Goal: Task Accomplishment & Management: Use online tool/utility

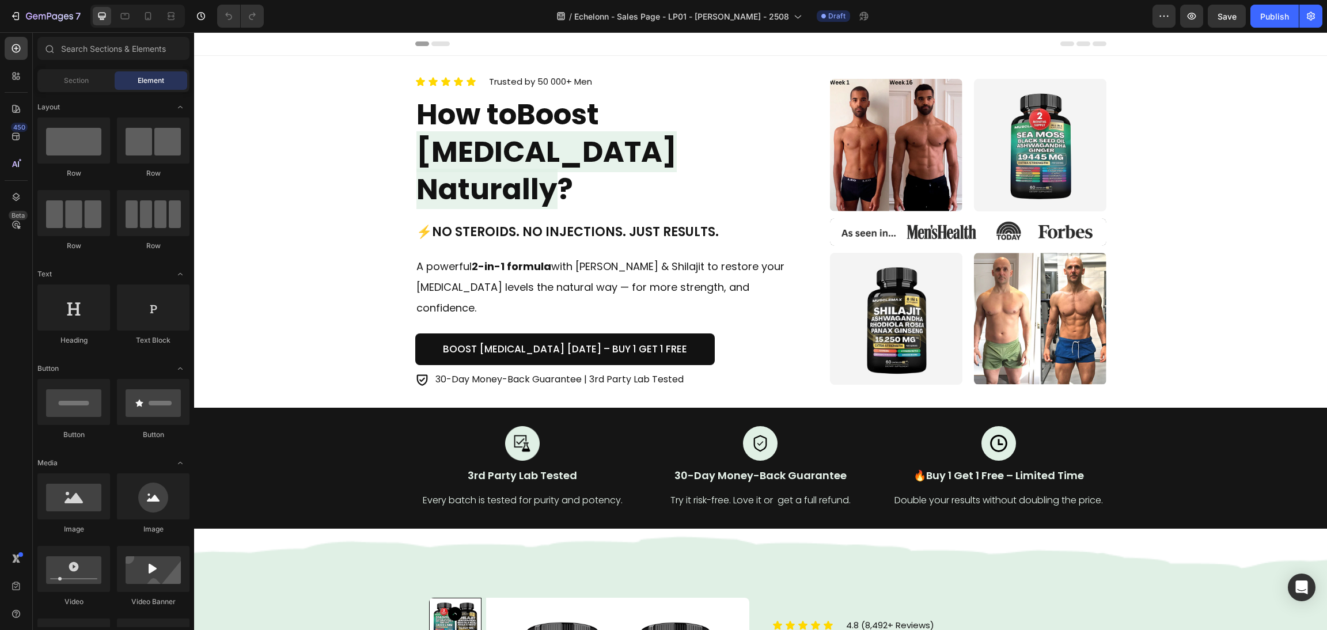
drag, startPoint x: 3650, startPoint y: 32, endPoint x: 802, endPoint y: 306, distance: 2861.1
click at [802, 306] on div "Icon Icon Icon Icon Icon Icon List Trusted by 50 000+ Men Text block Row How to…" at bounding box center [760, 231] width 691 height 315
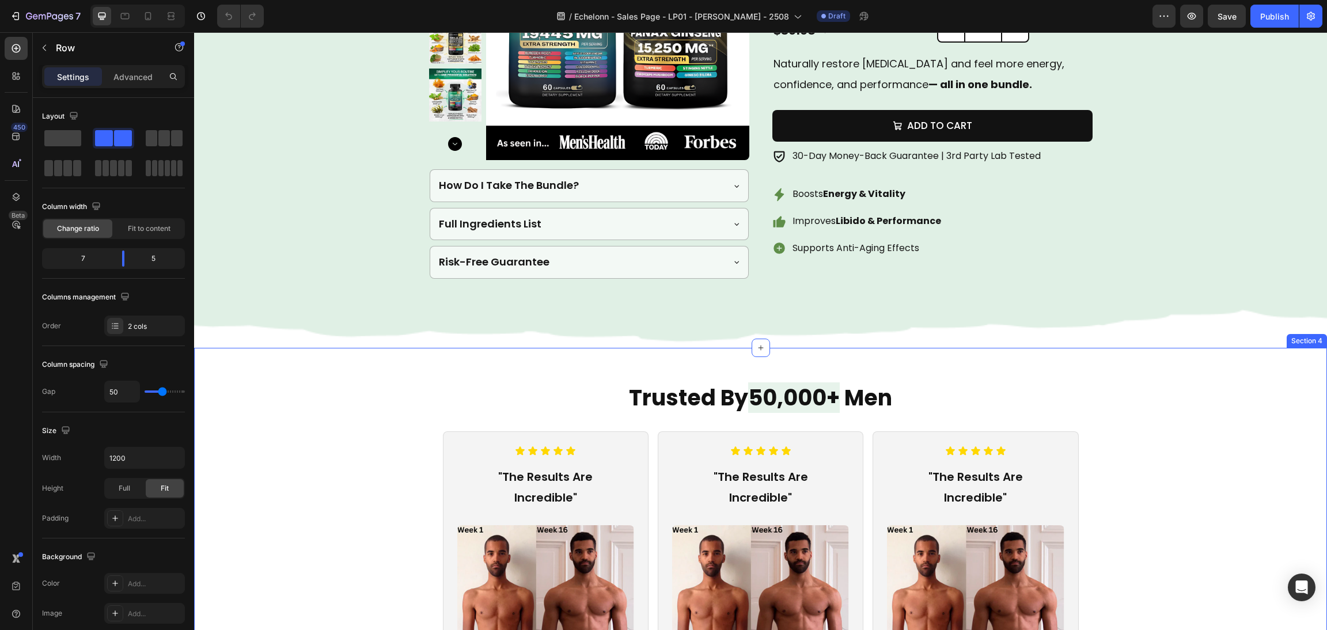
click at [1183, 428] on div "Trusted By 50,000+ Men Heading Icon Icon Icon Icon Icon Icon List "The Results …" at bounding box center [760, 624] width 1105 height 484
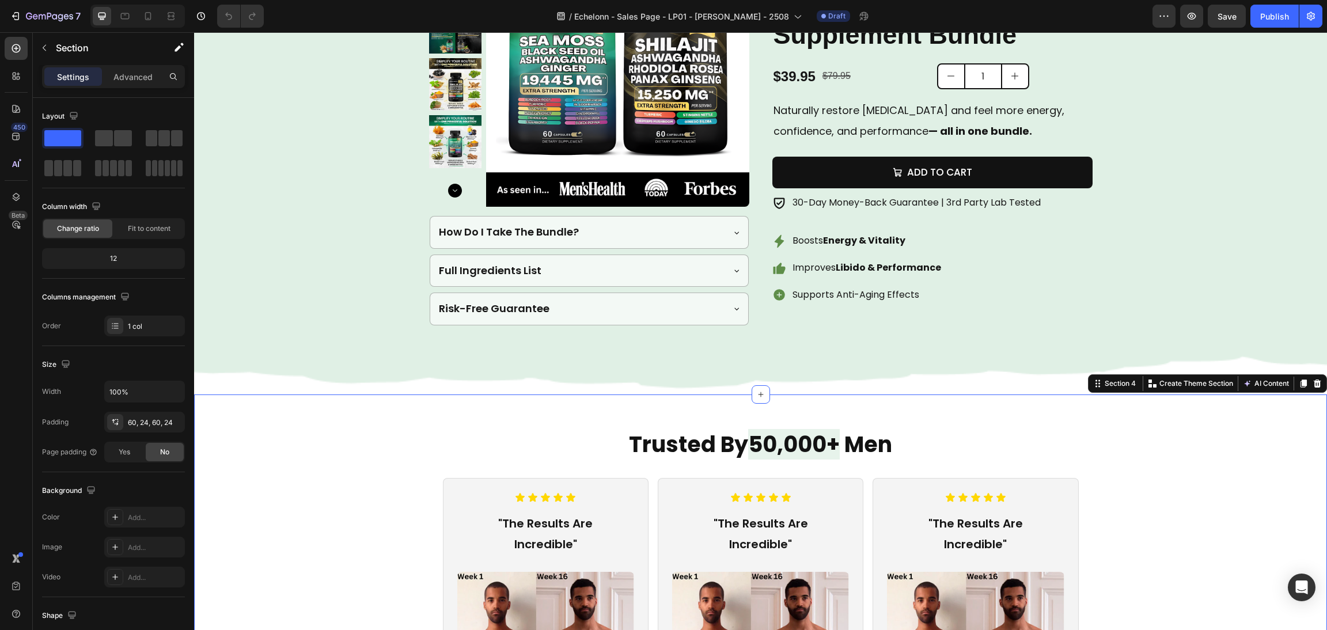
scroll to position [605, 0]
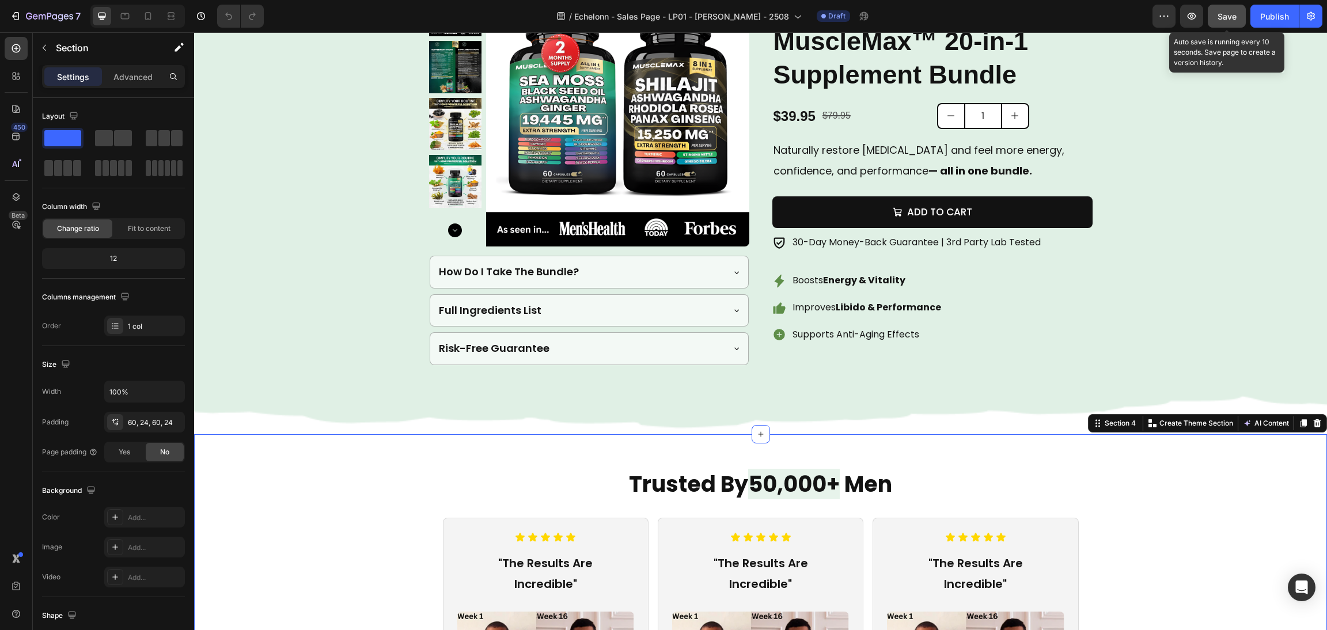
click at [1228, 17] on span "Save" at bounding box center [1227, 17] width 19 height 10
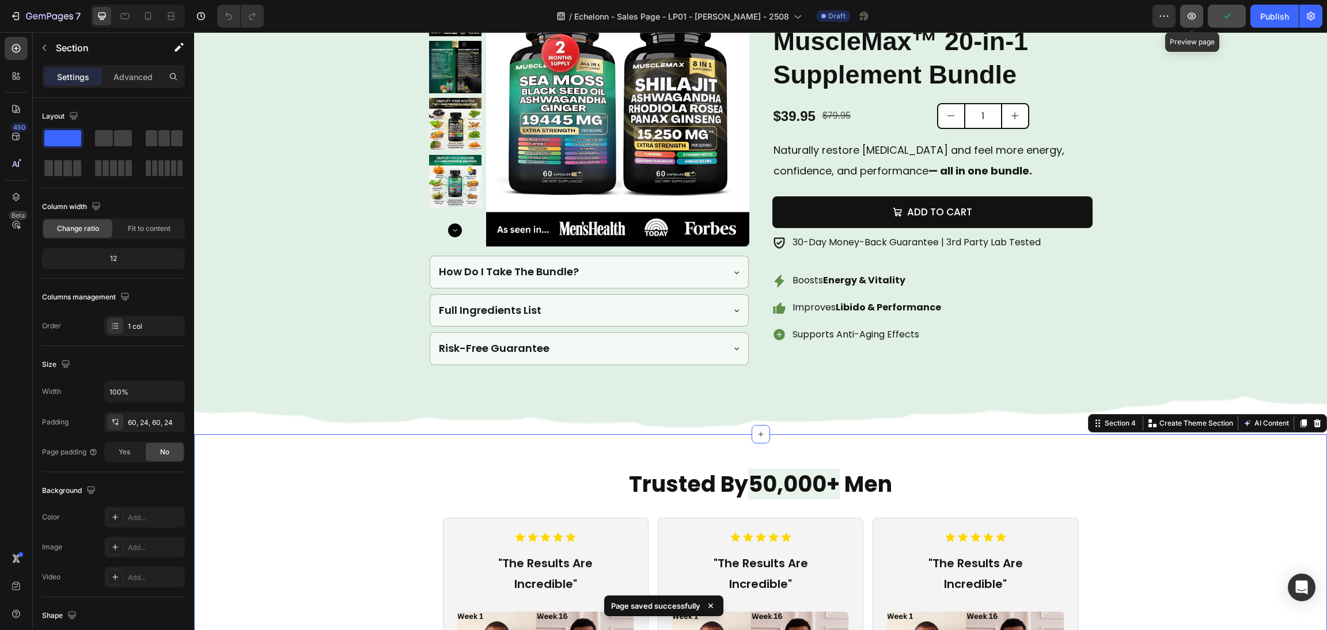
click at [1197, 14] on icon "button" at bounding box center [1192, 16] width 12 height 12
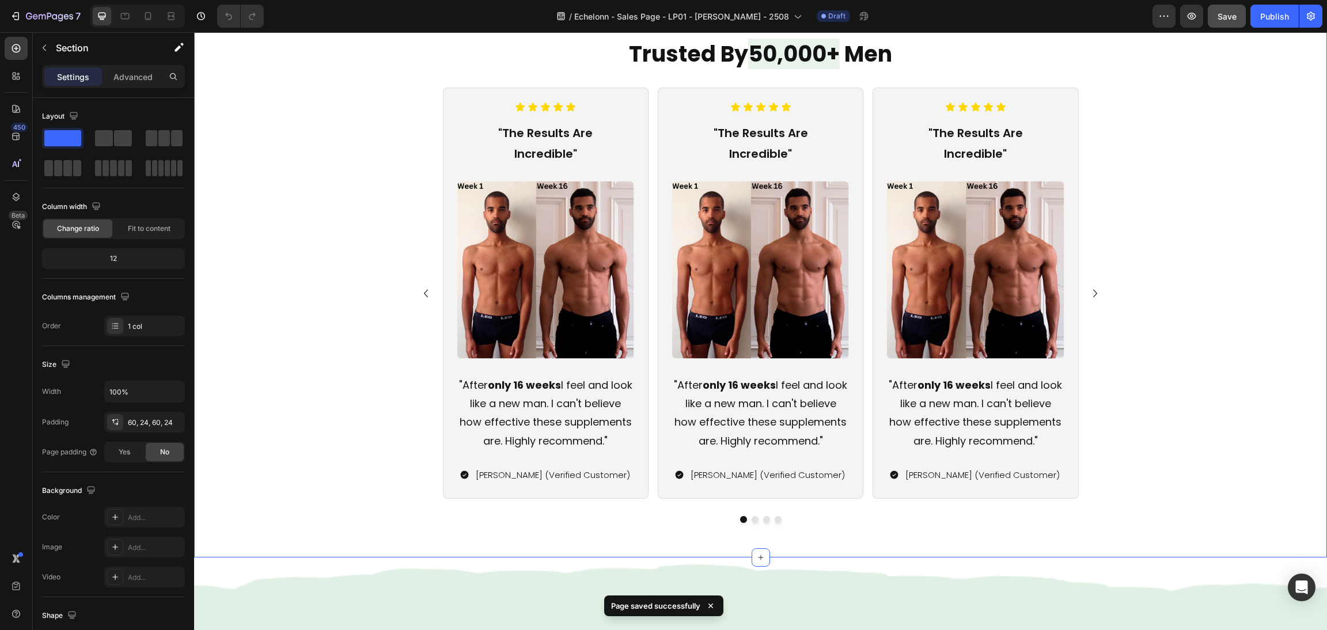
click at [1138, 523] on div "Icon Icon Icon Icon Icon Icon List "The Results Are Incredible" Text Block Imag…" at bounding box center [760, 305] width 1105 height 435
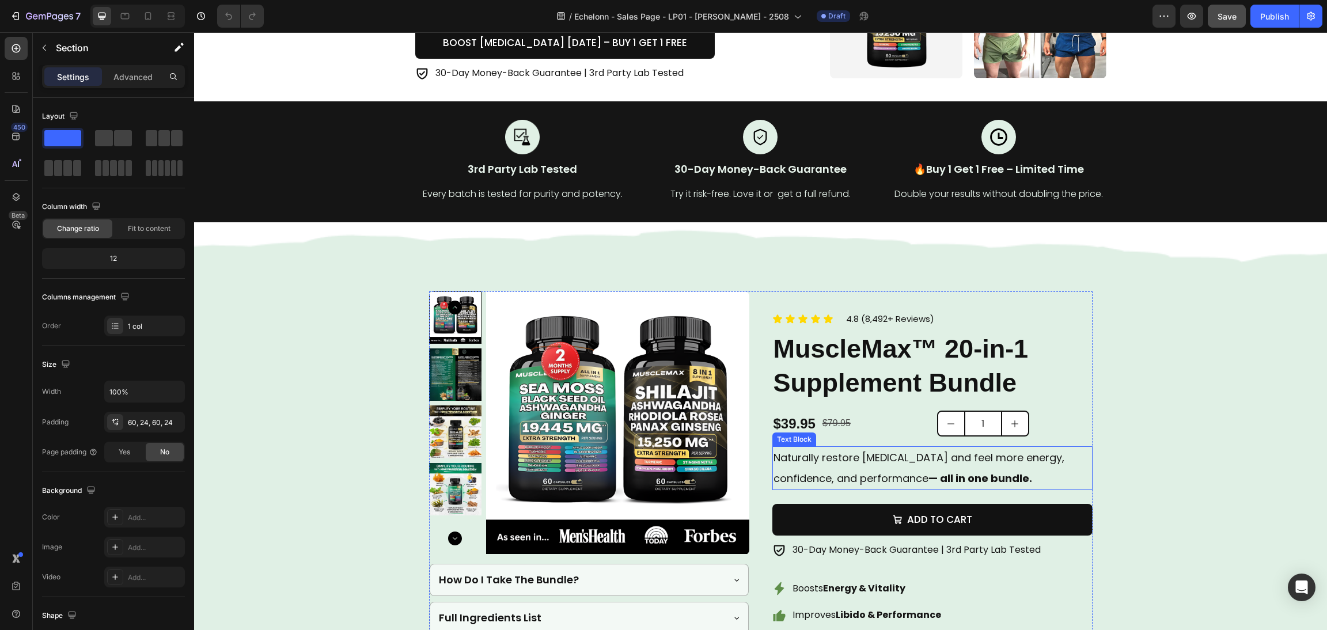
scroll to position [346, 0]
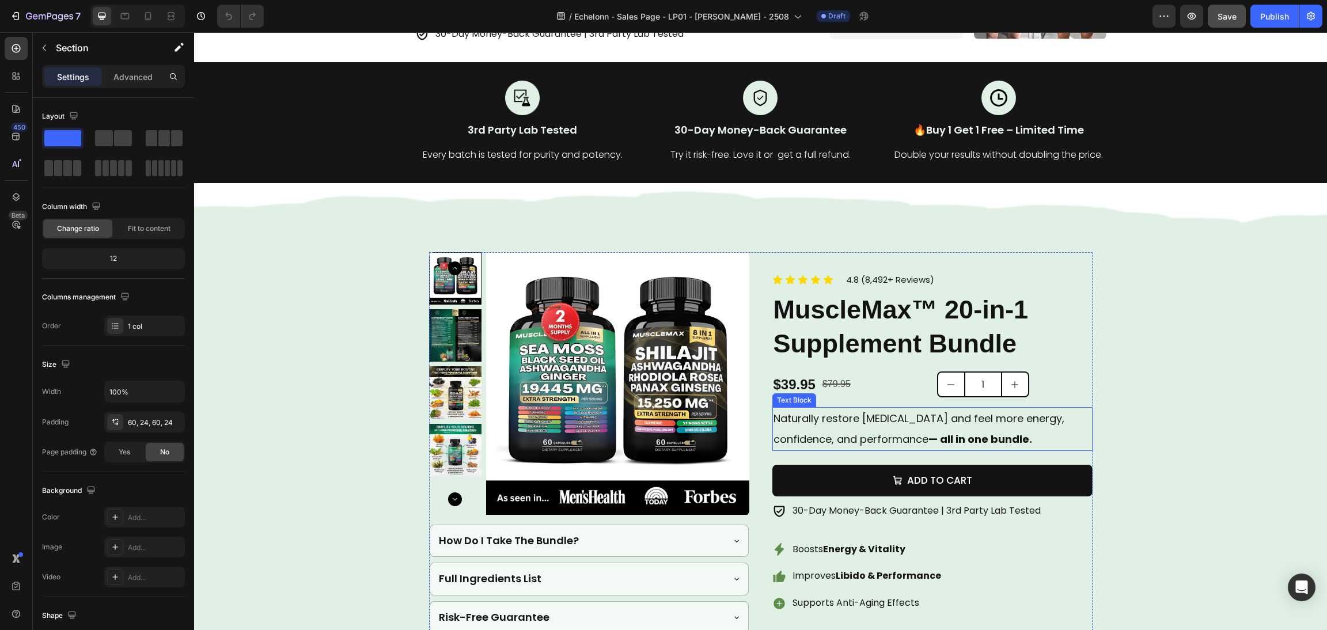
click at [929, 432] on strong "— all in one bundle." at bounding box center [981, 439] width 104 height 14
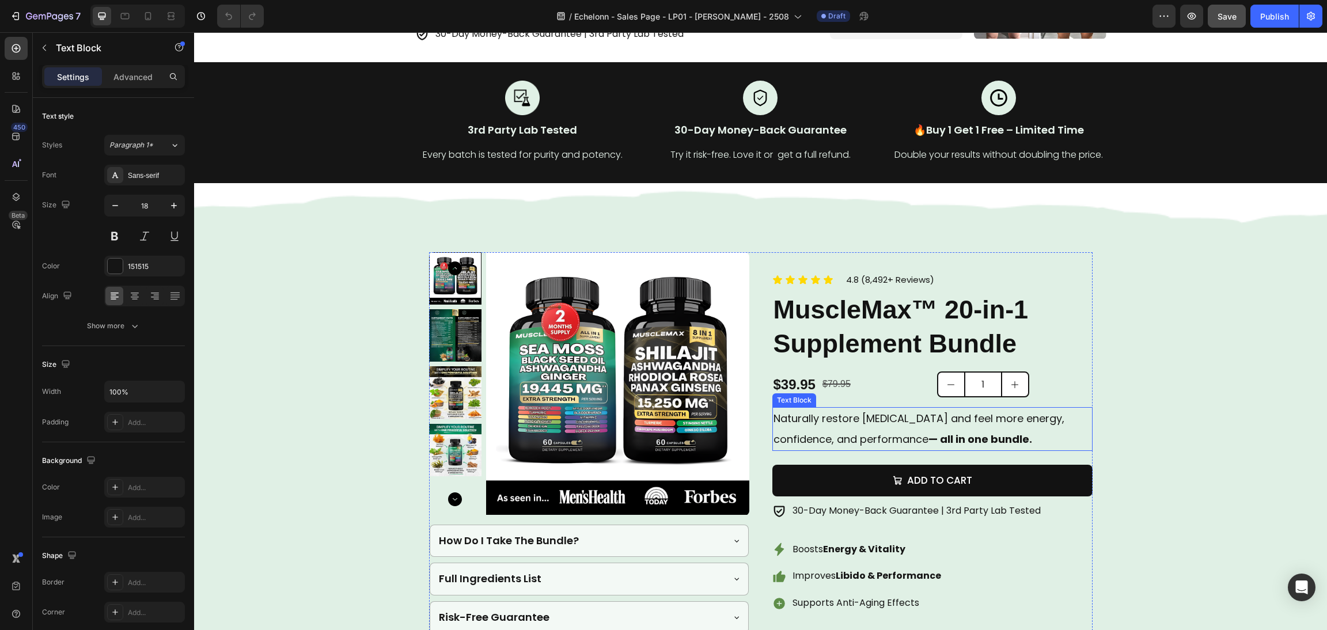
click at [929, 432] on strong "— all in one bundle." at bounding box center [981, 439] width 104 height 14
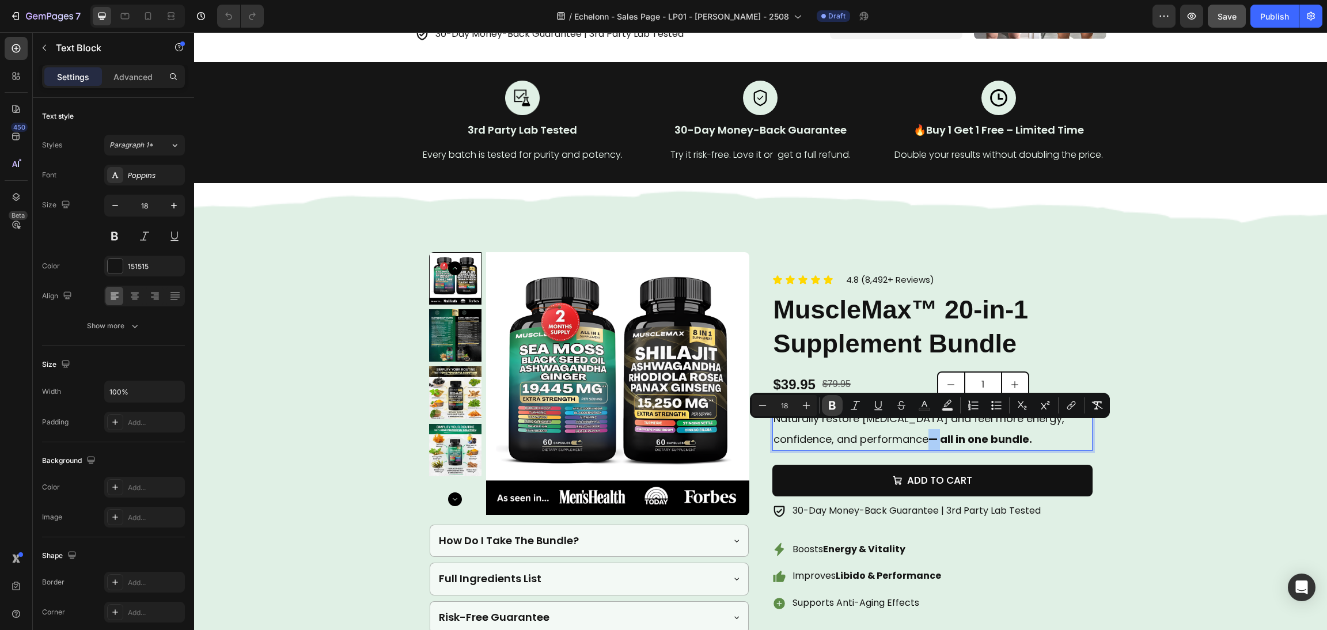
click at [831, 400] on icon "Editor contextual toolbar" at bounding box center [833, 406] width 12 height 12
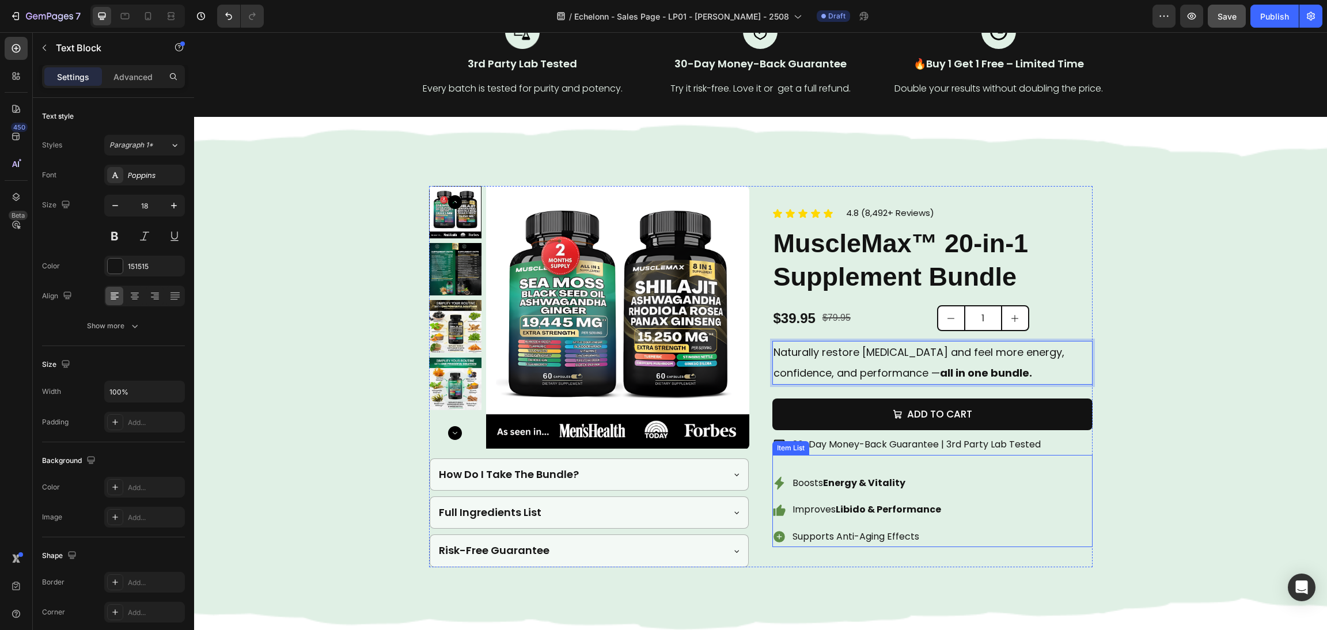
scroll to position [431, 0]
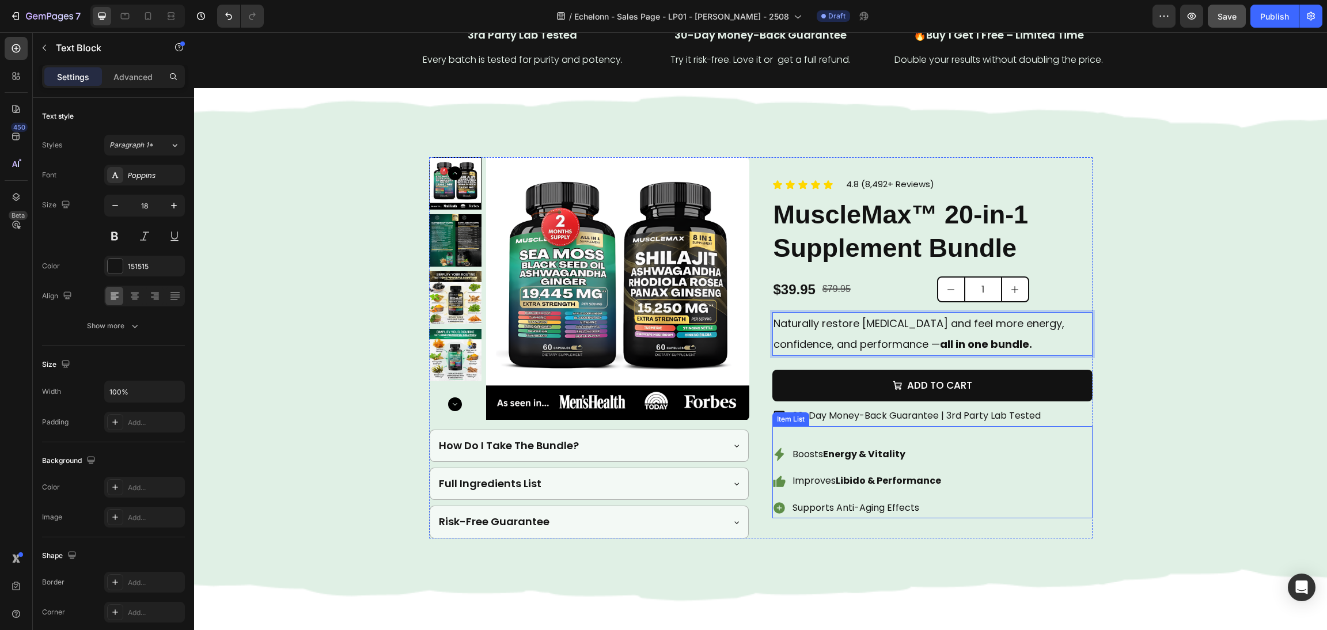
click at [907, 501] on p "Supports Anti-Aging Effects" at bounding box center [867, 508] width 149 height 17
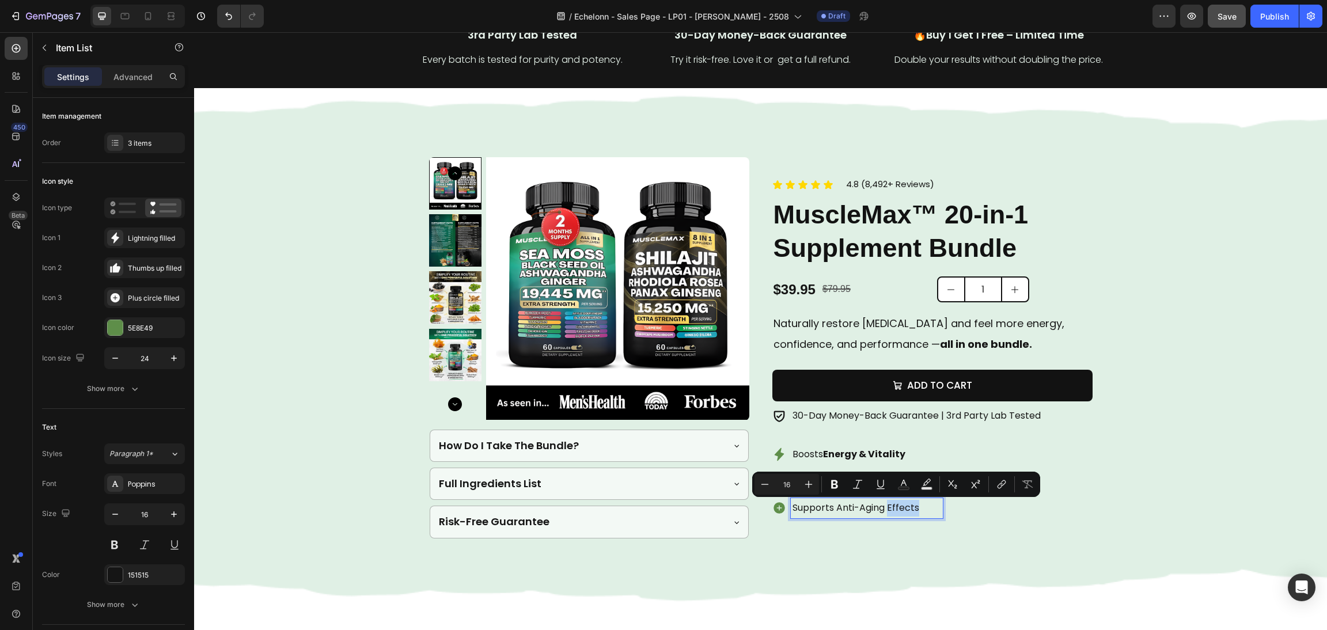
click at [882, 502] on p "Supports Anti-Aging Effects" at bounding box center [867, 508] width 149 height 17
click at [880, 509] on p "Supports Anti-Aging Effects" at bounding box center [867, 508] width 149 height 17
drag, startPoint x: 876, startPoint y: 509, endPoint x: 833, endPoint y: 509, distance: 42.6
click at [833, 509] on p "Supports Anti-Aging Effects" at bounding box center [867, 508] width 149 height 17
drag, startPoint x: 828, startPoint y: 508, endPoint x: 878, endPoint y: 512, distance: 50.3
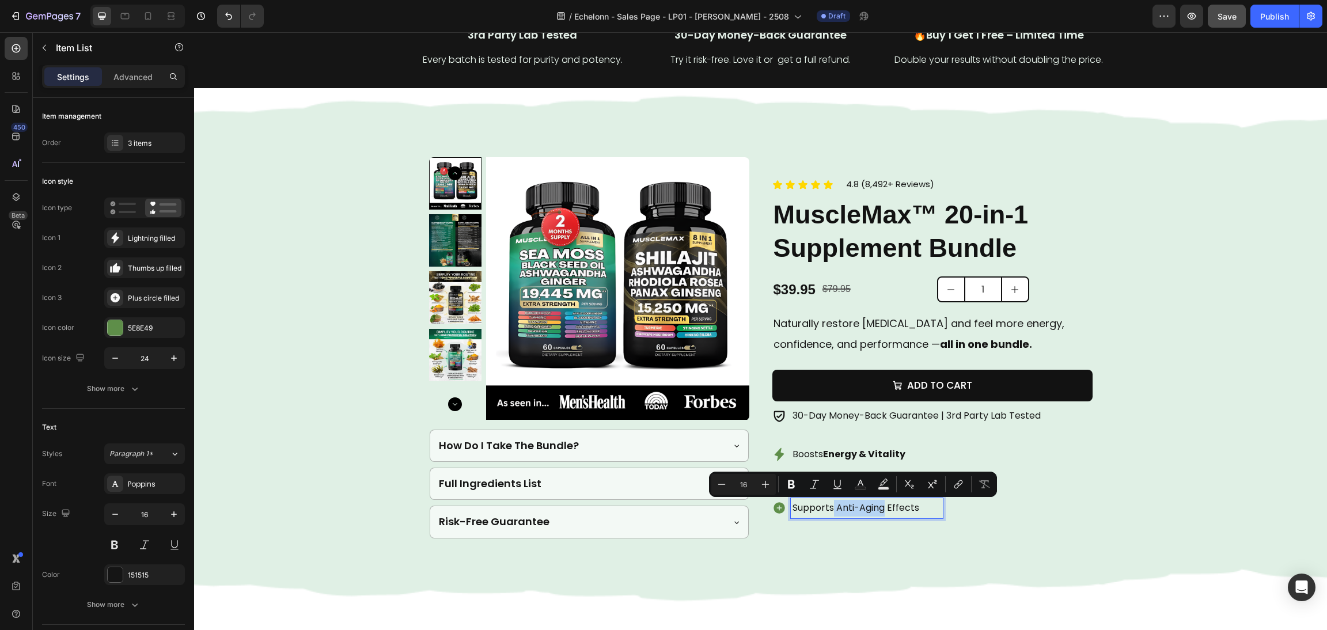
click at [878, 512] on p "Supports Anti-Aging Effects" at bounding box center [867, 508] width 149 height 17
click at [787, 482] on icon "Editor contextual toolbar" at bounding box center [792, 485] width 12 height 12
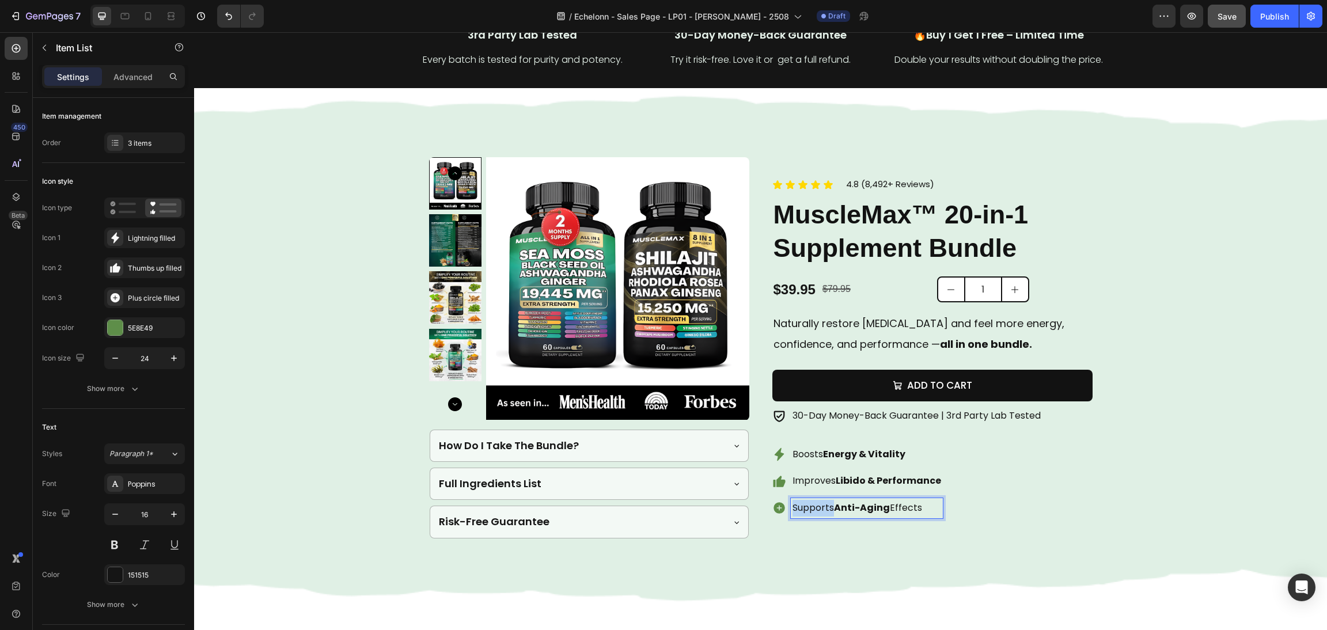
click at [1101, 494] on div "Background Image" at bounding box center [760, 348] width 1133 height 520
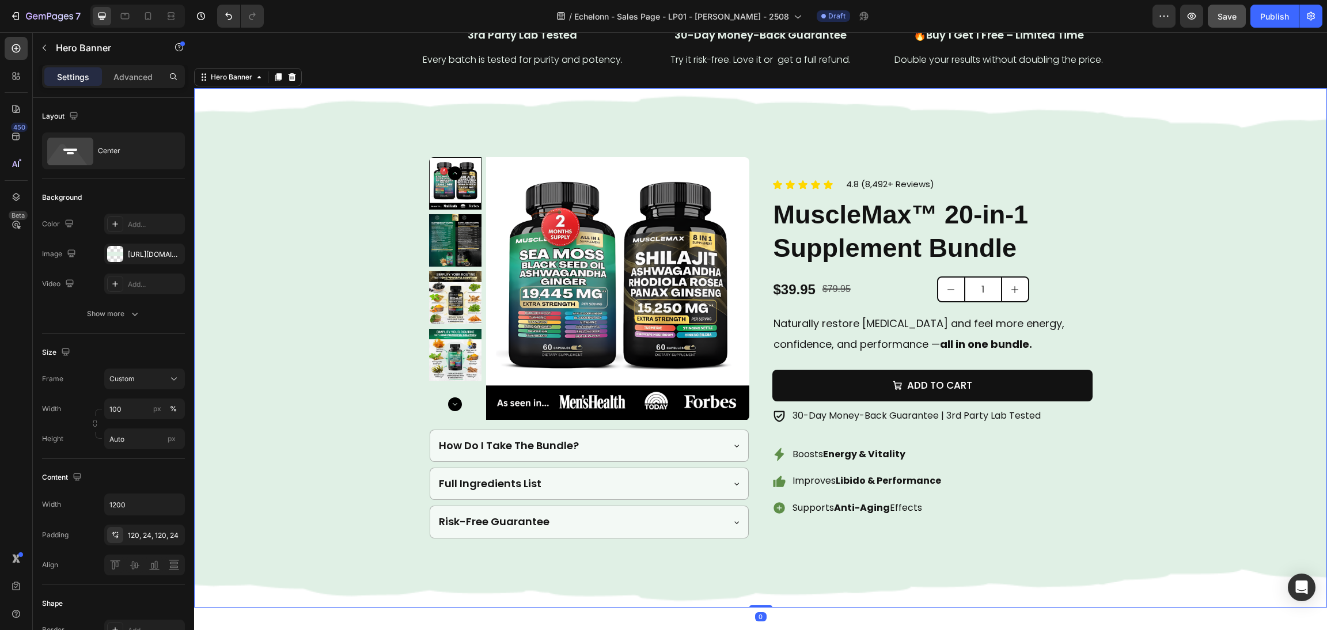
scroll to position [518, 0]
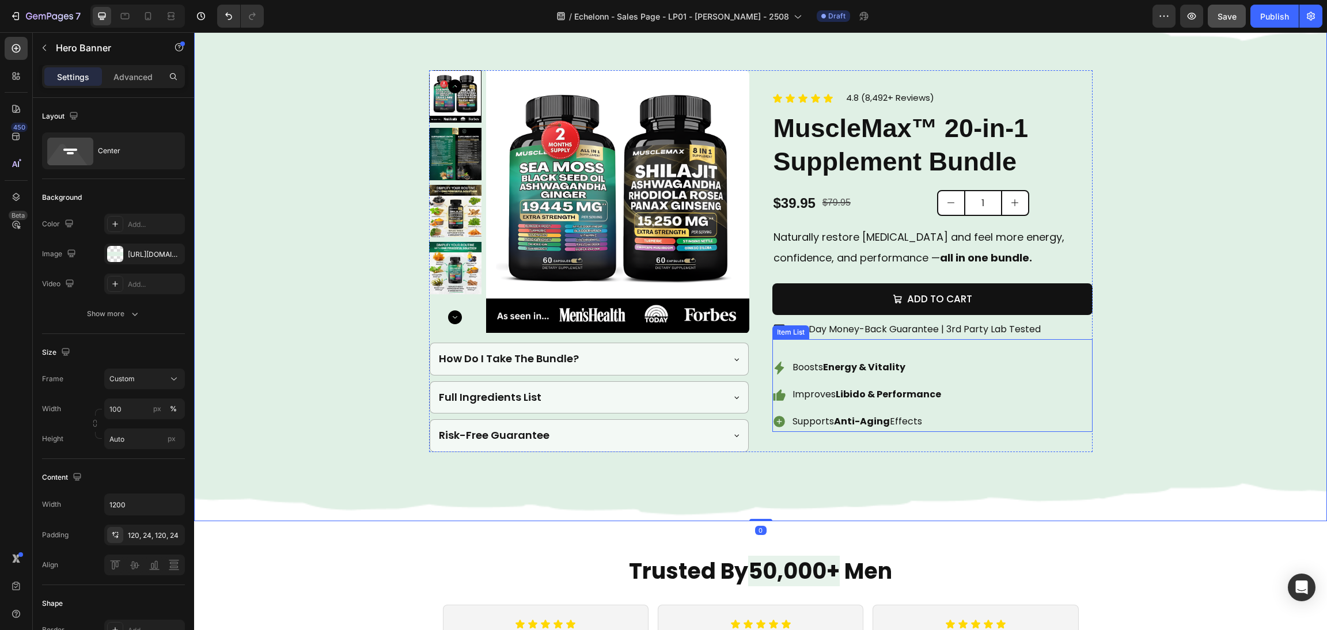
click at [989, 416] on div "Boosts Energy & Vitality Improves Libido & Performance Supports Anti-Aging Effe…" at bounding box center [932, 395] width 320 height 74
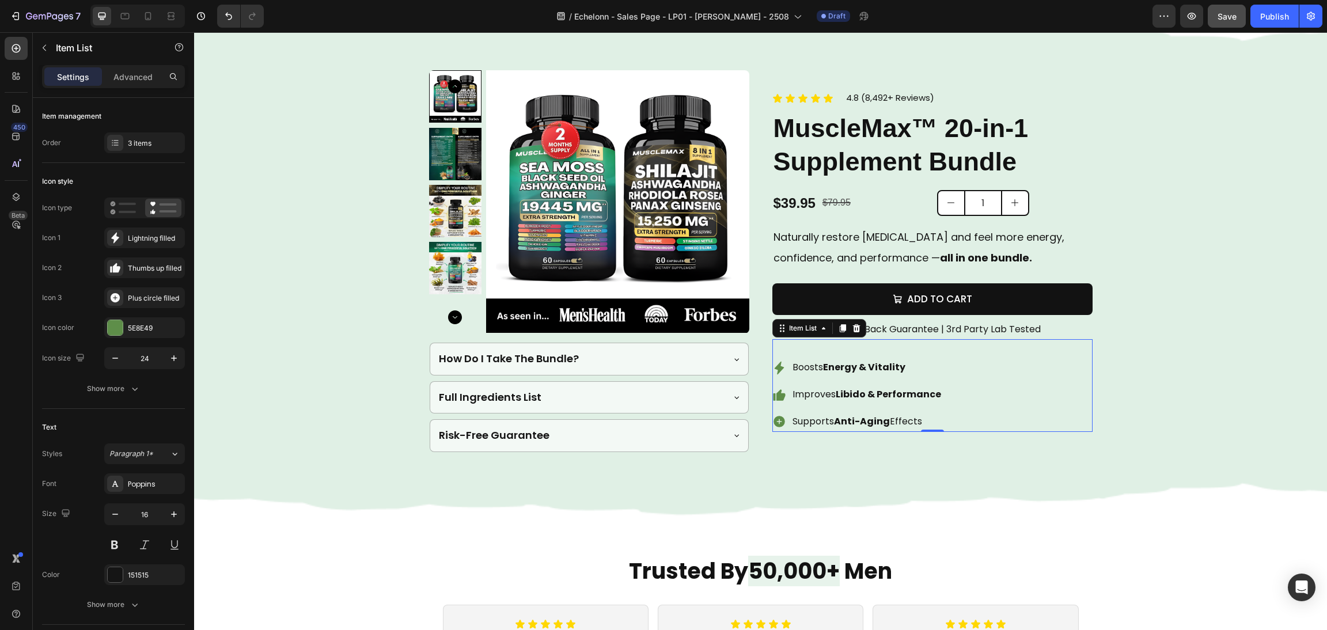
click at [1152, 423] on div "Background Image" at bounding box center [760, 261] width 1133 height 520
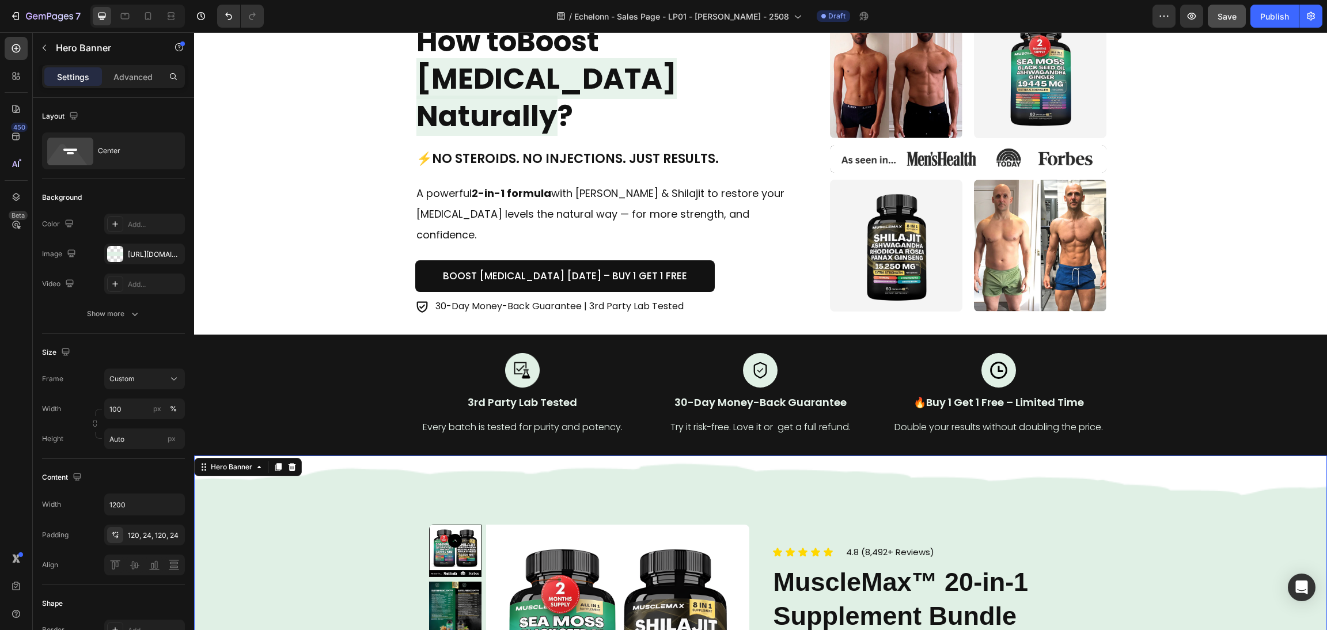
scroll to position [0, 0]
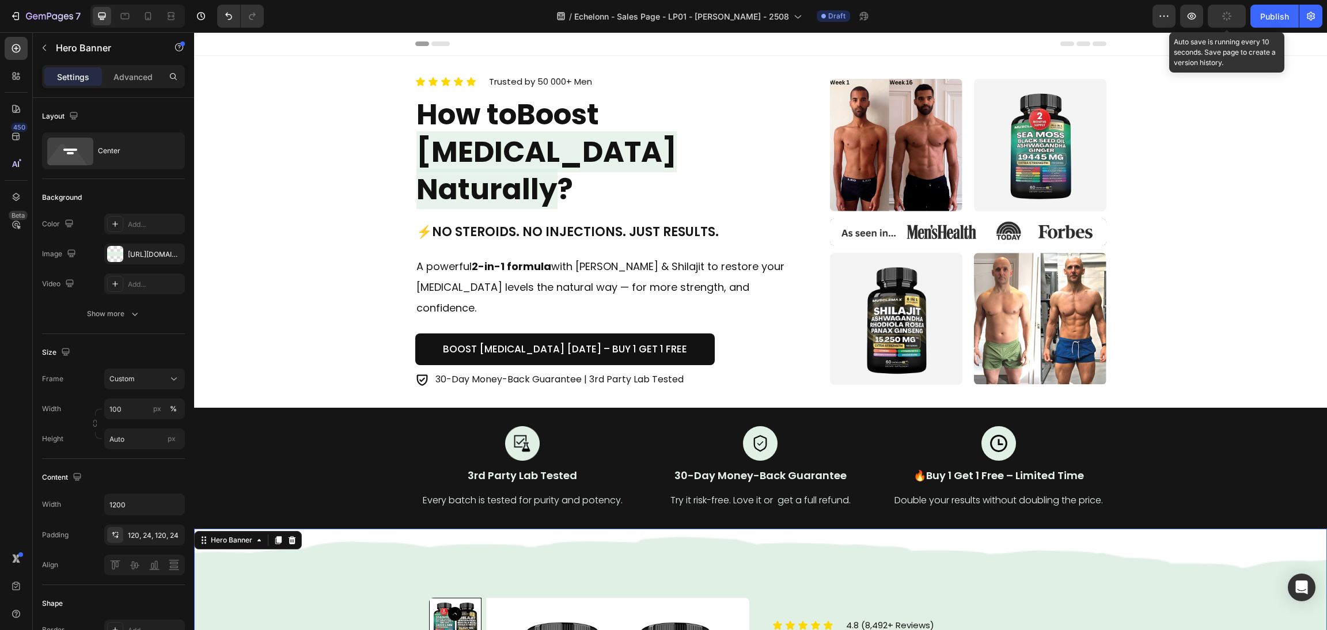
click at [1232, 14] on button "button" at bounding box center [1227, 16] width 38 height 23
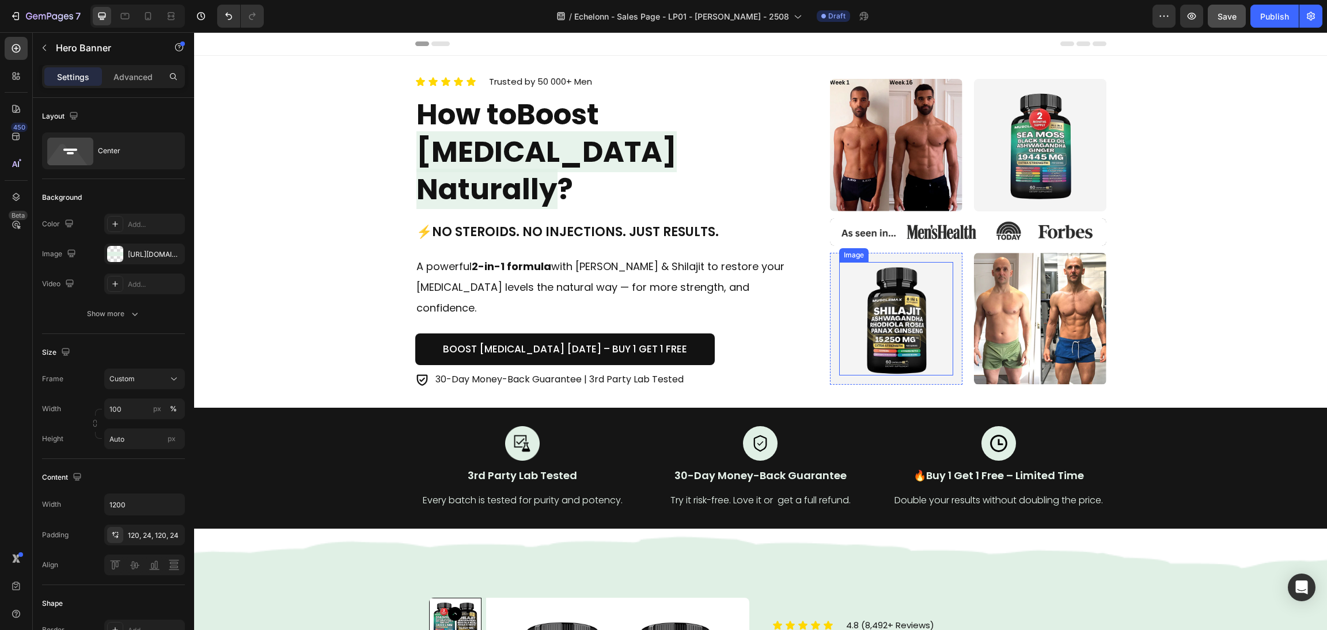
click at [944, 302] on img at bounding box center [896, 319] width 114 height 114
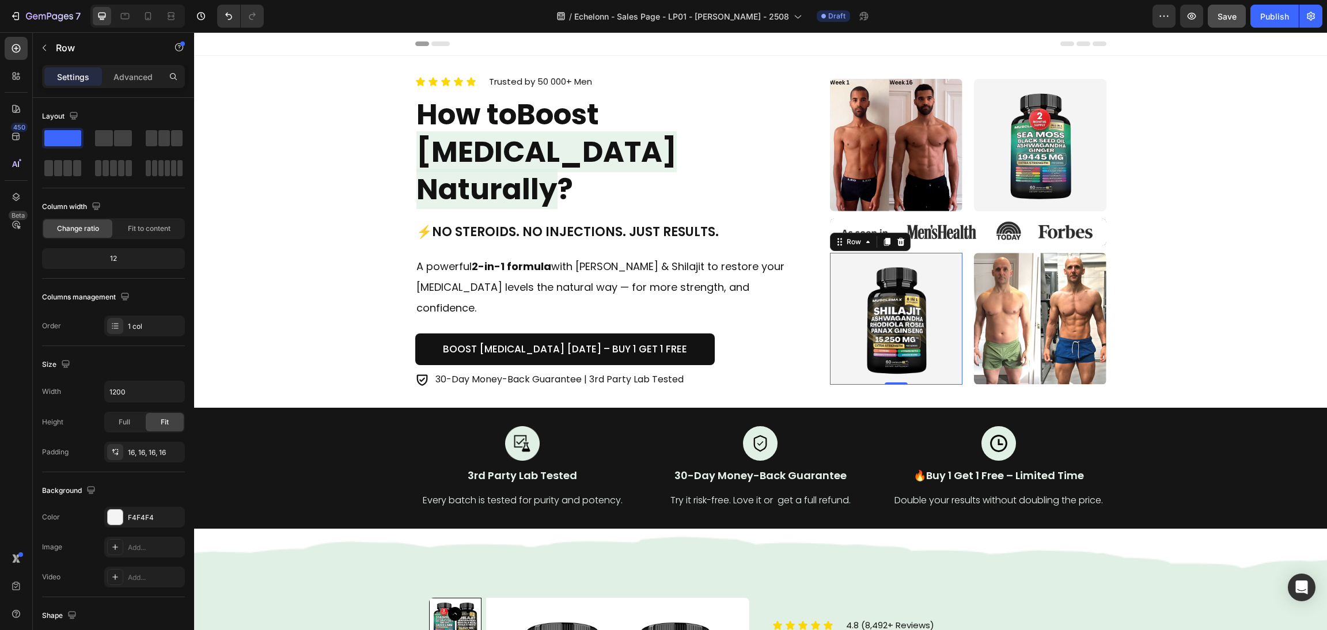
click at [951, 253] on div "Image Row 0" at bounding box center [896, 319] width 132 height 132
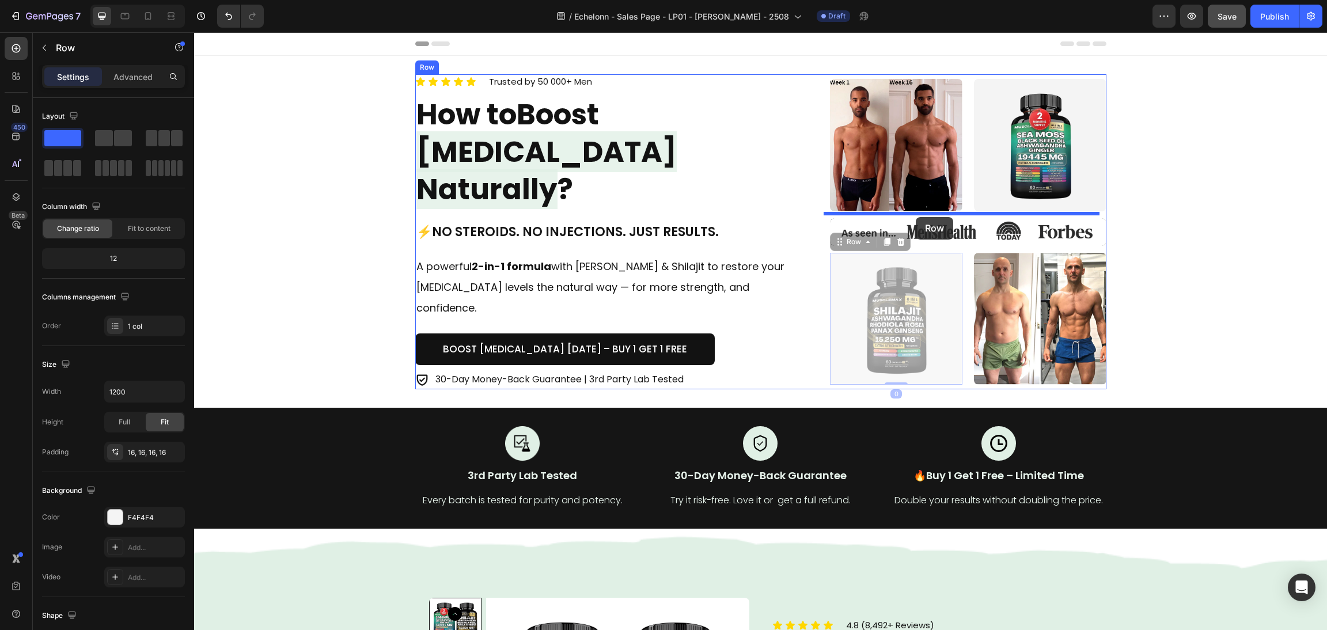
drag, startPoint x: 834, startPoint y: 241, endPoint x: 916, endPoint y: 217, distance: 85.9
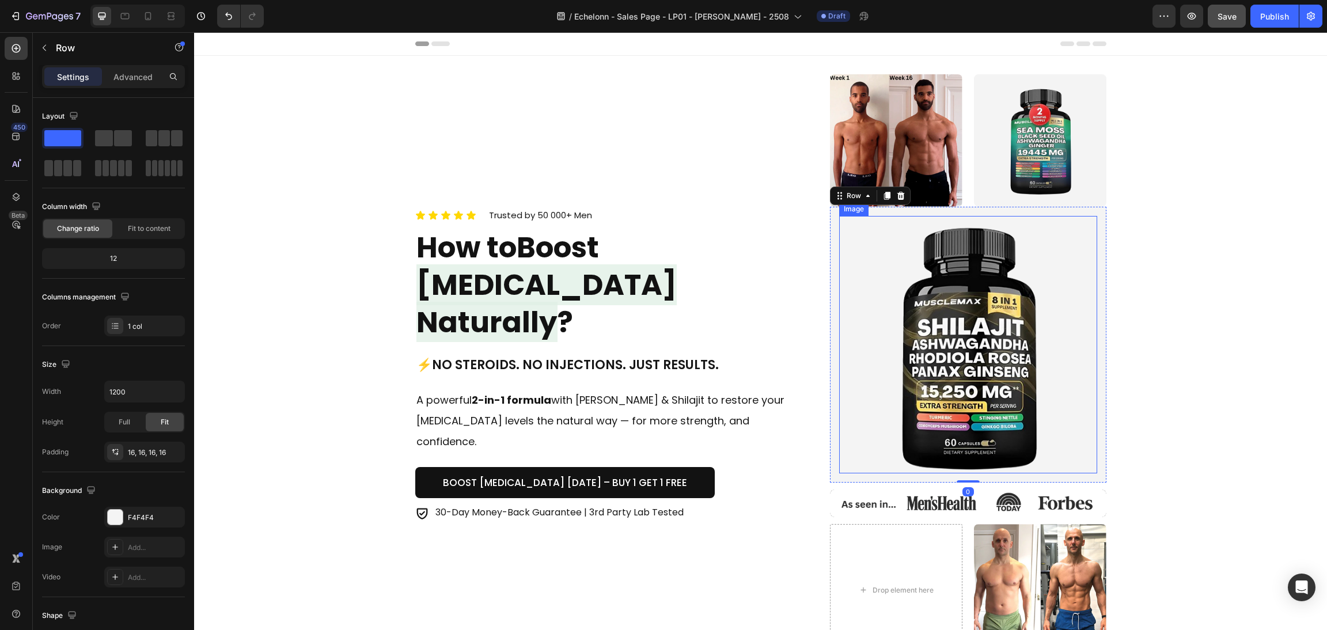
click at [923, 273] on img at bounding box center [967, 344] width 257 height 257
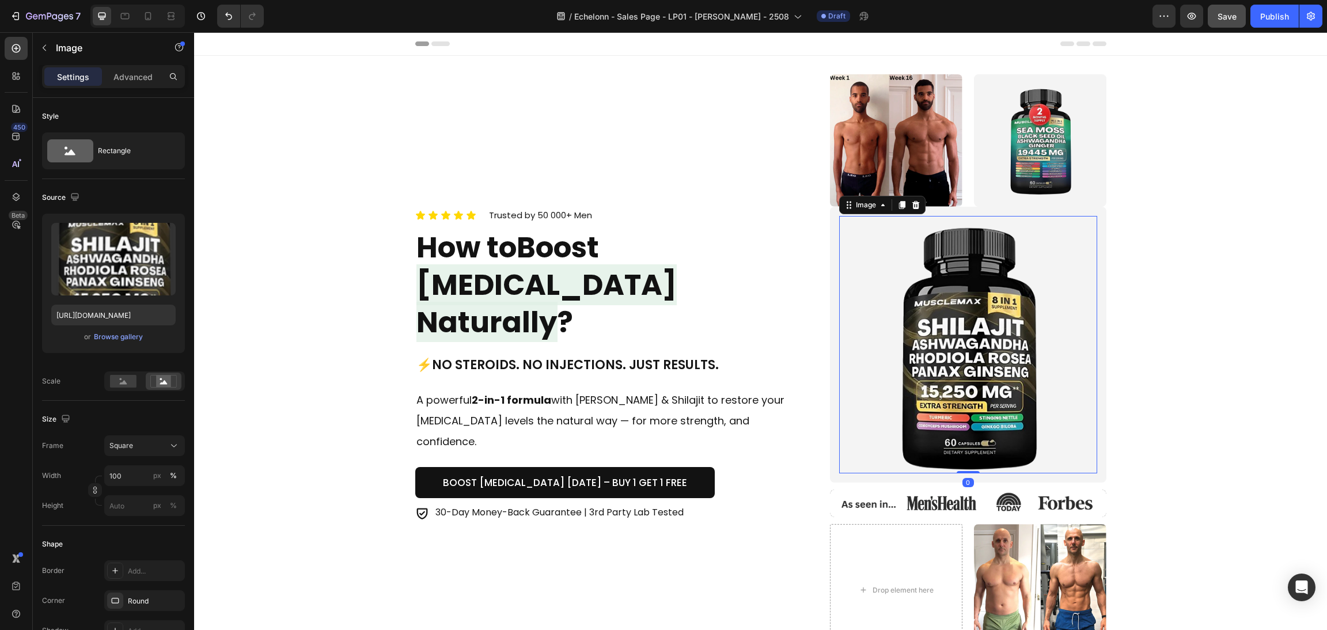
drag, startPoint x: 904, startPoint y: 200, endPoint x: 904, endPoint y: 211, distance: 11.0
click at [909, 200] on div at bounding box center [916, 205] width 14 height 14
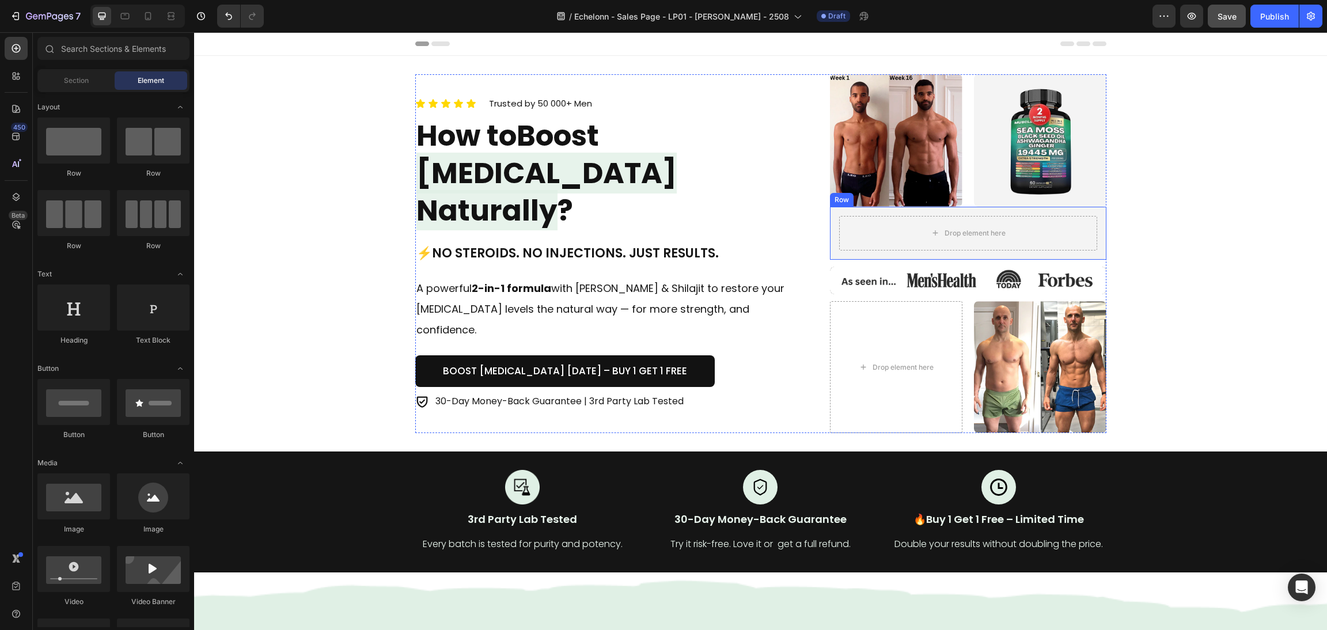
click at [916, 283] on img at bounding box center [968, 281] width 276 height 28
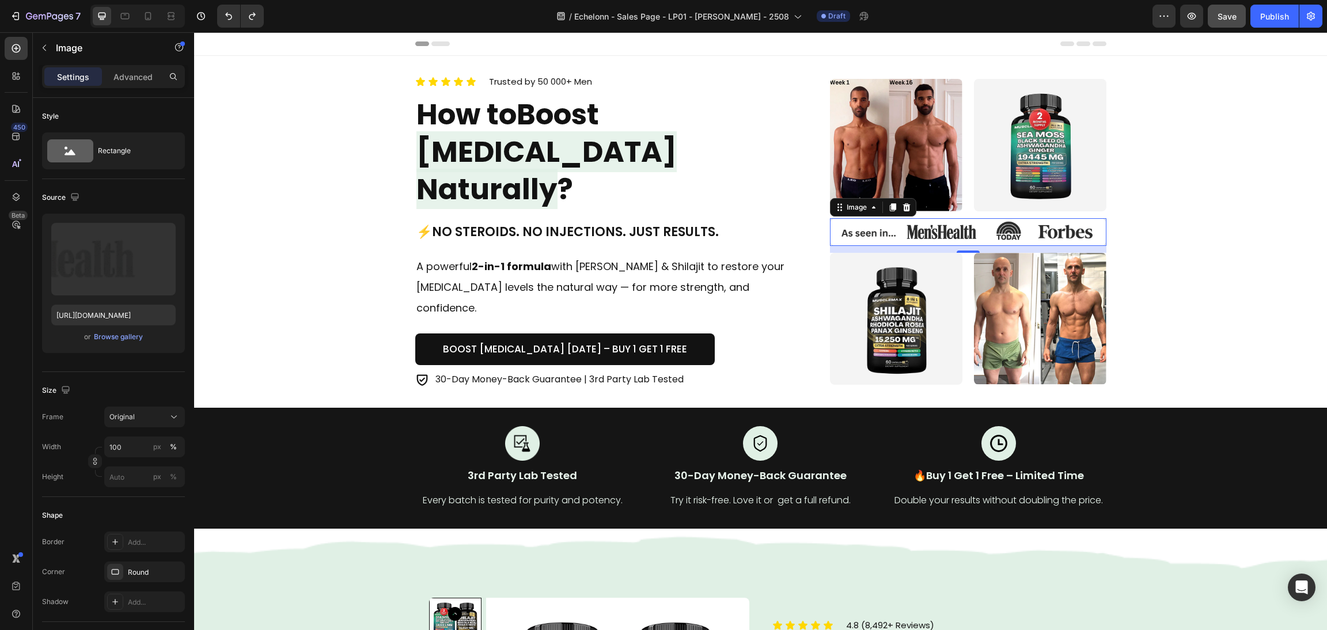
drag, startPoint x: 787, startPoint y: 61, endPoint x: 604, endPoint y: 374, distance: 362.5
click at [604, 374] on div "Icon Icon Icon Icon Icon Icon List Trusted by 50 000+ Men Text block Row How to…" at bounding box center [608, 231] width 387 height 315
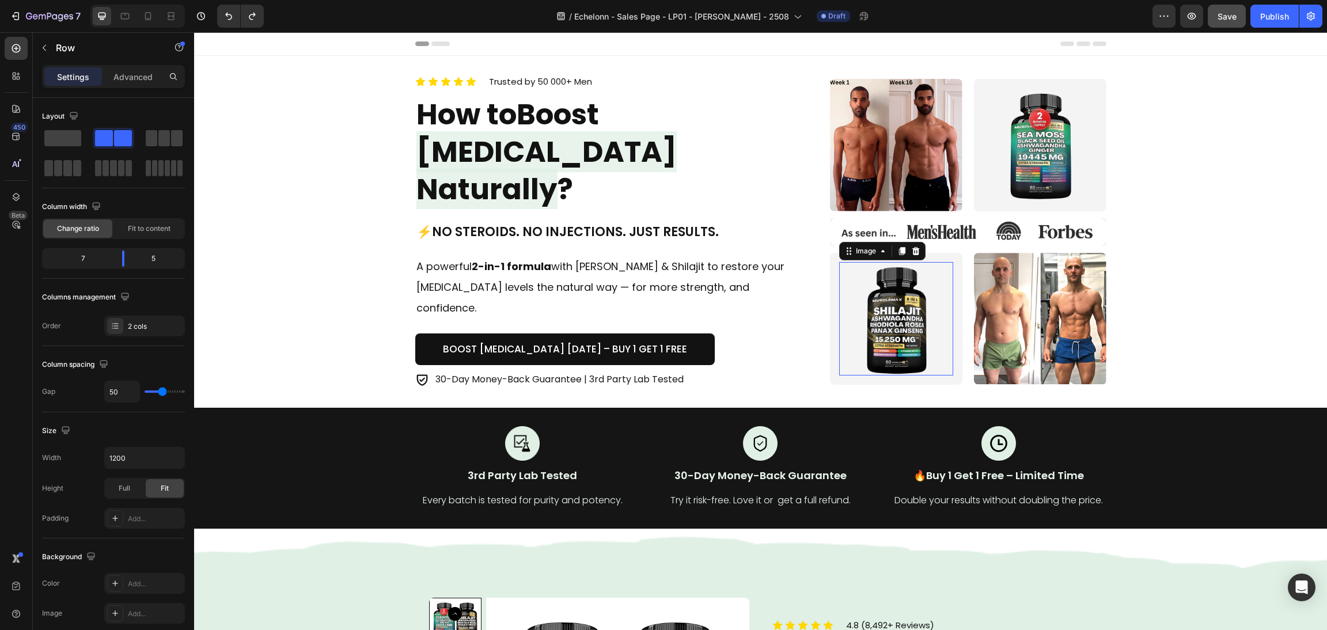
click at [946, 273] on img at bounding box center [896, 319] width 114 height 114
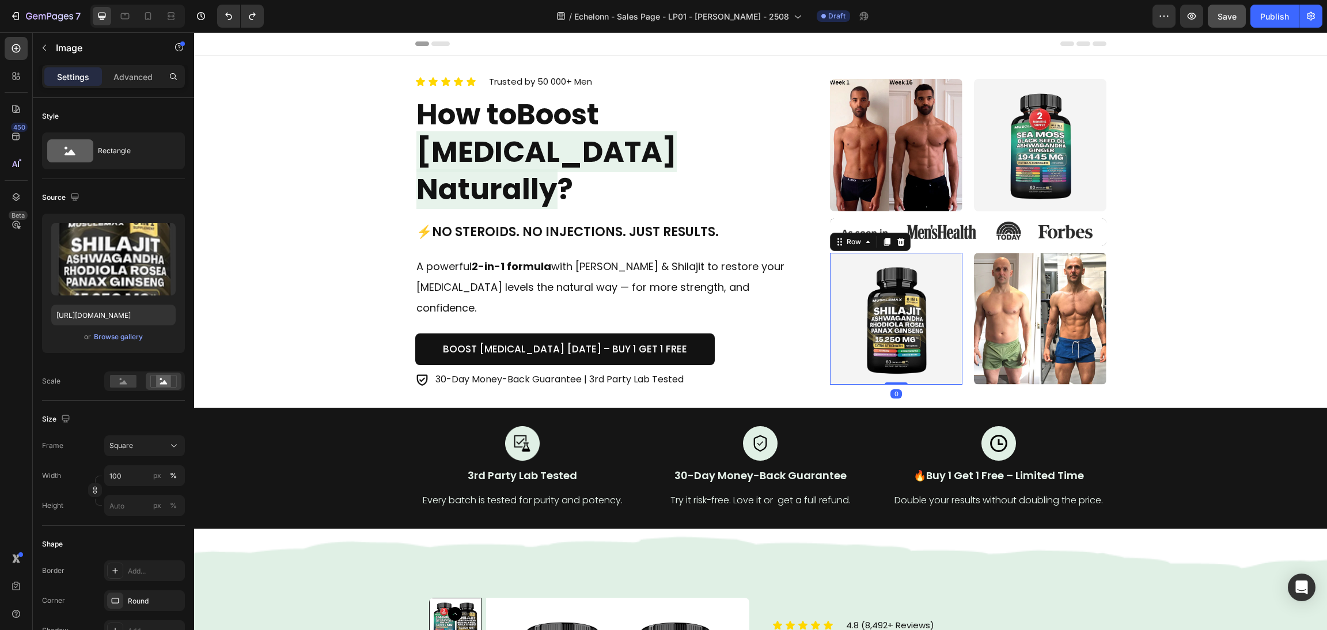
click at [947, 253] on div "Image Row 0" at bounding box center [896, 319] width 132 height 132
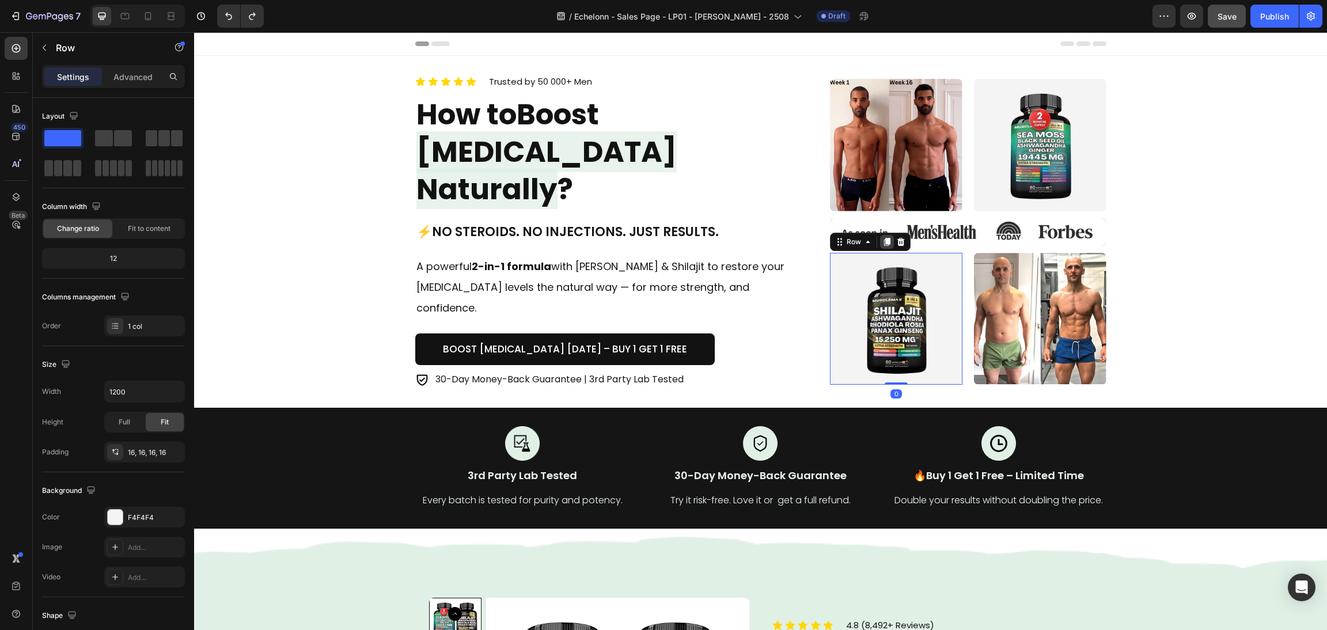
click at [884, 238] on icon at bounding box center [887, 242] width 6 height 8
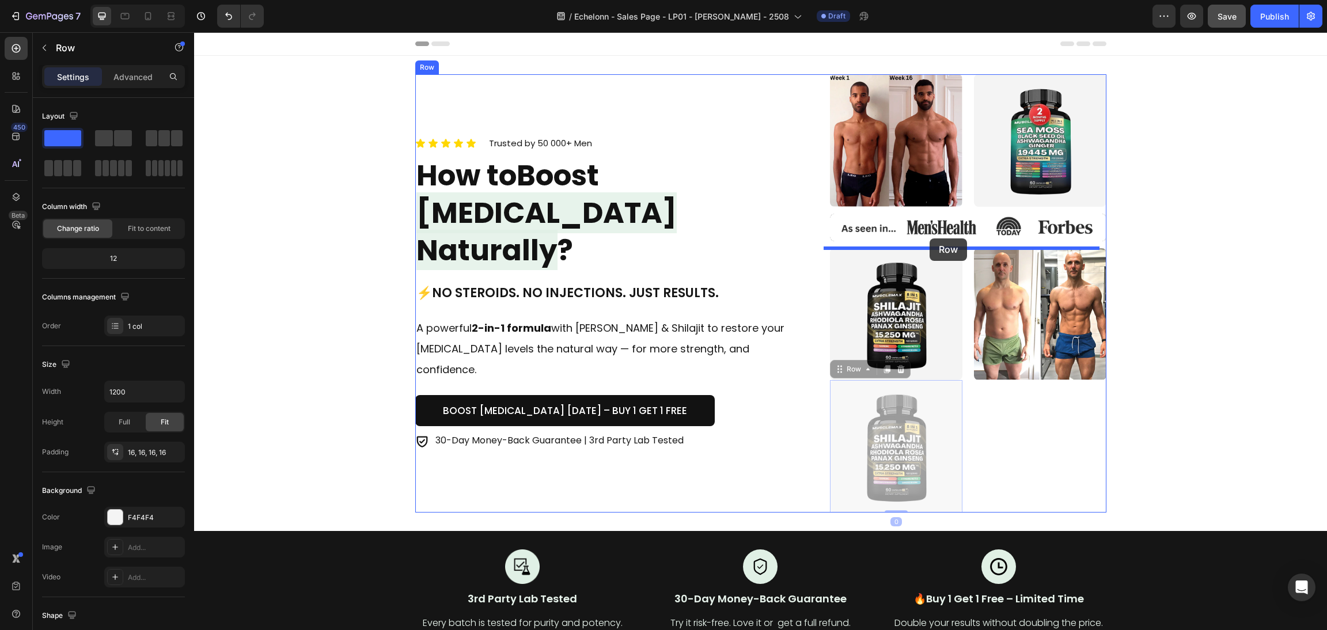
drag, startPoint x: 835, startPoint y: 375, endPoint x: 930, endPoint y: 238, distance: 166.4
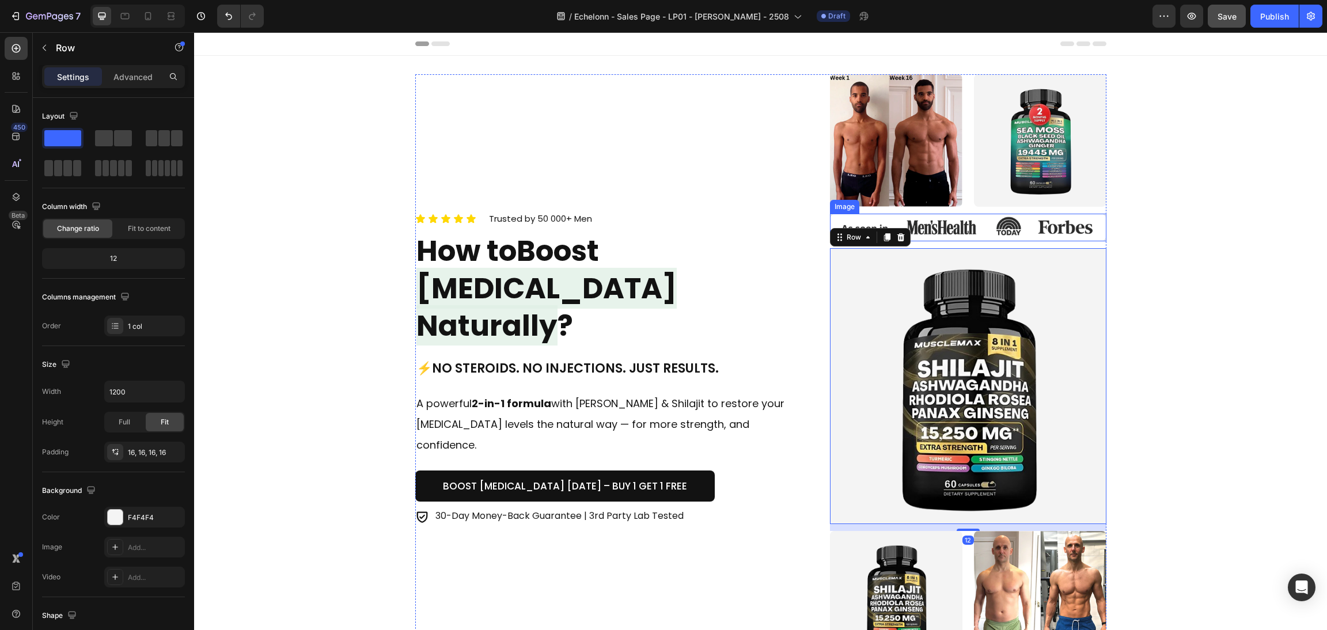
click at [942, 225] on img at bounding box center [968, 228] width 276 height 28
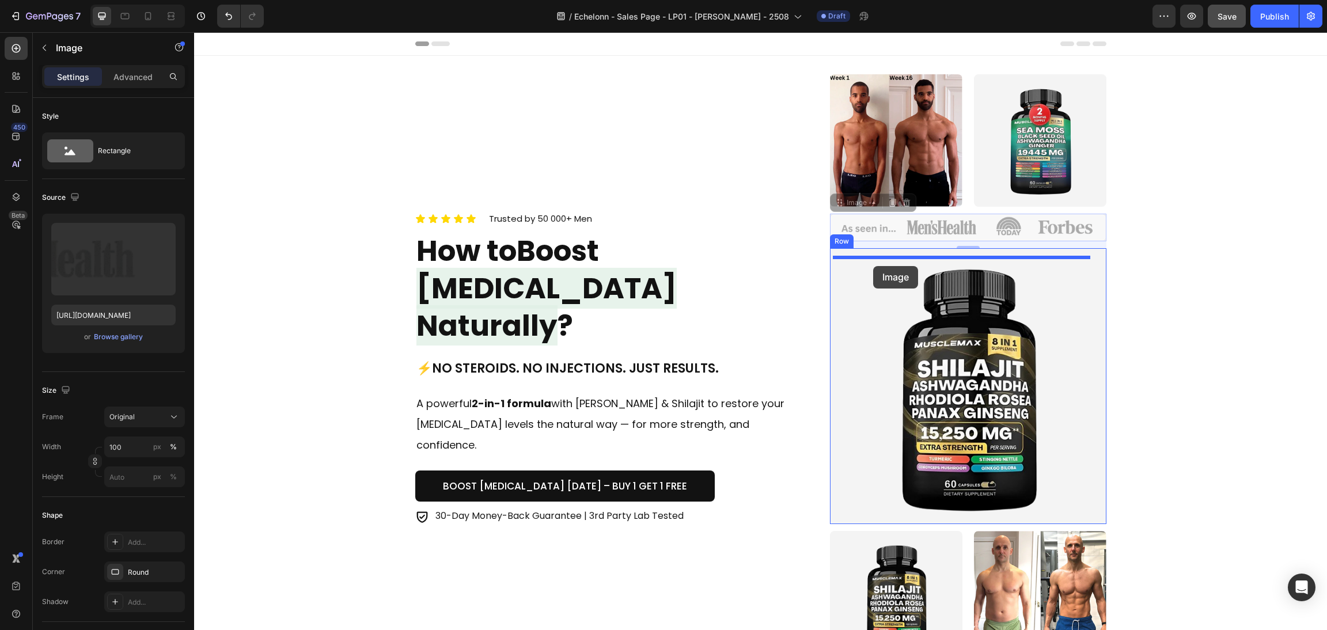
drag, startPoint x: 834, startPoint y: 206, endPoint x: 873, endPoint y: 266, distance: 72.4
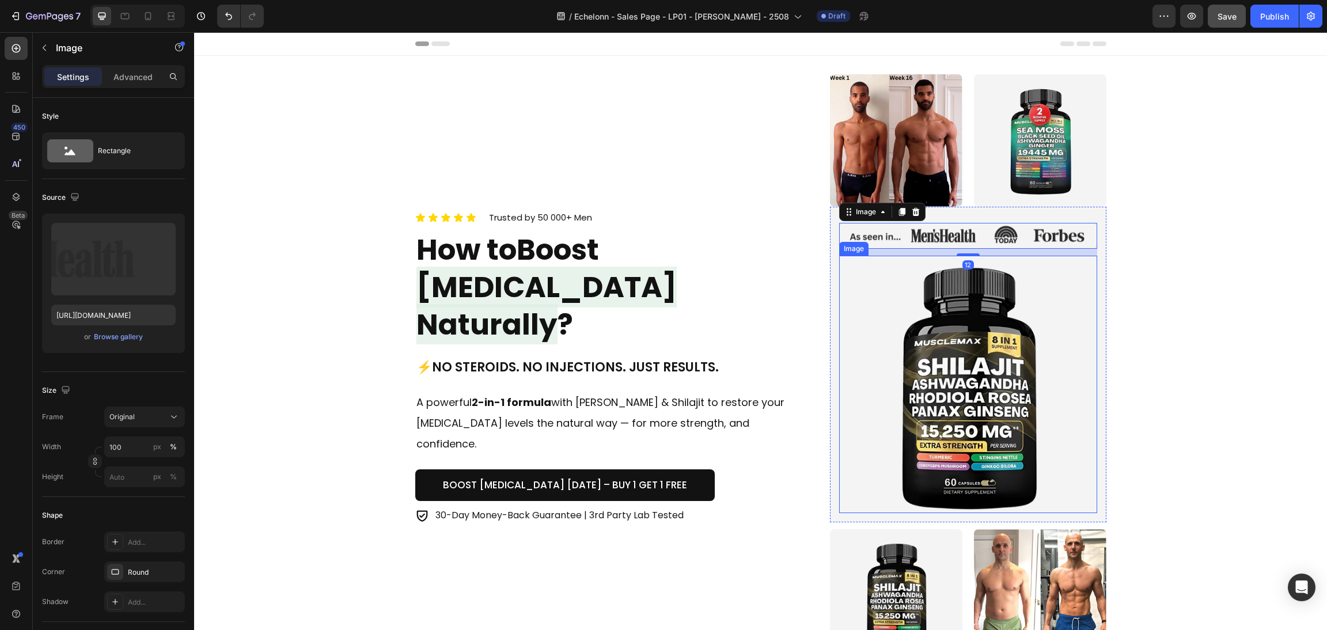
click at [945, 336] on img at bounding box center [967, 384] width 257 height 257
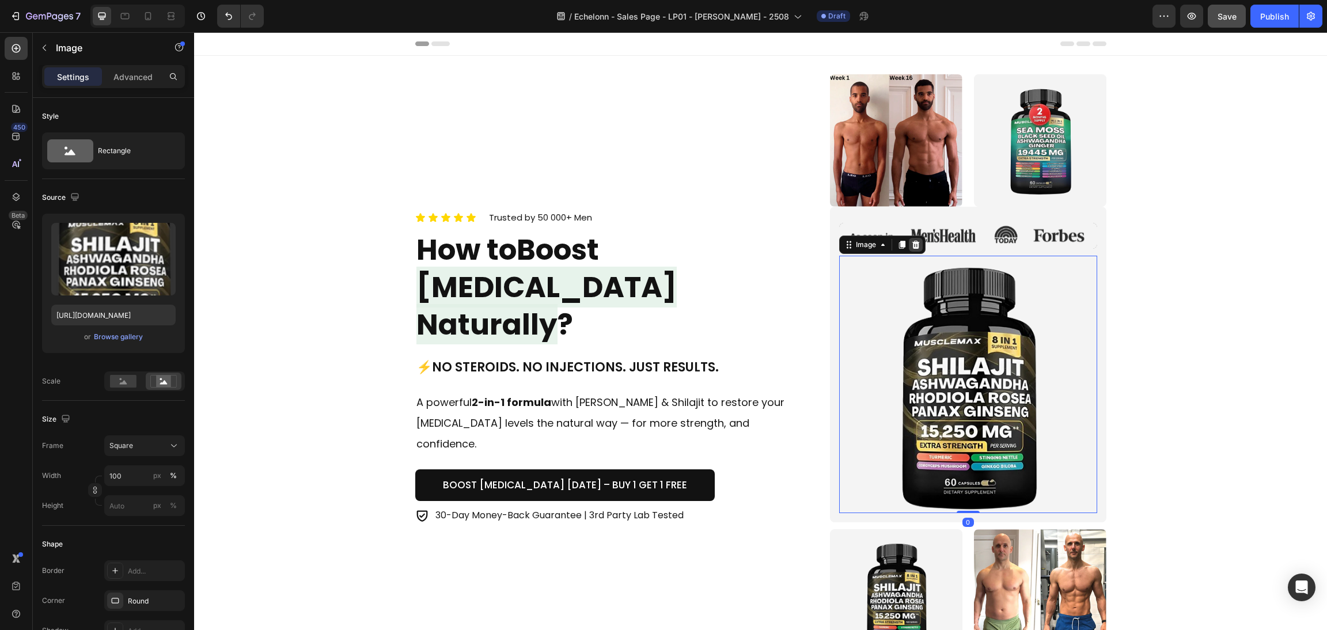
click at [909, 244] on div at bounding box center [916, 245] width 14 height 14
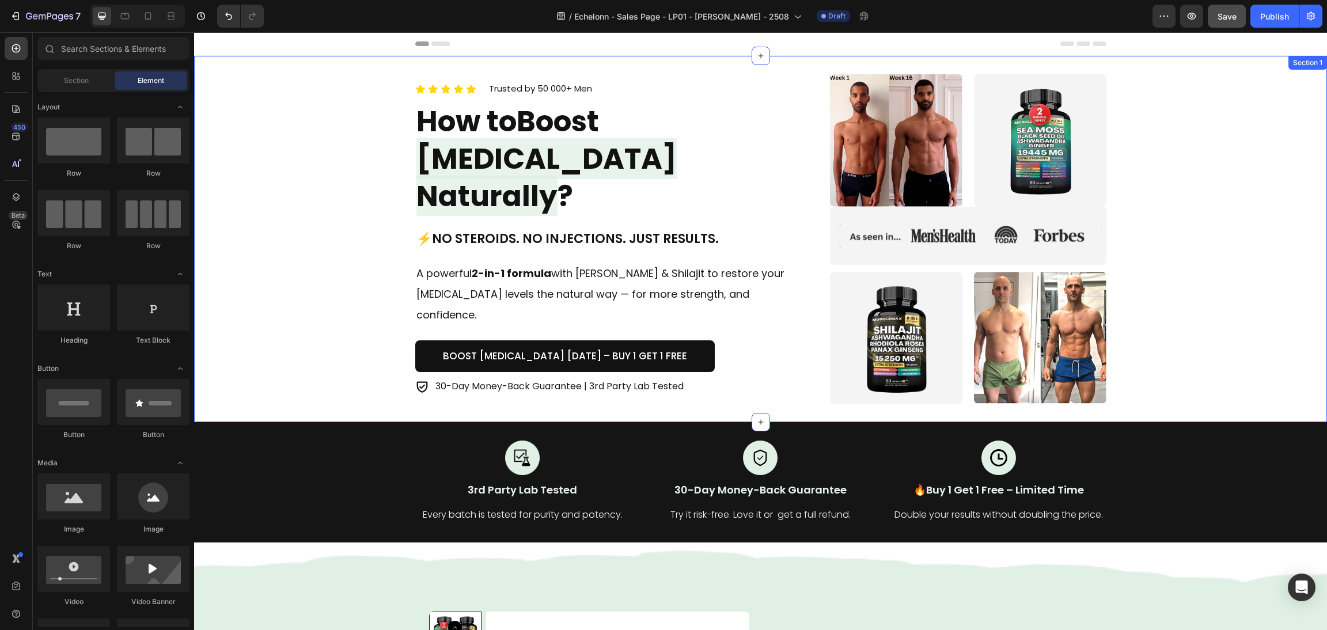
click at [1156, 323] on div "Icon Icon Icon Icon Icon Icon List Trusted by 50 000+ Men Text block Row How to…" at bounding box center [760, 239] width 1105 height 330
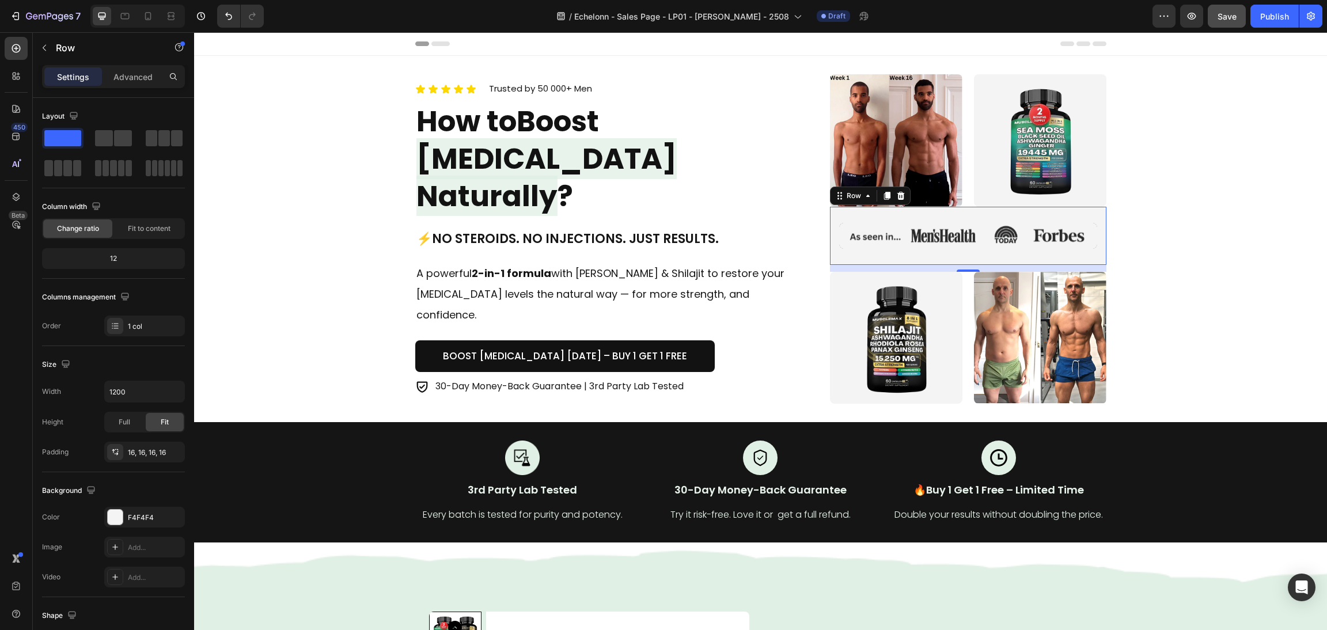
click at [1094, 248] on div "Image Row 0" at bounding box center [968, 236] width 276 height 58
click at [126, 74] on p "Advanced" at bounding box center [132, 77] width 39 height 12
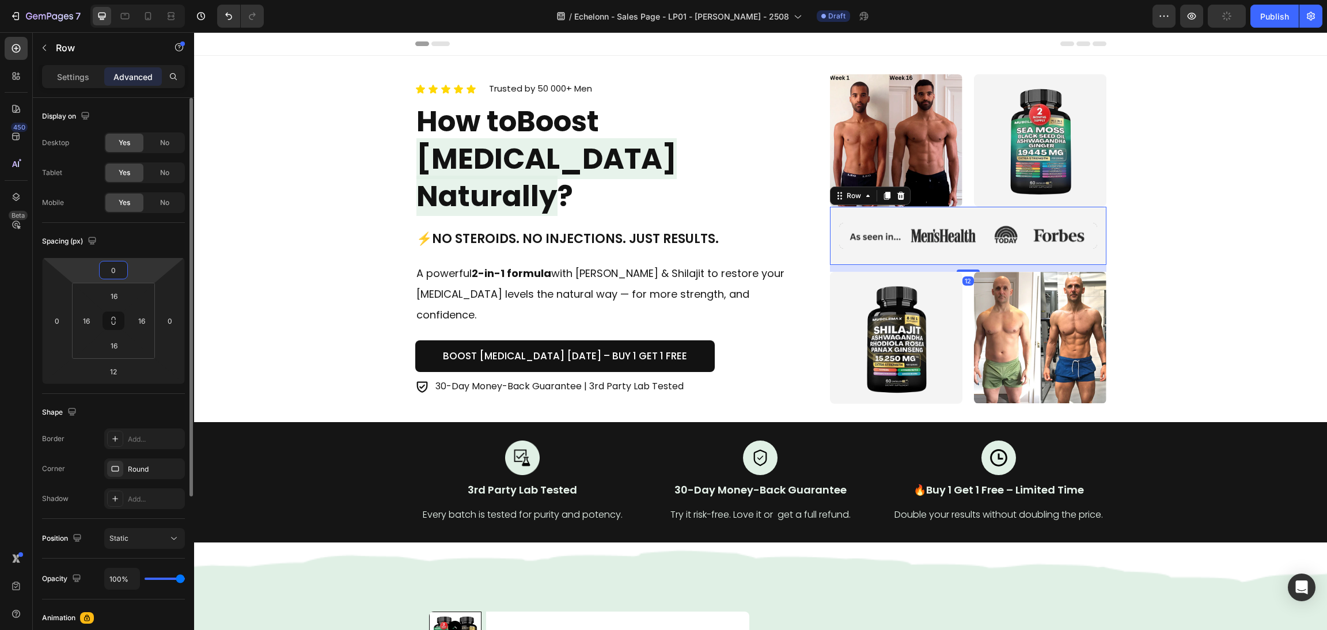
click at [111, 269] on input "0" at bounding box center [113, 270] width 23 height 17
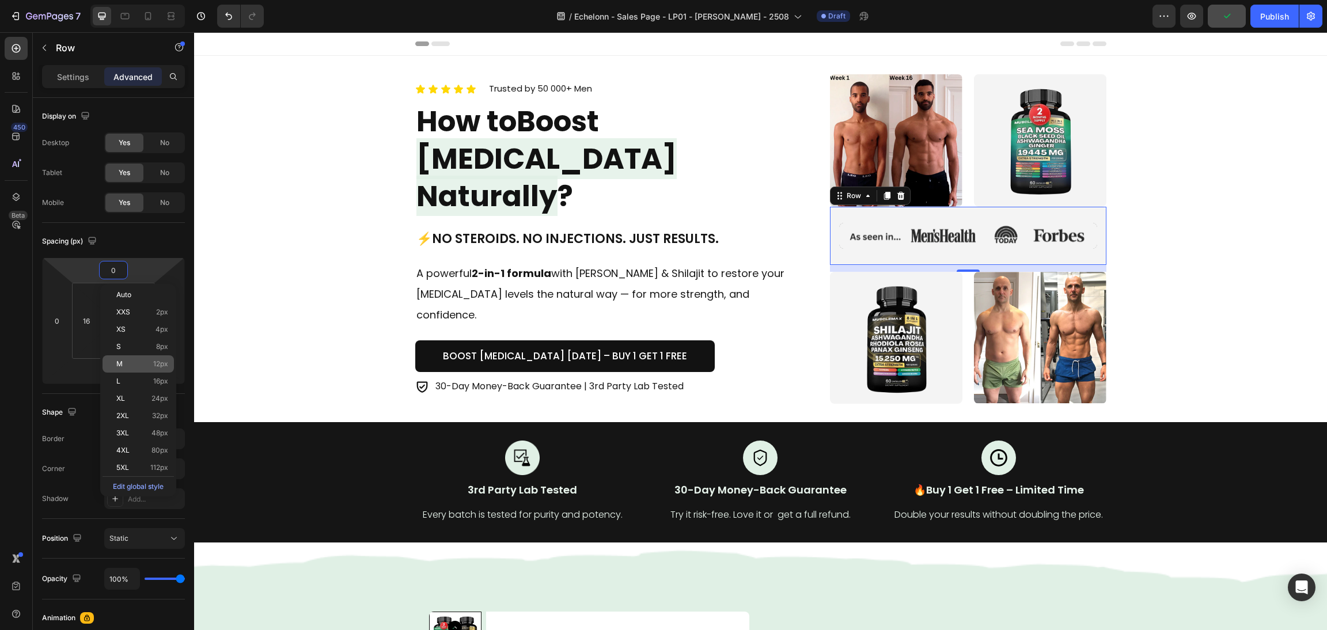
click at [127, 368] on p "M 12px" at bounding box center [142, 364] width 52 height 8
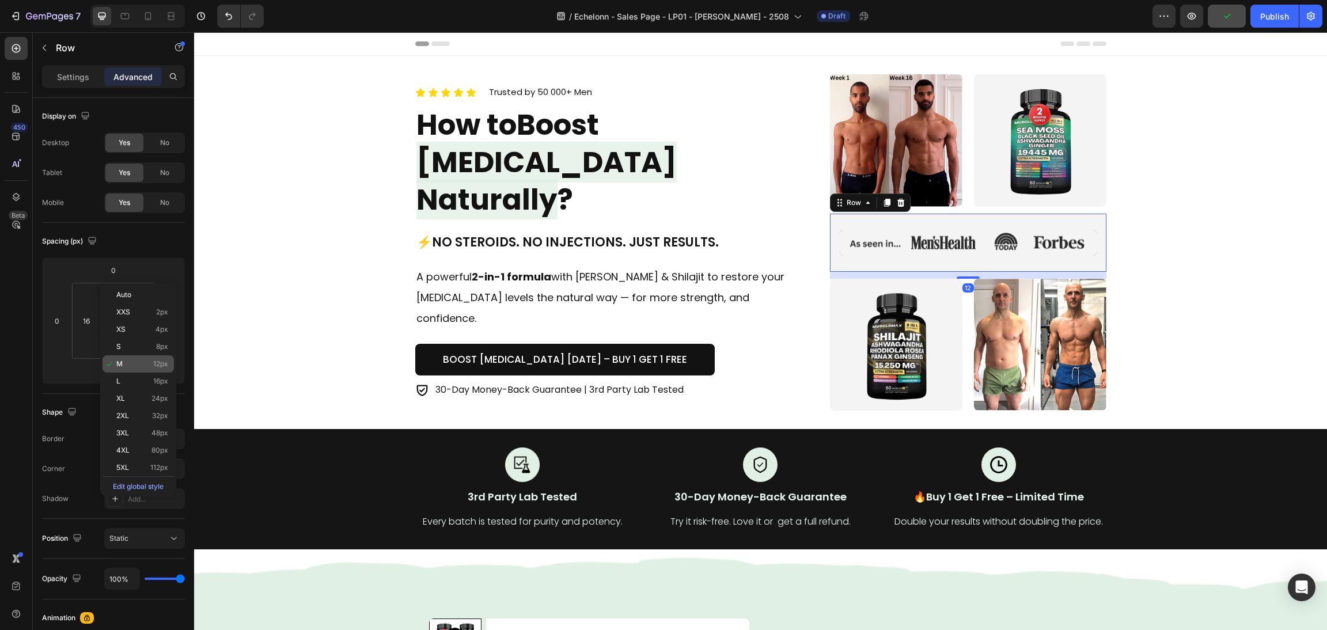
type input "12"
click at [1179, 233] on div "Icon Icon Icon Icon Icon Icon List Trusted by 50 000+ Men Text block Row How to…" at bounding box center [760, 242] width 1105 height 336
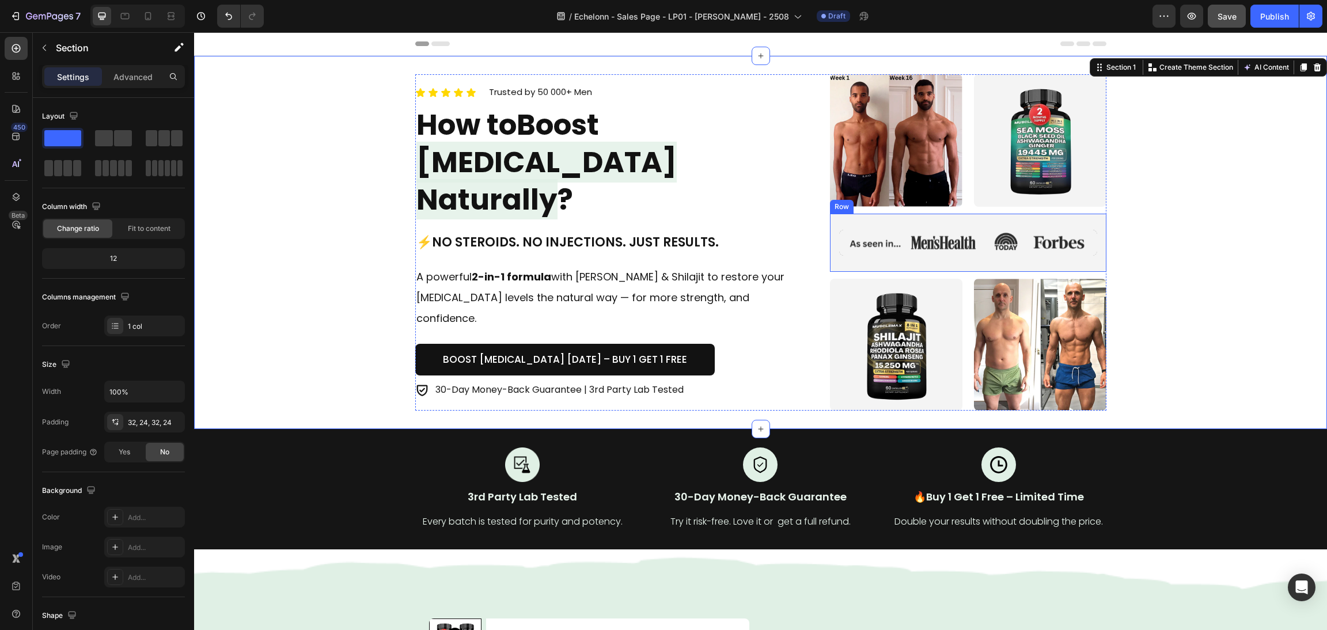
click at [1090, 247] on div "Image Row" at bounding box center [968, 243] width 276 height 58
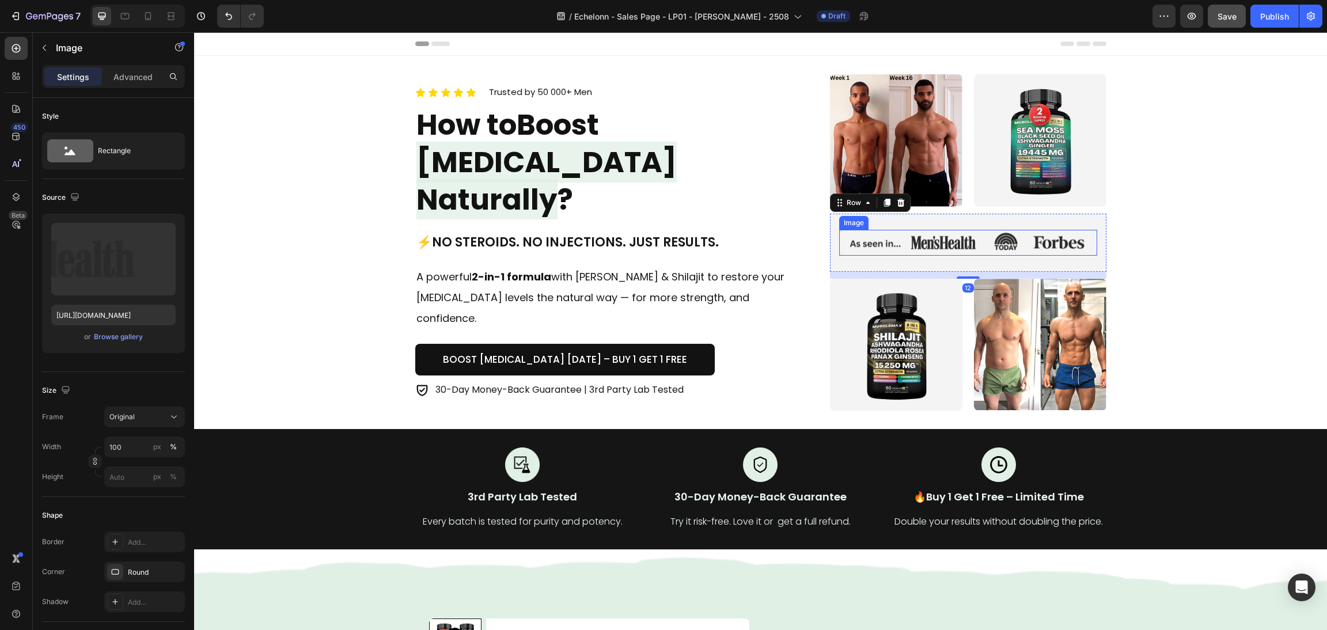
click at [1075, 254] on img at bounding box center [967, 243] width 257 height 26
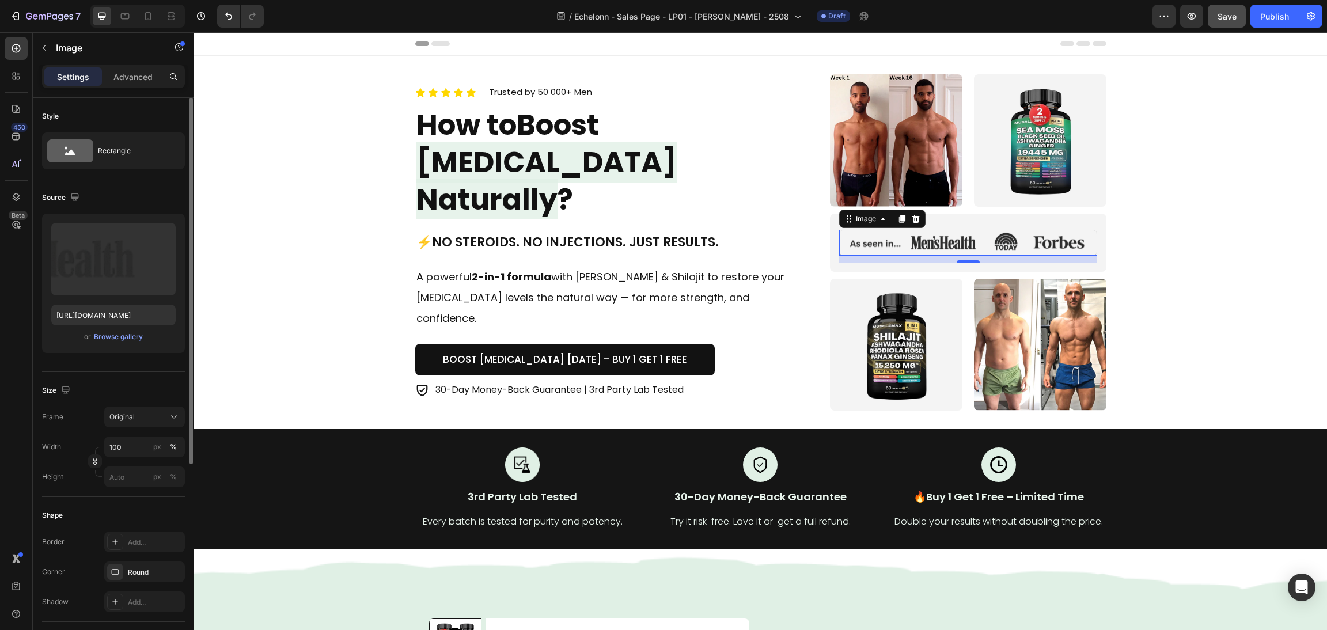
drag, startPoint x: 132, startPoint y: 75, endPoint x: 130, endPoint y: 107, distance: 31.2
click at [130, 74] on p "Advanced" at bounding box center [132, 77] width 39 height 12
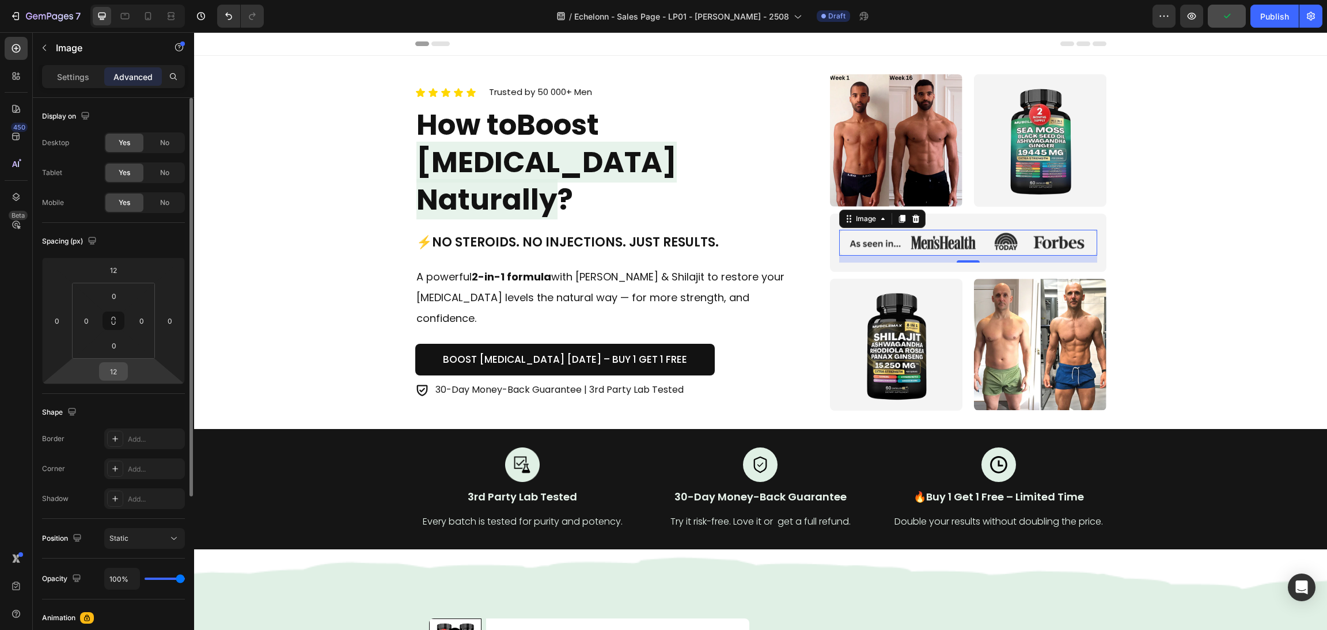
click at [119, 374] on input "12" at bounding box center [113, 371] width 23 height 17
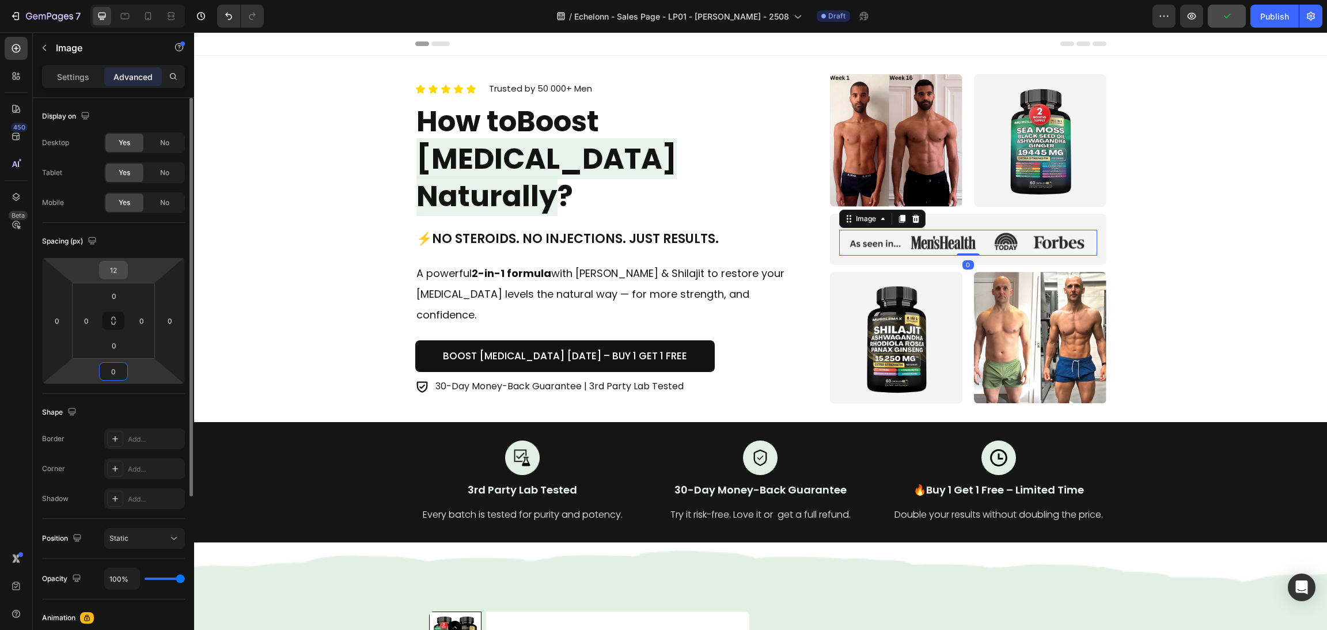
type input "0"
click at [109, 268] on input "12" at bounding box center [113, 270] width 23 height 17
type input "0"
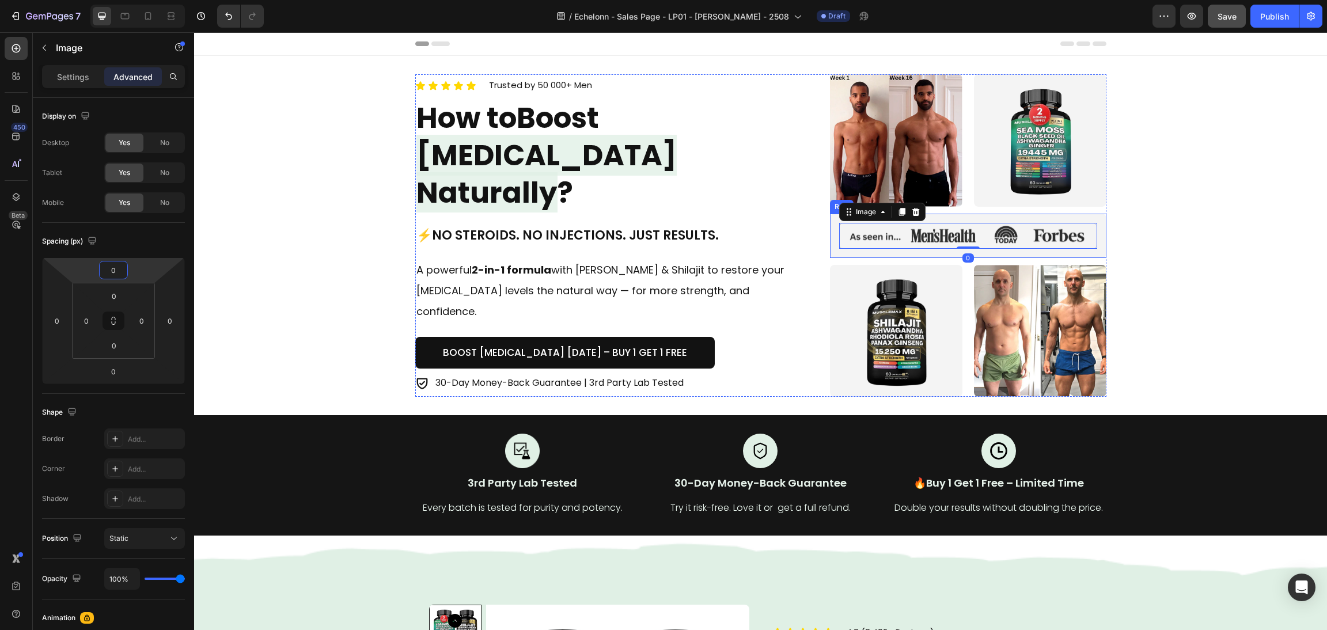
click at [1151, 252] on div "Icon Icon Icon Icon Icon Icon List Trusted by 50 000+ Men Text block Row How to…" at bounding box center [760, 235] width 1105 height 323
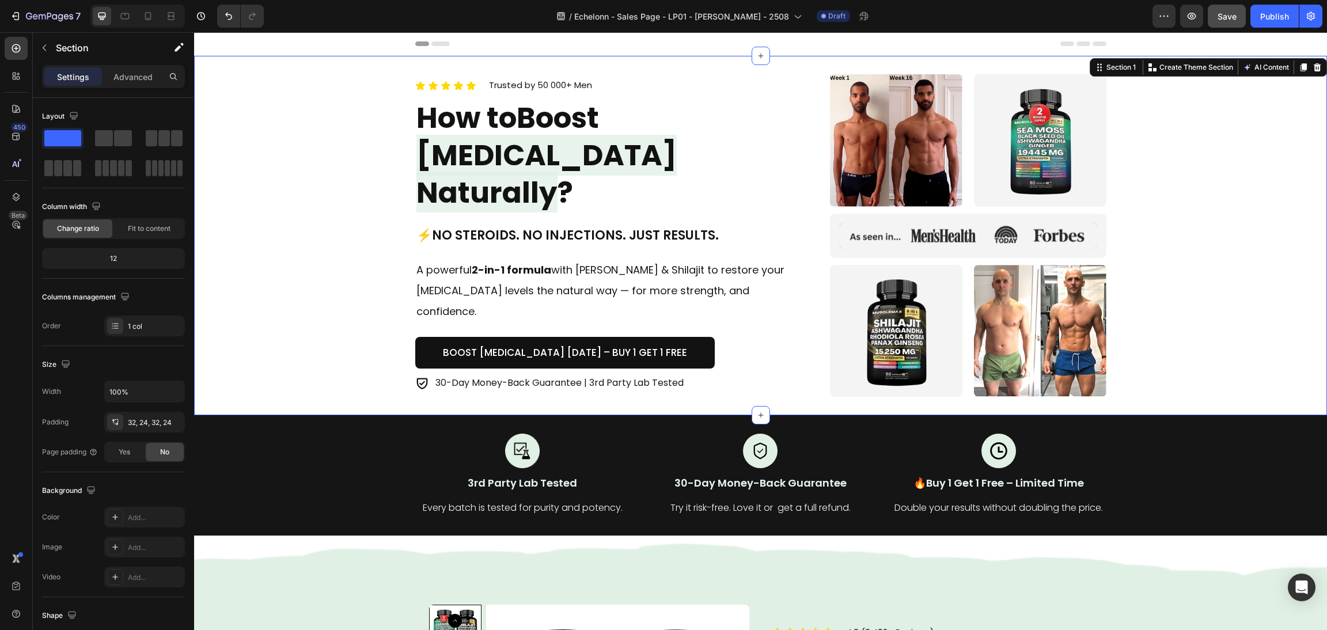
click at [1270, 217] on div "Icon Icon Icon Icon Icon Icon List Trusted by 50 000+ Men Text block Row How to…" at bounding box center [760, 235] width 1105 height 323
drag, startPoint x: 135, startPoint y: 76, endPoint x: 137, endPoint y: 94, distance: 18.5
click at [136, 76] on p "Advanced" at bounding box center [132, 77] width 39 height 12
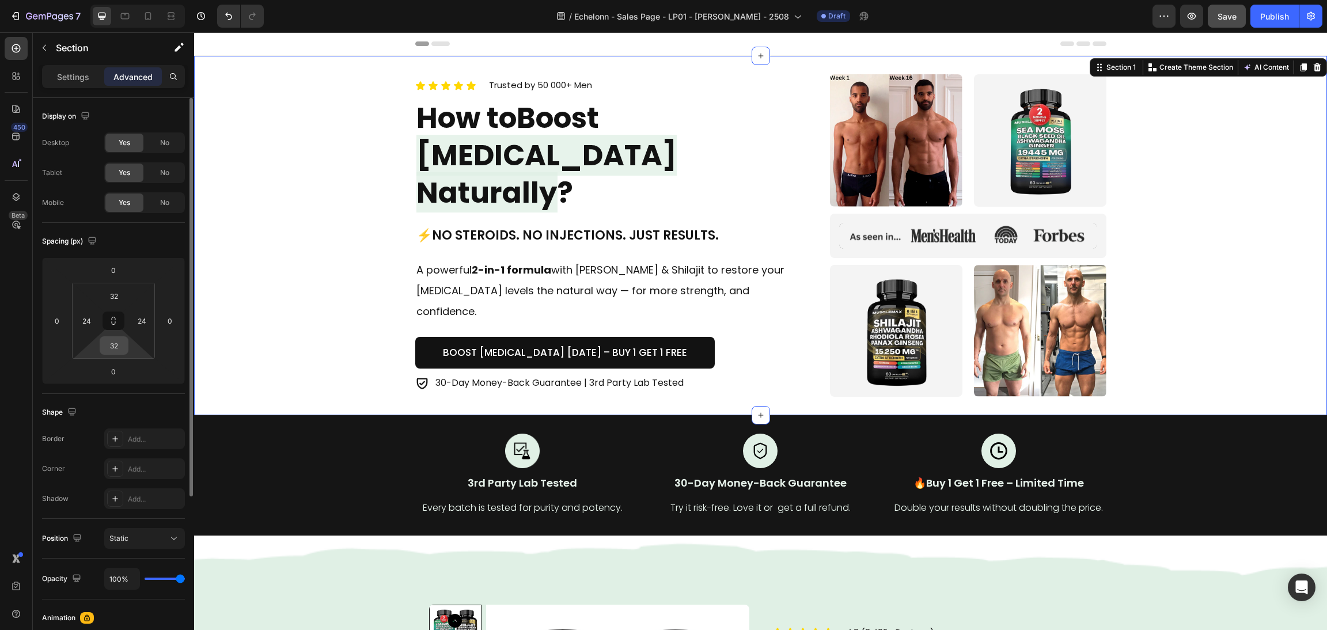
click at [112, 350] on input "32" at bounding box center [114, 345] width 23 height 17
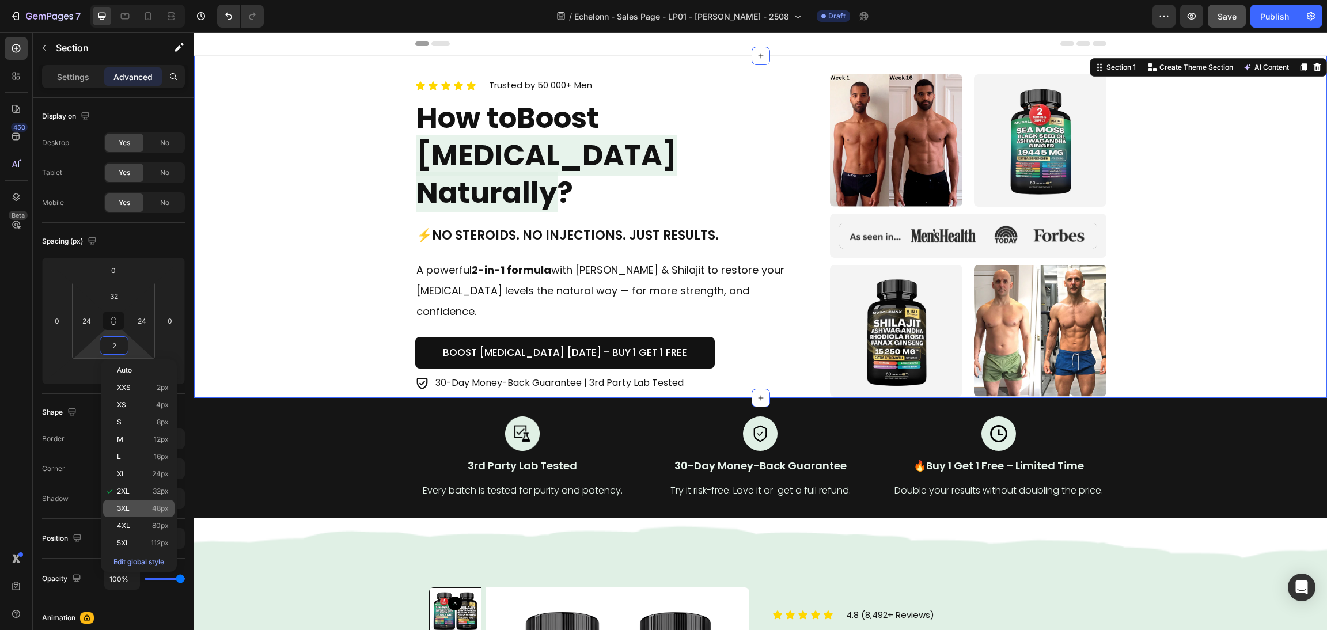
click at [132, 506] on p "3XL 48px" at bounding box center [143, 509] width 52 height 8
type input "48"
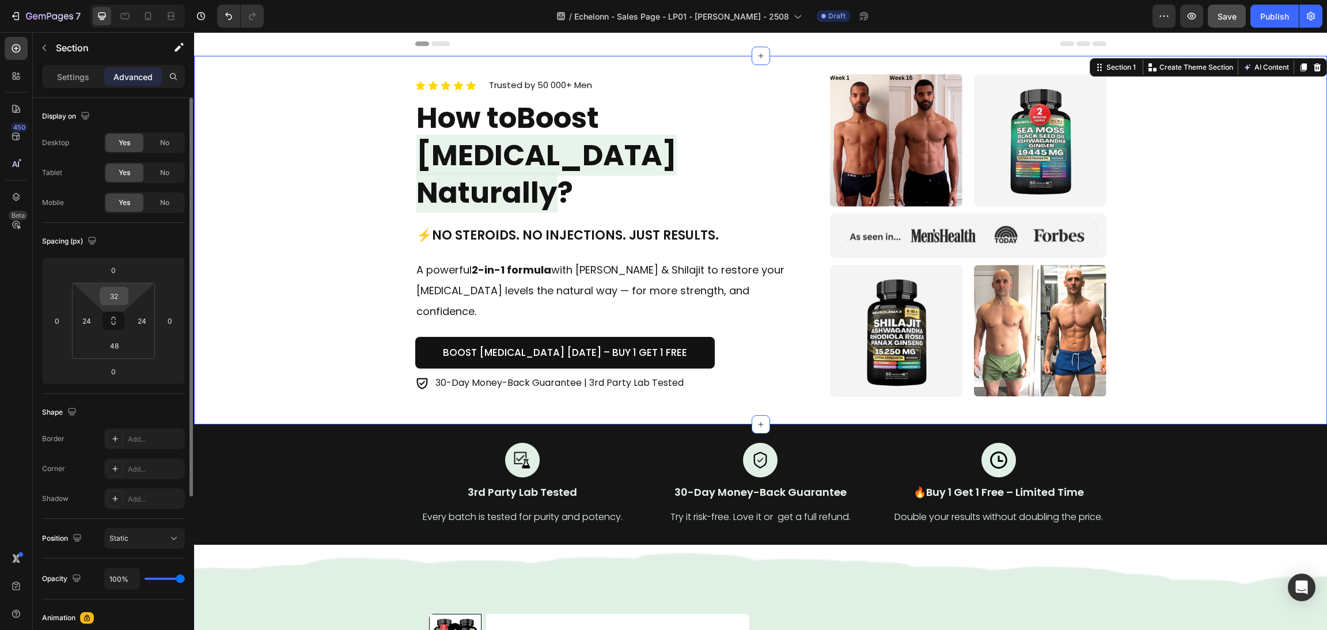
click at [111, 296] on input "32" at bounding box center [114, 295] width 23 height 17
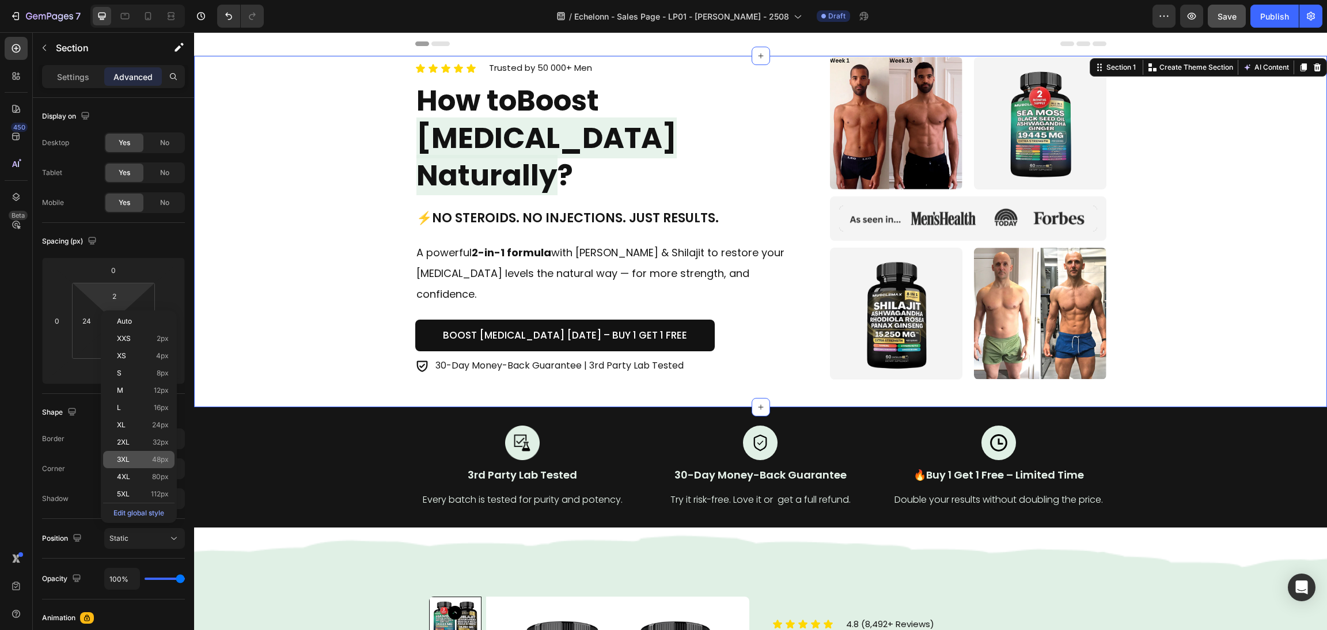
drag, startPoint x: 135, startPoint y: 456, endPoint x: 29, endPoint y: 418, distance: 112.6
click at [135, 456] on p "3XL 48px" at bounding box center [143, 460] width 52 height 8
type input "48"
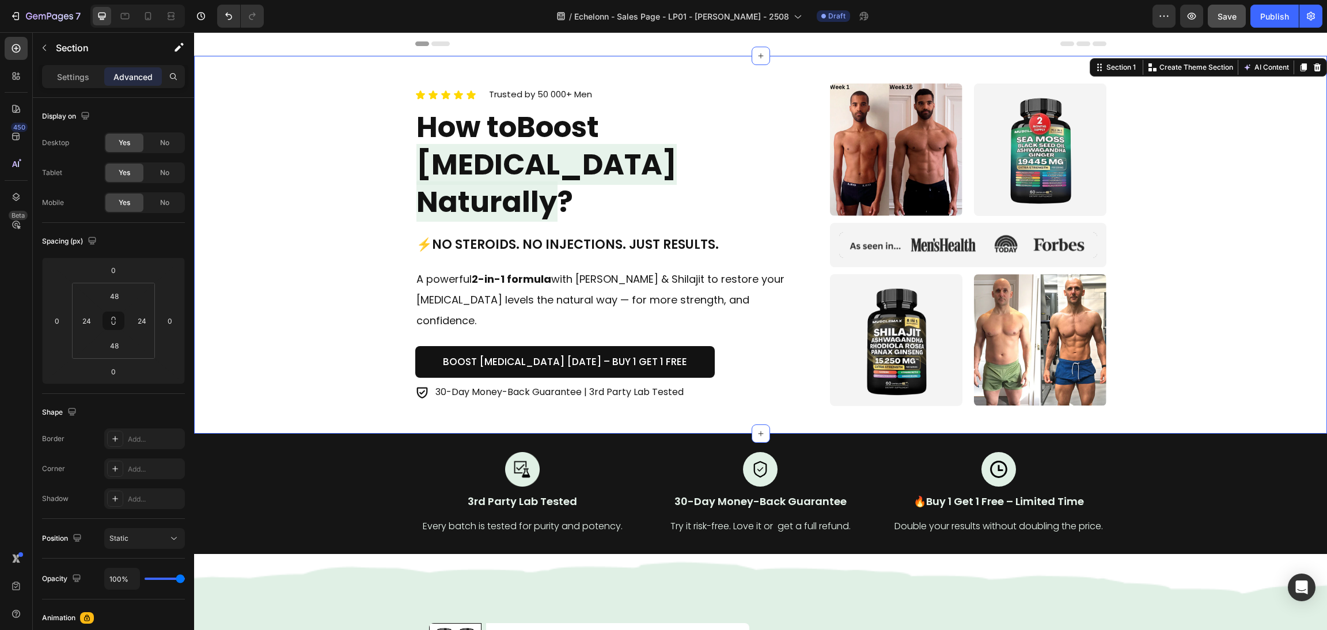
click at [1184, 291] on div "Icon Icon Icon Icon Icon Icon List Trusted by 50 000+ Men Text block Row How to…" at bounding box center [760, 245] width 1105 height 323
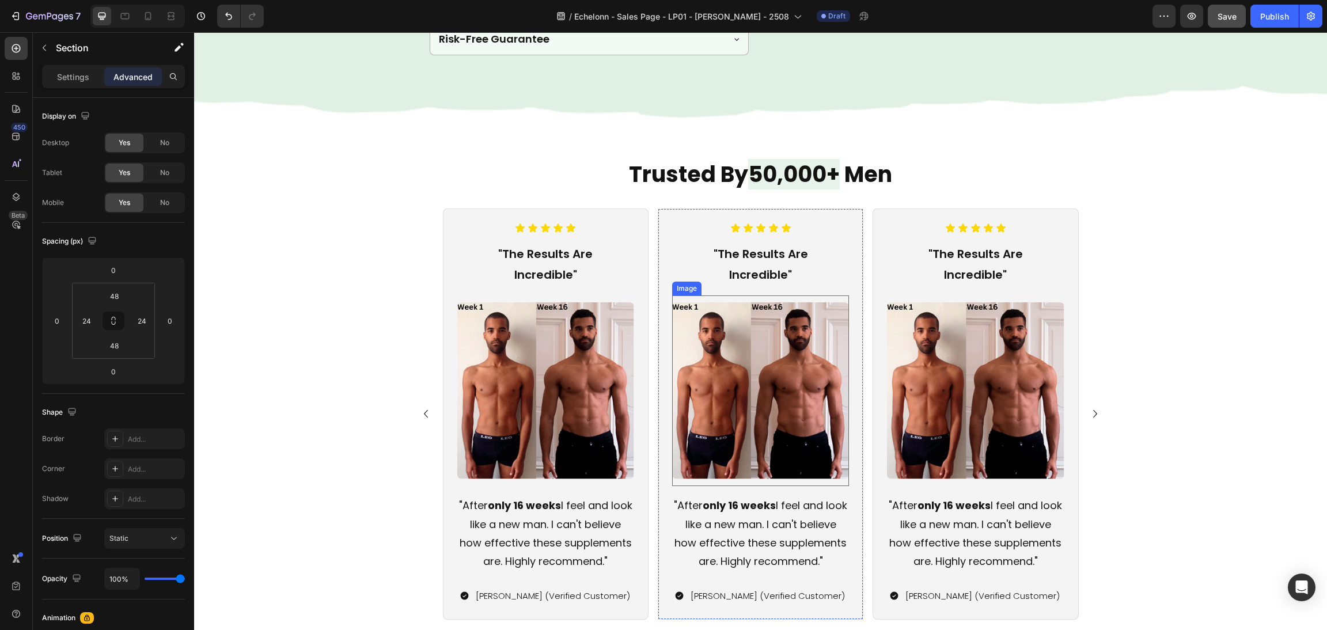
scroll to position [1049, 0]
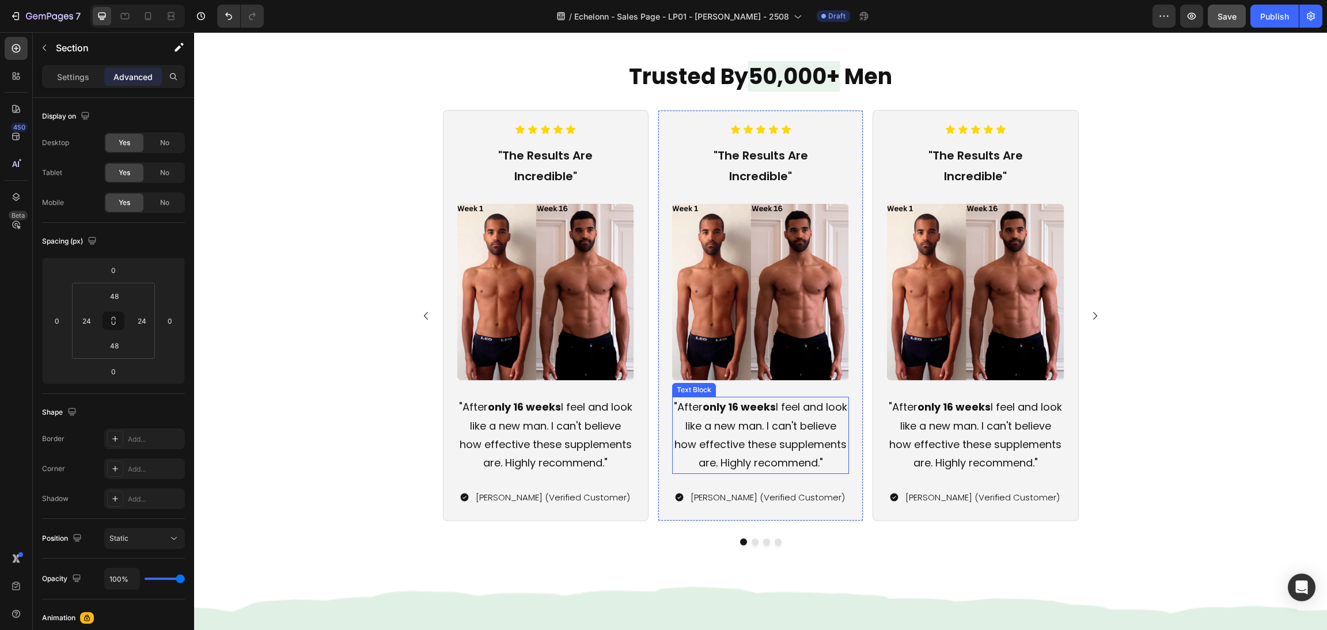
click at [775, 457] on p ""After only 16 weeks I feel and look like a new man. I can't believe how effect…" at bounding box center [760, 435] width 175 height 75
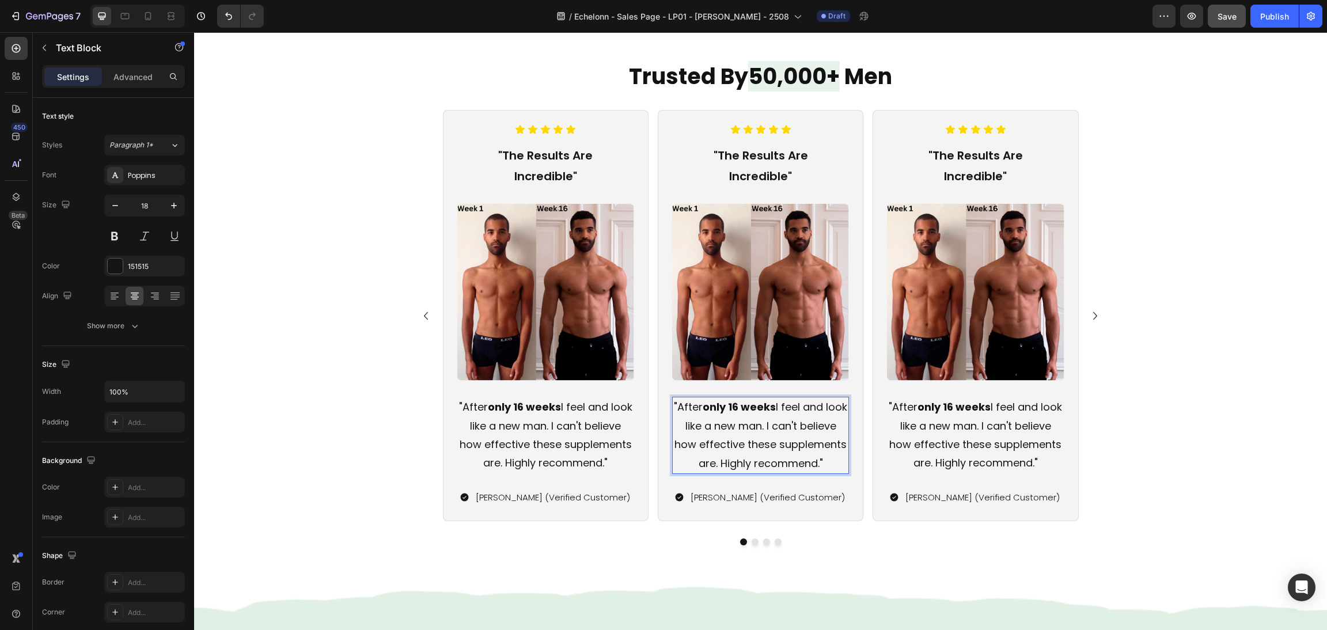
click at [766, 473] on p ""After only 16 weeks I feel and look like a new man. I can't believe how effect…" at bounding box center [760, 435] width 175 height 75
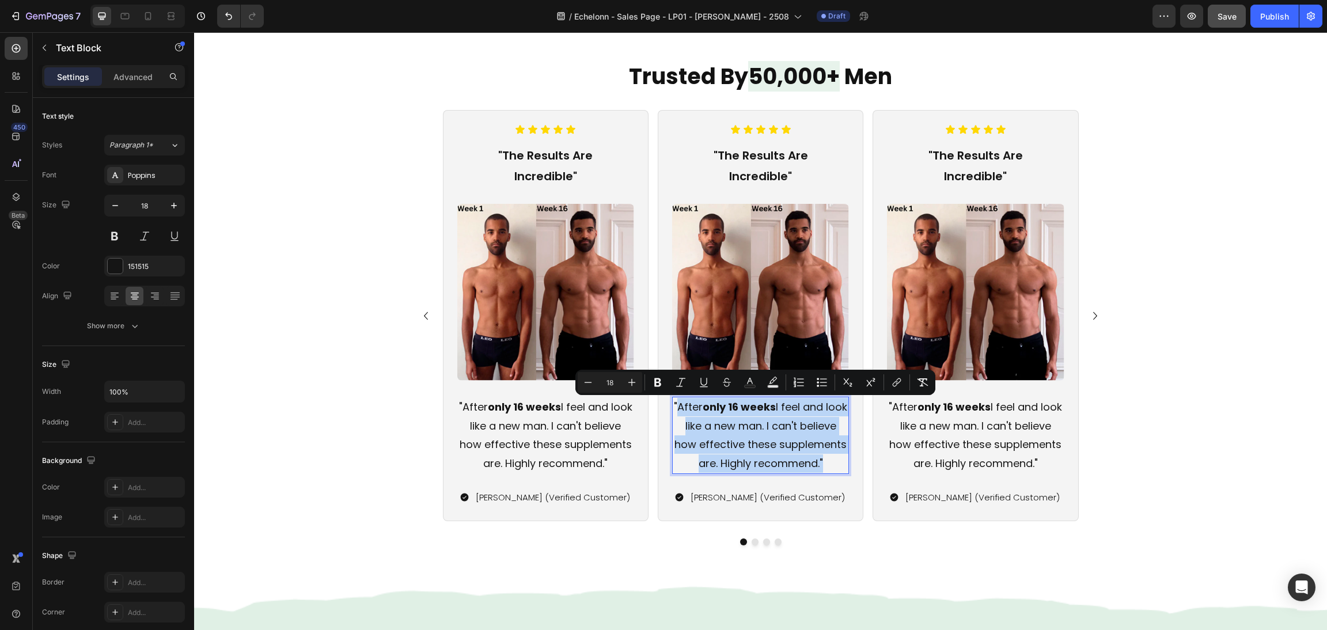
drag, startPoint x: 786, startPoint y: 484, endPoint x: 681, endPoint y: 409, distance: 129.6
click at [681, 409] on p ""After only 16 weeks I feel and look like a new man. I can't believe how effect…" at bounding box center [760, 435] width 175 height 75
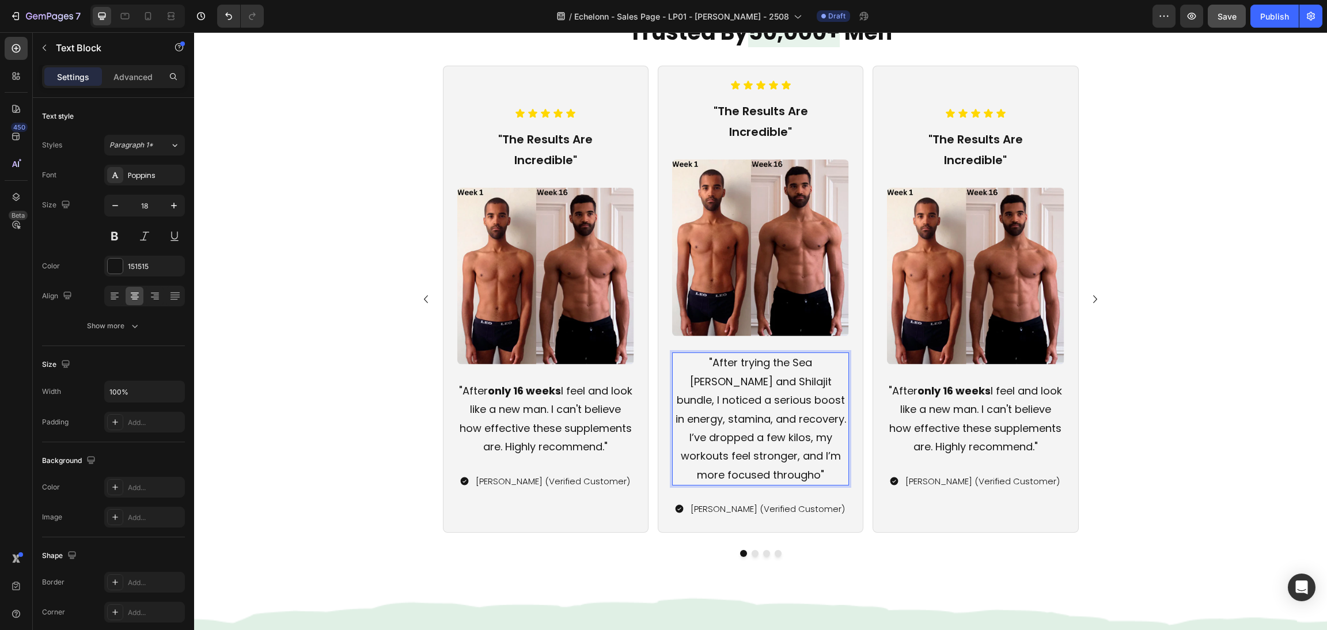
scroll to position [1135, 0]
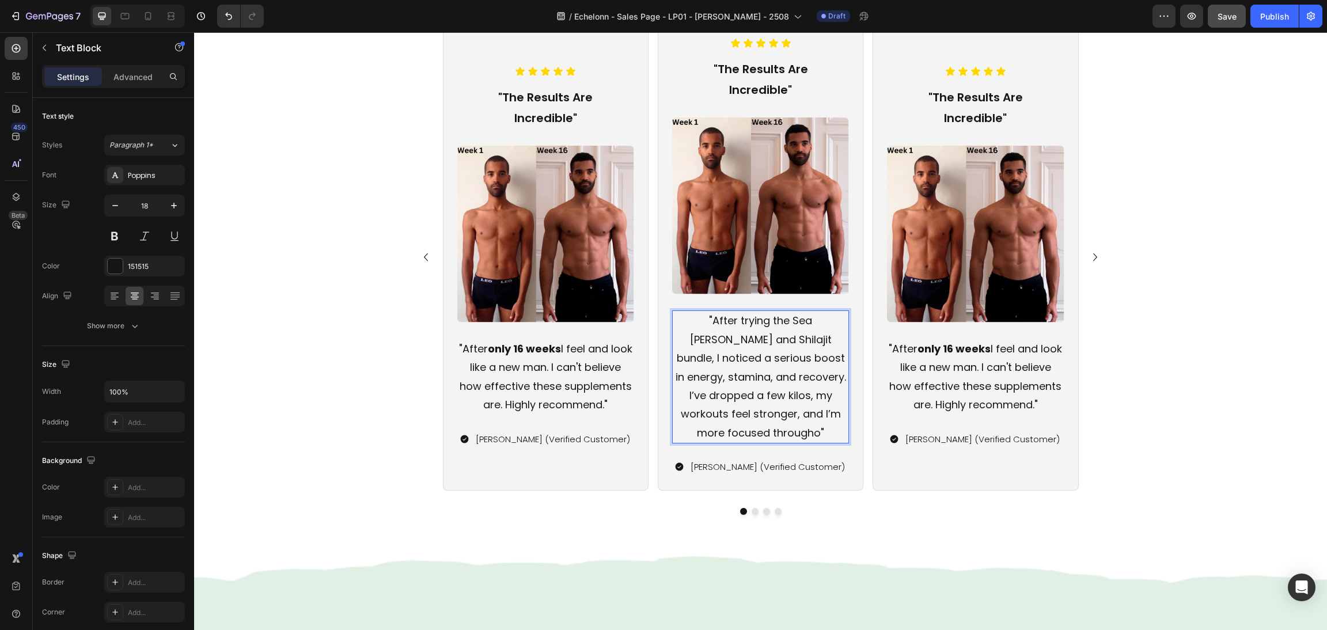
click at [764, 387] on p ""After trying the Sea Moss and Shilajit bundle, I noticed a serious boost in en…" at bounding box center [760, 377] width 175 height 131
drag, startPoint x: 711, startPoint y: 380, endPoint x: 675, endPoint y: 359, distance: 41.6
click at [676, 359] on p ""After trying the Sea Moss and Shilajit bundle, I noticed a serious boost in en…" at bounding box center [760, 377] width 175 height 131
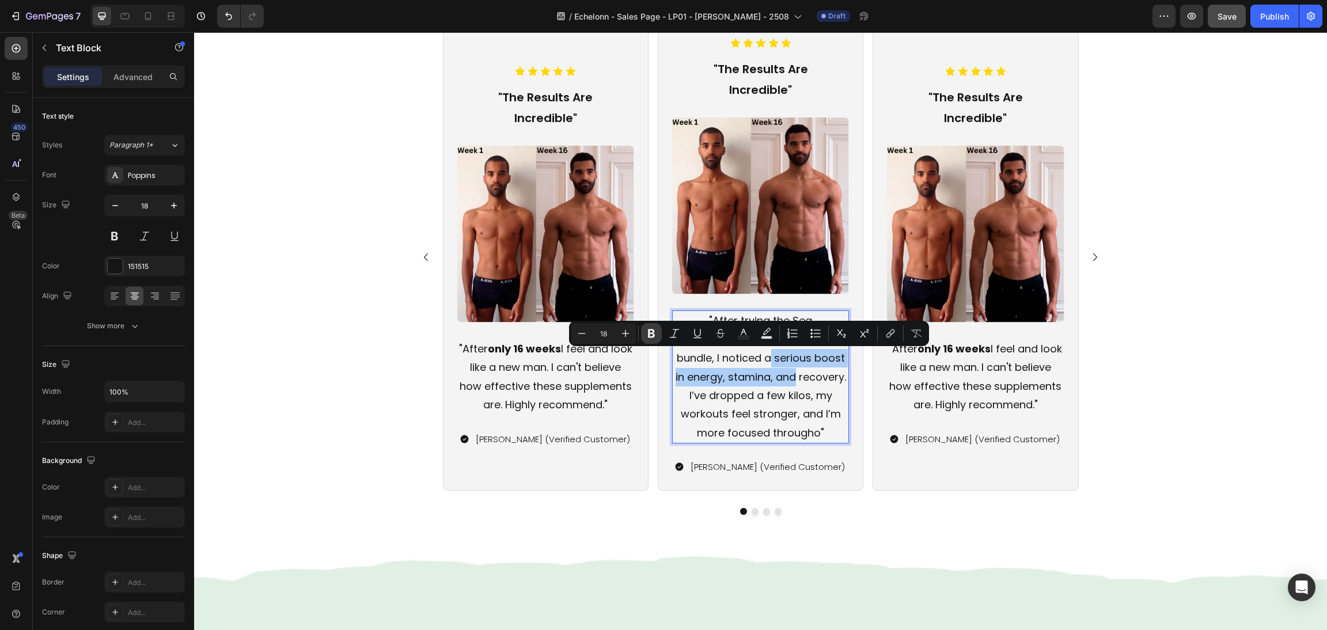
click at [651, 332] on icon "Editor contextual toolbar" at bounding box center [652, 334] width 12 height 12
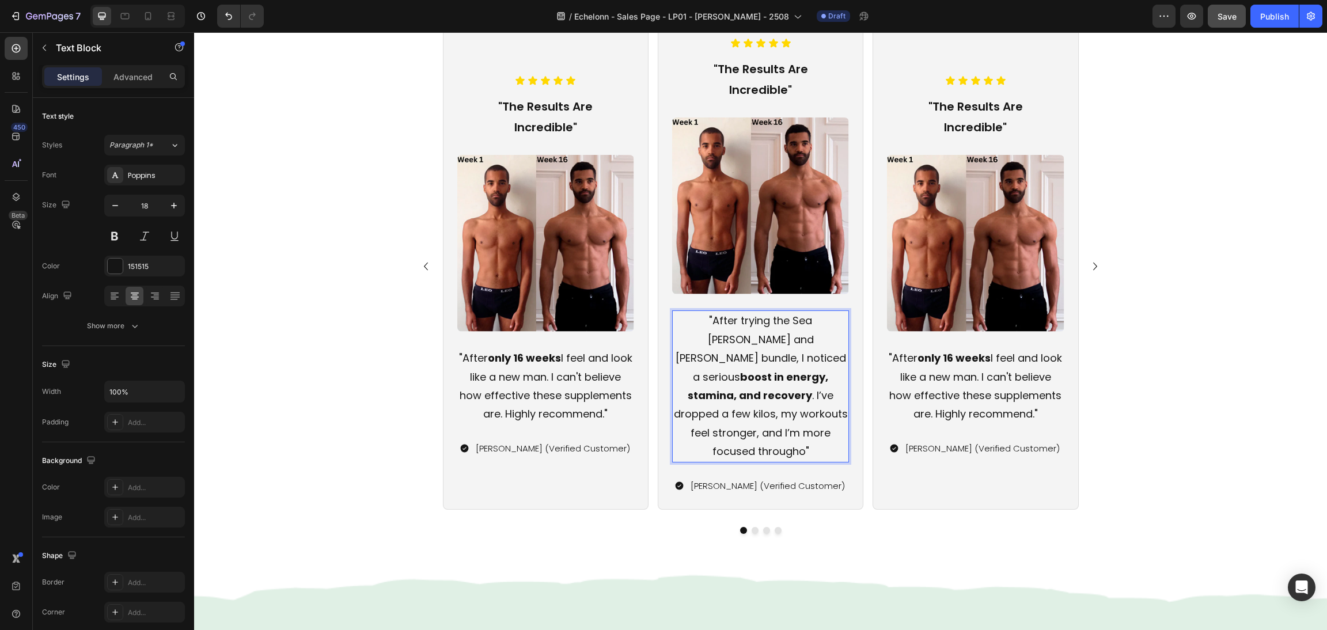
click at [773, 395] on p ""After trying the Sea Moss and Shilajit bundle, I noticed a serious boost in en…" at bounding box center [760, 386] width 175 height 149
click at [812, 407] on p ""After trying the Sea Moss and Shilajit bundle, I noticed a serious boost in en…" at bounding box center [760, 386] width 175 height 149
drag, startPoint x: 837, startPoint y: 418, endPoint x: 711, endPoint y: 418, distance: 126.2
click at [778, 416] on p ""After trying the Sea Moss and Shilajit bundle, I noticed a serious boost in en…" at bounding box center [760, 386] width 175 height 149
drag, startPoint x: 681, startPoint y: 418, endPoint x: 675, endPoint y: 416, distance: 6.4
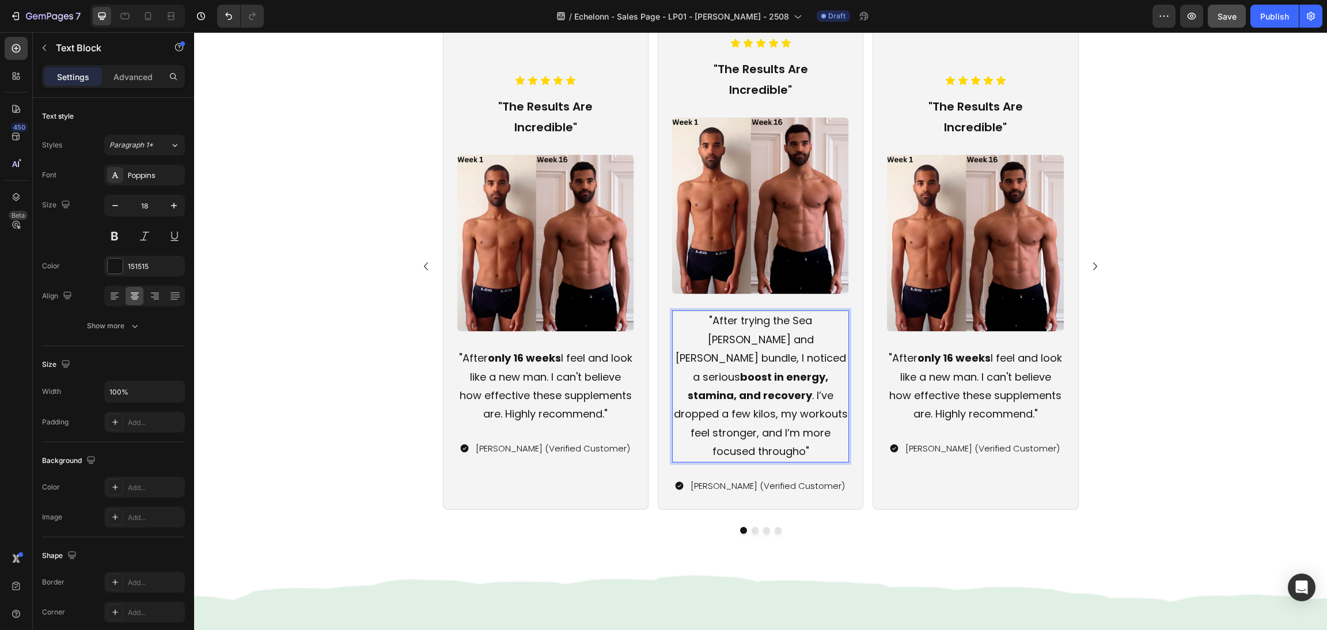
click at [675, 418] on p ""After trying the Sea Moss and Shilajit bundle, I noticed a serious boost in en…" at bounding box center [760, 386] width 175 height 149
click at [675, 416] on p ""After trying the Sea Moss and Shilajit bundle, I noticed a serious boost in en…" at bounding box center [760, 386] width 175 height 149
click at [802, 420] on p ""After trying the Sea Moss and Shilajit bundle, I noticed a serious boost in en…" at bounding box center [760, 386] width 175 height 149
drag, startPoint x: 836, startPoint y: 416, endPoint x: 695, endPoint y: 410, distance: 141.9
click at [695, 410] on p ""After trying the Sea Moss and Shilajit bundle, I noticed a serious boost in en…" at bounding box center [760, 386] width 175 height 149
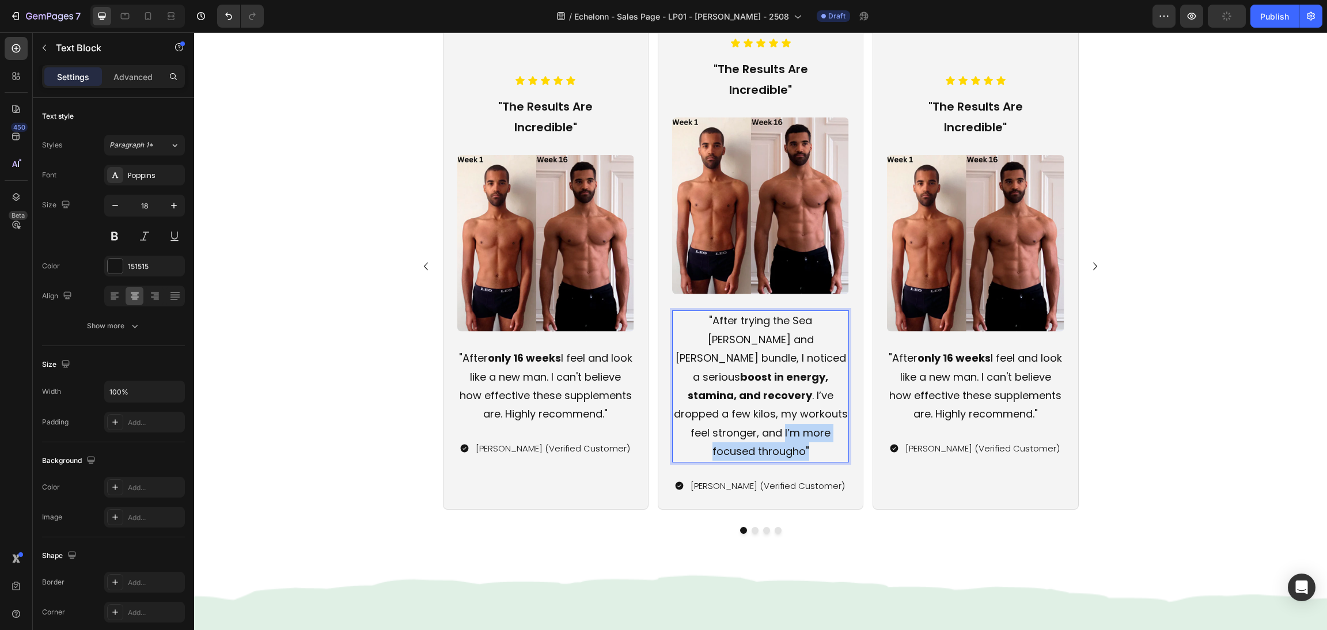
click at [762, 416] on p ""After trying the Sea Moss and Shilajit bundle, I noticed a serious boost in en…" at bounding box center [760, 386] width 175 height 149
click at [848, 416] on div "Icon Icon Icon Icon Icon Icon List "The Results Are Incredible" Text Block Imag…" at bounding box center [761, 267] width 206 height 486
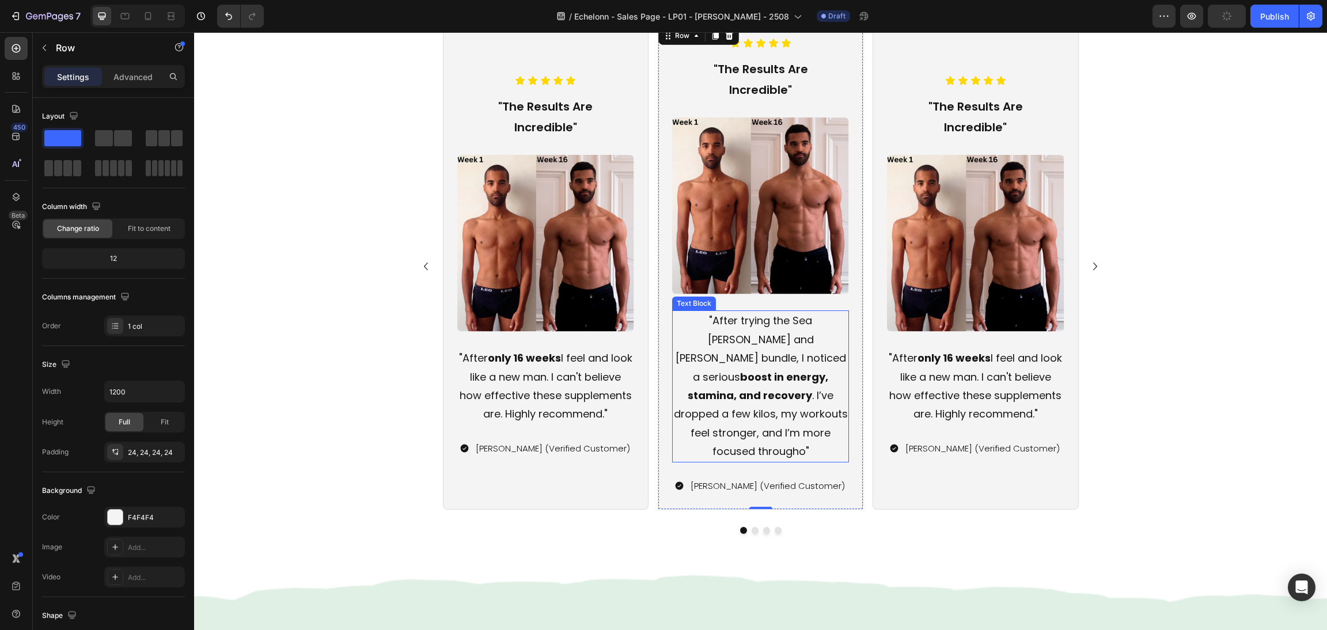
click at [816, 409] on p ""After trying the Sea Moss and Shilajit bundle, I noticed a serious boost in en…" at bounding box center [760, 386] width 175 height 149
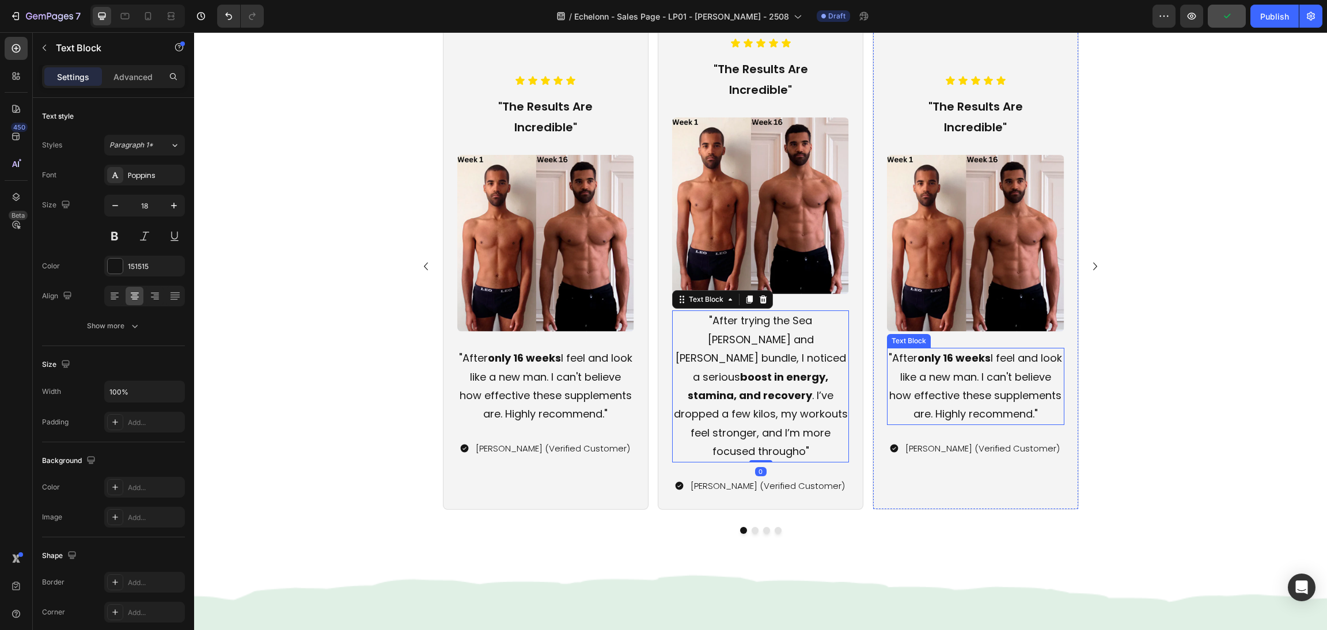
click at [1167, 408] on div "Icon Icon Icon Icon Icon Icon List "The Results Are Incredible" Text Block Imag…" at bounding box center [760, 279] width 1105 height 510
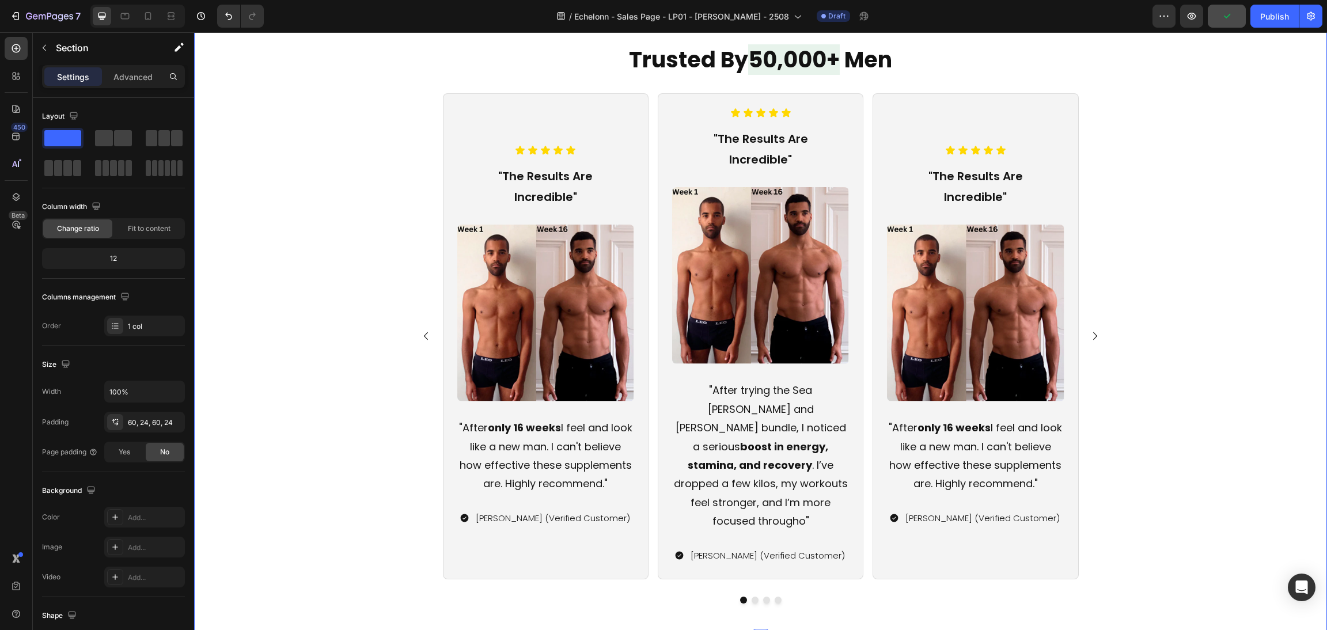
scroll to position [1049, 0]
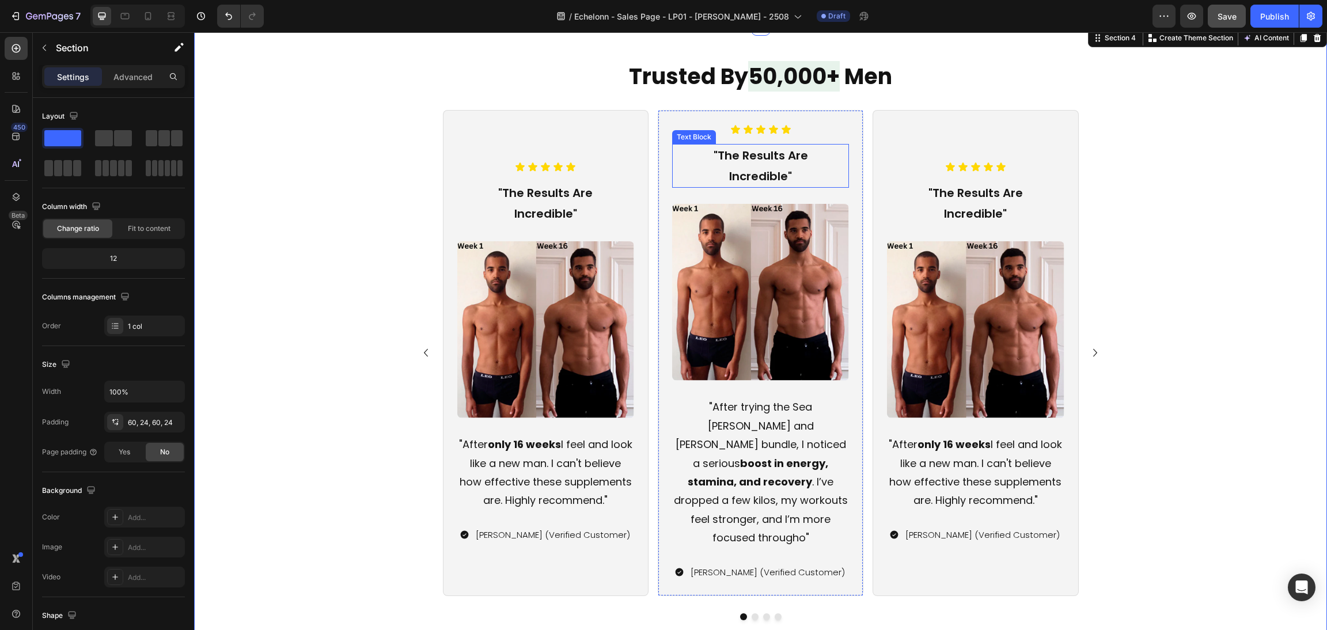
click at [771, 170] on p ""The Results Are Incredible"" at bounding box center [760, 165] width 175 height 41
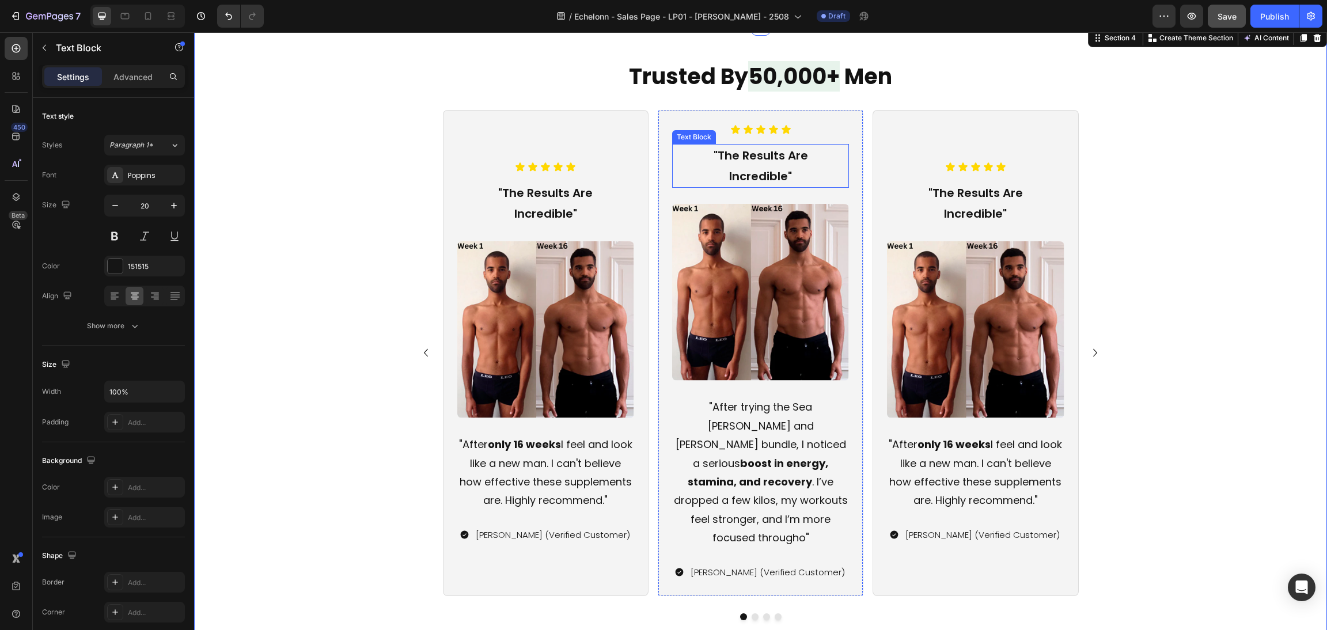
click at [771, 170] on p ""The Results Are Incredible"" at bounding box center [760, 165] width 175 height 41
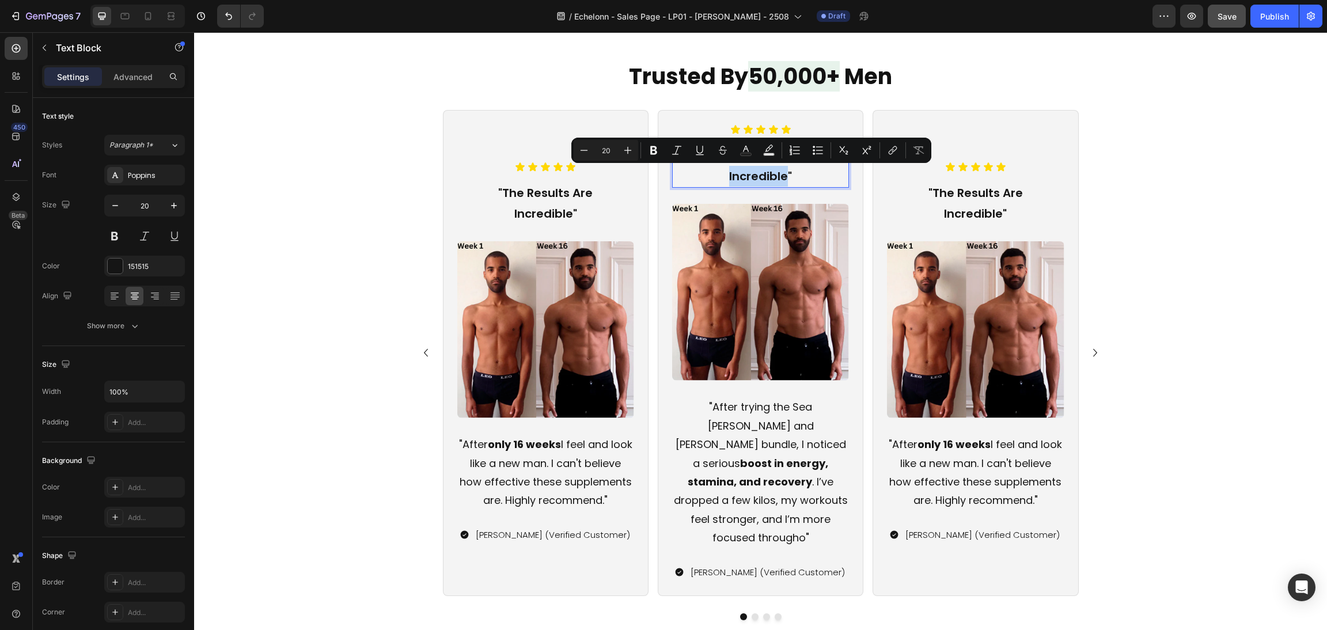
click at [777, 174] on p ""The Results Are Incredible"" at bounding box center [760, 165] width 175 height 41
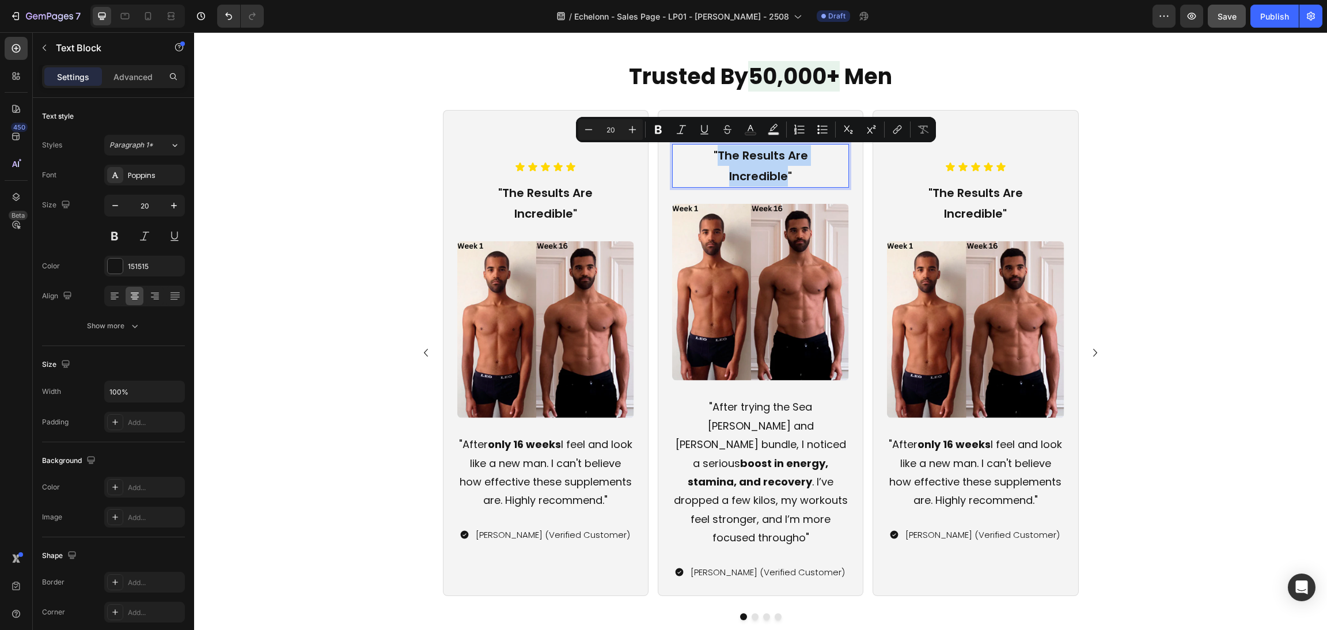
drag, startPoint x: 780, startPoint y: 178, endPoint x: 712, endPoint y: 149, distance: 73.8
click at [712, 149] on p ""The Results Are Incredible"" at bounding box center [760, 165] width 175 height 41
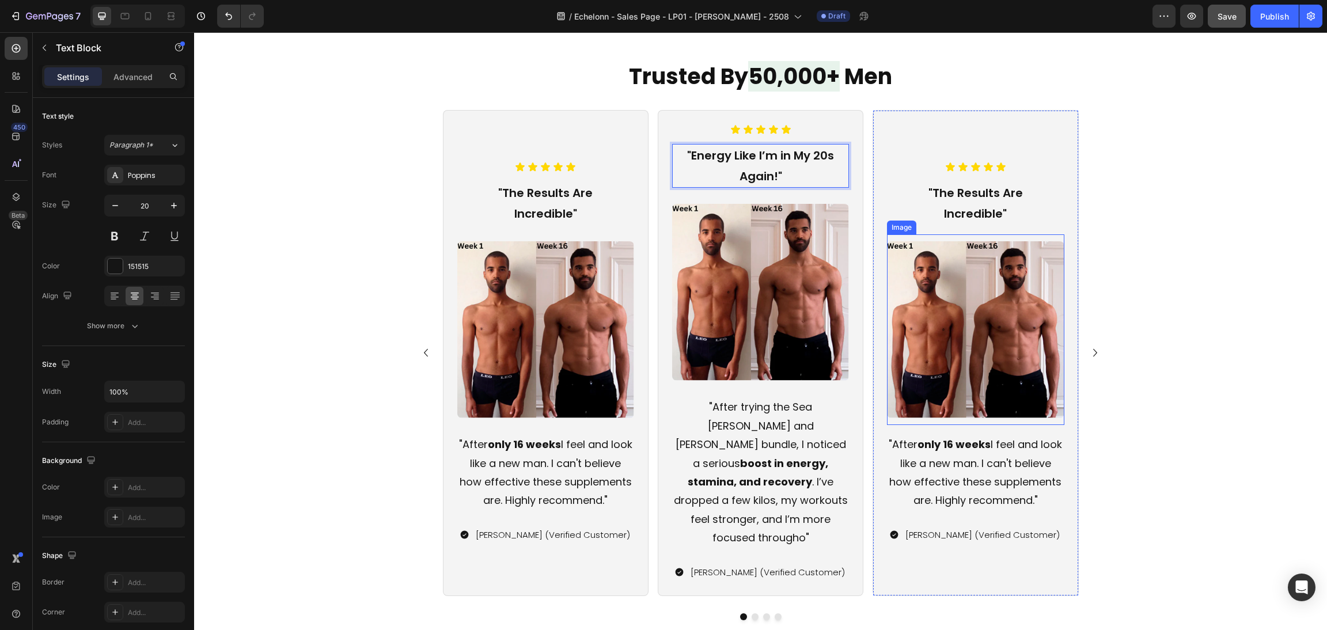
click at [1120, 250] on div "Icon Icon Icon Icon Icon Icon List "The Results Are Incredible" Text Block Imag…" at bounding box center [760, 365] width 1105 height 510
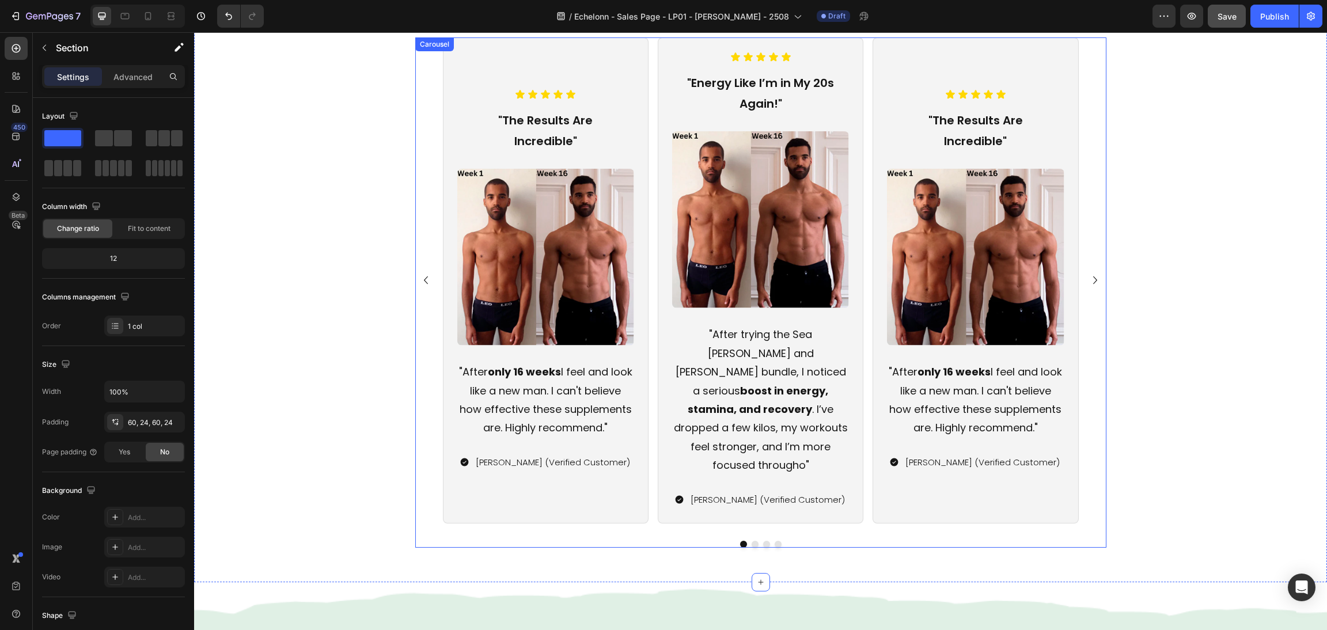
scroll to position [1135, 0]
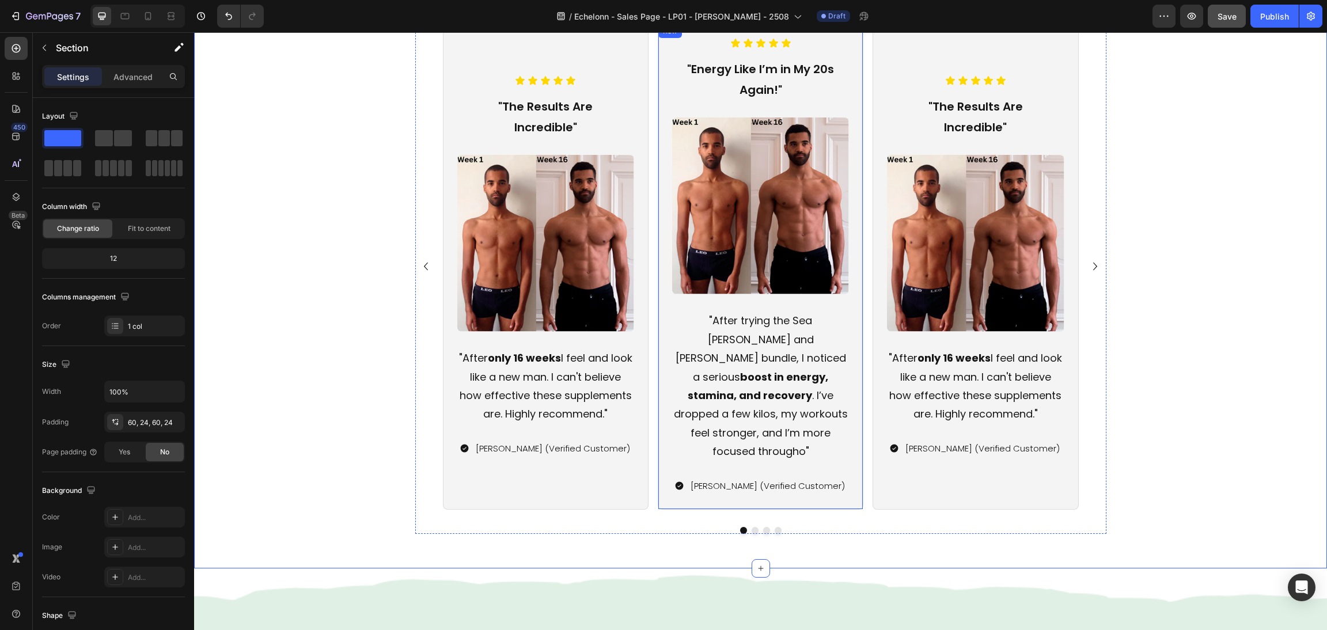
click at [703, 176] on img at bounding box center [760, 206] width 177 height 177
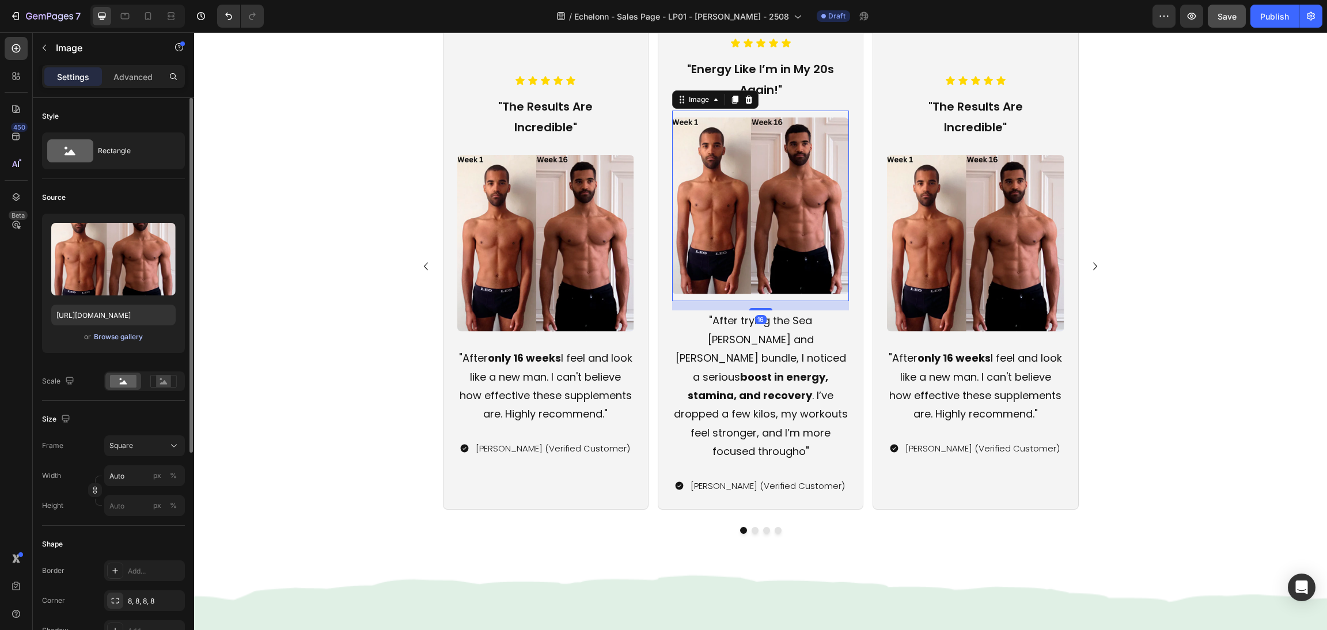
click at [115, 335] on div "Browse gallery" at bounding box center [118, 337] width 49 height 10
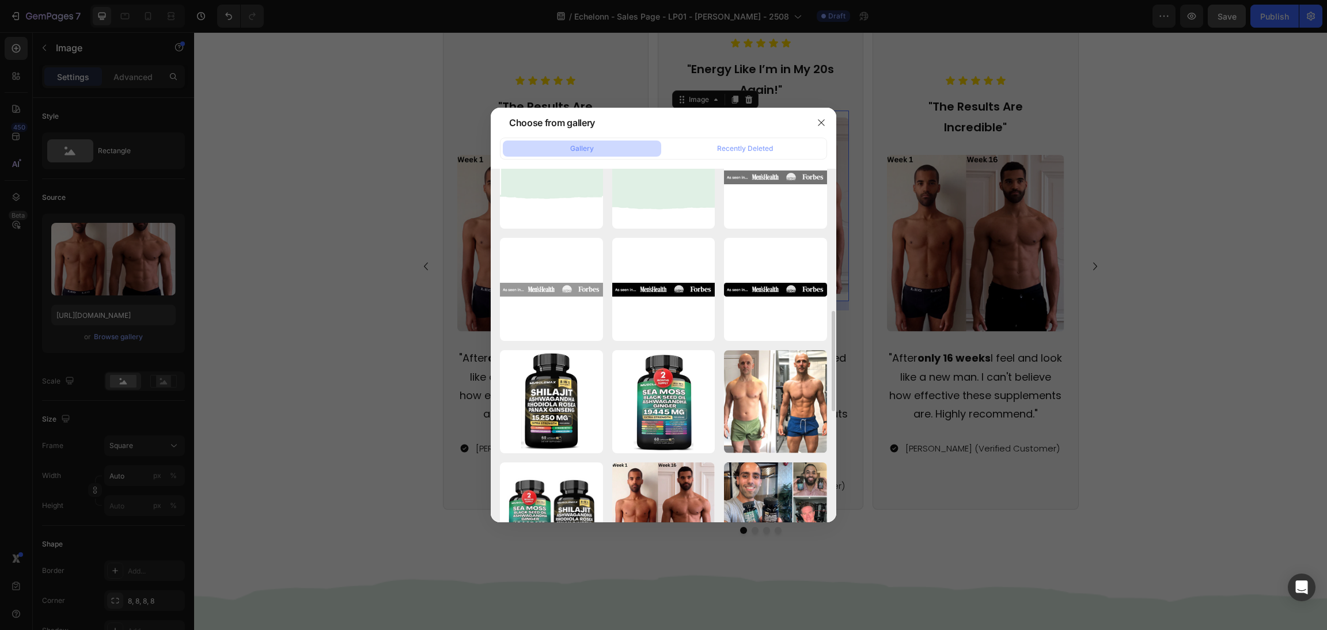
scroll to position [674, 0]
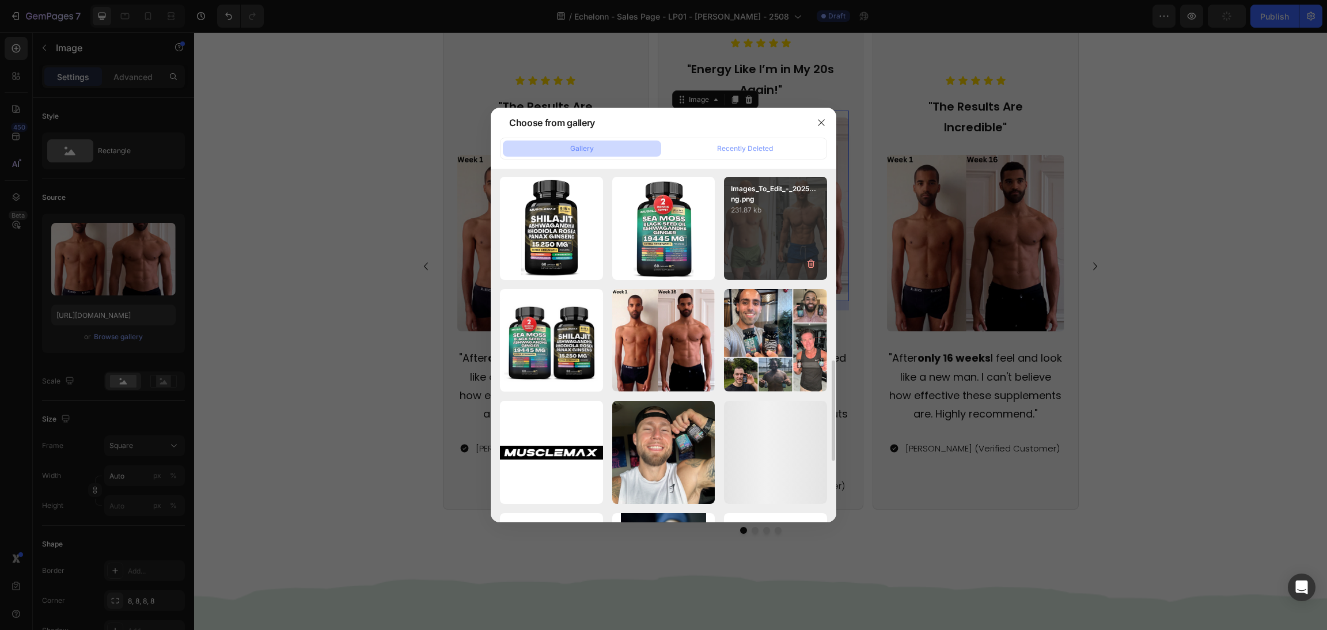
click at [771, 205] on p "231.87 kb" at bounding box center [775, 210] width 89 height 12
type input "https://cdn.shopify.com/s/files/1/0870/6542/8248/files/gempages_545224320612303…"
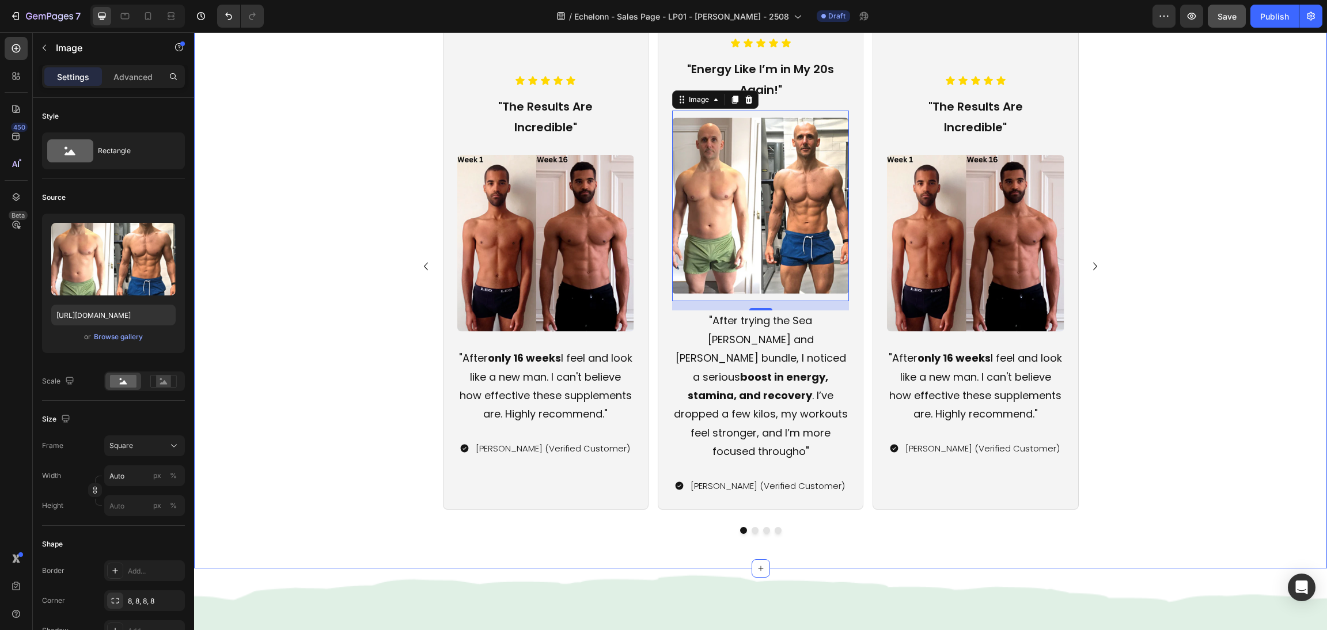
scroll to position [1059, 0]
click at [1152, 354] on div "Icon Icon Icon Icon Icon Icon List "The Results Are Incredible" Text Block Imag…" at bounding box center [760, 279] width 1105 height 510
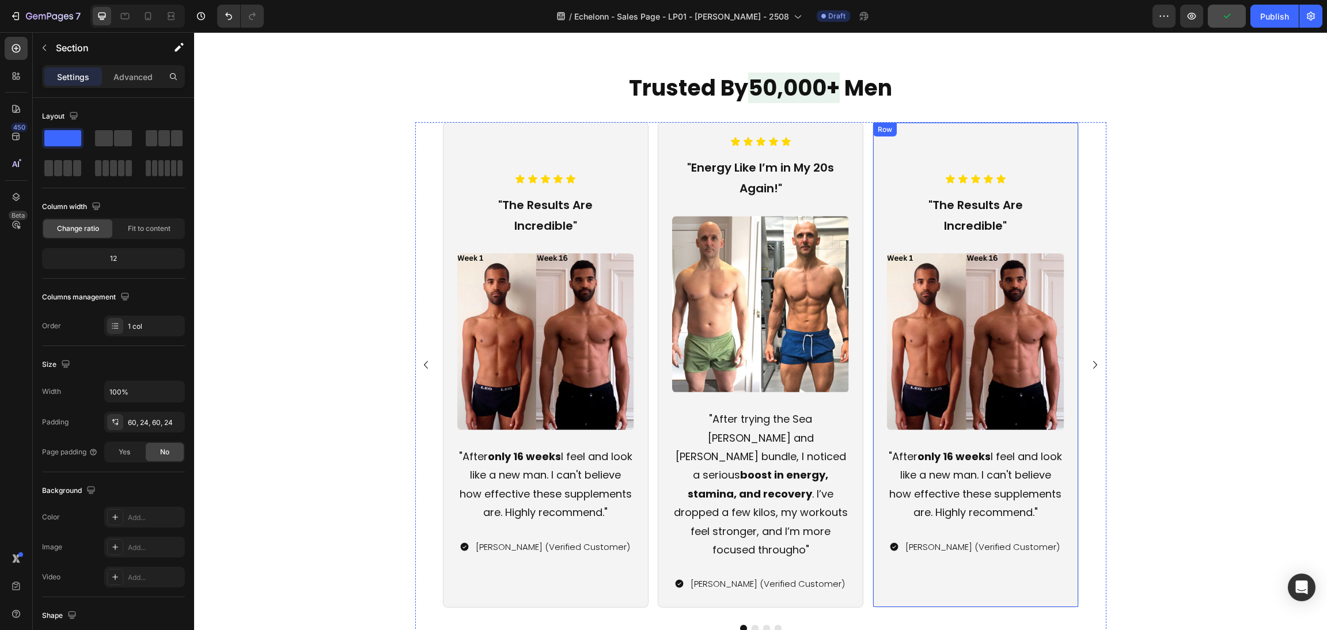
scroll to position [1036, 0]
click at [953, 323] on img at bounding box center [975, 341] width 177 height 177
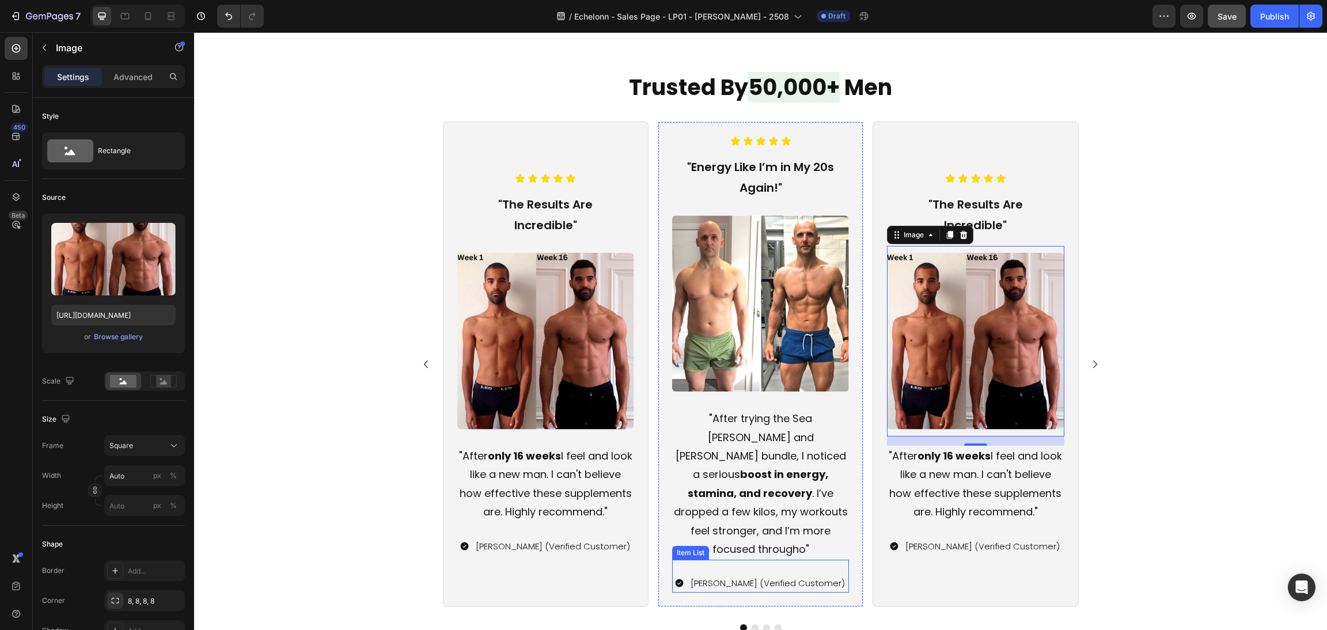
click at [806, 575] on p "[PERSON_NAME] (Verified Customer)" at bounding box center [768, 583] width 154 height 16
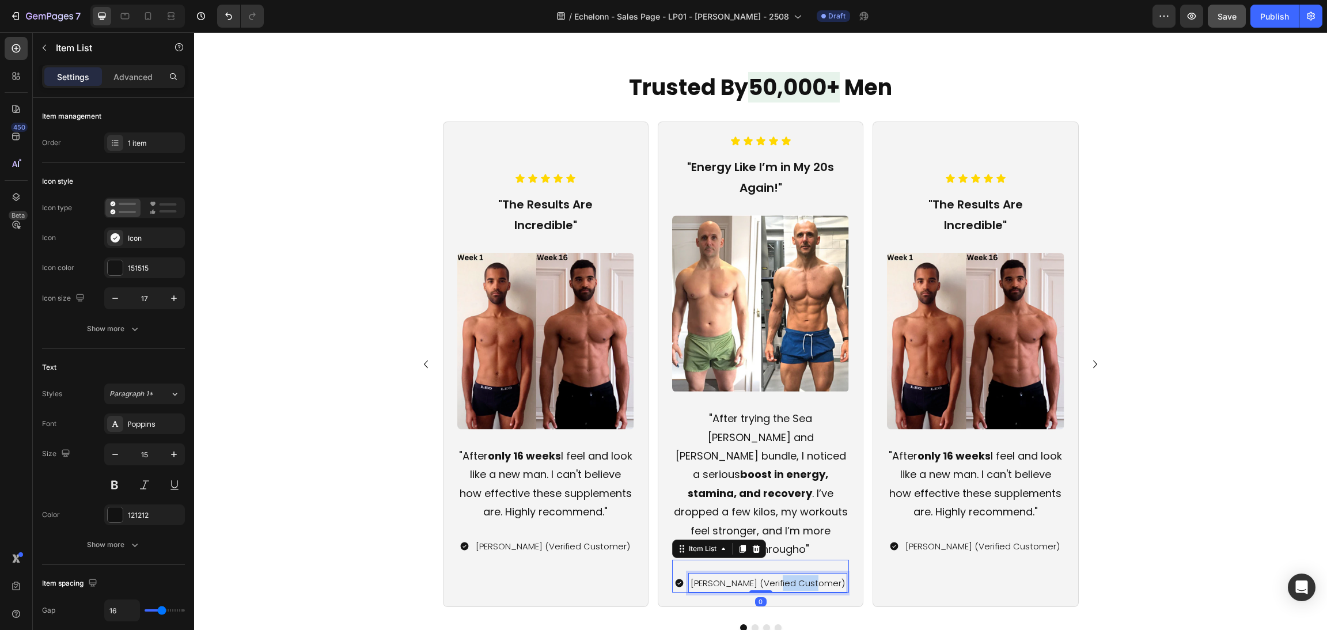
click at [806, 575] on p "[PERSON_NAME] (Verified Customer)" at bounding box center [768, 583] width 154 height 16
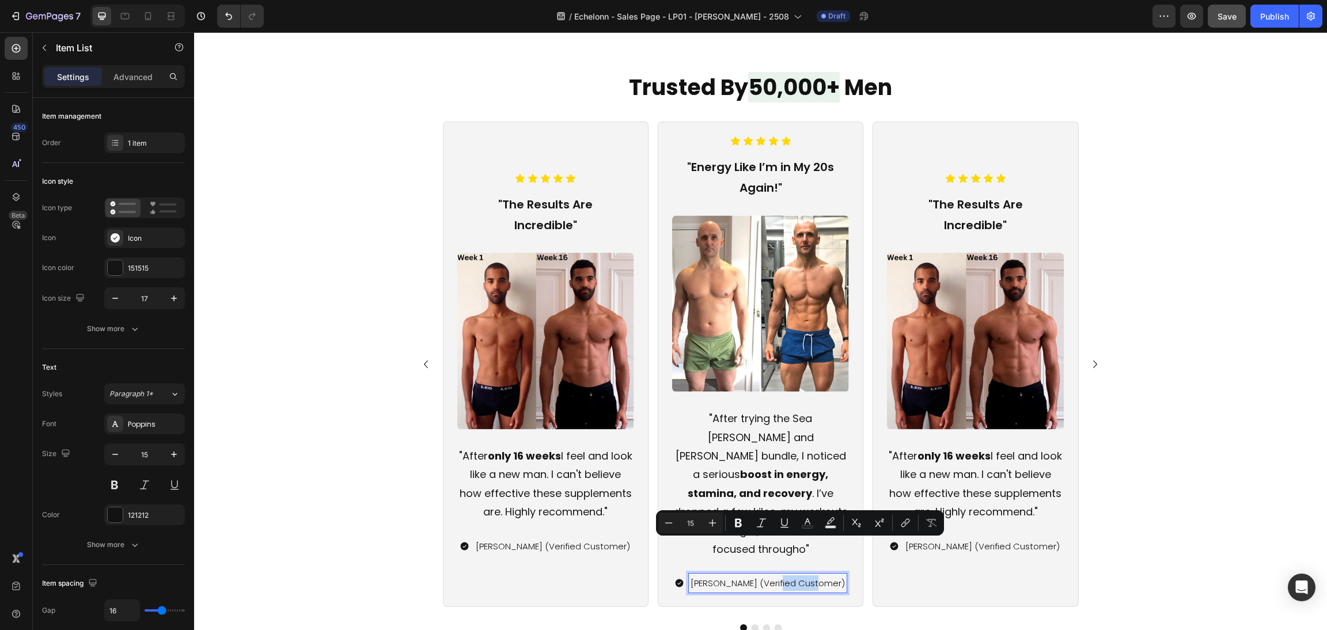
click at [816, 575] on p "[PERSON_NAME] (Verified Customer)" at bounding box center [768, 583] width 154 height 16
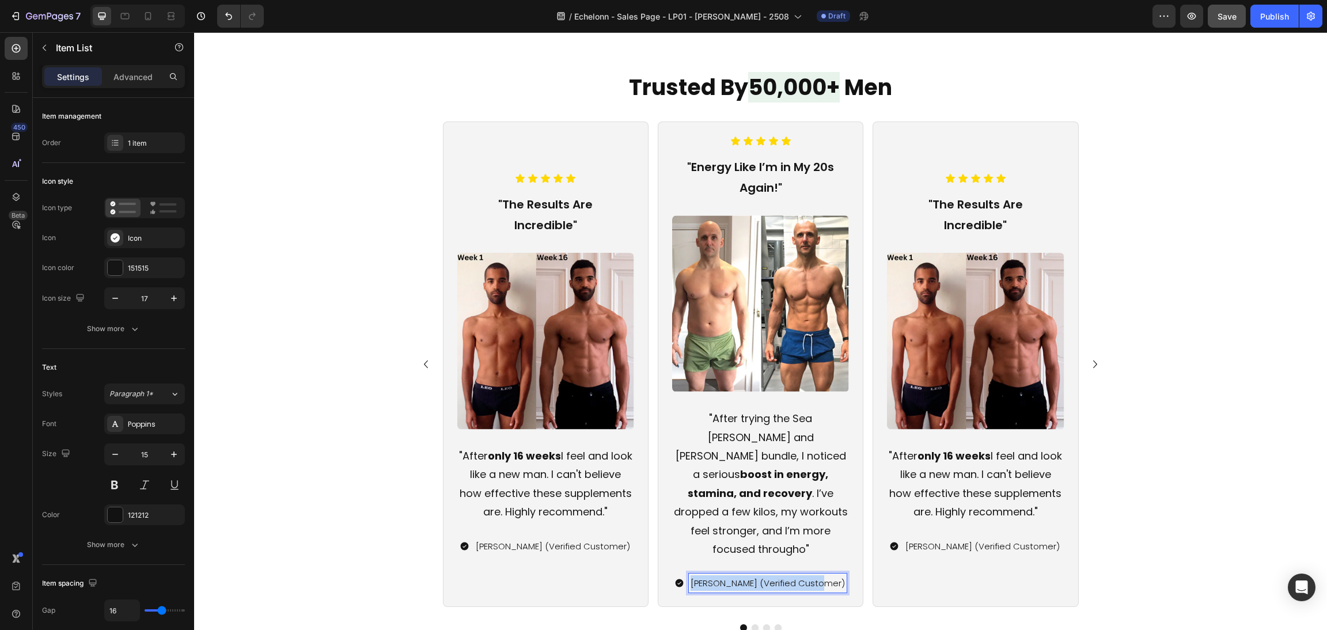
drag, startPoint x: 824, startPoint y: 547, endPoint x: 686, endPoint y: 546, distance: 138.8
click at [686, 574] on div "[PERSON_NAME] (Verified Customer)" at bounding box center [761, 583] width 172 height 19
click at [591, 475] on p ""After only 16 weeks I feel and look like a new man. I can't believe how effect…" at bounding box center [546, 484] width 175 height 75
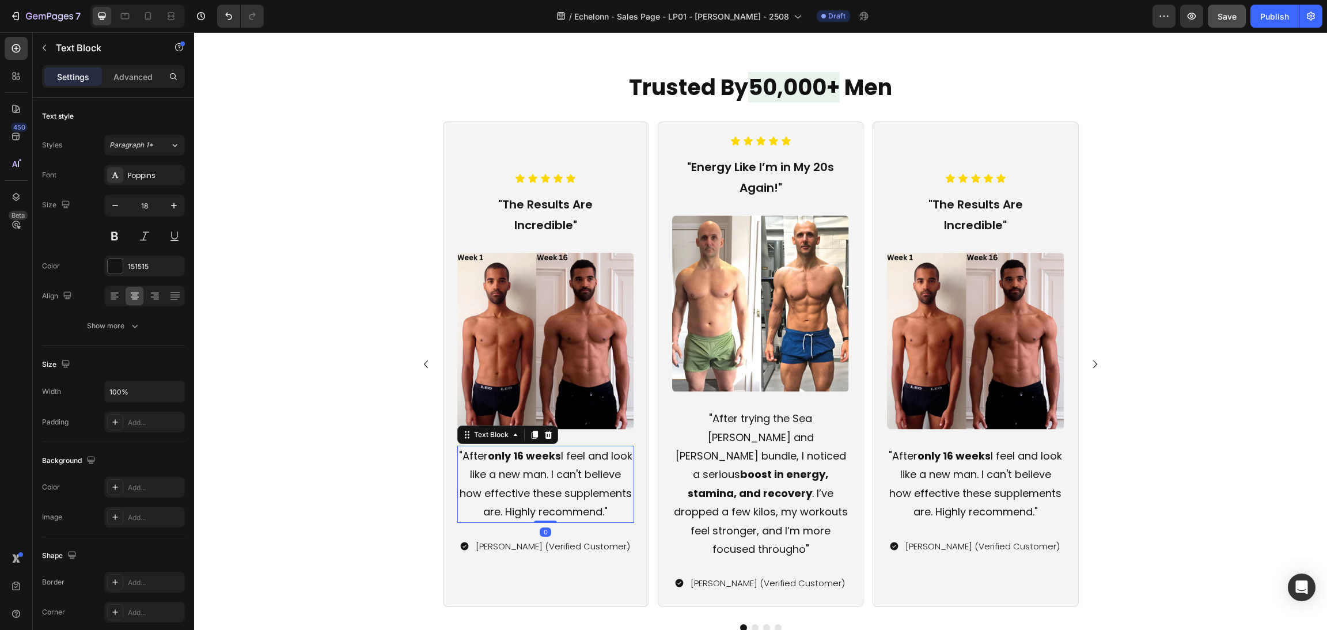
click at [593, 497] on p ""After only 16 weeks I feel and look like a new man. I can't believe how effect…" at bounding box center [546, 484] width 175 height 75
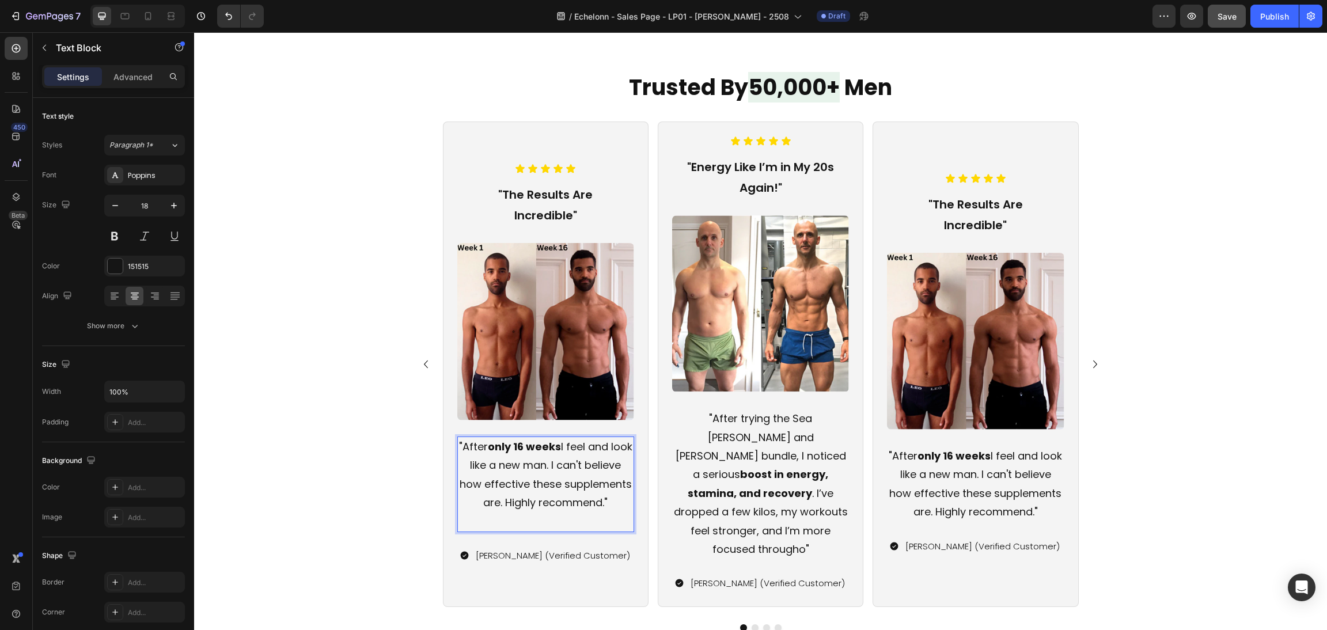
scroll to position [1027, 0]
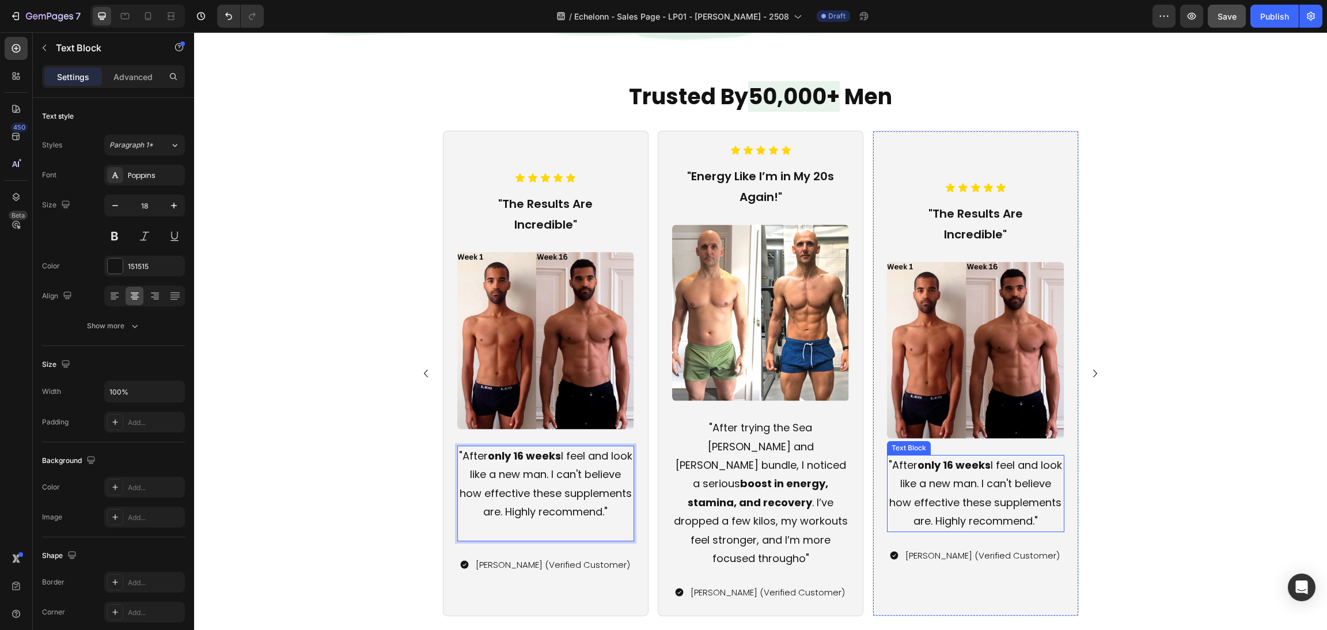
click at [1213, 399] on div "Icon Icon Icon Icon Icon Icon List "The Results Are Incredible" Text Block Imag…" at bounding box center [760, 386] width 1105 height 510
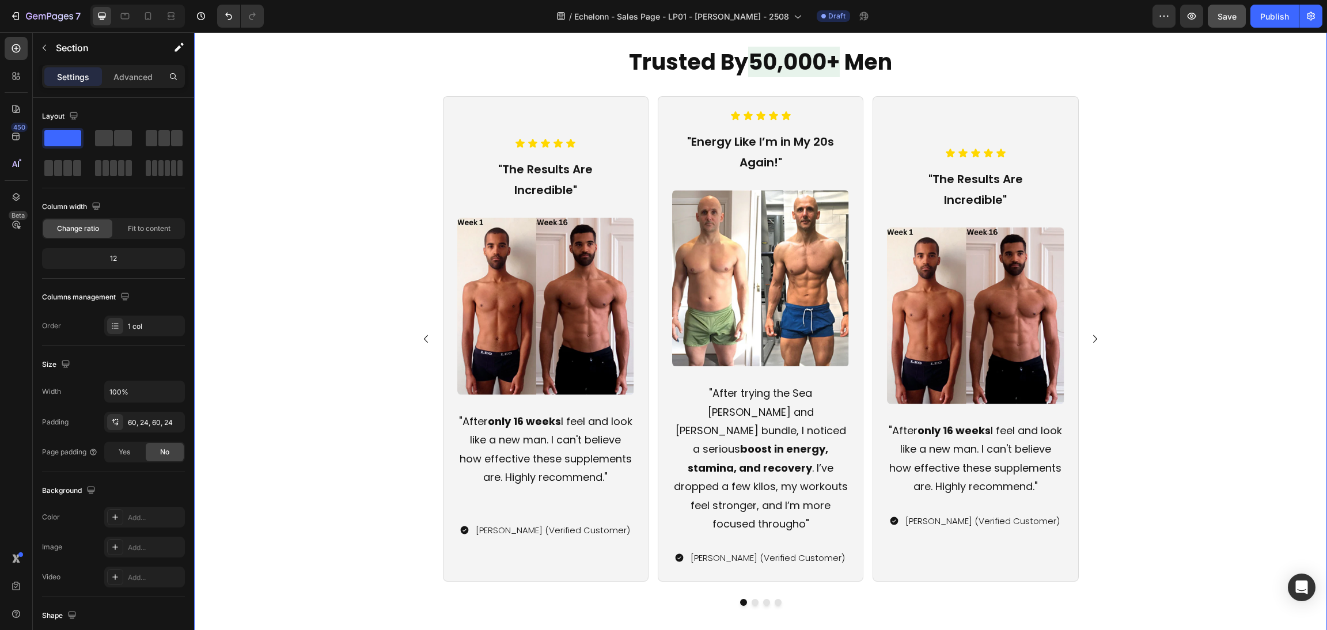
scroll to position [1114, 0]
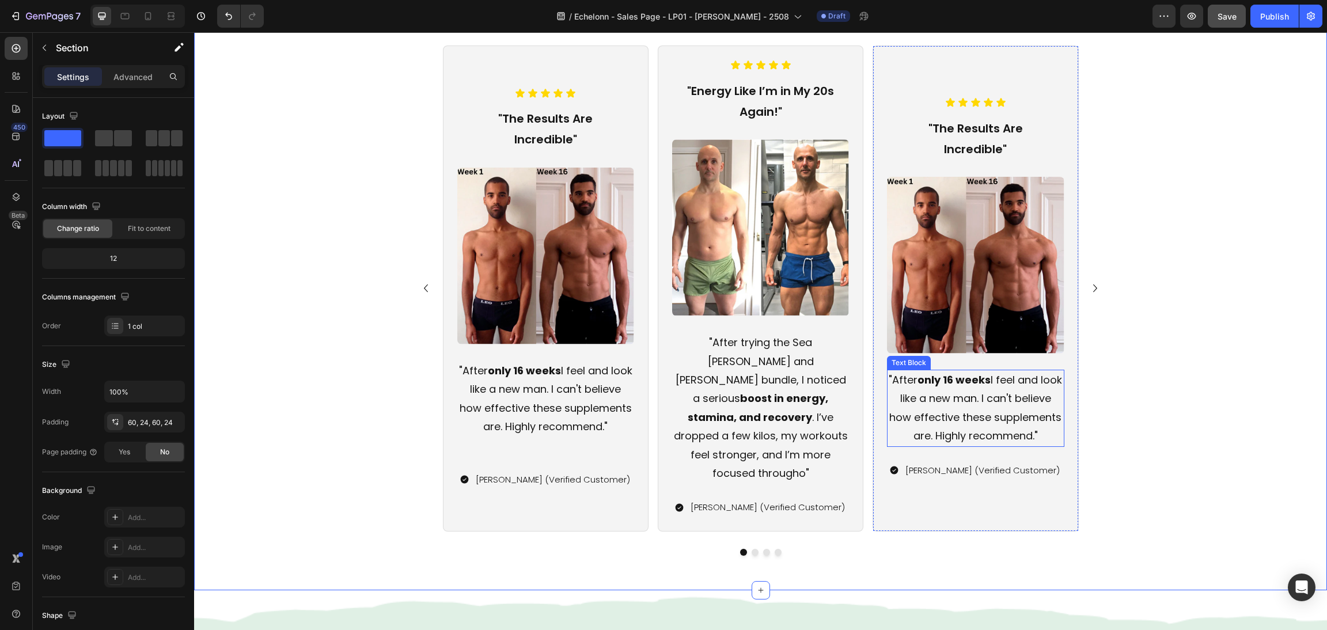
click at [1006, 394] on p ""After only 16 weeks I feel and look like a new man. I can't believe how effect…" at bounding box center [975, 408] width 175 height 75
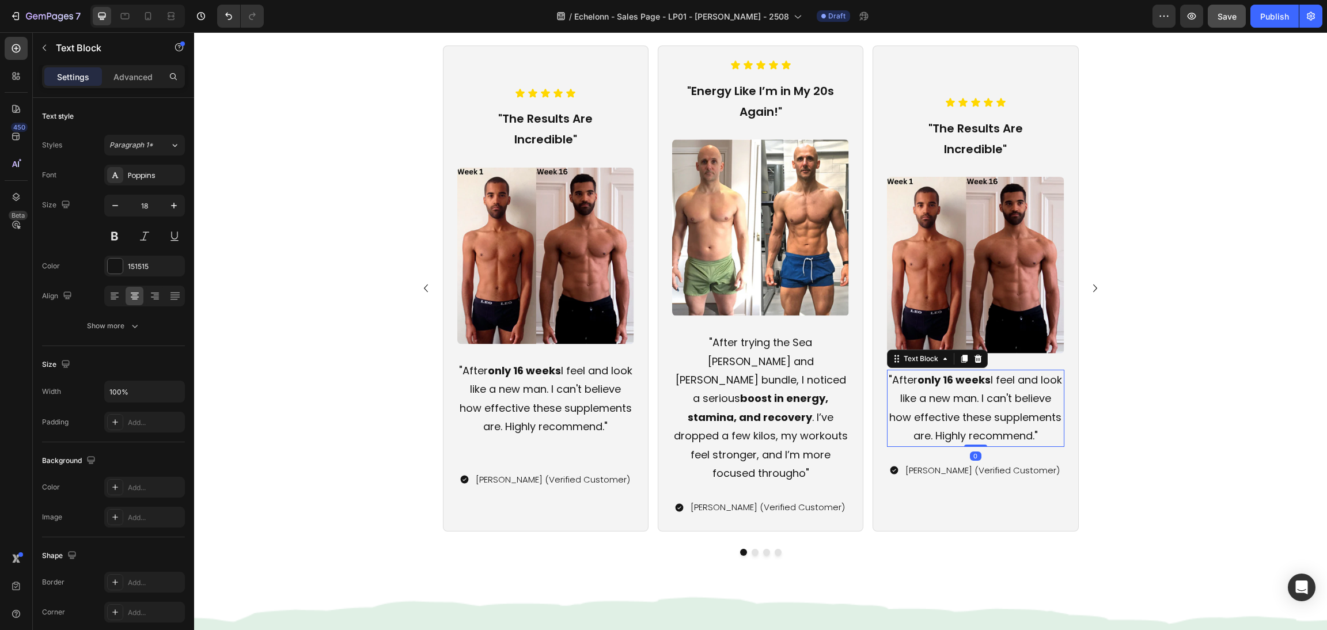
click at [1020, 410] on p ""After only 16 weeks I feel and look like a new man. I can't believe how effect…" at bounding box center [975, 408] width 175 height 75
click at [1027, 422] on p ""After only 16 weeks I feel and look like a new man. I can't believe how effect…" at bounding box center [975, 408] width 175 height 75
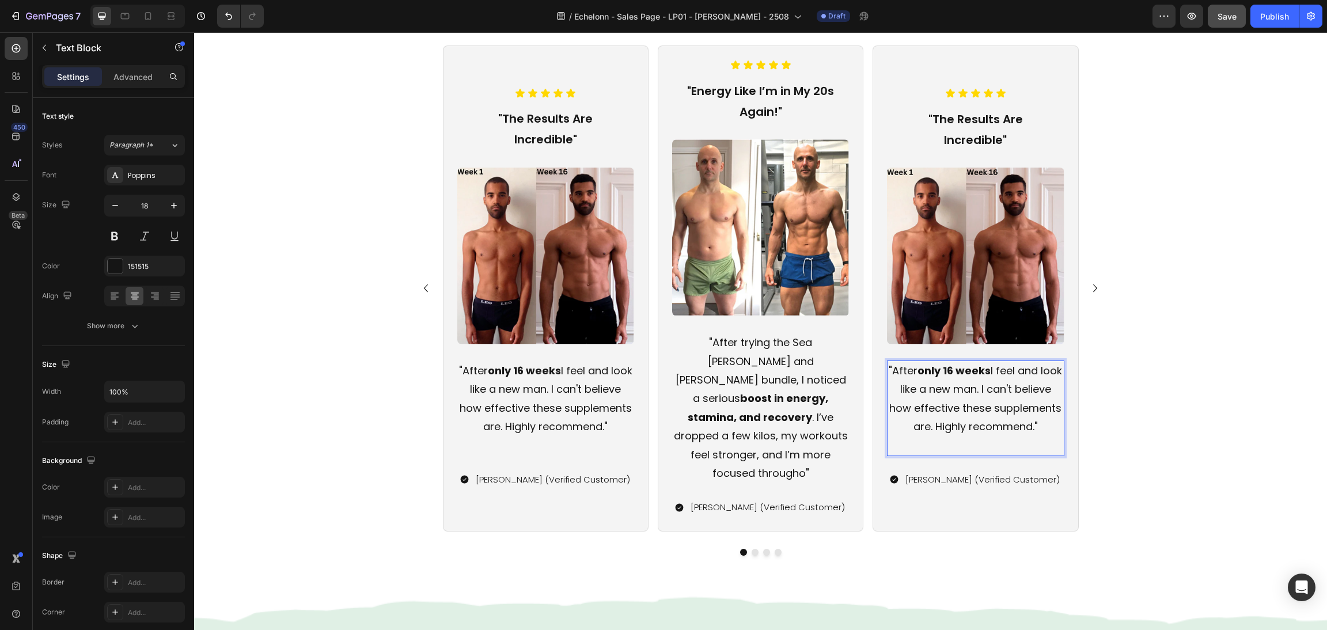
scroll to position [1104, 0]
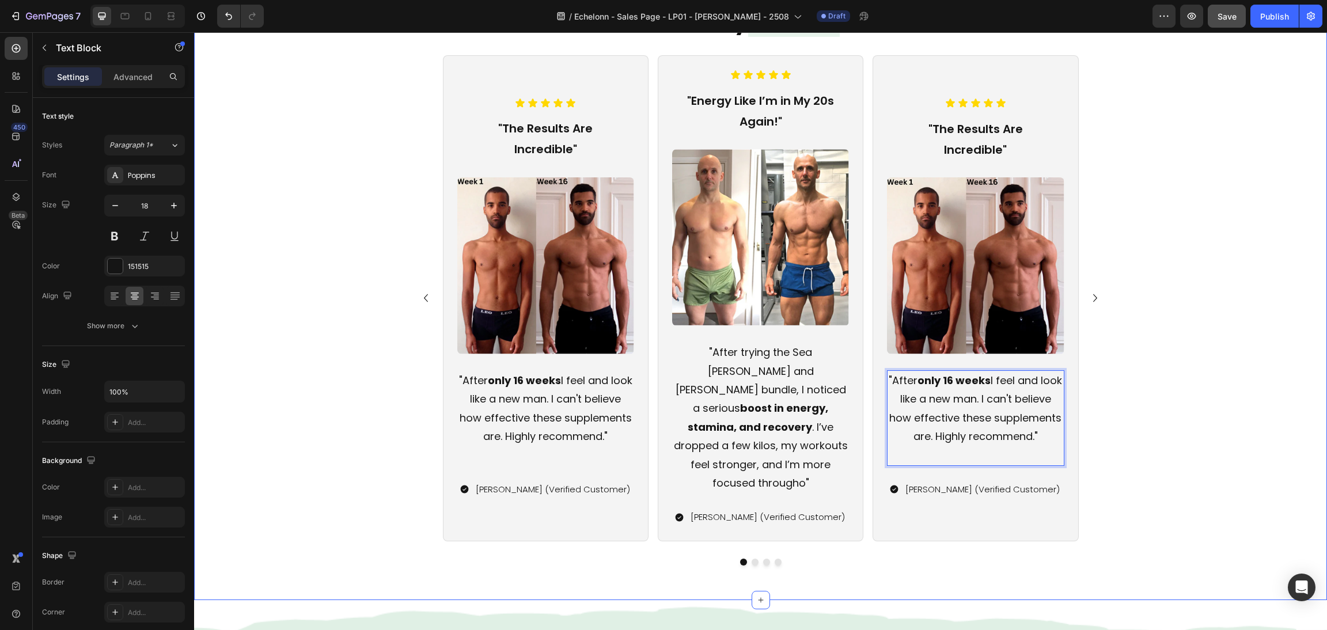
click at [1125, 377] on div "Icon Icon Icon Icon Icon Icon List "The Results Are Incredible" Text Block Imag…" at bounding box center [760, 310] width 1105 height 510
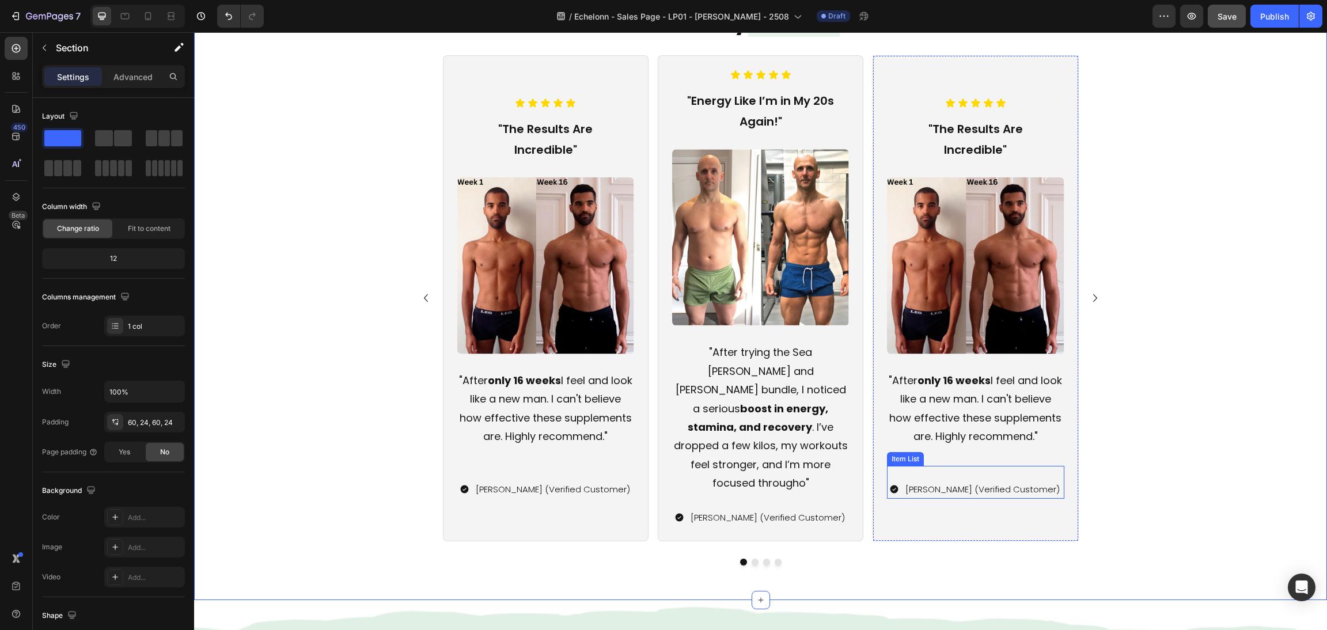
click at [961, 410] on p ""After only 16 weeks I feel and look like a new man. I can't believe how effect…" at bounding box center [975, 409] width 175 height 75
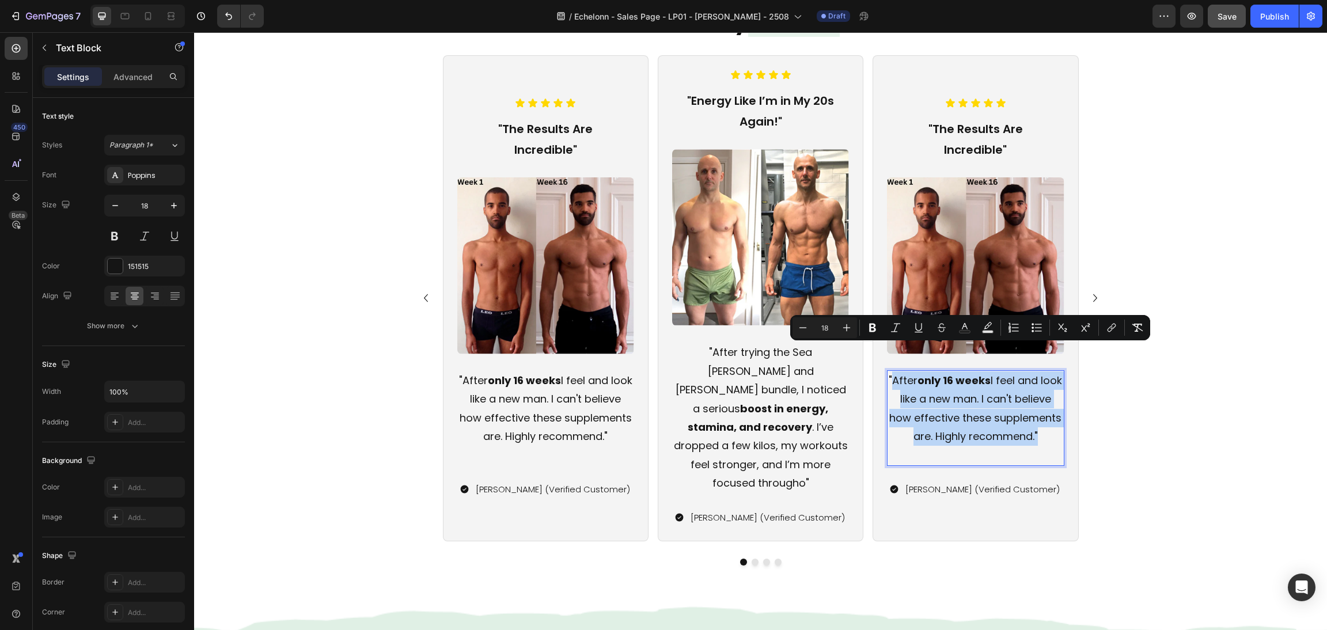
drag, startPoint x: 1001, startPoint y: 429, endPoint x: 896, endPoint y: 355, distance: 128.6
click at [896, 372] on p ""After only 16 weeks I feel and look like a new man. I can't believe how effect…" at bounding box center [975, 409] width 175 height 75
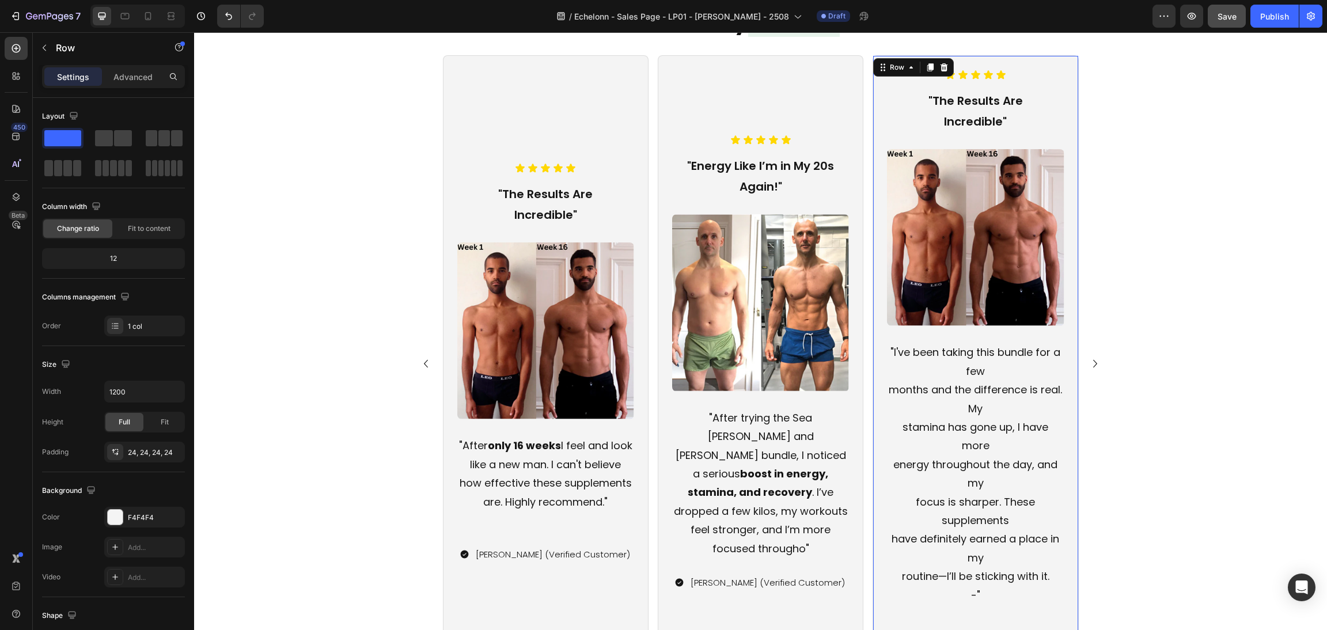
click at [880, 395] on div "Icon Icon Icon Icon Icon Icon List "The Results Are Incredible" Text Block Imag…" at bounding box center [976, 363] width 206 height 616
click at [889, 392] on p ""I've been taking this bundle for a few months and the difference is real. My s…" at bounding box center [975, 474] width 175 height 262
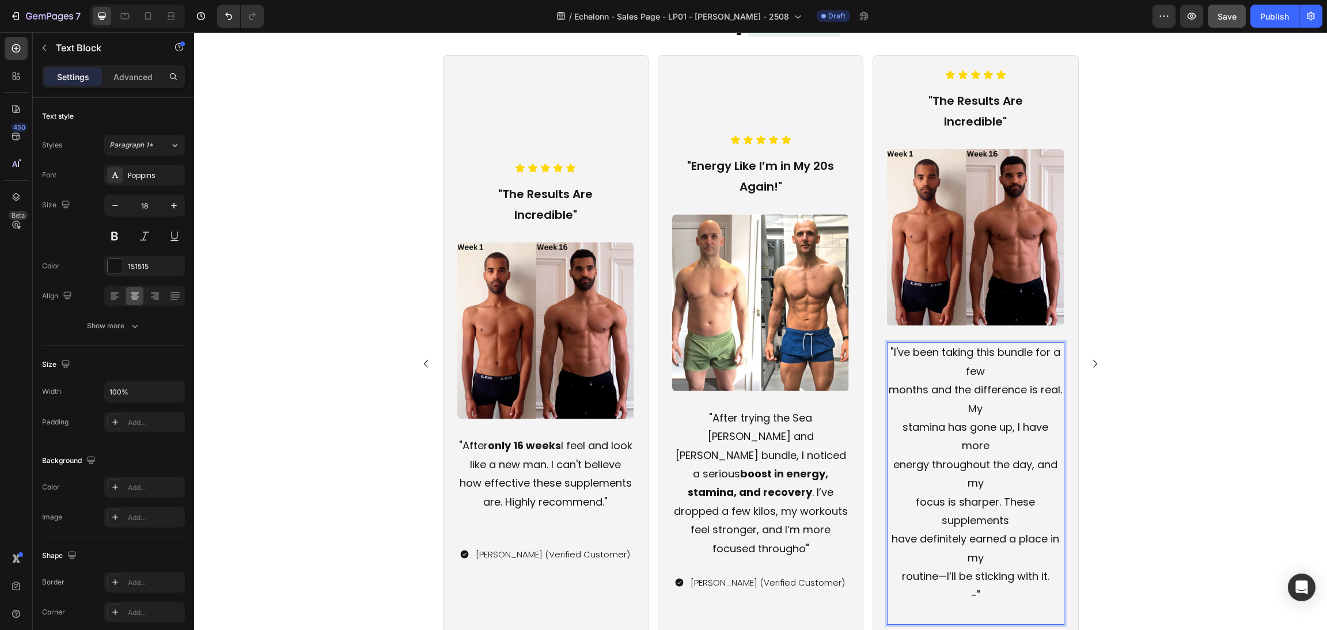
click at [888, 389] on p ""I've been taking this bundle for a few months and the difference is real. My s…" at bounding box center [975, 474] width 175 height 262
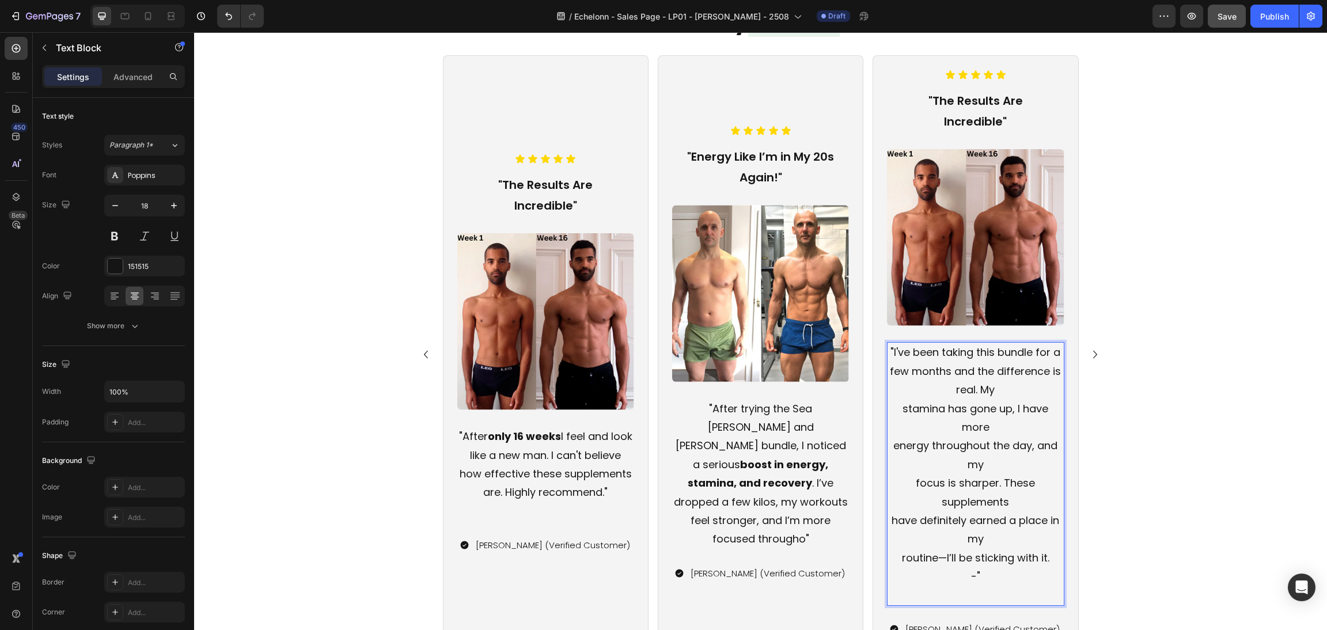
click at [944, 398] on p ""I've been taking this bundle for a few months and the difference is real. My s…" at bounding box center [975, 464] width 175 height 243
click at [893, 408] on p ""I've been taking this bundle for a few months and the difference is real. My s…" at bounding box center [975, 464] width 175 height 243
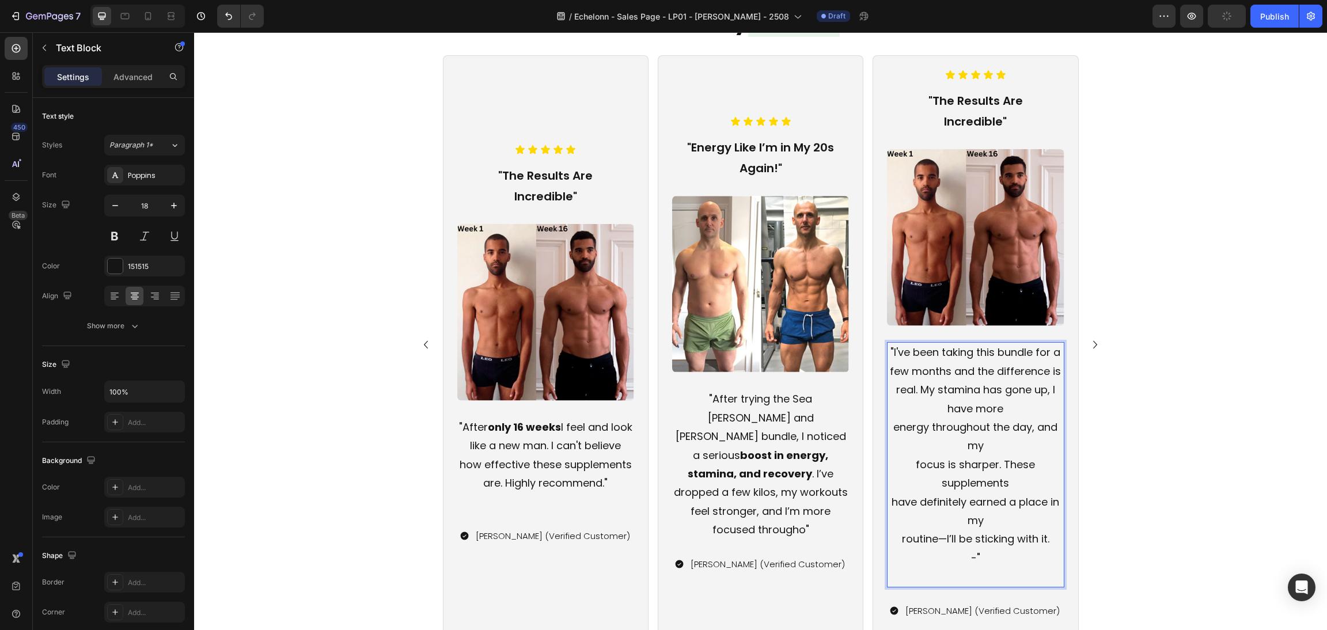
click at [932, 411] on p ""I've been taking this bundle for a few months and the difference is real. My s…" at bounding box center [975, 455] width 175 height 224
click at [888, 426] on p ""I've been taking this bundle for a few months and the difference is real. My s…" at bounding box center [975, 455] width 175 height 224
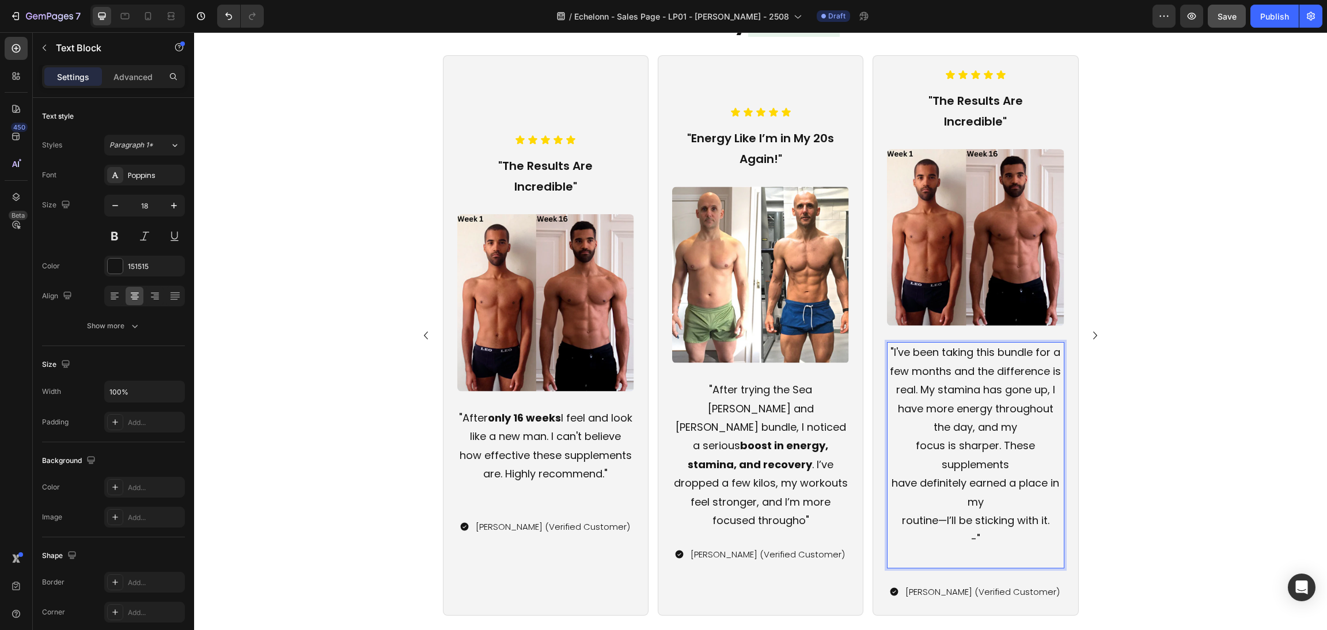
click at [915, 438] on p ""I've been taking this bundle for a few months and the difference is real. My s…" at bounding box center [975, 445] width 175 height 205
click at [928, 423] on p ""I've been taking this bundle for a few months and the difference is real. My s…" at bounding box center [975, 445] width 175 height 205
click at [911, 444] on p ""I've been taking this bundle for a few months and the difference is real. My s…" at bounding box center [975, 445] width 175 height 205
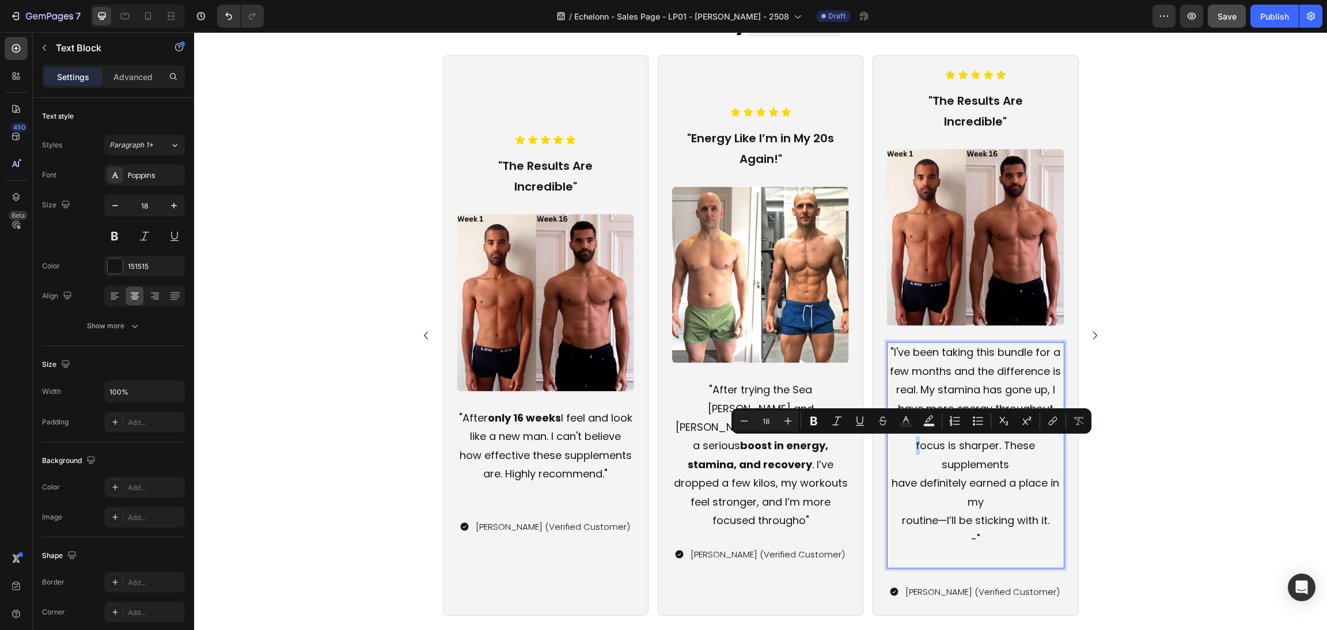
click at [909, 448] on p ""I've been taking this bundle for a few months and the difference is real. My s…" at bounding box center [975, 445] width 175 height 205
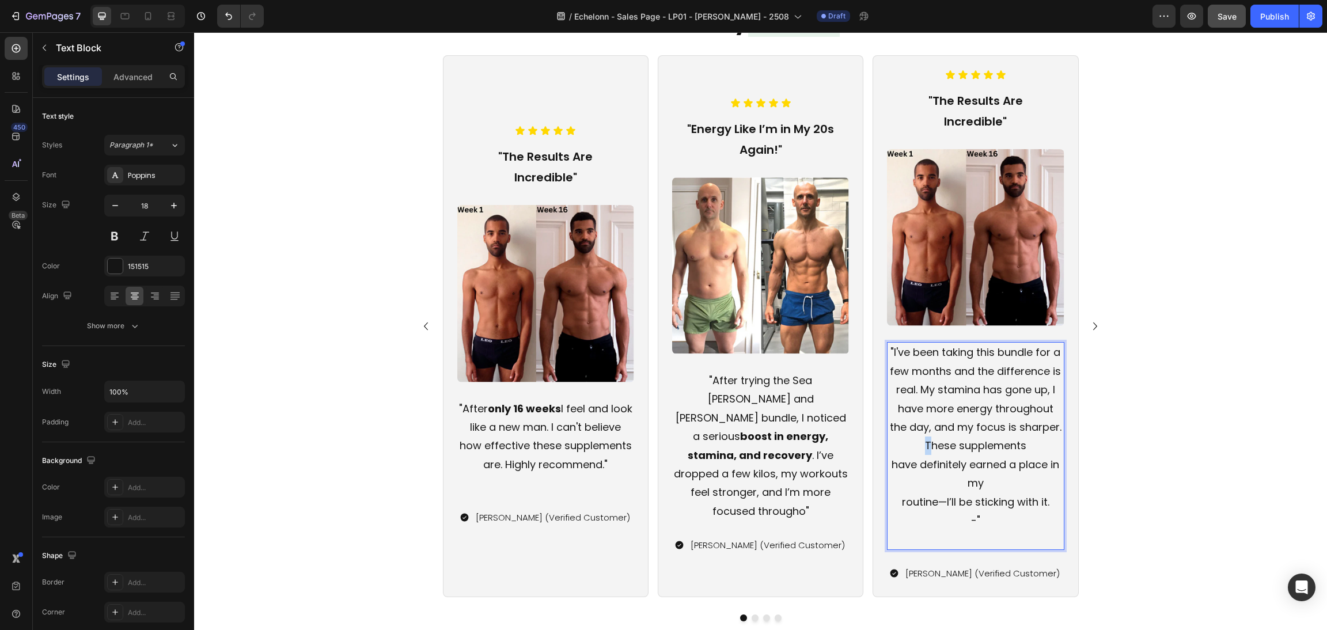
click at [921, 446] on p ""I've been taking this bundle for a few months and the difference is real. My s…" at bounding box center [975, 436] width 175 height 187
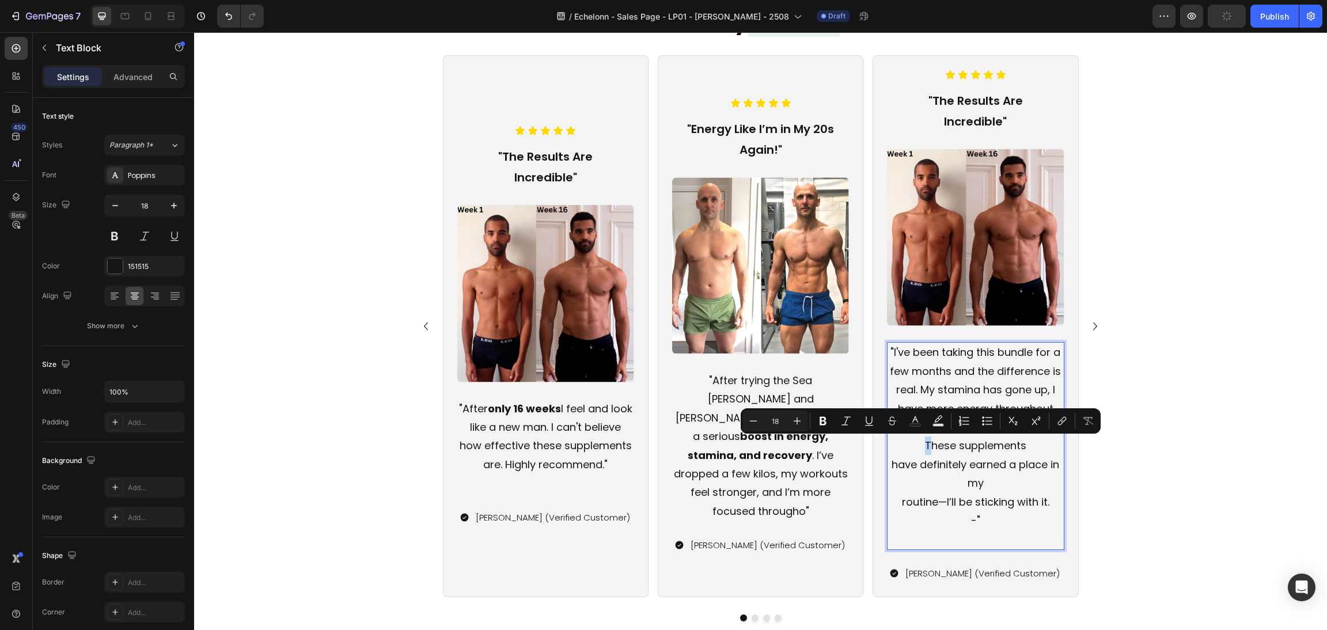
click at [921, 446] on p ""I've been taking this bundle for a few months and the difference is real. My s…" at bounding box center [975, 436] width 175 height 187
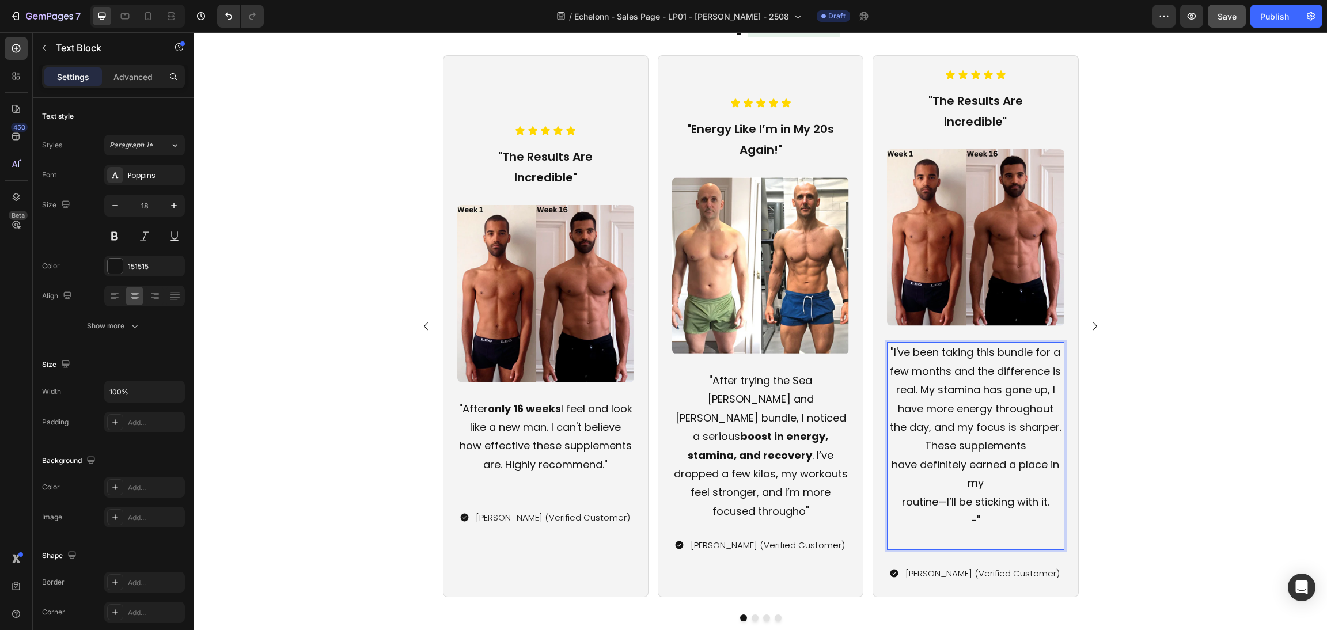
click at [893, 499] on p ""I've been taking this bundle for a few months and the difference is real. My s…" at bounding box center [975, 436] width 175 height 187
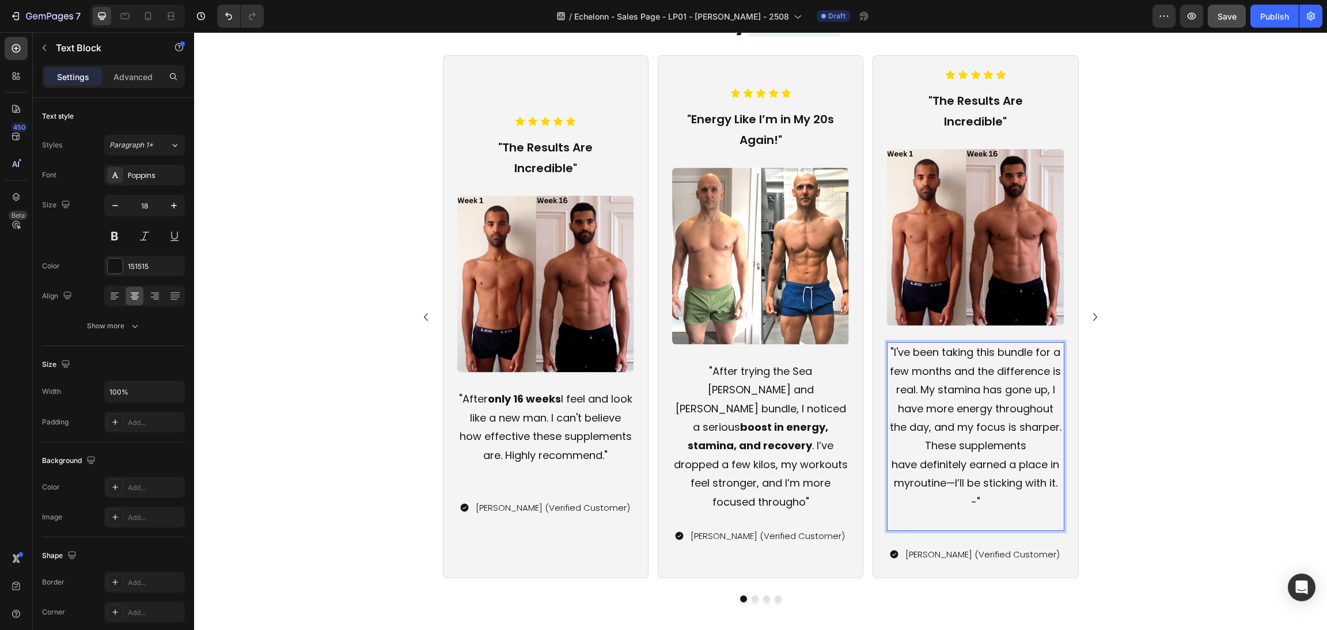
click at [888, 464] on p ""I've been taking this bundle for a few months and the difference is real. My s…" at bounding box center [975, 427] width 175 height 168
click at [976, 501] on p ""I've been taking this bundle for a few months and the difference is real. My s…" at bounding box center [975, 427] width 175 height 168
click at [968, 499] on p ""I've been taking this bundle for a few months and the difference is real. My s…" at bounding box center [975, 427] width 175 height 168
click at [970, 501] on p ""I've been taking this bundle for a few months and the difference is real. My s…" at bounding box center [975, 427] width 175 height 168
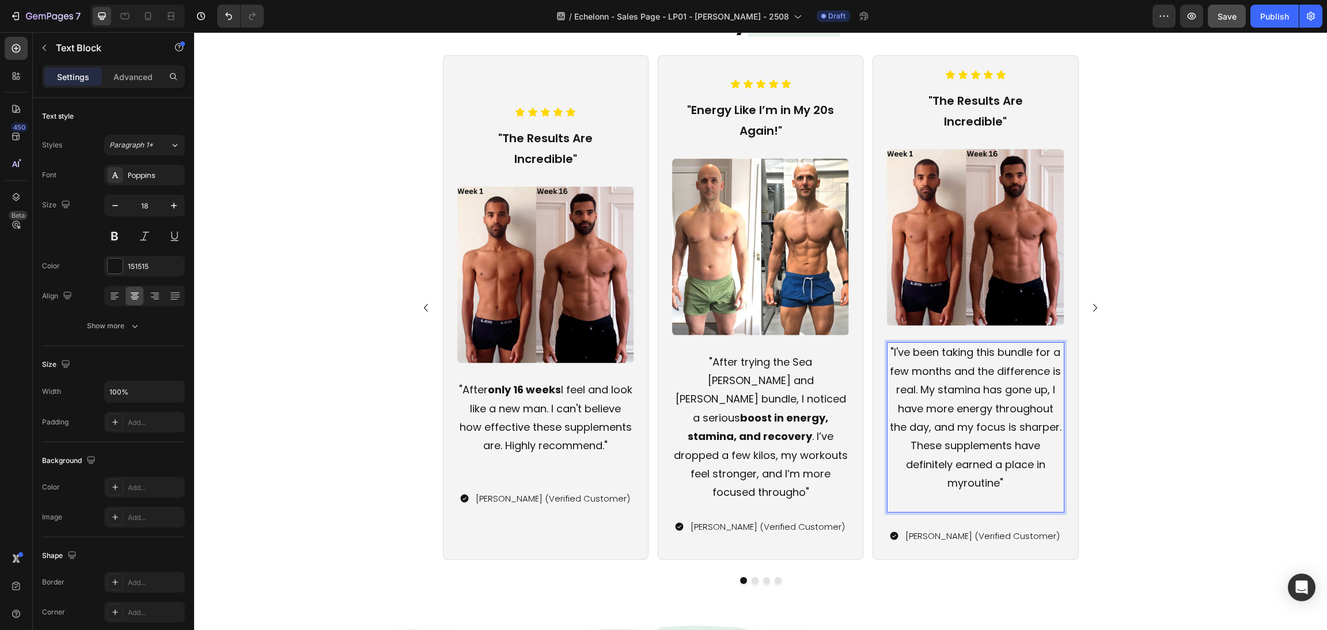
click at [956, 487] on p ""I've been taking this bundle for a few months and the difference is real. My s…" at bounding box center [975, 417] width 175 height 149
click at [960, 487] on p ""I've been taking this bundle for a few months and the difference is real. My s…" at bounding box center [975, 417] width 175 height 149
click at [957, 484] on p ""I've been taking this bundle for a few months and the difference is real. My s…" at bounding box center [975, 417] width 175 height 149
click at [959, 496] on p "Rich Text Editor. Editing area: main" at bounding box center [975, 502] width 175 height 18
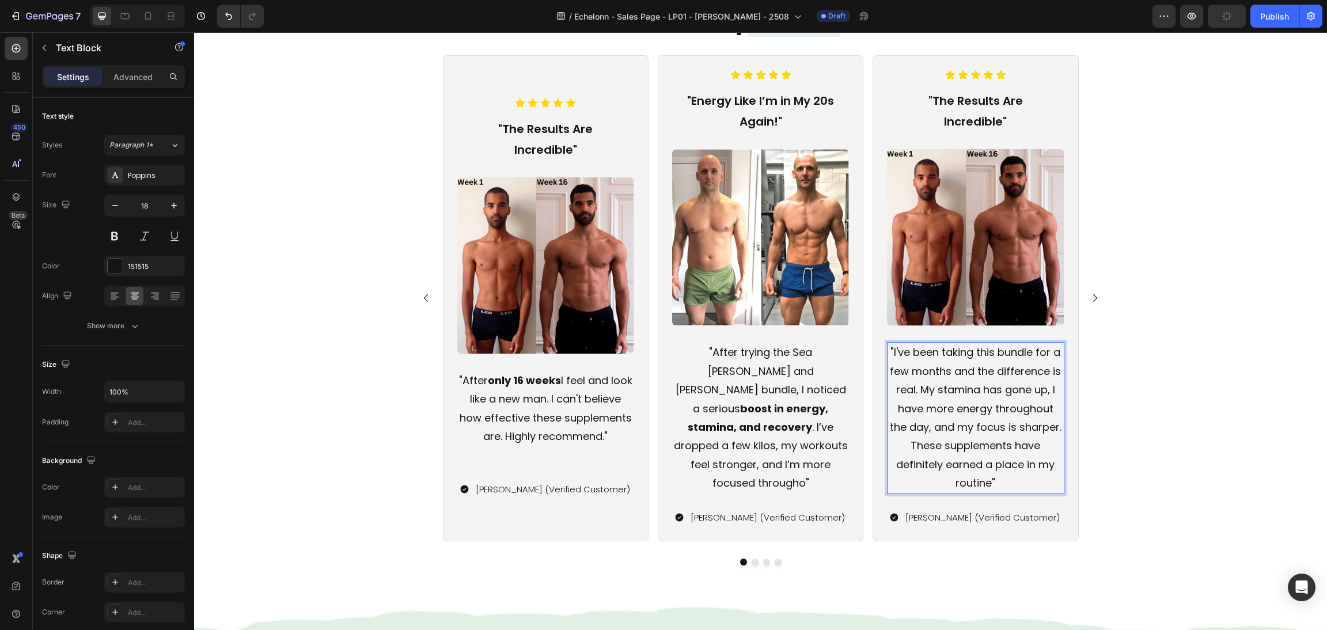
drag, startPoint x: 990, startPoint y: 442, endPoint x: 1001, endPoint y: 449, distance: 13.3
click at [990, 442] on p ""I've been taking this bundle for a few months and the difference is real. My s…" at bounding box center [975, 417] width 175 height 149
click at [1032, 423] on p ""I've been taking this bundle for a few months and the difference is real. My s…" at bounding box center [975, 417] width 175 height 149
click at [1050, 428] on p ""I've been taking this bundle for a few months and the difference is real. My s…" at bounding box center [975, 417] width 175 height 149
click at [1008, 418] on p ""I've been taking this bundle for a few months and the difference is real. My s…" at bounding box center [975, 417] width 175 height 149
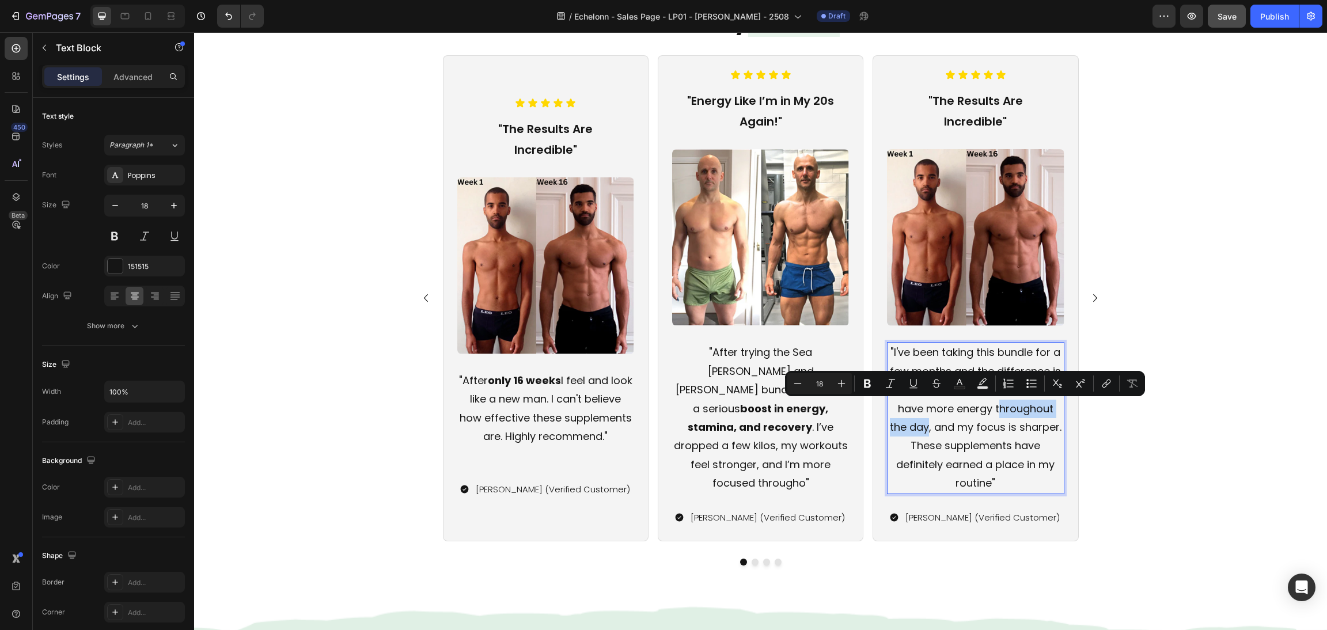
drag, startPoint x: 990, startPoint y: 406, endPoint x: 920, endPoint y: 436, distance: 76.6
click at [920, 436] on p ""I've been taking this bundle for a few months and the difference is real. My s…" at bounding box center [975, 417] width 175 height 149
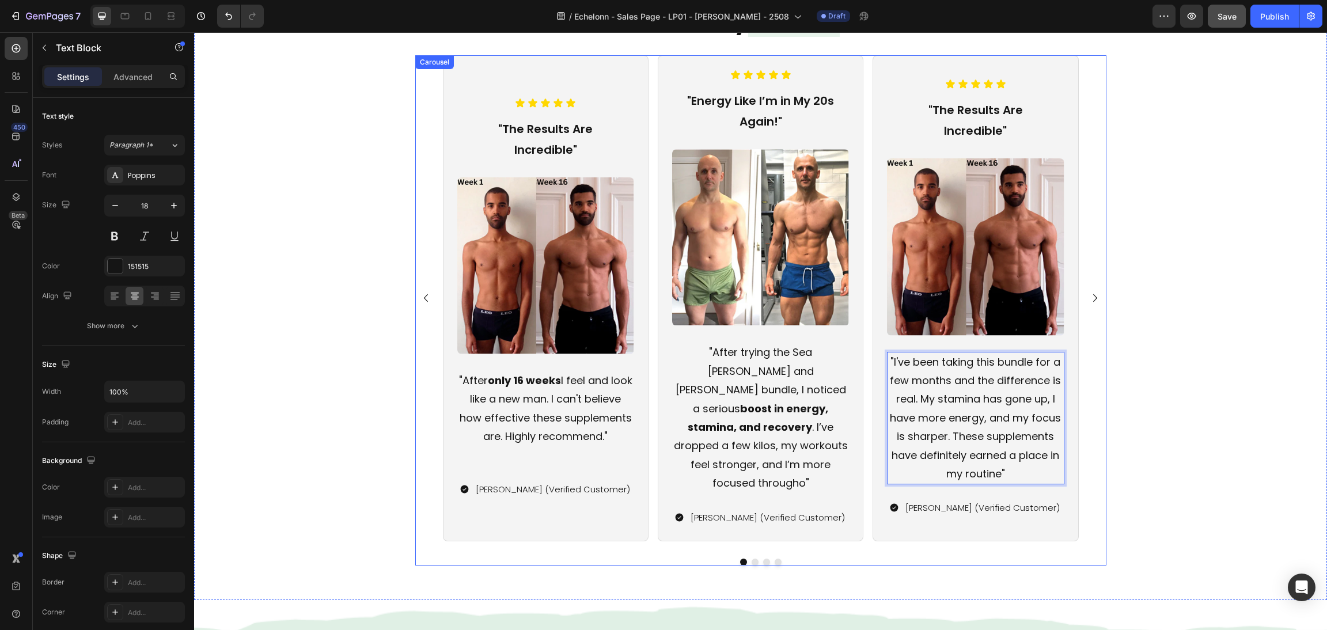
click at [1094, 465] on div "Icon Icon Icon Icon Icon Icon List "The Results Are Incredible" Text Block Imag…" at bounding box center [760, 298] width 691 height 486
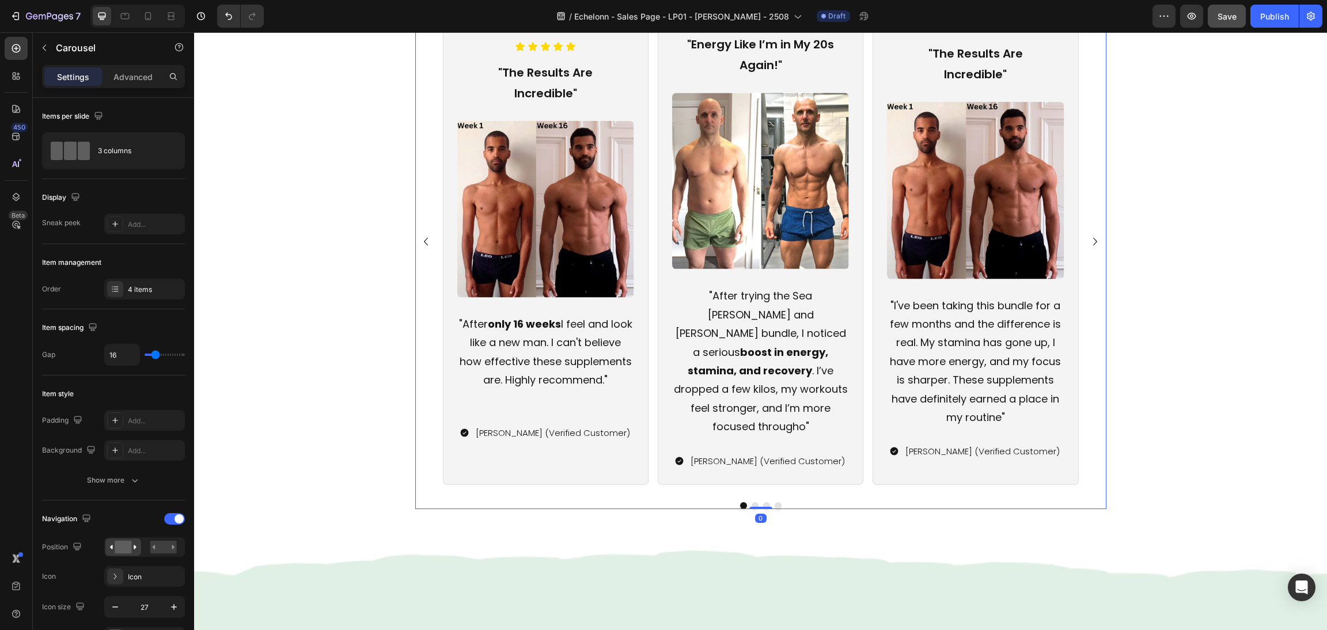
scroll to position [1190, 0]
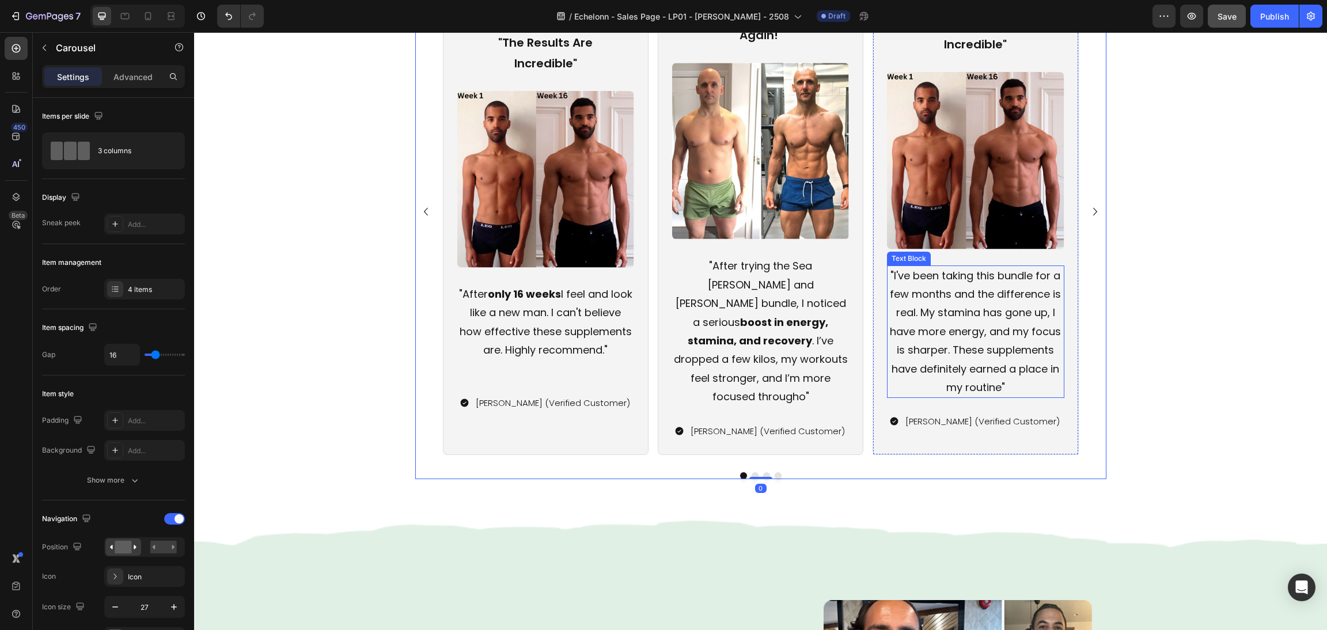
click at [984, 321] on p ""I've been taking this bundle for a few months and the difference is real. My s…" at bounding box center [975, 332] width 175 height 131
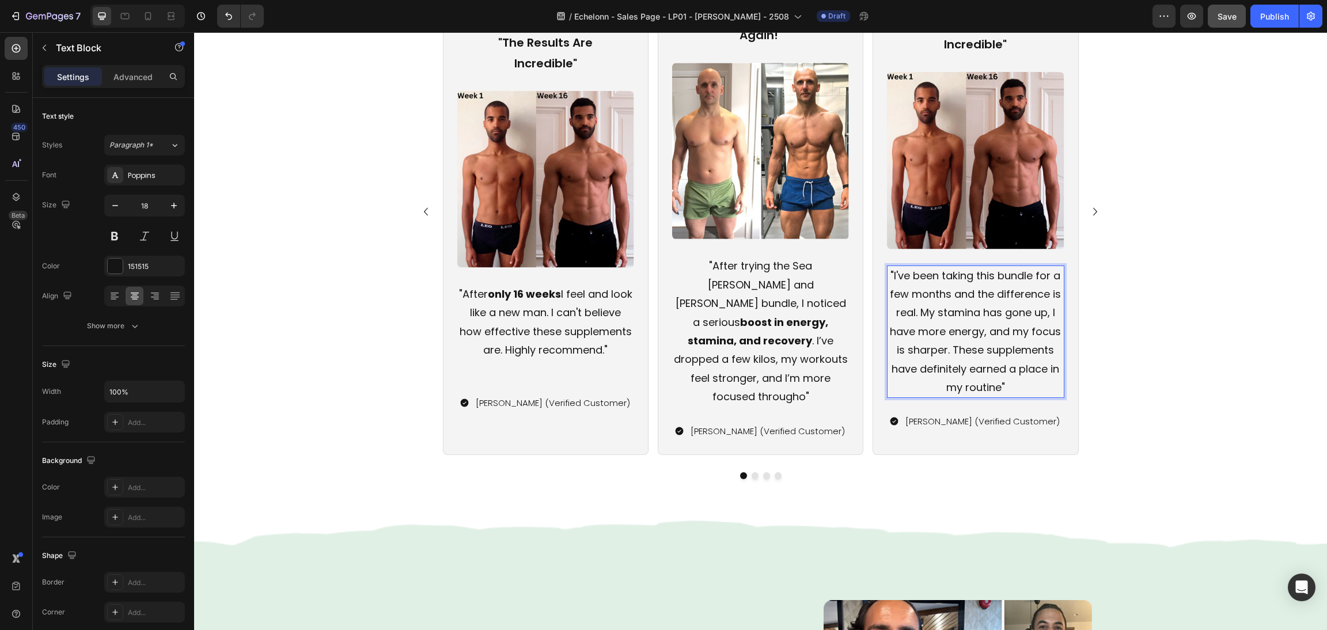
click at [1017, 298] on p ""I've been taking this bundle for a few months and the difference is real. My s…" at bounding box center [975, 332] width 175 height 131
click at [938, 305] on p ""I've been taking this bundle for a few months and the difference is real. My s…" at bounding box center [975, 332] width 175 height 131
click at [991, 306] on p ""I've been taking this bundle for a few months and the difference is real. My s…" at bounding box center [975, 332] width 175 height 131
click at [956, 344] on p ""I've been taking this bundle for a few months and the difference is real. My s…" at bounding box center [975, 332] width 175 height 131
click at [967, 356] on p ""I've been taking this bundle for a few months and the difference is real. My s…" at bounding box center [975, 332] width 175 height 131
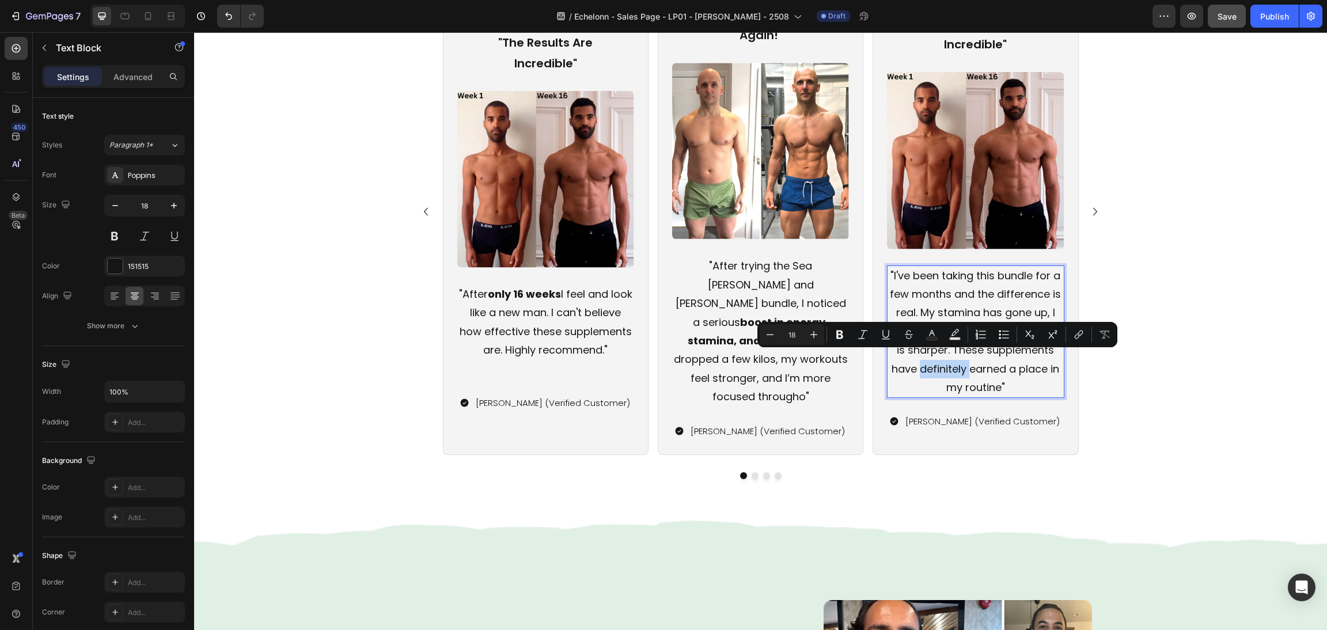
drag, startPoint x: 962, startPoint y: 357, endPoint x: 913, endPoint y: 359, distance: 49.0
click at [913, 359] on p ""I've been taking this bundle for a few months and the difference is real. My s…" at bounding box center [975, 332] width 175 height 131
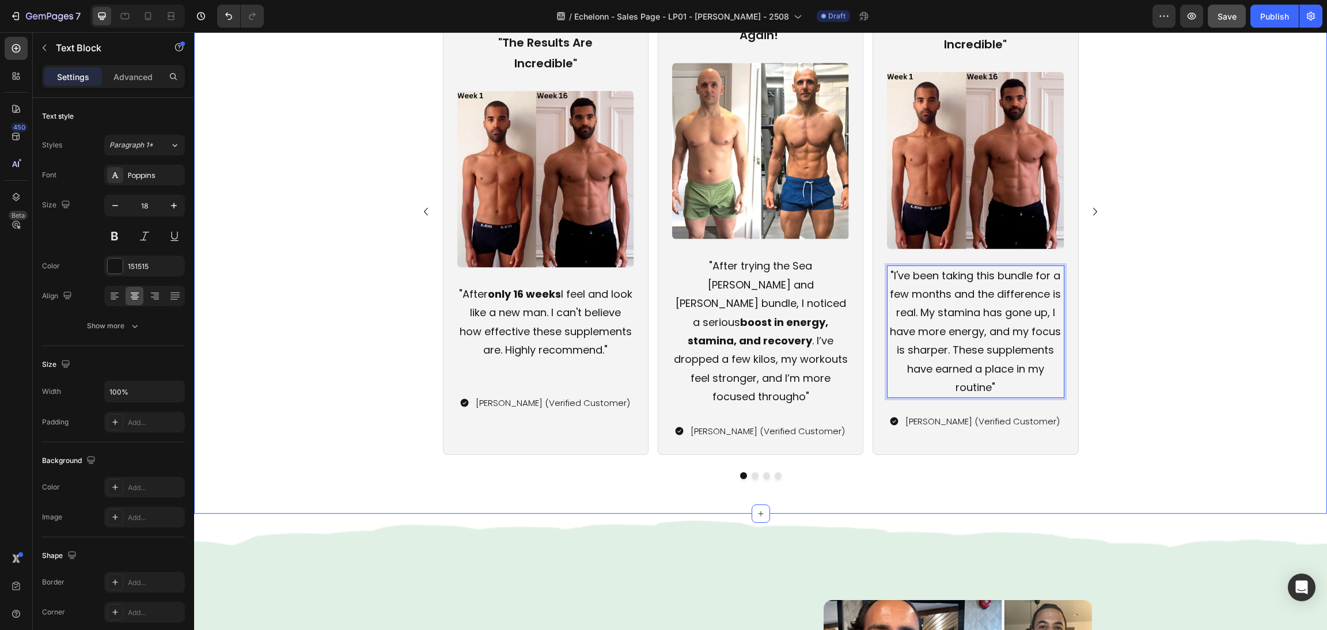
click at [1146, 359] on div "Icon Icon Icon Icon Icon Icon List "The Results Are Incredible" Text Block Imag…" at bounding box center [760, 224] width 1105 height 510
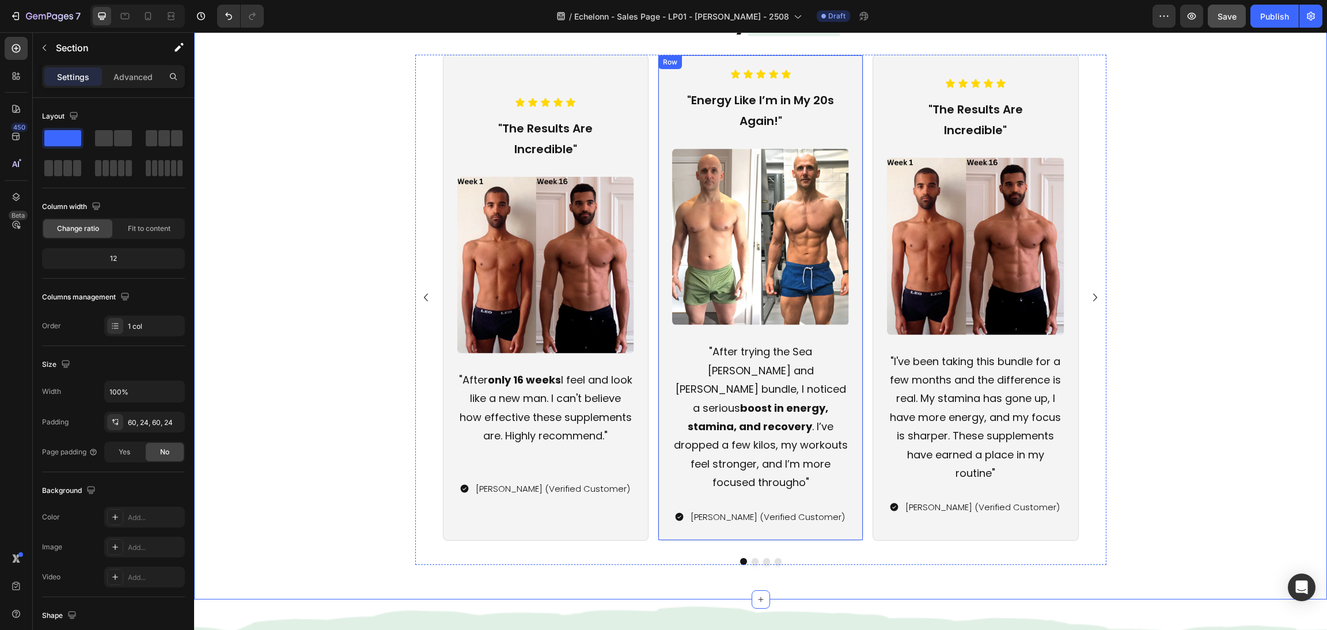
scroll to position [1104, 0]
click at [1127, 457] on div "Icon Icon Icon Icon Icon Icon List "The Results Are Incredible" Text Block Imag…" at bounding box center [760, 310] width 1105 height 510
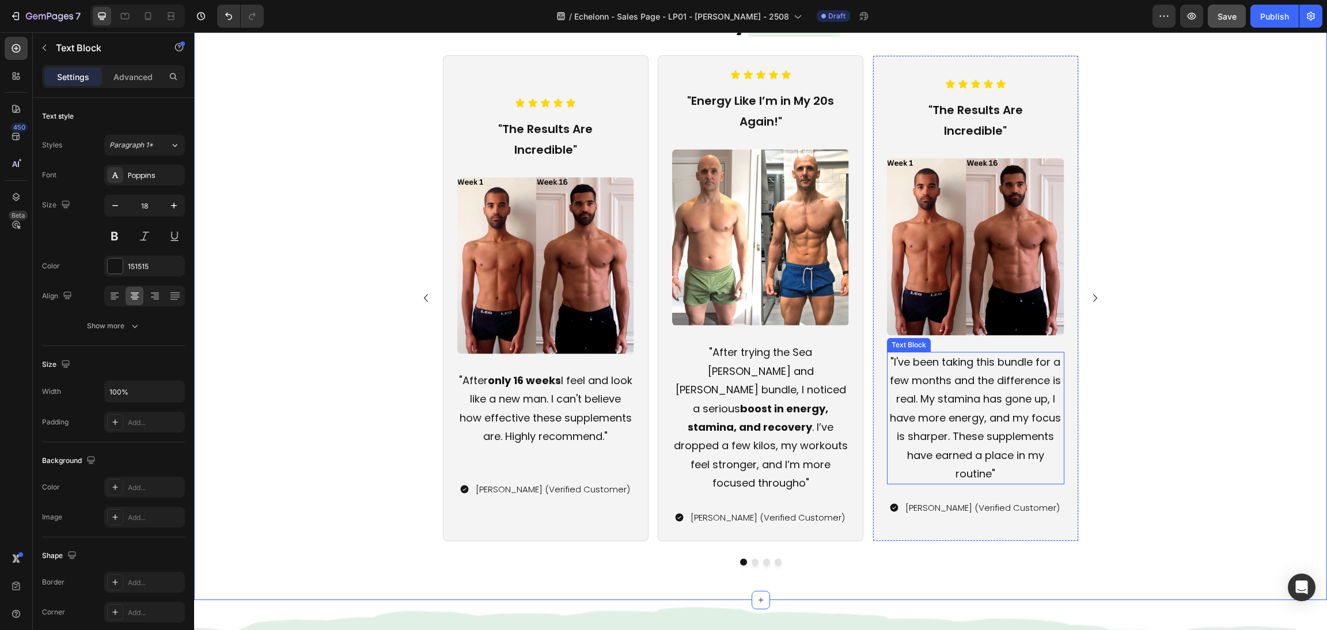
click at [965, 406] on p ""I've been taking this bundle for a few months and the difference is real. My s…" at bounding box center [975, 418] width 175 height 131
click at [778, 402] on strong "boost in energy, stamina, and recovery" at bounding box center [758, 418] width 141 height 33
click at [1018, 418] on p ""I've been taking this bundle for a few months and the difference is real. My s…" at bounding box center [975, 418] width 175 height 131
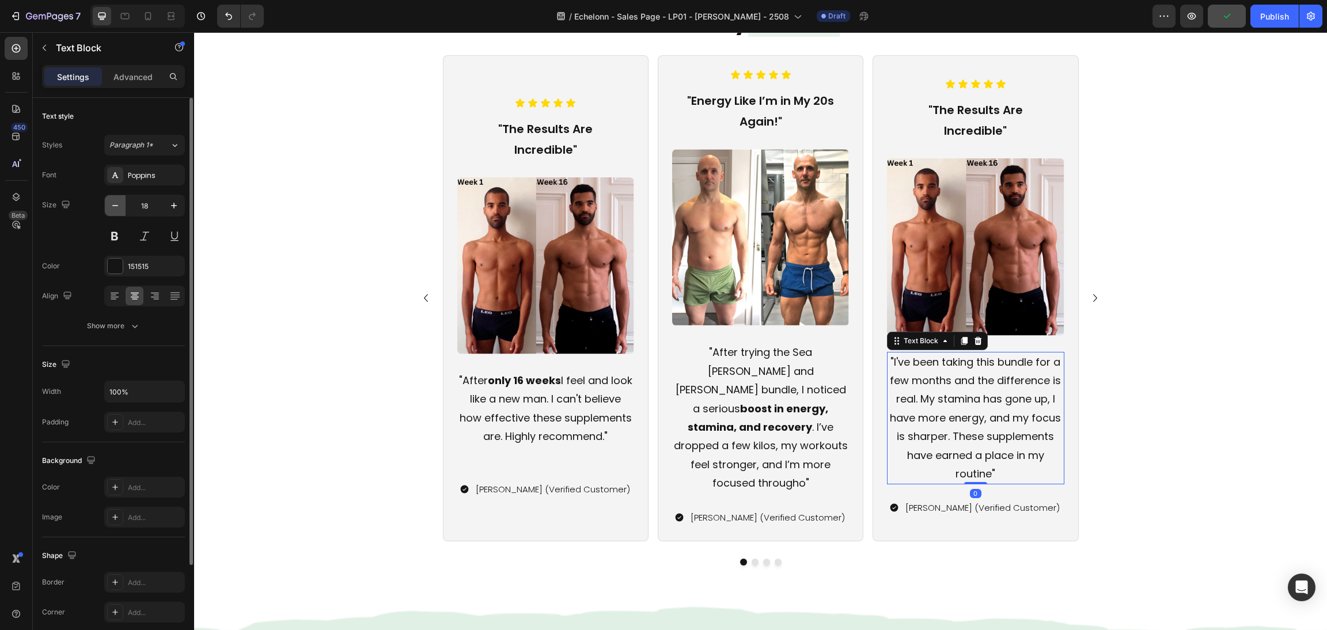
click at [120, 198] on button "button" at bounding box center [115, 205] width 21 height 21
type input "17"
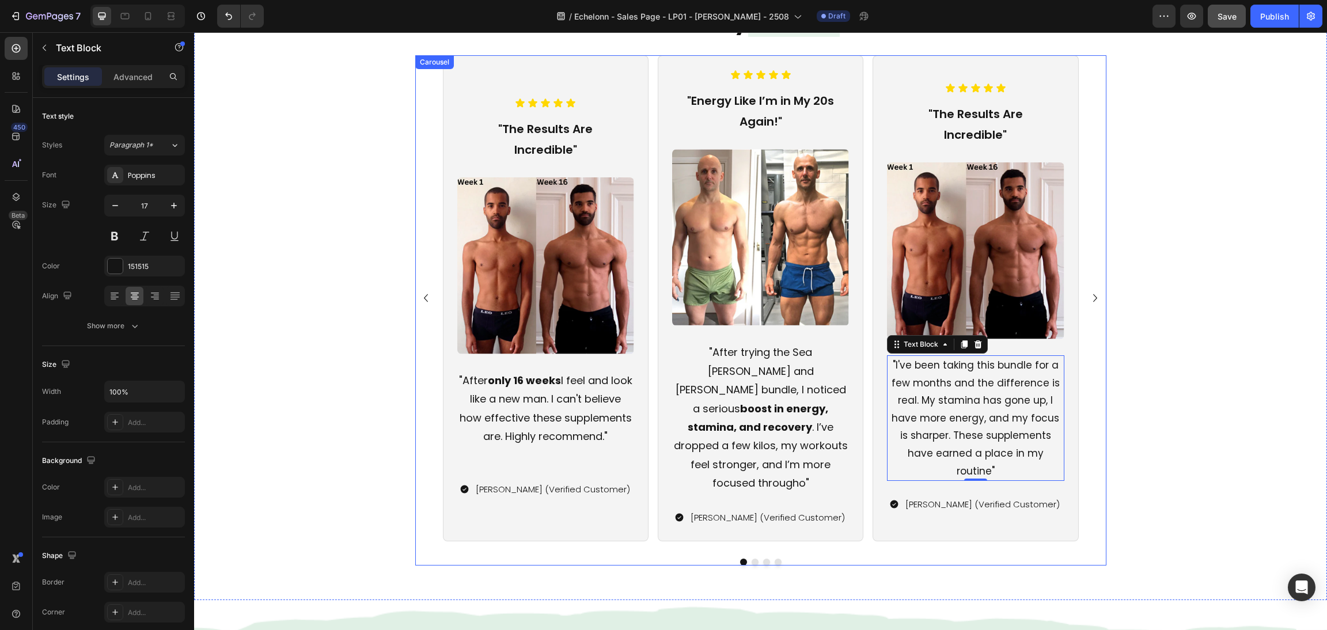
click at [740, 426] on p ""After trying the Sea Moss and Shilajit bundle, I noticed a serious boost in en…" at bounding box center [760, 417] width 175 height 149
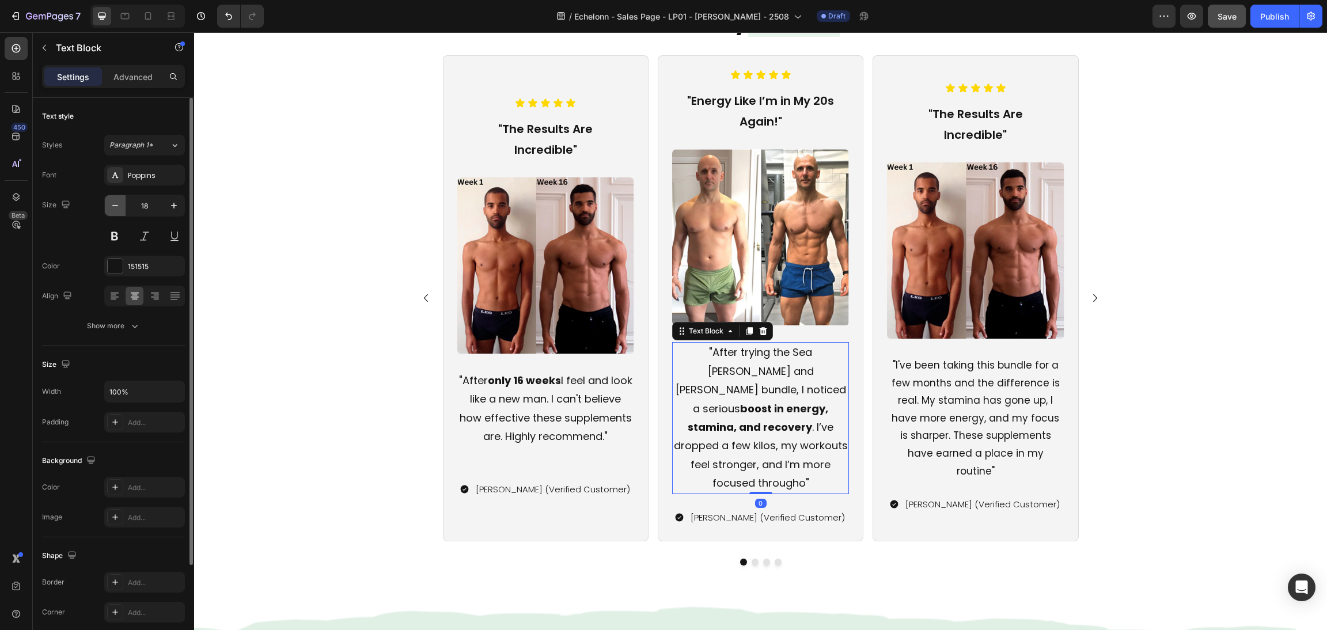
click at [115, 204] on icon "button" at bounding box center [115, 206] width 12 height 12
type input "17"
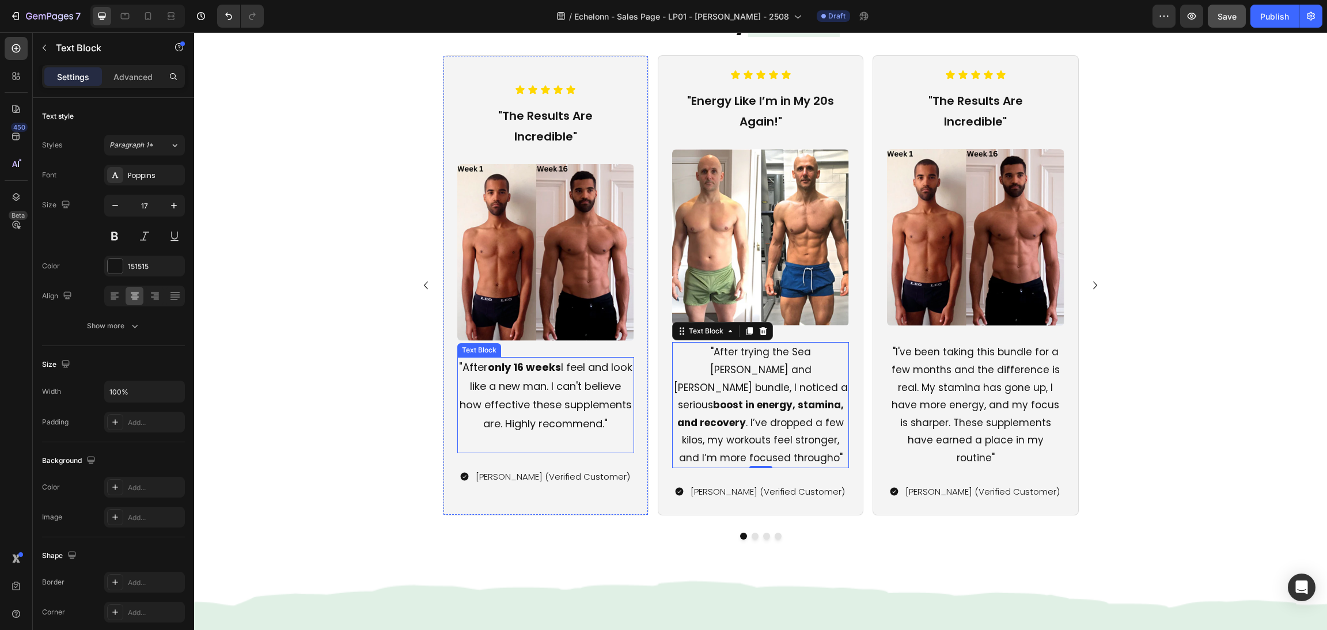
click at [521, 378] on p ""After only 16 weeks I feel and look like a new man. I can't believe how effect…" at bounding box center [546, 395] width 175 height 75
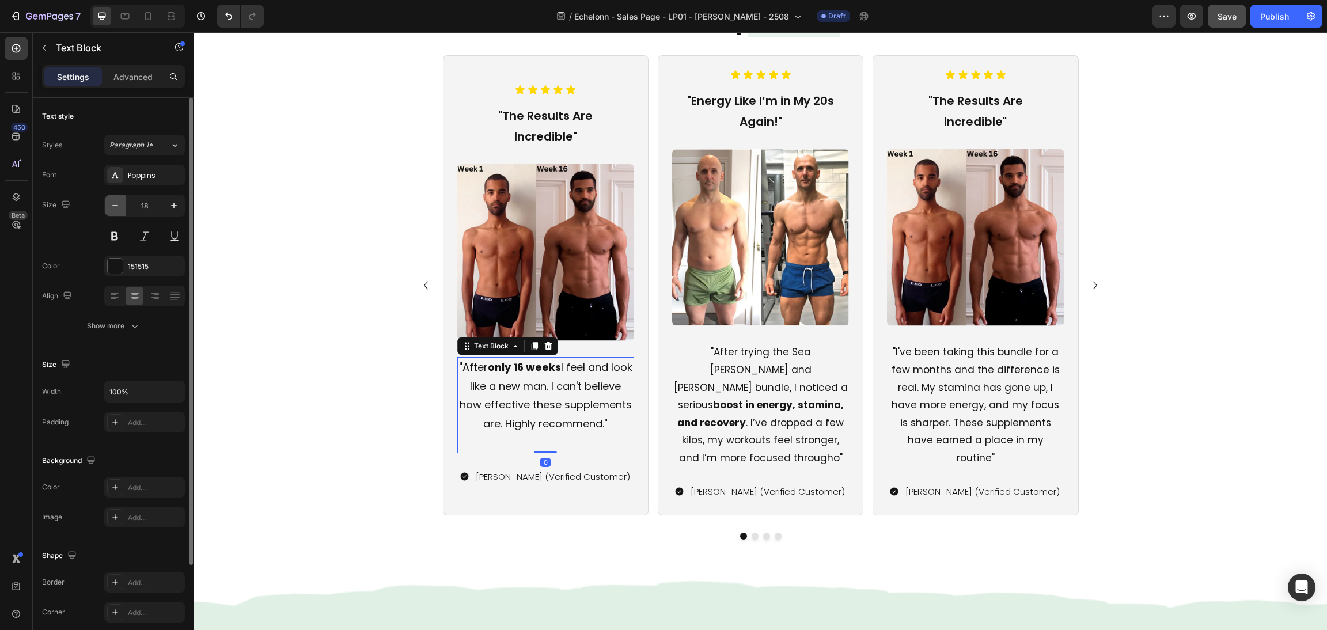
click at [112, 203] on icon "button" at bounding box center [115, 206] width 12 height 12
type input "17"
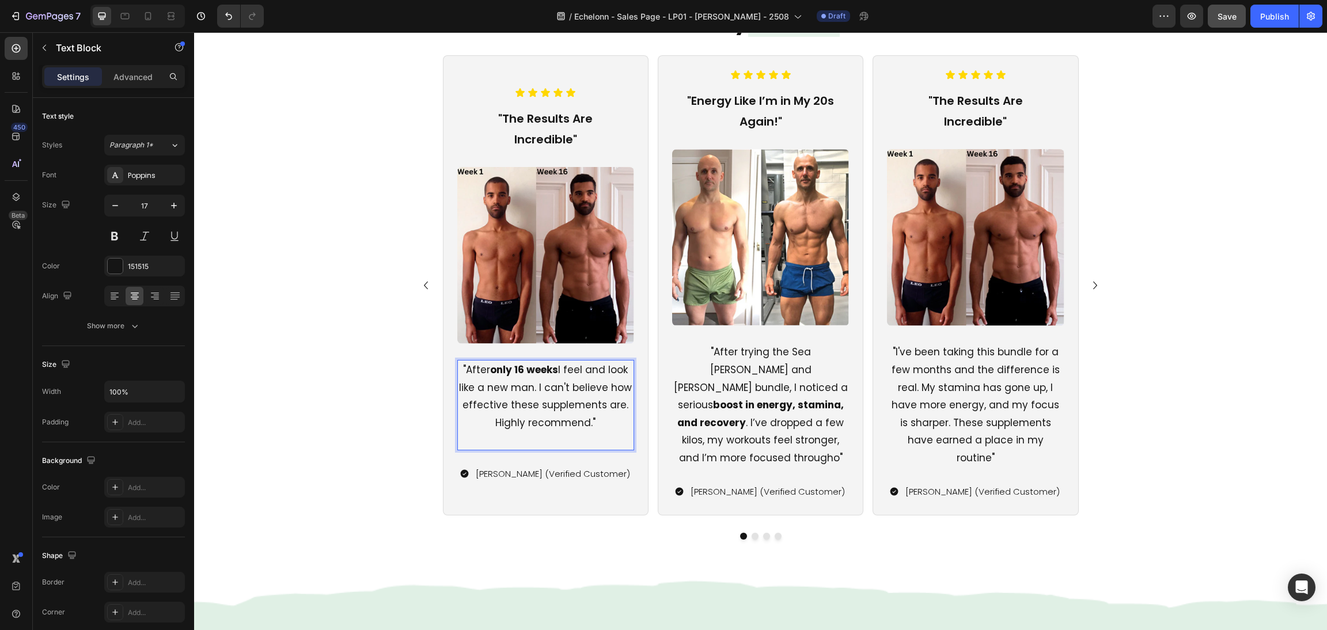
click at [560, 431] on p "Rich Text Editor. Editing area: main" at bounding box center [546, 440] width 175 height 18
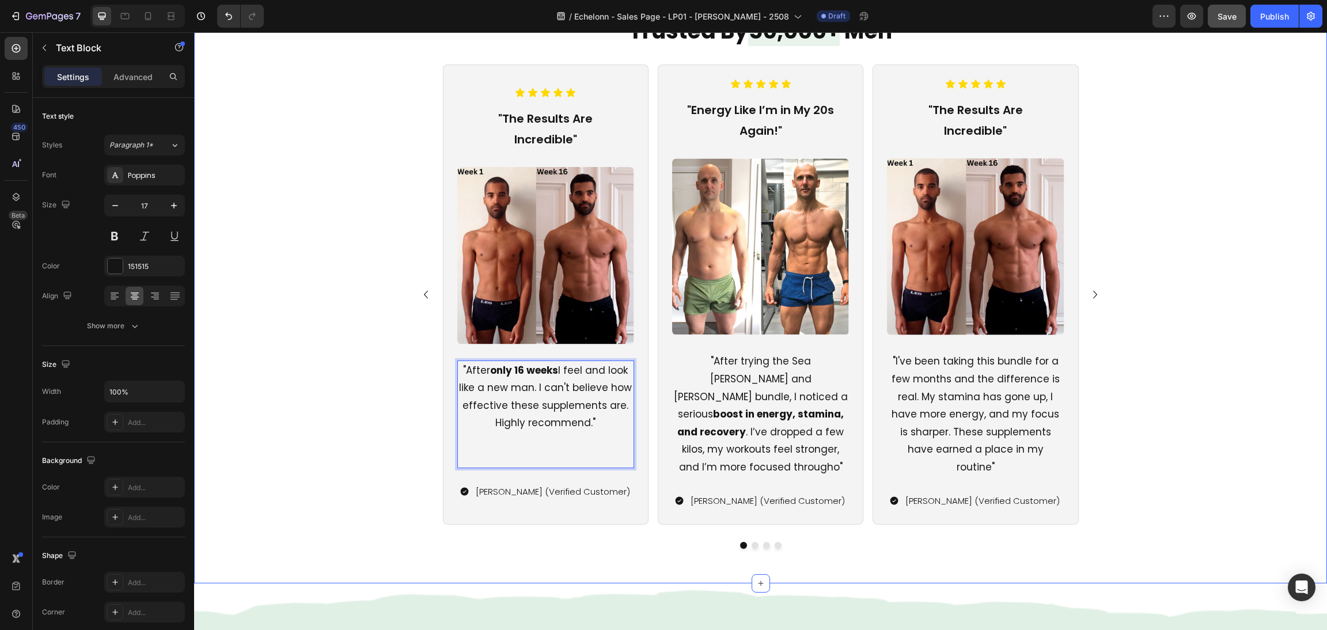
click at [1128, 374] on div "Icon Icon Icon Icon Icon Icon List "The Results Are Incredible" Text Block Imag…" at bounding box center [760, 307] width 1105 height 484
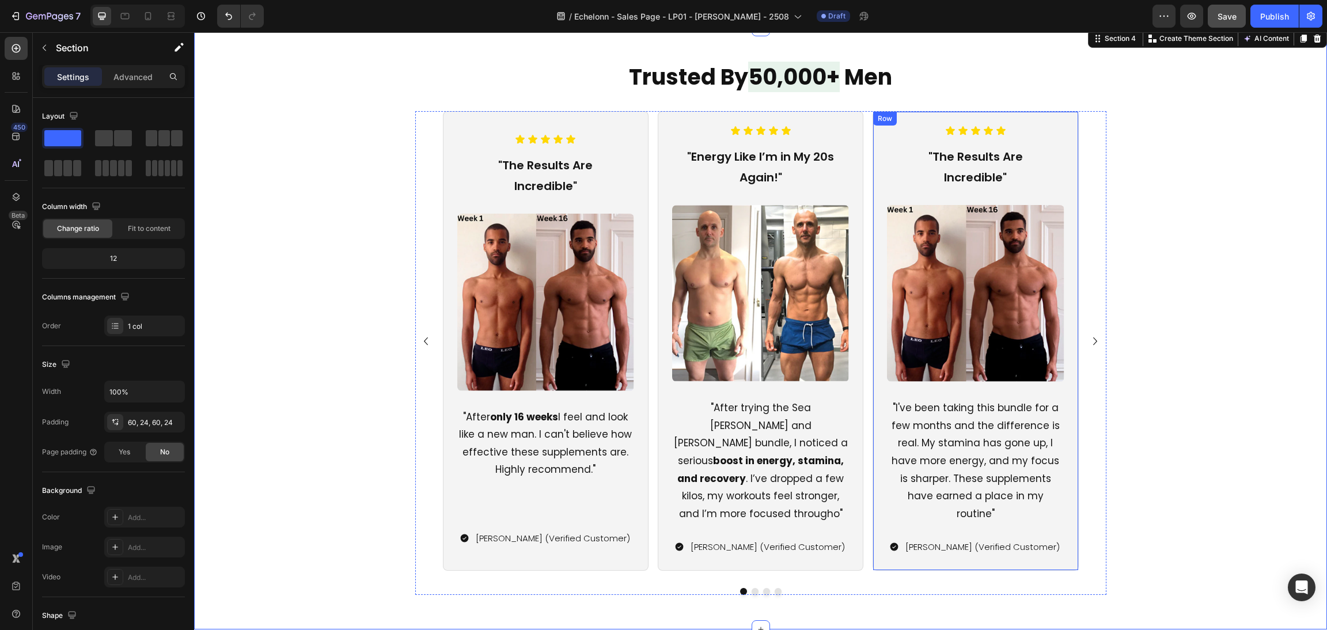
scroll to position [922, 0]
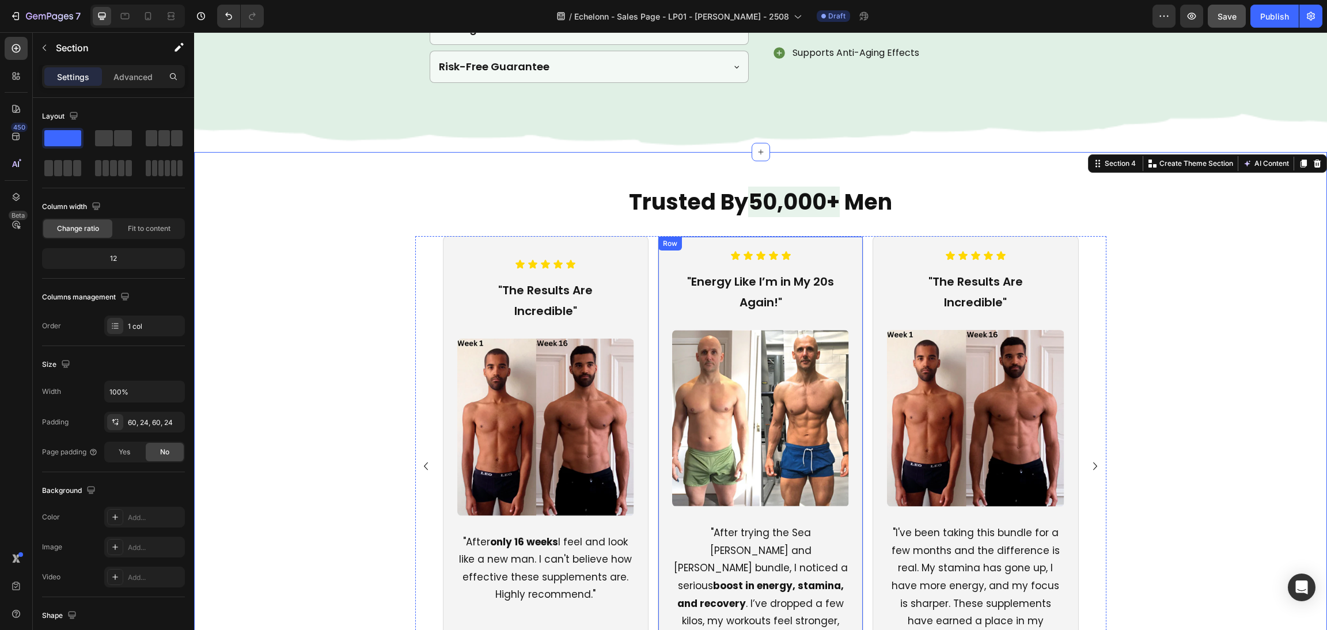
click at [861, 315] on div "Icon Icon Icon Icon Icon Icon List "The Results Are Incredible" Text Block Imag…" at bounding box center [761, 466] width 636 height 460
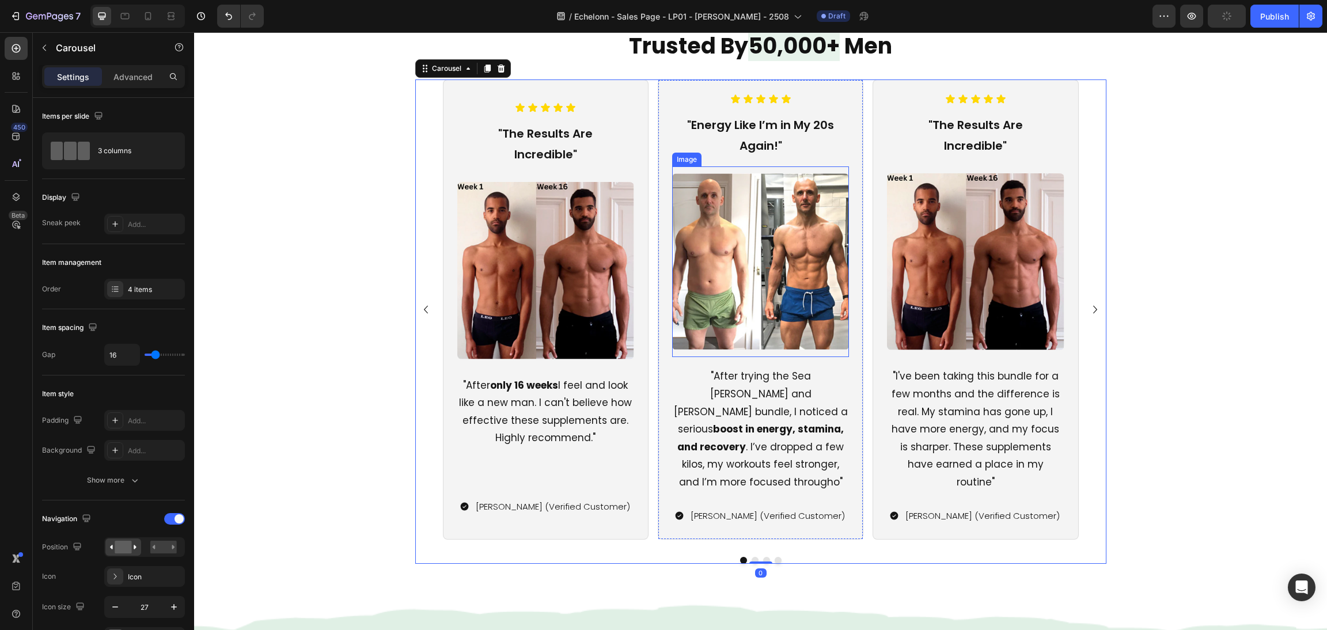
scroll to position [1094, 0]
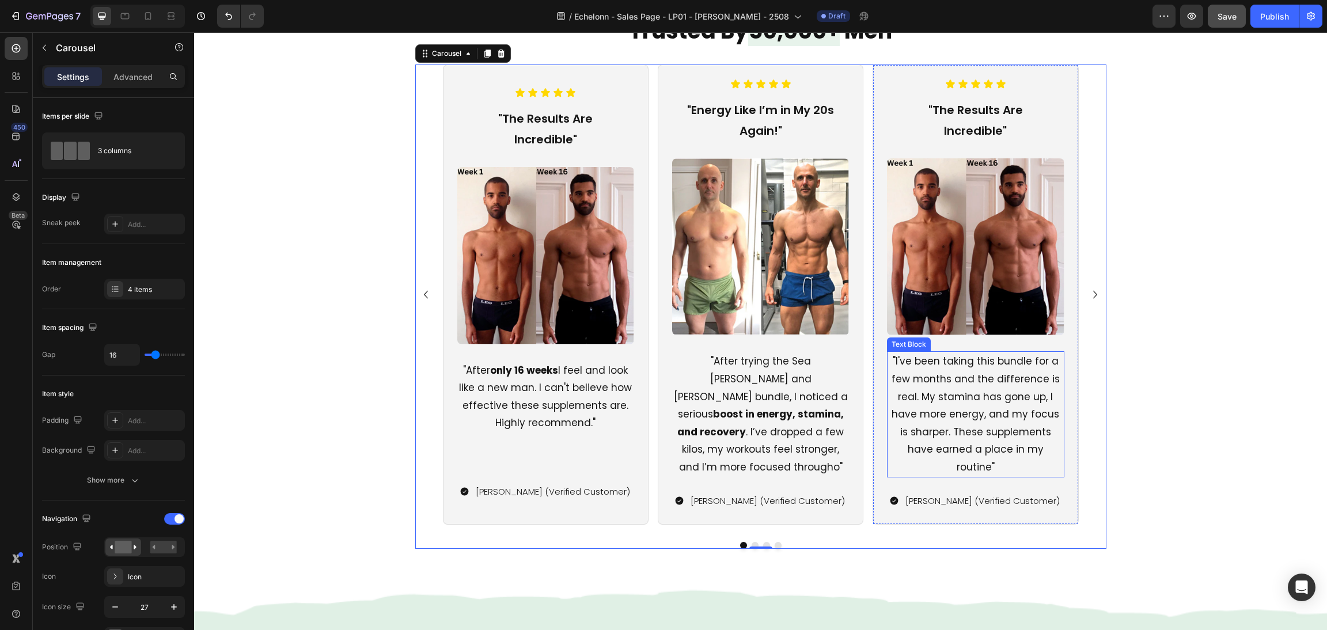
click at [994, 285] on img at bounding box center [975, 246] width 177 height 177
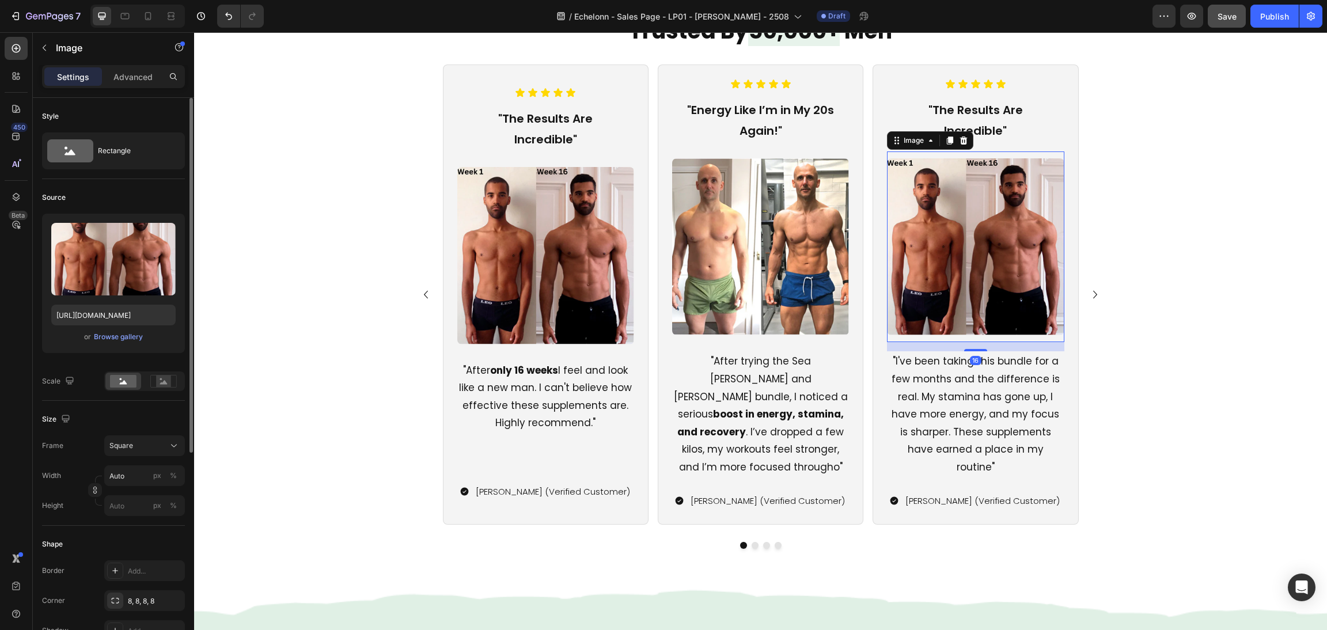
click at [127, 346] on div "Upload Image https://cdn.shopify.com/s/files/1/0870/6542/8248/files/gempages_54…" at bounding box center [113, 283] width 143 height 139
click at [126, 332] on div "Browse gallery" at bounding box center [118, 337] width 49 height 10
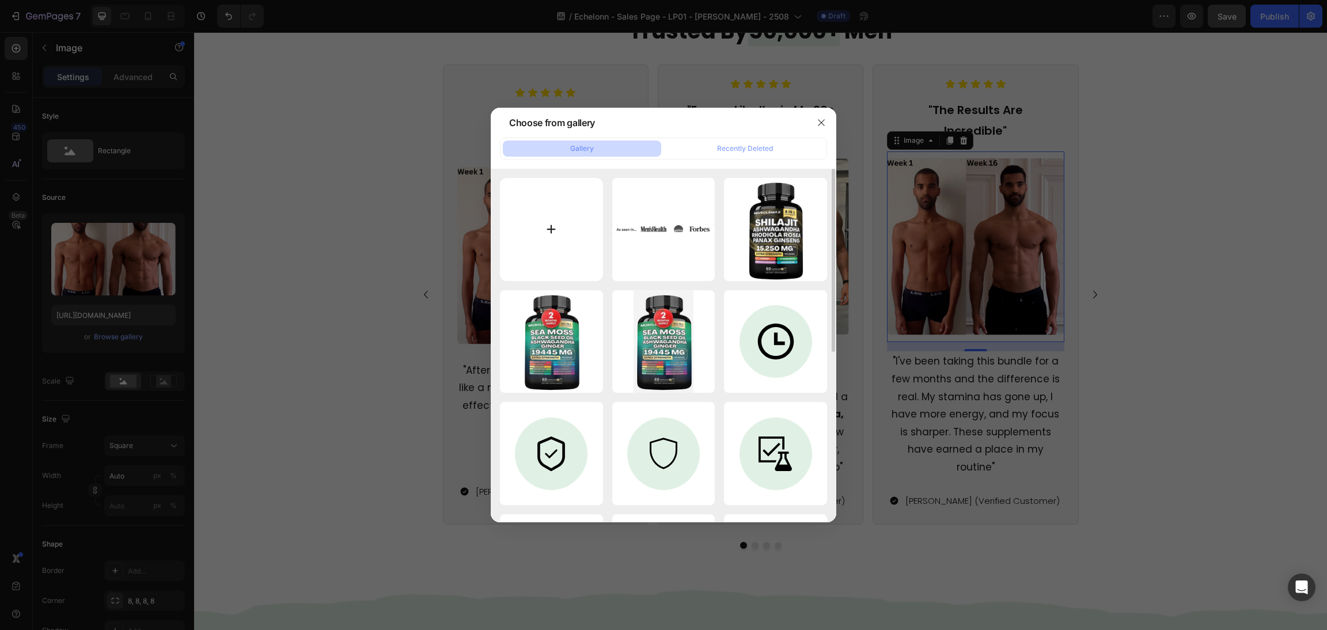
click at [520, 231] on input "file" at bounding box center [551, 229] width 103 height 103
type input "C:\fakepath\Canva_Blank_Template_-_2024-12-29T220440.099.png (1).png"
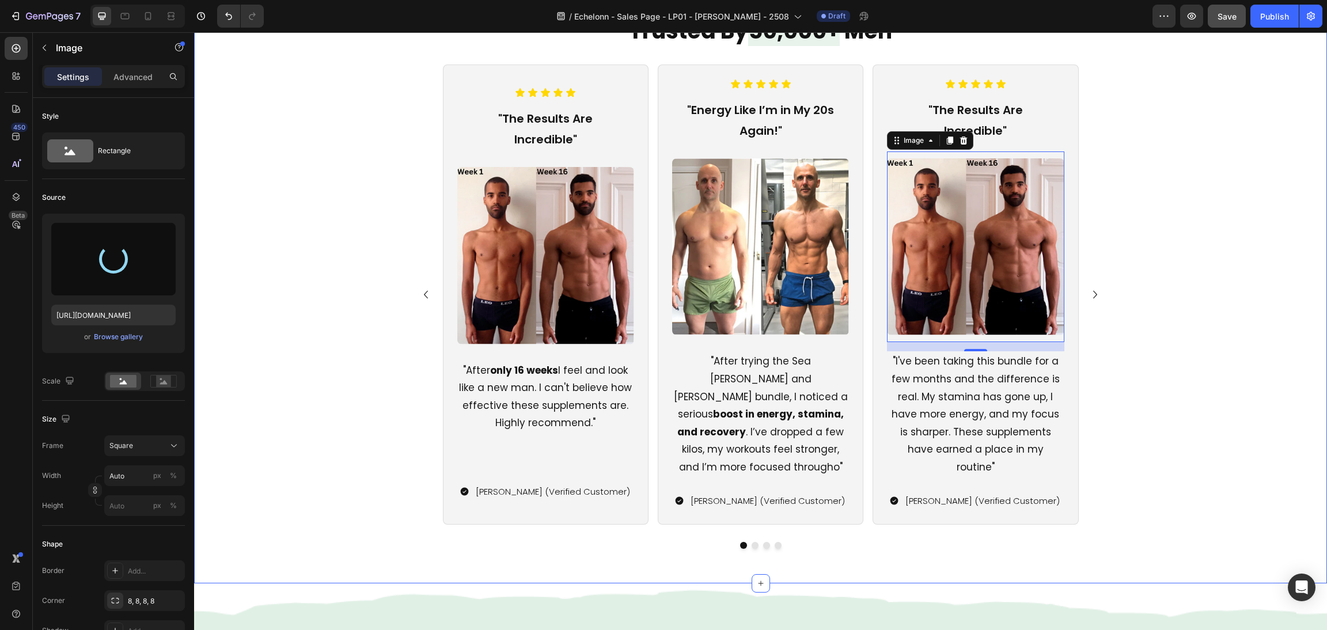
type input "[URL][DOMAIN_NAME]"
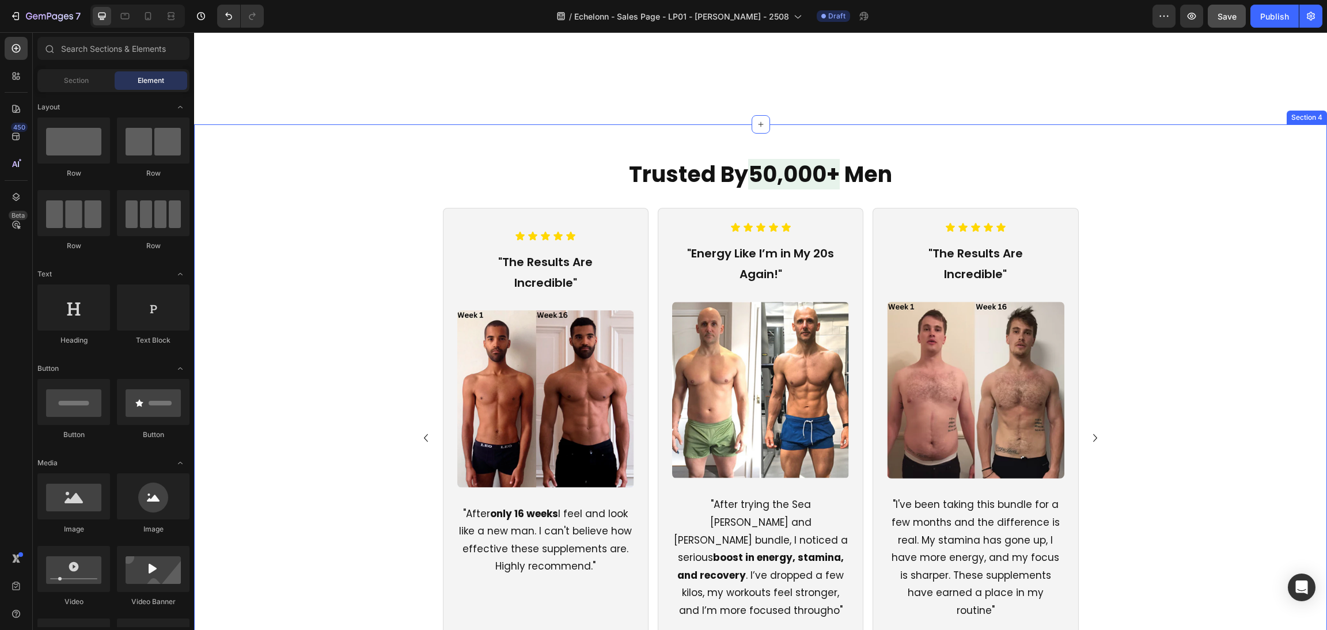
scroll to position [1090, 0]
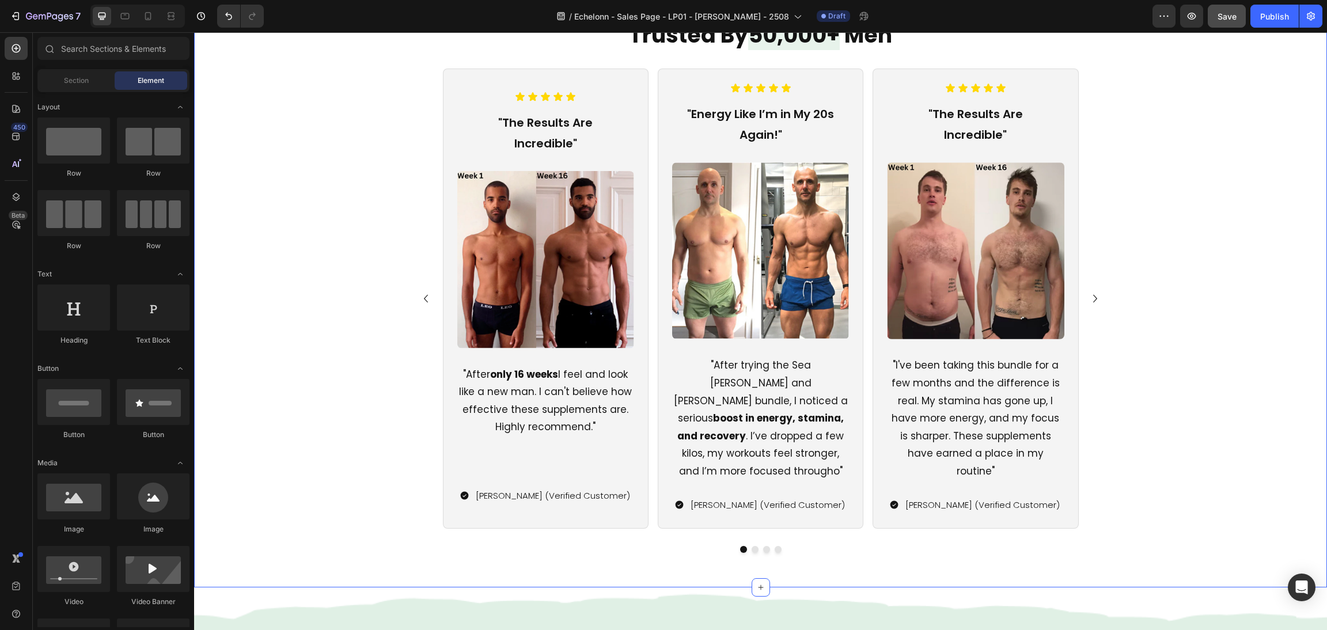
click at [1167, 232] on div "Icon Icon Icon Icon Icon Icon List "The Results Are Incredible" Text Block Imag…" at bounding box center [760, 311] width 1105 height 484
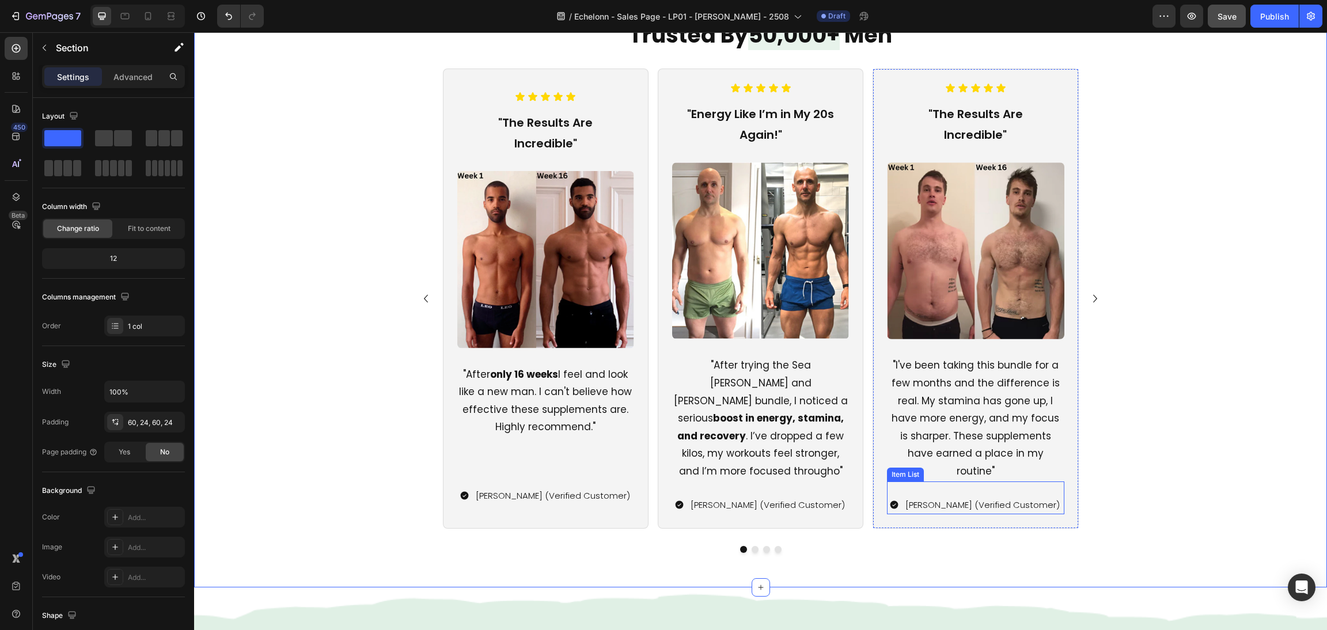
click at [1015, 497] on p "[PERSON_NAME] (Verified Customer)" at bounding box center [983, 505] width 154 height 16
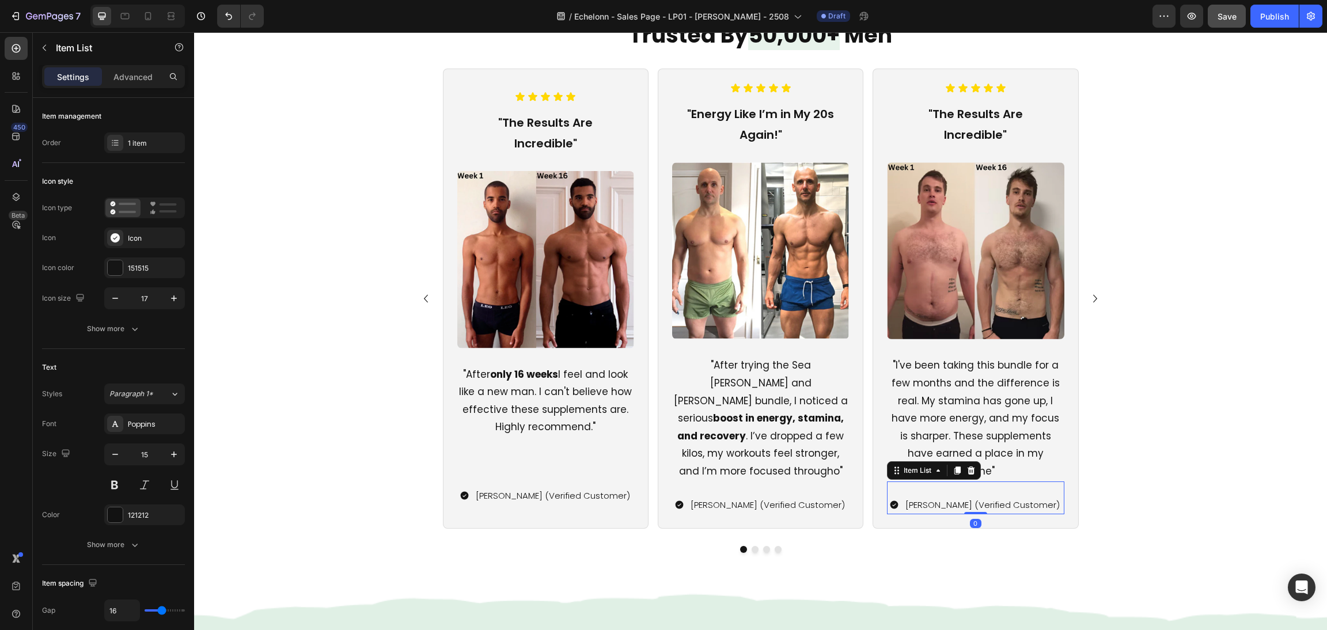
drag, startPoint x: 1015, startPoint y: 482, endPoint x: 1021, endPoint y: 485, distance: 6.4
click at [1017, 497] on p "[PERSON_NAME] (Verified Customer)" at bounding box center [983, 505] width 154 height 16
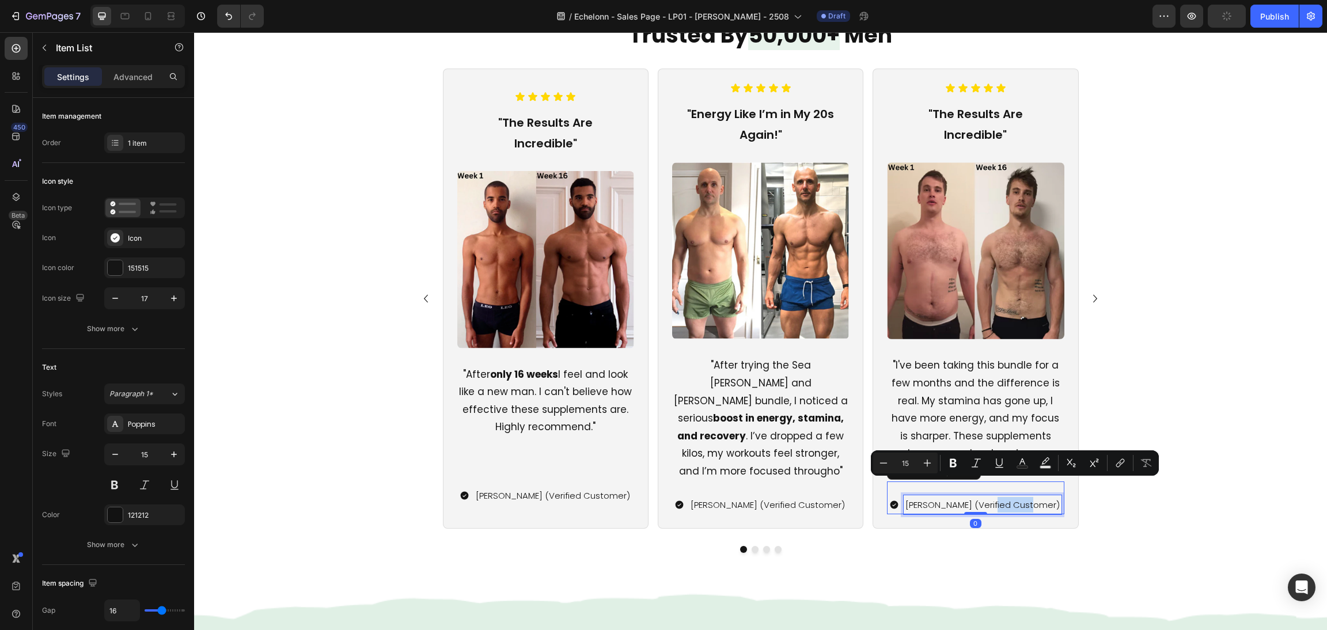
click at [1024, 497] on p "[PERSON_NAME] (Verified Customer)" at bounding box center [983, 505] width 154 height 16
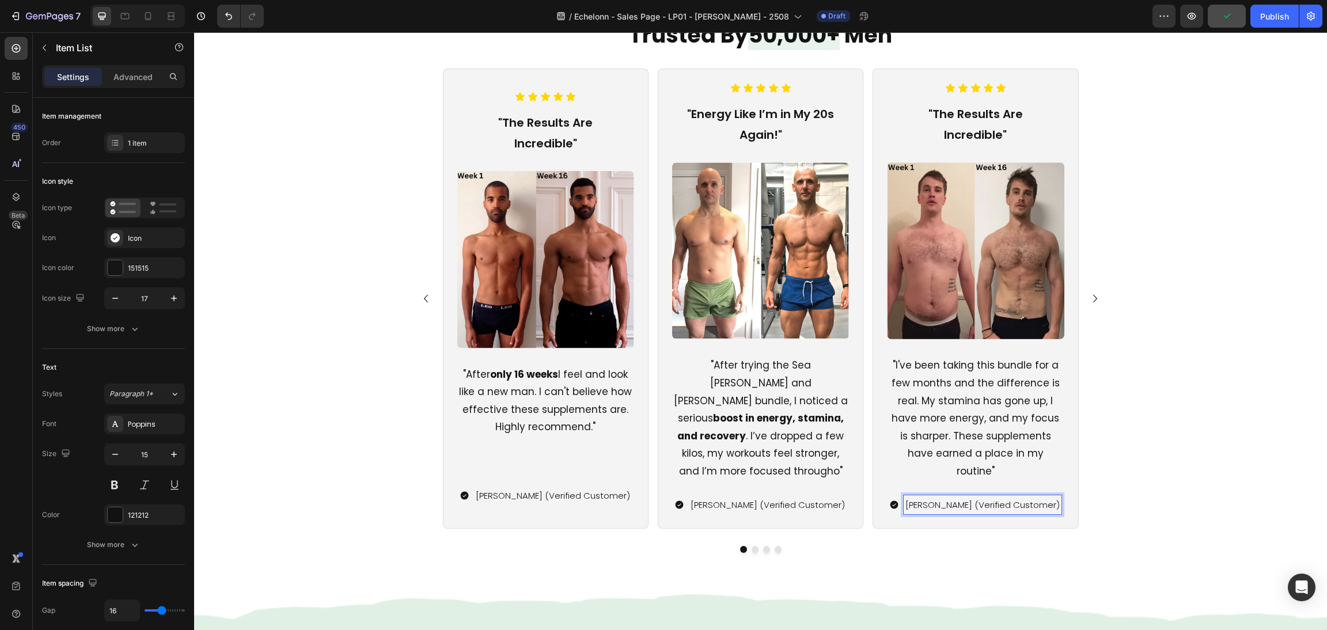
click at [1040, 497] on p "[PERSON_NAME] (Verified Customer)" at bounding box center [983, 505] width 154 height 16
drag, startPoint x: 1039, startPoint y: 484, endPoint x: 899, endPoint y: 497, distance: 140.0
click at [899, 497] on div "Icon Icon Icon Icon Icon Icon List "The Results Are Incredible" Text Block Imag…" at bounding box center [976, 299] width 206 height 460
click at [1153, 292] on div "Icon Icon Icon Icon Icon Icon List "The Results Are Incredible" Text Block Imag…" at bounding box center [760, 311] width 1105 height 484
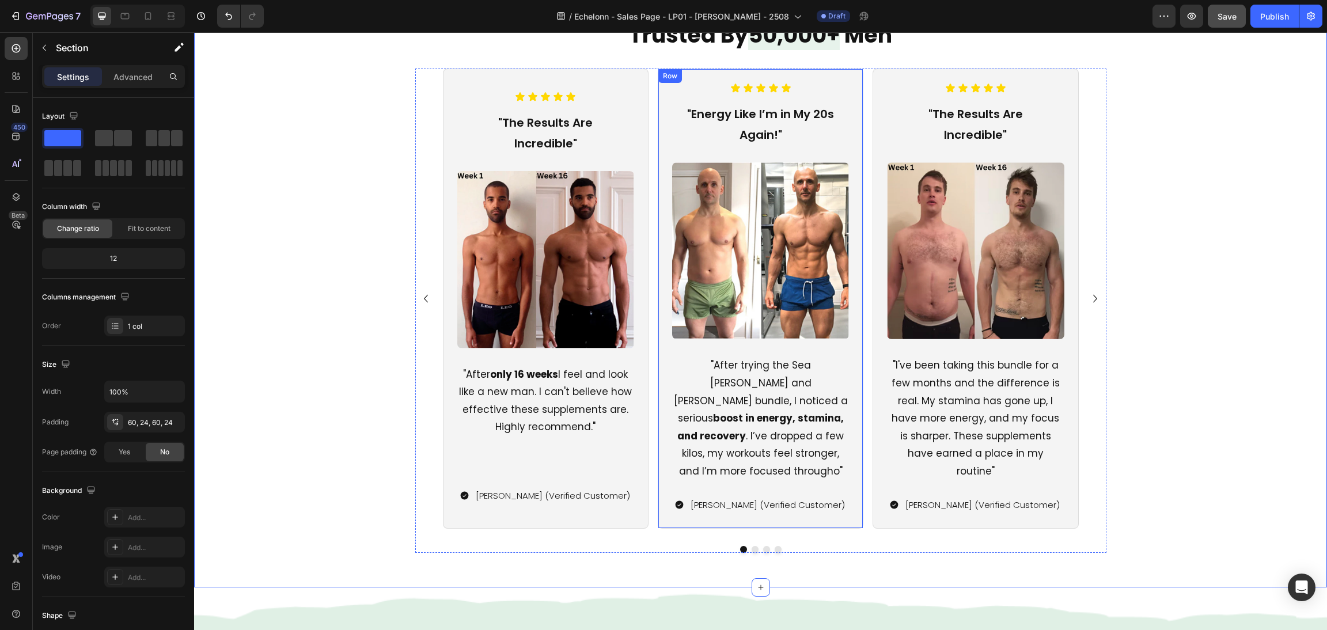
click at [858, 298] on div "Icon Icon Icon Icon Icon Icon List "The Results Are Incredible" Text Block Imag…" at bounding box center [761, 299] width 636 height 460
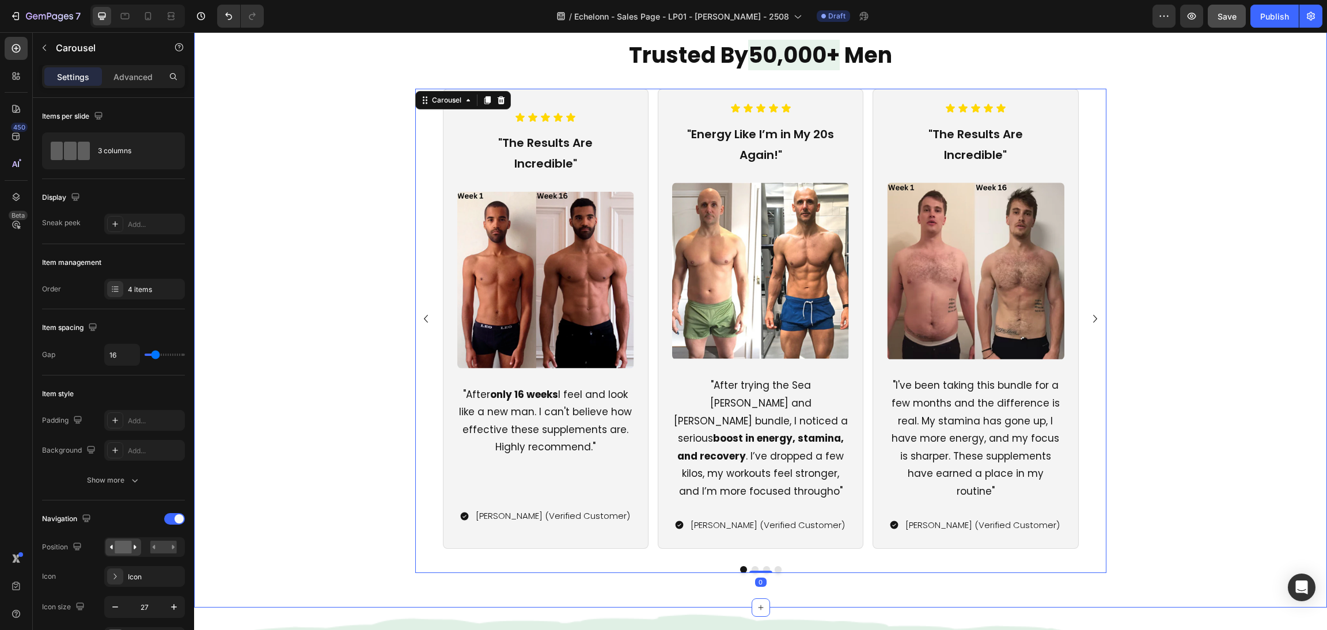
scroll to position [1004, 0]
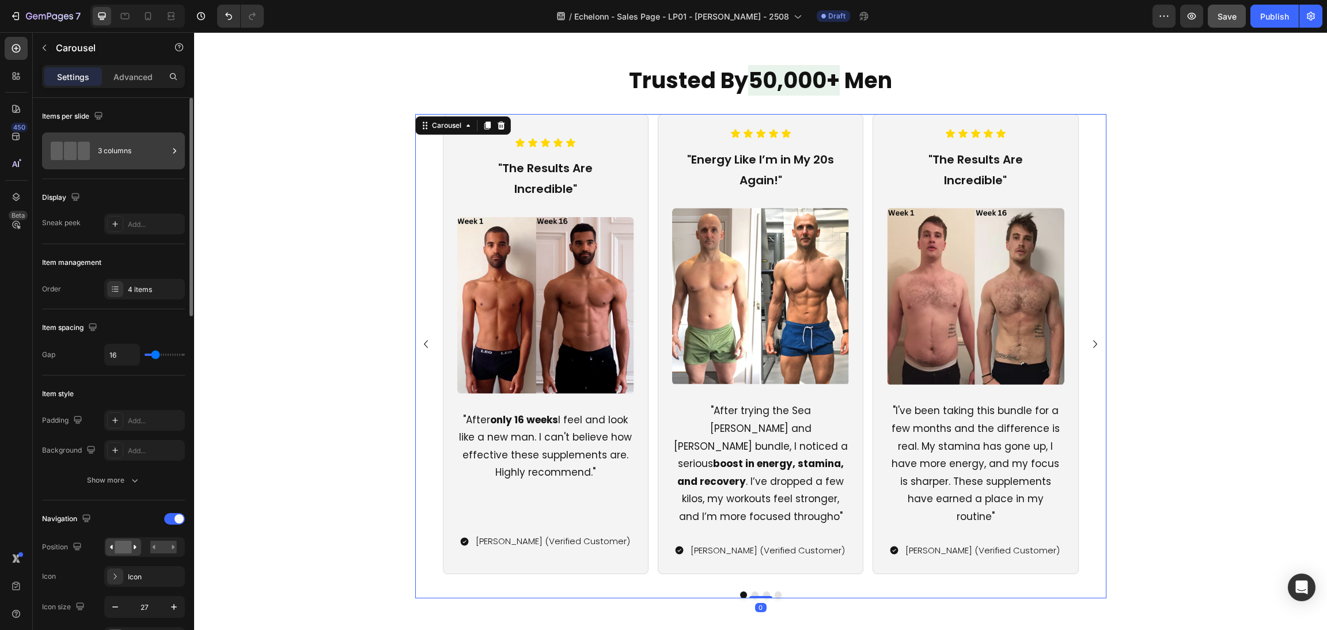
click at [85, 156] on span at bounding box center [84, 151] width 12 height 18
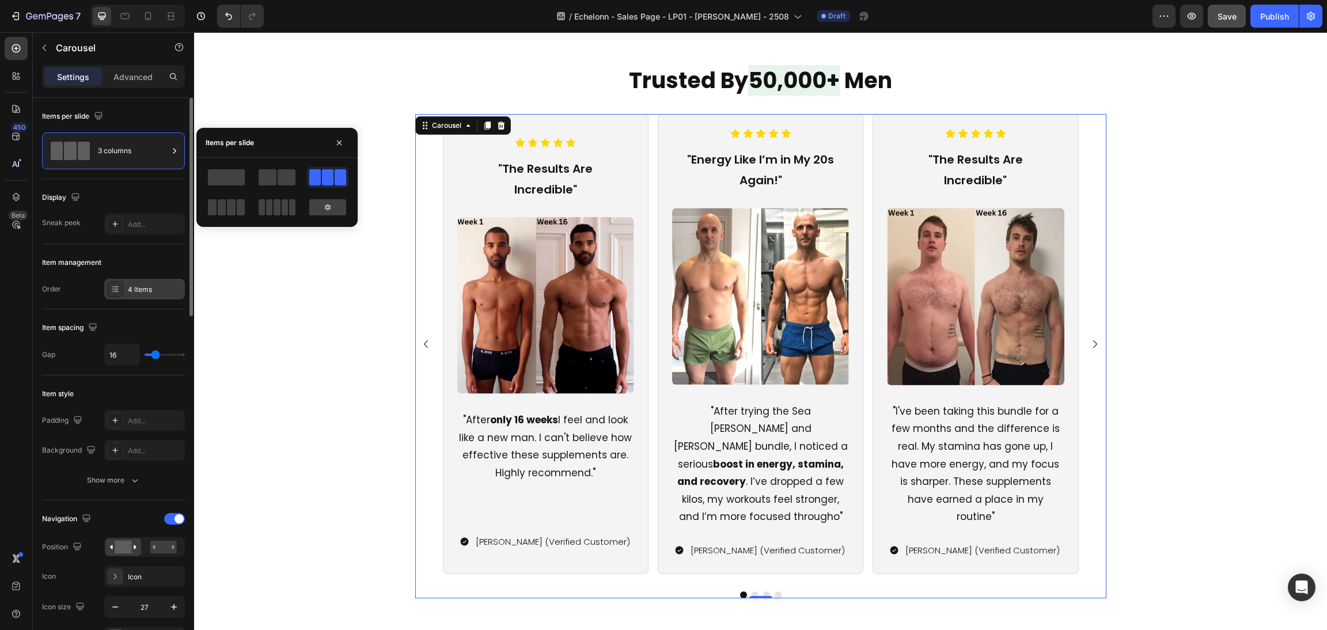
click at [120, 297] on div at bounding box center [115, 289] width 16 height 16
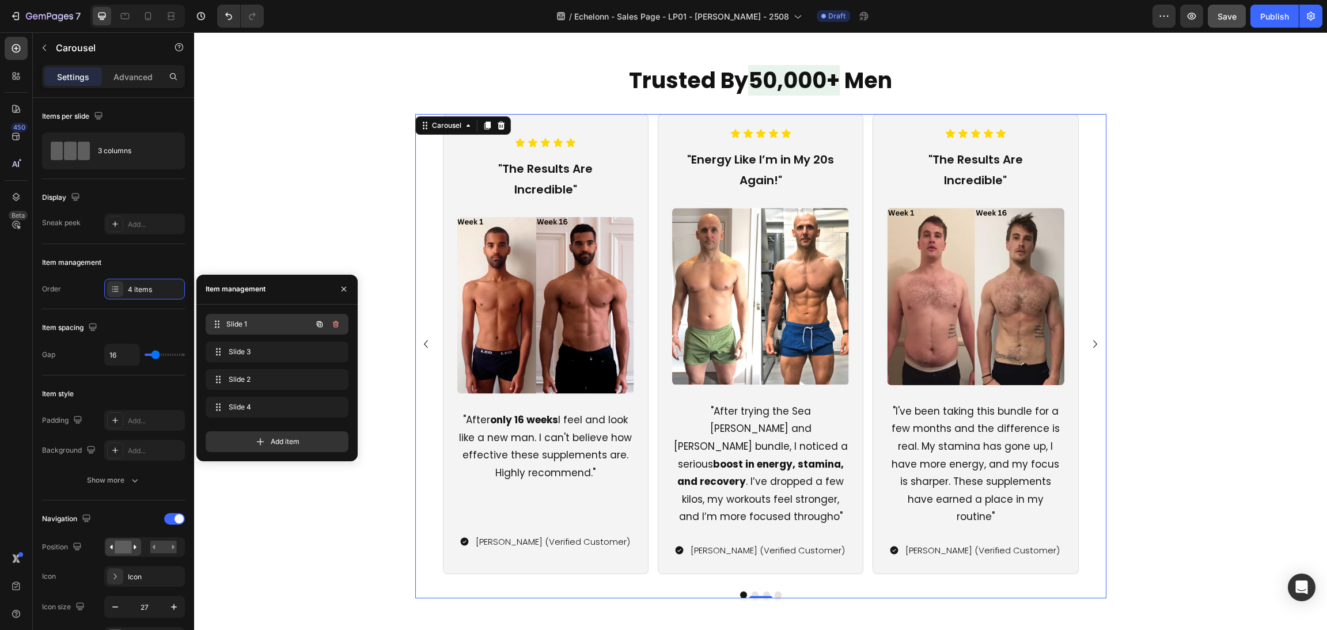
click at [251, 323] on span "Slide 1" at bounding box center [268, 324] width 85 height 10
drag, startPoint x: 248, startPoint y: 321, endPoint x: 321, endPoint y: 558, distance: 248.0
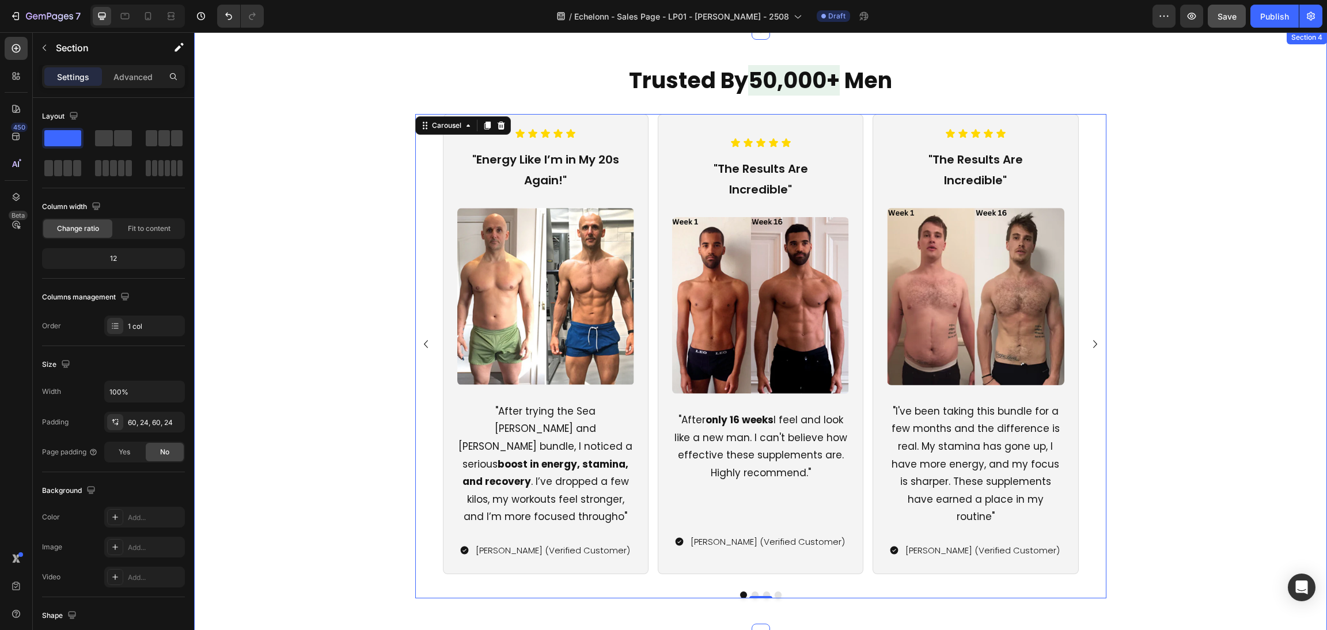
click at [1197, 298] on div "Icon Icon Icon Icon Icon Icon List "Energy Like I’m in My 20s Again!" Text Bloc…" at bounding box center [760, 356] width 1105 height 484
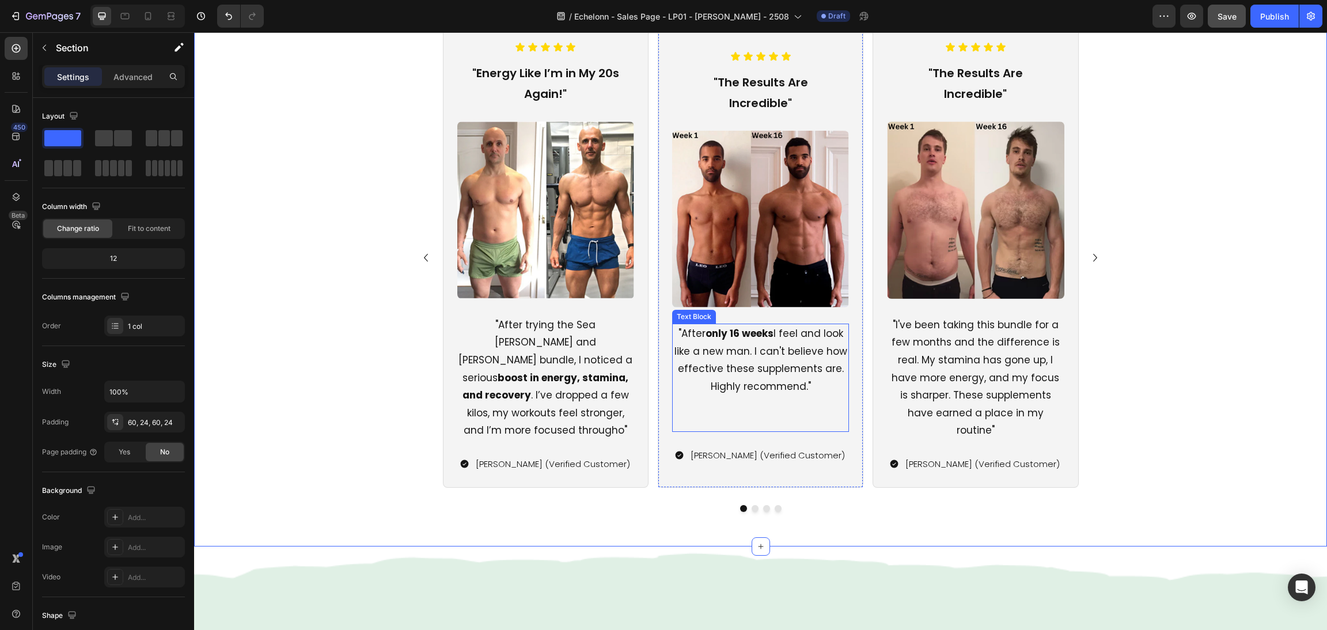
click at [730, 359] on p ""After only 16 weeks I feel and look like a new man. I can't believe how effect…" at bounding box center [760, 360] width 175 height 70
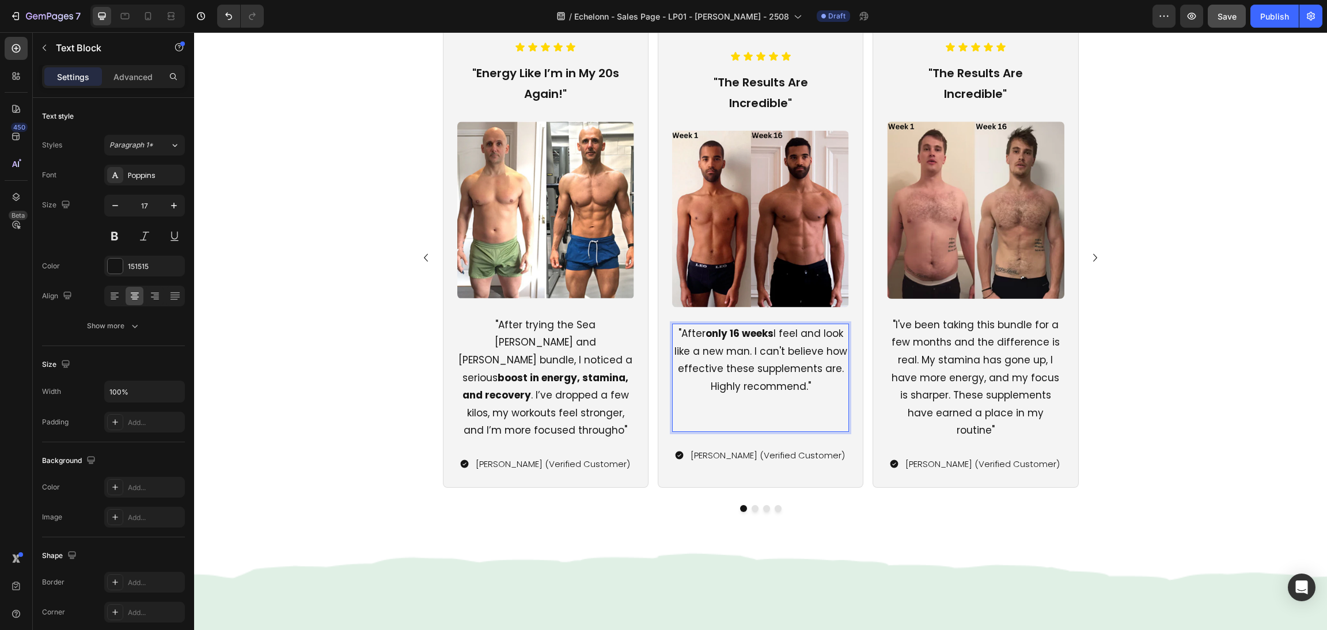
click at [754, 396] on p "Rich Text Editor. Editing area: main" at bounding box center [760, 405] width 175 height 18
click at [709, 378] on p ""After only 16 weeks I feel and look like a new man. I can't believe how effect…" at bounding box center [760, 360] width 175 height 70
click at [702, 377] on p ""After only 16 weeks I feel and look like a new man. I can't believe how effect…" at bounding box center [760, 360] width 175 height 70
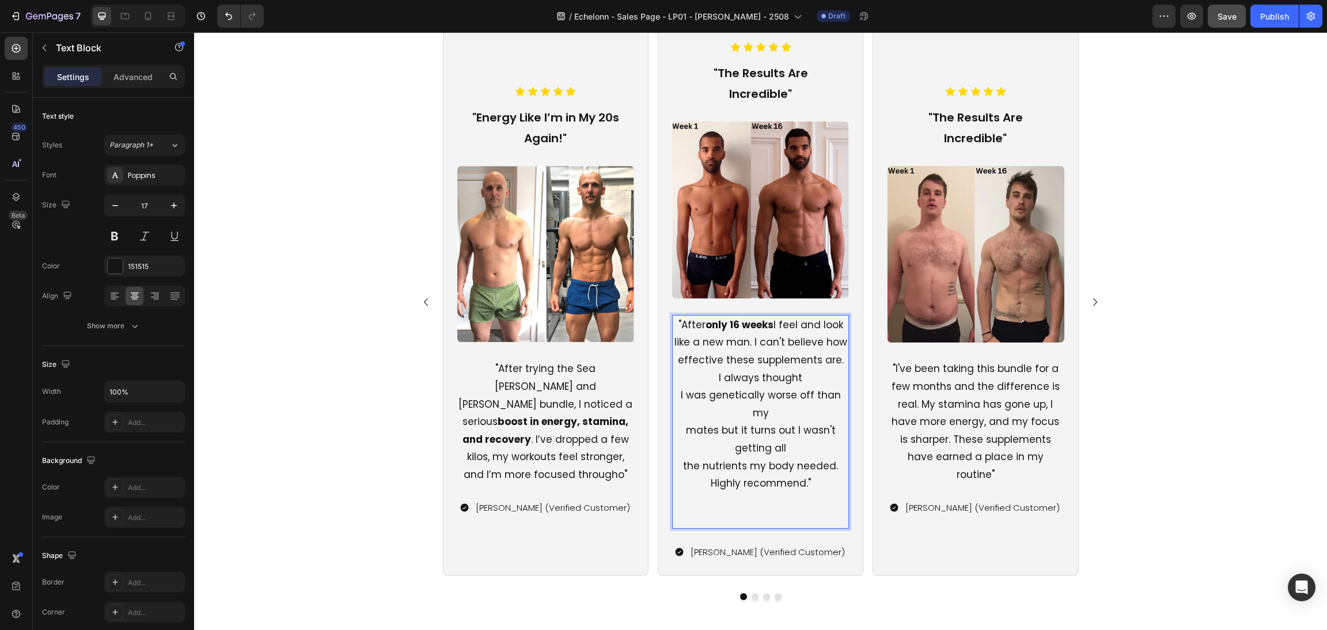
click at [676, 449] on p "I always thought I was genetically worse off than my mates but it turns out I w…" at bounding box center [760, 430] width 175 height 123
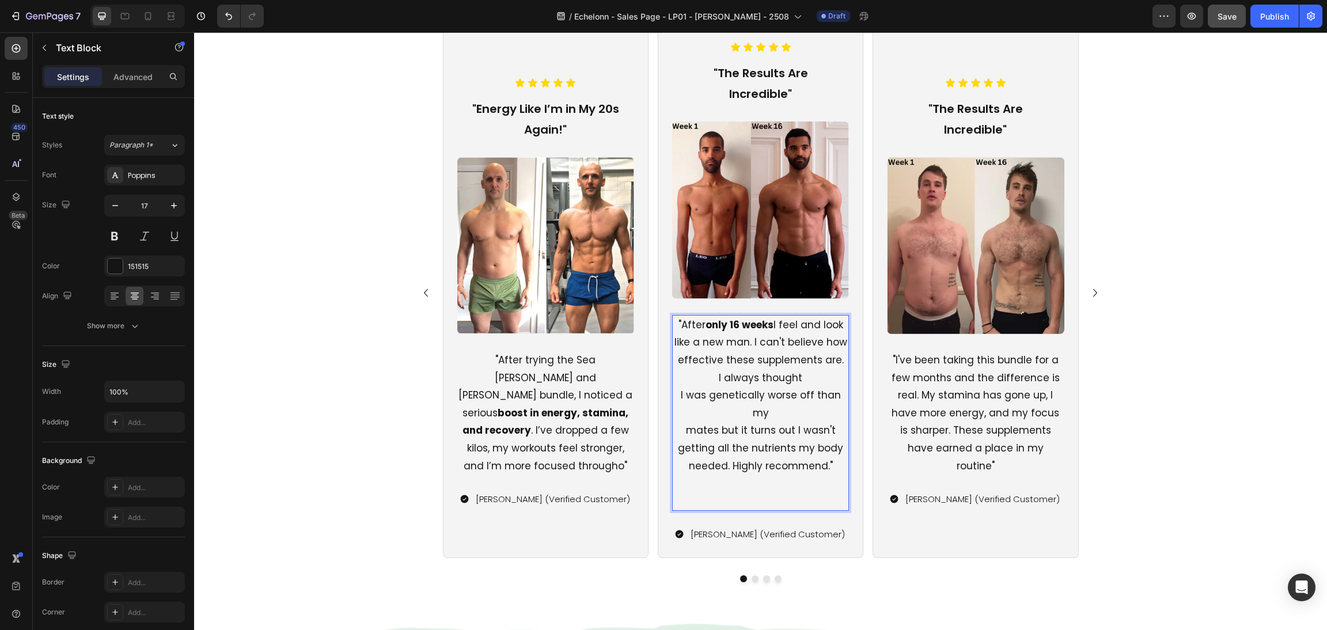
click at [675, 431] on p "I always thought I was genetically worse off than my mates but it turns out I w…" at bounding box center [760, 422] width 175 height 106
click at [714, 380] on p "I always thought I was genetically worse off than my mates but it turns out I w…" at bounding box center [760, 422] width 175 height 106
click at [710, 380] on p "I always thought I was genetically worse off than my mates but it turns out I w…" at bounding box center [760, 422] width 175 height 106
click at [707, 387] on p ""After only 16 weeks I feel and look like a new man. I can't believe how effect…" at bounding box center [760, 395] width 175 height 158
click at [717, 376] on p ""After only 16 weeks I feel and look like a new man. I can't believe how effect…" at bounding box center [760, 395] width 175 height 158
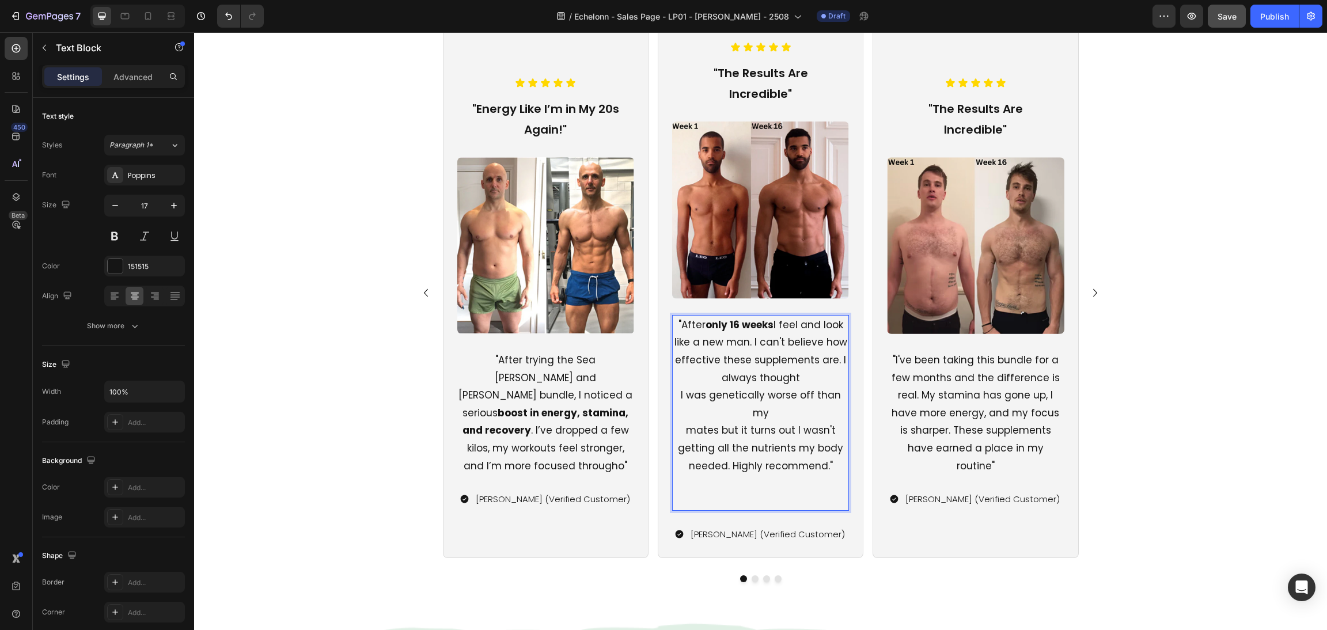
click at [673, 395] on p ""After only 16 weeks I feel and look like a new man. I can't believe how effect…" at bounding box center [760, 395] width 175 height 158
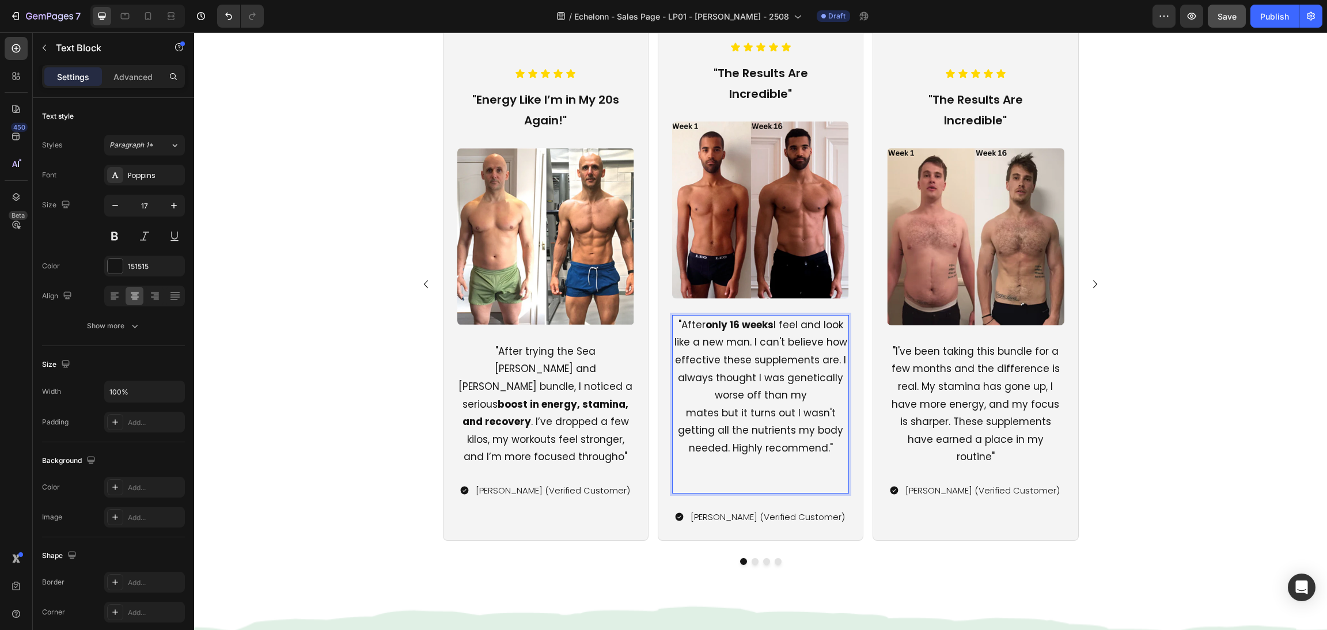
click at [683, 413] on p ""After only 16 weeks I feel and look like a new man. I can't believe how effect…" at bounding box center [760, 386] width 175 height 141
click at [776, 472] on p "Rich Text Editor. Editing area: main" at bounding box center [760, 466] width 175 height 18
click at [775, 488] on p "Rich Text Editor. Editing area: main" at bounding box center [760, 484] width 175 height 18
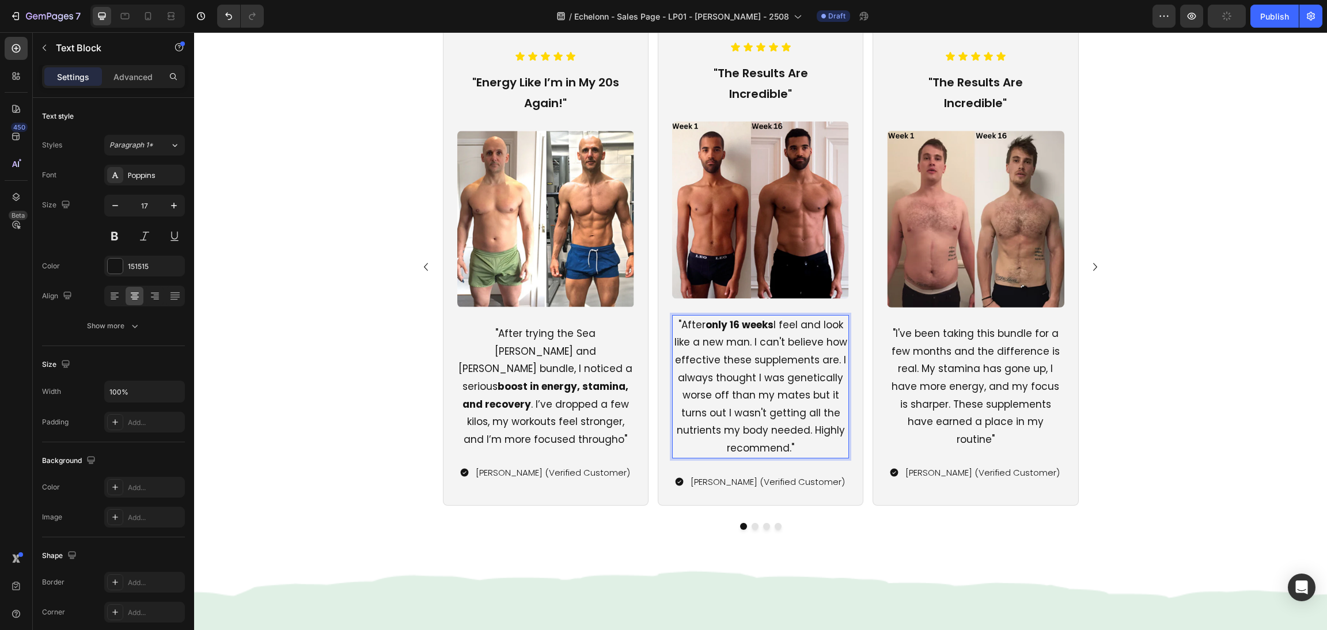
click at [783, 445] on p ""After only 16 weeks I feel and look like a new man. I can't believe how effect…" at bounding box center [760, 386] width 175 height 141
click at [806, 422] on p ""After only 16 weeks I feel and look like a new man. I can't believe how effect…" at bounding box center [760, 386] width 175 height 141
click at [789, 430] on p ""After only 16 weeks I feel and look like a new man. I can't believe how effect…" at bounding box center [760, 386] width 175 height 141
drag, startPoint x: 783, startPoint y: 450, endPoint x: 806, endPoint y: 432, distance: 29.2
click at [806, 432] on p ""After only 16 weeks I feel and look like a new man. I can't believe how effect…" at bounding box center [760, 386] width 175 height 141
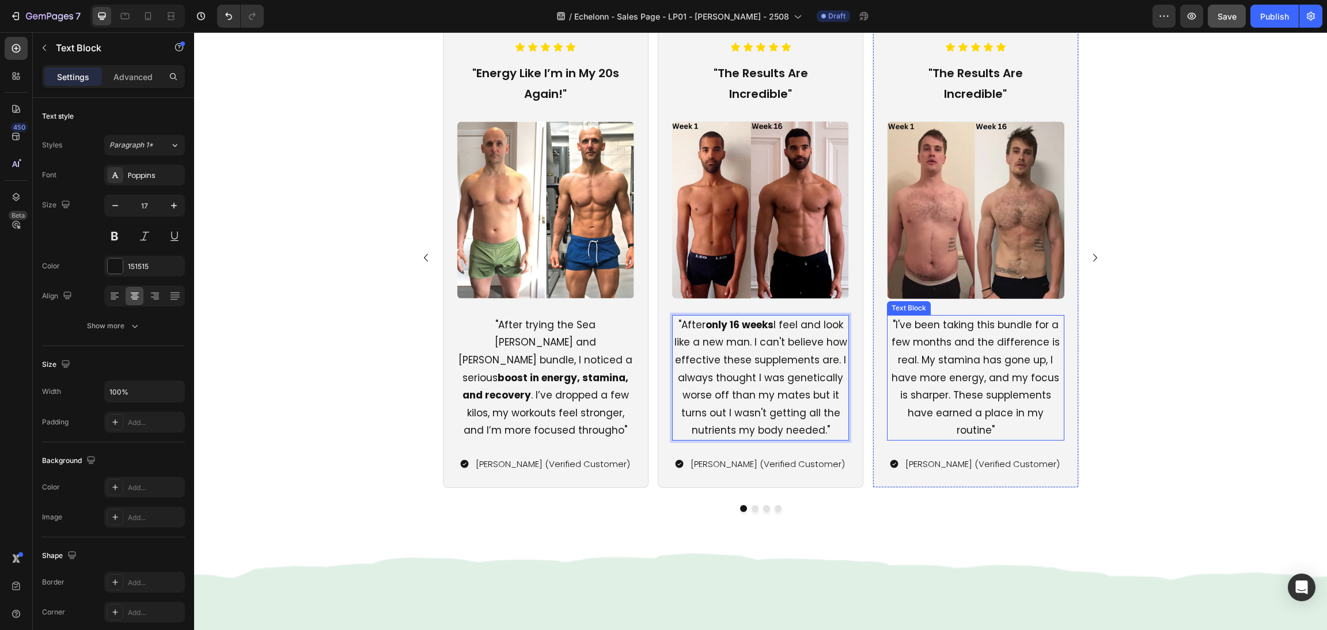
click at [986, 407] on p ""I've been taking this bundle for a few months and the difference is real. My s…" at bounding box center [975, 377] width 175 height 123
click at [1044, 419] on p ""I've been taking this bundle for a few months and the difference is real. My s…" at bounding box center [975, 377] width 175 height 123
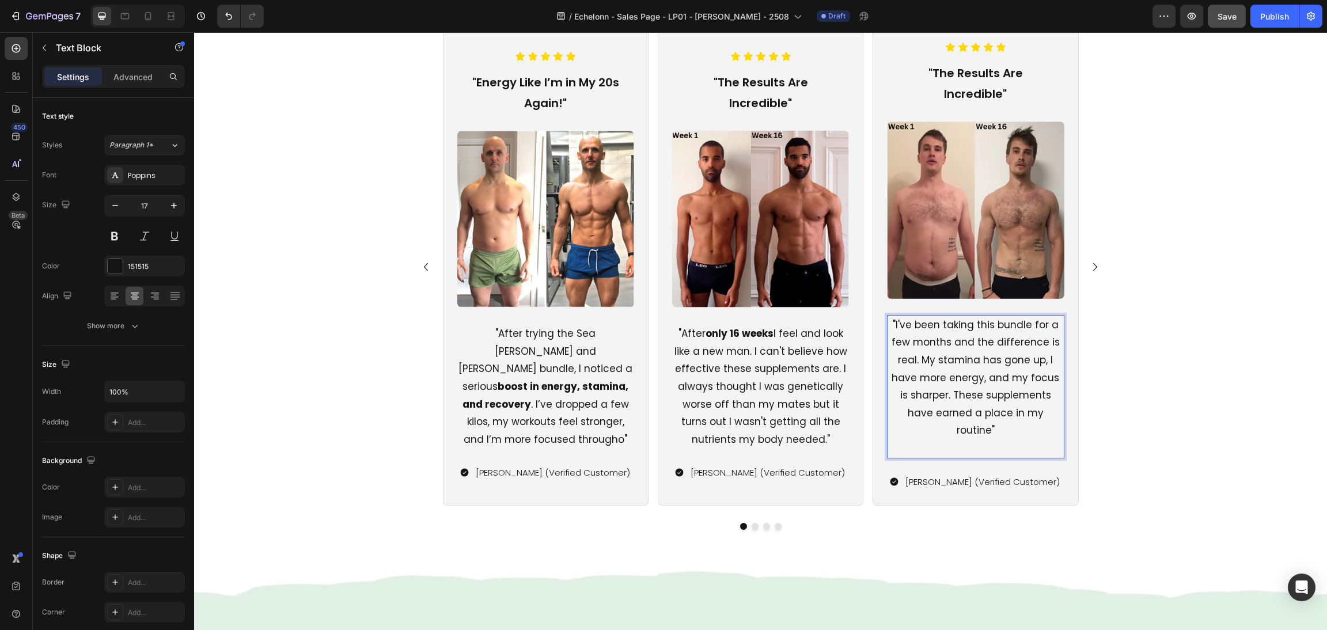
scroll to position [1081, 0]
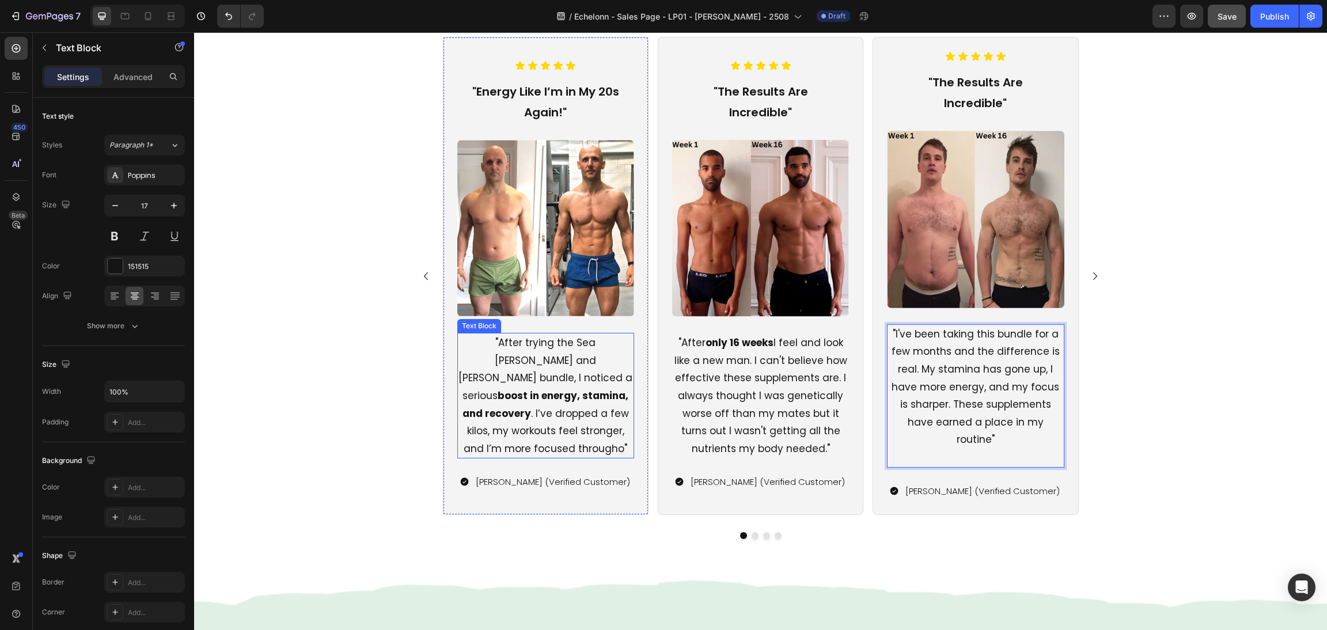
click at [540, 397] on p ""After trying the Sea Moss and Shilajit bundle, I noticed a serious boost in en…" at bounding box center [546, 395] width 175 height 123
click at [583, 413] on p ""After trying the Sea Moss and Shilajit bundle, I noticed a serious boost in en…" at bounding box center [546, 395] width 175 height 123
click at [612, 431] on p ""After trying the Sea Moss and Shilajit bundle, I noticed a serious boost in en…" at bounding box center [546, 395] width 175 height 123
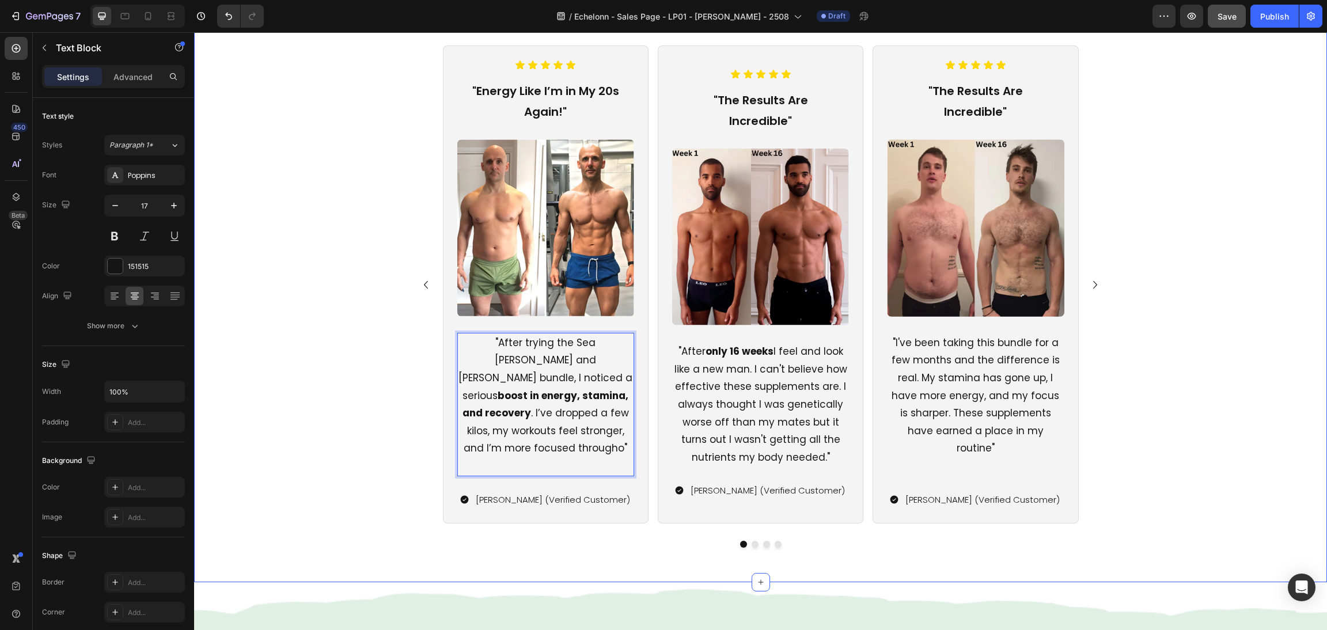
click at [1158, 444] on div "Icon Icon Icon Icon Icon Icon List "Energy Like I’m in My 20s Again!" Text Bloc…" at bounding box center [760, 297] width 1105 height 502
click at [786, 390] on p ""After only 16 weeks I feel and look like a new man. I can't believe how effect…" at bounding box center [760, 404] width 175 height 123
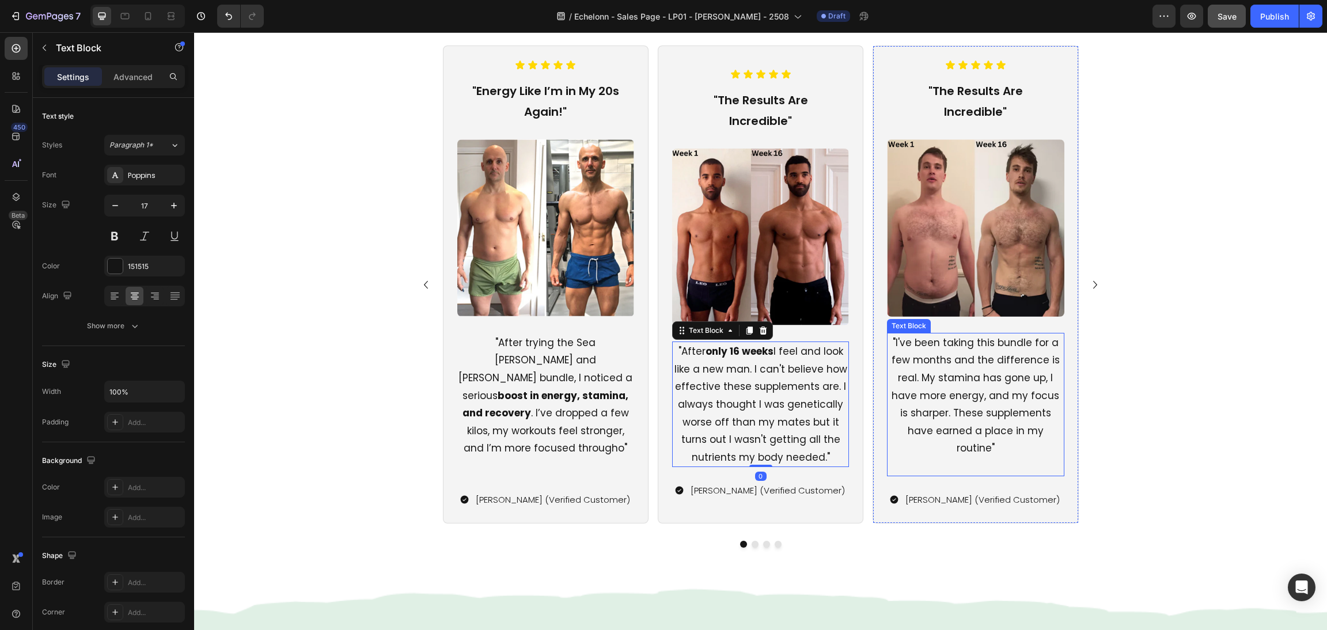
click at [934, 397] on p ""I've been taking this bundle for a few months and the difference is real. My s…" at bounding box center [975, 395] width 175 height 123
click at [1018, 395] on p ""I've been taking this bundle for a few months and the difference is real. My s…" at bounding box center [975, 395] width 175 height 123
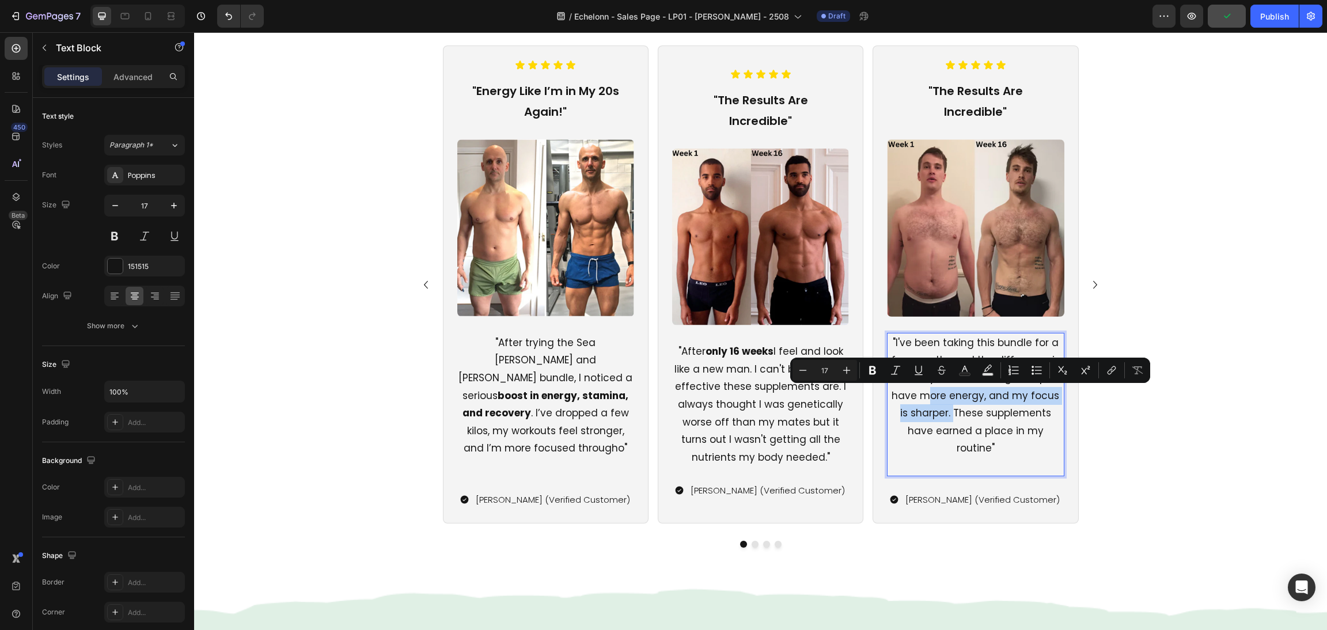
drag, startPoint x: 916, startPoint y: 391, endPoint x: 930, endPoint y: 412, distance: 25.6
click at [930, 412] on p ""I've been taking this bundle for a few months and the difference is real. My s…" at bounding box center [975, 395] width 175 height 123
click at [930, 414] on p ""I've been taking this bundle for a few months and the difference is real. My s…" at bounding box center [975, 395] width 175 height 123
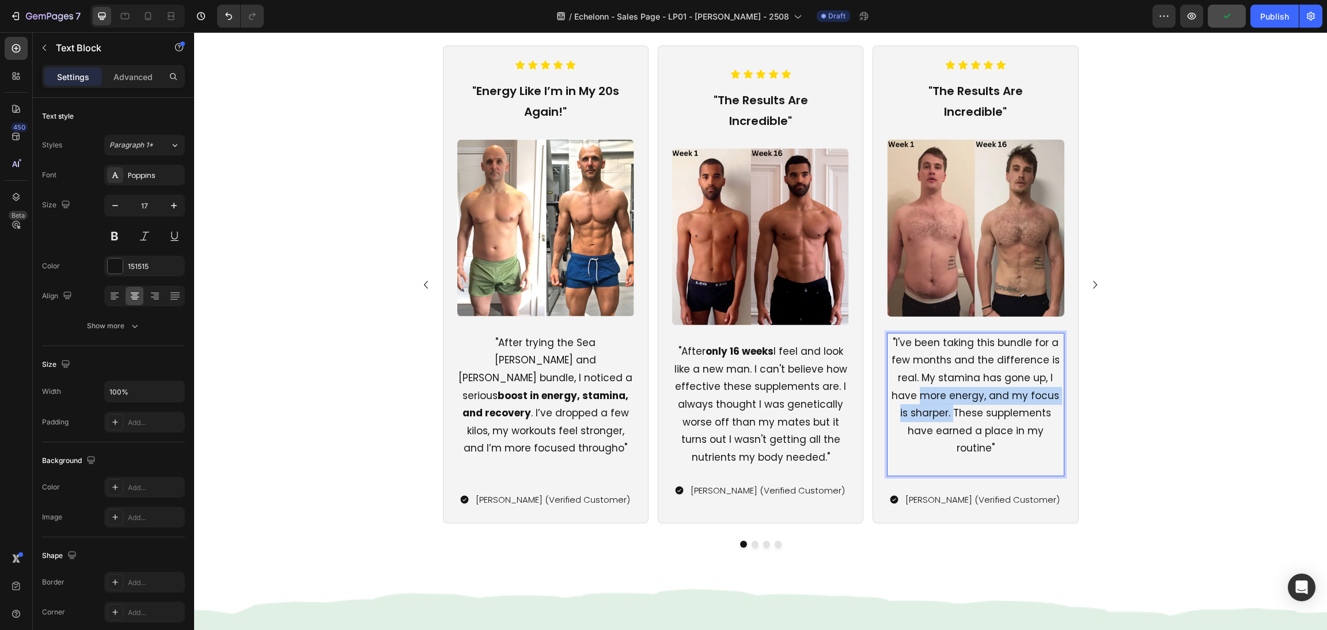
drag, startPoint x: 931, startPoint y: 415, endPoint x: 909, endPoint y: 390, distance: 33.9
click at [909, 390] on p ""I've been taking this bundle for a few months and the difference is real. My s…" at bounding box center [975, 395] width 175 height 123
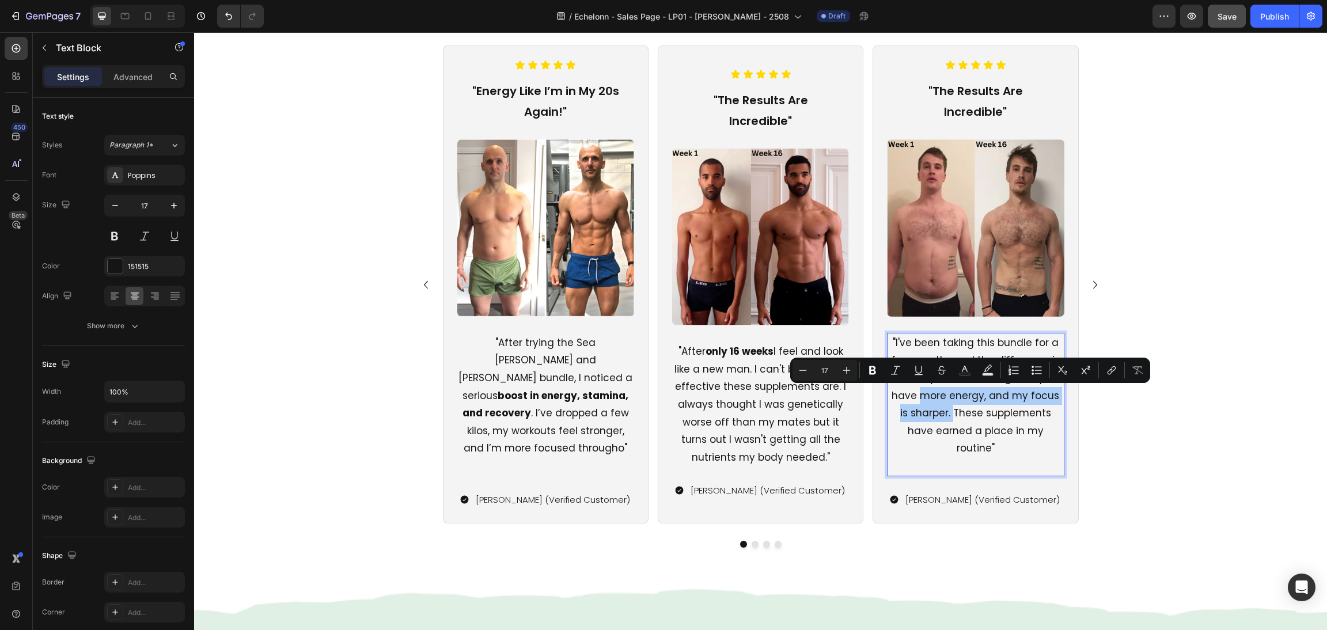
drag, startPoint x: 872, startPoint y: 373, endPoint x: 862, endPoint y: 378, distance: 11.9
click at [872, 373] on icon "Editor contextual toolbar" at bounding box center [873, 371] width 12 height 12
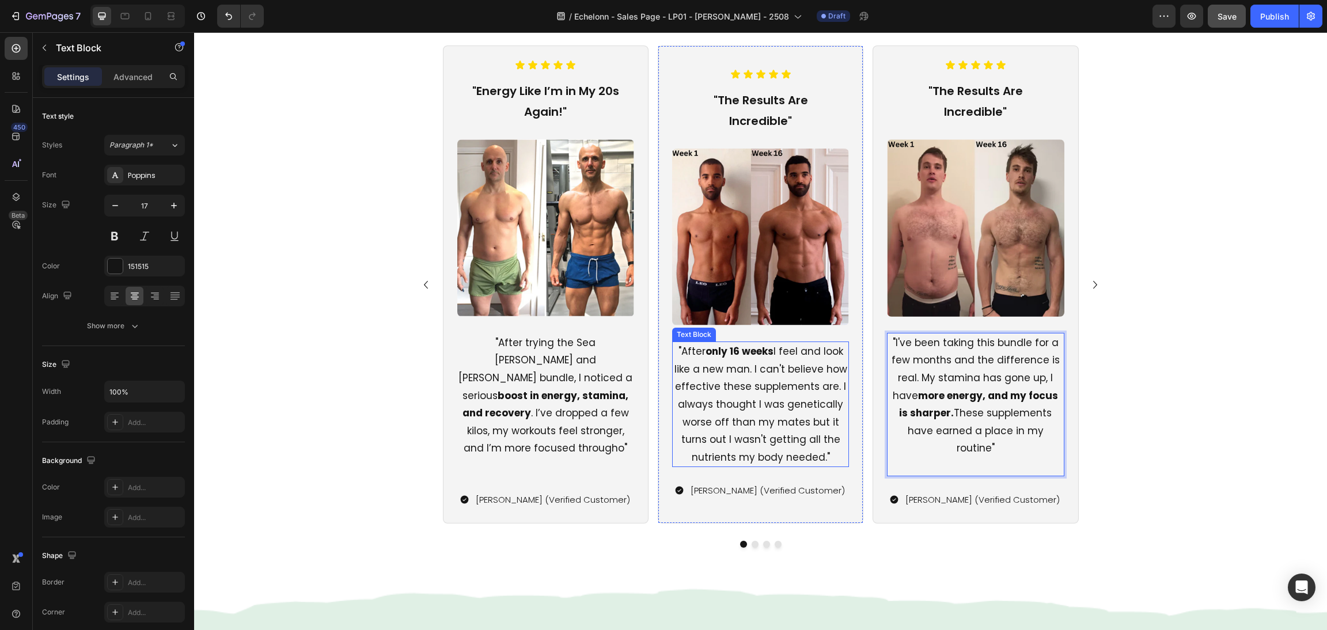
click at [797, 411] on p ""After only 16 weeks I feel and look like a new man. I can't believe how effect…" at bounding box center [760, 404] width 175 height 123
click at [843, 418] on div "Icon Icon Icon Icon Icon Icon List "The Results Are Incredible" Text Block Imag…" at bounding box center [761, 285] width 206 height 478
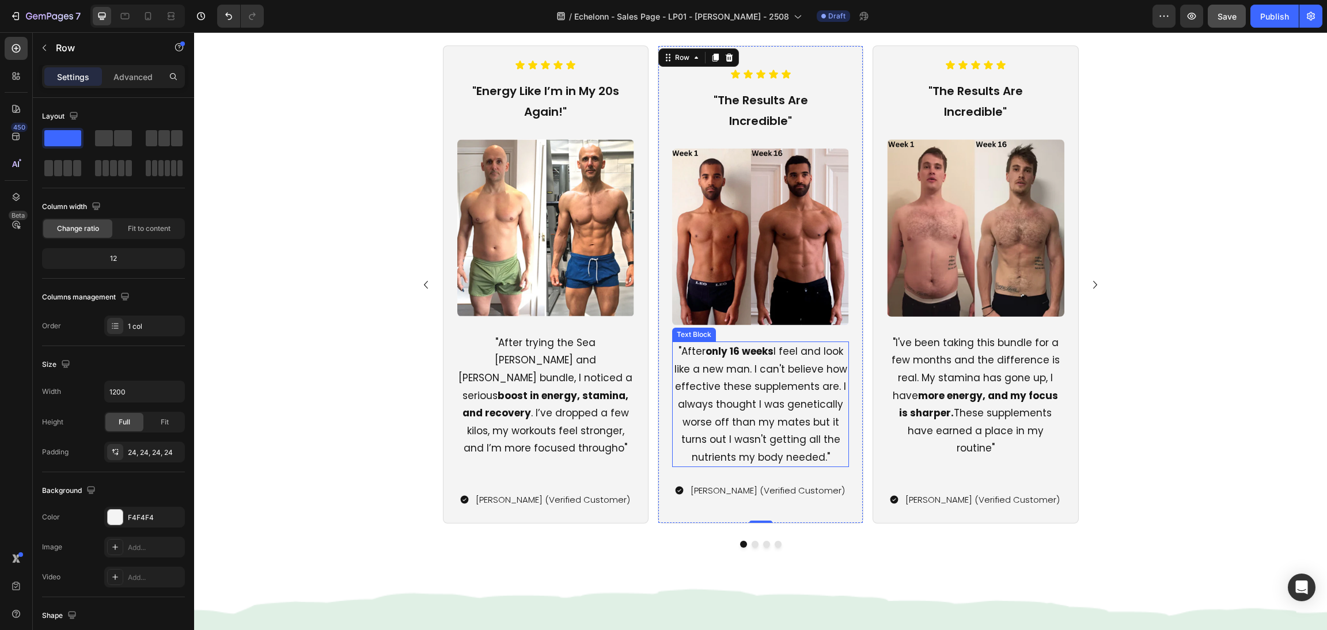
click at [794, 400] on p ""After only 16 weeks I feel and look like a new man. I can't believe how effect…" at bounding box center [760, 404] width 175 height 123
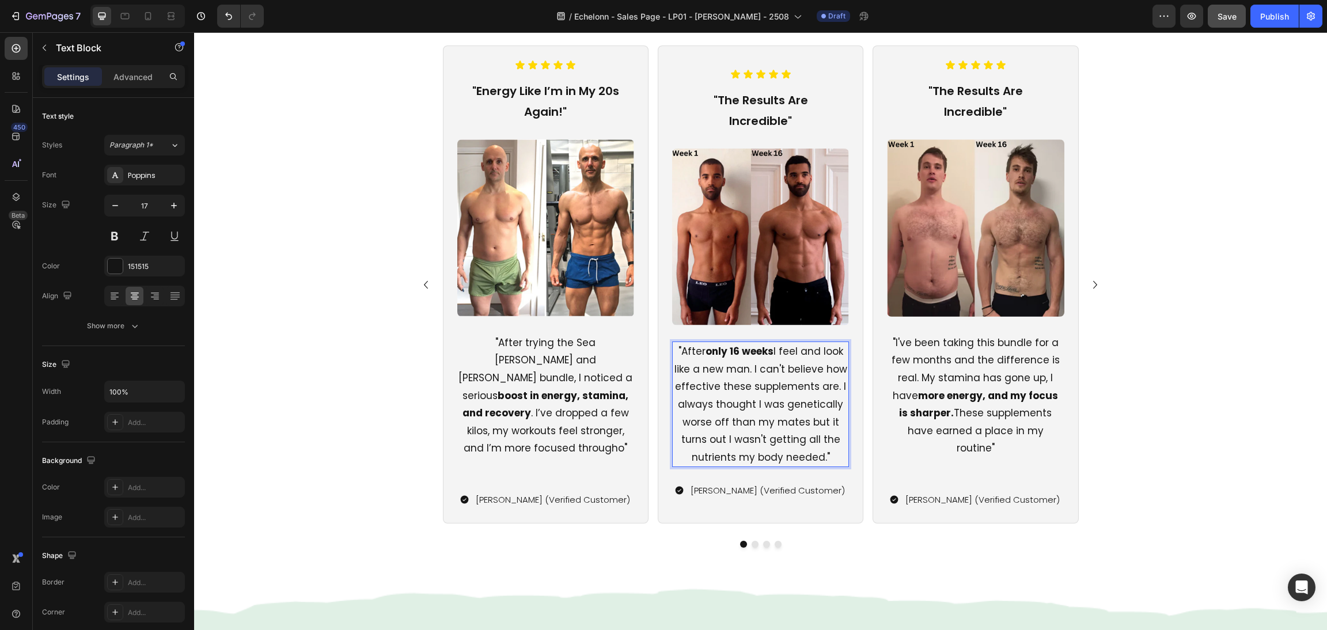
click at [800, 402] on p ""After only 16 weeks I feel and look like a new man. I can't believe how effect…" at bounding box center [760, 404] width 175 height 123
drag, startPoint x: 714, startPoint y: 378, endPoint x: 661, endPoint y: 376, distance: 53.0
click at [661, 376] on div "Icon Icon Icon Icon Icon Icon List "The Results Are Incredible" Text Block Imag…" at bounding box center [761, 285] width 206 height 478
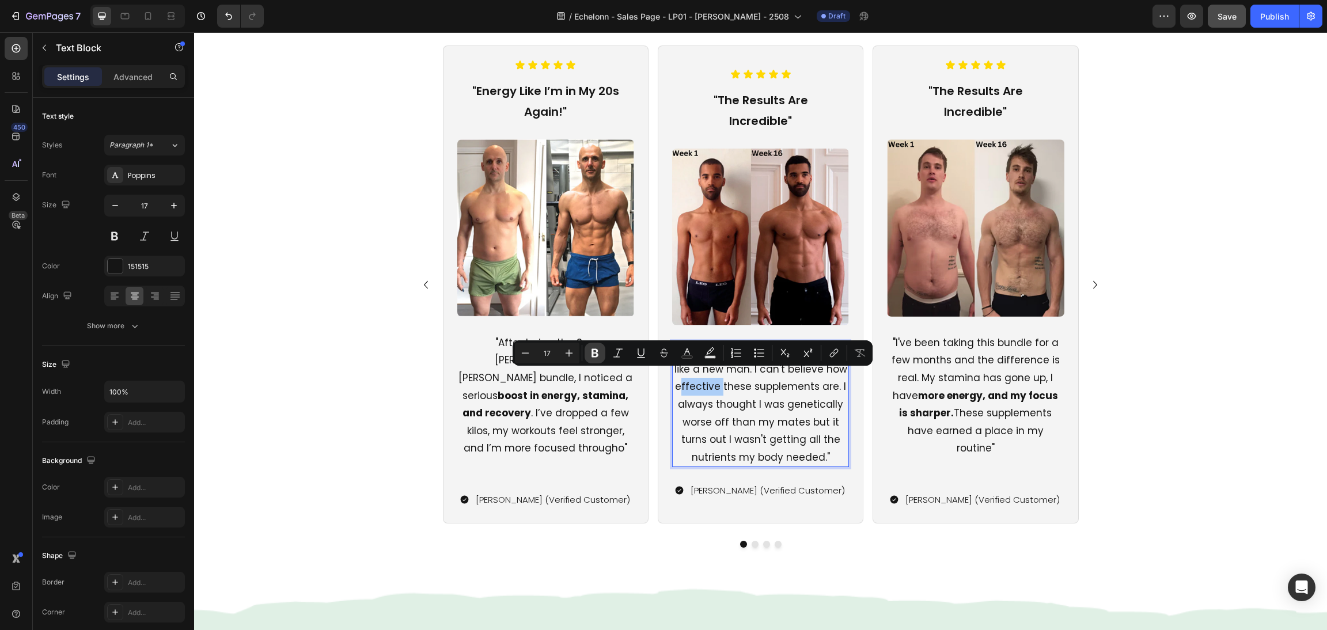
click at [592, 353] on icon "Editor contextual toolbar" at bounding box center [595, 353] width 12 height 12
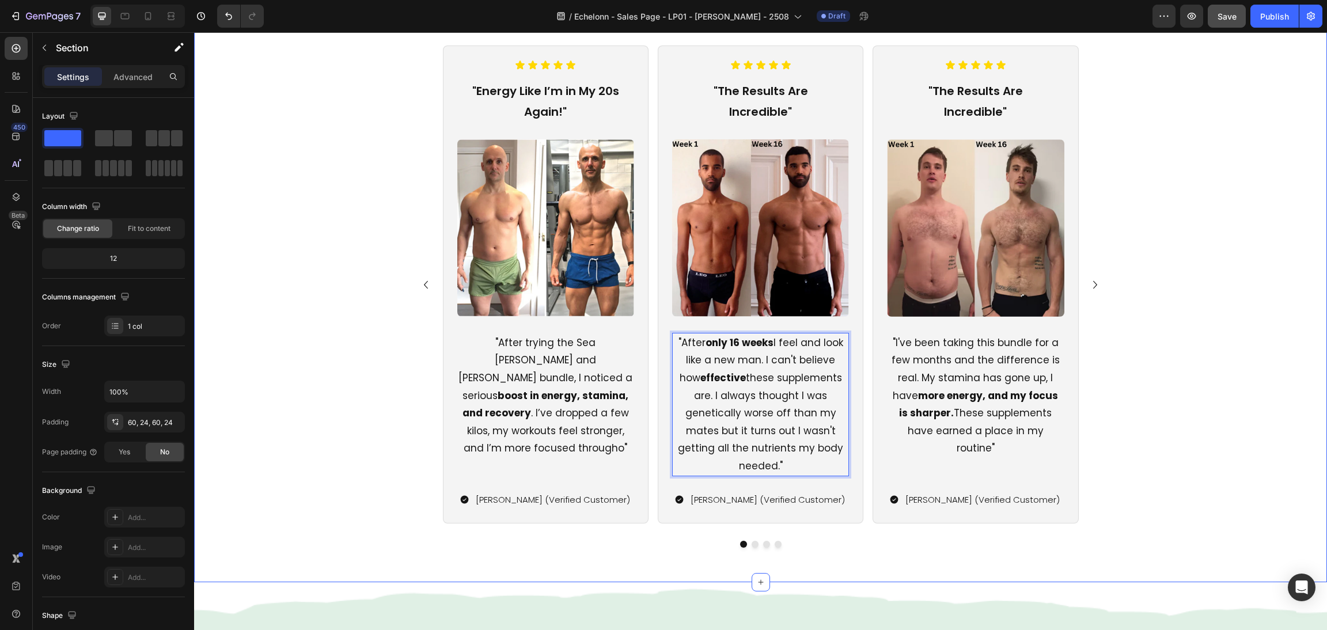
click at [1167, 323] on div "Icon Icon Icon Icon Icon Icon List "Energy Like I’m in My 20s Again!" Text Bloc…" at bounding box center [760, 297] width 1105 height 502
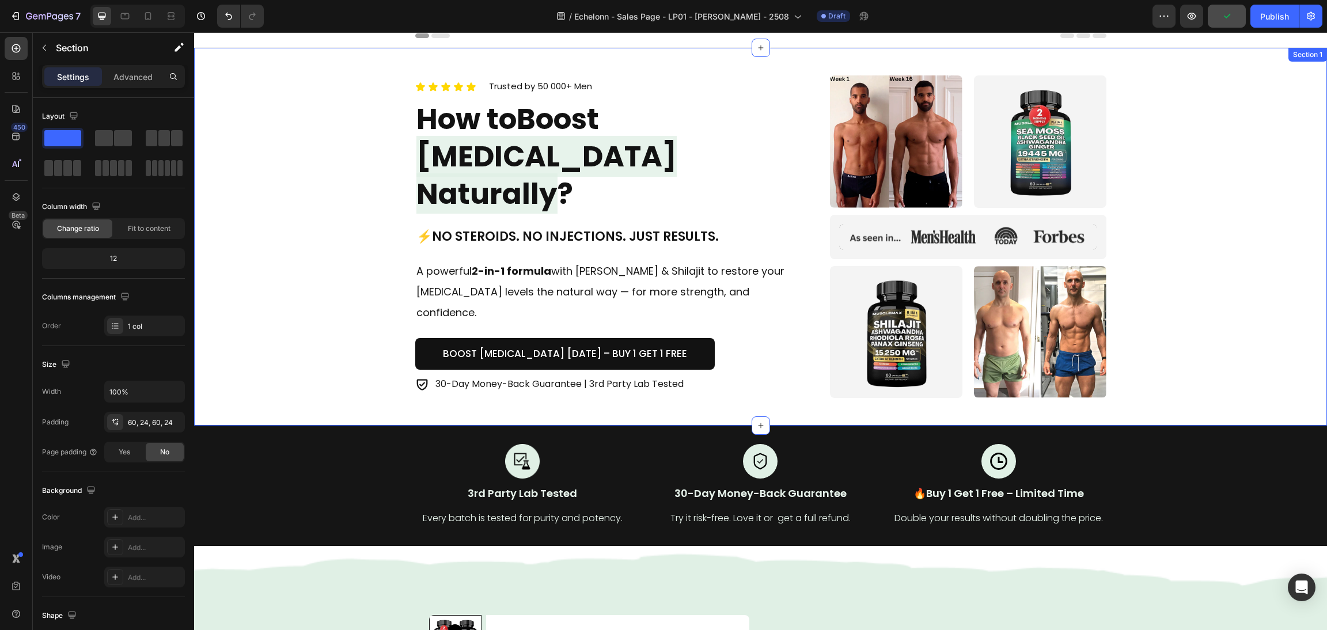
scroll to position [0, 0]
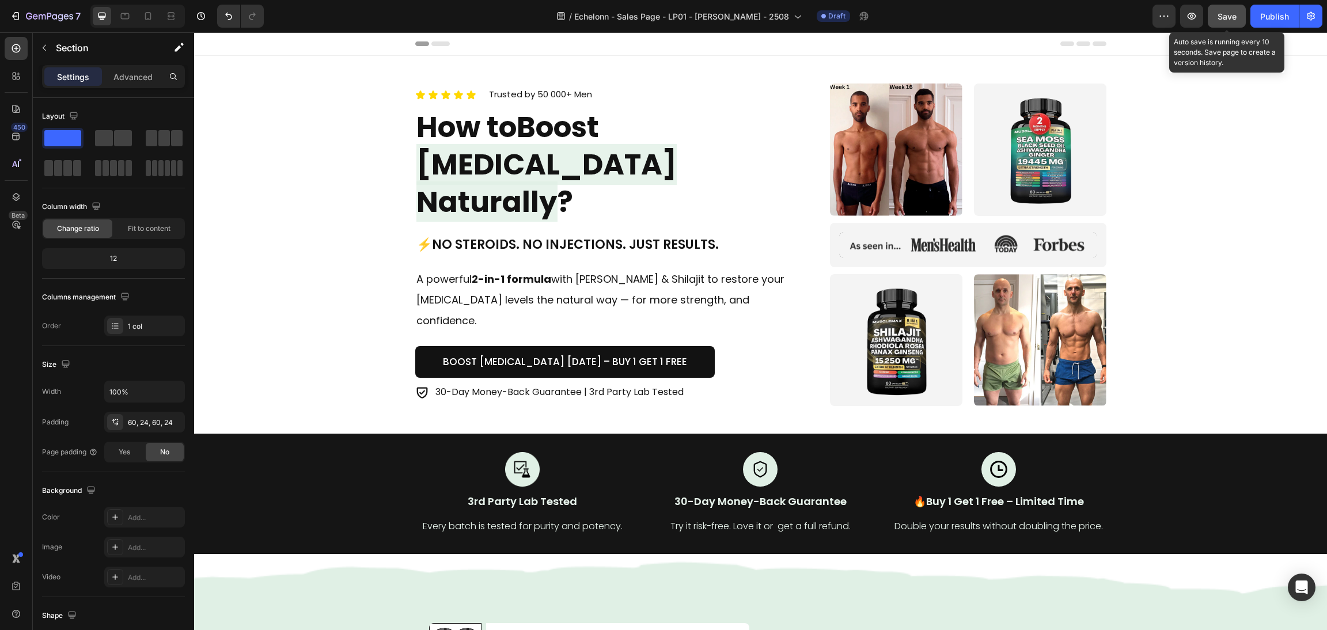
click at [1223, 22] on button "Save" at bounding box center [1227, 16] width 38 height 23
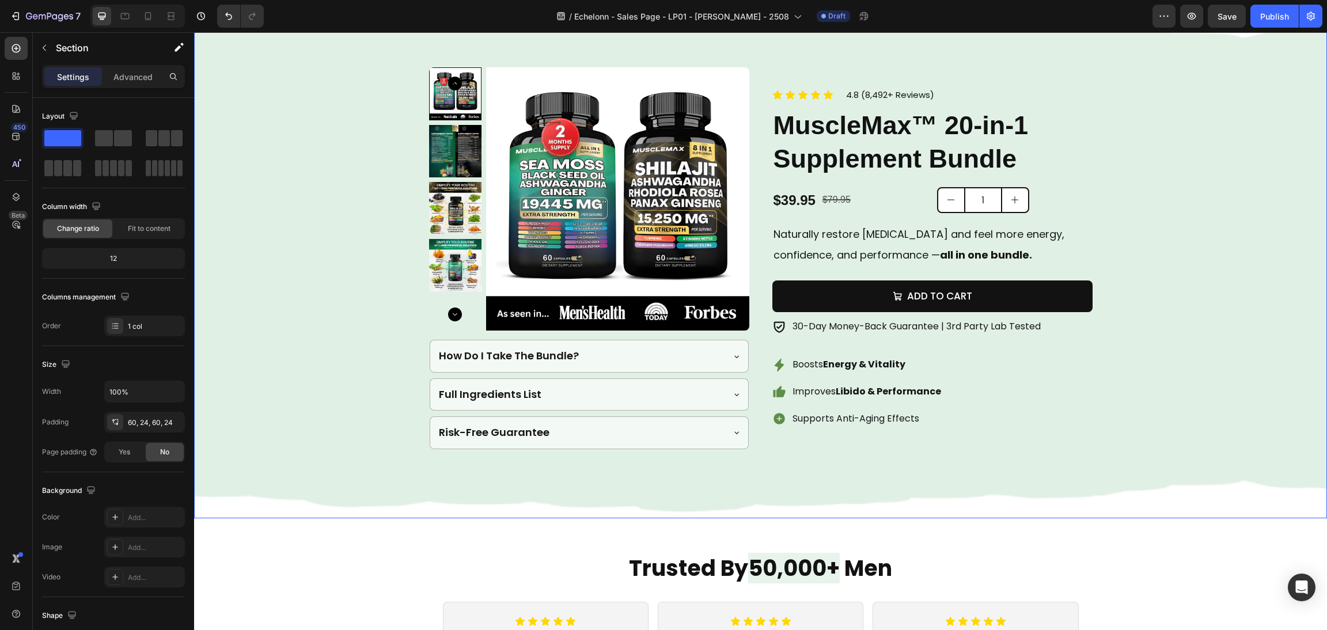
scroll to position [518, 0]
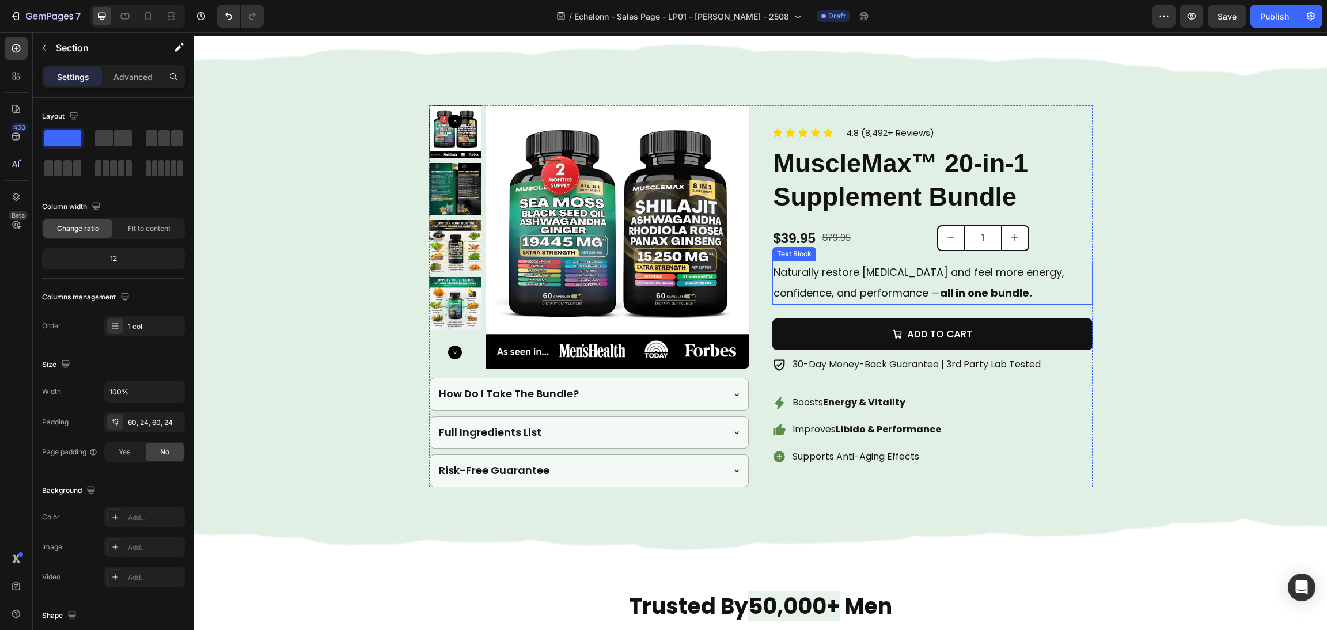
click at [934, 292] on p "Naturally restore testosterone and feel more energy, confidence, and performanc…" at bounding box center [933, 282] width 318 height 41
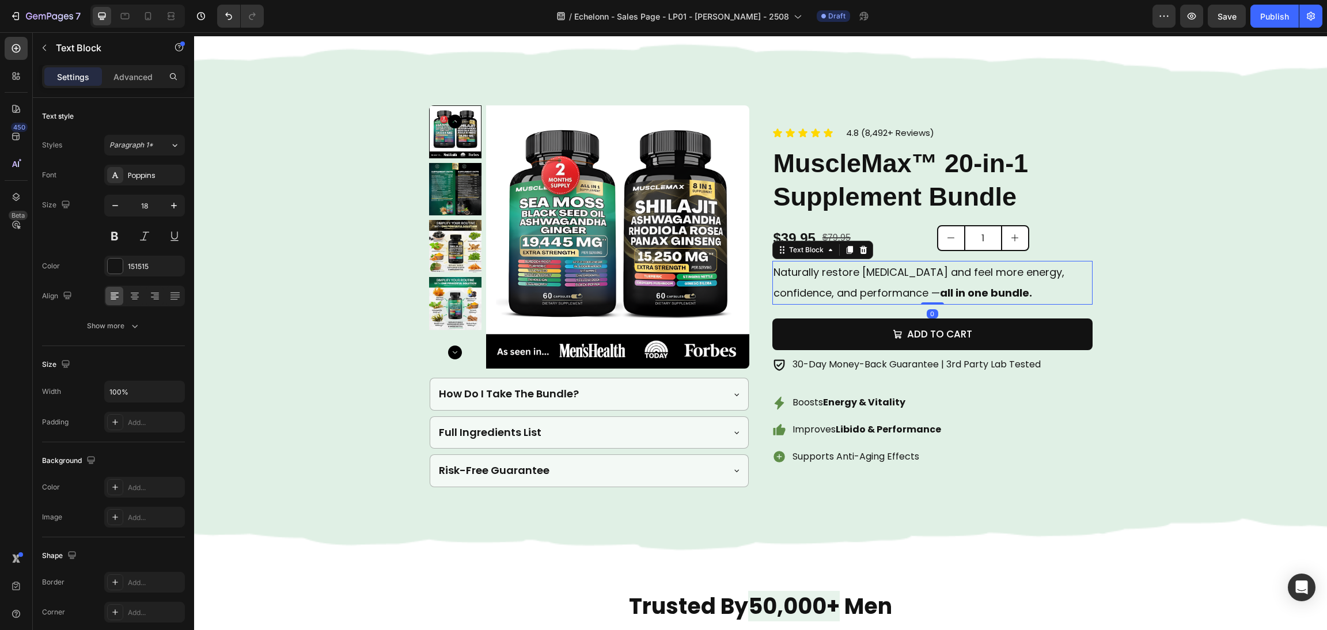
click at [930, 291] on p "Naturally restore testosterone and feel more energy, confidence, and performanc…" at bounding box center [933, 282] width 318 height 41
click at [1211, 354] on div "Background Image" at bounding box center [760, 296] width 1133 height 520
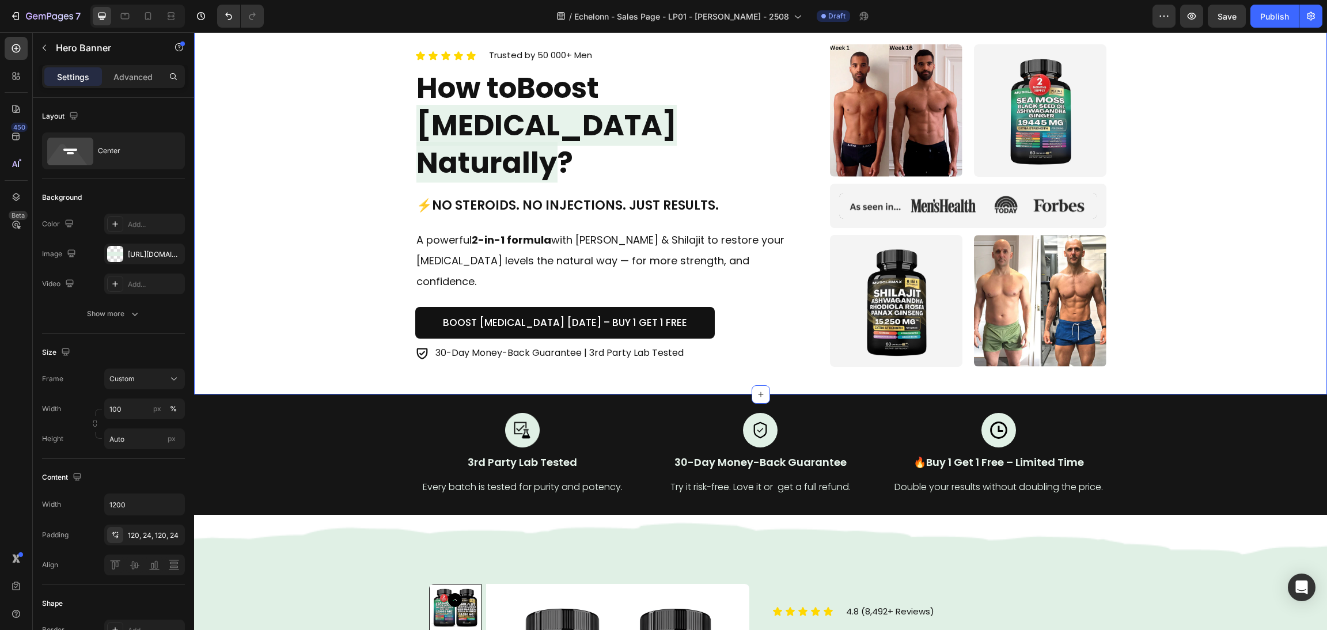
scroll to position [0, 0]
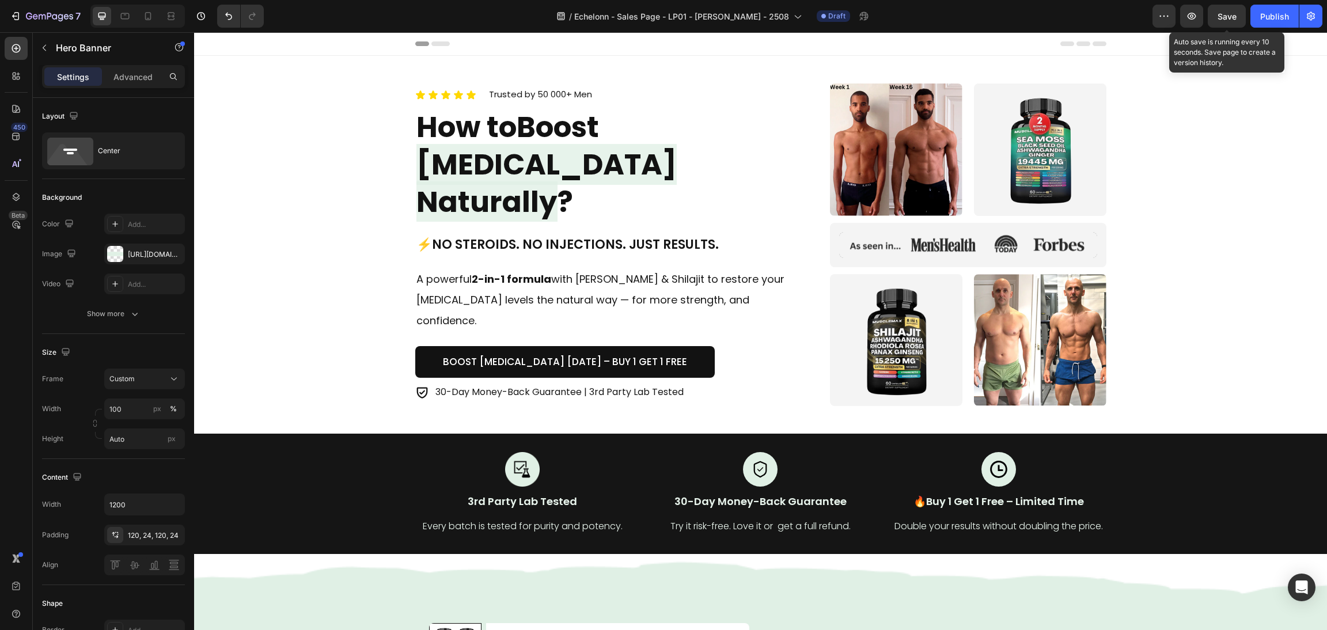
click at [1231, 12] on span "Save" at bounding box center [1227, 17] width 19 height 10
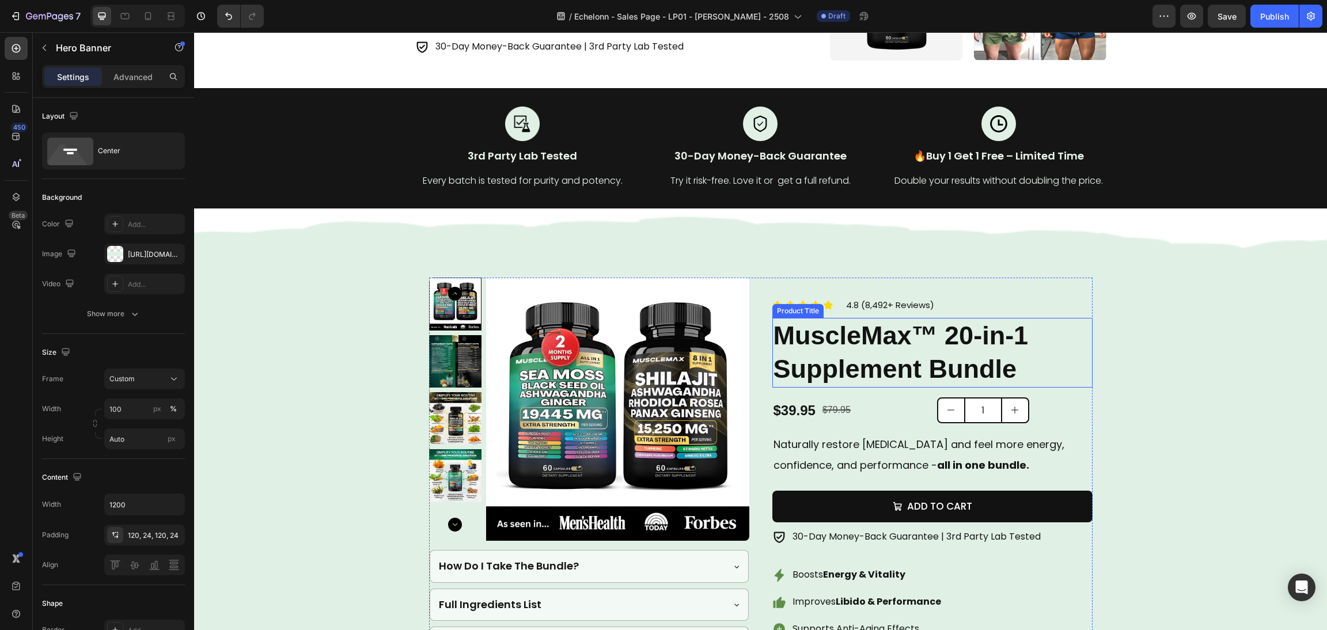
click at [1014, 323] on h2 "MuscleMax™ 20-in-1 Supplement Bundle" at bounding box center [932, 353] width 320 height 70
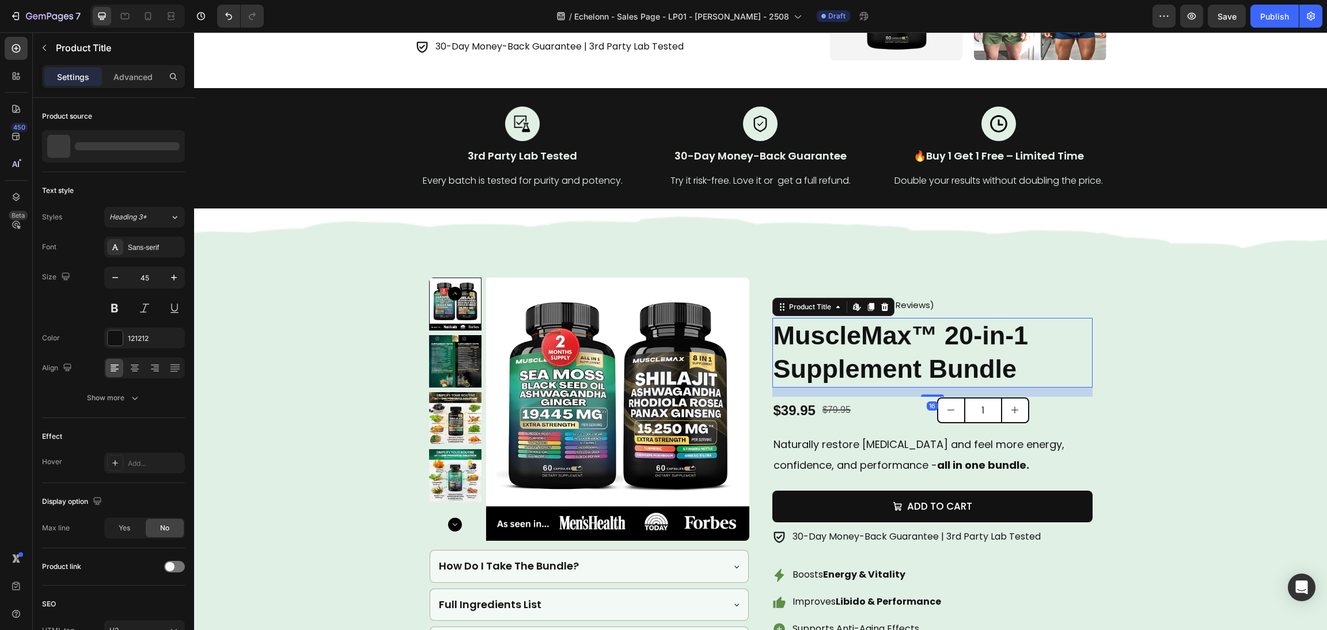
click at [1021, 347] on h2 "MuscleMax™ 20-in-1 Supplement Bundle" at bounding box center [932, 353] width 320 height 70
click at [1033, 373] on h2 "MuscleMax™ 20-in-1 Supplement Bundle" at bounding box center [932, 353] width 320 height 70
click at [1032, 368] on h2 "MuscleMax™ 20-in-1 Supplement Bundle" at bounding box center [932, 353] width 320 height 70
click at [991, 358] on h2 "MuscleMax™ 20-in-1 Supplement Bundle" at bounding box center [932, 353] width 320 height 70
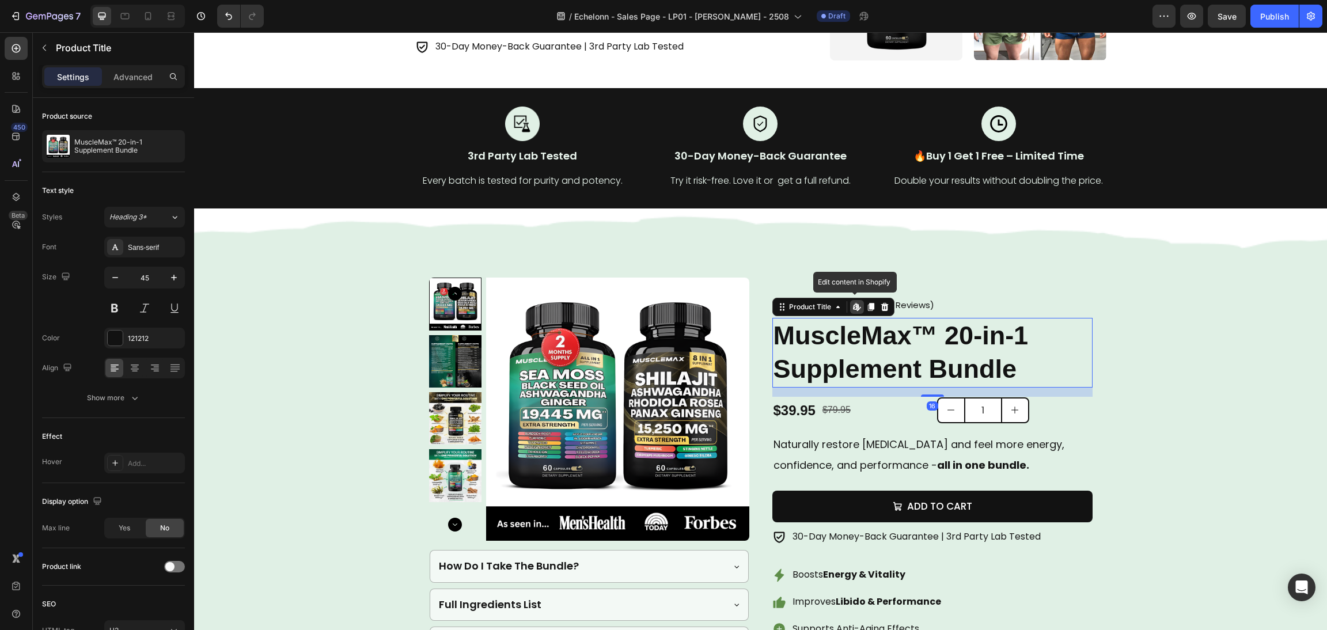
click at [991, 358] on h2 "MuscleMax™ 20-in-1 Supplement Bundle" at bounding box center [932, 353] width 320 height 70
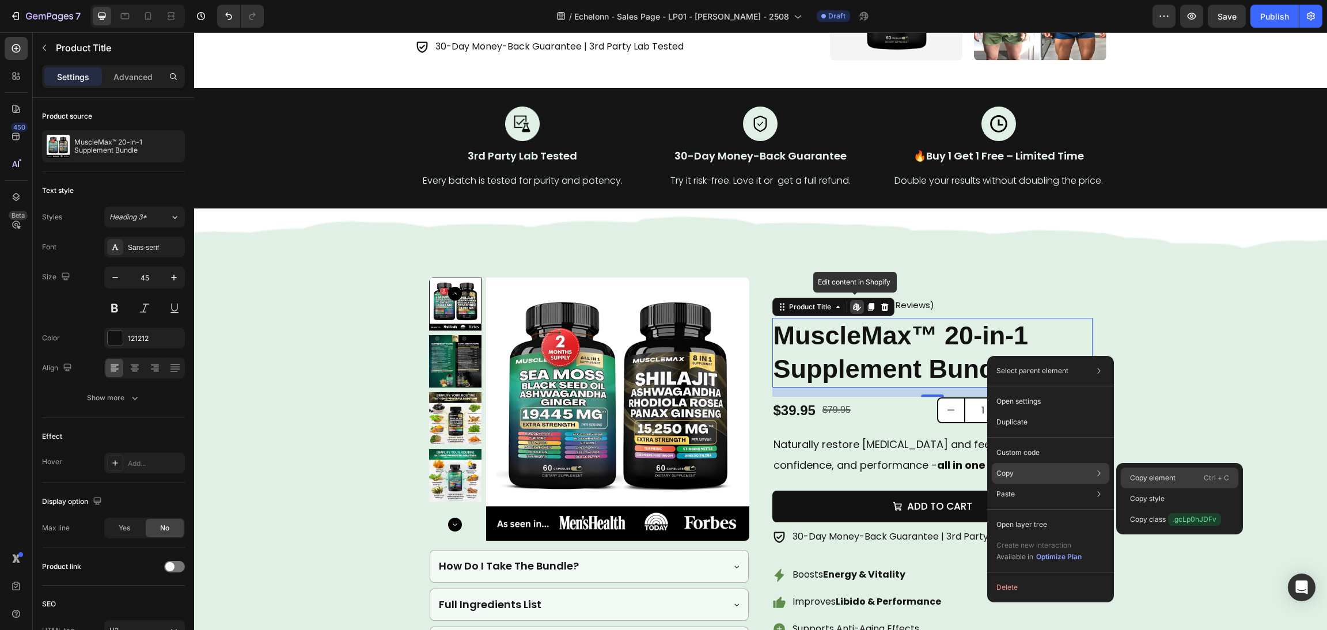
click at [1173, 474] on p "Copy element" at bounding box center [1153, 478] width 46 height 10
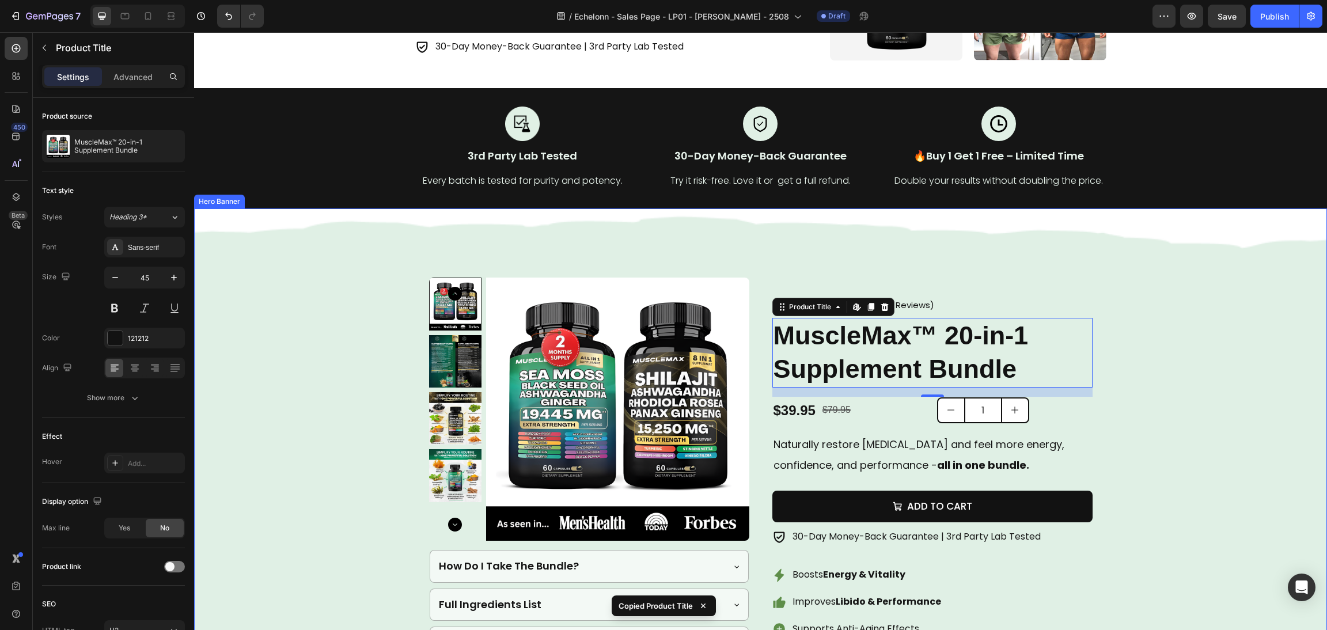
click at [933, 240] on div "Product Images How Do I Take The Bundle? Full Ingredients List Risk-Free Guaran…" at bounding box center [760, 469] width 691 height 520
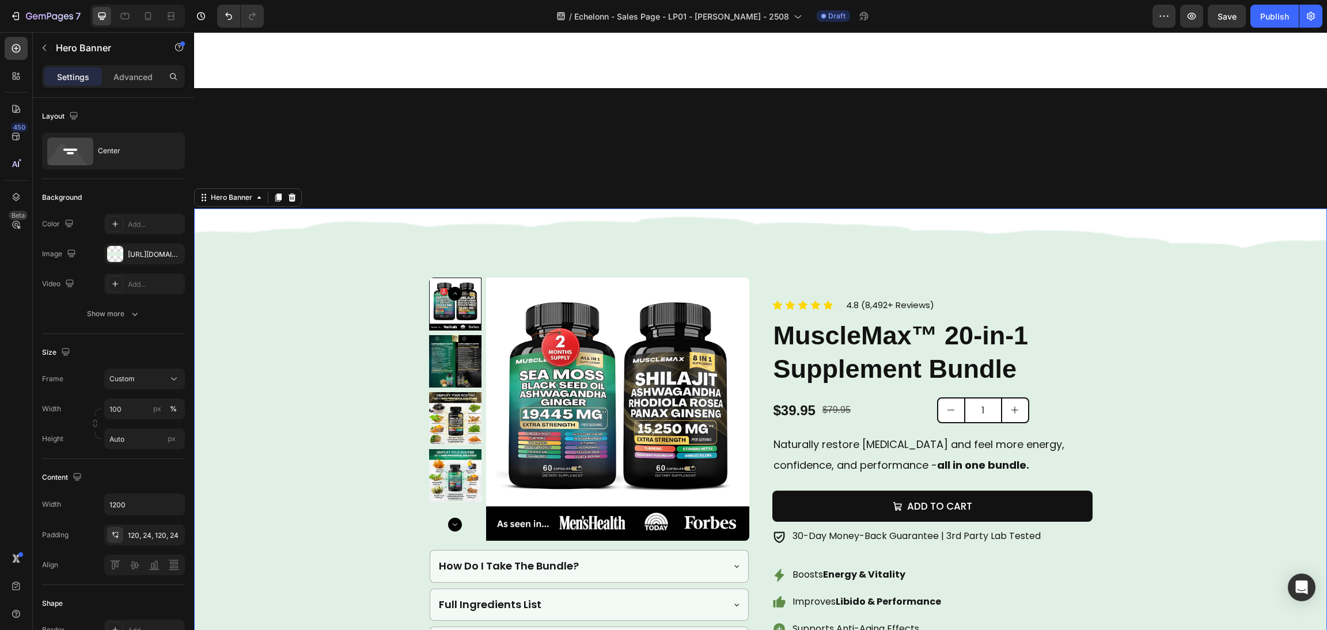
scroll to position [1036, 0]
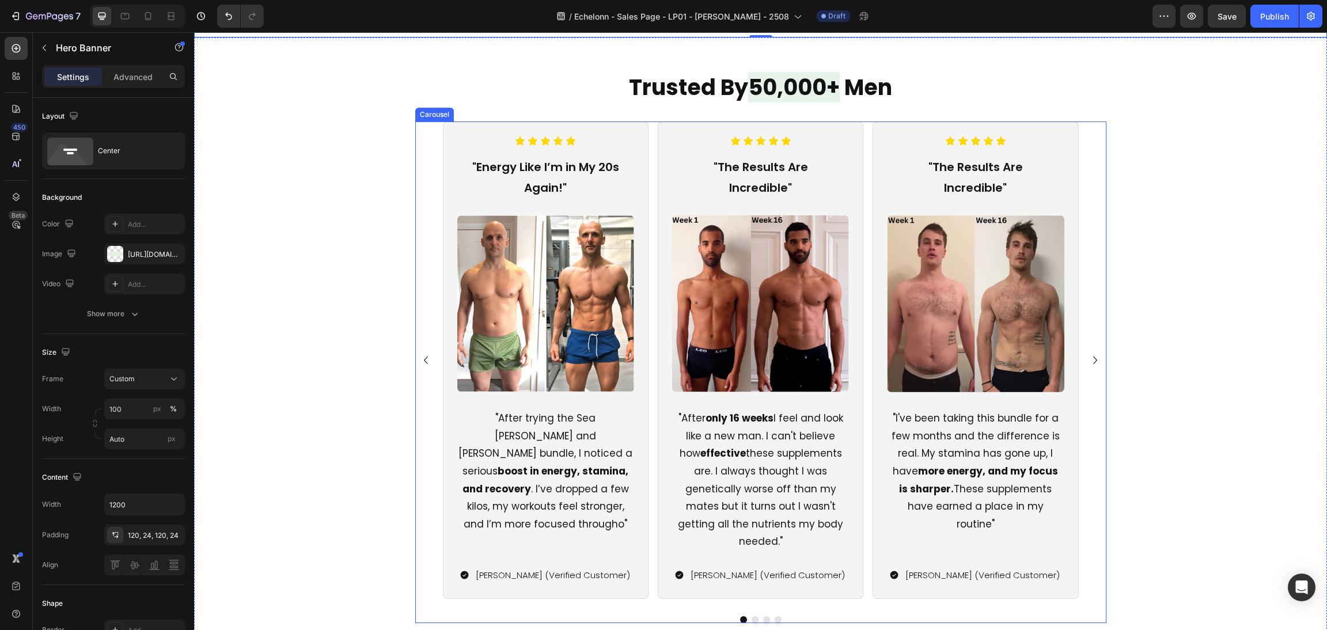
click at [1083, 412] on div "Icon Icon Icon Icon Icon Icon List "Energy Like I’m in My 20s Again!" Text Bloc…" at bounding box center [760, 361] width 691 height 478
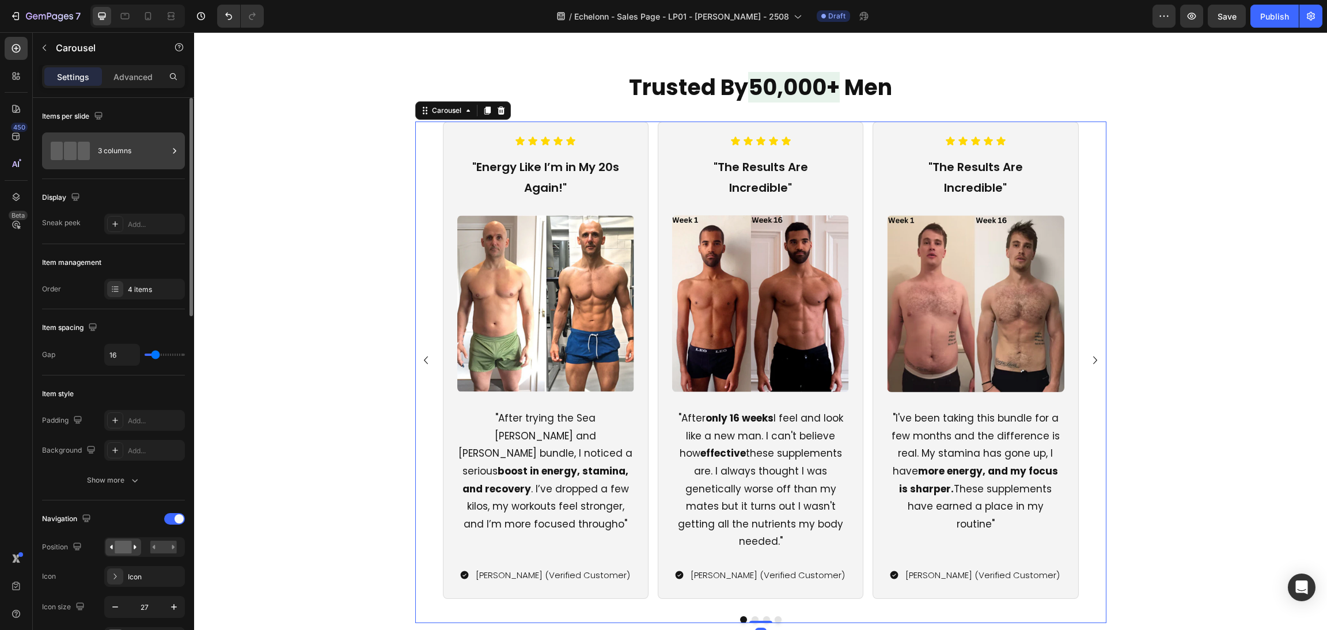
click at [122, 136] on div "3 columns" at bounding box center [113, 150] width 143 height 37
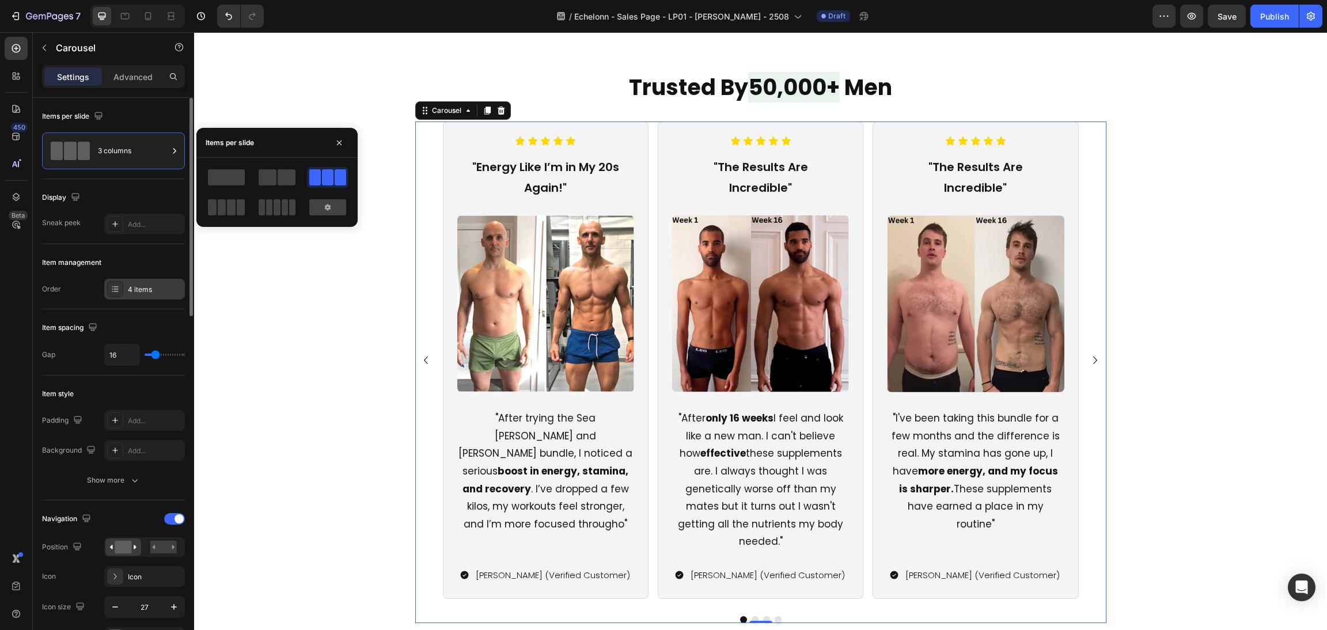
click at [146, 285] on div "4 items" at bounding box center [155, 290] width 54 height 10
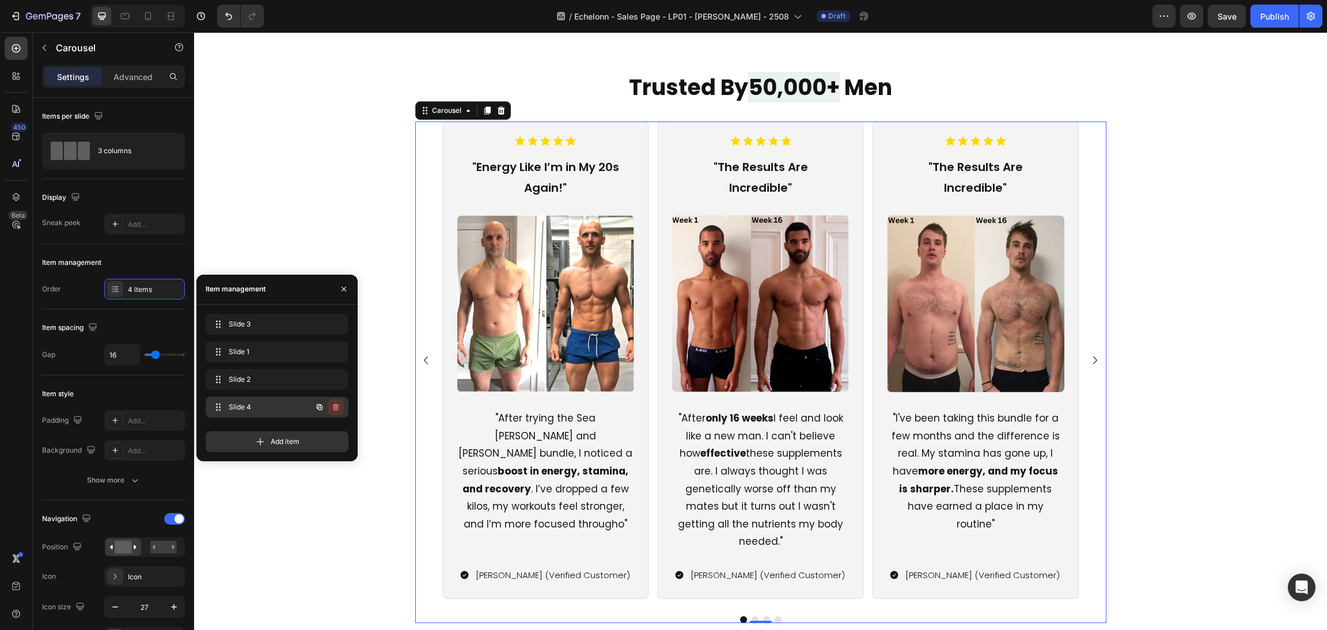
click at [335, 406] on icon "button" at bounding box center [335, 407] width 9 height 9
click at [335, 406] on div "Delete" at bounding box center [327, 407] width 21 height 10
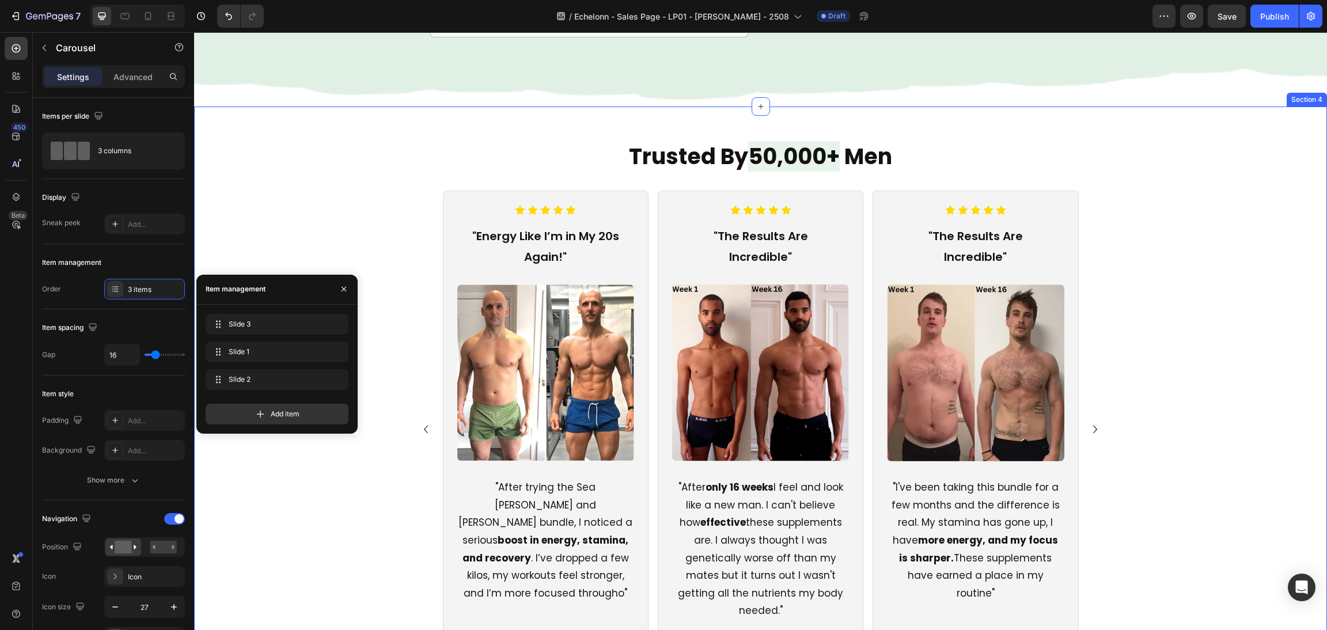
scroll to position [998, 0]
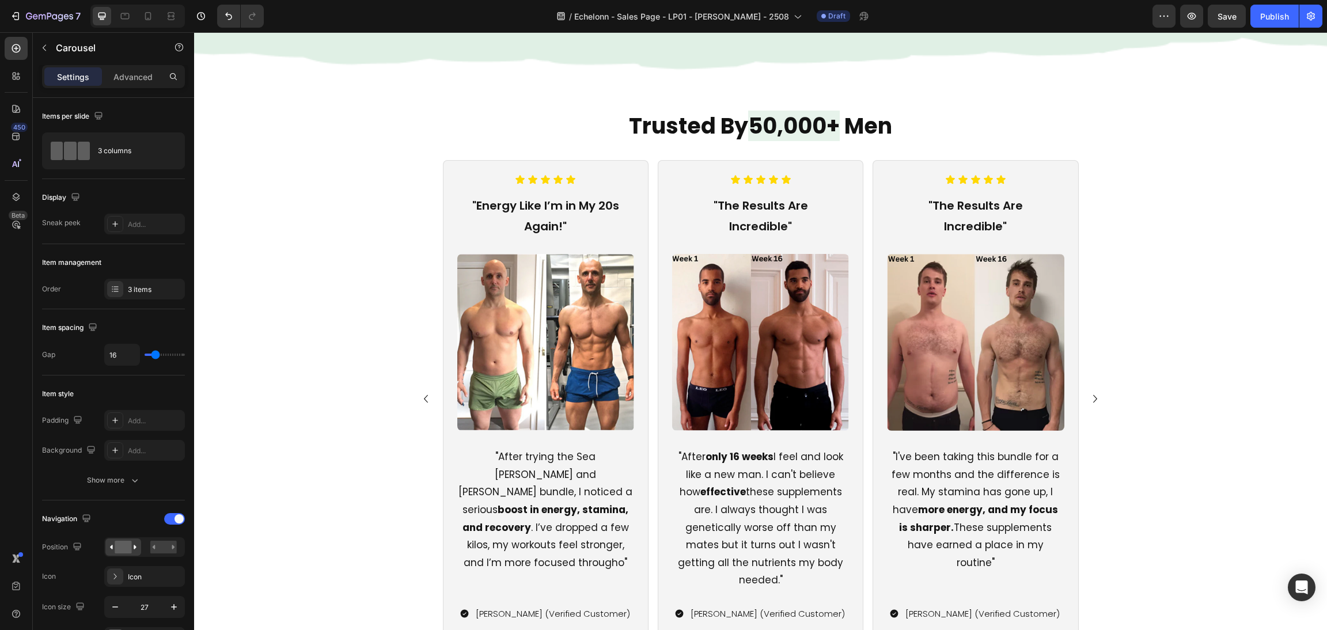
click at [1090, 391] on icon "Carousel Next Arrow" at bounding box center [1096, 399] width 16 height 16
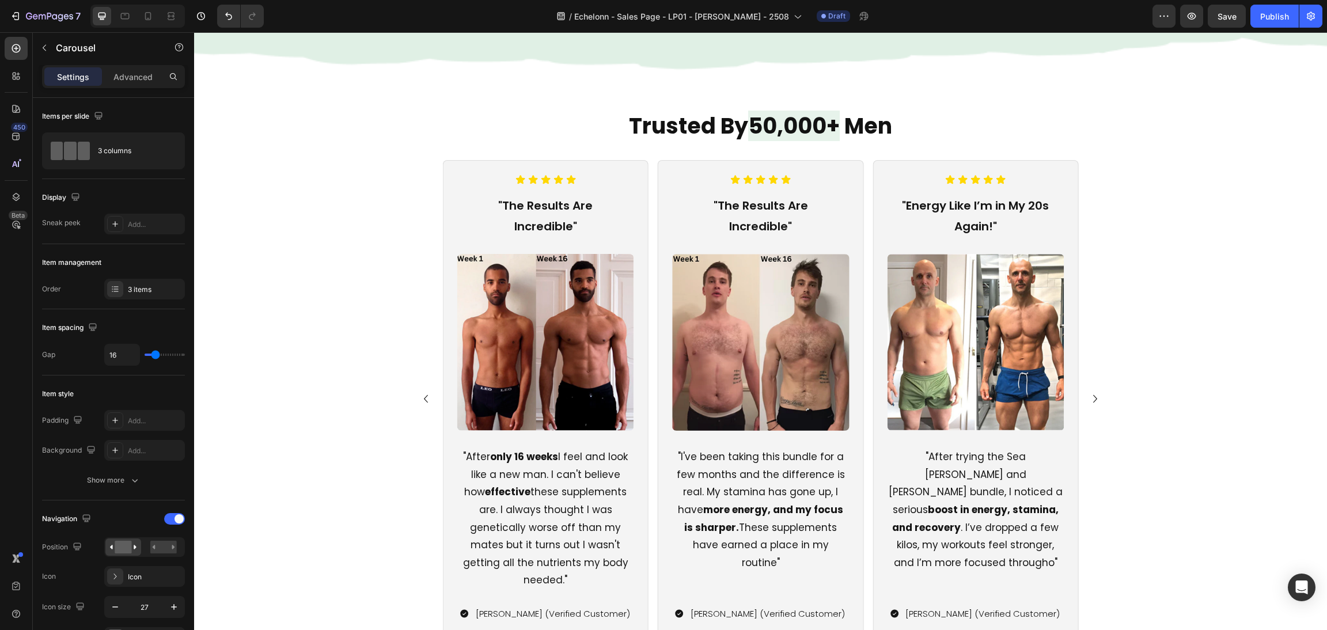
click at [1090, 391] on icon "Carousel Next Arrow" at bounding box center [1096, 399] width 16 height 16
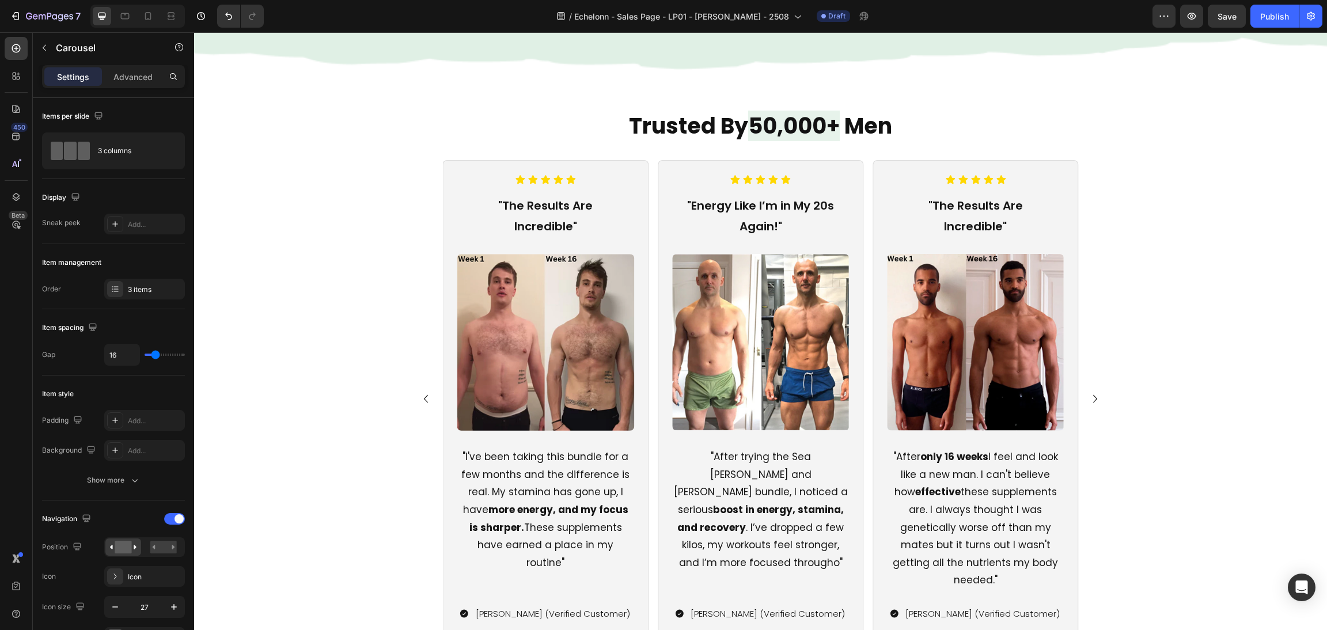
click at [1090, 391] on icon "Carousel Next Arrow" at bounding box center [1096, 399] width 16 height 16
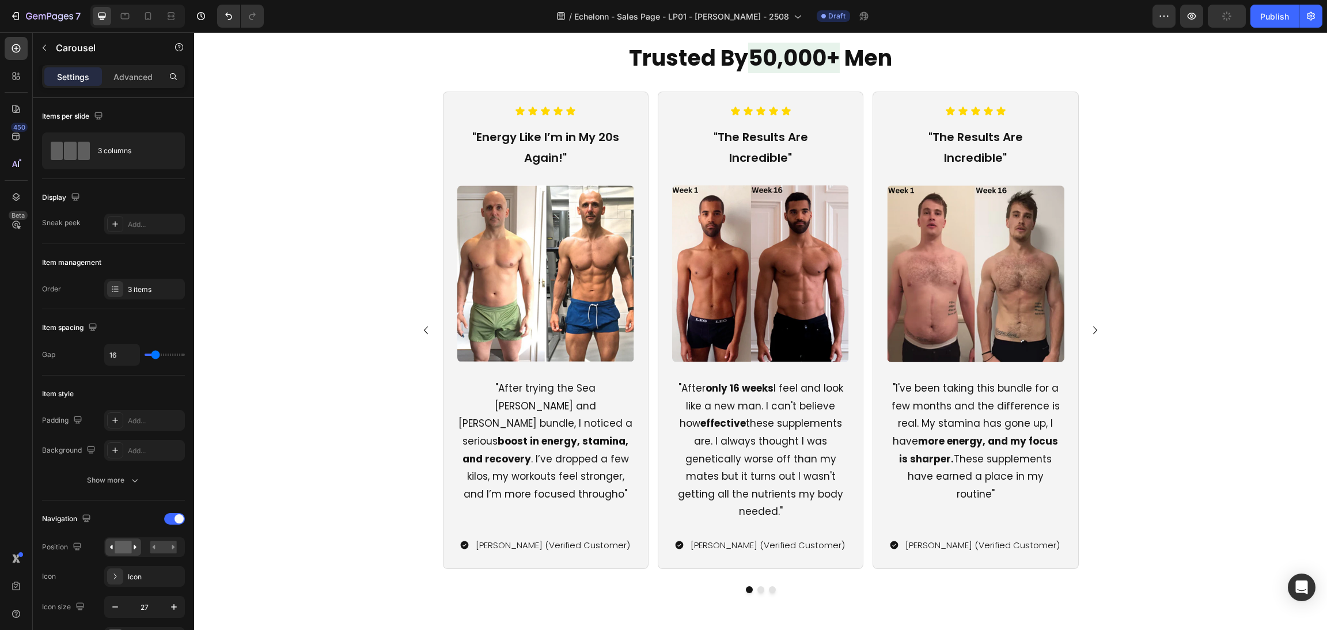
scroll to position [1171, 0]
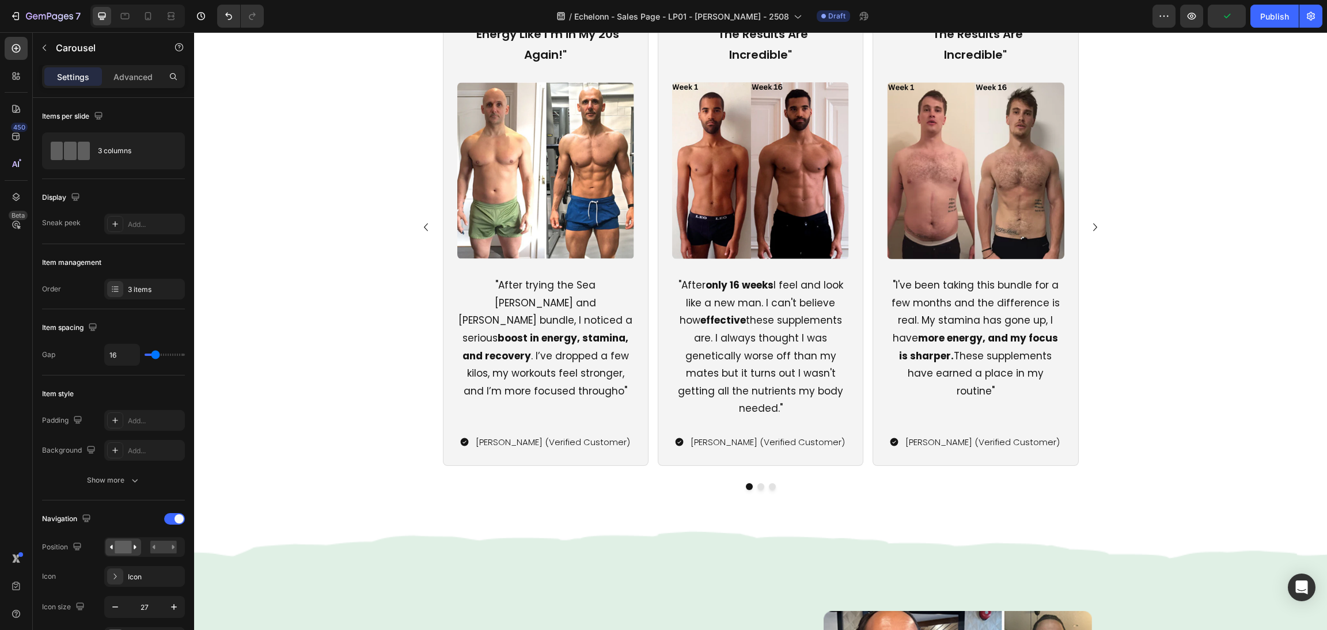
click at [1082, 400] on div "Icon Icon Icon Icon Icon Icon List "Energy Like I’m in My 20s Again!" Text Bloc…" at bounding box center [760, 227] width 691 height 478
click at [913, 435] on div "Icon Icon Icon Icon Icon Icon List "The Results Are Incredible" Text Block Imag…" at bounding box center [976, 227] width 206 height 478
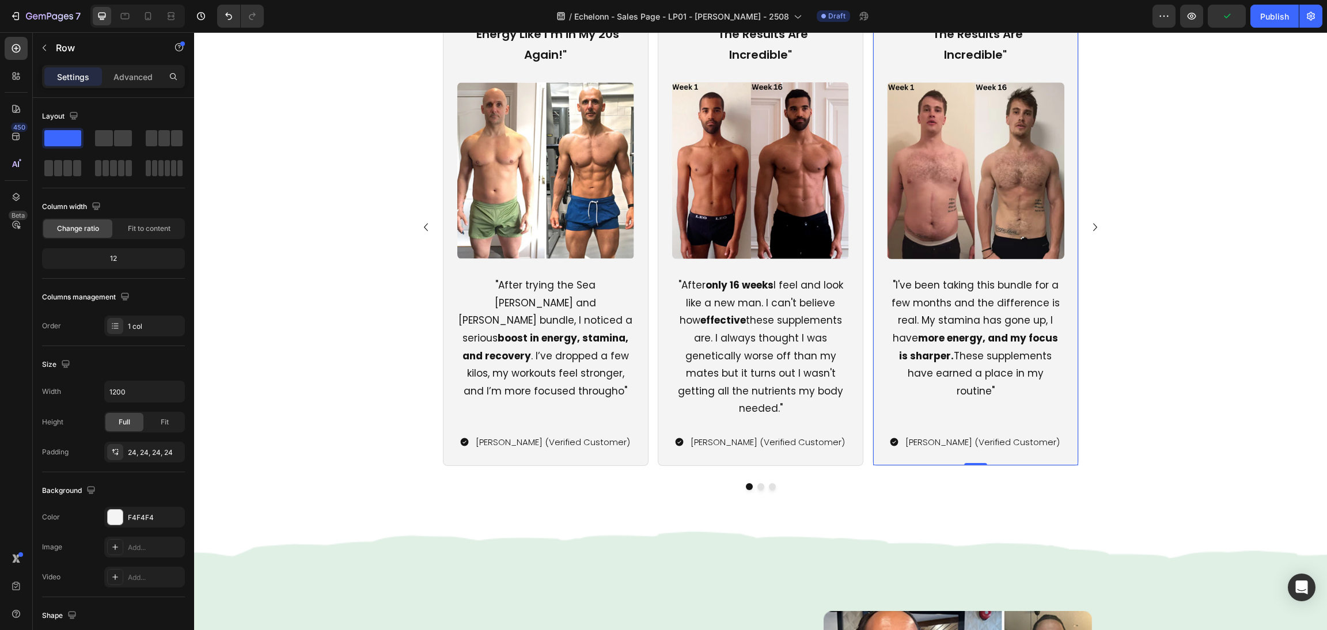
click at [869, 451] on div "Icon Icon Icon Icon Icon Icon List "Energy Like I’m in My 20s Again!" Text Bloc…" at bounding box center [760, 239] width 691 height 502
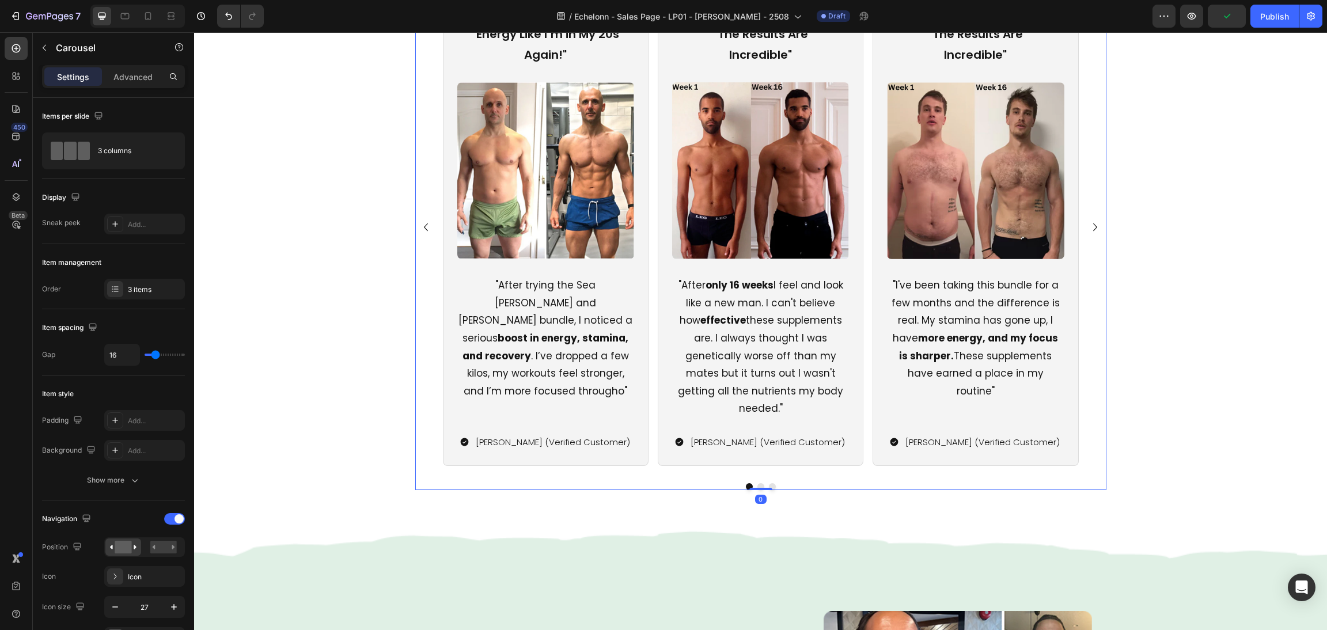
click at [861, 460] on div "Icon Icon Icon Icon Icon Icon List "Energy Like I’m in My 20s Again!" Text Bloc…" at bounding box center [760, 239] width 691 height 502
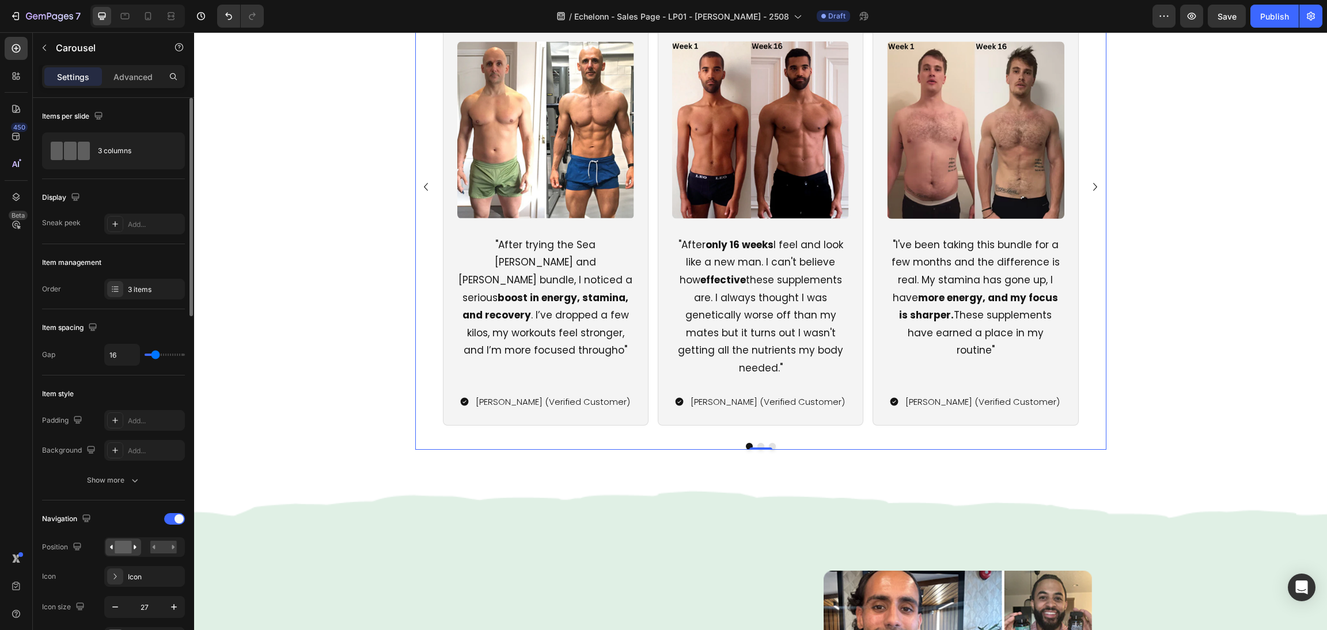
scroll to position [86, 0]
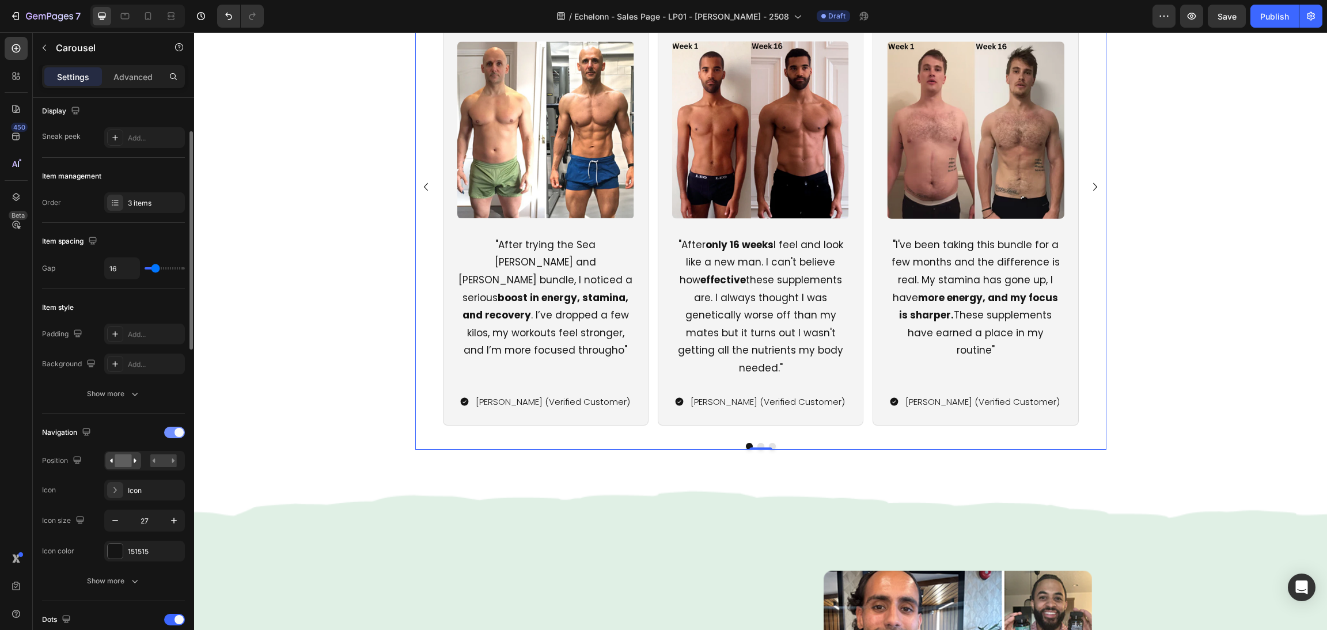
click at [175, 431] on span at bounding box center [179, 432] width 9 height 9
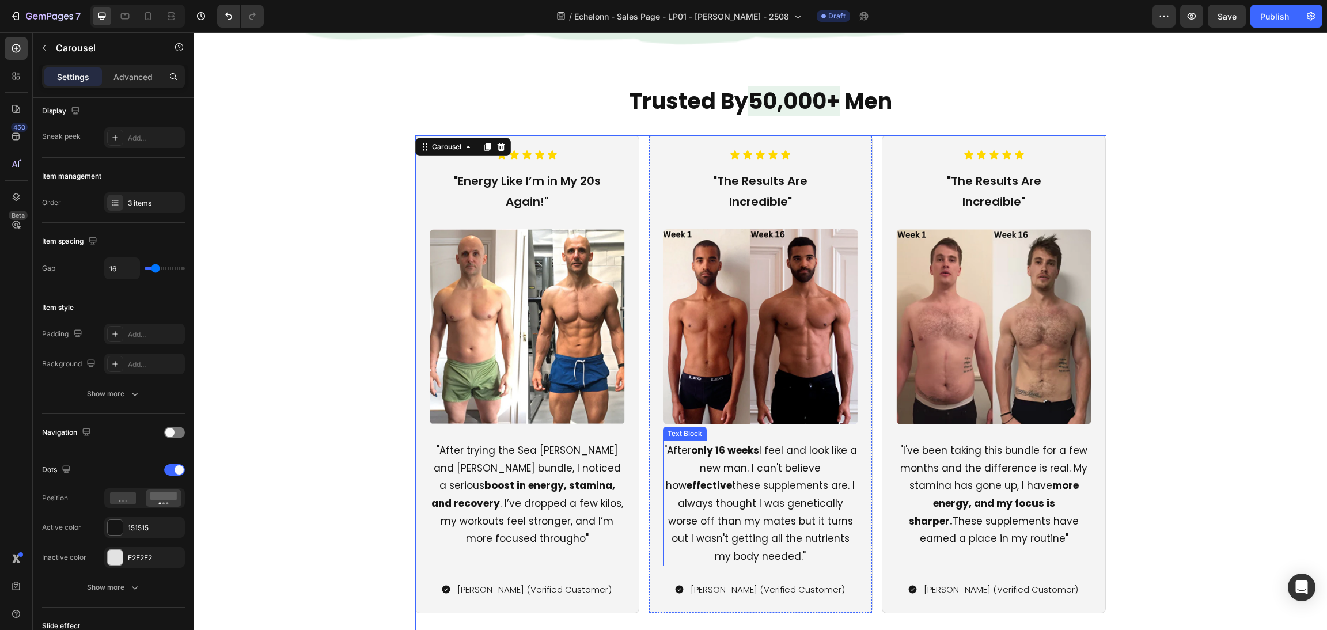
scroll to position [998, 0]
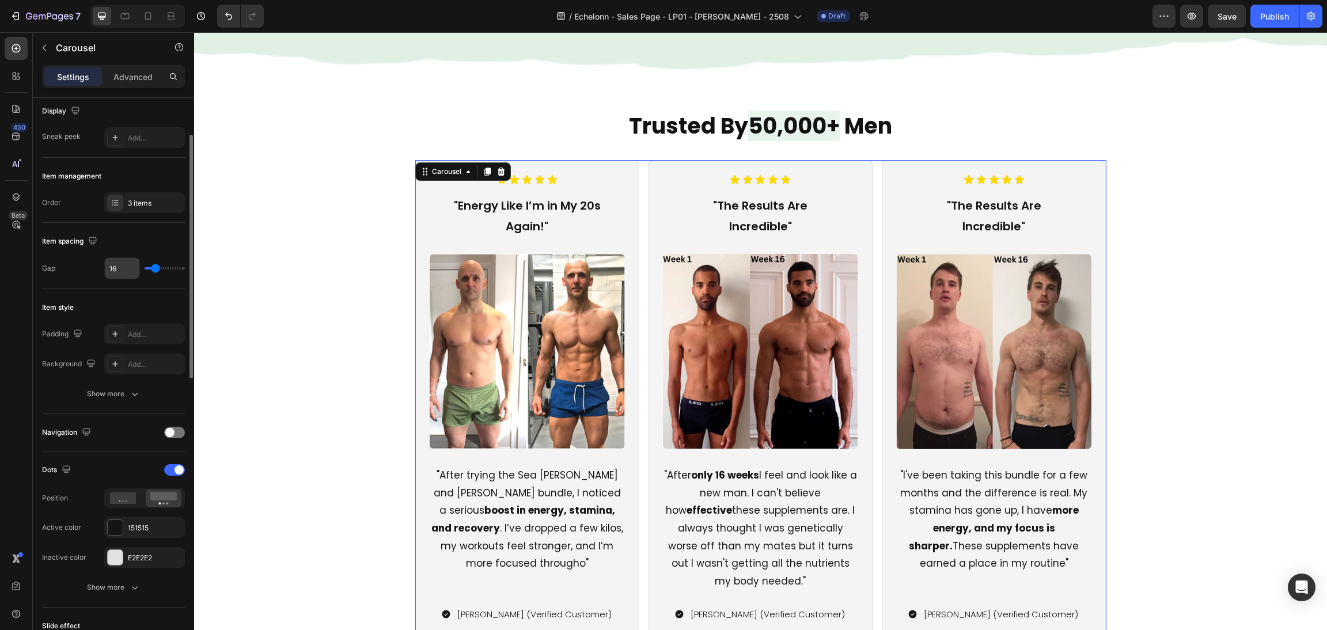
click at [127, 274] on input "16" at bounding box center [122, 268] width 35 height 21
type input "3"
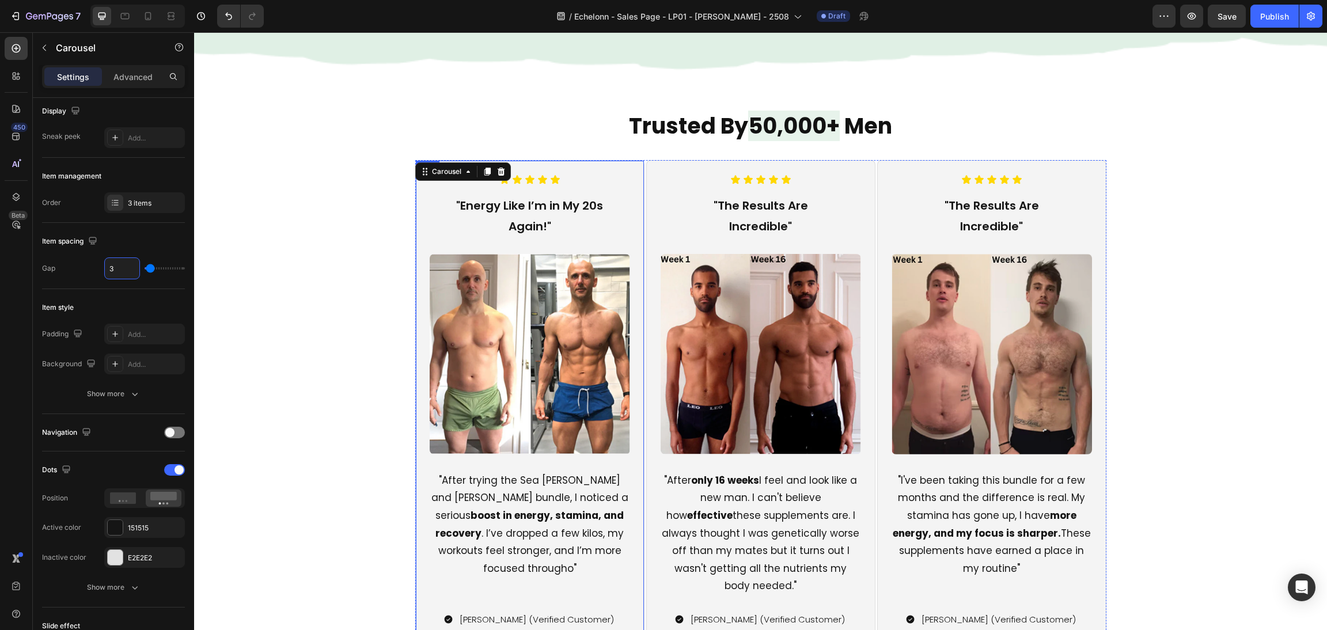
type input "30"
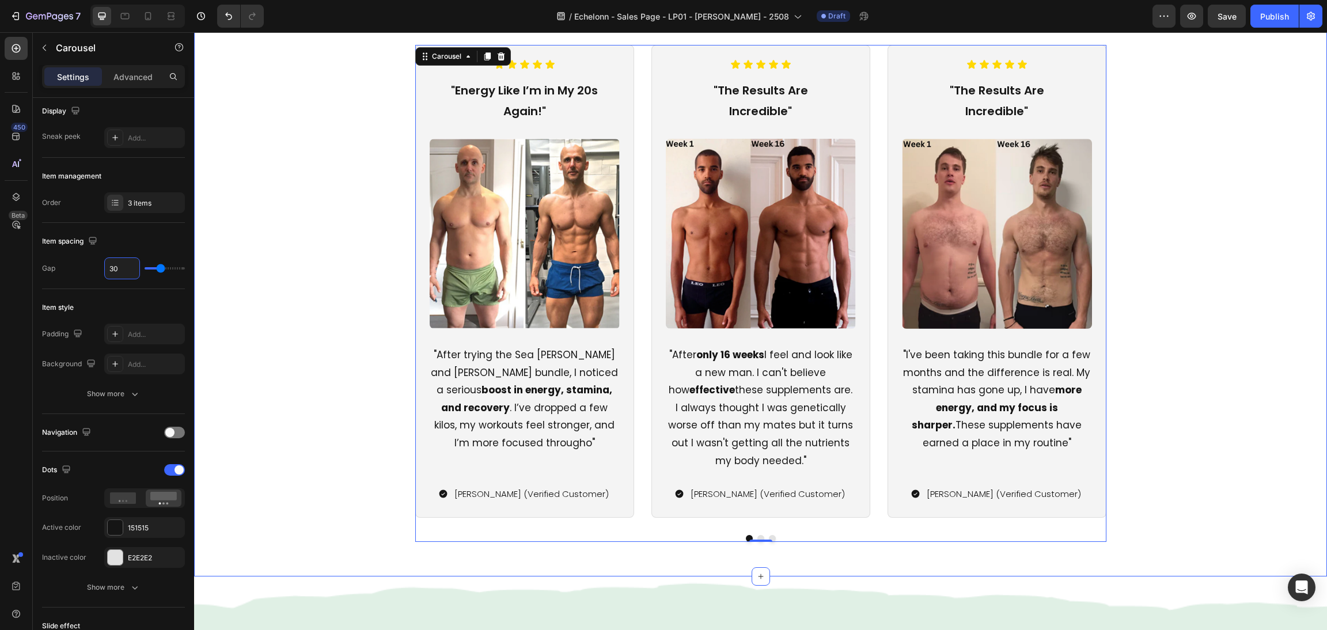
scroll to position [1084, 0]
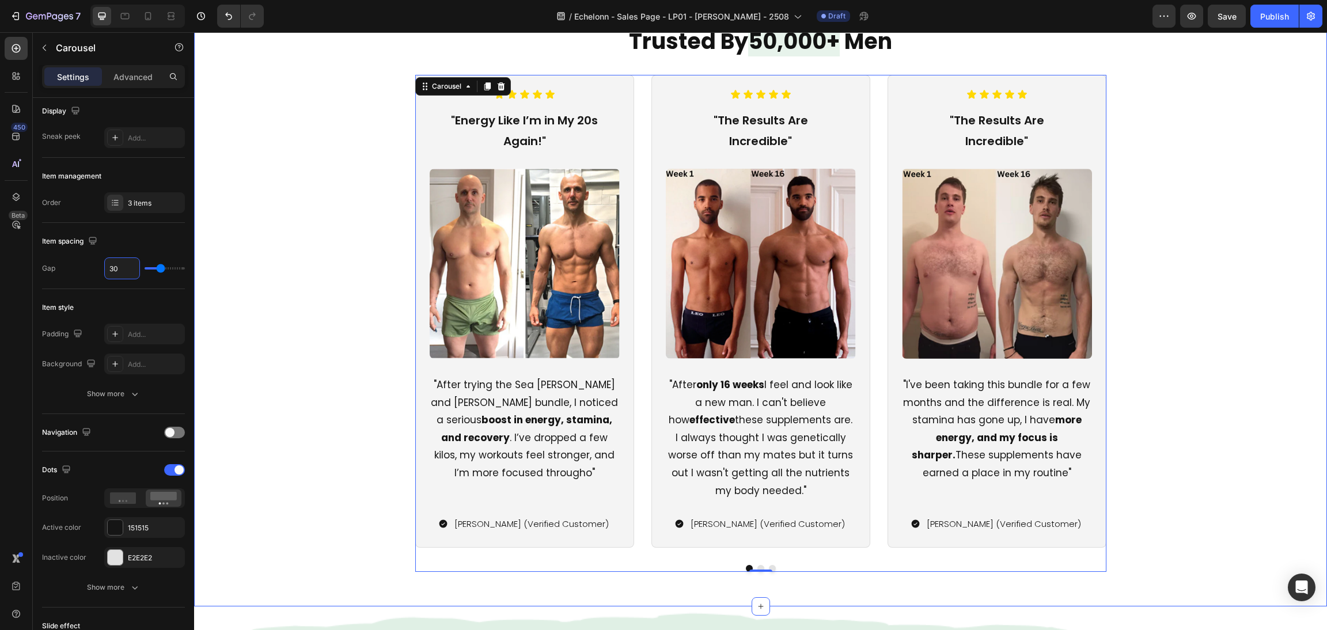
click at [1160, 272] on div "Icon Icon Icon Icon Icon Icon List "Energy Like I’m in My 20s Again!" Text Bloc…" at bounding box center [760, 323] width 1105 height 497
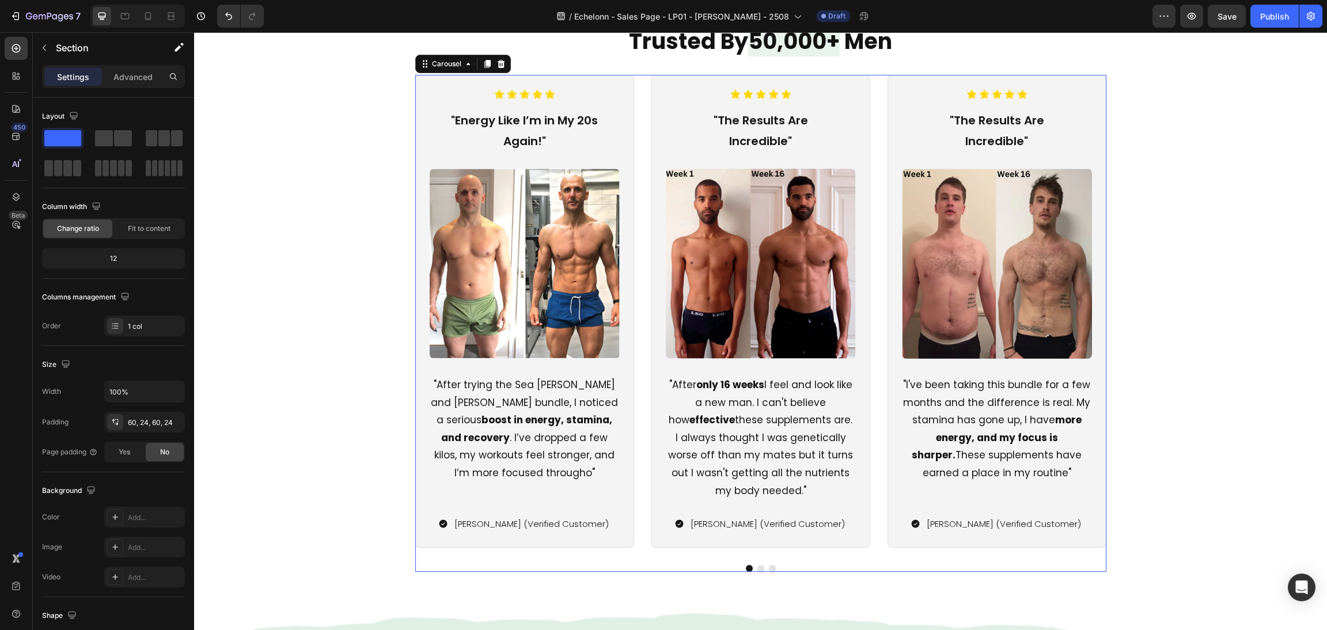
click at [880, 550] on div "Icon Icon Icon Icon Icon Icon List "Energy Like I’m in My 20s Again!" Text Bloc…" at bounding box center [760, 323] width 691 height 497
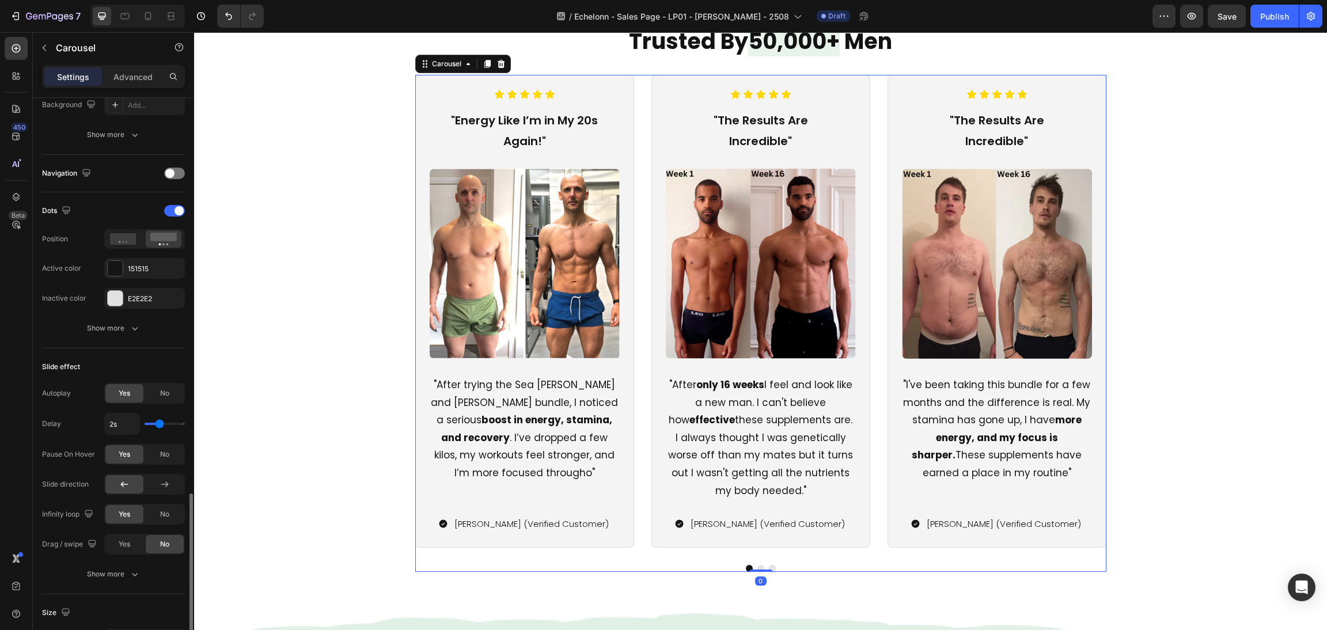
scroll to position [518, 0]
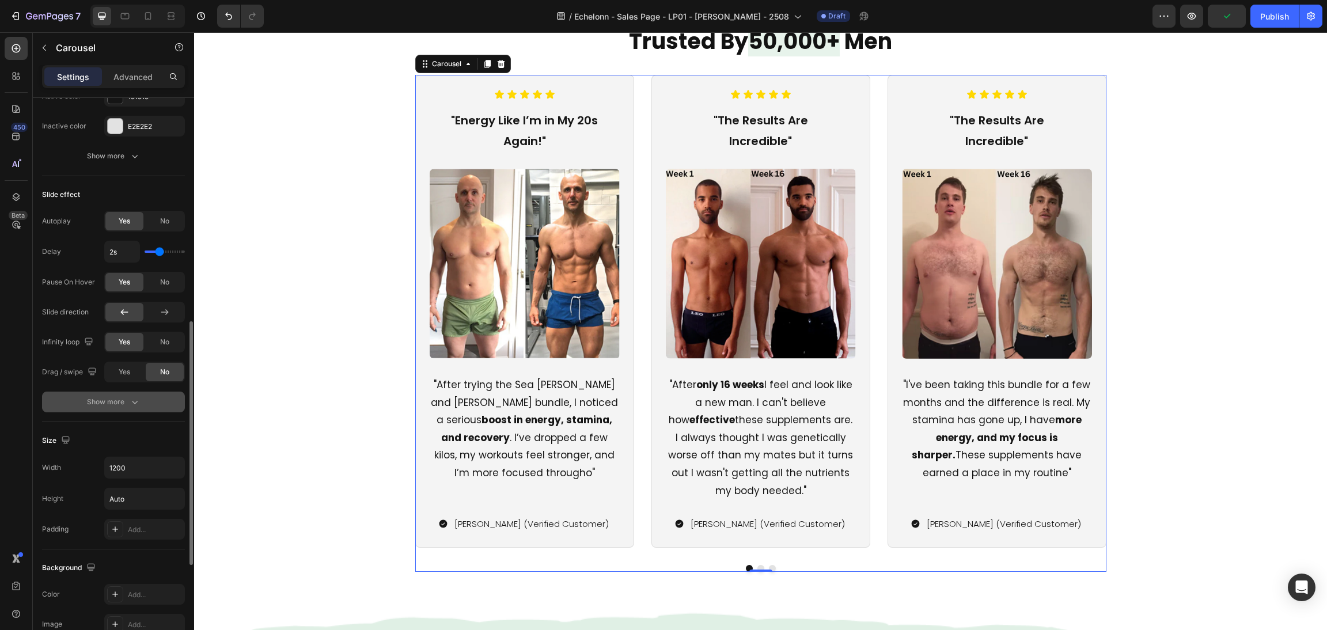
click at [129, 404] on icon "button" at bounding box center [135, 402] width 12 height 12
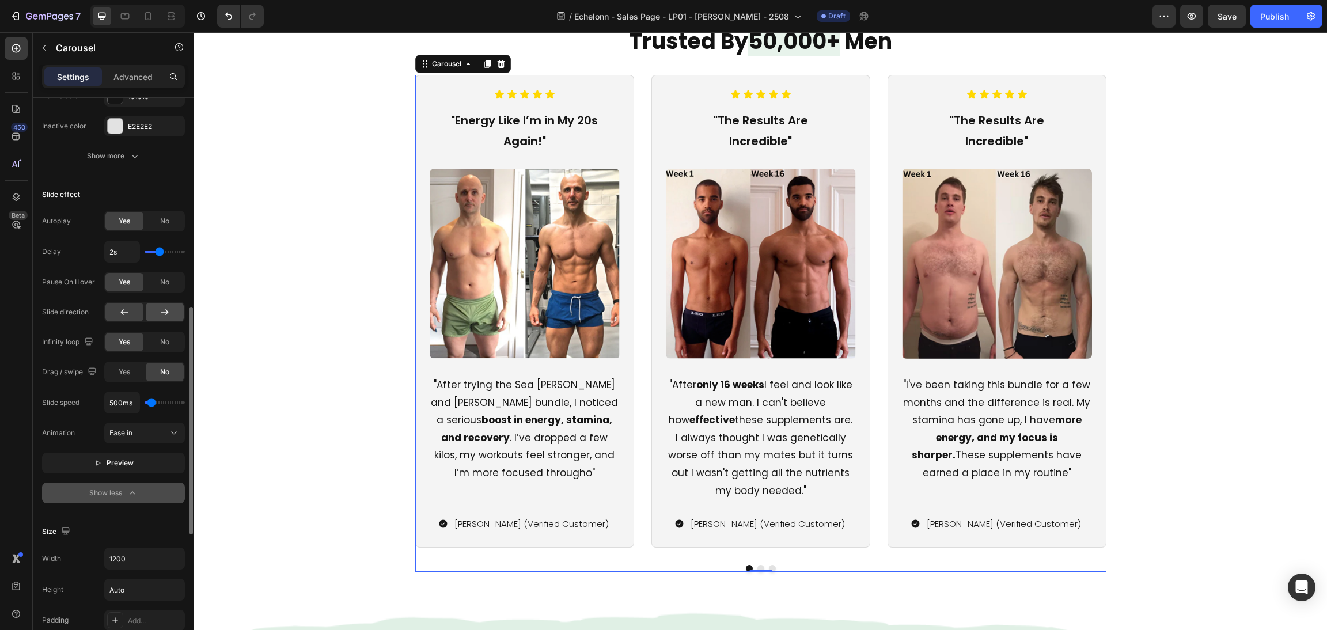
click at [161, 312] on icon at bounding box center [164, 312] width 7 height 6
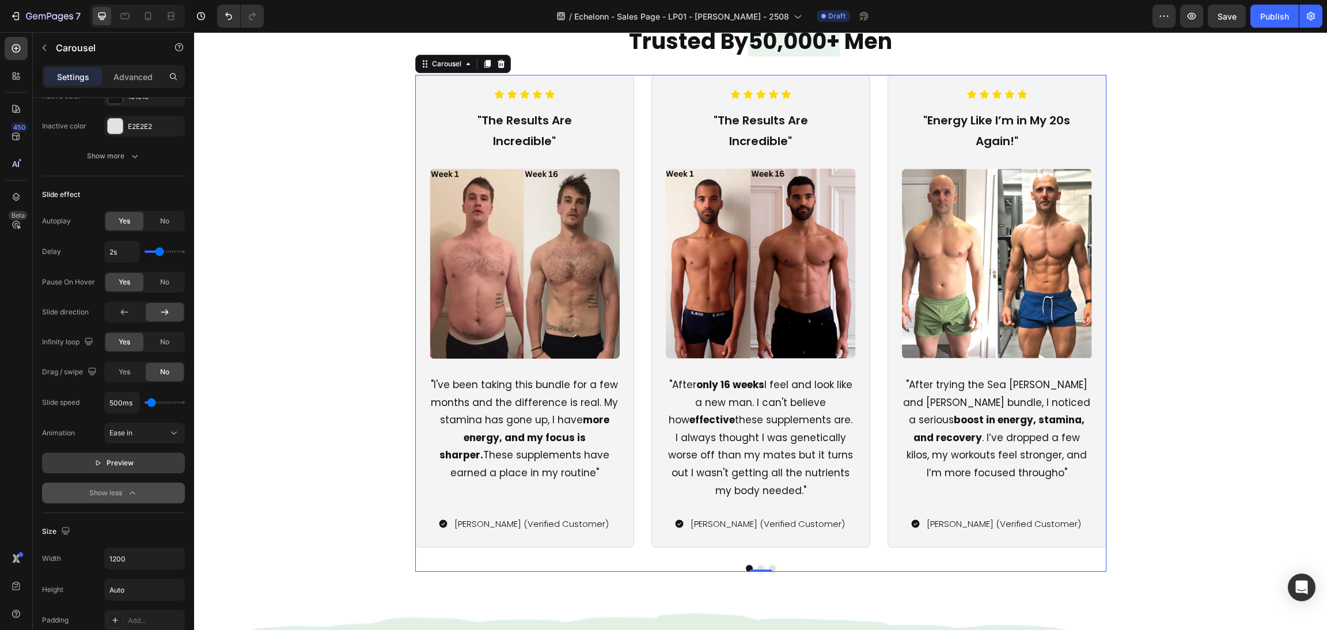
click at [134, 459] on button "Preview" at bounding box center [113, 463] width 143 height 21
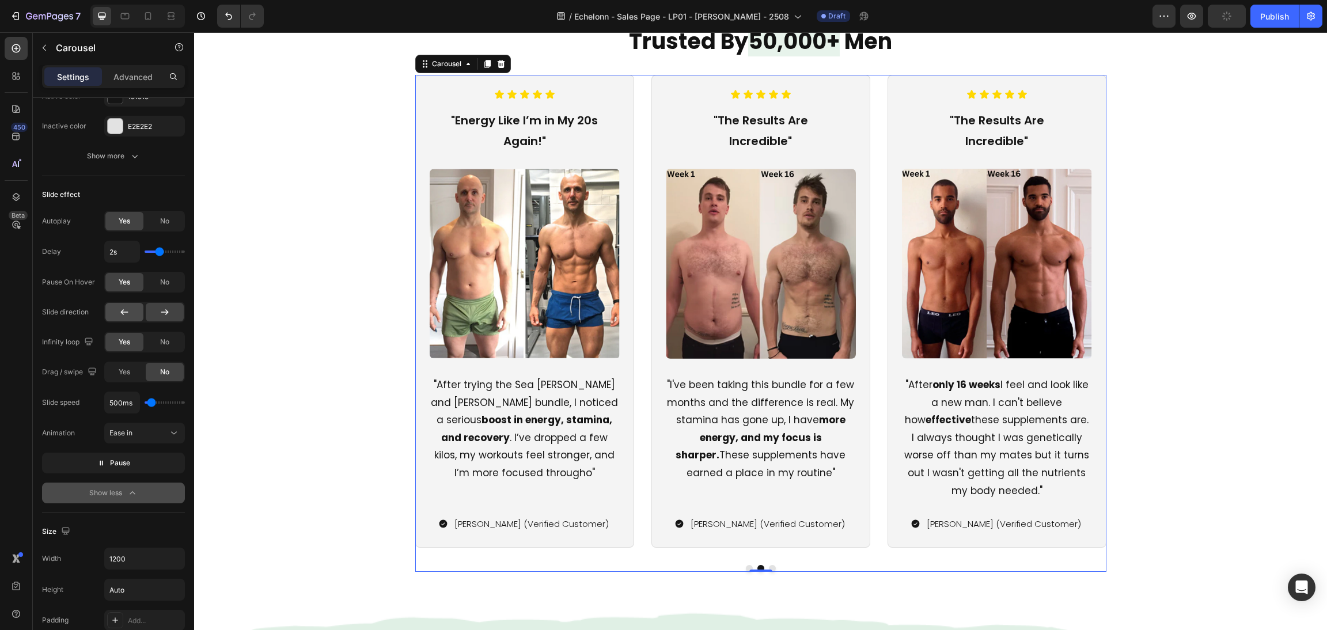
click at [132, 308] on div at bounding box center [124, 312] width 38 height 18
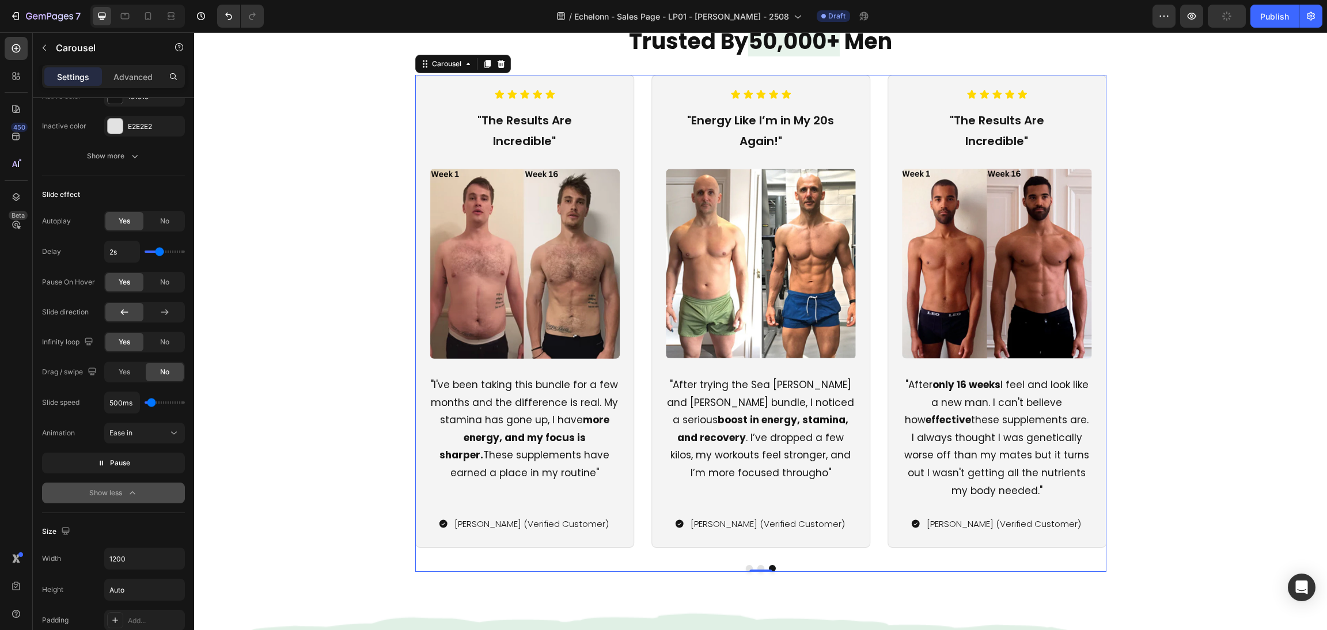
type input "2.6s"
type input "2.6"
type input "2.3s"
type input "2.3"
type input "2.4s"
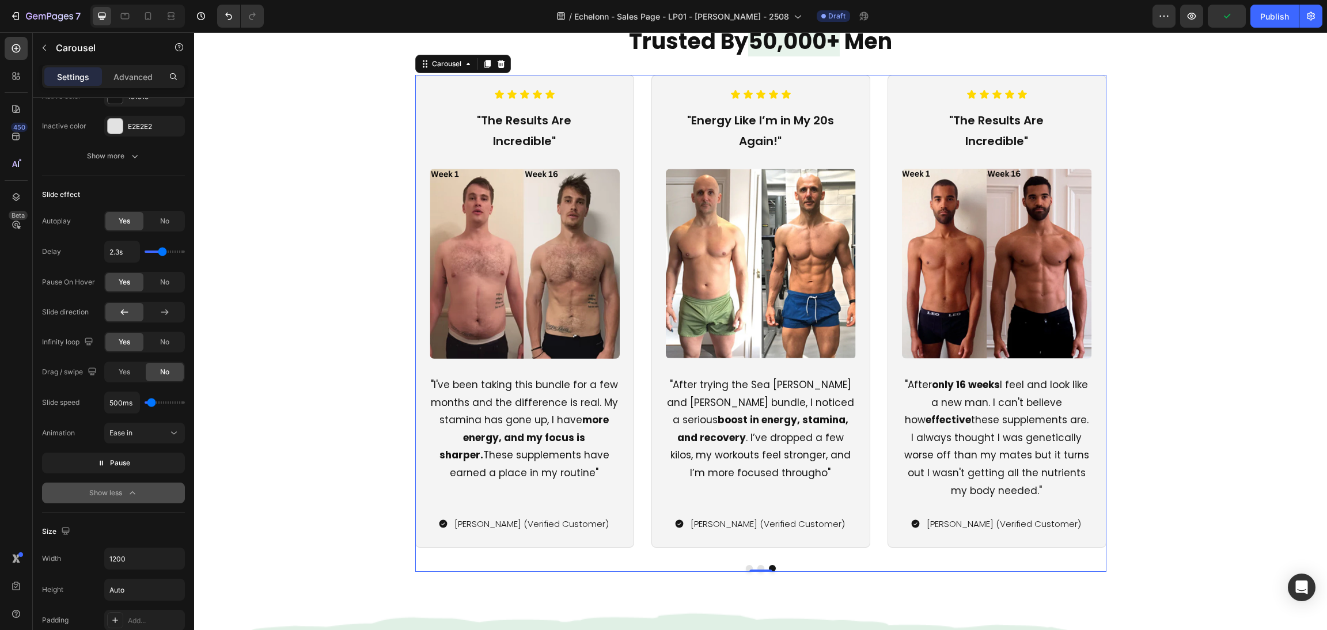
type input "2.4"
type input "2.5s"
type input "2.5"
type input "2.6s"
type input "2.6"
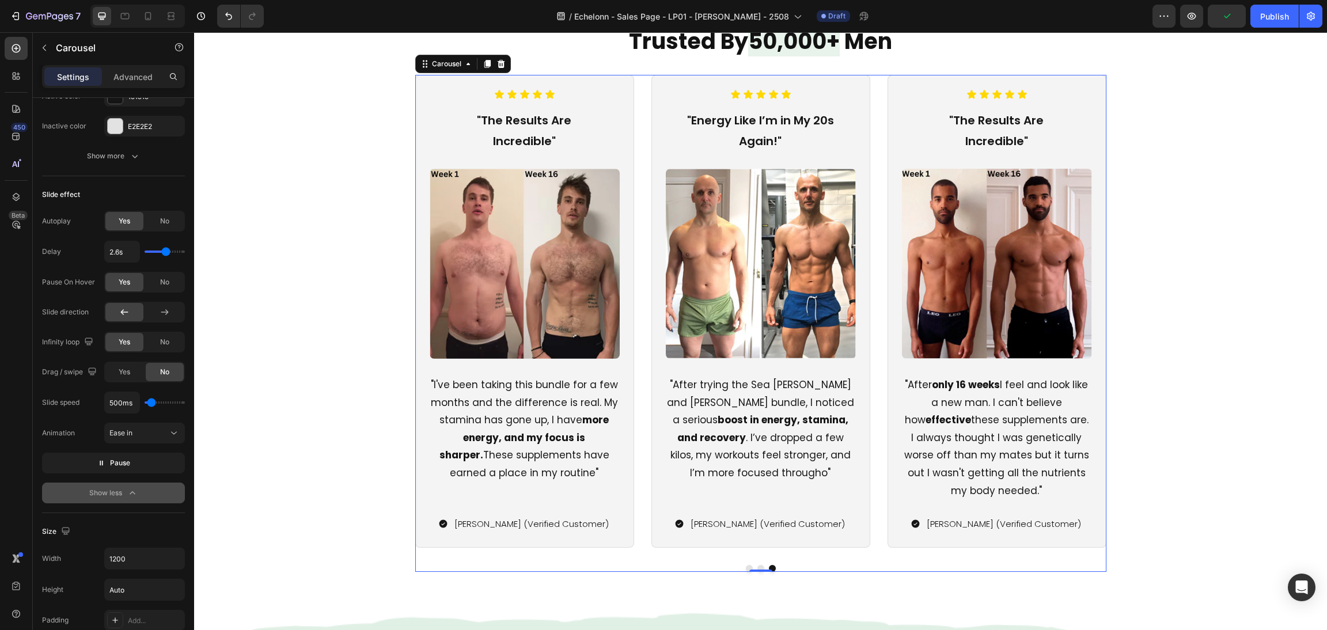
type input "2.7s"
type input "2.7"
type input "2.9s"
type input "2.9"
type input "3.1s"
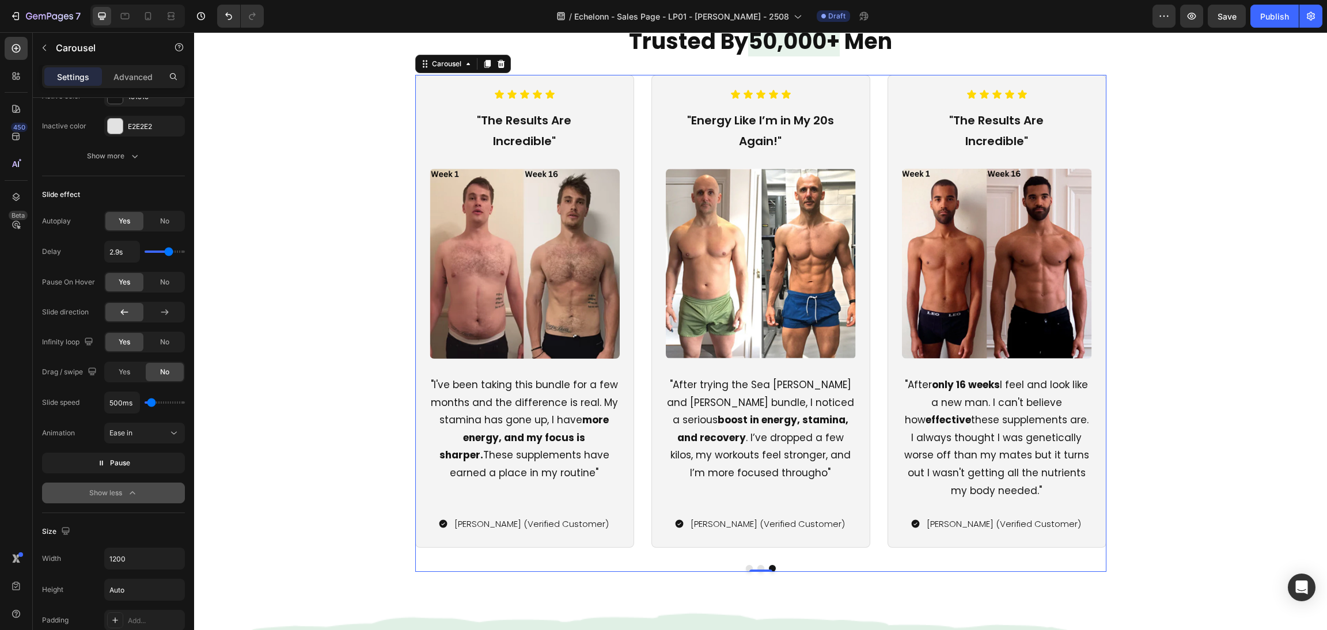
type input "3.1"
type input "3s"
drag, startPoint x: 158, startPoint y: 254, endPoint x: 170, endPoint y: 260, distance: 13.4
type input "3"
click at [170, 253] on input "range" at bounding box center [165, 252] width 40 height 2
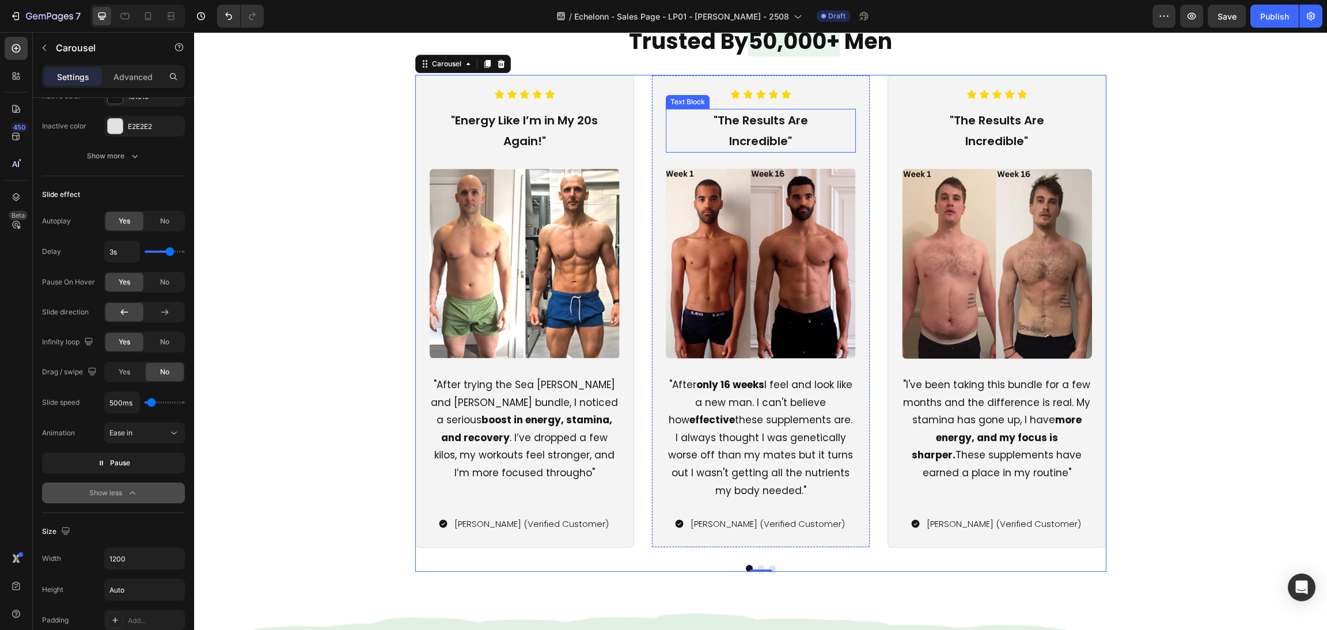
click at [738, 124] on p ""The Results Are Incredible"" at bounding box center [761, 130] width 188 height 41
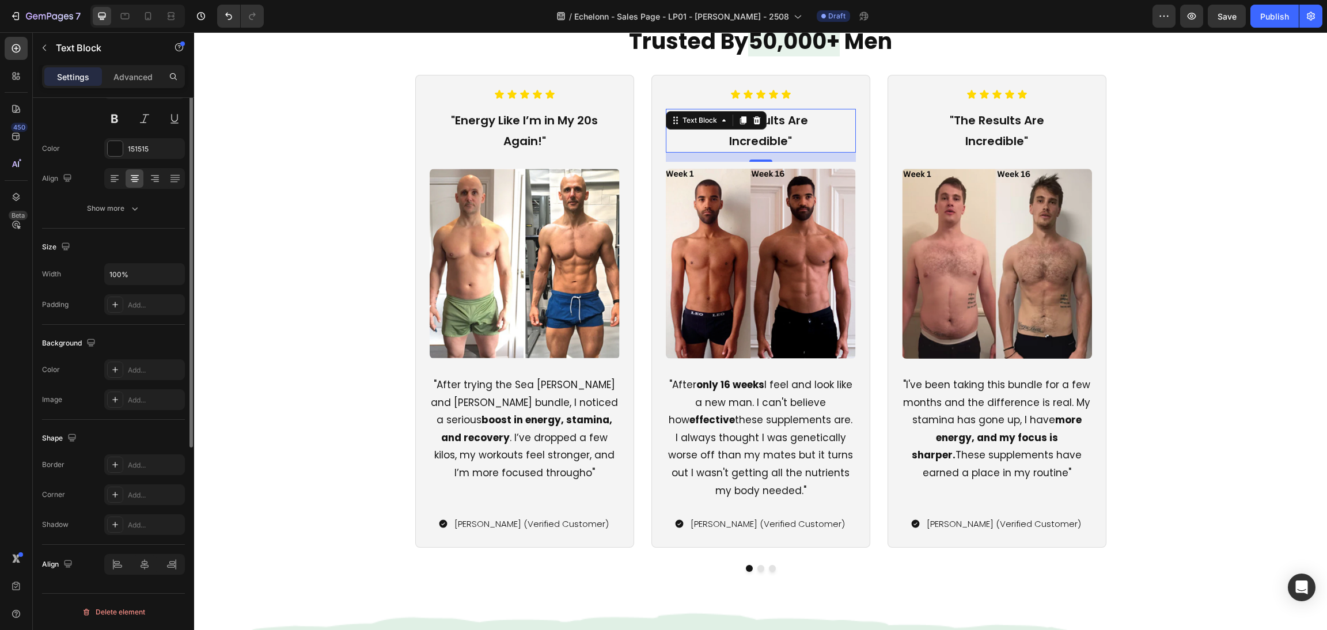
scroll to position [0, 0]
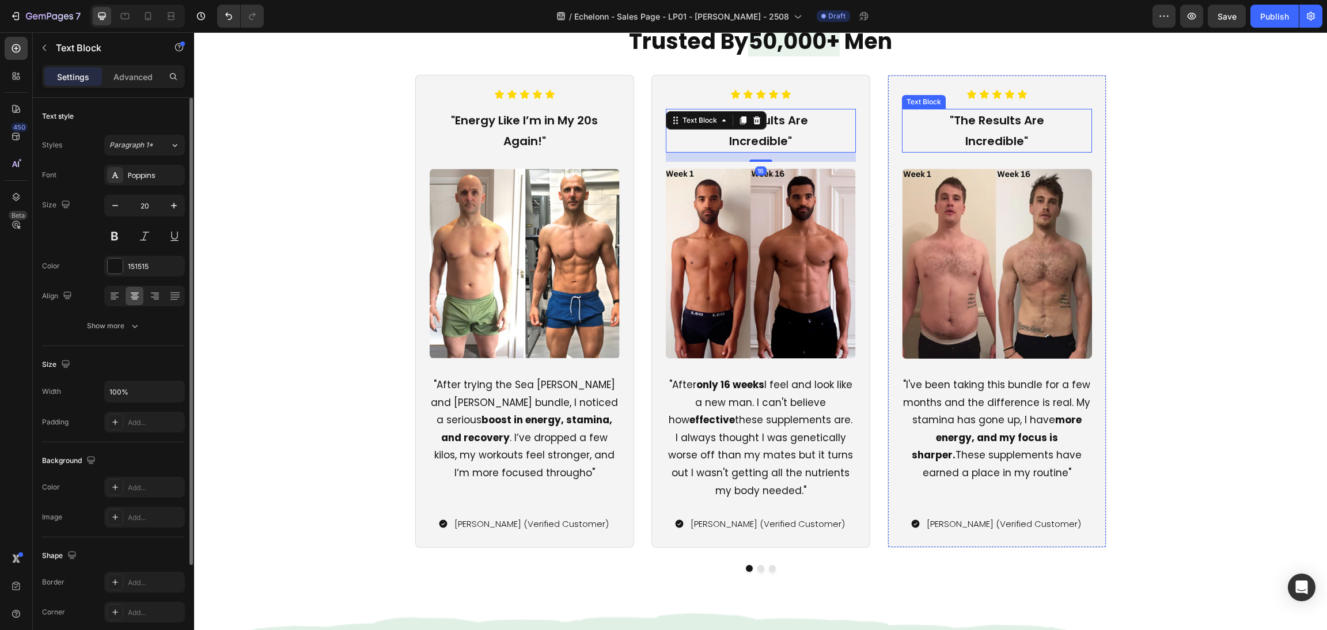
click at [972, 124] on p ""The Results Are Incredible"" at bounding box center [997, 130] width 188 height 41
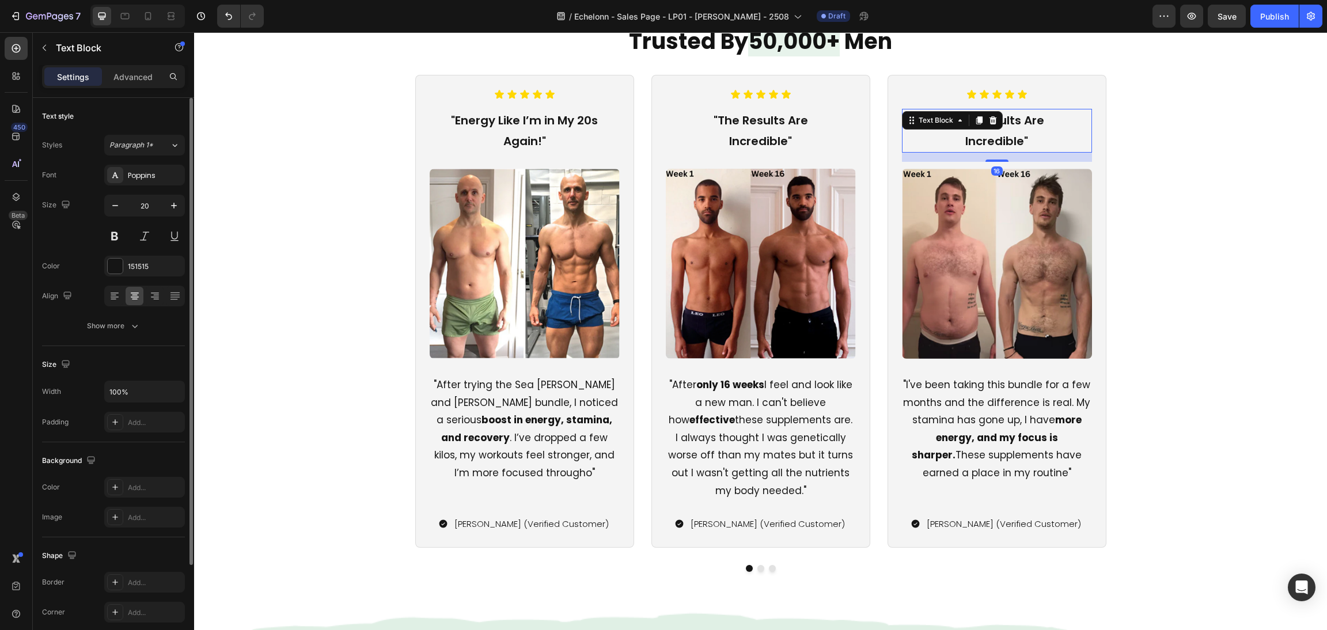
click at [987, 129] on div ""The Results Are Incredible" Text Block 16" at bounding box center [997, 131] width 190 height 44
click at [1007, 136] on p ""The Results Are Incredible"" at bounding box center [997, 130] width 188 height 41
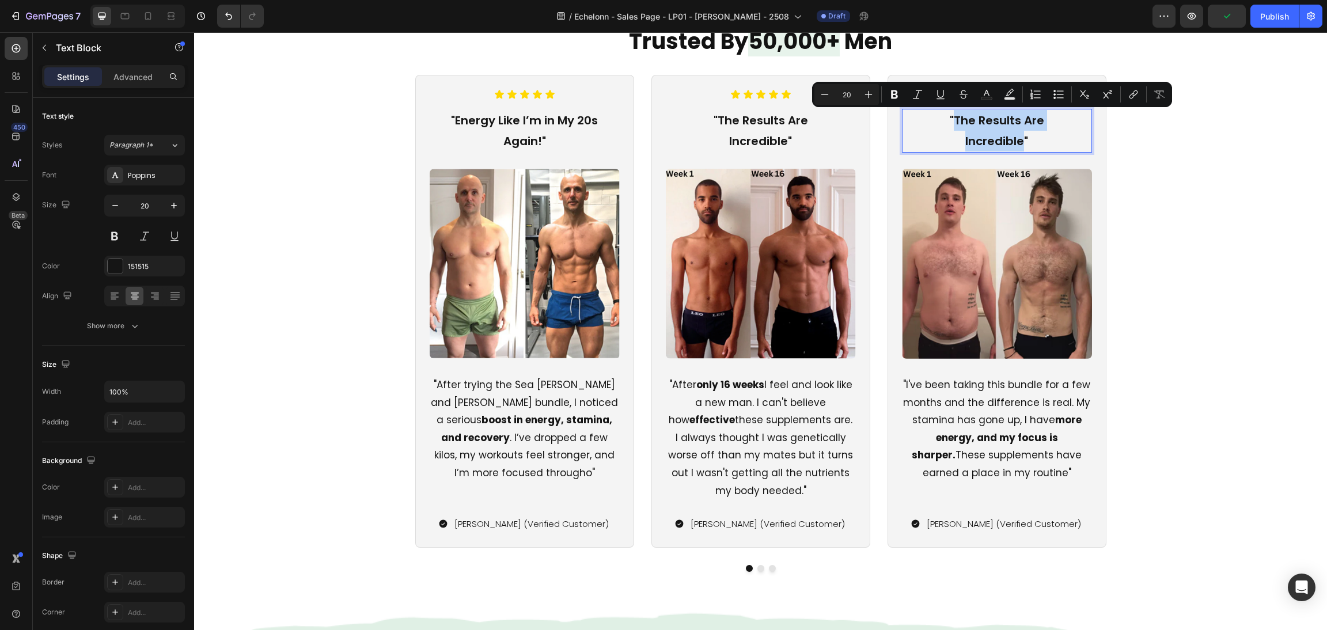
drag, startPoint x: 1016, startPoint y: 142, endPoint x: 948, endPoint y: 111, distance: 74.8
click at [948, 111] on p ""The Results Are Incredible"" at bounding box center [997, 130] width 188 height 41
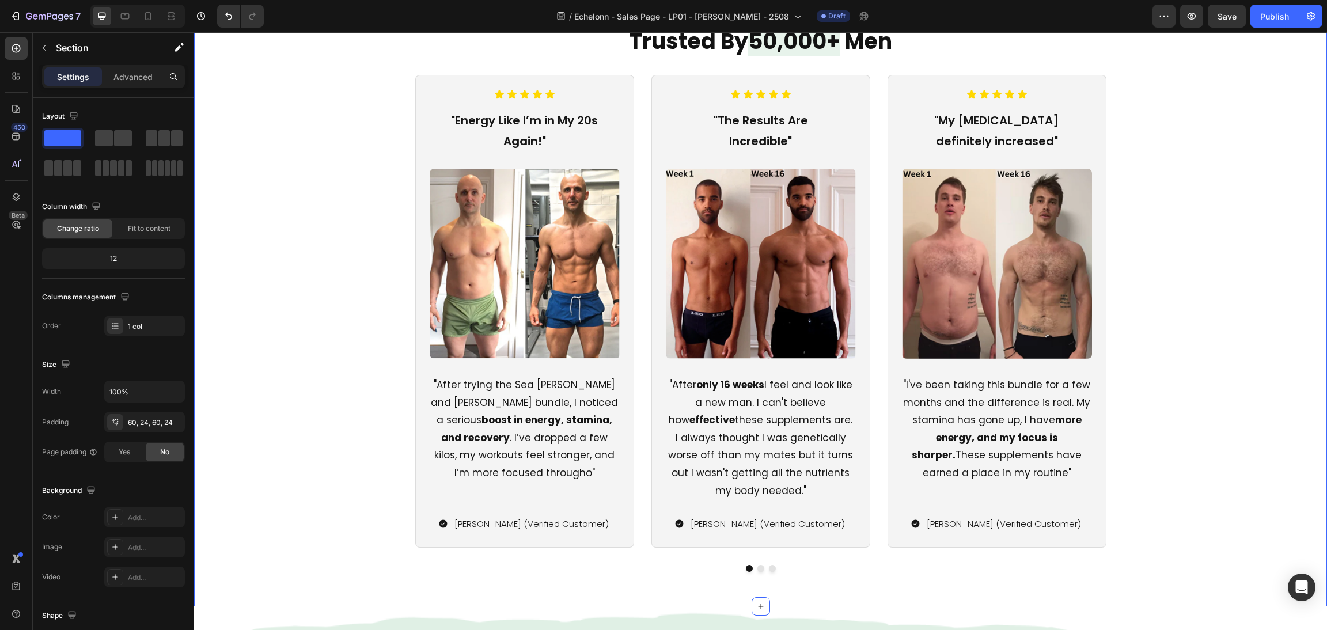
click at [1159, 255] on div "Icon Icon Icon Icon Icon Icon List "Energy Like I’m in My 20s Again!" Text Bloc…" at bounding box center [760, 323] width 1105 height 497
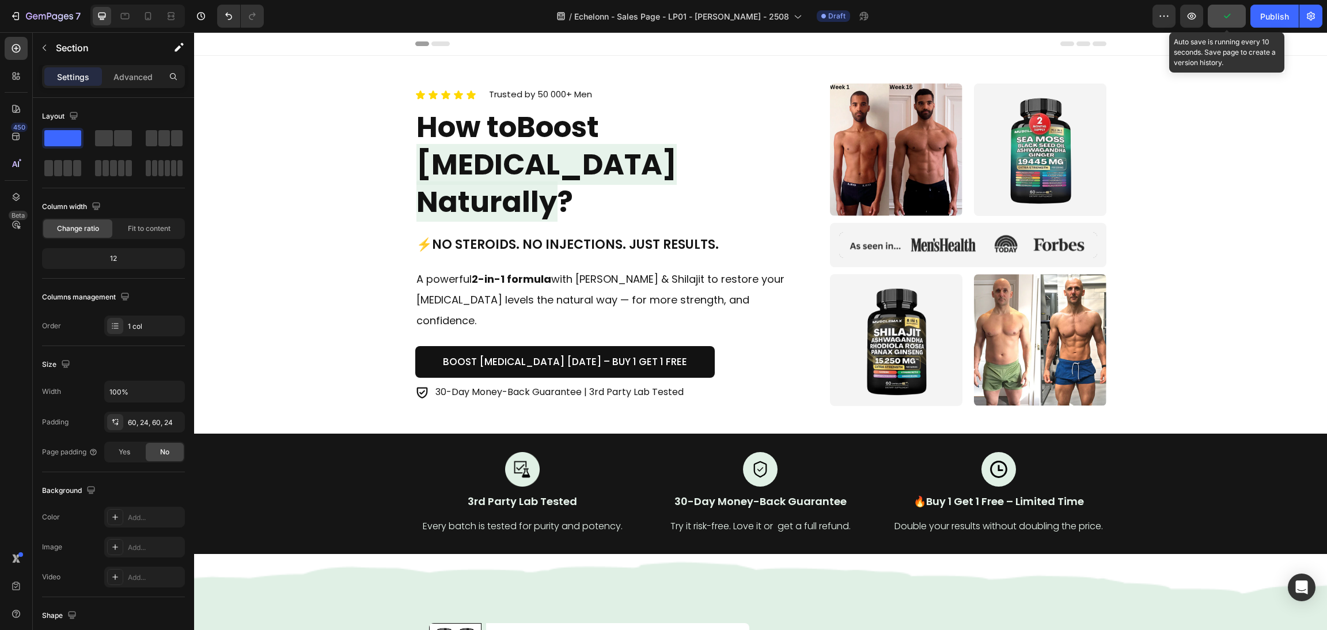
click at [1222, 24] on button "button" at bounding box center [1227, 16] width 38 height 23
click at [1222, 24] on button "Save" at bounding box center [1227, 16] width 38 height 23
click at [533, 101] on p "Trusted by 50 000+ Men" at bounding box center [540, 94] width 103 height 13
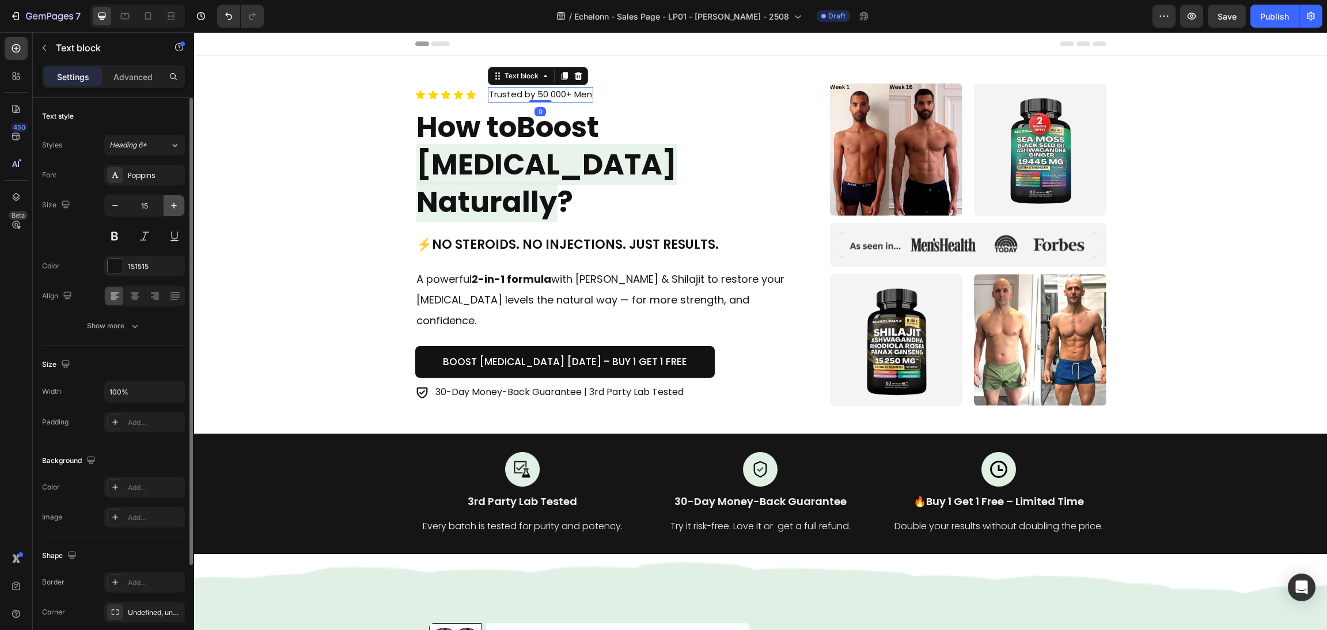
click at [167, 207] on button "button" at bounding box center [174, 205] width 21 height 21
click at [116, 202] on icon "button" at bounding box center [115, 206] width 12 height 12
type input "15"
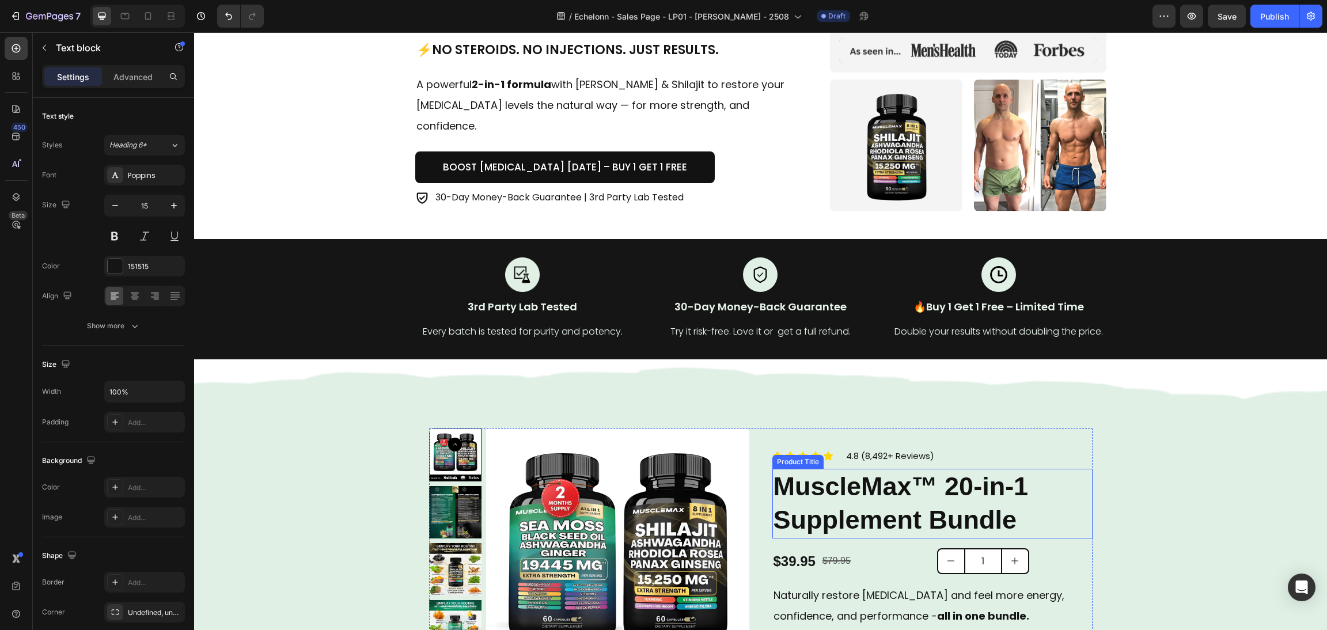
scroll to position [259, 0]
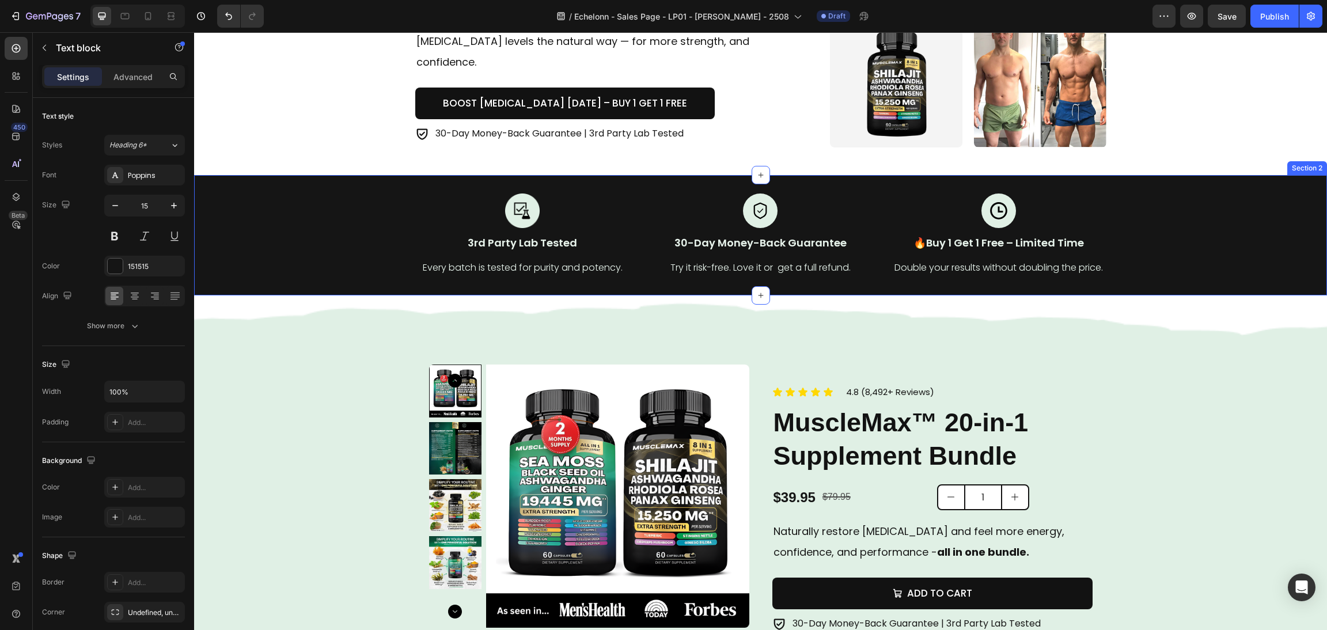
click at [1042, 313] on div "Product Images How Do I Take The Bundle? Full Ingredients List Risk-Free Guaran…" at bounding box center [760, 556] width 691 height 520
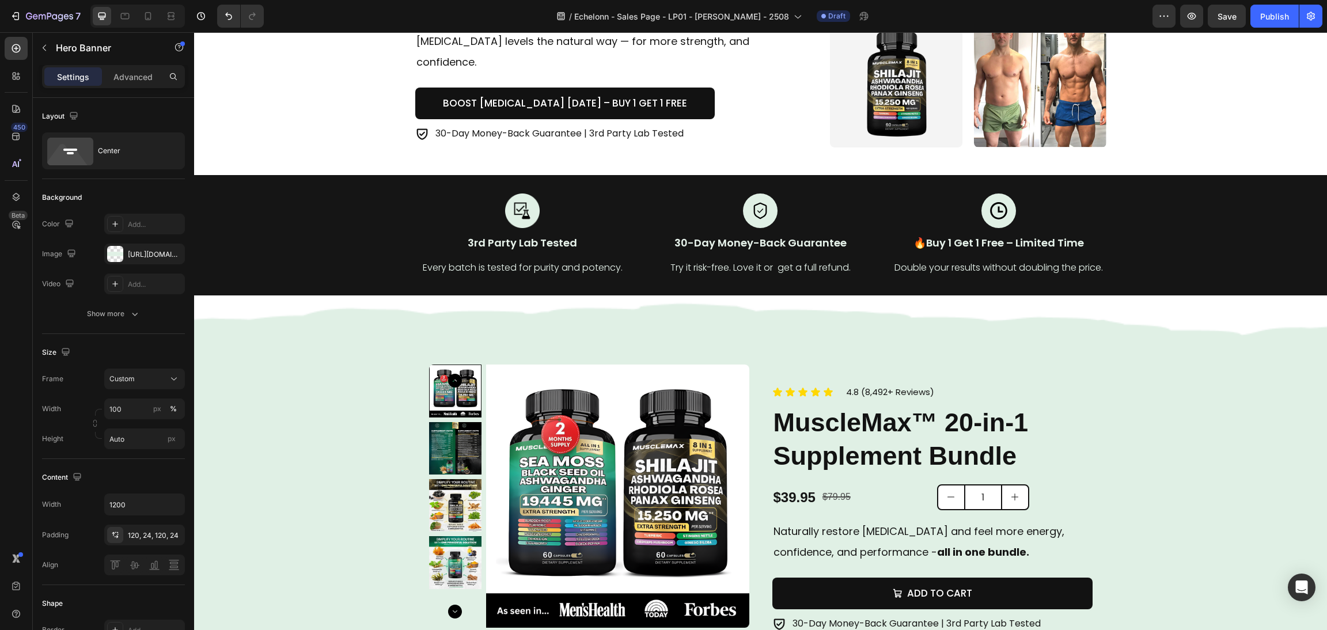
click at [923, 307] on div "Product Images How Do I Take The Bundle? Full Ingredients List Risk-Free Guaran…" at bounding box center [760, 556] width 691 height 520
click at [1097, 296] on div "Product Images How Do I Take The Bundle? Full Ingredients List Risk-Free Guaran…" at bounding box center [760, 556] width 691 height 520
click at [1128, 342] on div "Background Image" at bounding box center [760, 556] width 1133 height 520
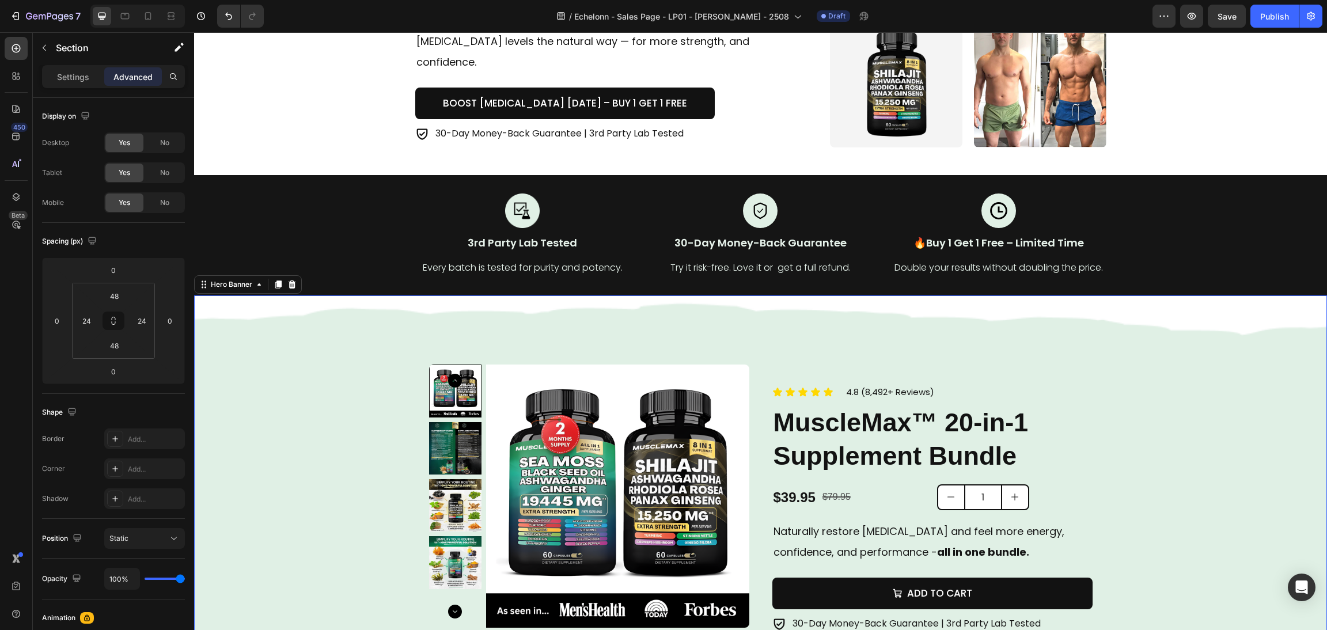
click at [1122, 324] on div "Background Image" at bounding box center [760, 556] width 1133 height 520
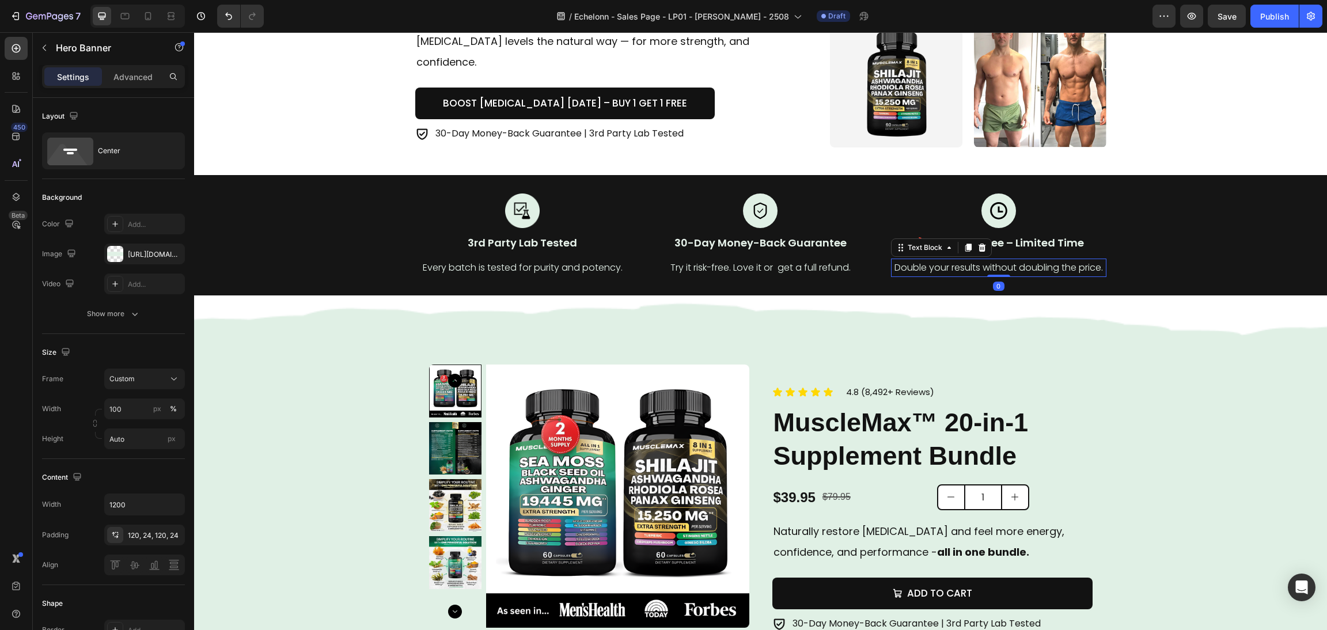
click at [1067, 268] on p "Double your results without doubling the price." at bounding box center [998, 268] width 213 height 17
click at [1054, 332] on div "Product Images How Do I Take The Bundle? Full Ingredients List Risk-Free Guaran…" at bounding box center [760, 556] width 691 height 520
click at [277, 293] on div "Hero Banner" at bounding box center [248, 284] width 108 height 18
click at [274, 287] on icon at bounding box center [278, 284] width 9 height 9
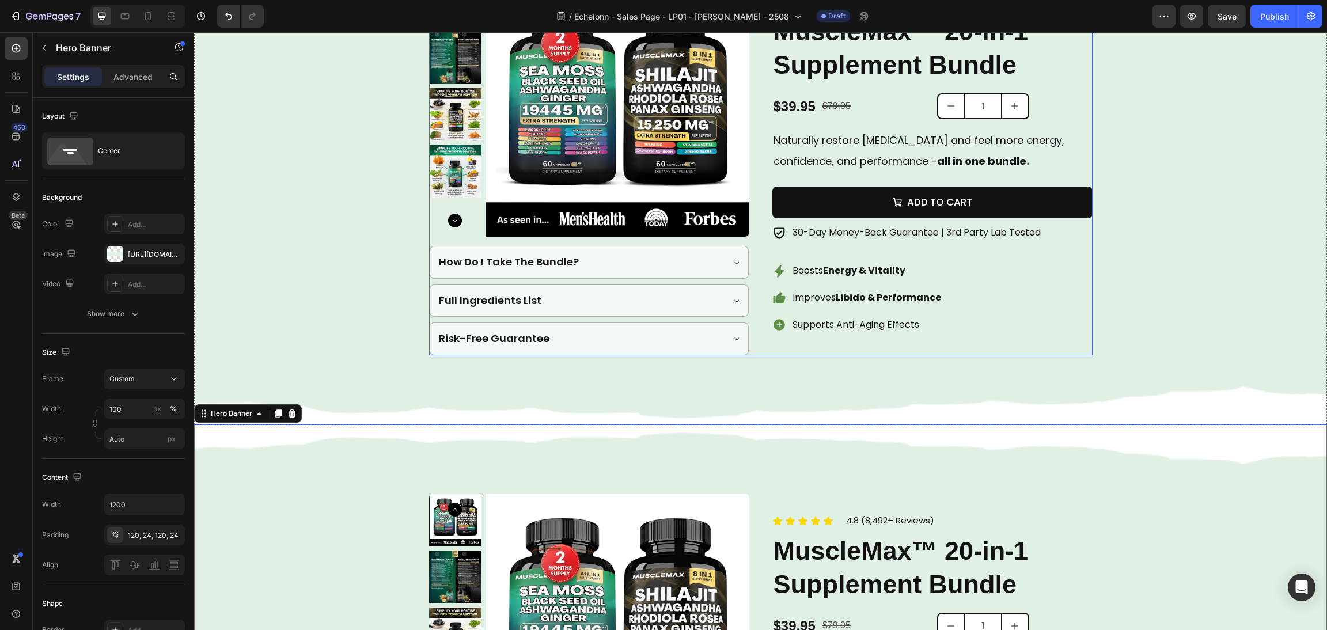
scroll to position [464, 0]
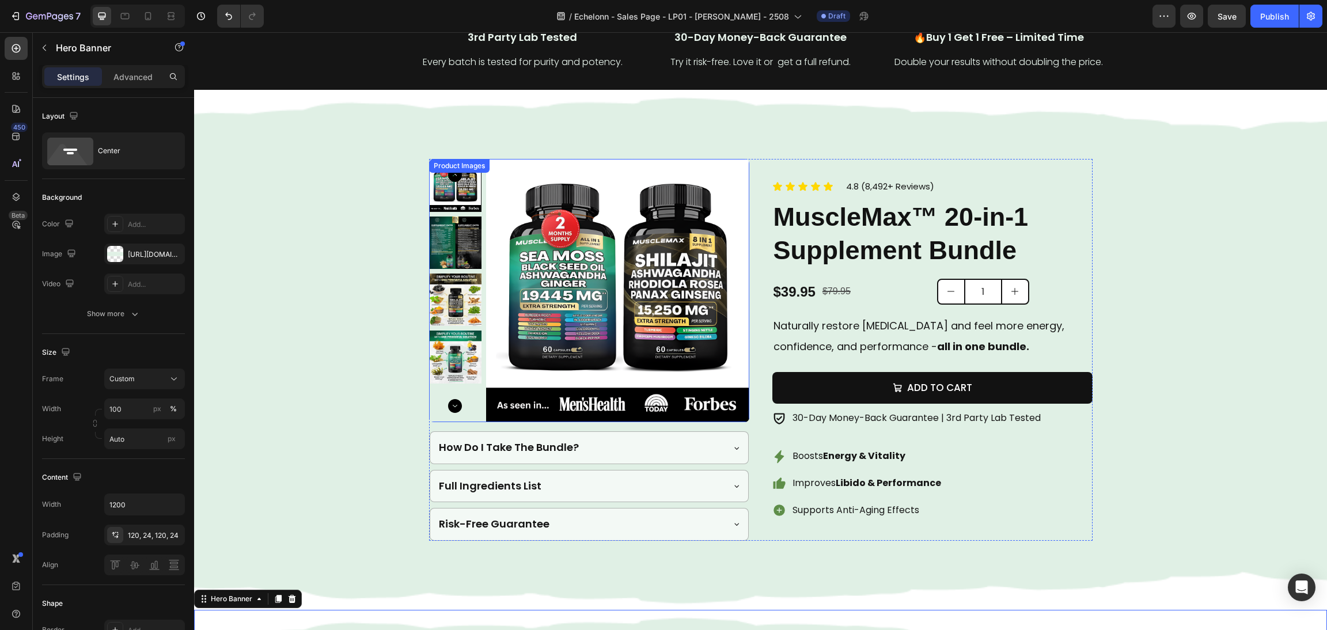
click at [737, 370] on img at bounding box center [617, 290] width 263 height 263
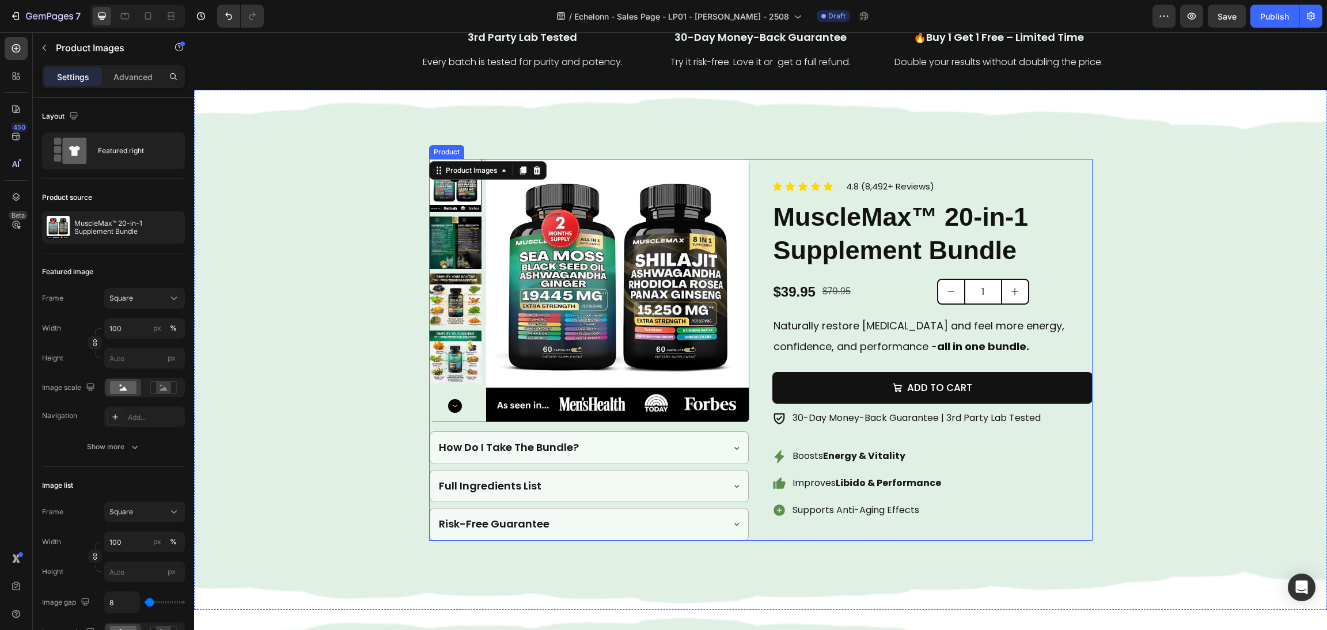
click at [758, 354] on div "Product Images 16 How Do I Take The Bundle? Full Ingredients List Risk-Free Gua…" at bounding box center [761, 349] width 664 height 381
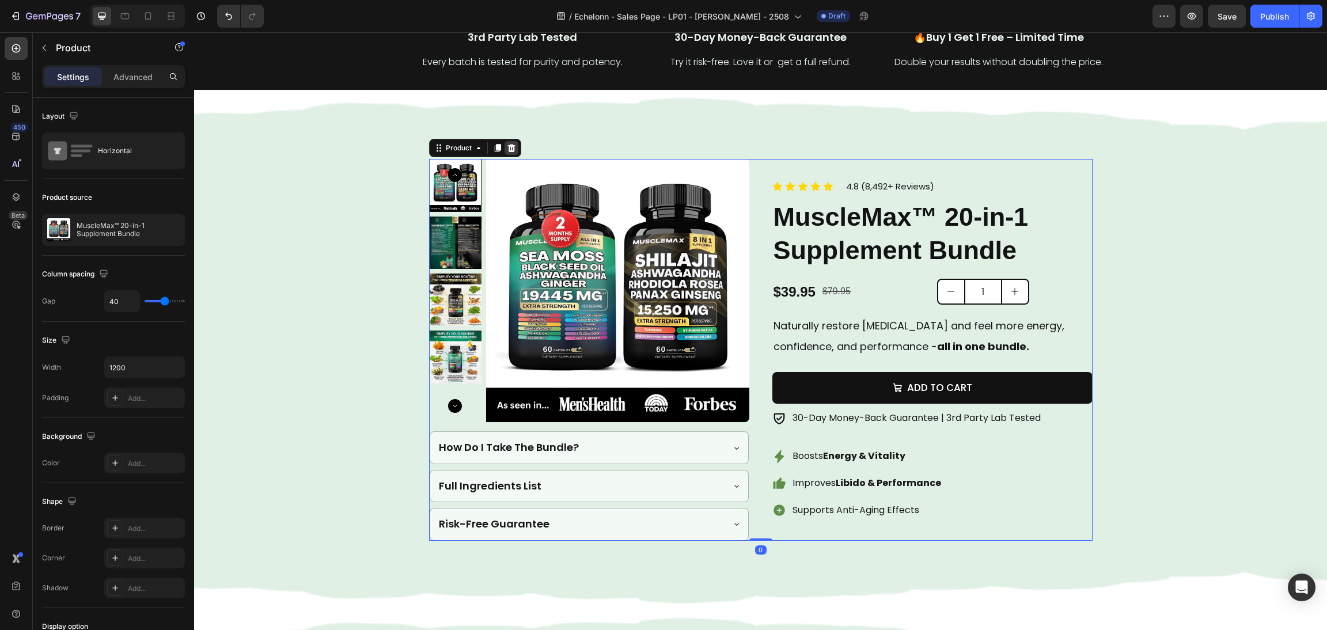
click at [508, 146] on icon at bounding box center [511, 148] width 7 height 8
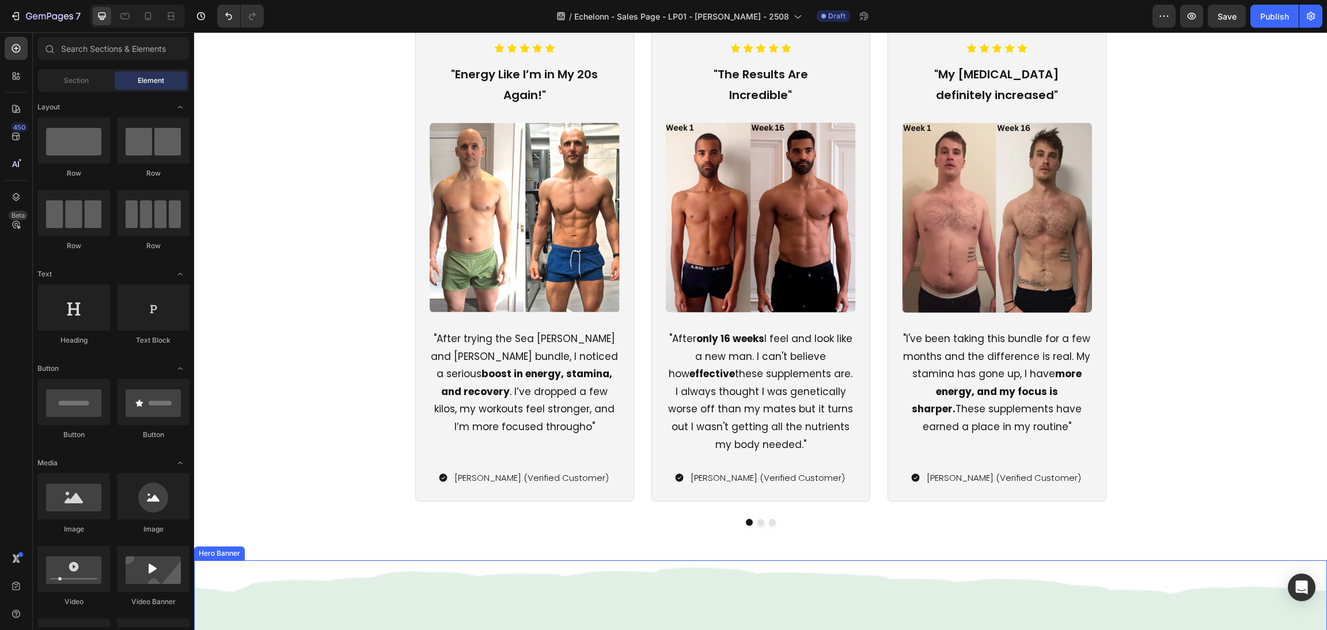
scroll to position [1641, 0]
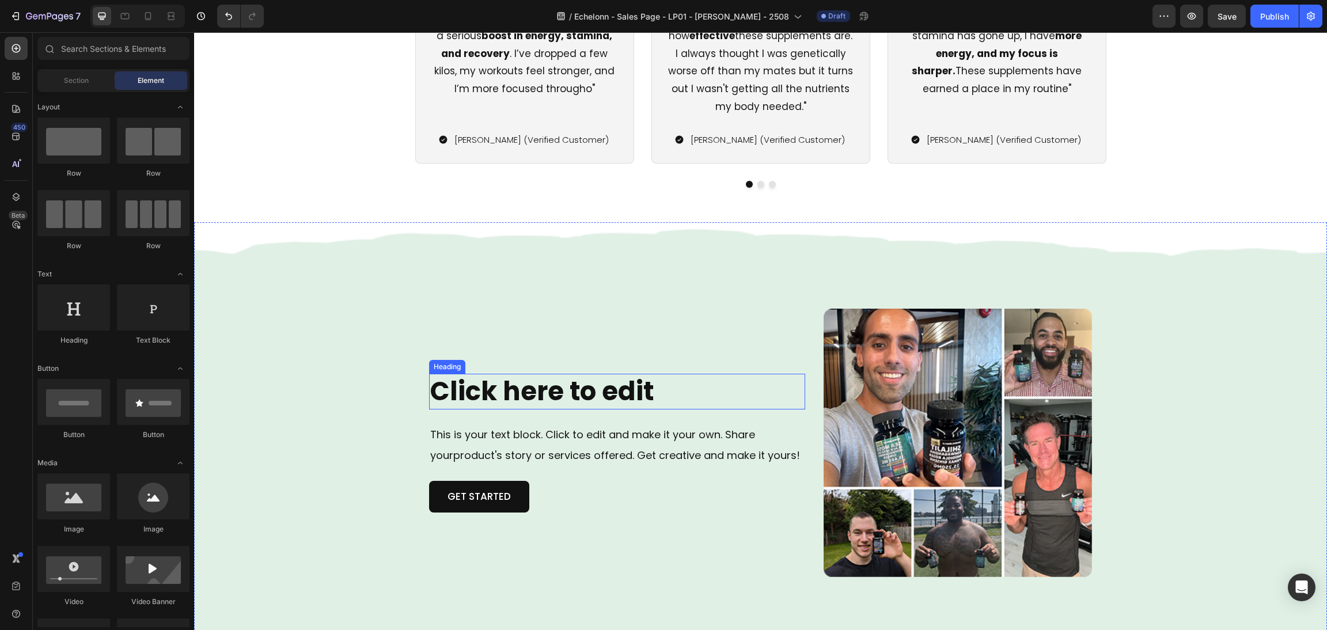
click at [585, 406] on h2 "Click here to edit" at bounding box center [617, 392] width 376 height 36
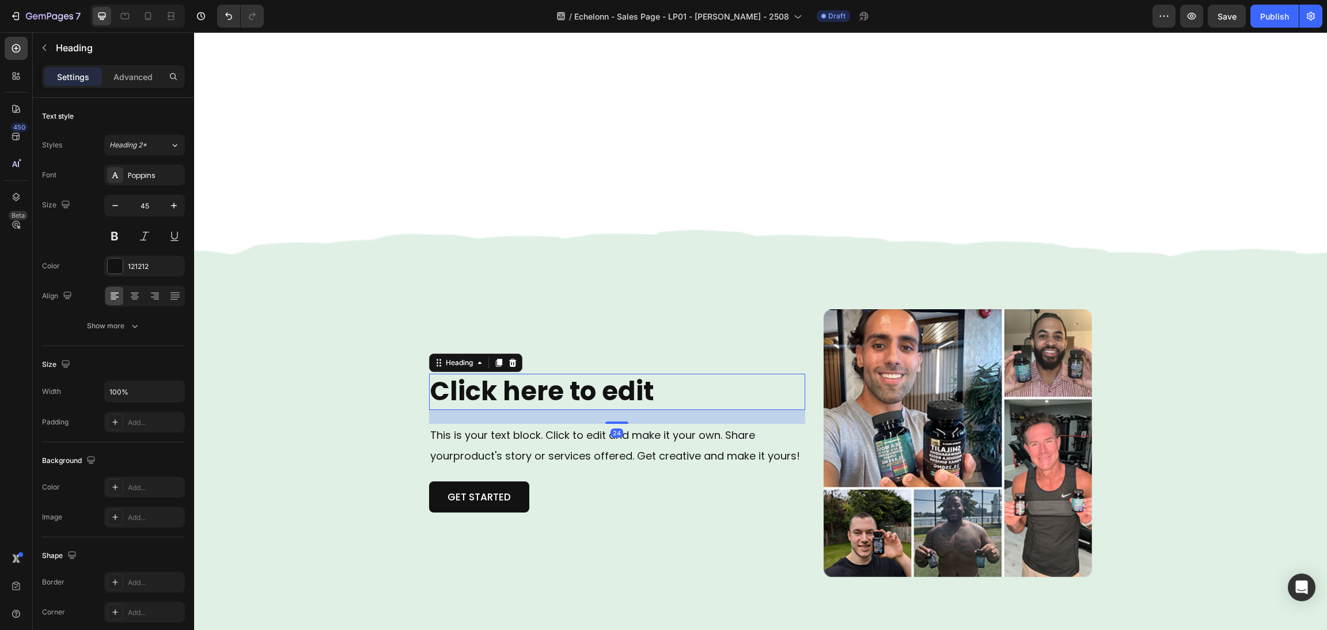
scroll to position [2160, 0]
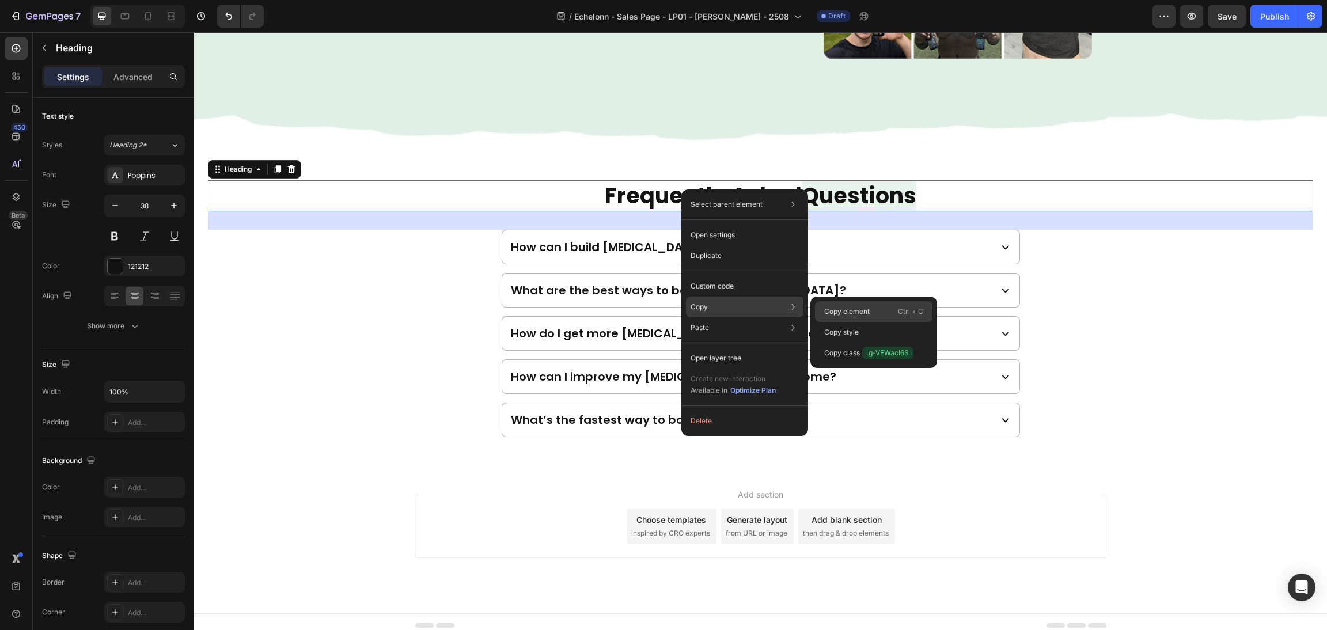
click at [851, 313] on p "Copy element" at bounding box center [847, 311] width 46 height 10
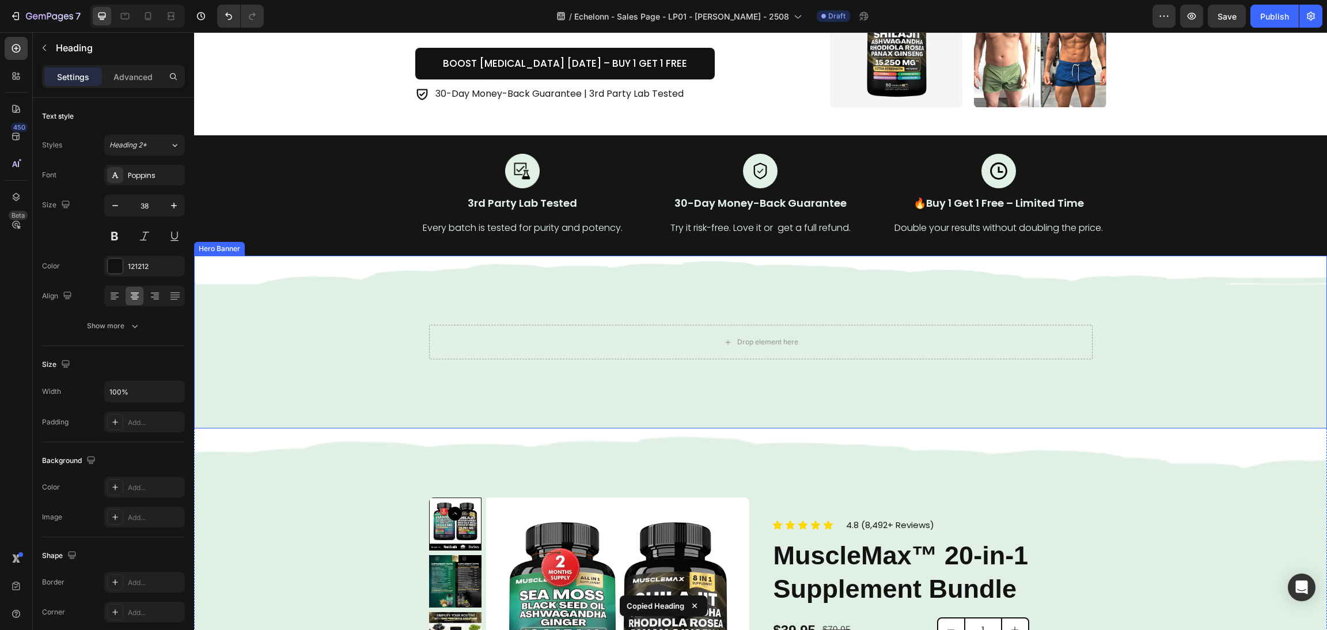
scroll to position [393, 0]
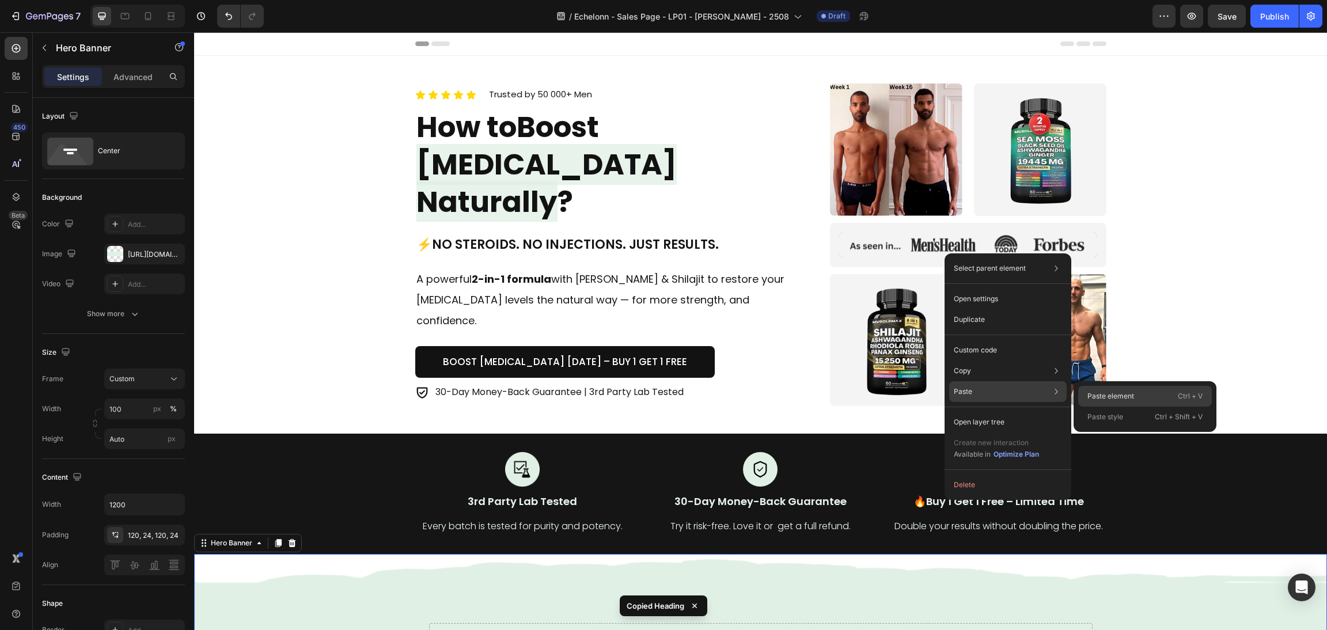
scroll to position [393, 0]
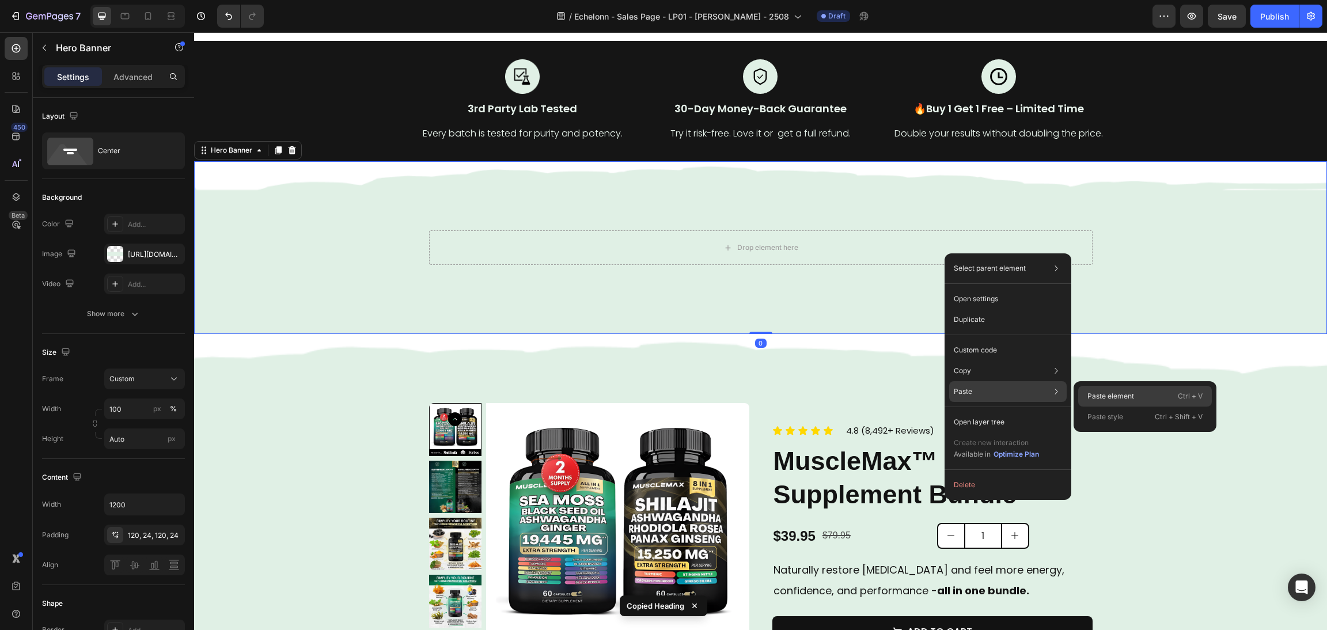
click at [1108, 407] on div "Paste element Ctrl + V" at bounding box center [1145, 417] width 134 height 21
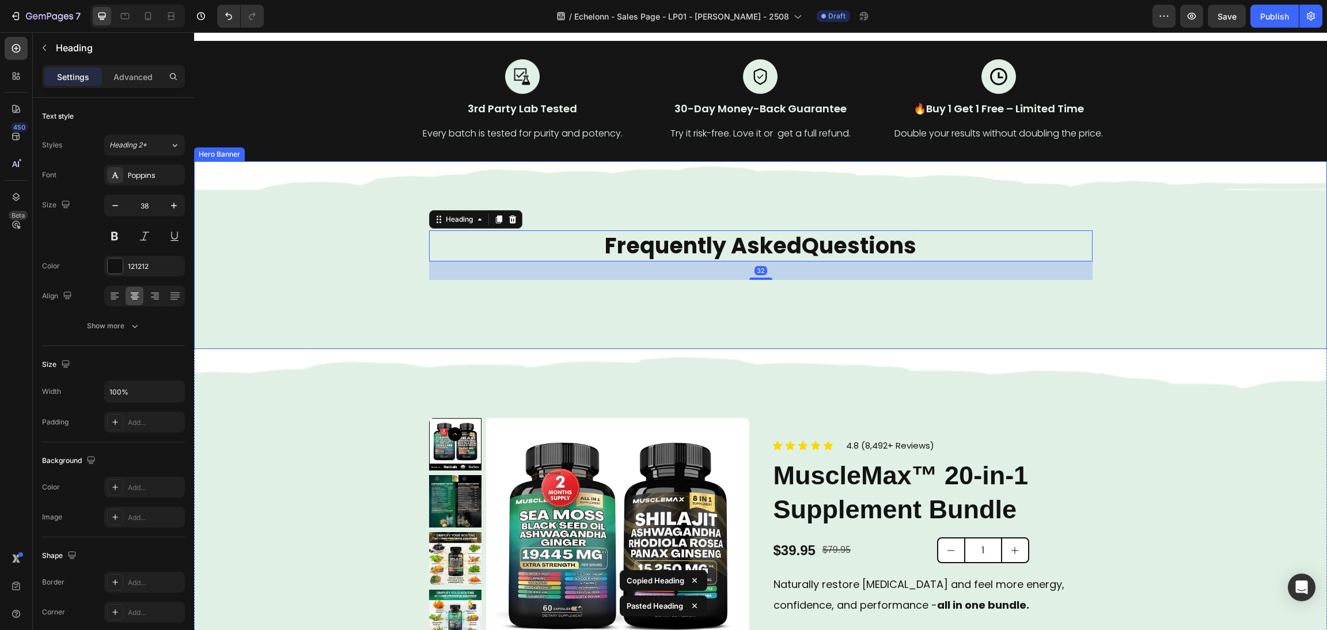
click at [1147, 264] on div "Background Image" at bounding box center [760, 254] width 1133 height 187
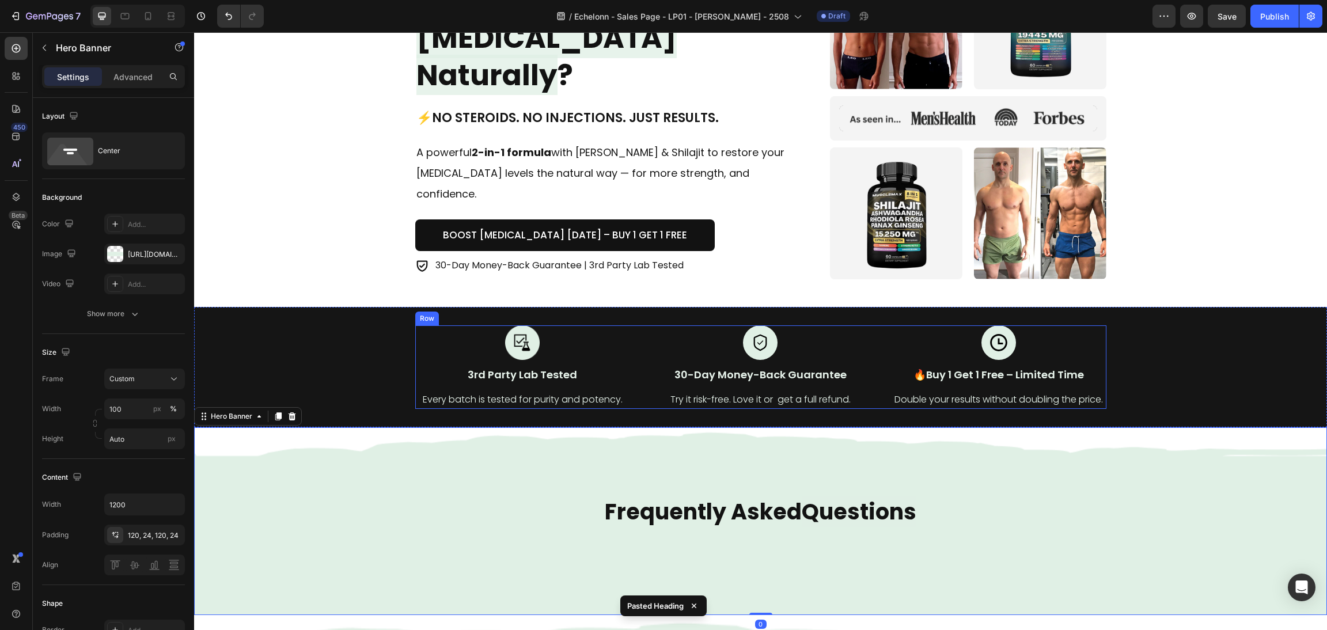
scroll to position [47, 0]
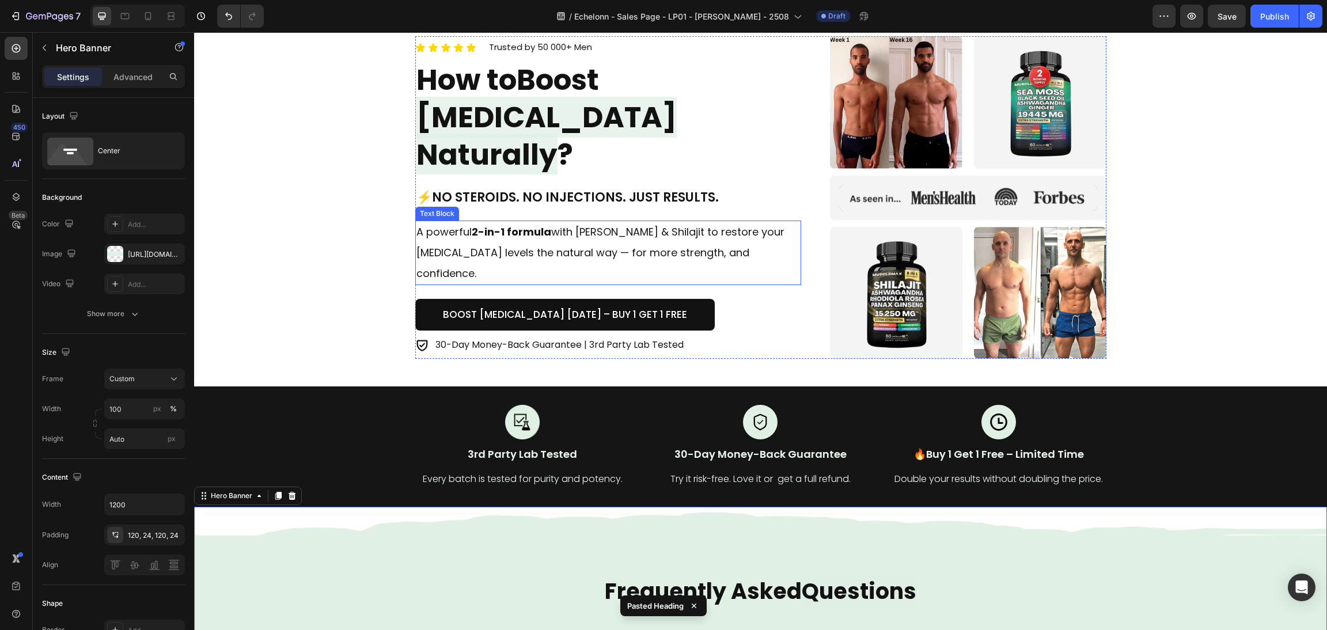
click at [662, 242] on p "A powerful 2-in-1 formula with Sea [PERSON_NAME] & Shilajit to restore your [ME…" at bounding box center [608, 253] width 384 height 62
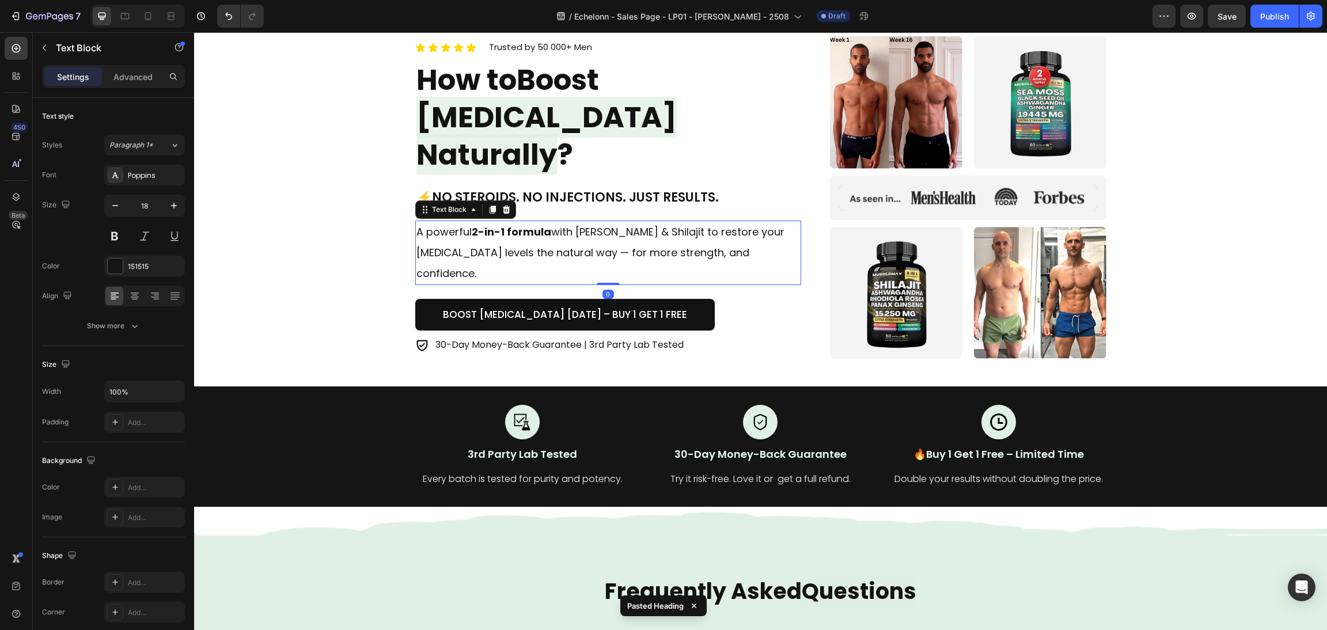
click at [482, 208] on div "Text Block" at bounding box center [465, 209] width 101 height 18
click at [486, 203] on div at bounding box center [493, 210] width 14 height 14
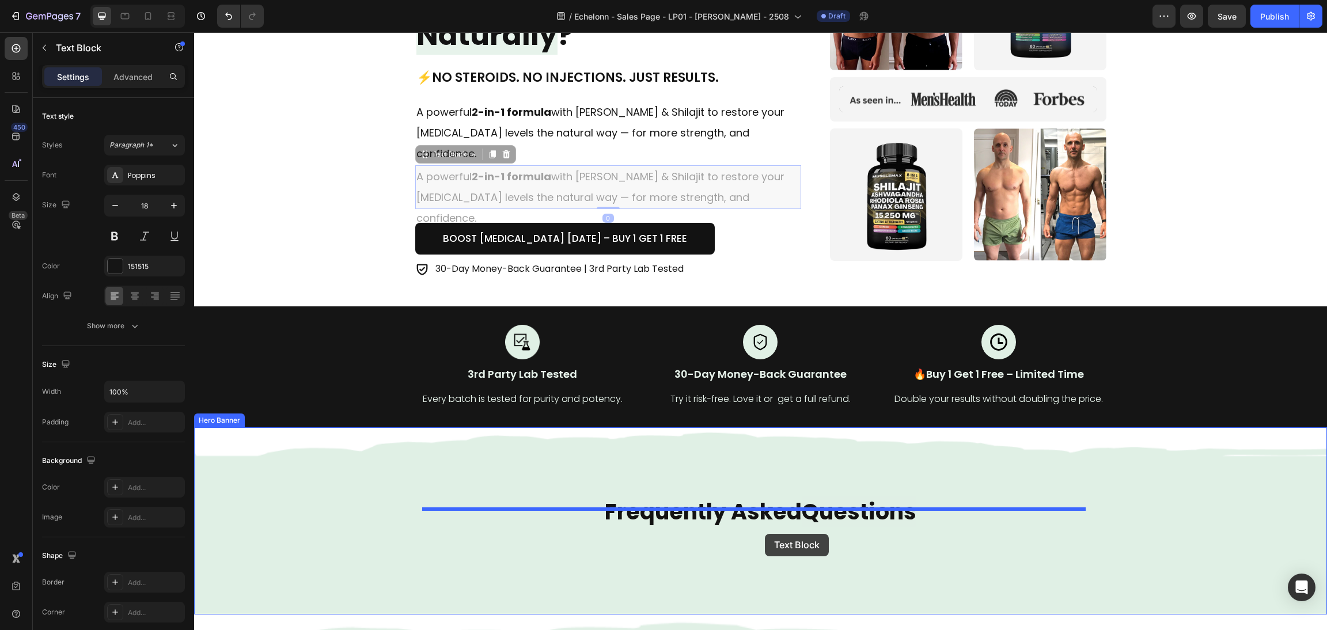
scroll to position [306, 0]
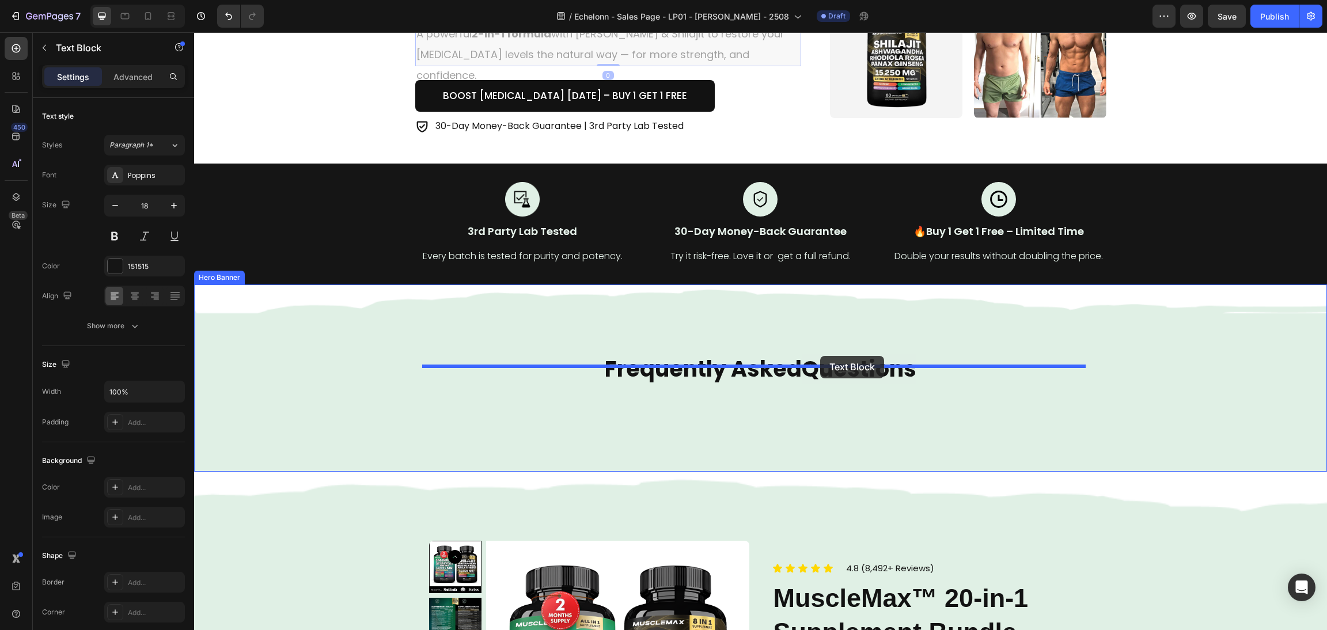
drag, startPoint x: 419, startPoint y: 235, endPoint x: 820, endPoint y: 356, distance: 419.3
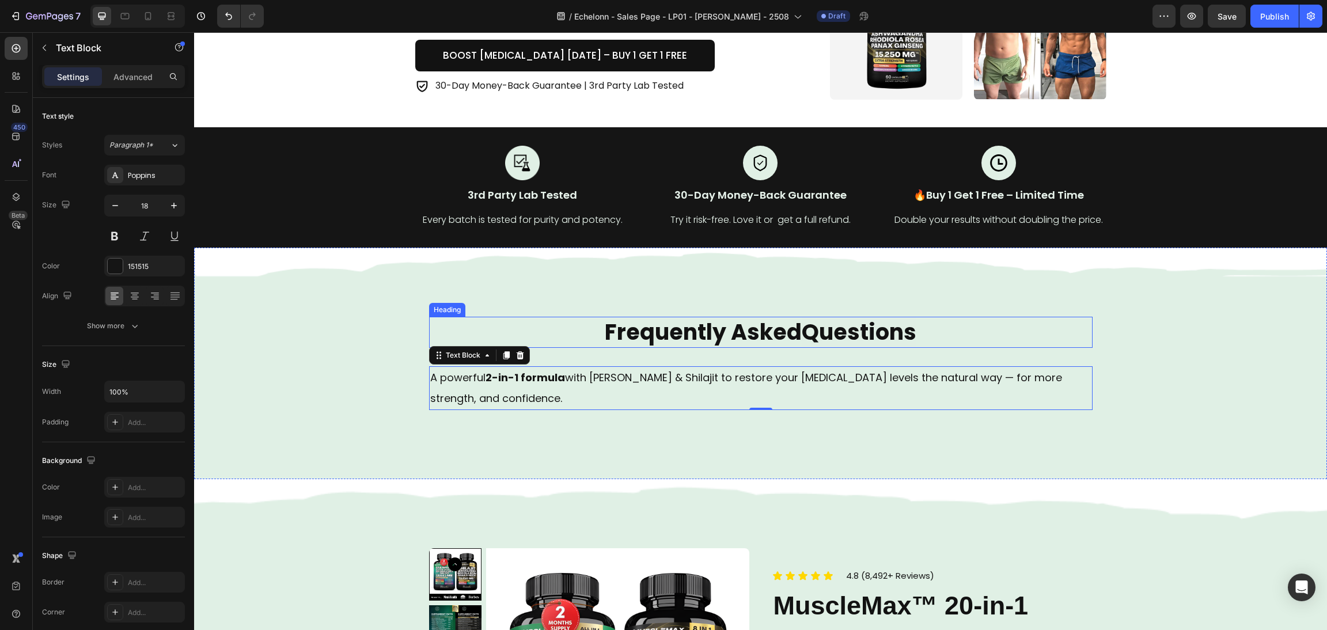
scroll to position [285, 0]
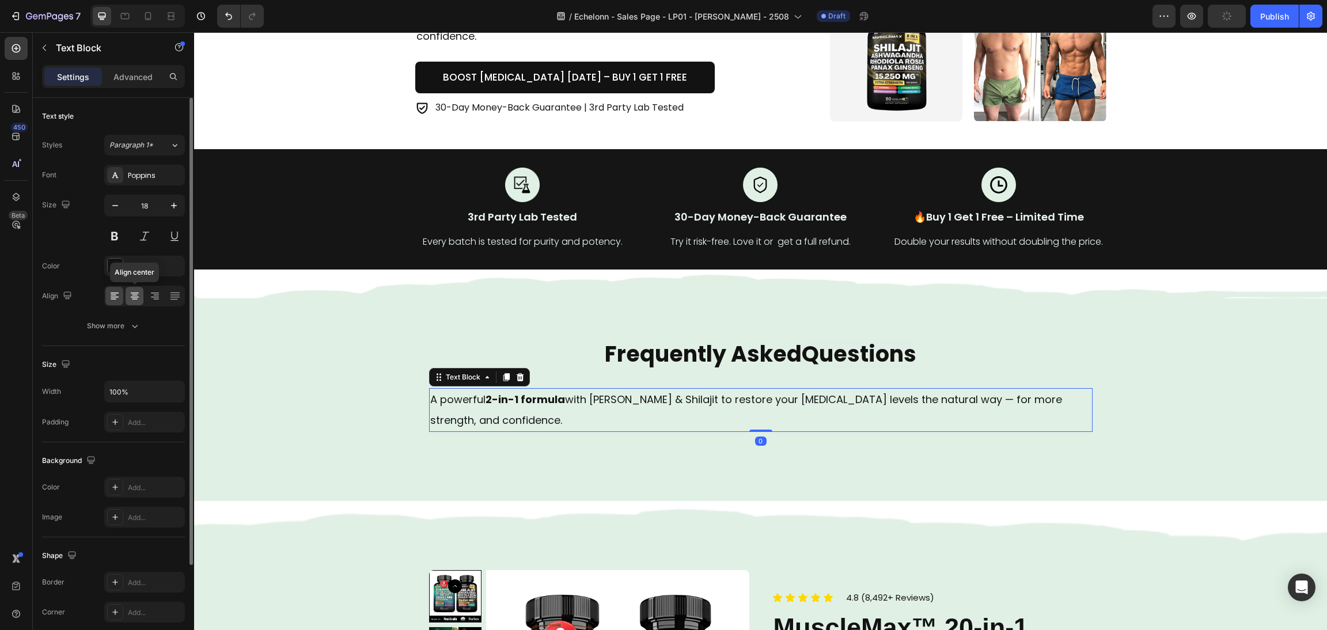
click at [137, 291] on icon at bounding box center [135, 296] width 12 height 12
click at [173, 202] on icon "button" at bounding box center [174, 206] width 12 height 12
type input "19"
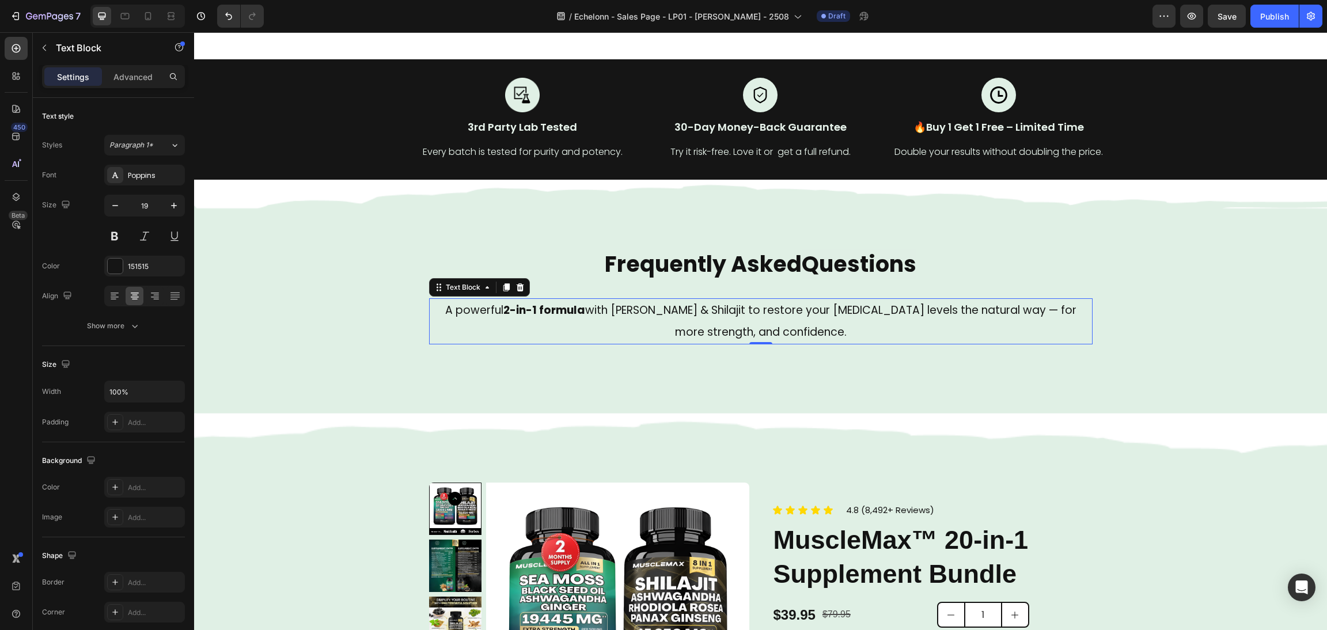
scroll to position [371, 0]
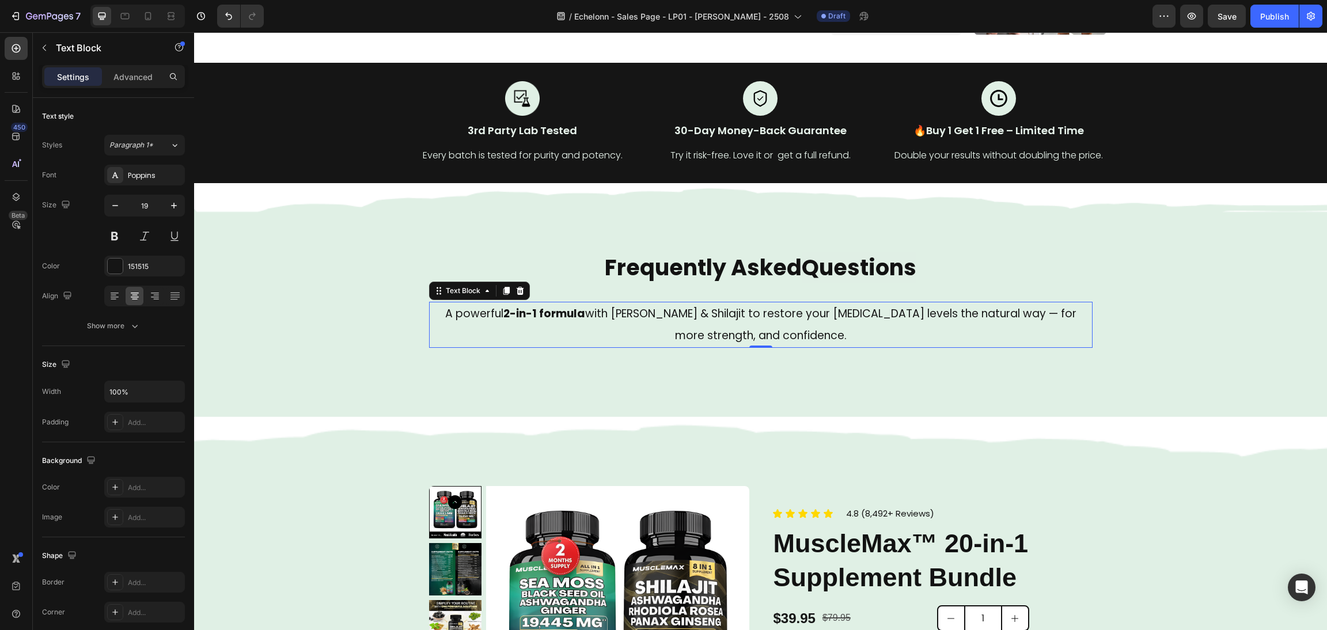
click at [803, 328] on p "A powerful 2-in-1 formula with Sea [PERSON_NAME] & Shilajit to restore your [ME…" at bounding box center [760, 325] width 661 height 44
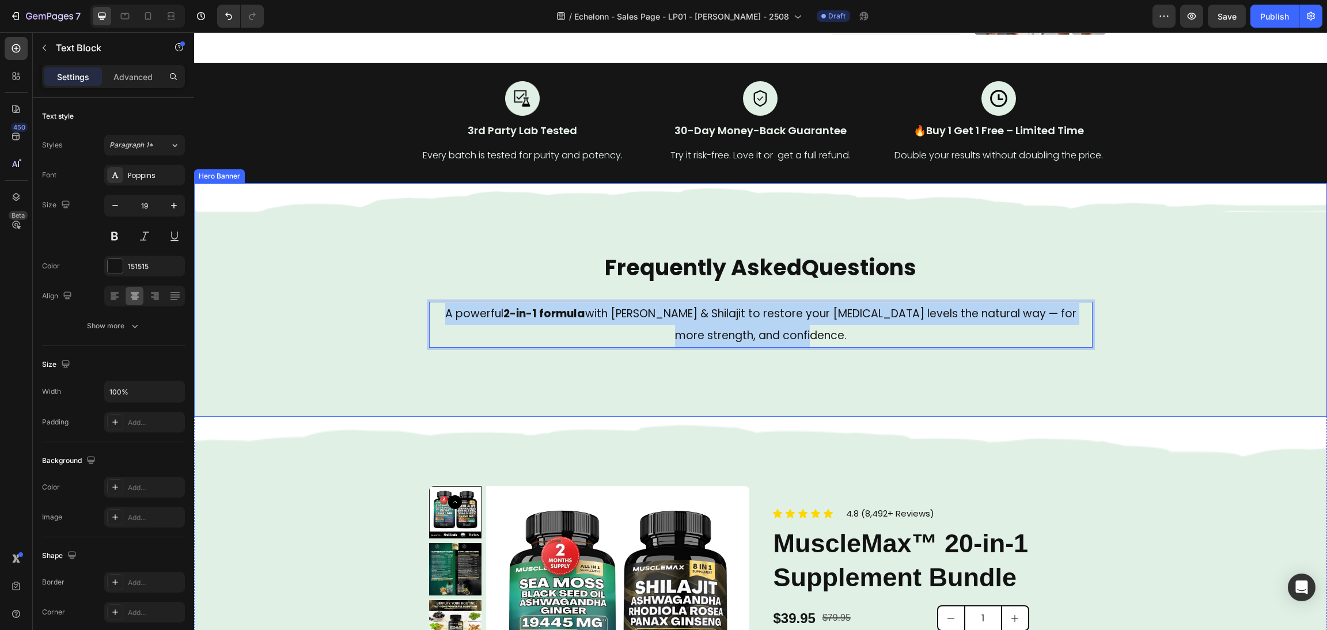
drag, startPoint x: 815, startPoint y: 335, endPoint x: 514, endPoint y: 312, distance: 301.6
click at [351, 279] on div "Frequently Asked Questions Heading A powerful 2-in-1 formula with [PERSON_NAME]…" at bounding box center [760, 299] width 1133 height 233
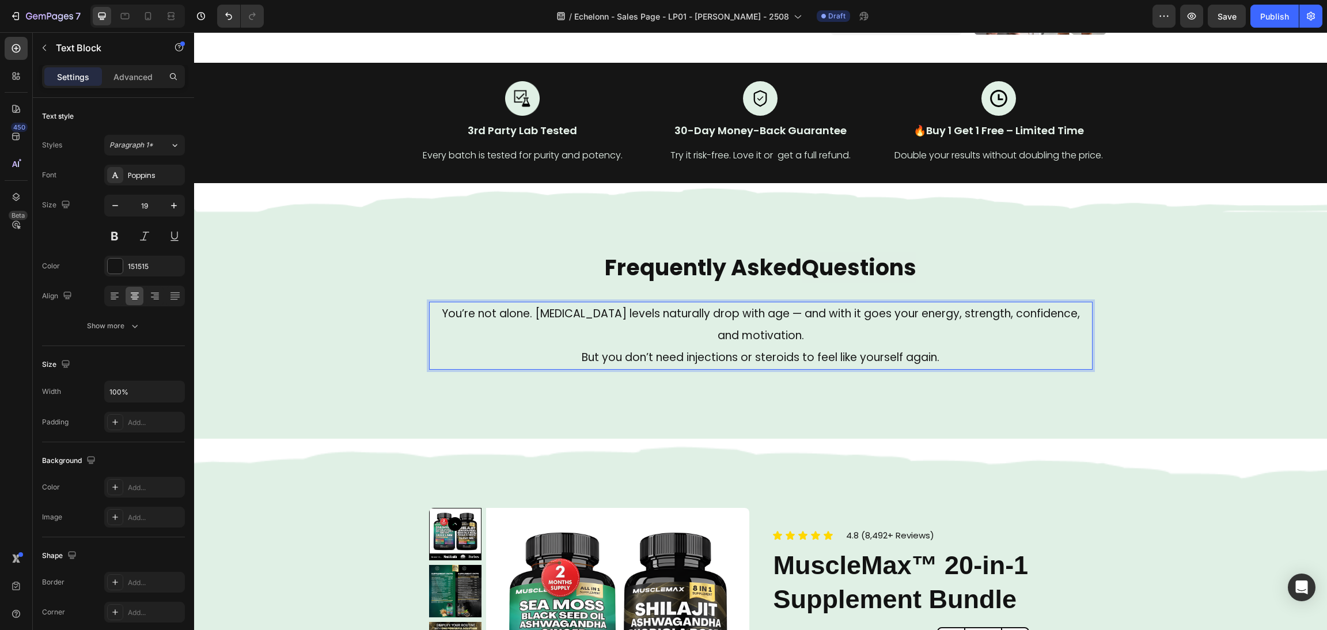
click at [861, 337] on p "You’re not alone. [MEDICAL_DATA] levels naturally drop with age — and with it g…" at bounding box center [760, 325] width 661 height 44
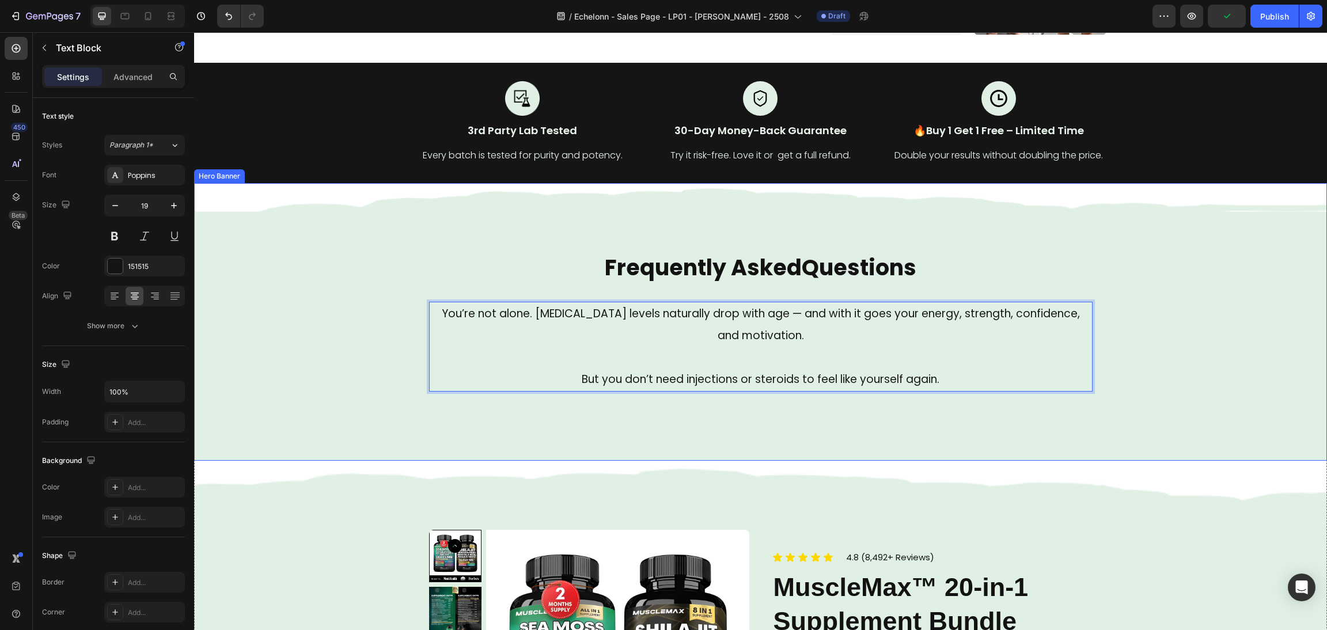
click at [1100, 343] on div "Background Image" at bounding box center [760, 321] width 1133 height 277
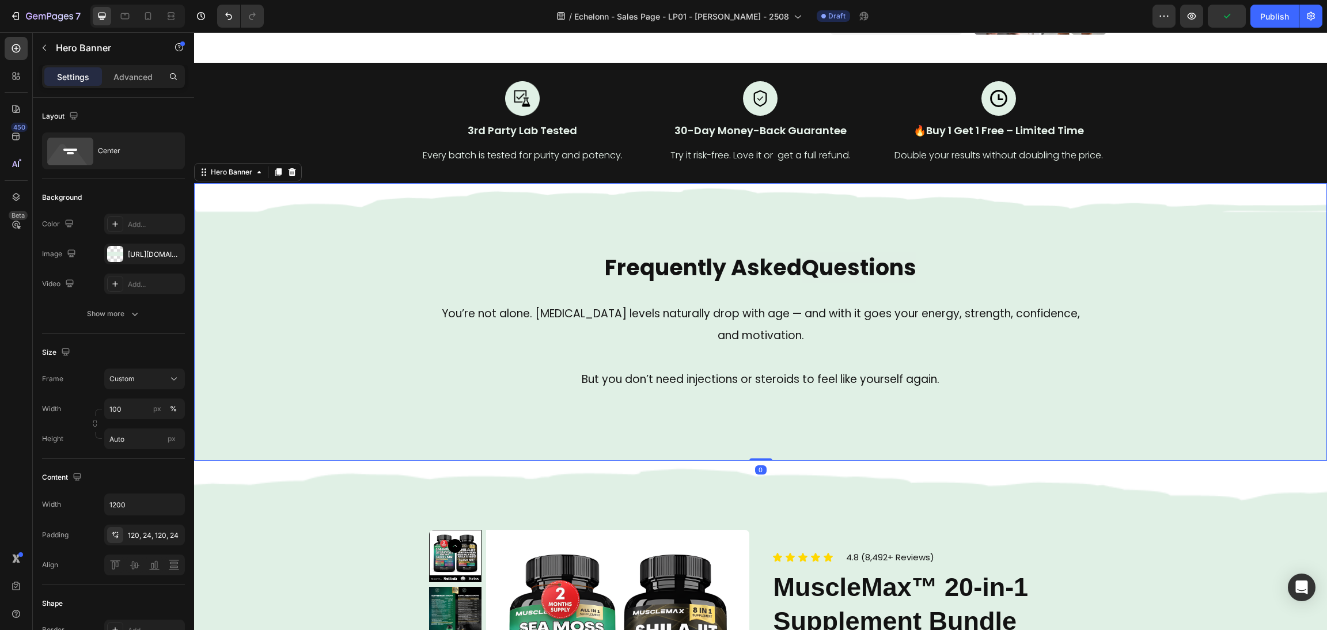
click at [1018, 332] on p "You’re not alone. [MEDICAL_DATA] levels naturally drop with age — and with it g…" at bounding box center [760, 325] width 661 height 44
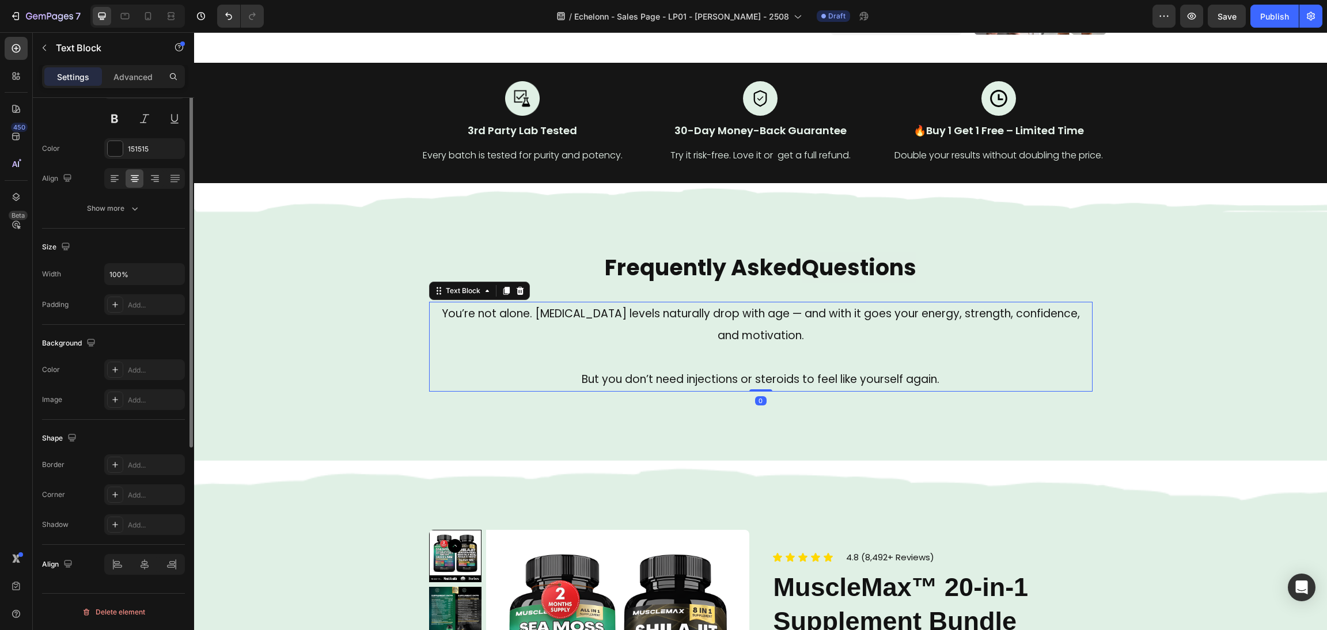
scroll to position [0, 0]
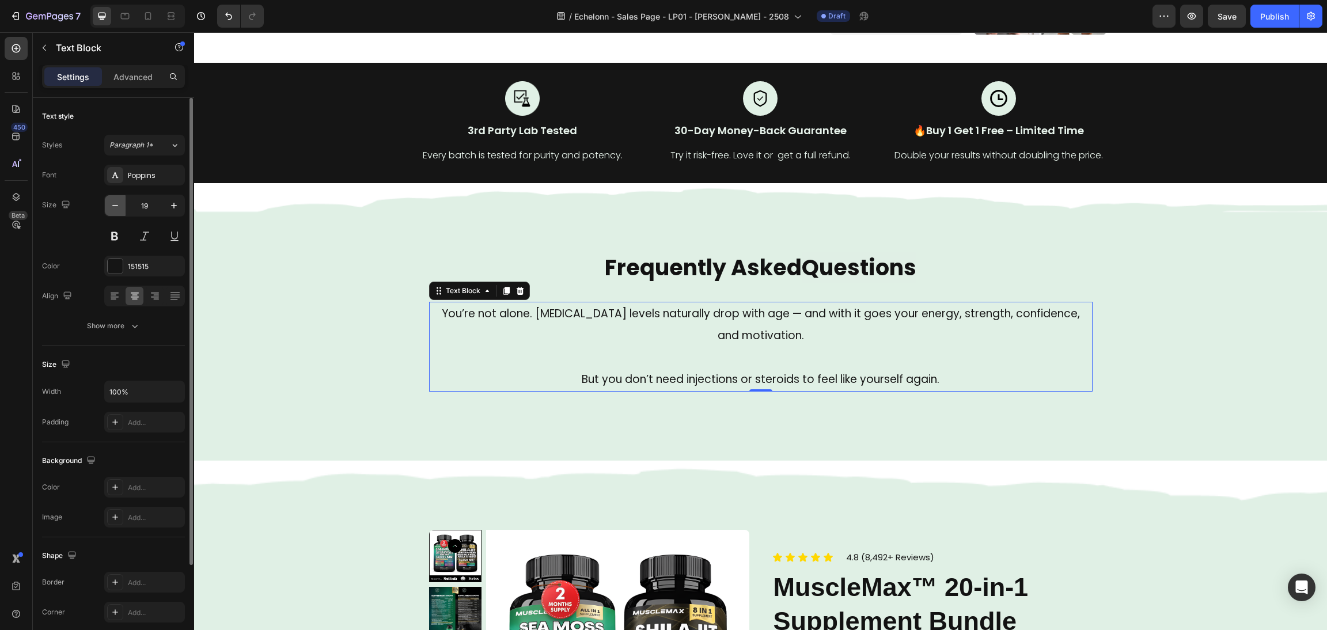
click at [108, 207] on button "button" at bounding box center [115, 205] width 21 height 21
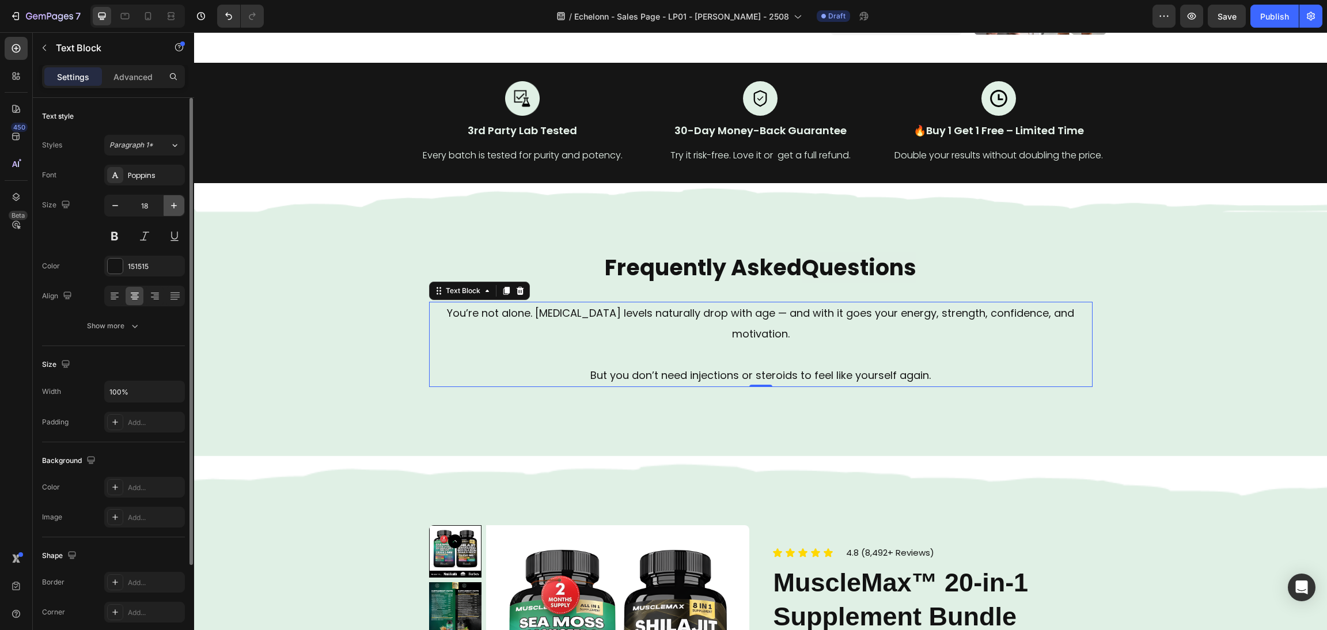
click at [172, 201] on icon "button" at bounding box center [174, 206] width 12 height 12
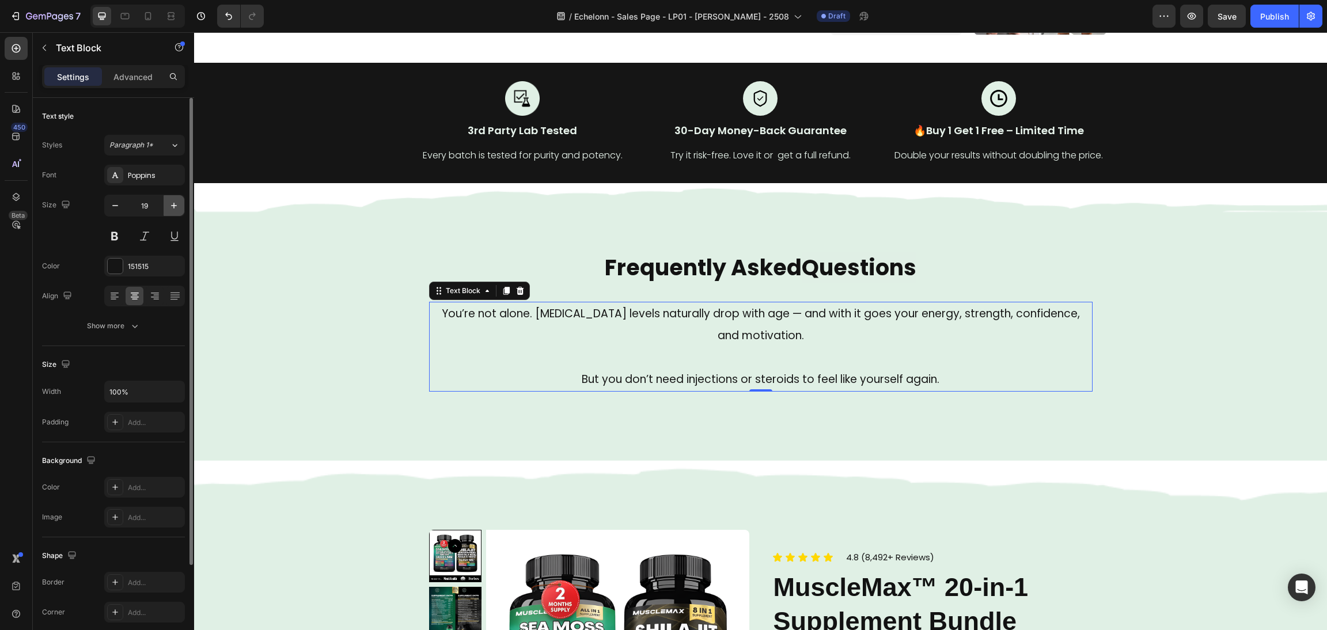
click at [172, 201] on icon "button" at bounding box center [174, 206] width 12 height 12
type input "20"
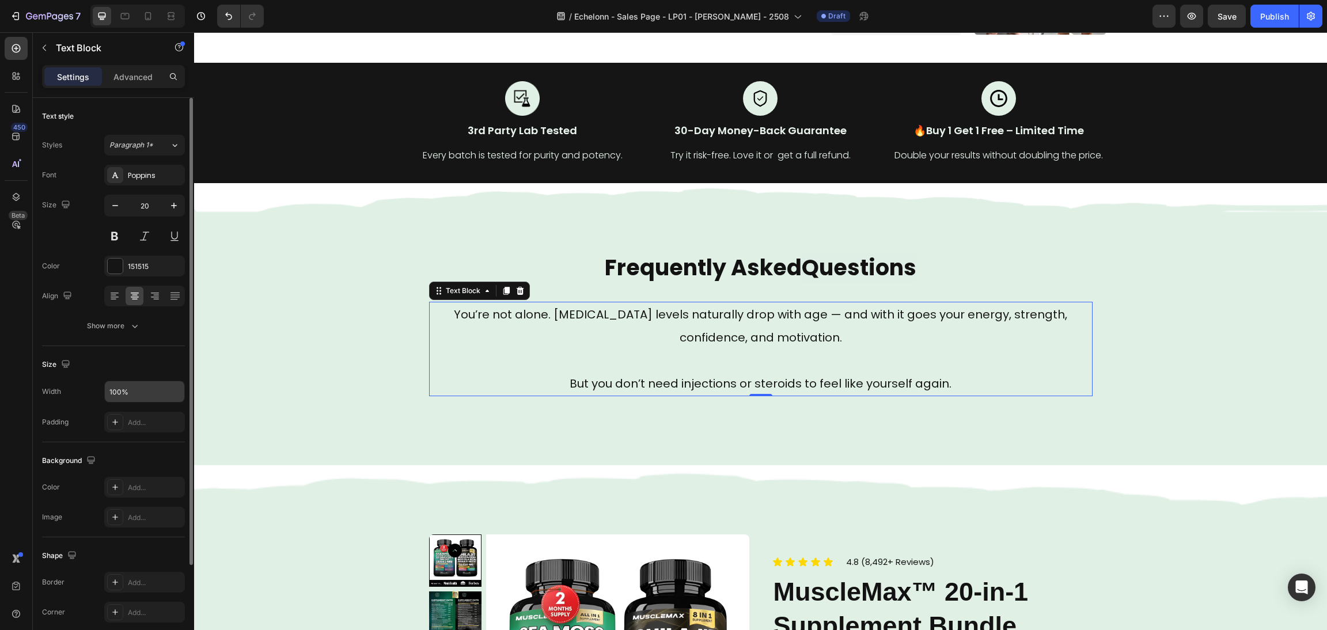
click at [122, 397] on input "100%" at bounding box center [144, 391] width 79 height 21
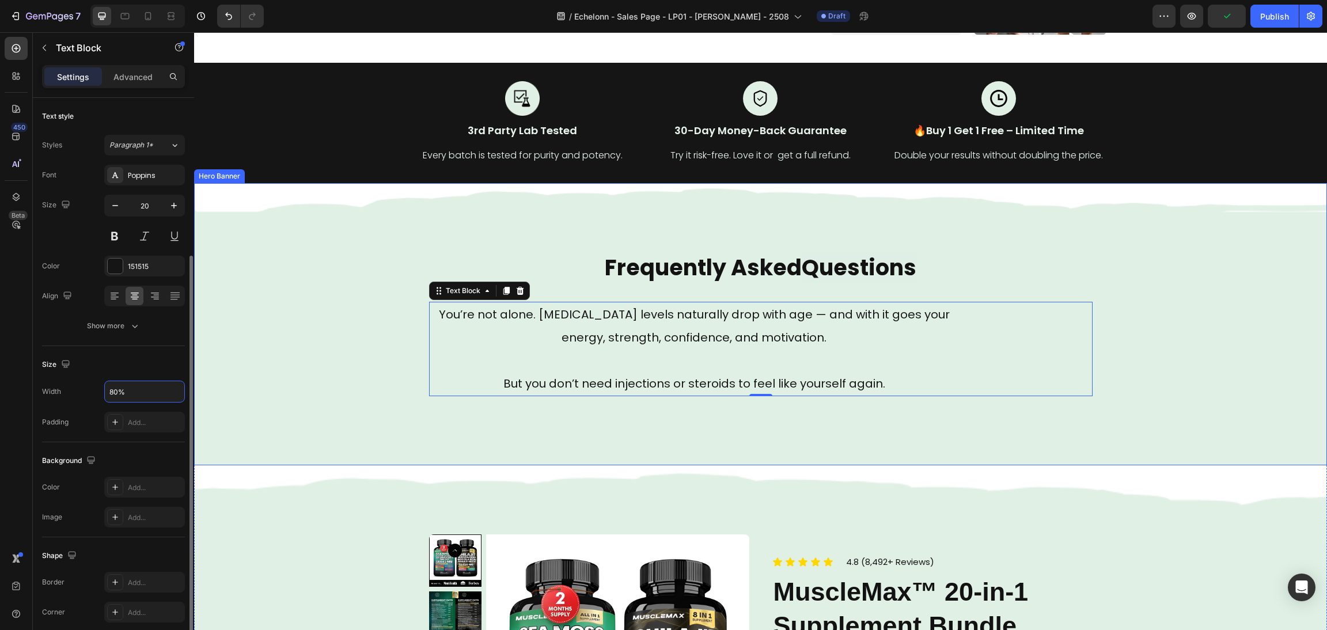
scroll to position [86, 0]
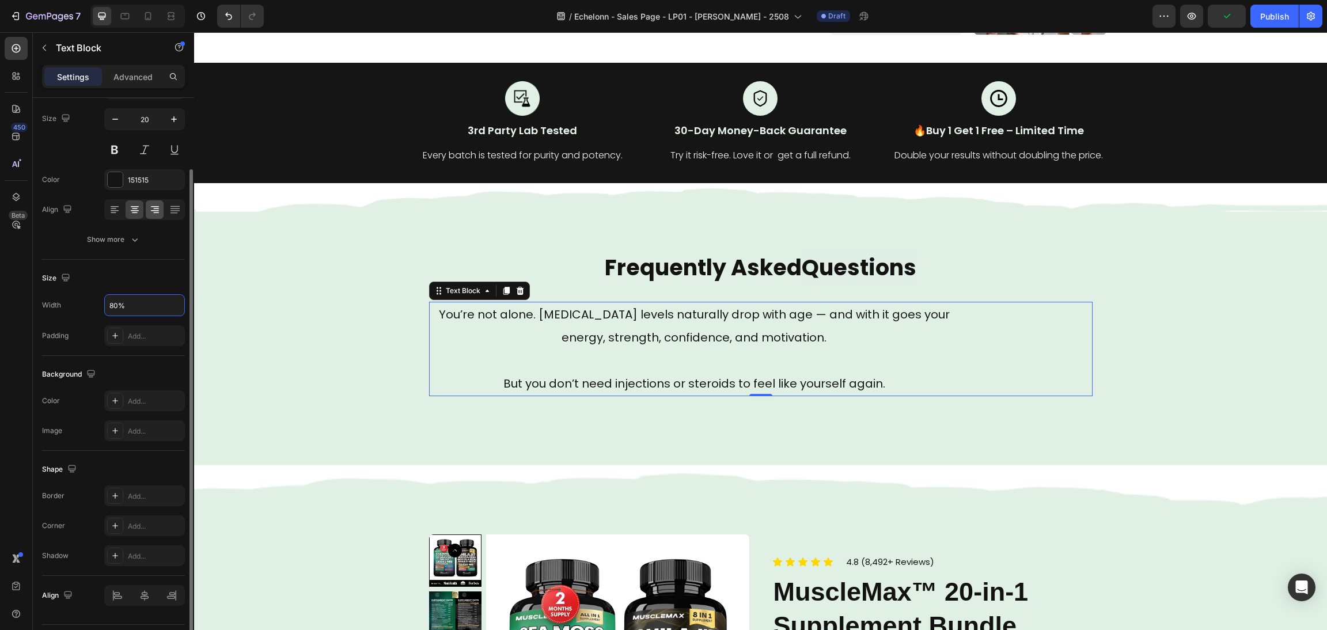
type input "80%"
click at [151, 215] on div at bounding box center [155, 209] width 18 height 18
click at [134, 208] on icon at bounding box center [135, 210] width 12 height 12
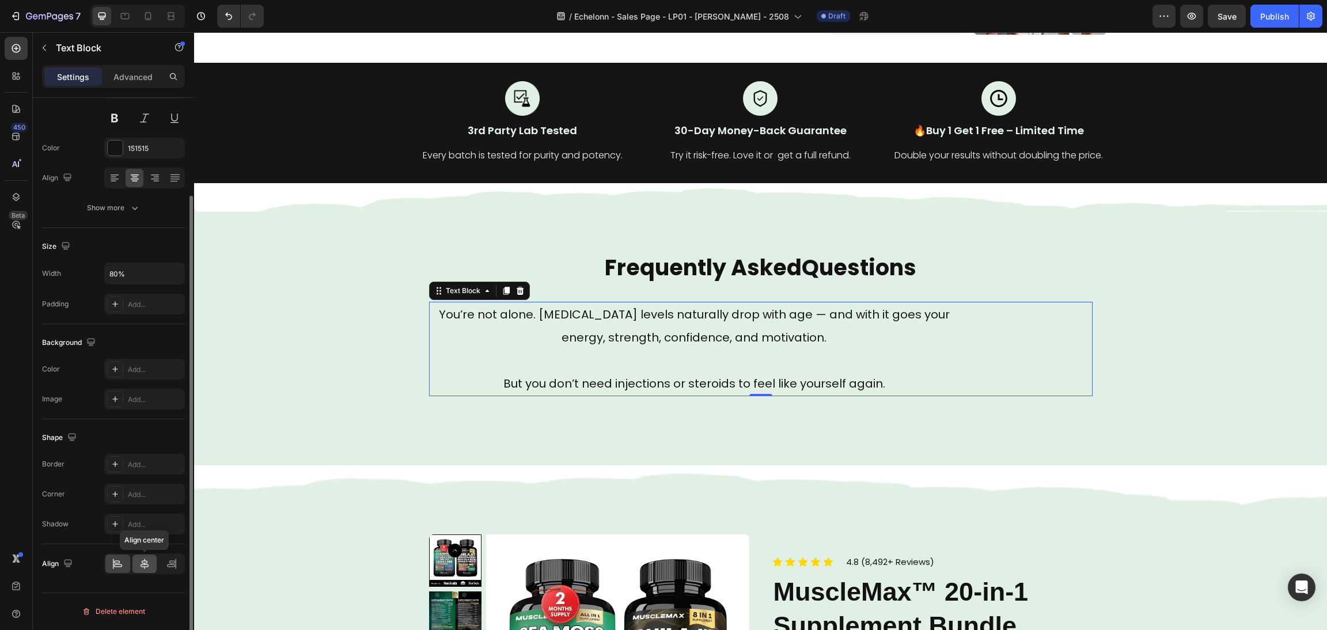
click at [144, 569] on icon at bounding box center [145, 564] width 8 height 10
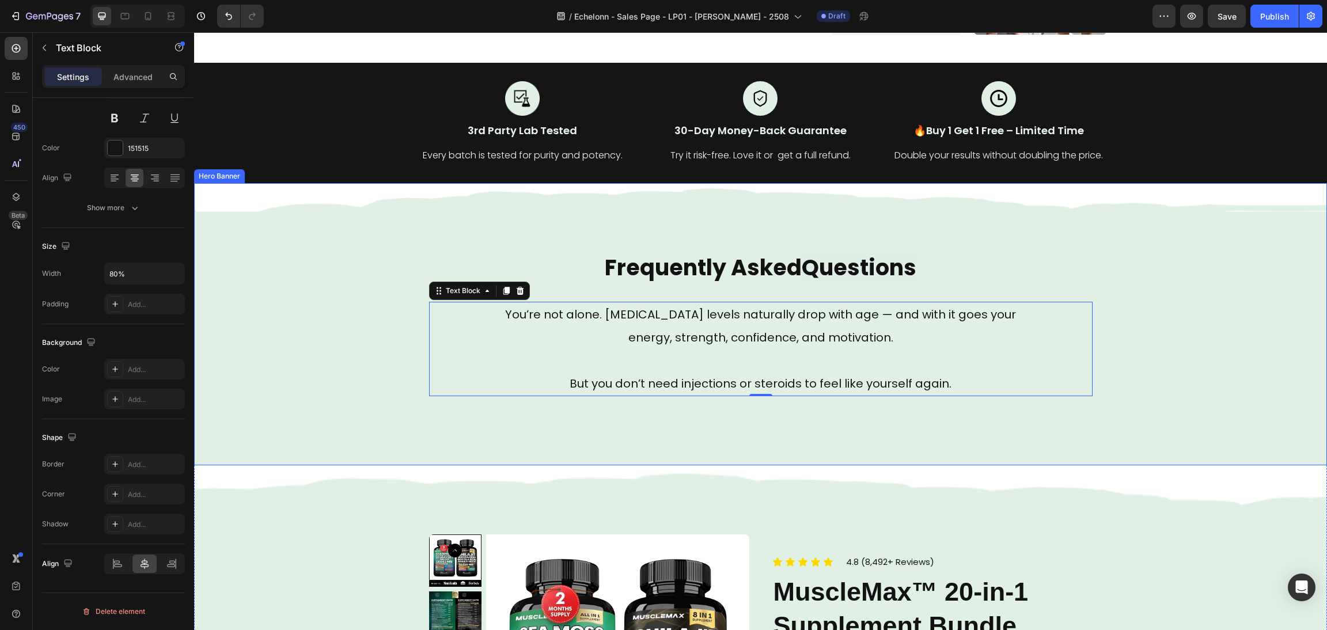
click at [1192, 339] on div "Background Image" at bounding box center [760, 324] width 1133 height 282
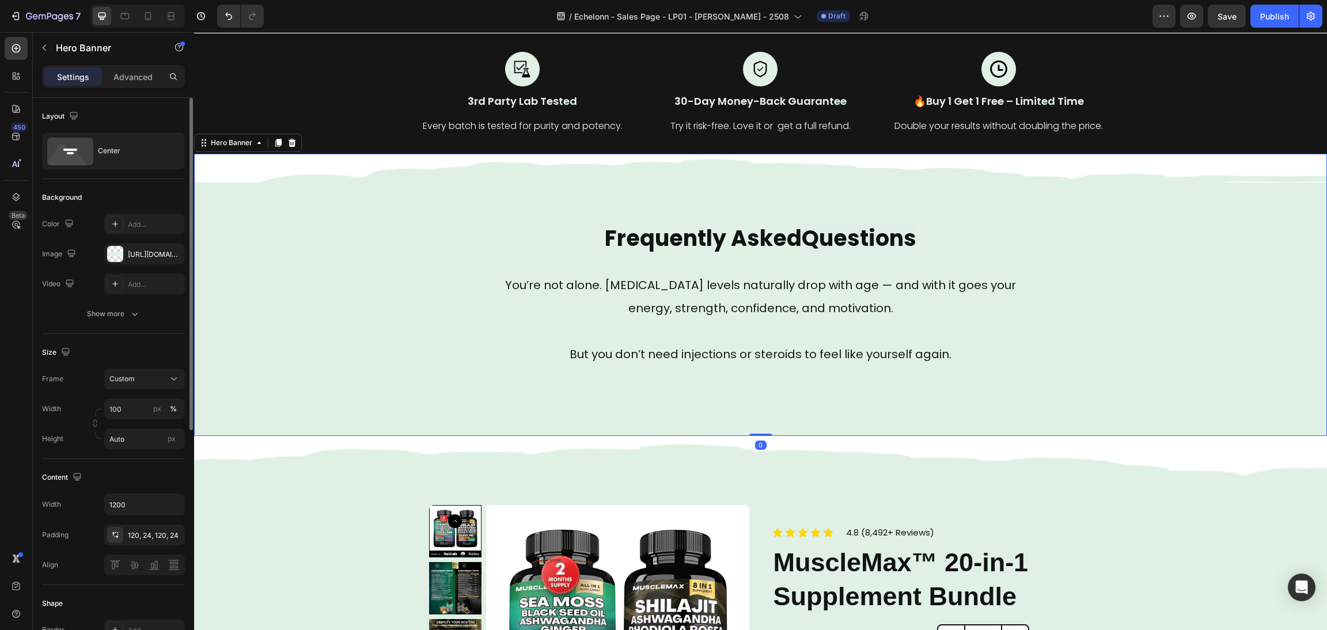
scroll to position [371, 0]
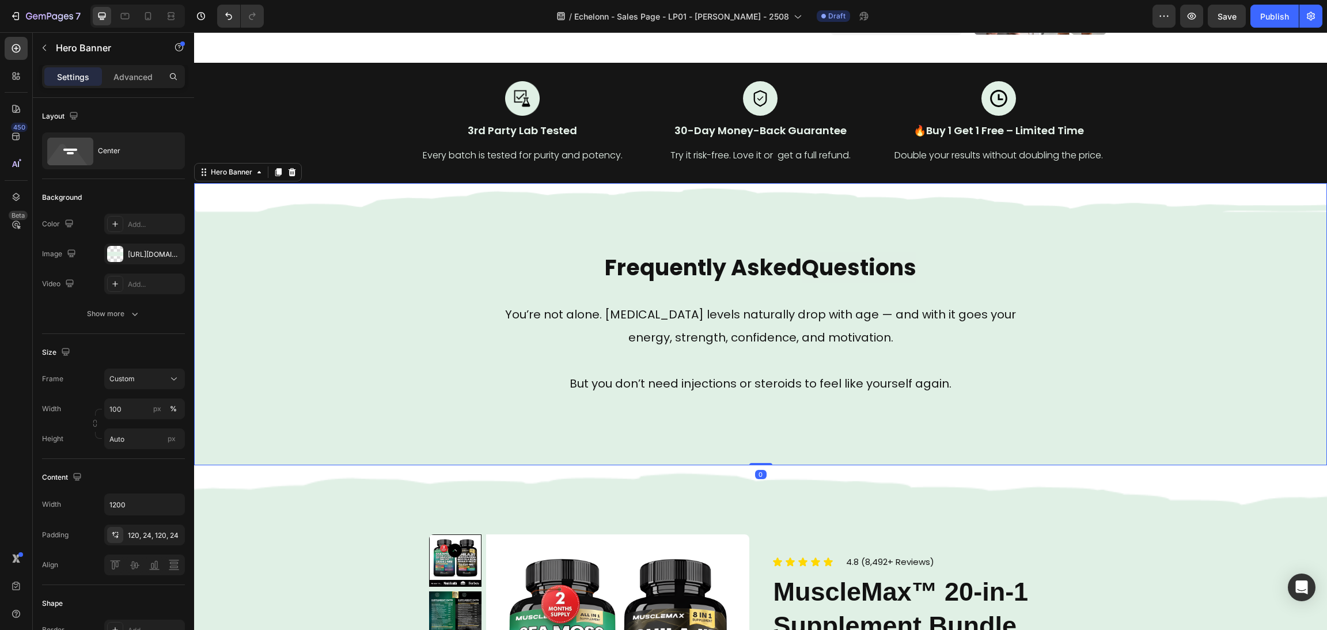
click at [1097, 316] on div "Frequently Asked Questions Heading You’re not alone. [MEDICAL_DATA] levels natu…" at bounding box center [760, 324] width 691 height 282
click at [890, 271] on span "Questions" at bounding box center [859, 267] width 115 height 31
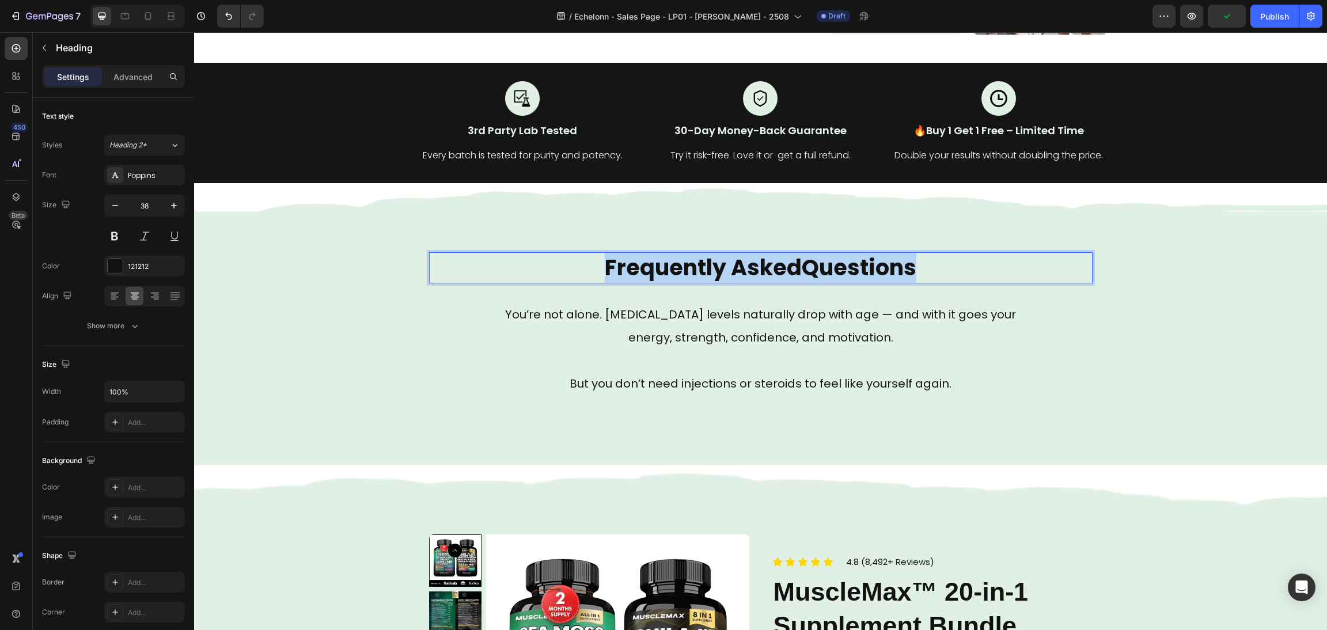
drag, startPoint x: 928, startPoint y: 274, endPoint x: 425, endPoint y: 288, distance: 503.1
click at [415, 287] on div "Frequently Asked Questions Heading 32 You’re not alone. [MEDICAL_DATA] levels n…" at bounding box center [760, 324] width 691 height 282
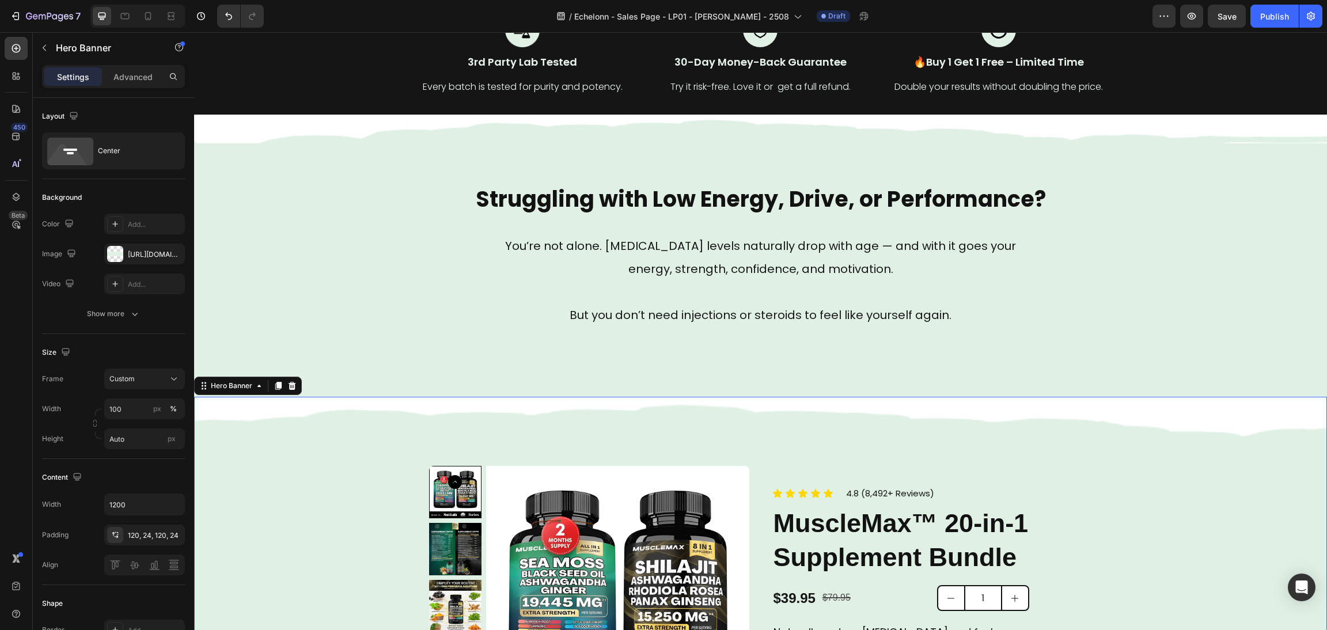
scroll to position [544, 0]
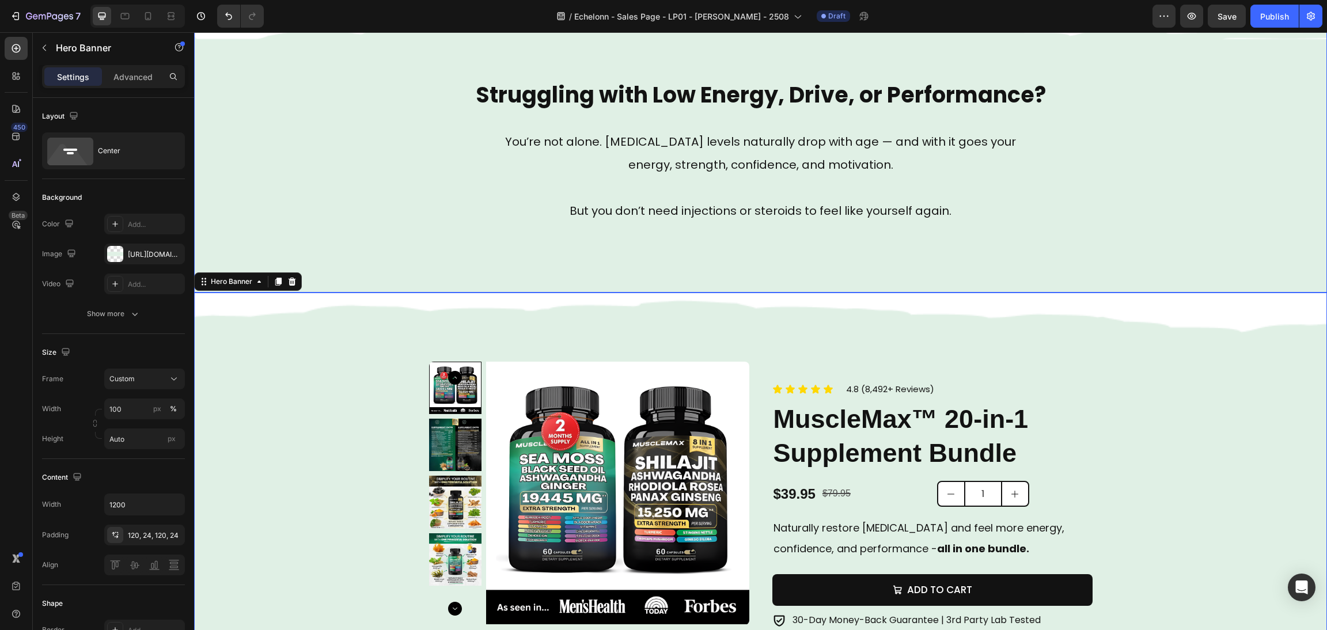
click at [839, 222] on div "Struggling with Low Energy, Drive, or Performance? Heading You’re not alone. [M…" at bounding box center [760, 151] width 691 height 282
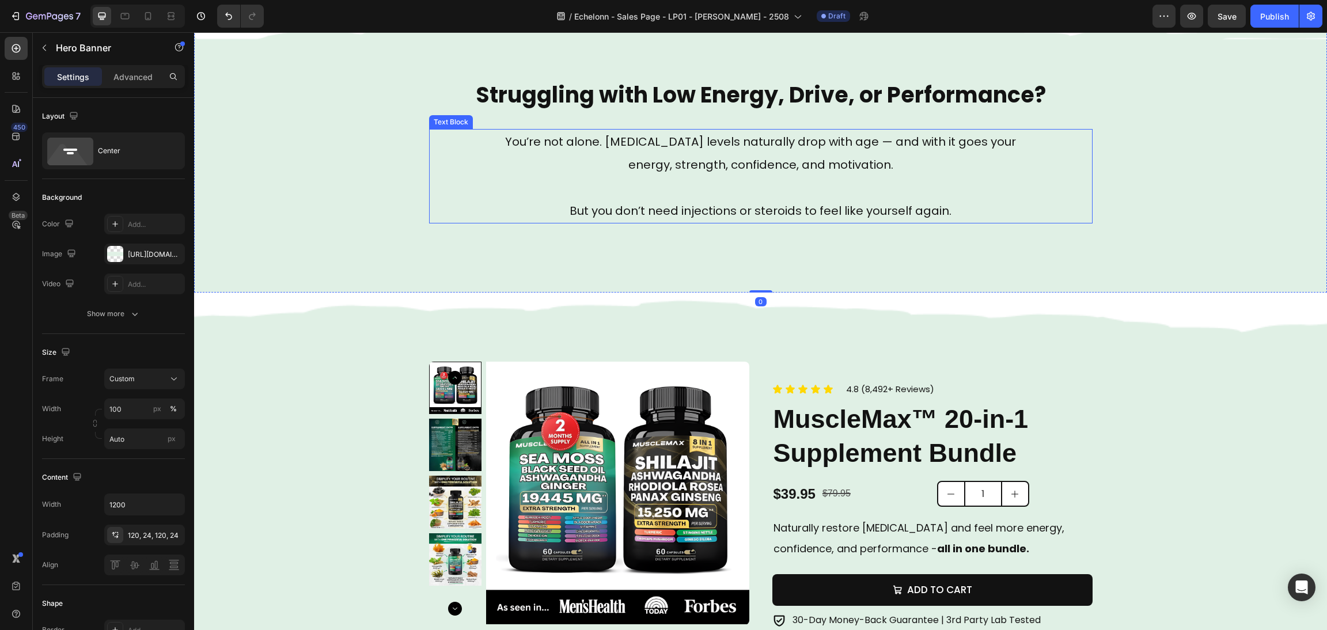
click at [835, 202] on p "But you don’t need injections or steroids to feel like yourself again." at bounding box center [761, 210] width 529 height 23
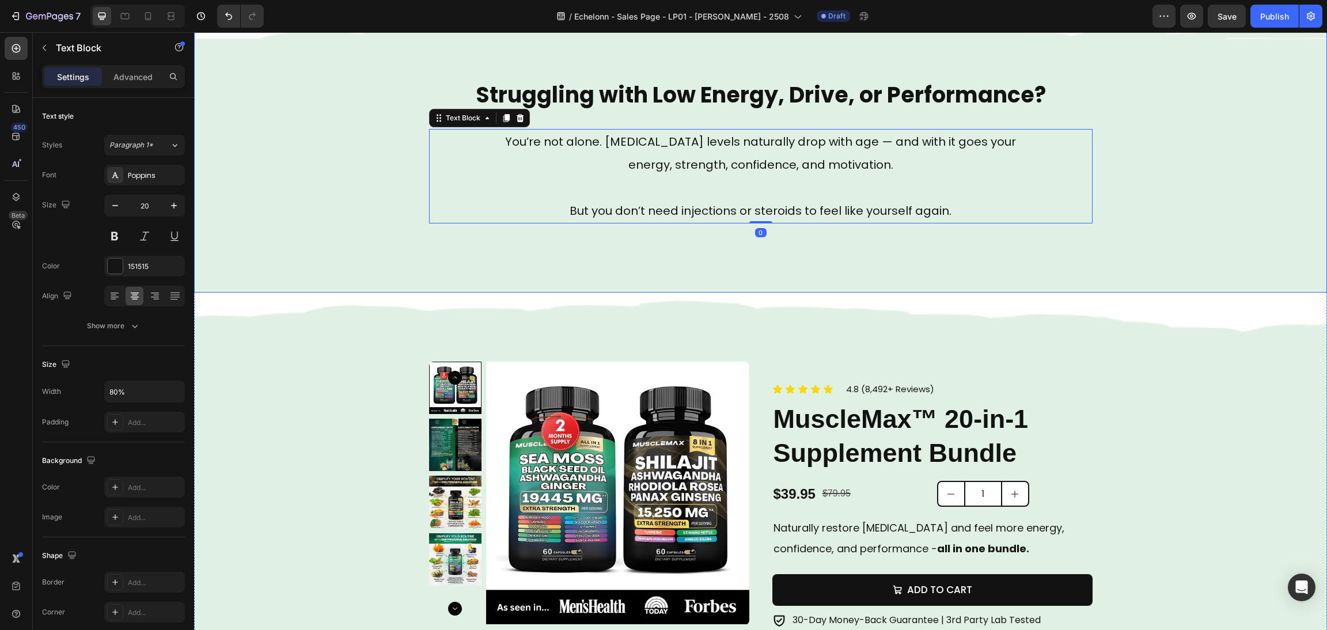
click at [840, 257] on div "Struggling with Low Energy, Drive, or Performance? Heading You’re not alone. [M…" at bounding box center [760, 151] width 691 height 282
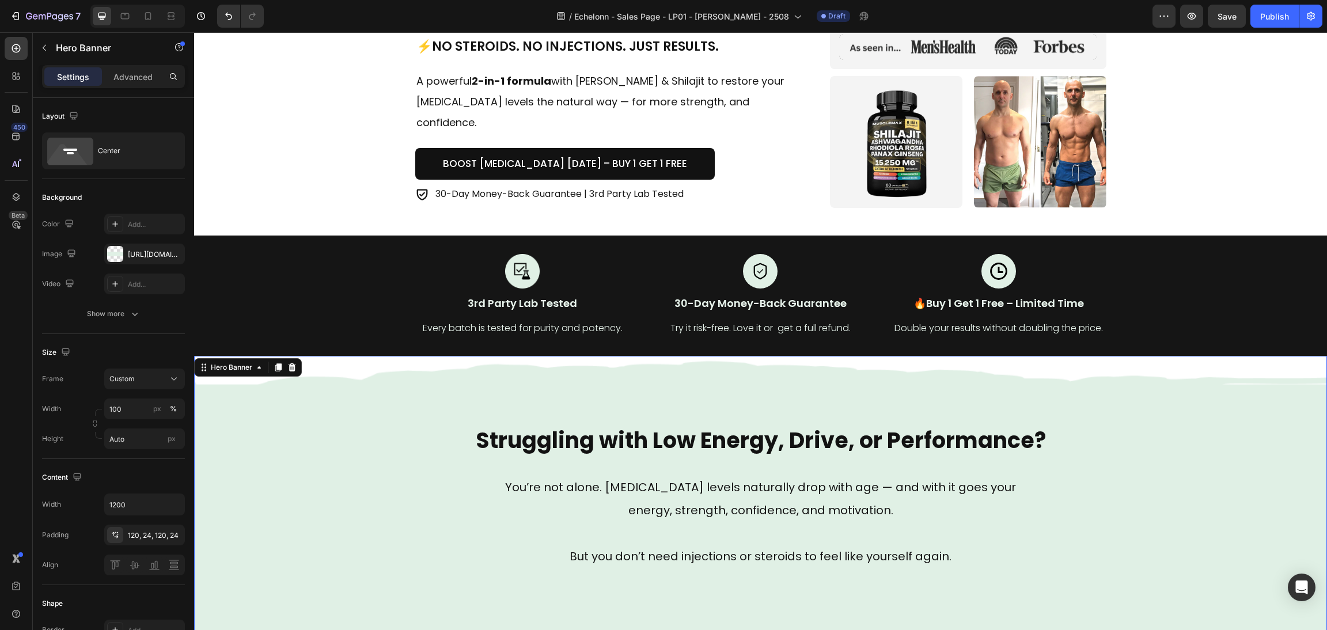
scroll to position [285, 0]
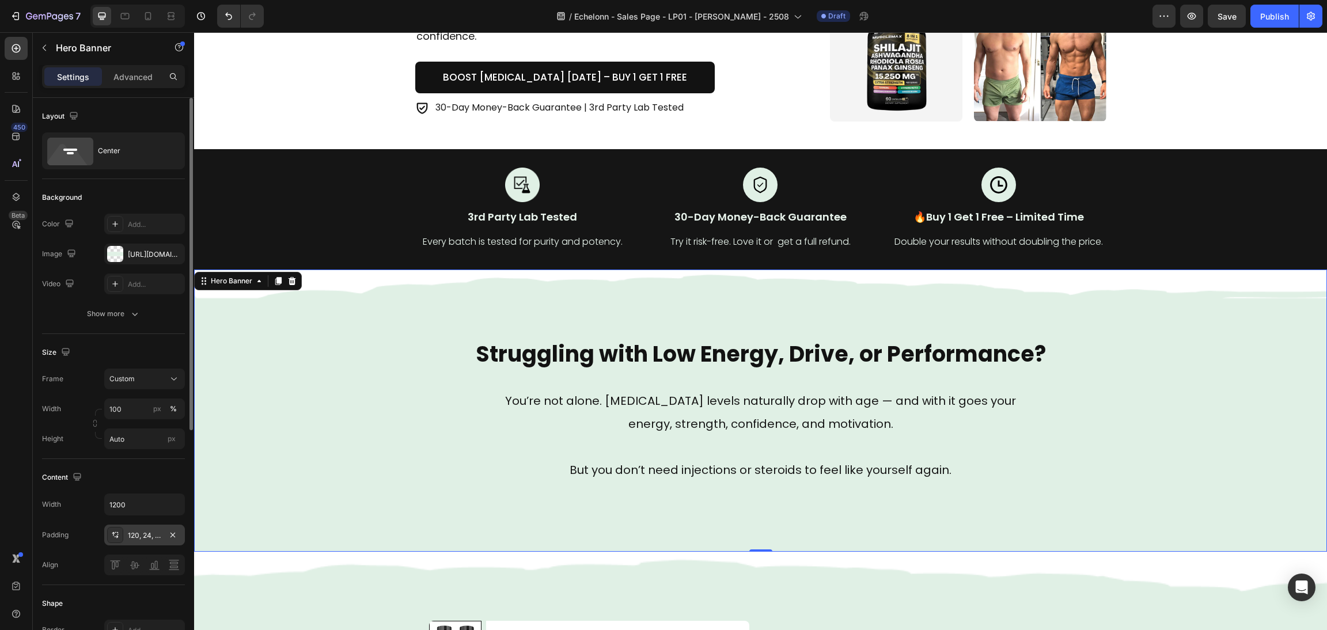
click at [154, 536] on div "120, 24, 120, 24" at bounding box center [144, 536] width 33 height 10
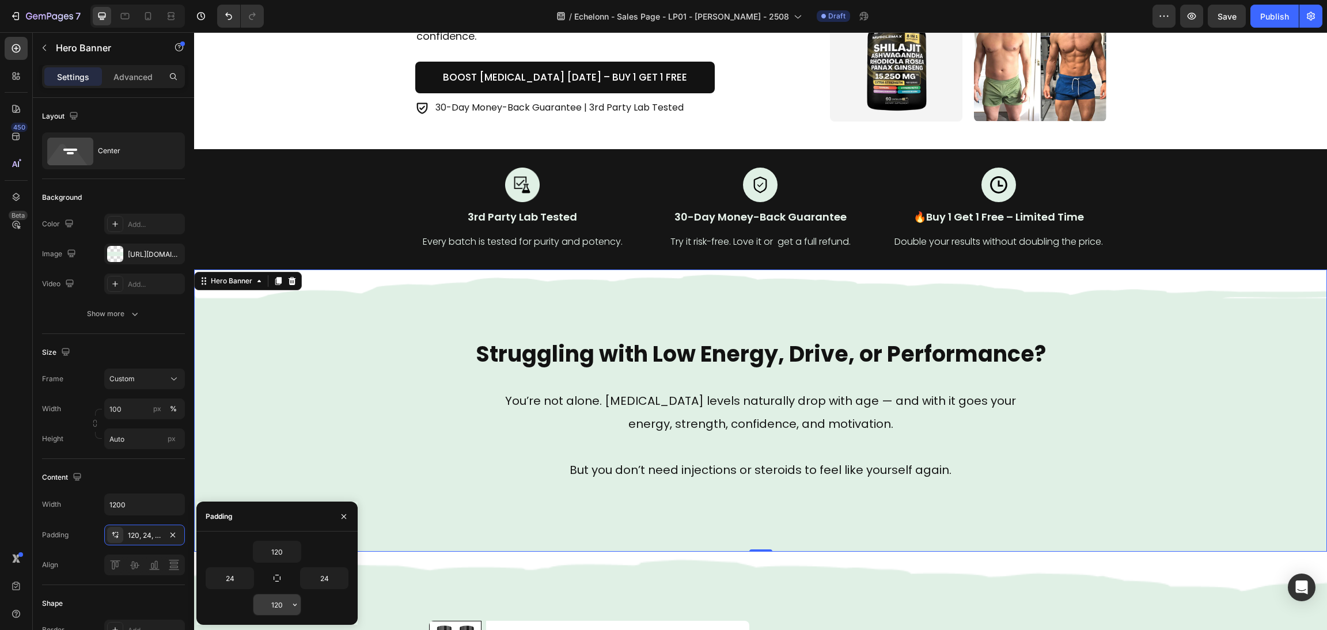
click at [294, 599] on button "button" at bounding box center [295, 604] width 12 height 21
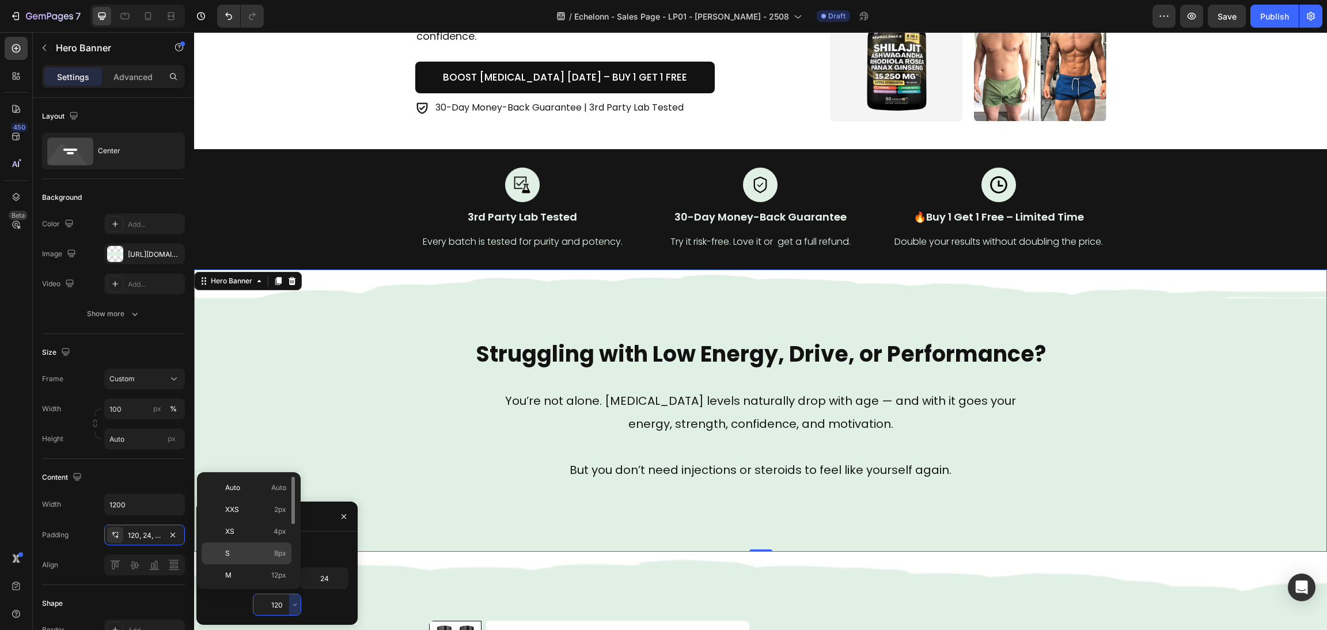
click at [276, 565] on div "S 8px" at bounding box center [247, 576] width 90 height 22
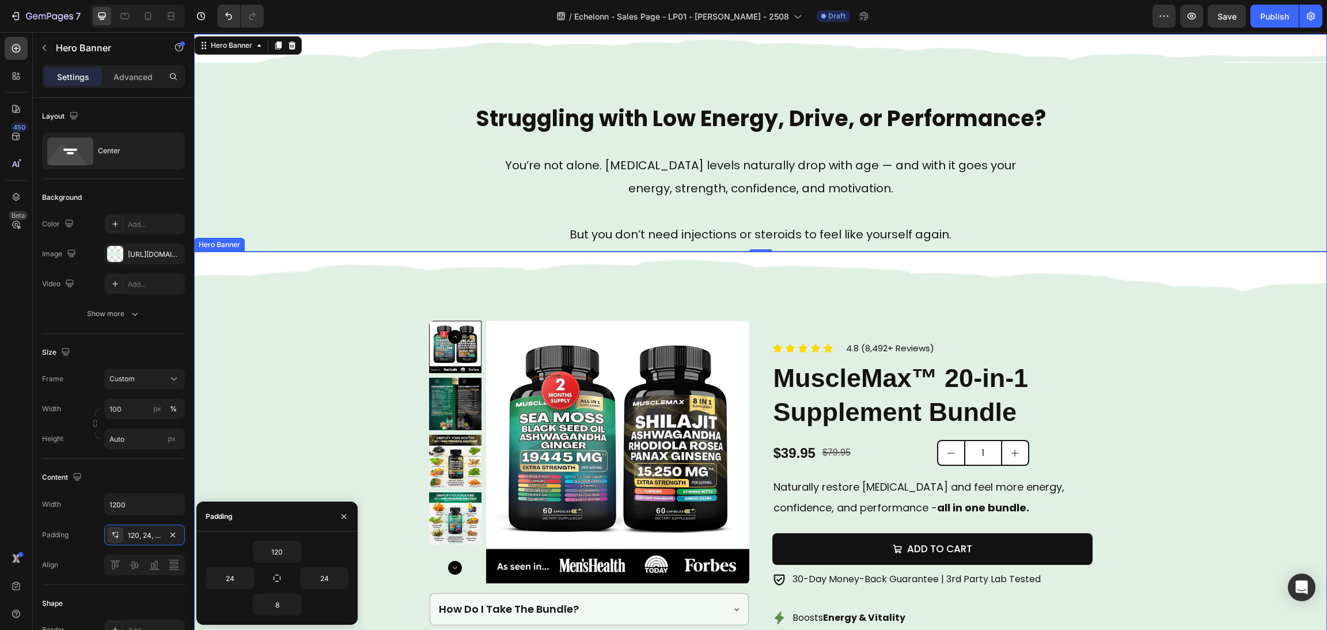
scroll to position [371, 0]
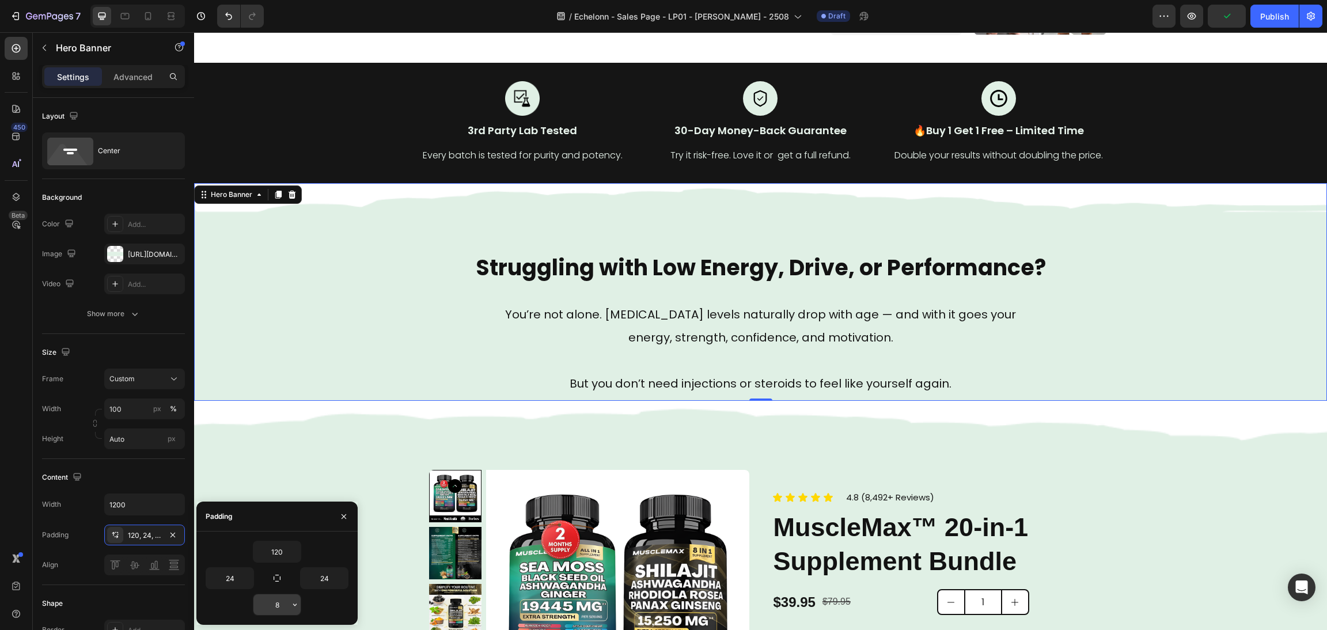
click at [291, 604] on icon "button" at bounding box center [294, 604] width 9 height 9
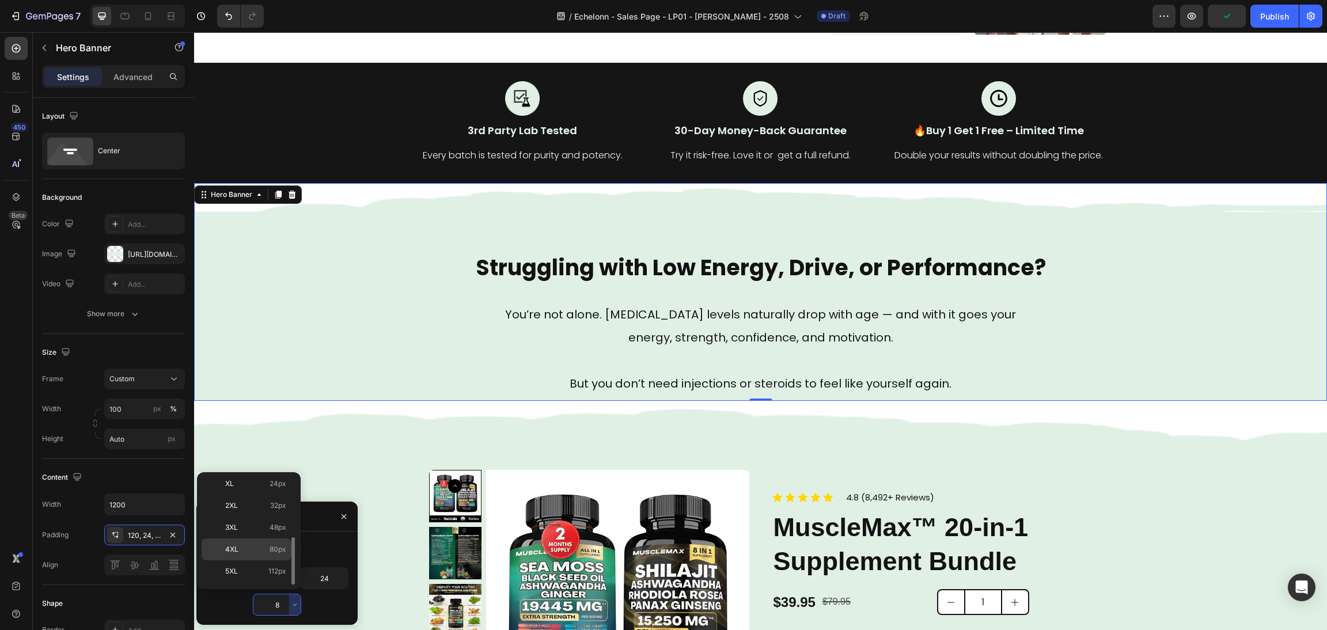
click at [268, 551] on p "4XL 80px" at bounding box center [255, 549] width 61 height 10
type input "80"
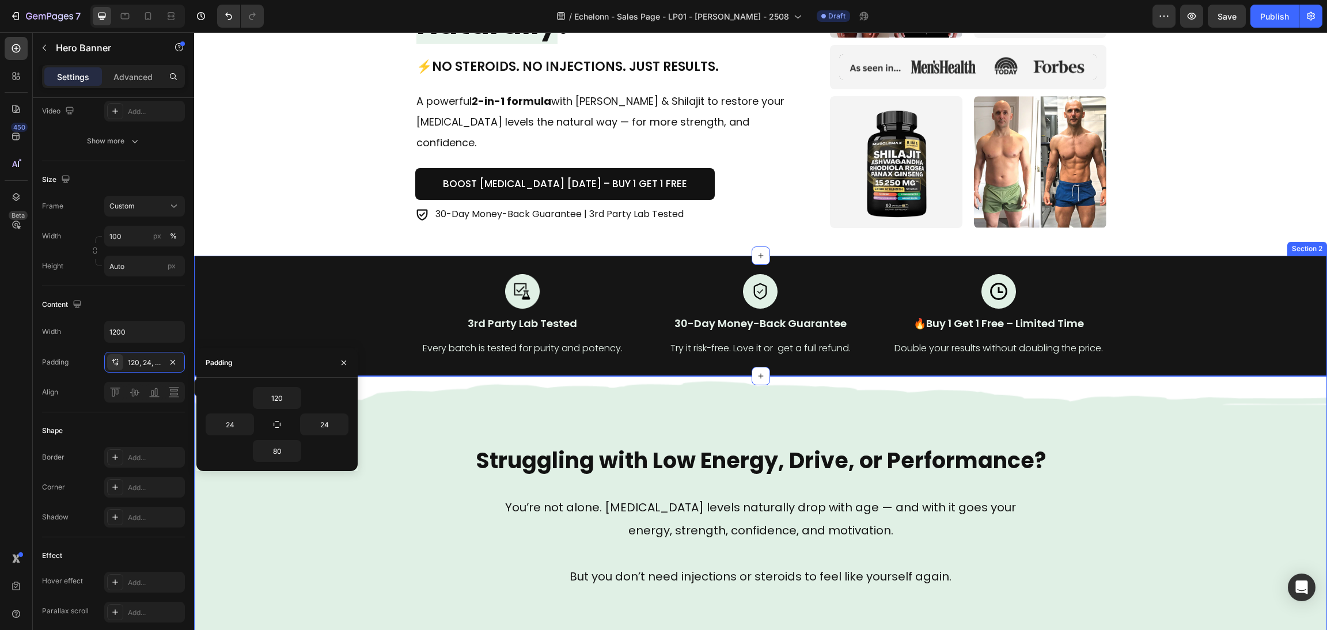
scroll to position [0, 0]
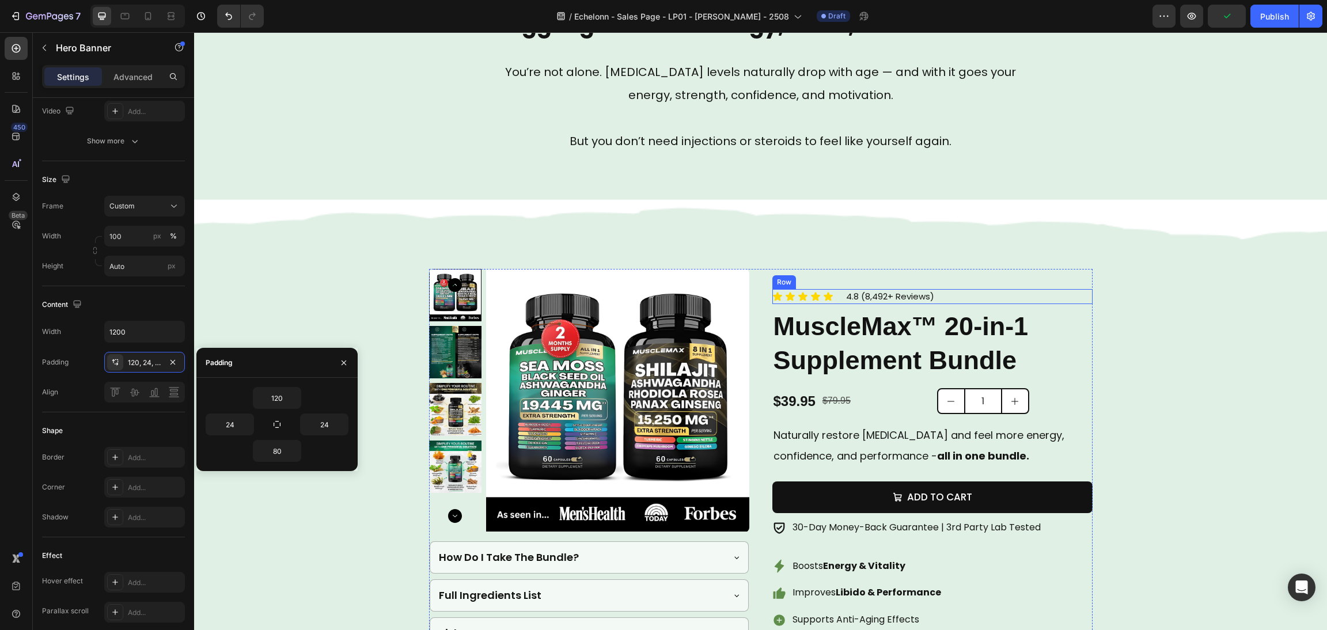
click at [991, 204] on div "Product Images How Do I Take The Bundle? Full Ingredients List Risk-Free Guaran…" at bounding box center [760, 460] width 691 height 520
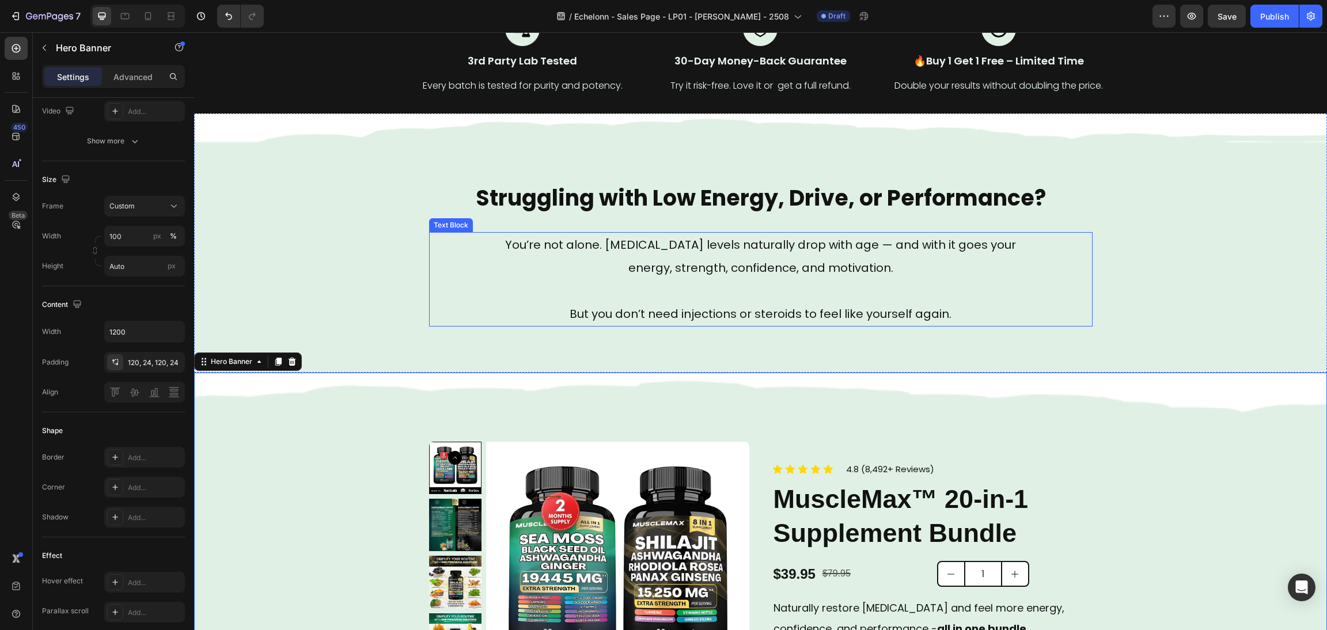
scroll to position [354, 0]
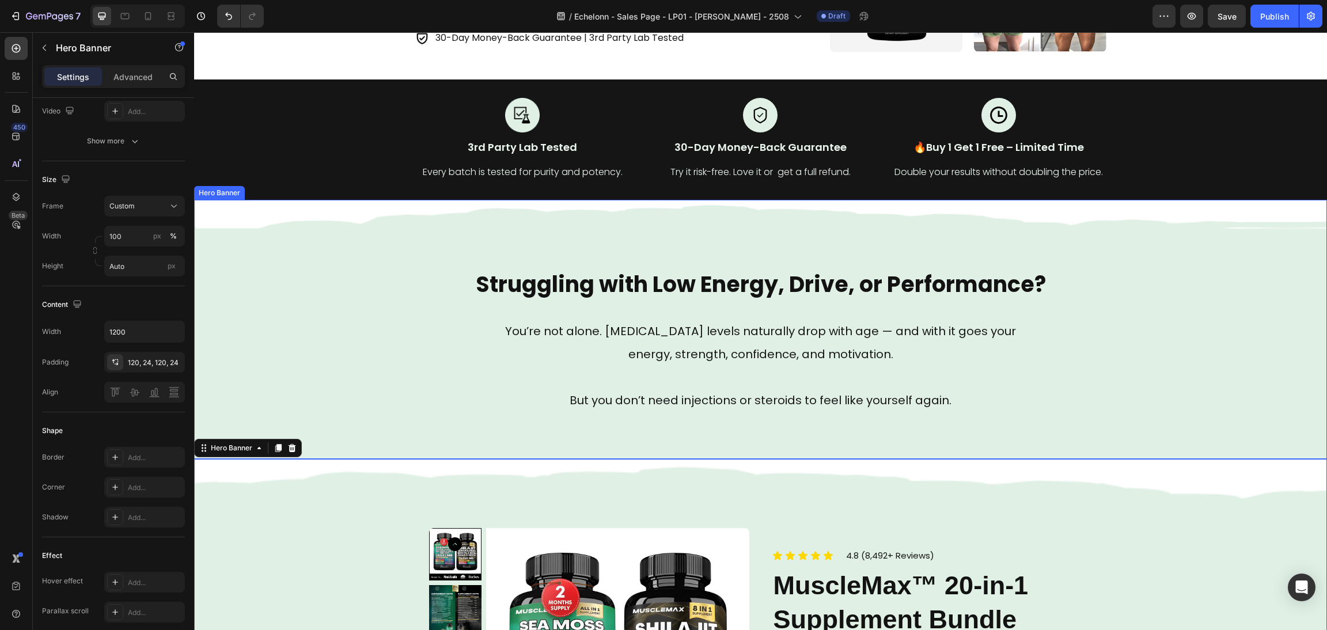
drag, startPoint x: 804, startPoint y: 231, endPoint x: 771, endPoint y: 207, distance: 40.8
click at [803, 230] on div "Struggling with Low Energy, Drive, or Performance? Heading You’re not alone. [M…" at bounding box center [760, 329] width 691 height 259
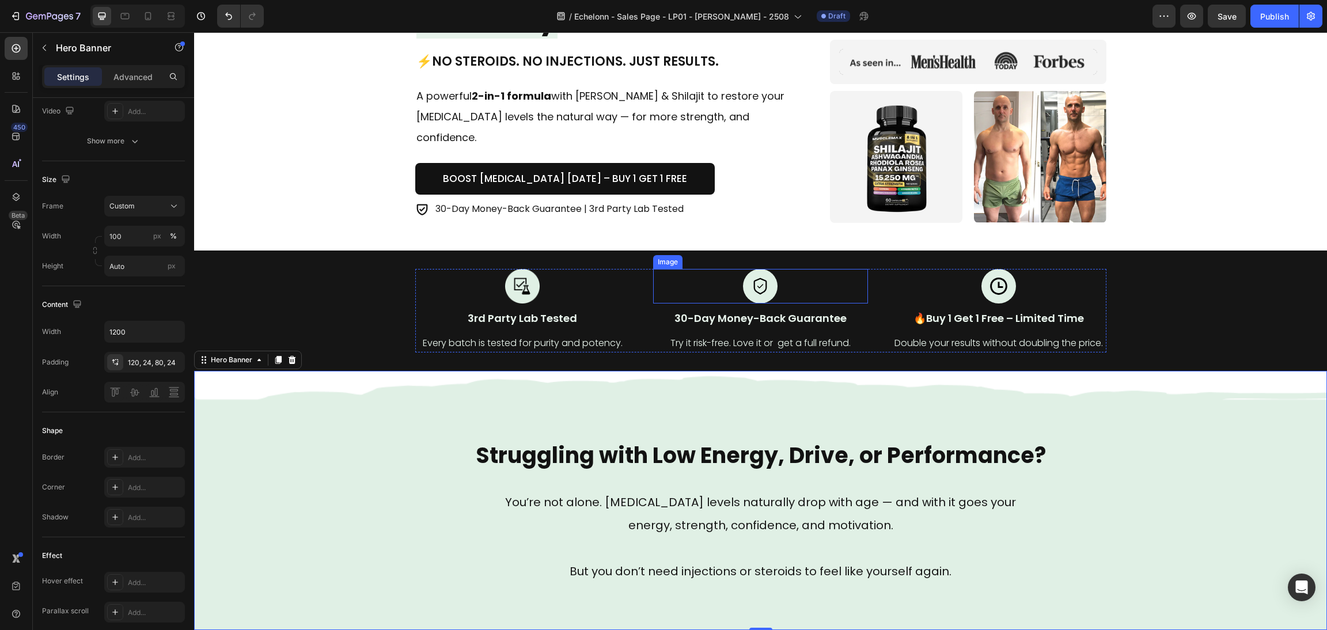
scroll to position [181, 0]
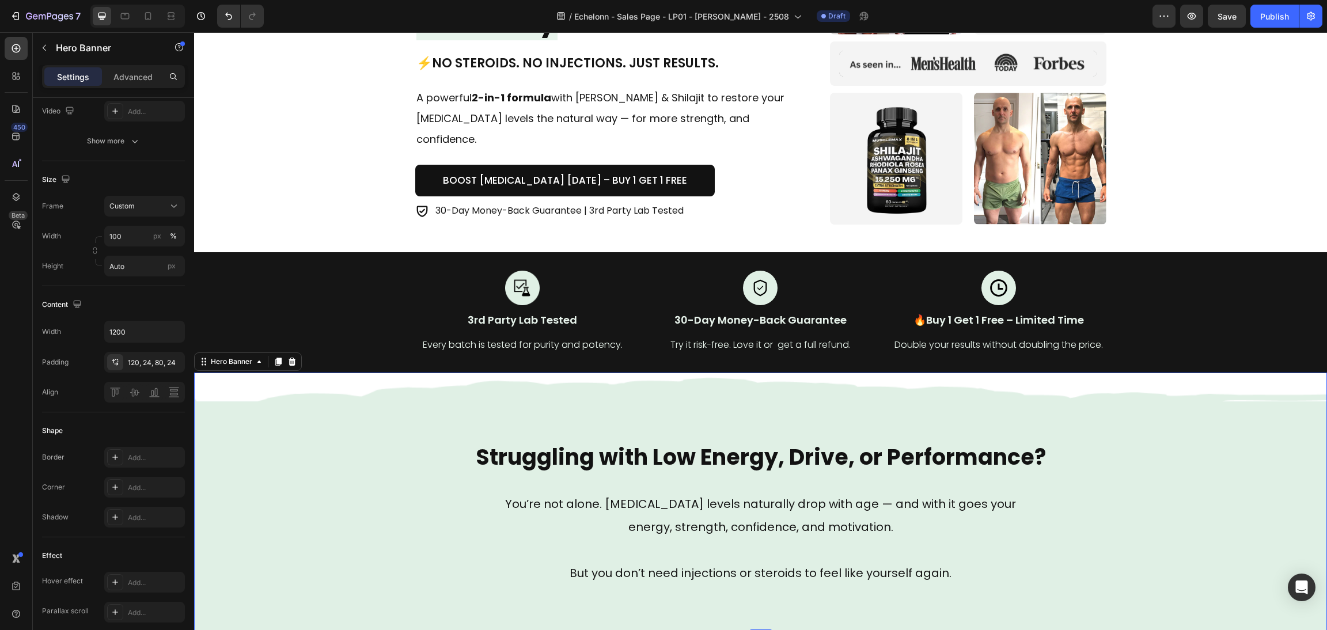
click at [706, 373] on div "Struggling with Low Energy, Drive, or Performance? Heading You’re not alone. [M…" at bounding box center [760, 502] width 691 height 259
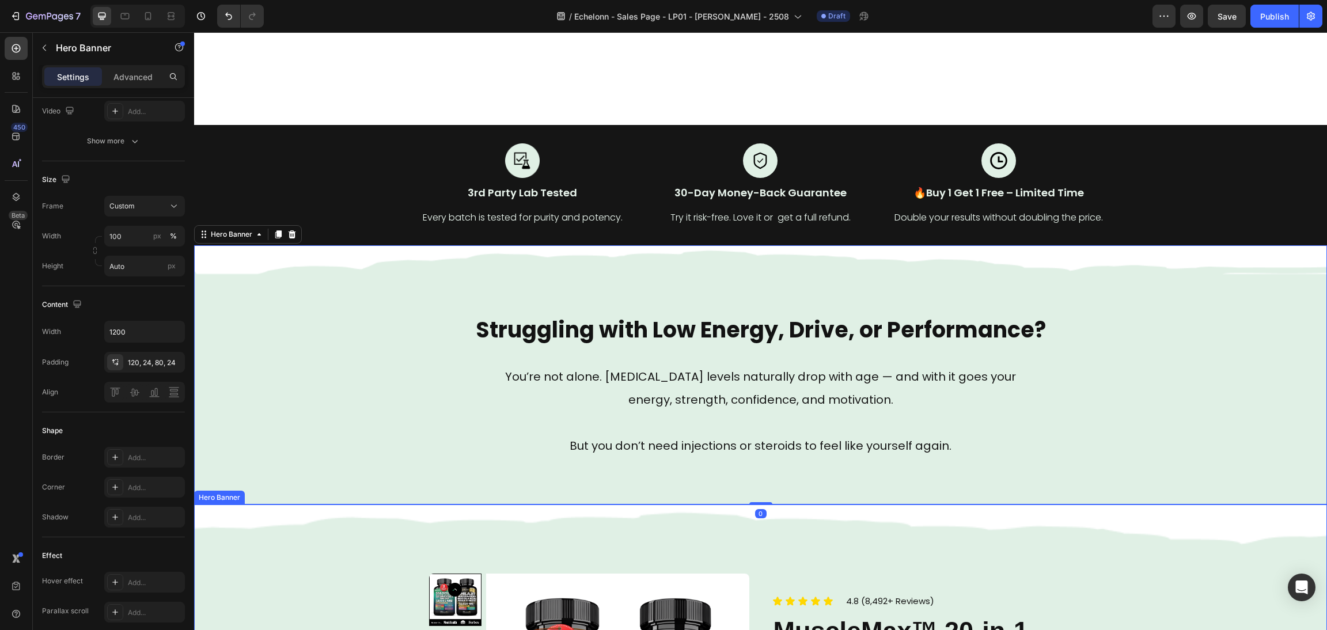
scroll to position [441, 0]
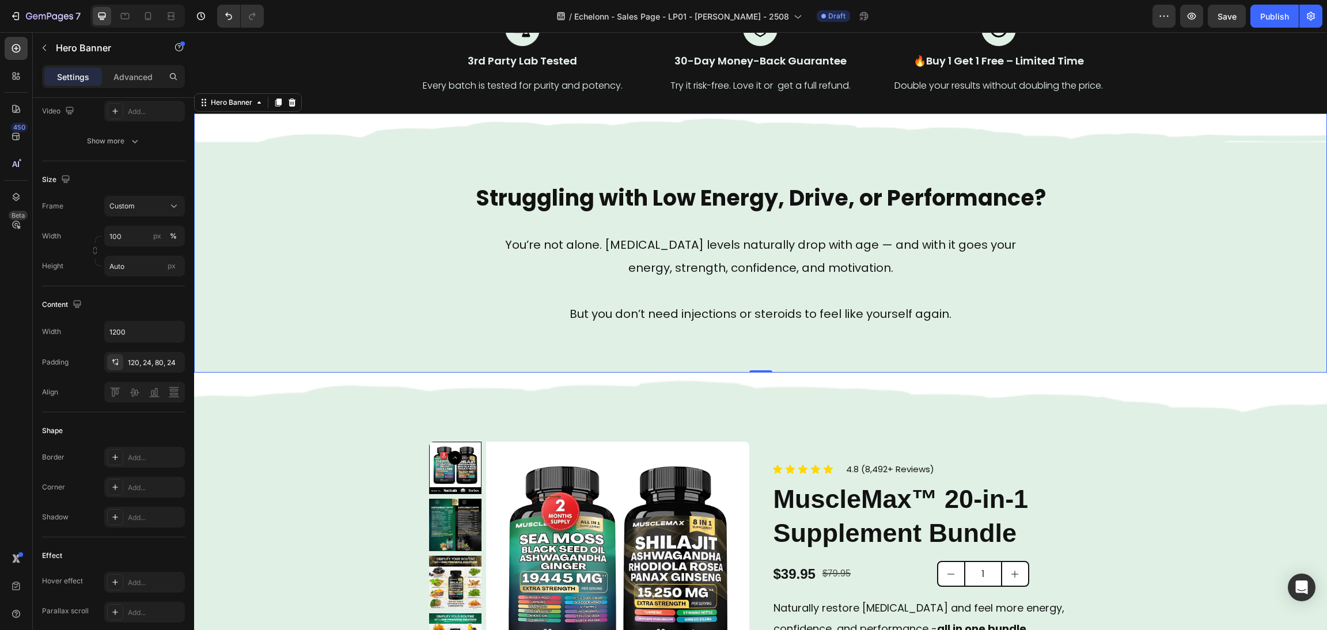
click at [759, 381] on div "0" at bounding box center [761, 381] width 12 height 9
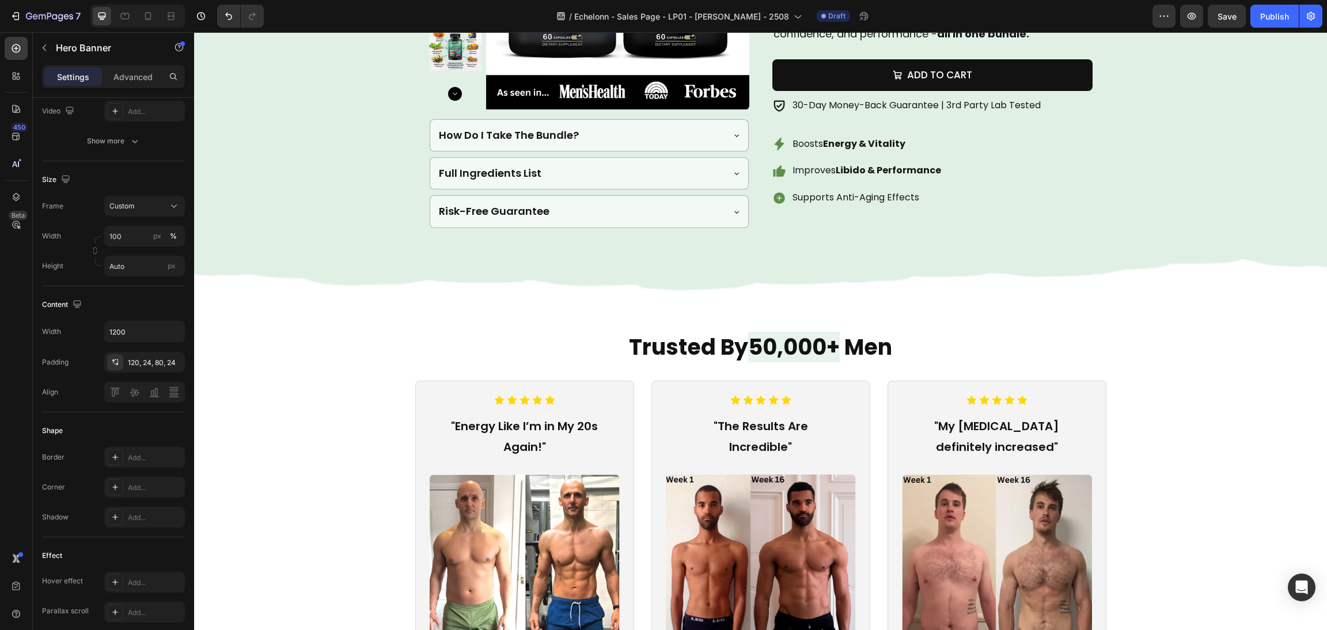
scroll to position [1046, 0]
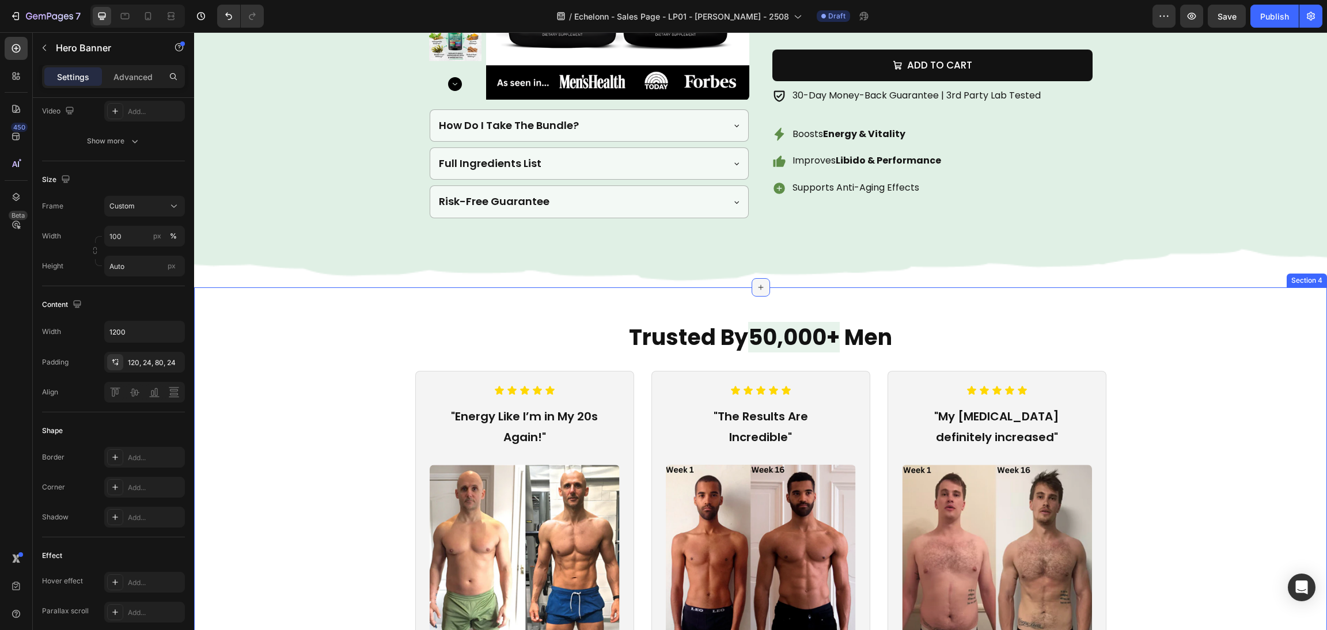
click at [752, 289] on div at bounding box center [761, 287] width 18 height 18
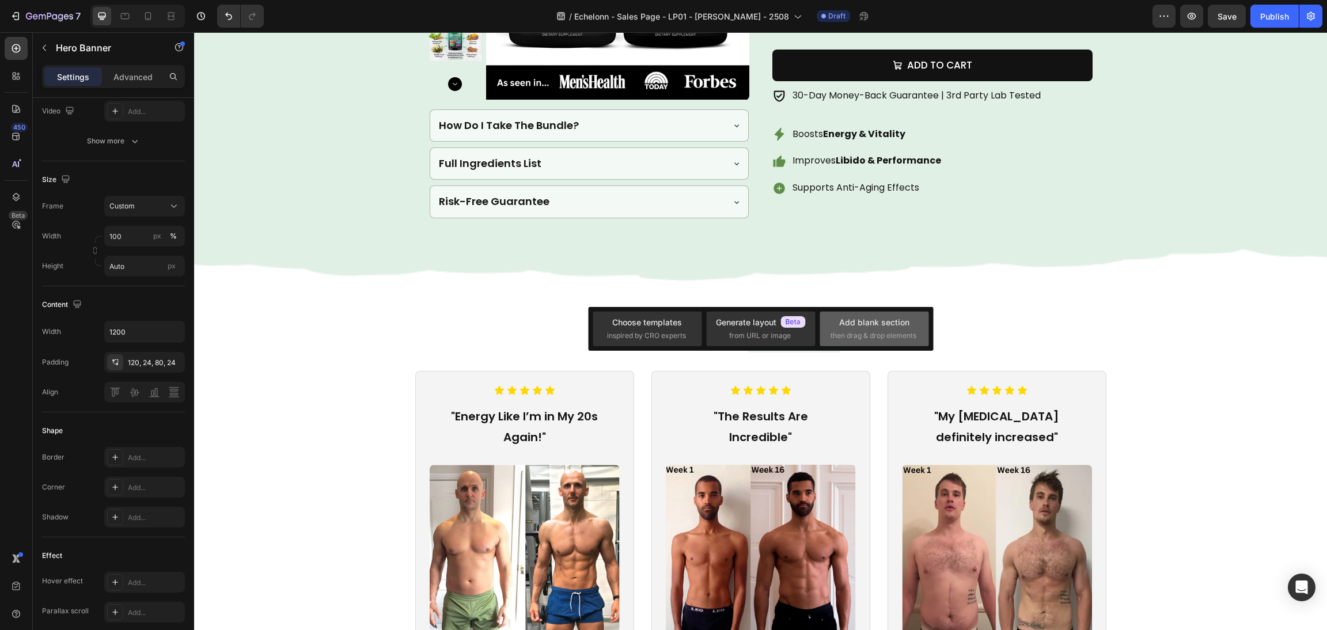
click at [825, 317] on div "Add blank section then drag & drop elements" at bounding box center [874, 329] width 109 height 35
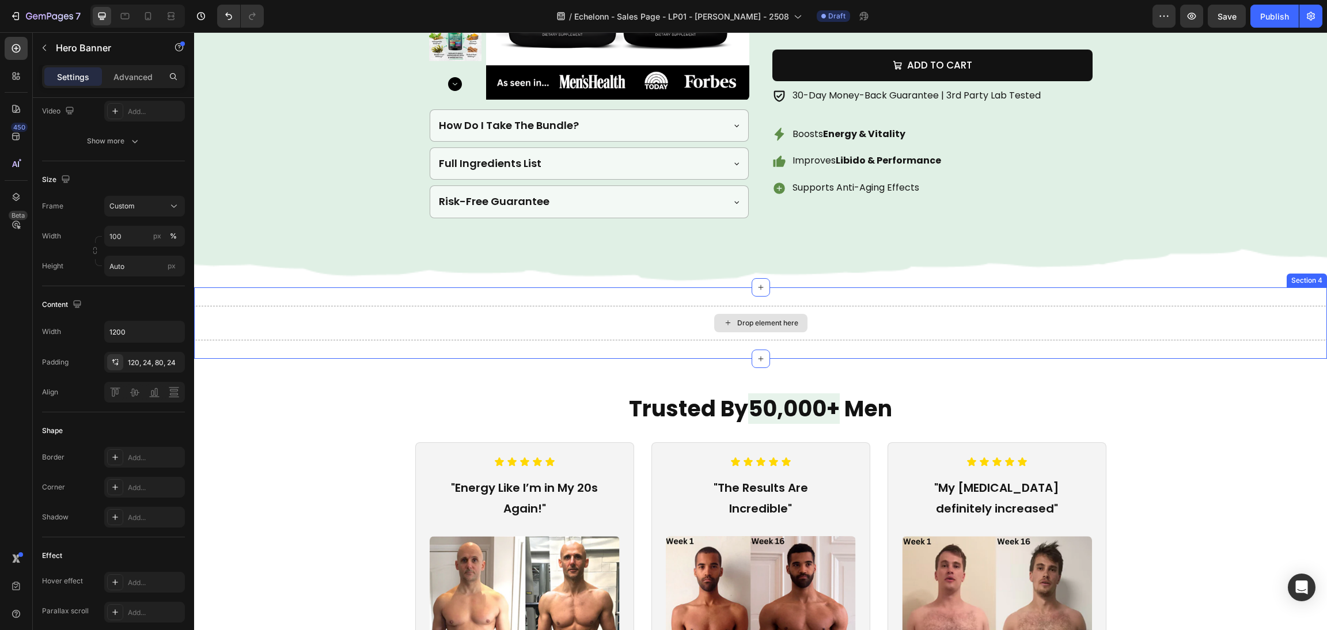
click at [882, 331] on div "Drop element here" at bounding box center [760, 323] width 1133 height 35
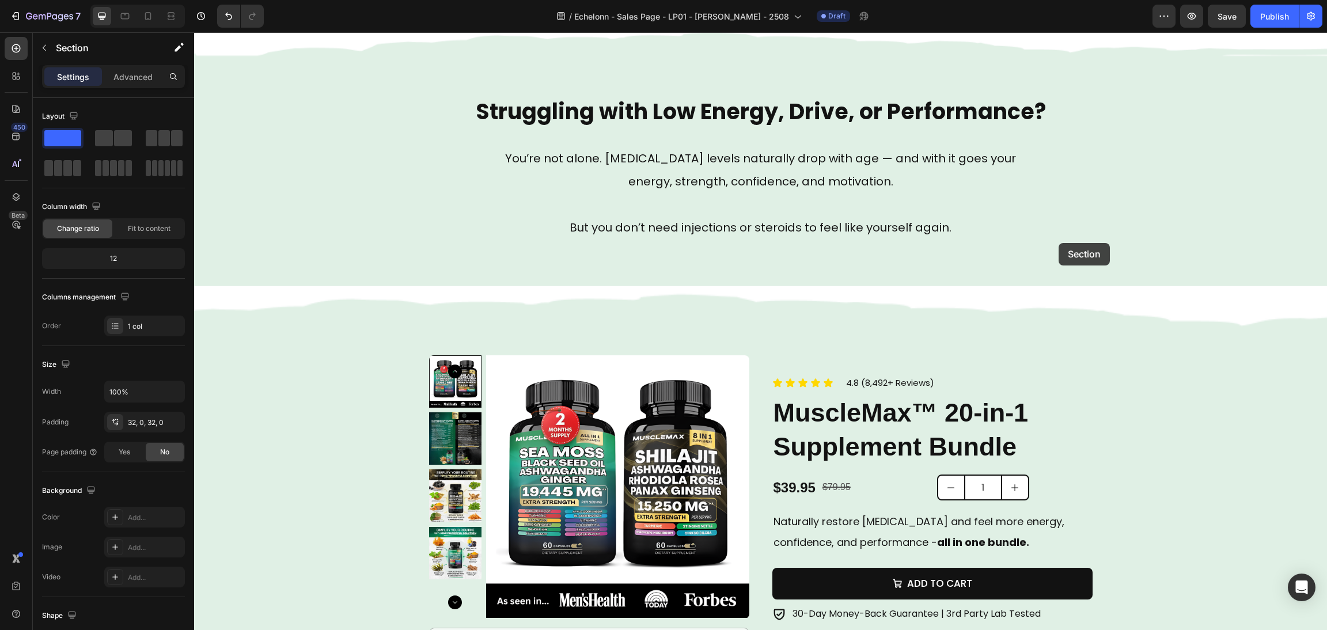
scroll to position [181, 0]
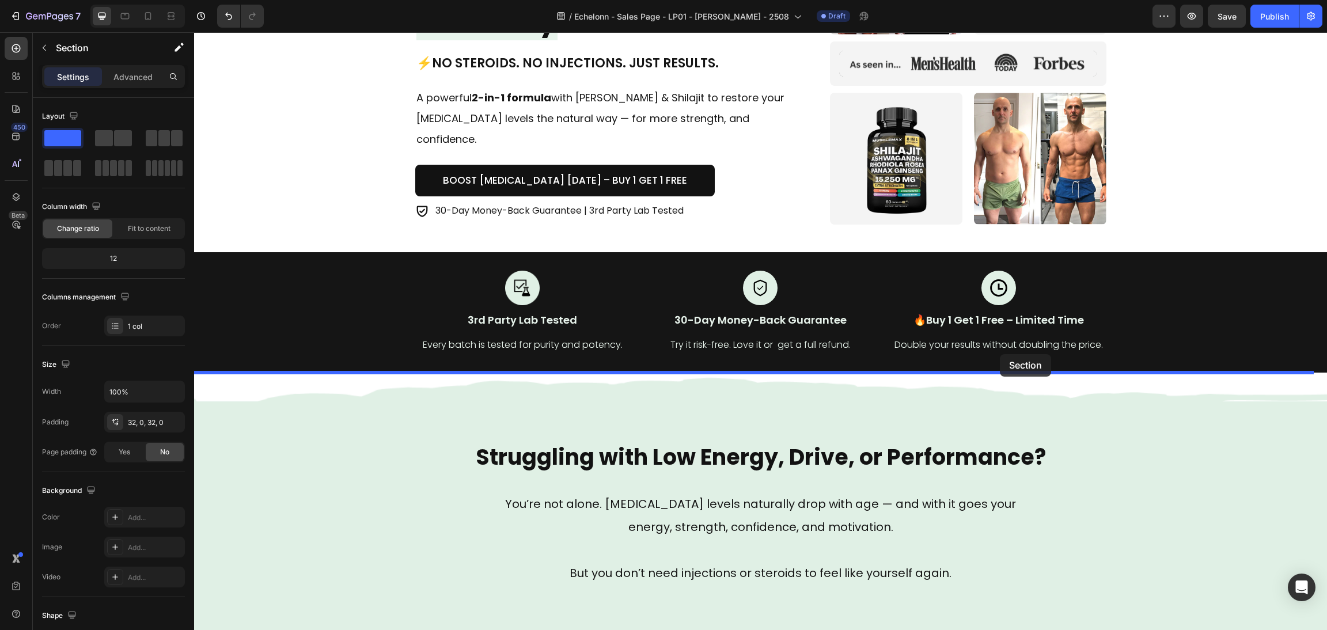
drag, startPoint x: 1088, startPoint y: 282, endPoint x: 997, endPoint y: 370, distance: 126.7
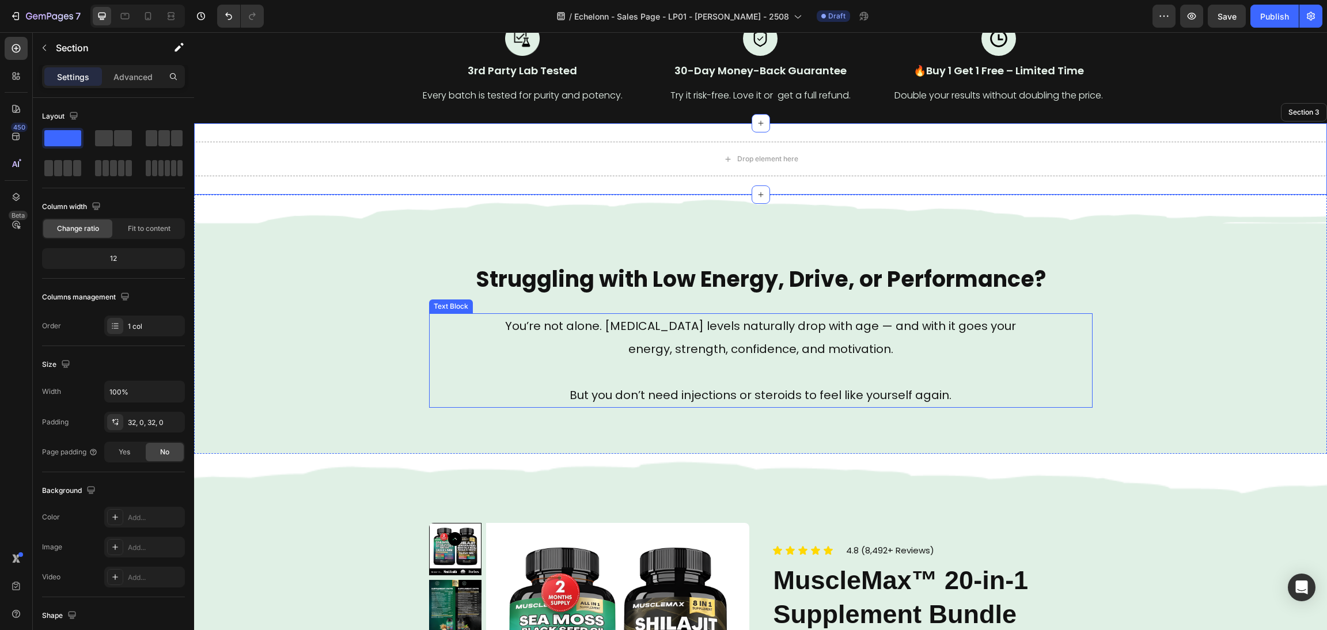
scroll to position [441, 0]
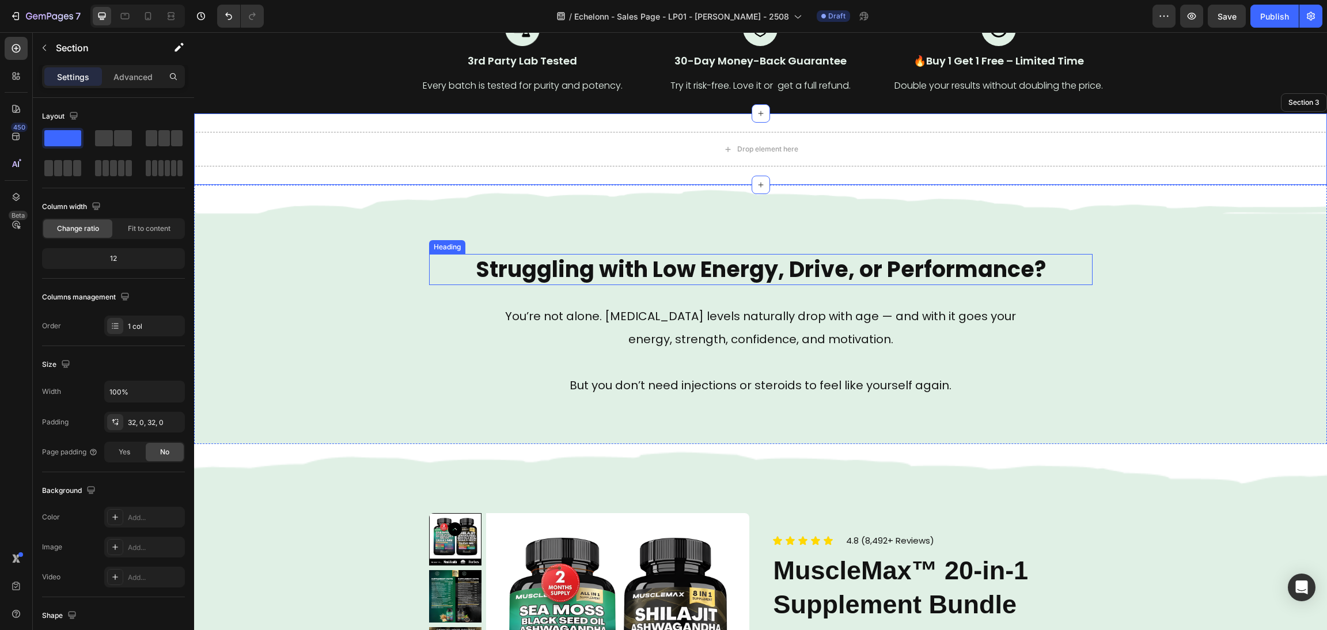
click at [817, 267] on h2 "Struggling with Low Energy, Drive, or Performance?" at bounding box center [761, 269] width 664 height 31
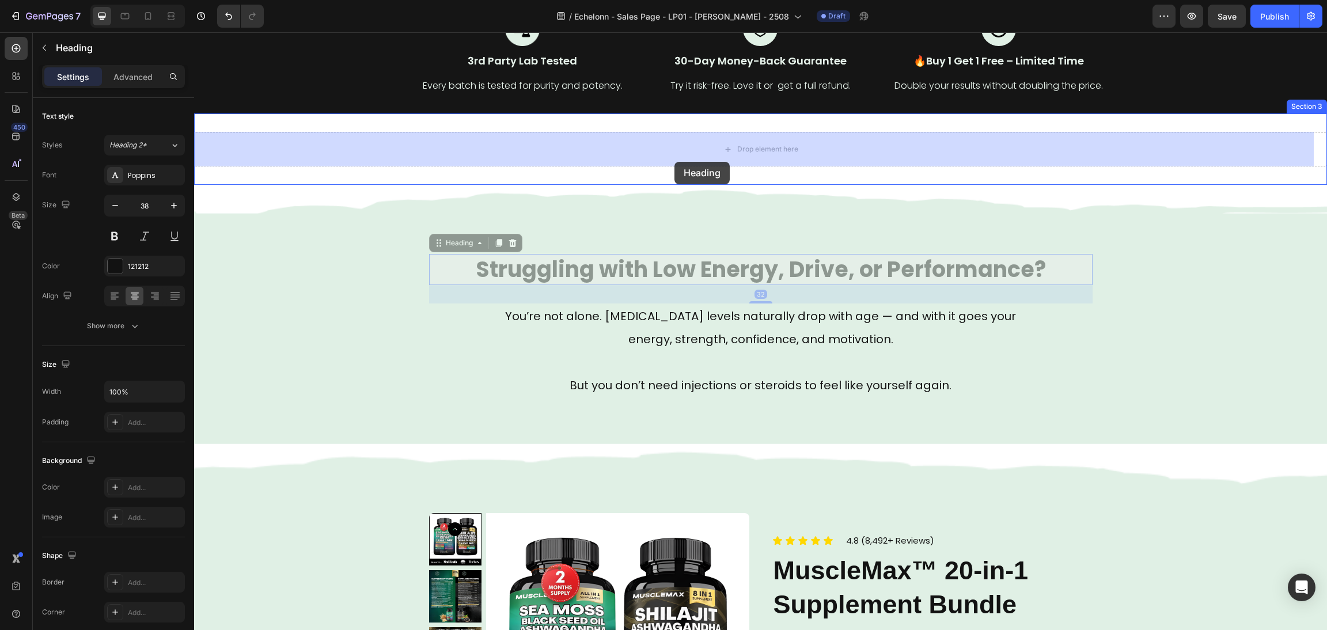
drag, startPoint x: 438, startPoint y: 245, endPoint x: 675, endPoint y: 162, distance: 251.1
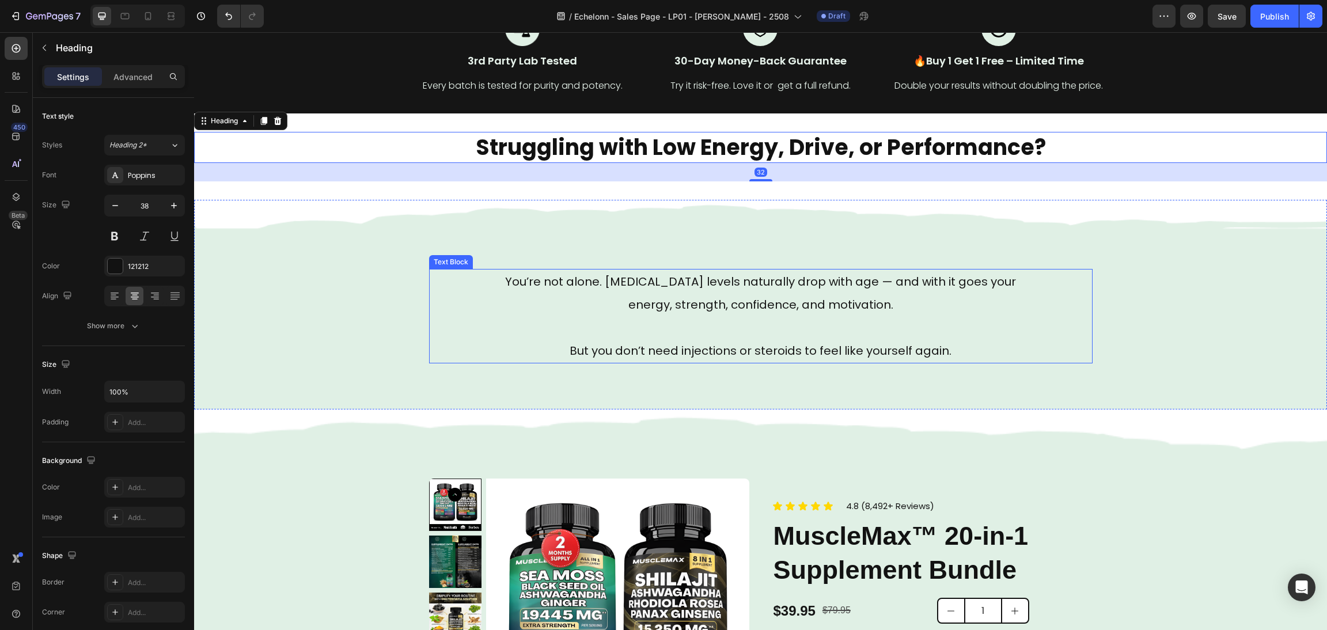
click at [705, 352] on p "But you don’t need injections or steroids to feel like yourself again." at bounding box center [761, 350] width 529 height 23
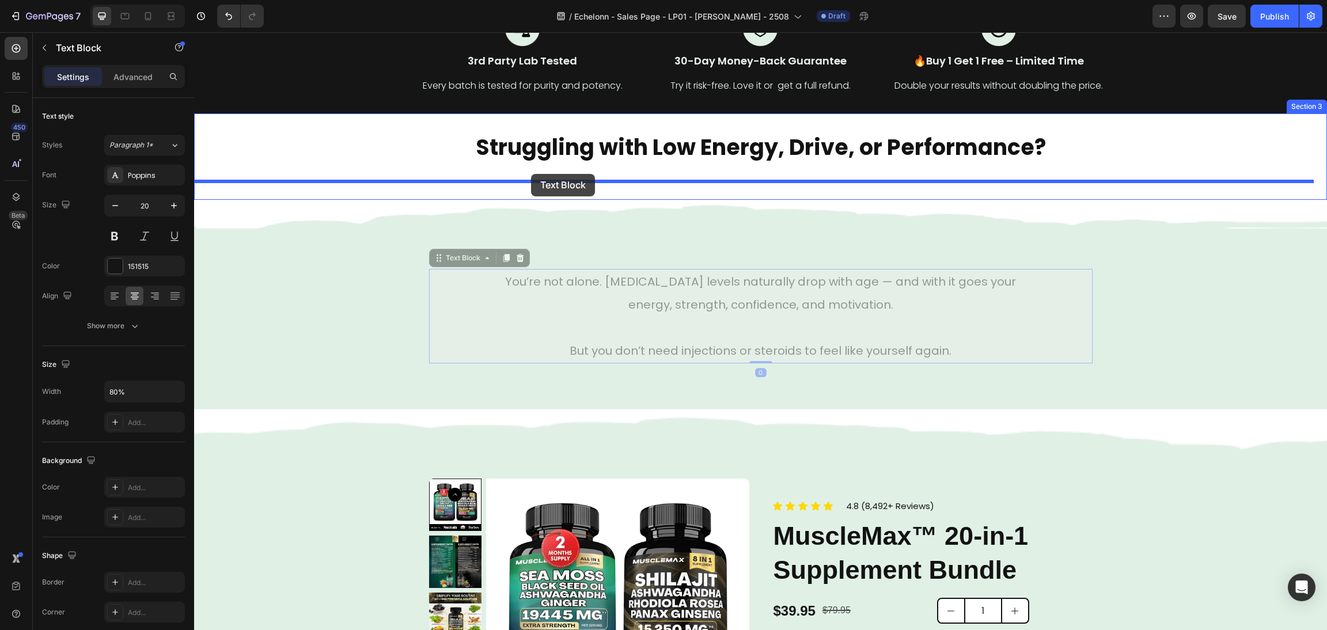
drag, startPoint x: 426, startPoint y: 259, endPoint x: 531, endPoint y: 174, distance: 135.1
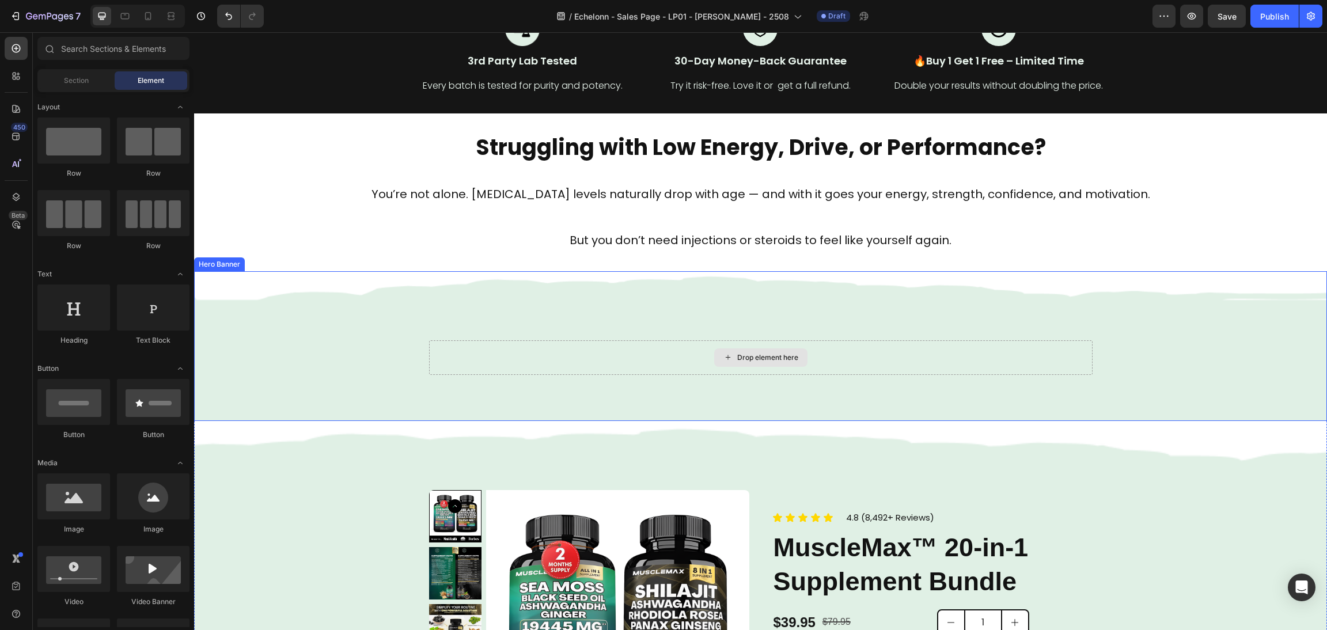
click at [737, 361] on div "Drop element here" at bounding box center [767, 357] width 61 height 9
click at [339, 284] on div "Background Image" at bounding box center [760, 346] width 1133 height 150
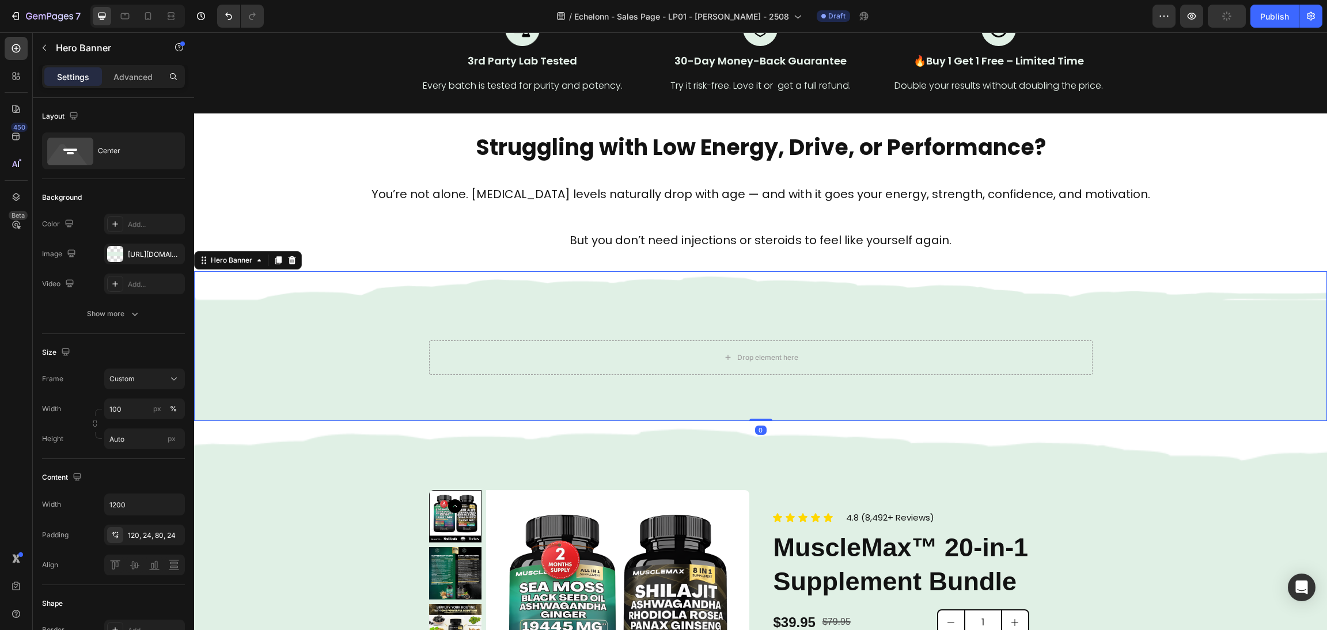
click at [292, 251] on div "Hero Banner" at bounding box center [248, 260] width 108 height 18
click at [293, 262] on icon at bounding box center [291, 260] width 9 height 9
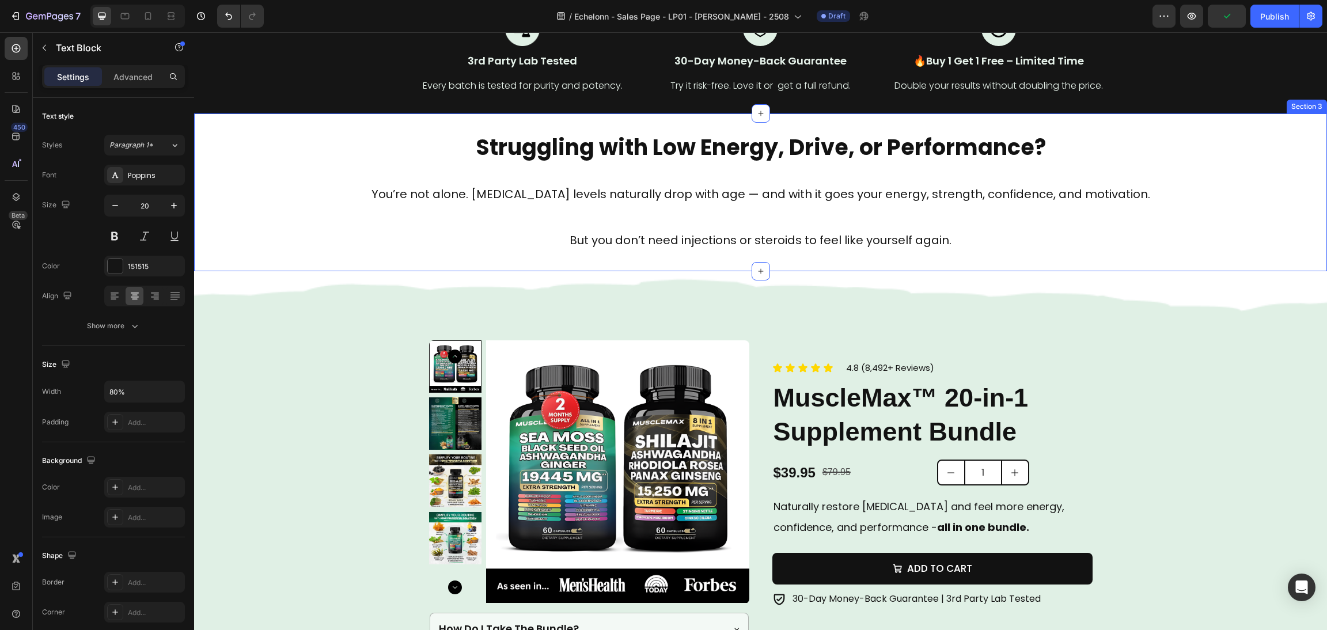
click at [344, 200] on p "You’re not alone. [MEDICAL_DATA] levels naturally drop with age — and with it g…" at bounding box center [761, 194] width 904 height 23
click at [358, 124] on div "Struggling with Low Energy, Drive, or Performance? Heading You’re not alone. [M…" at bounding box center [760, 191] width 1133 height 157
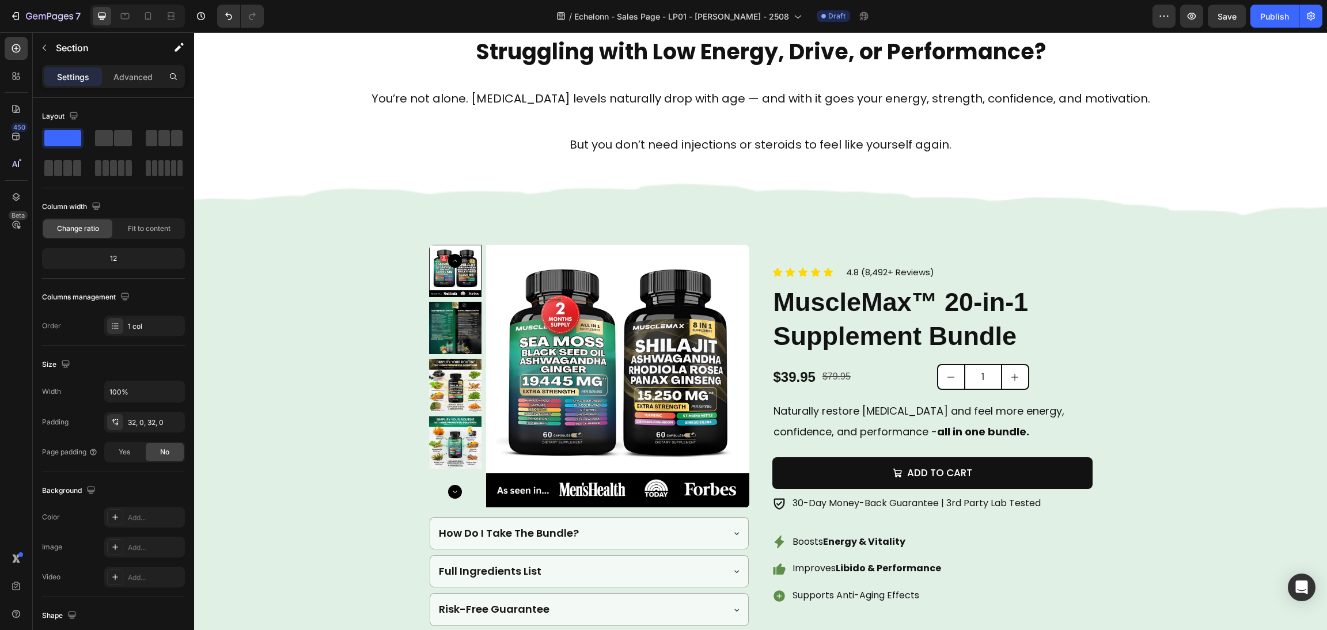
scroll to position [527, 0]
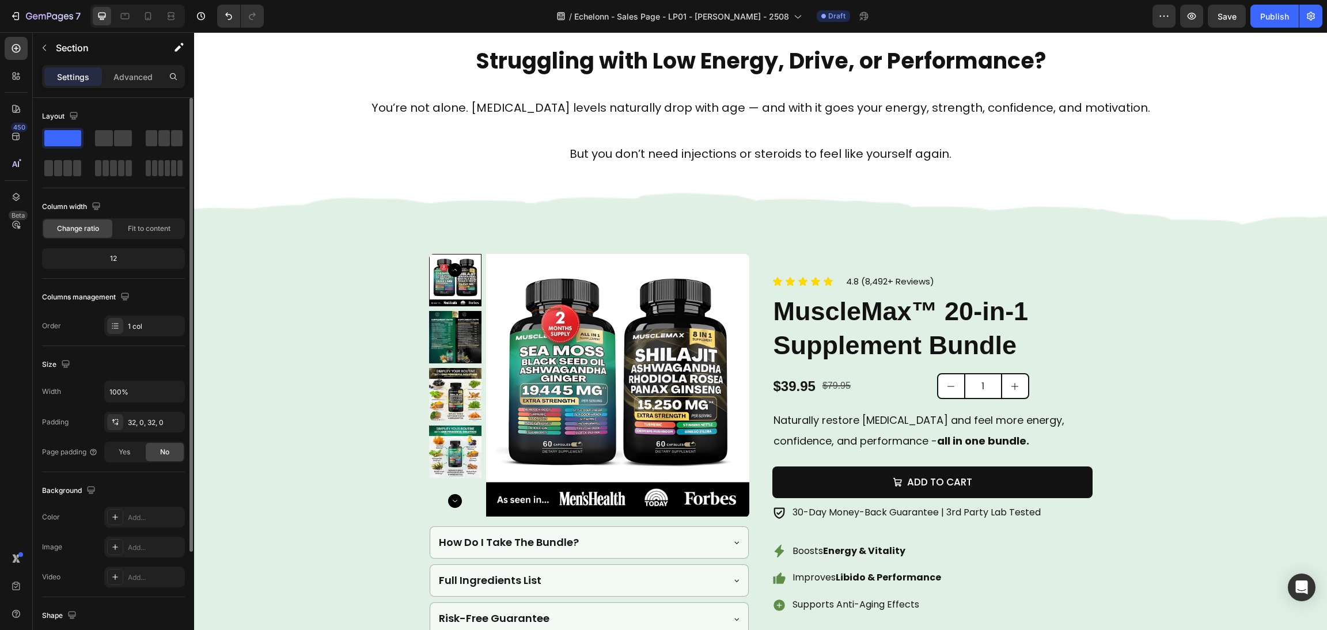
click at [101, 516] on div "Color Add..." at bounding box center [113, 517] width 143 height 21
click at [107, 516] on div at bounding box center [115, 517] width 16 height 16
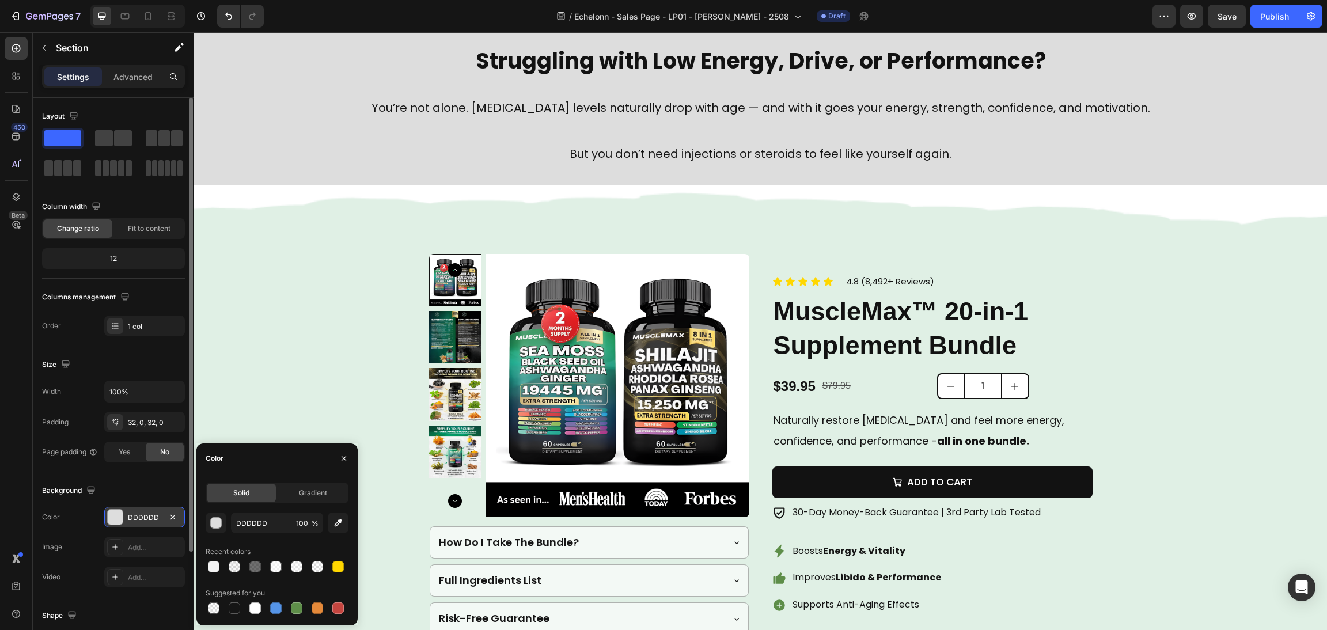
click at [327, 522] on div "DDDDDD 100 %" at bounding box center [277, 523] width 143 height 21
click at [331, 523] on button "button" at bounding box center [338, 523] width 21 height 21
type input "E0F0E6"
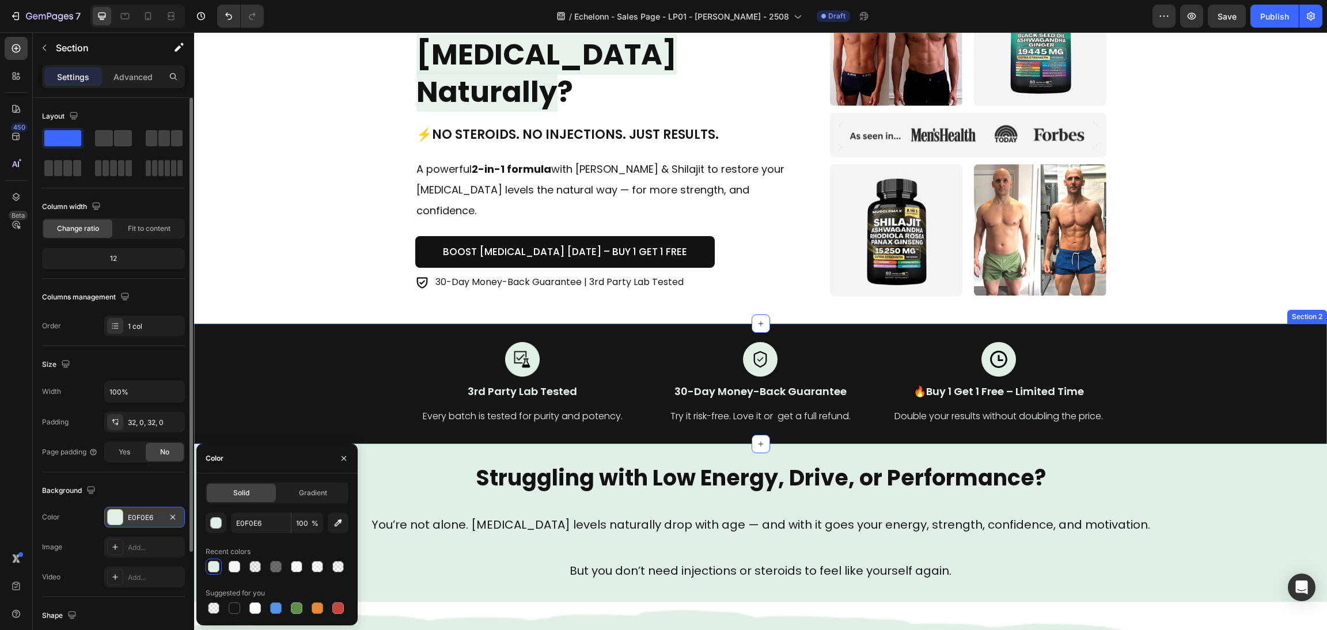
scroll to position [108, 0]
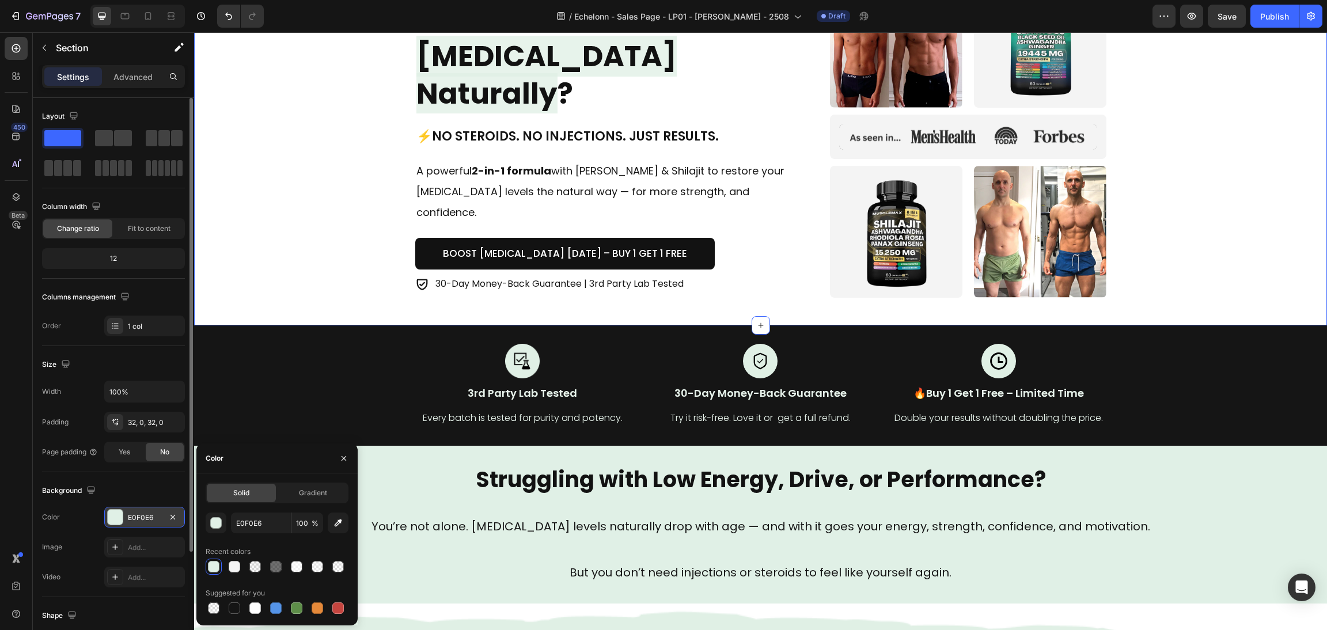
click at [339, 246] on div "Icon Icon Icon Icon Icon Icon List Trusted by 50 000+ Men Text block Row How to…" at bounding box center [760, 136] width 1105 height 323
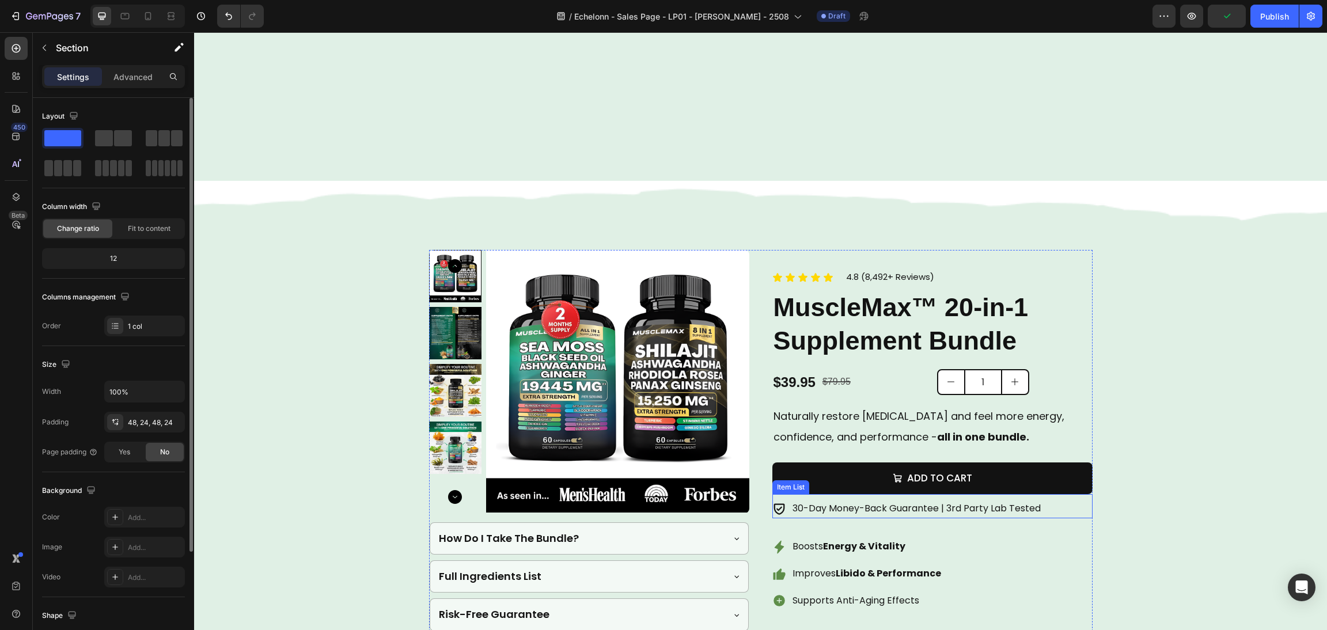
scroll to position [972, 0]
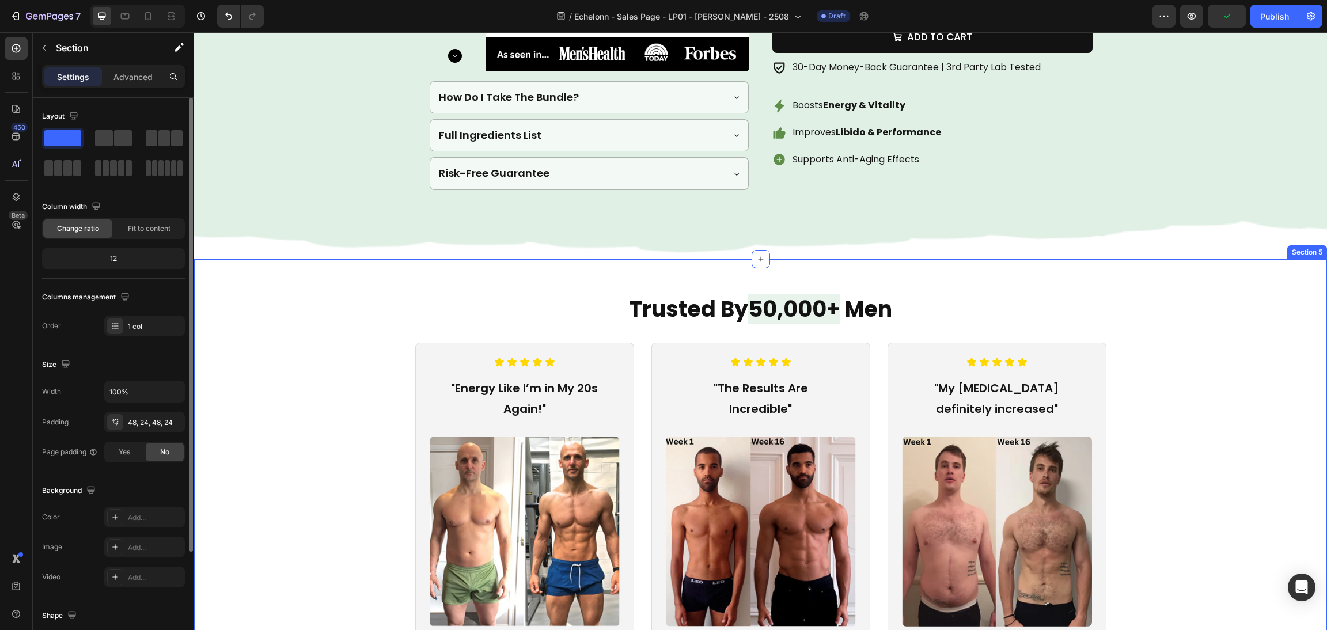
click at [1190, 330] on div "Trusted By 50,000+ Men Heading Icon Icon Icon Icon Icon Icon List "Energy Like …" at bounding box center [760, 567] width 1105 height 547
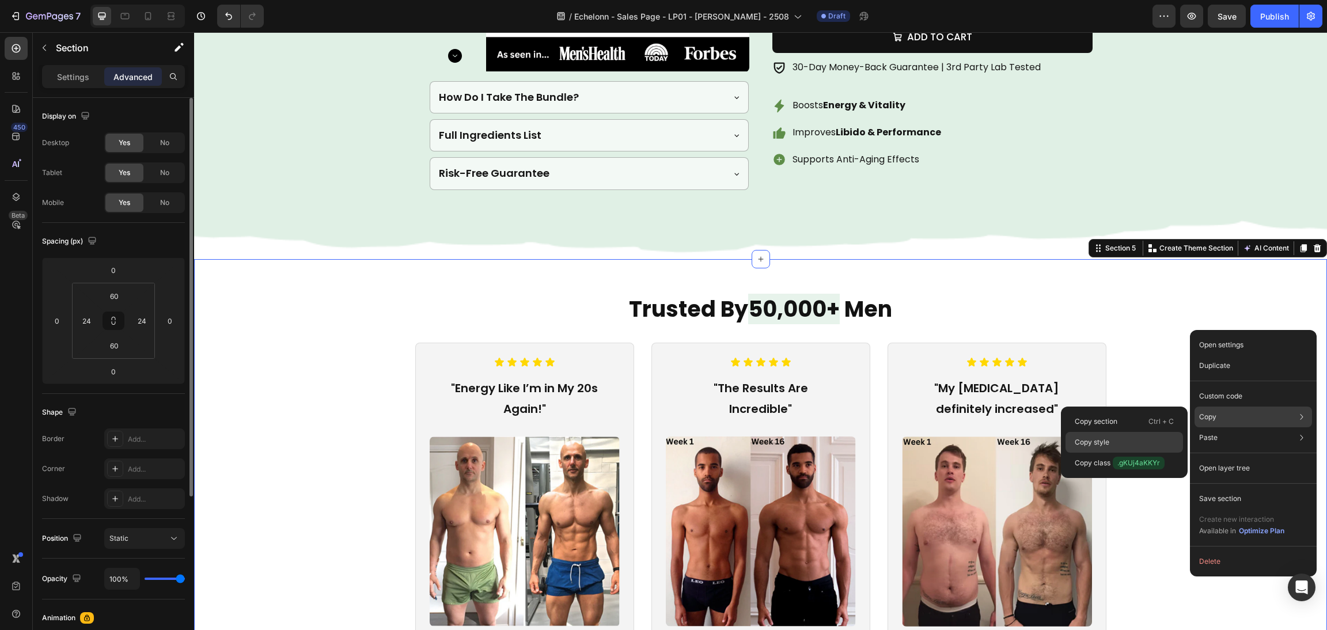
click at [1136, 453] on div "Copy style" at bounding box center [1125, 463] width 118 height 21
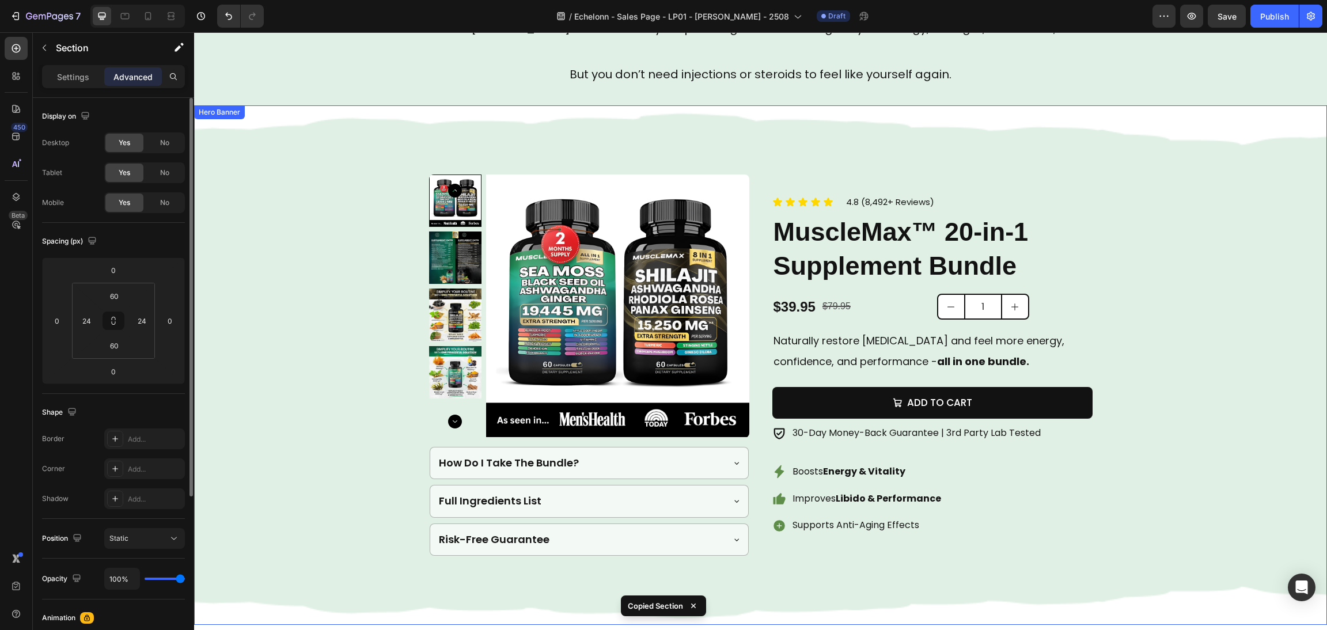
scroll to position [281, 0]
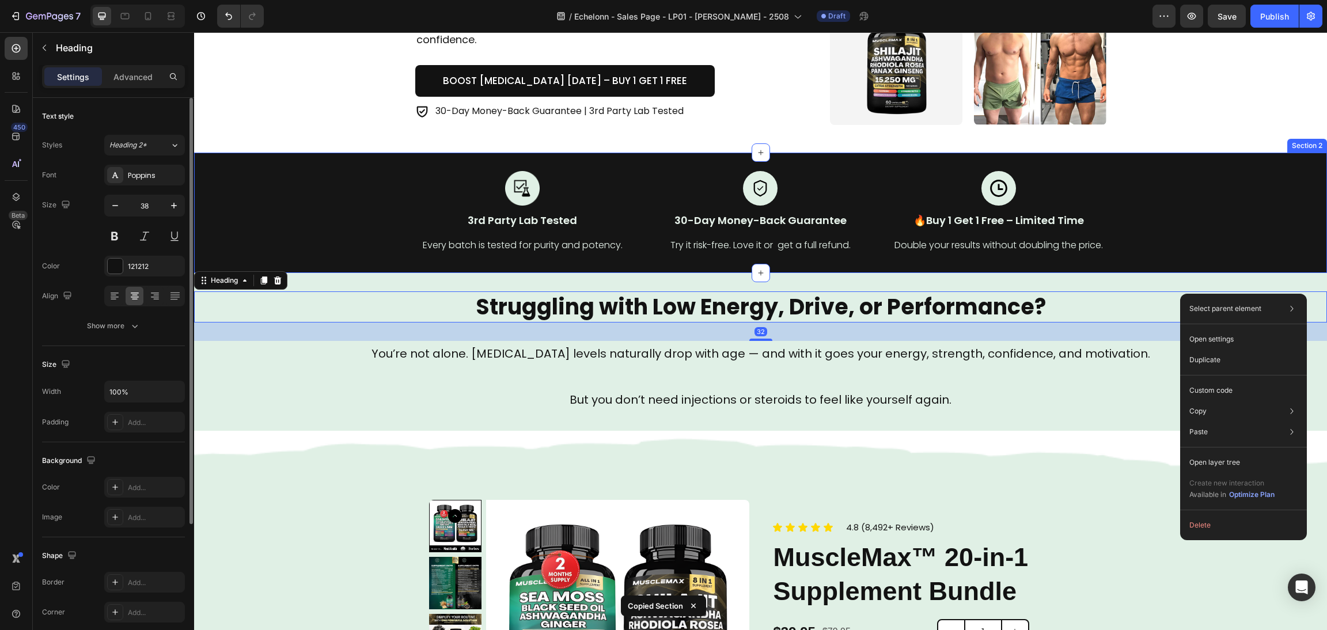
click at [1166, 271] on div "Image 3rd Party Lab Tested Text Block Every batch is tested for purity and pote…" at bounding box center [760, 213] width 1133 height 120
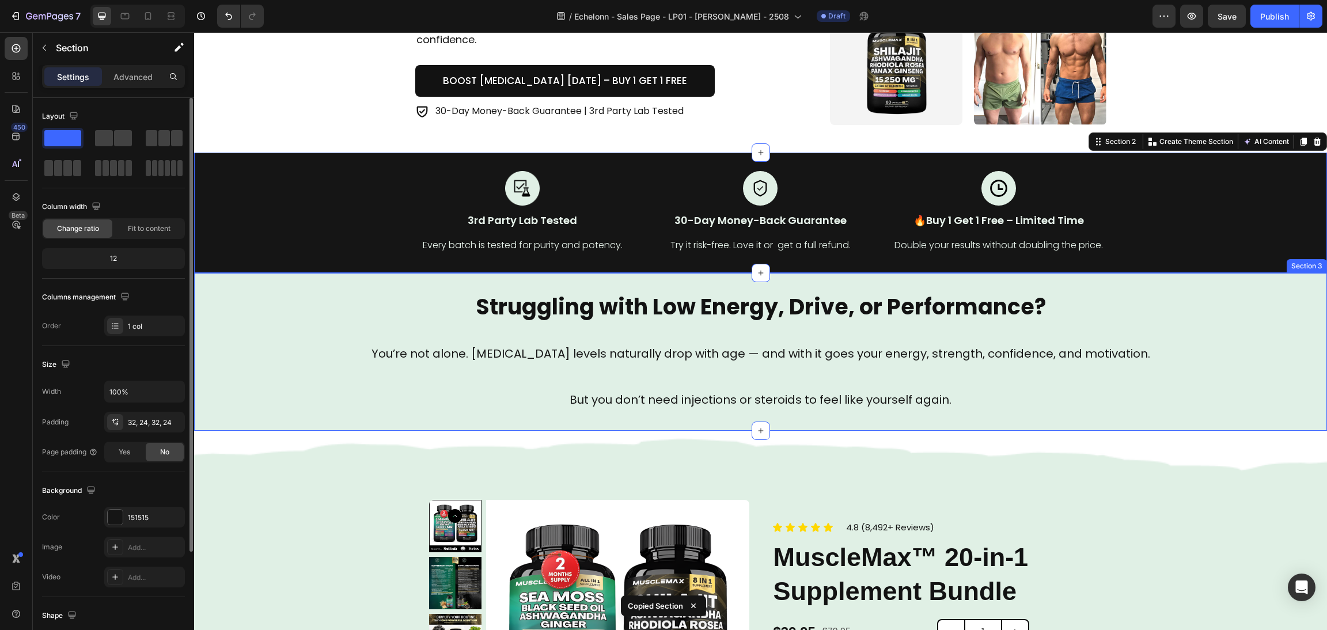
click at [1165, 280] on div "Struggling with Low Energy, Drive, or Performance? Heading You’re not alone. [M…" at bounding box center [760, 351] width 1133 height 157
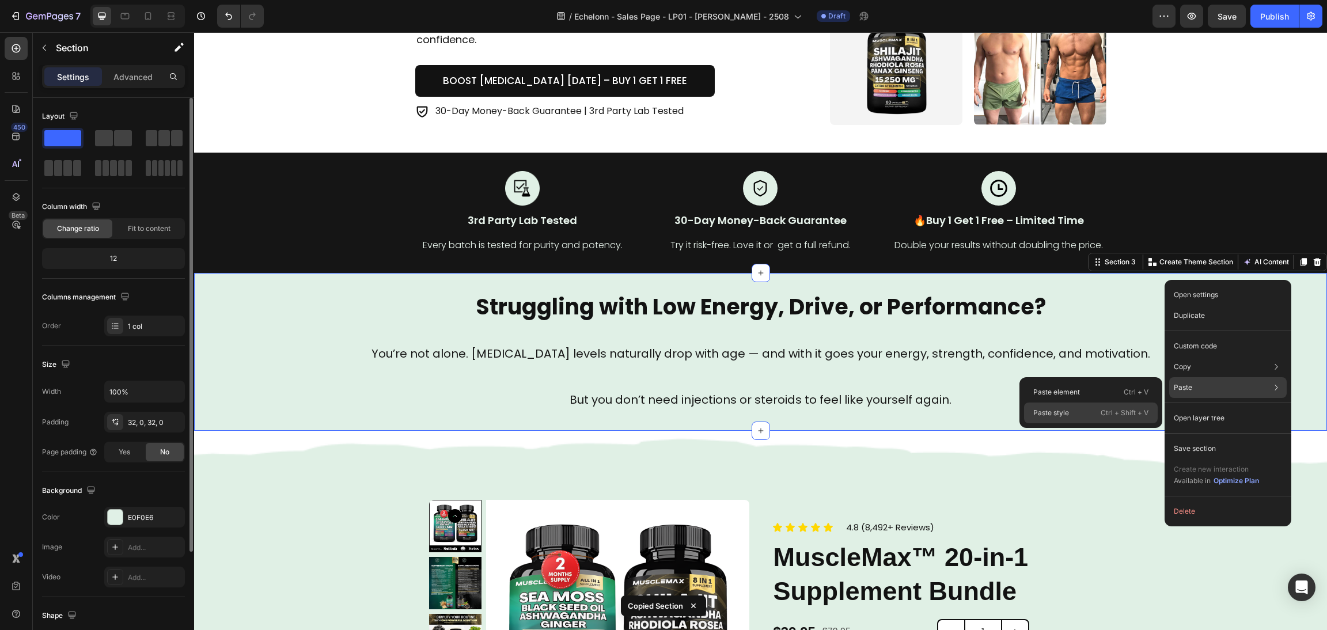
click at [1108, 413] on p "Ctrl + Shift + V" at bounding box center [1125, 413] width 48 height 12
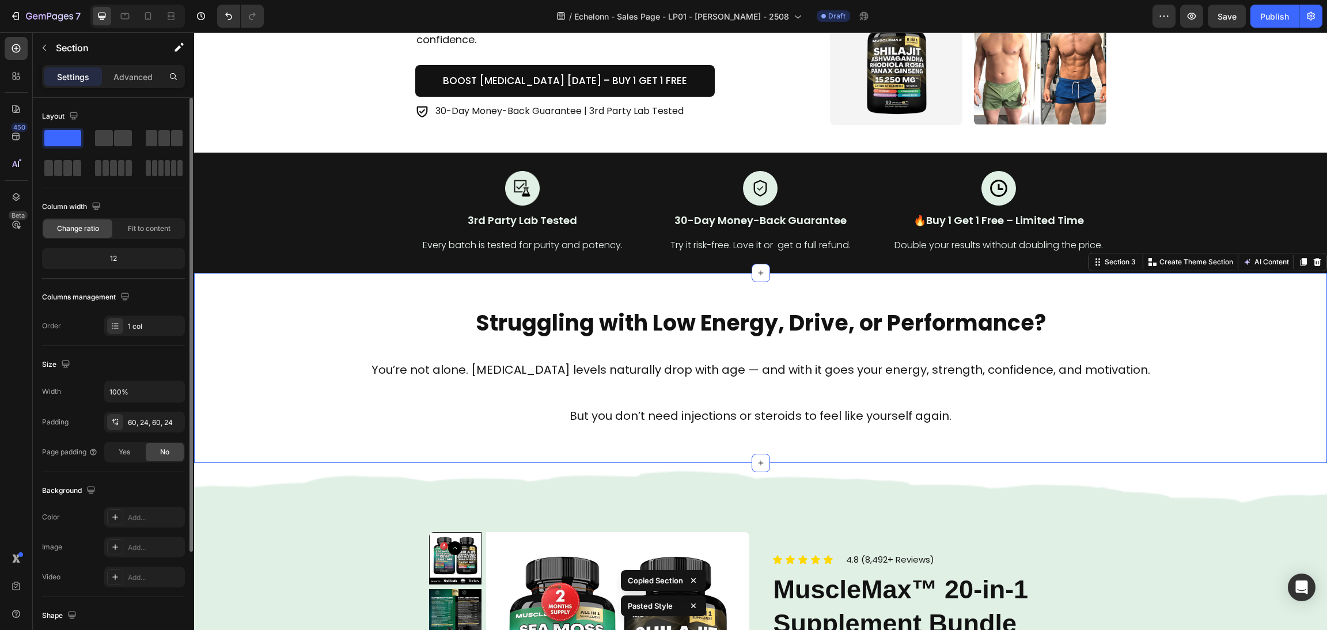
scroll to position [368, 0]
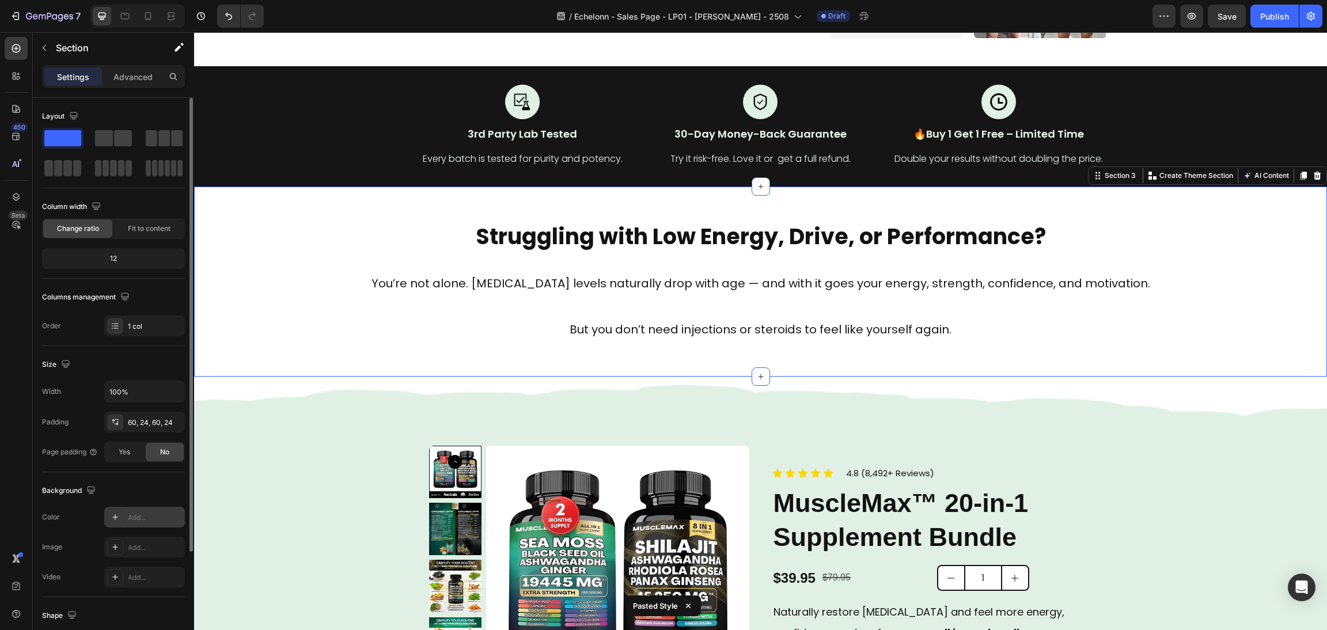
click at [119, 516] on icon at bounding box center [115, 517] width 9 height 9
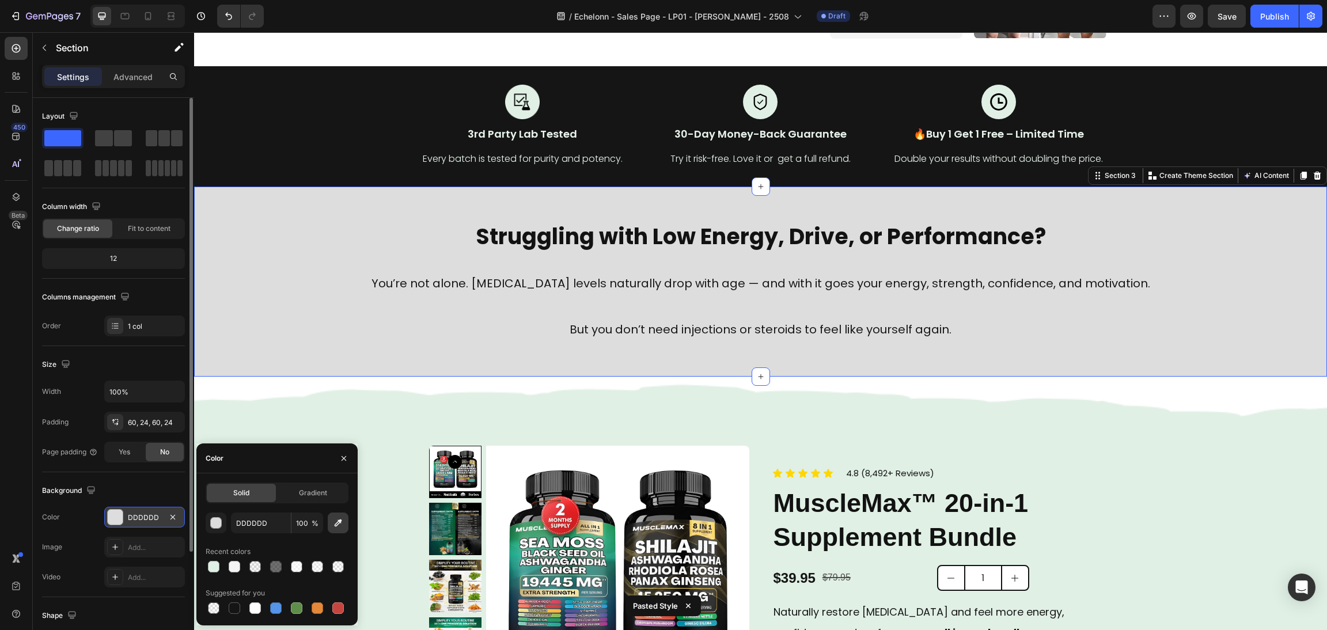
click at [338, 518] on button "button" at bounding box center [338, 523] width 21 height 21
type input "E0F0E6"
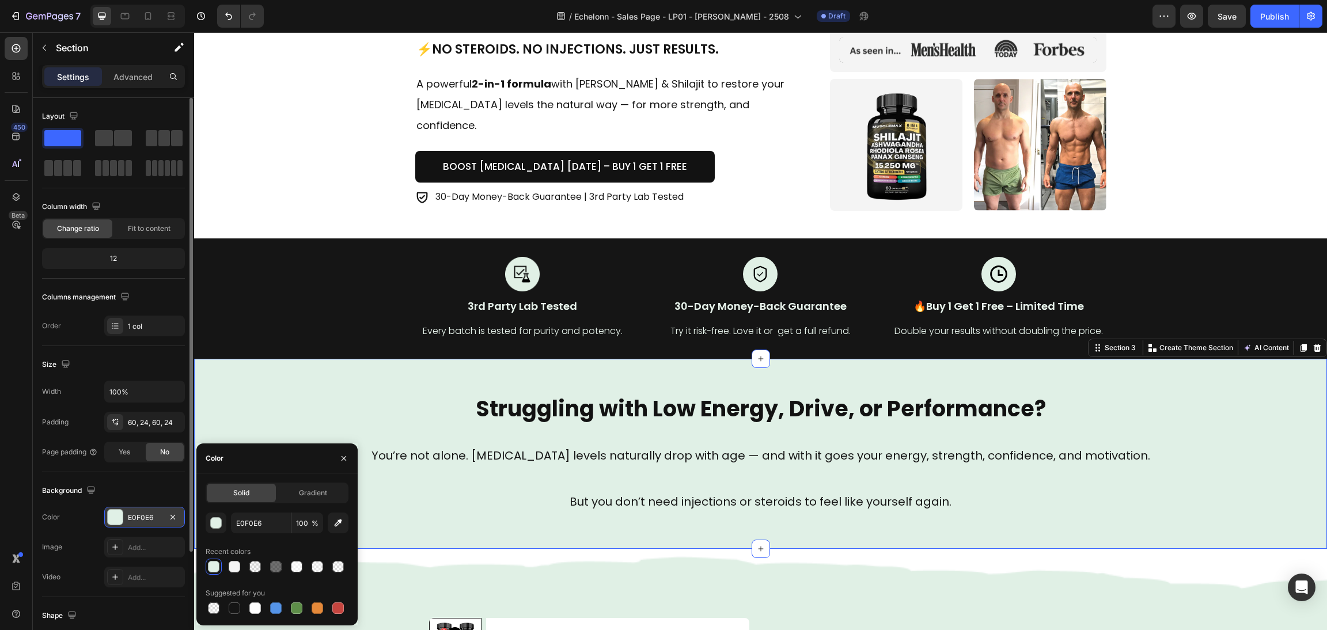
scroll to position [195, 0]
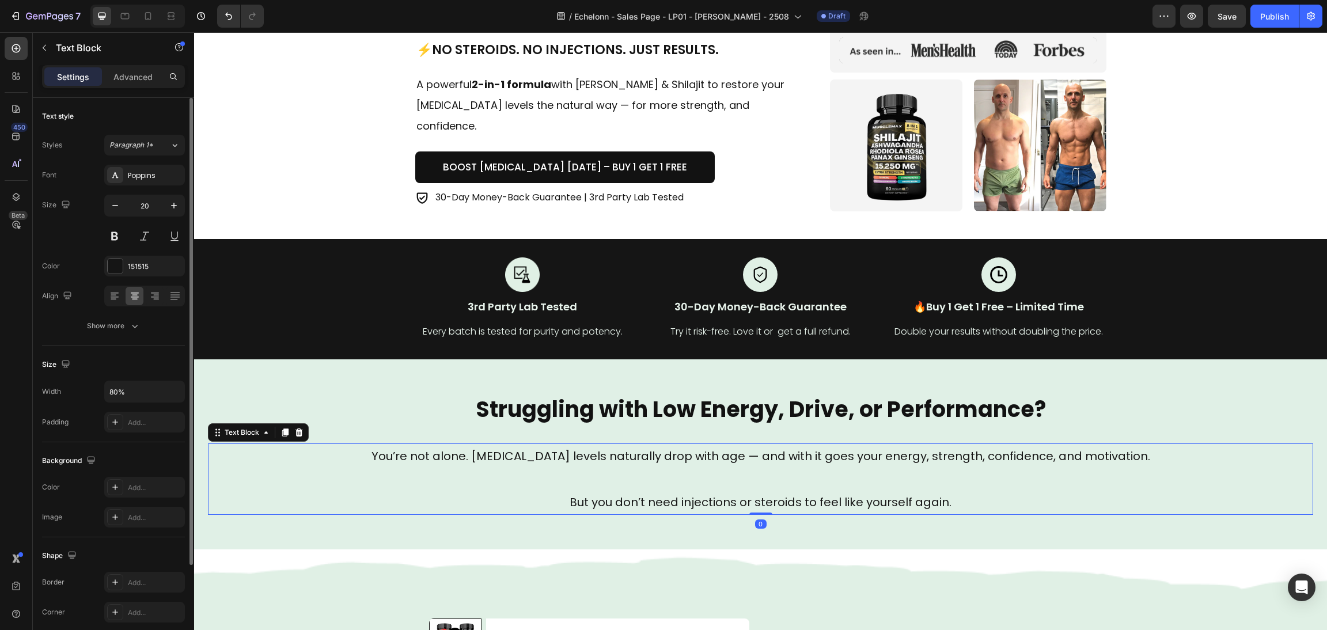
click at [1037, 453] on p "You’re not alone. [MEDICAL_DATA] levels naturally drop with age — and with it g…" at bounding box center [761, 456] width 882 height 23
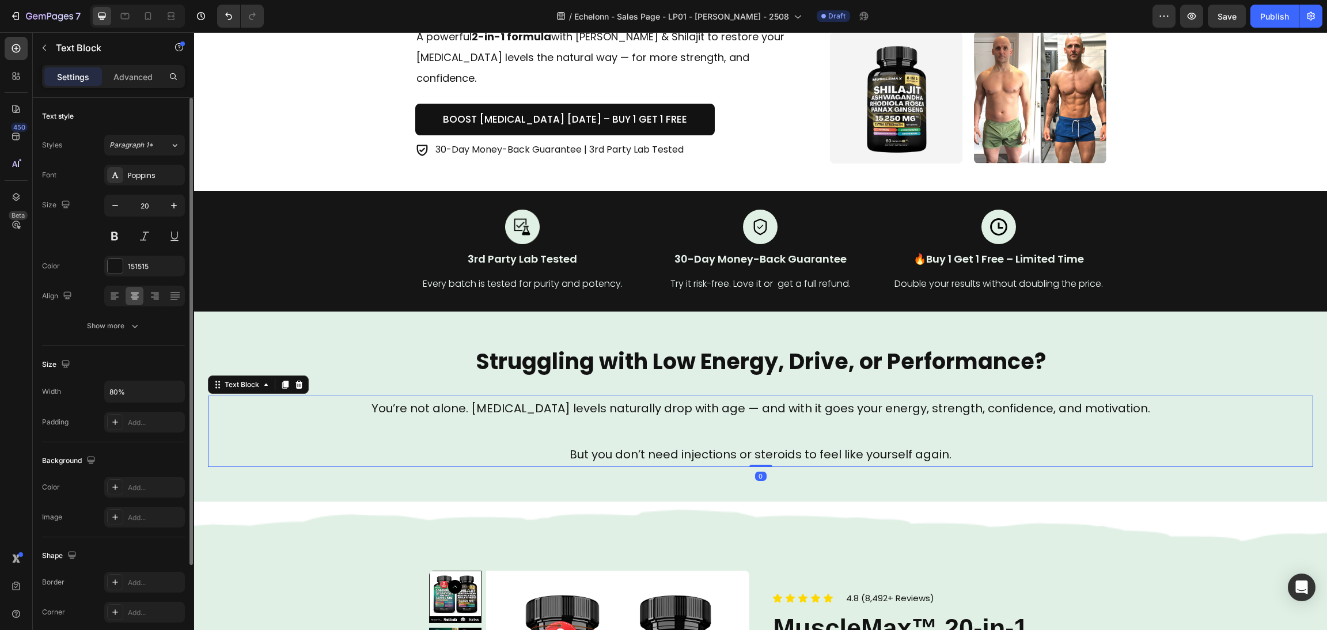
scroll to position [281, 0]
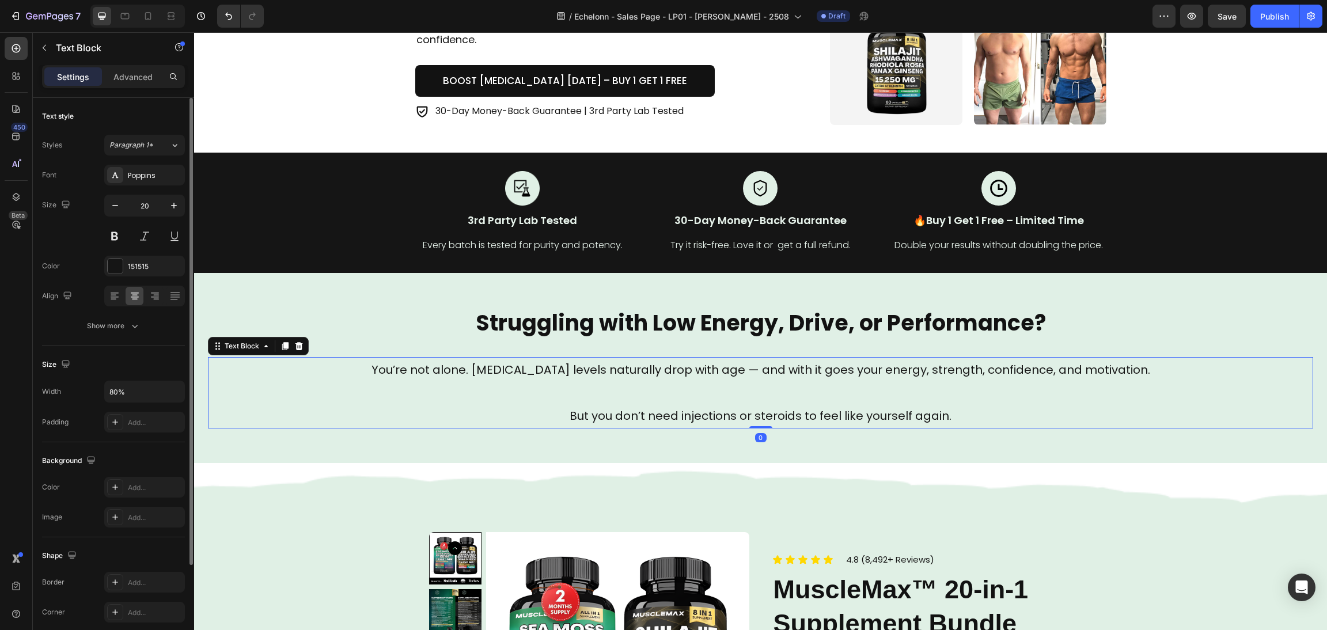
click at [610, 381] on p at bounding box center [761, 392] width 882 height 23
click at [1138, 291] on div "Struggling with Low Energy, Drive, or Performance? Heading You’re not alone. [M…" at bounding box center [760, 368] width 1133 height 190
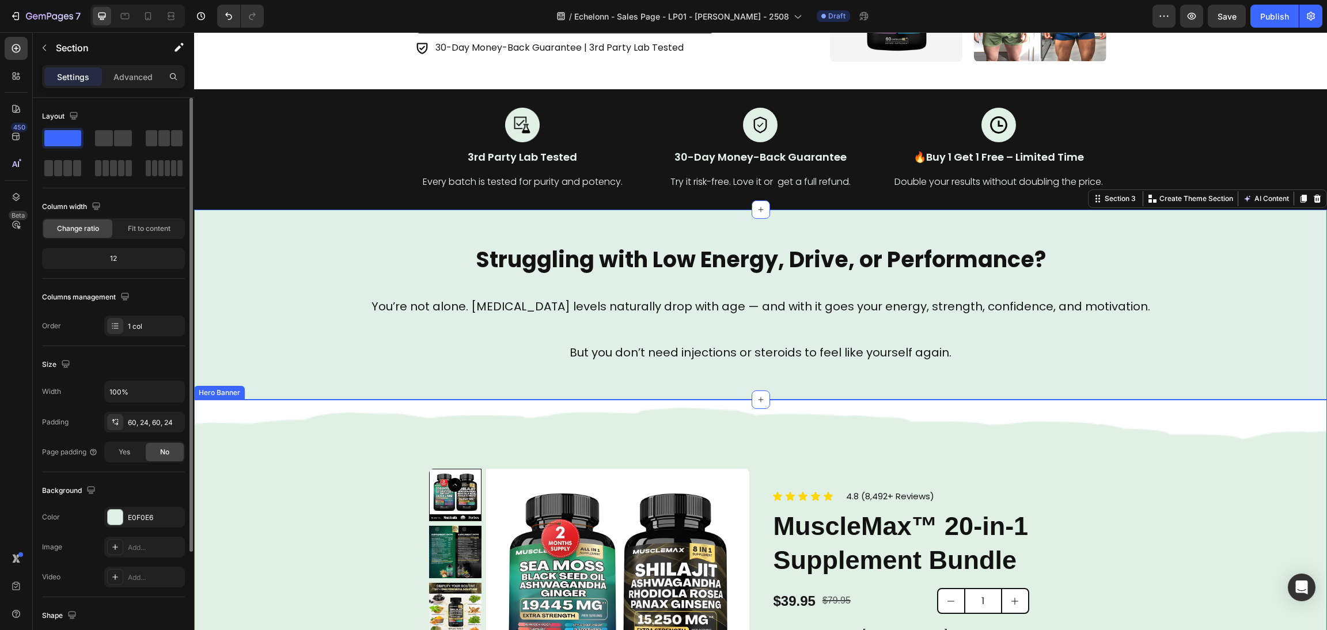
scroll to position [346, 0]
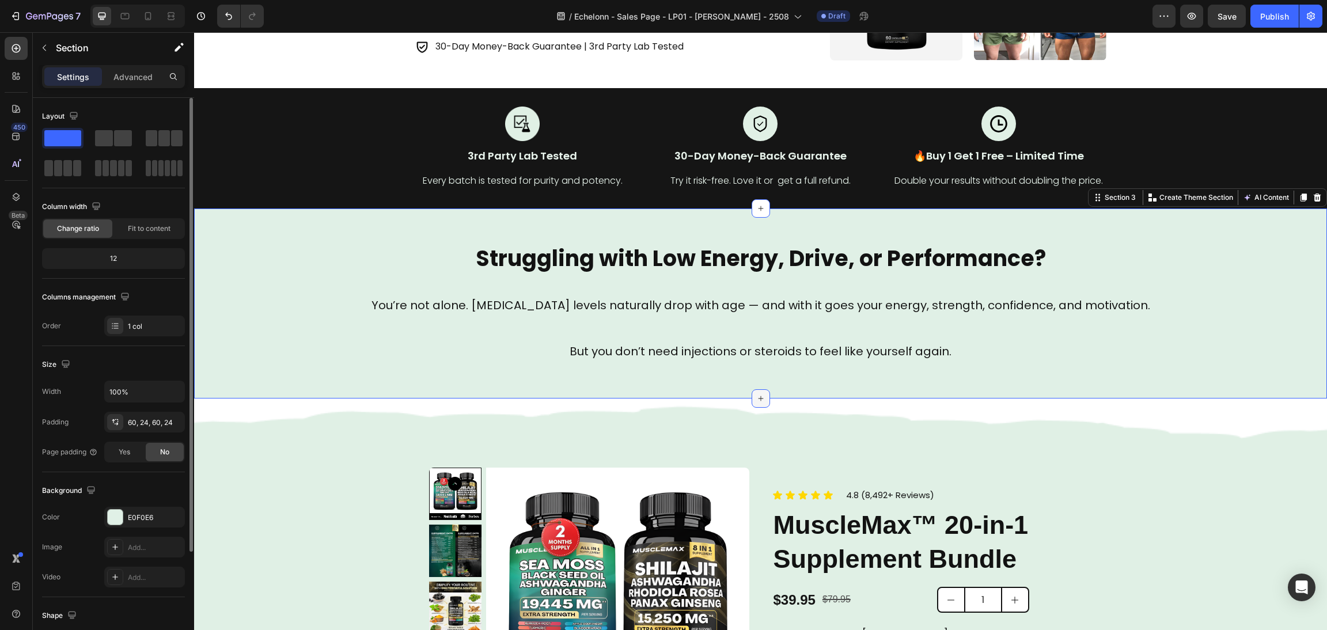
click at [752, 400] on div at bounding box center [761, 398] width 18 height 18
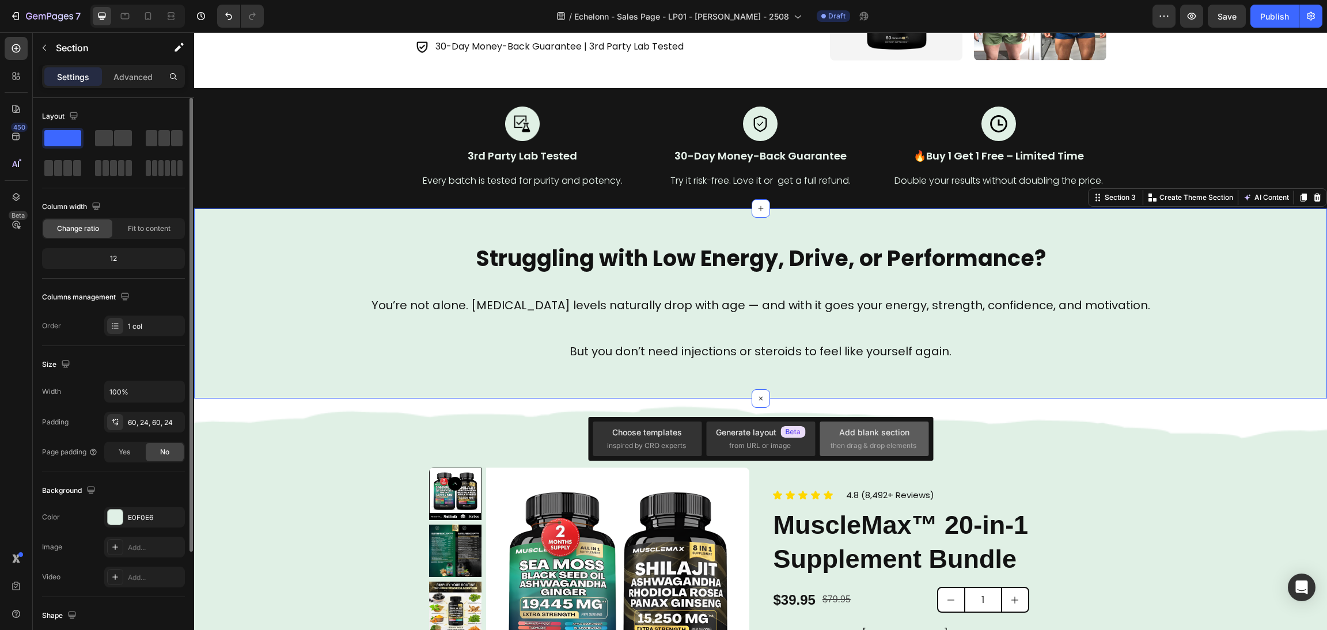
click at [873, 425] on div "Add blank section then drag & drop elements" at bounding box center [874, 439] width 109 height 35
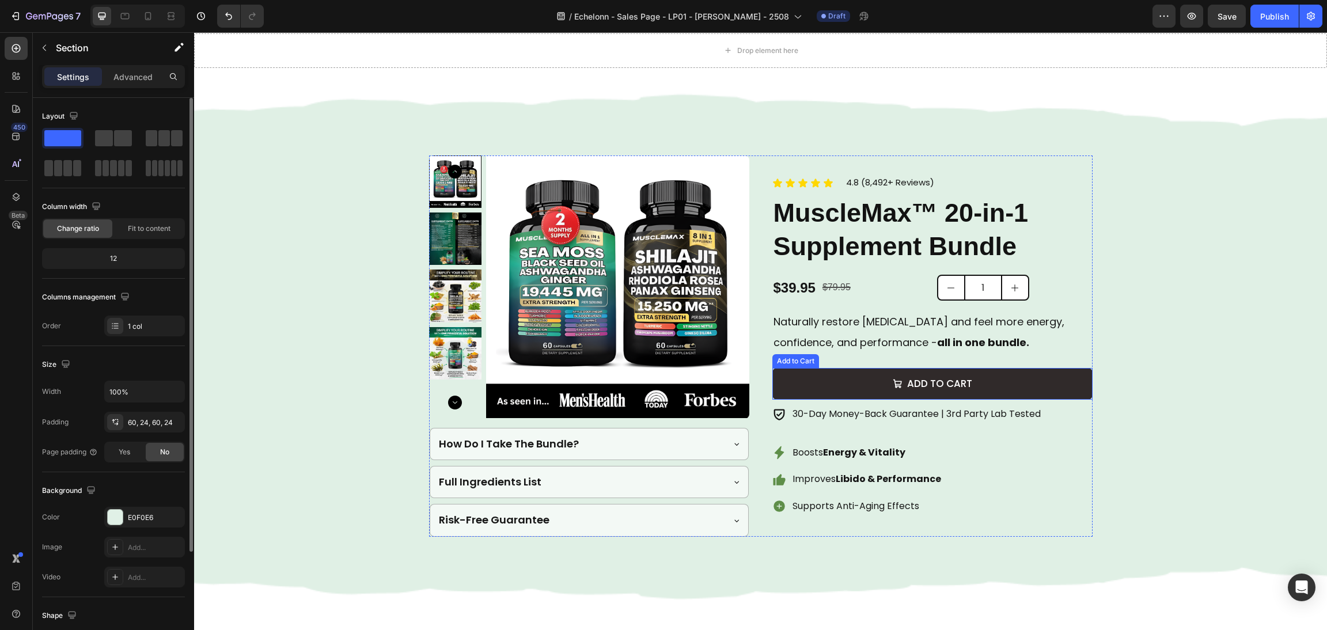
scroll to position [1036, 0]
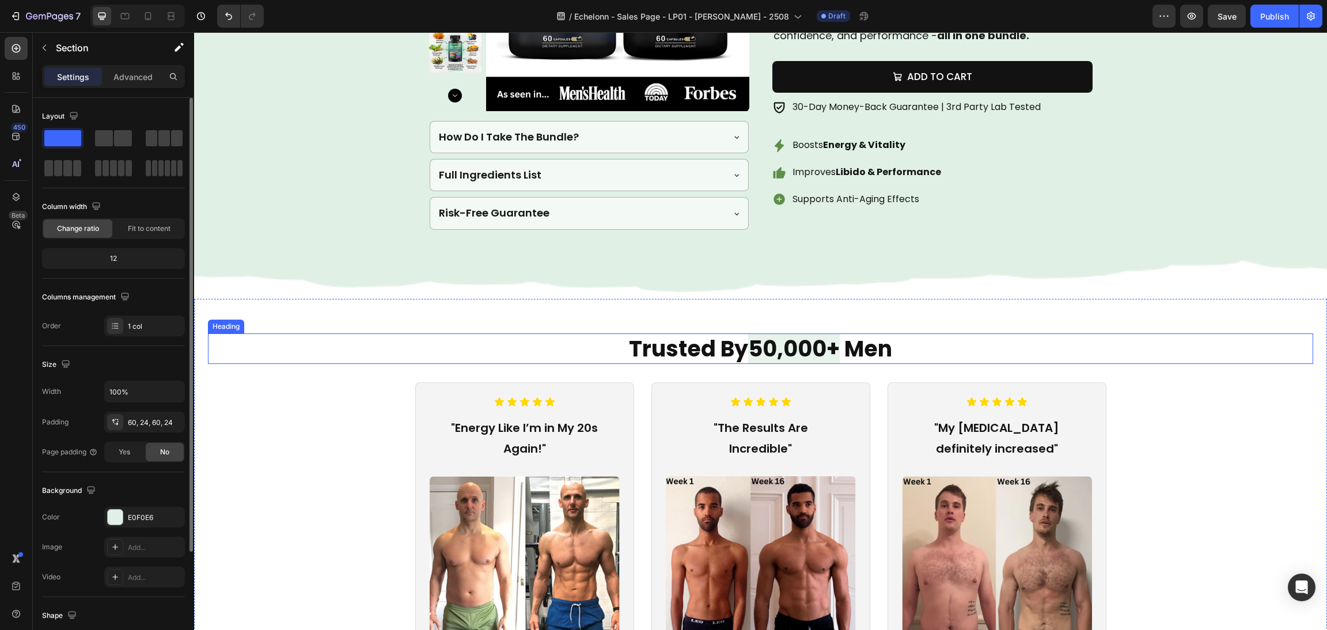
click at [1136, 338] on h2 "Trusted By 50,000+ Men" at bounding box center [760, 349] width 1105 height 31
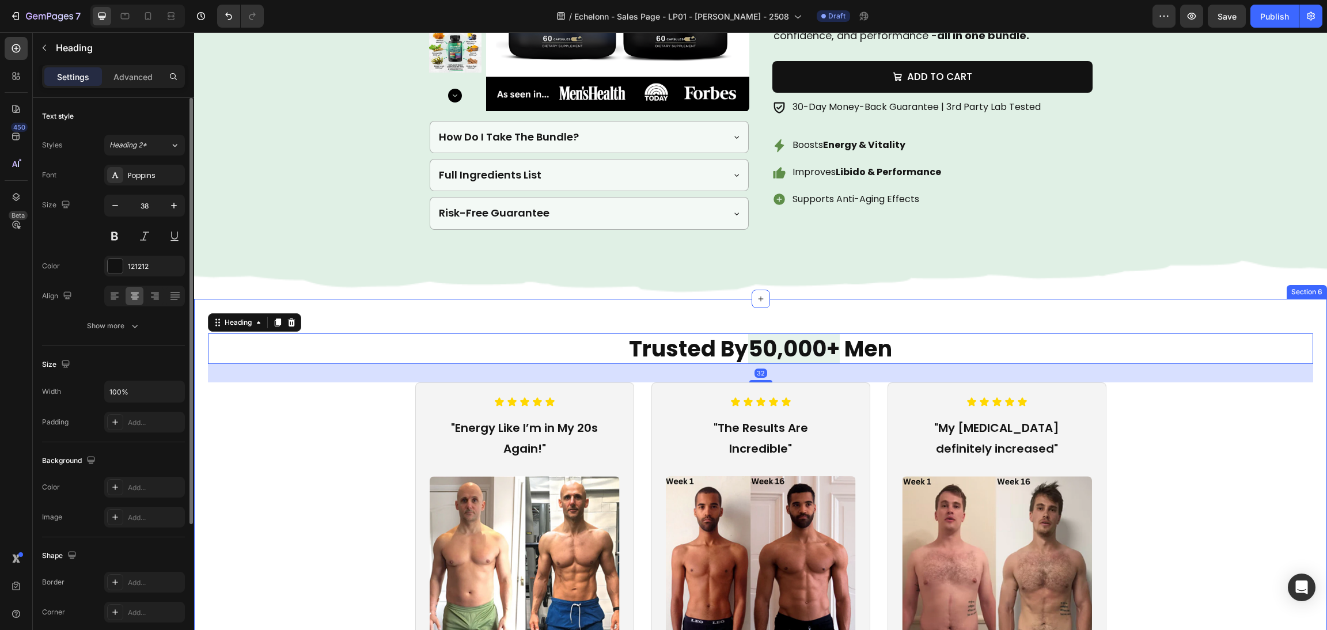
click at [1136, 302] on div "Trusted By 50,000+ Men Heading 32 Icon Icon Icon Icon Icon Icon List "Energy Li…" at bounding box center [760, 607] width 1133 height 616
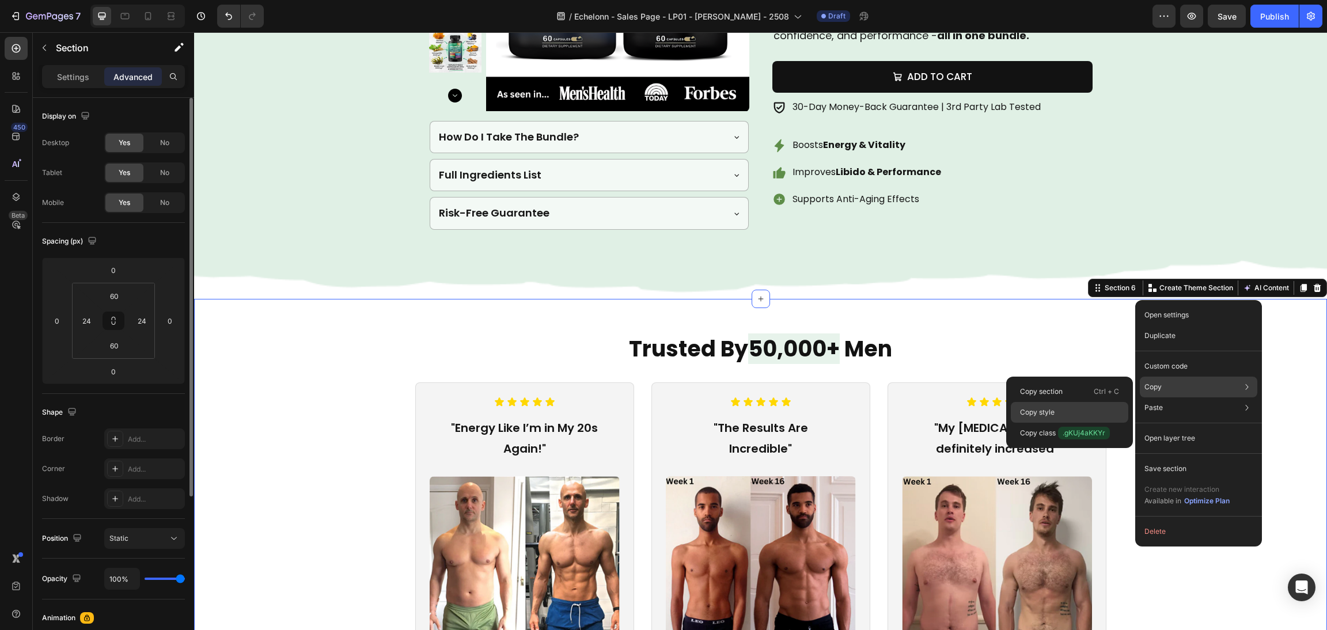
click at [1066, 423] on div "Copy style" at bounding box center [1070, 433] width 118 height 21
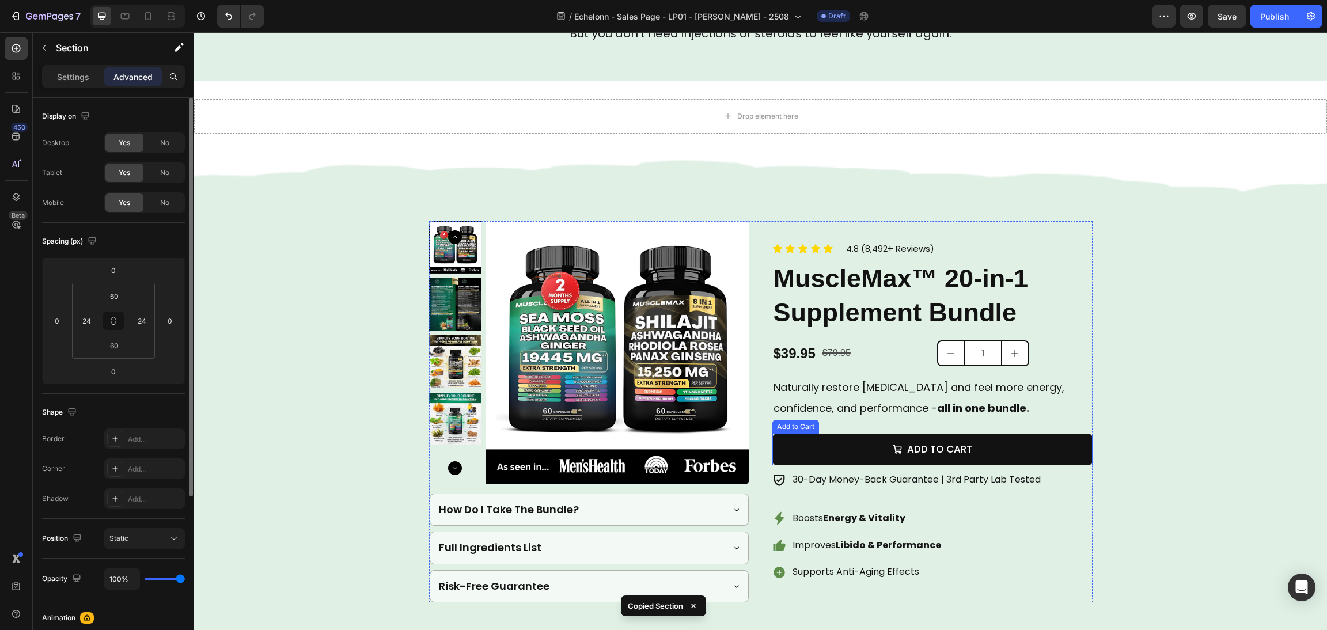
scroll to position [466, 0]
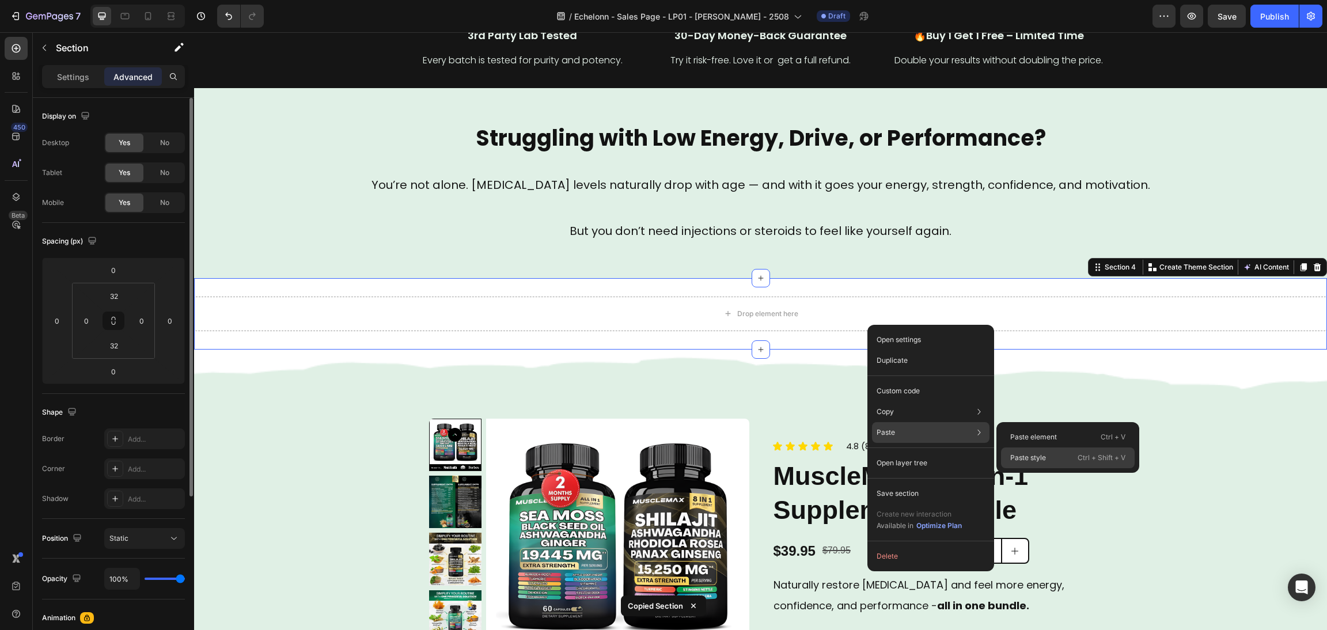
click at [1047, 456] on div "Paste style Ctrl + Shift + V" at bounding box center [1068, 458] width 134 height 21
type input "60"
type input "24"
type input "60"
type input "24"
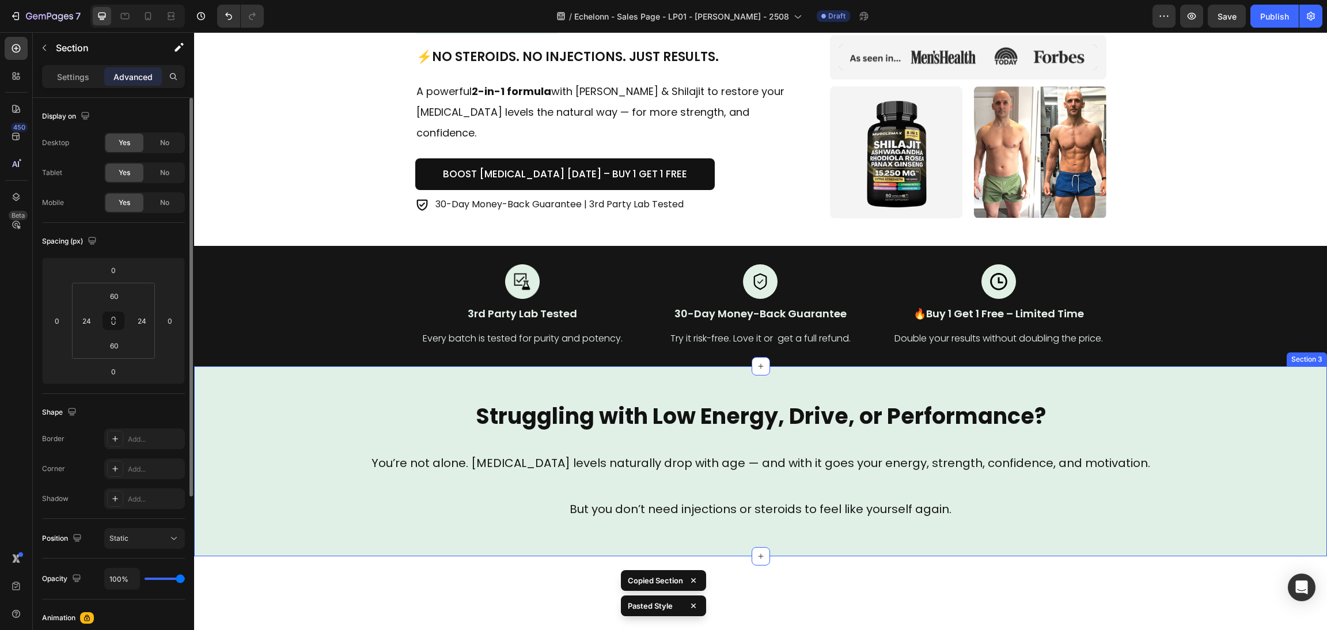
scroll to position [207, 0]
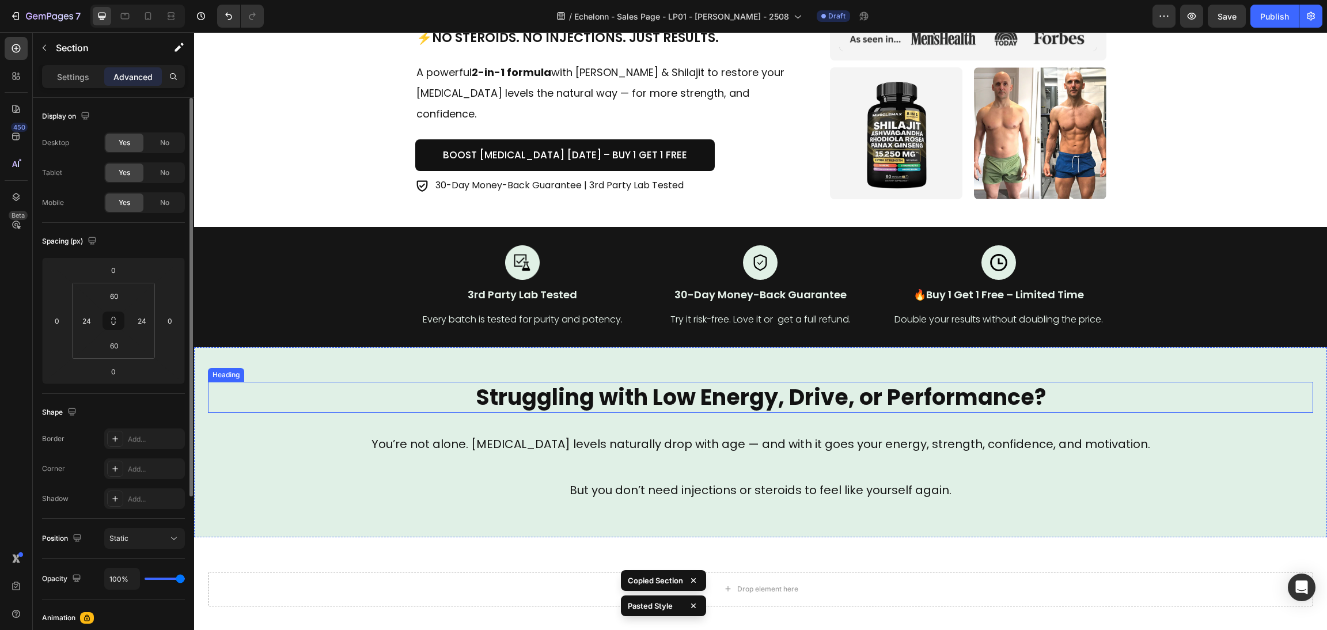
click at [875, 404] on h2 "Struggling with Low Energy, Drive, or Performance?" at bounding box center [760, 397] width 1105 height 31
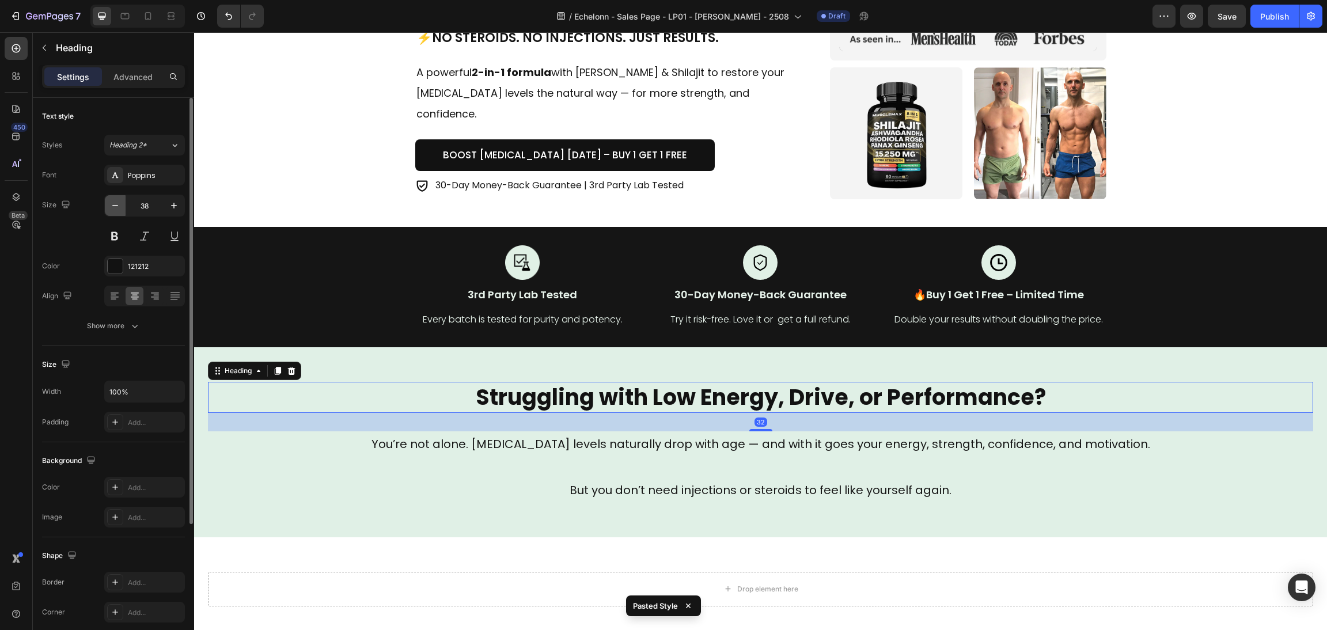
click at [110, 207] on icon "button" at bounding box center [115, 206] width 12 height 12
type input "37"
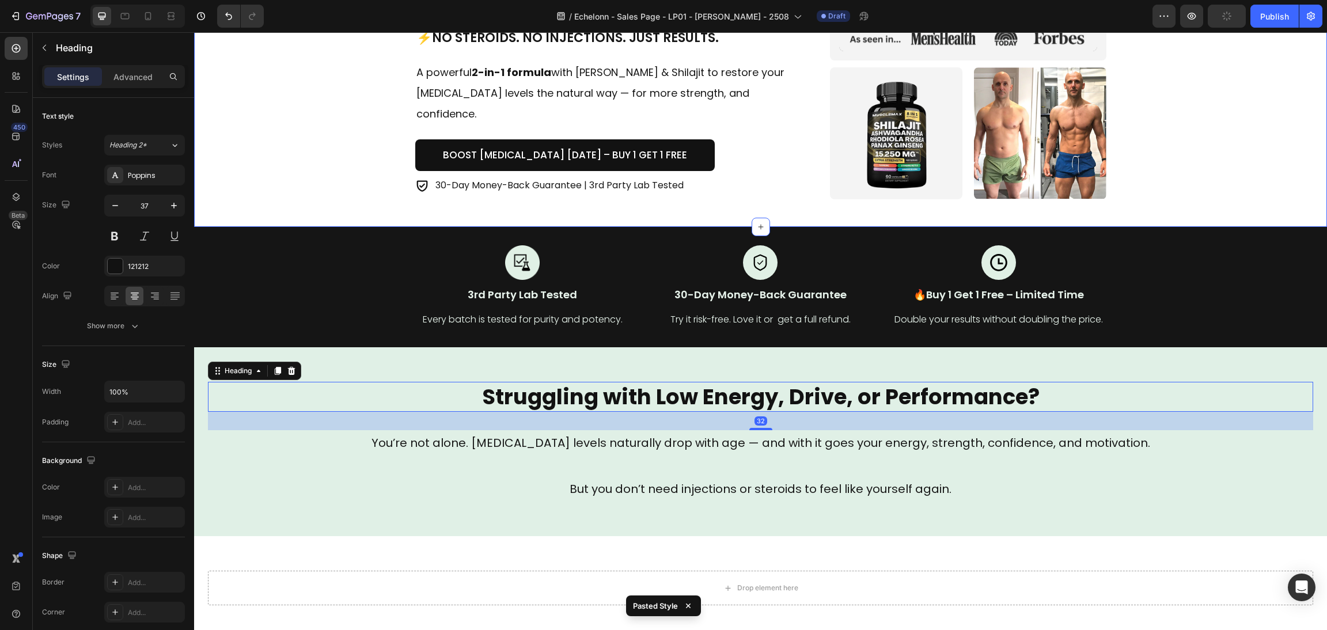
click at [1189, 122] on div "Icon Icon Icon Icon Icon Icon List Trusted by 50 000+ Men Text block Row How to…" at bounding box center [760, 38] width 1105 height 323
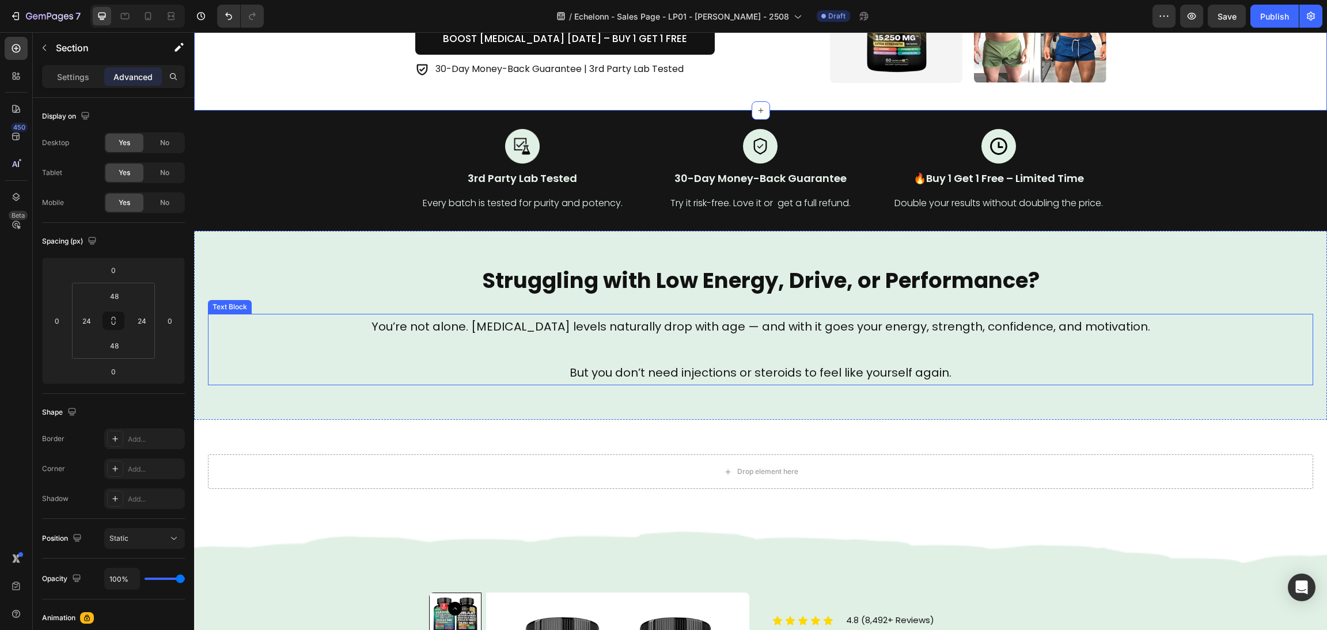
scroll to position [293, 0]
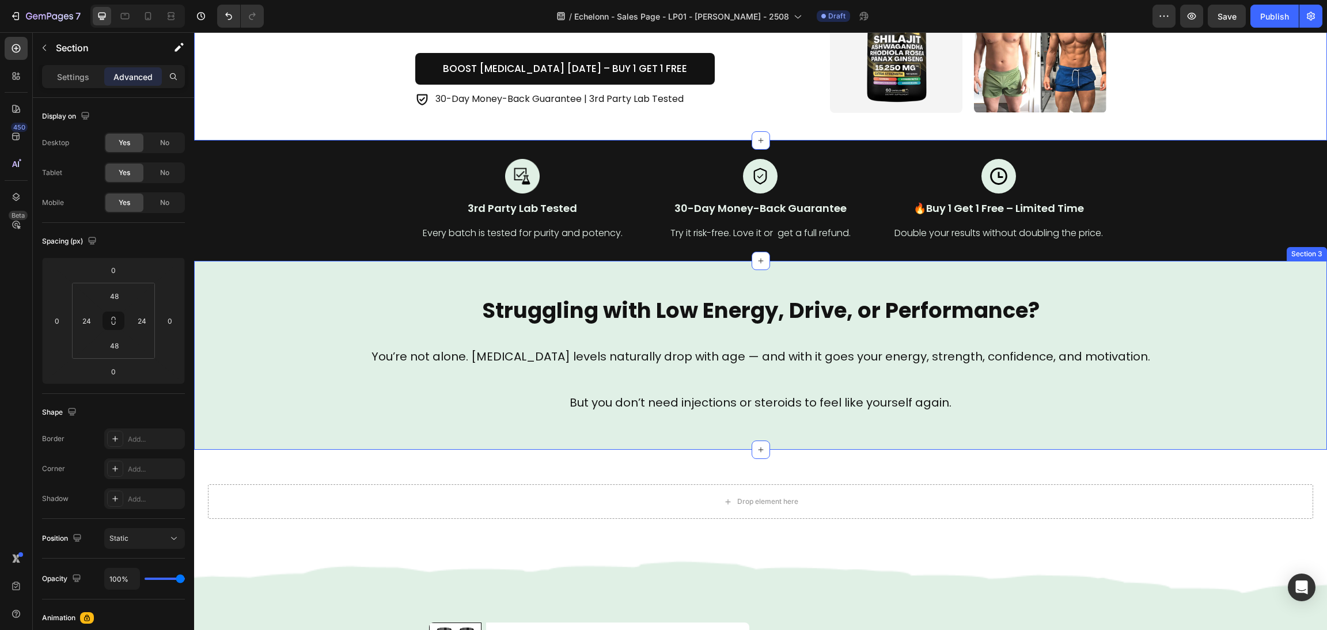
click at [996, 307] on h2 "Struggling with Low Energy, Drive, or Performance?" at bounding box center [760, 311] width 1105 height 30
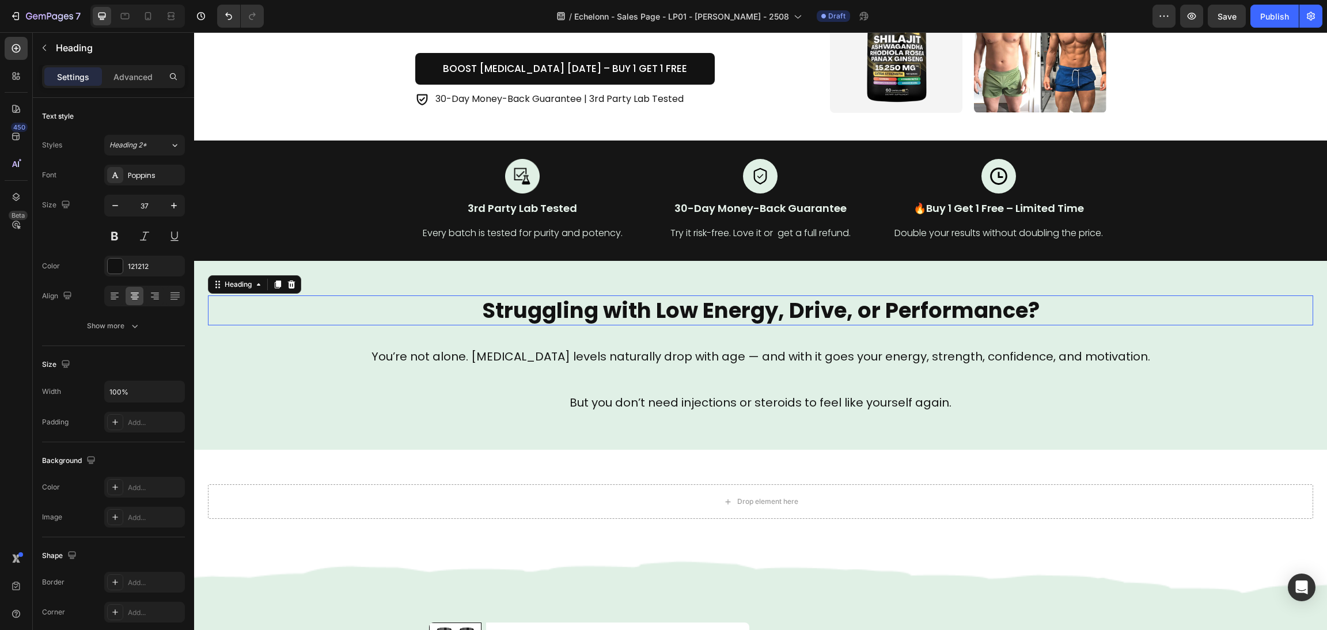
click at [1022, 305] on h2 "Struggling with Low Energy, Drive, or Performance?" at bounding box center [760, 311] width 1105 height 30
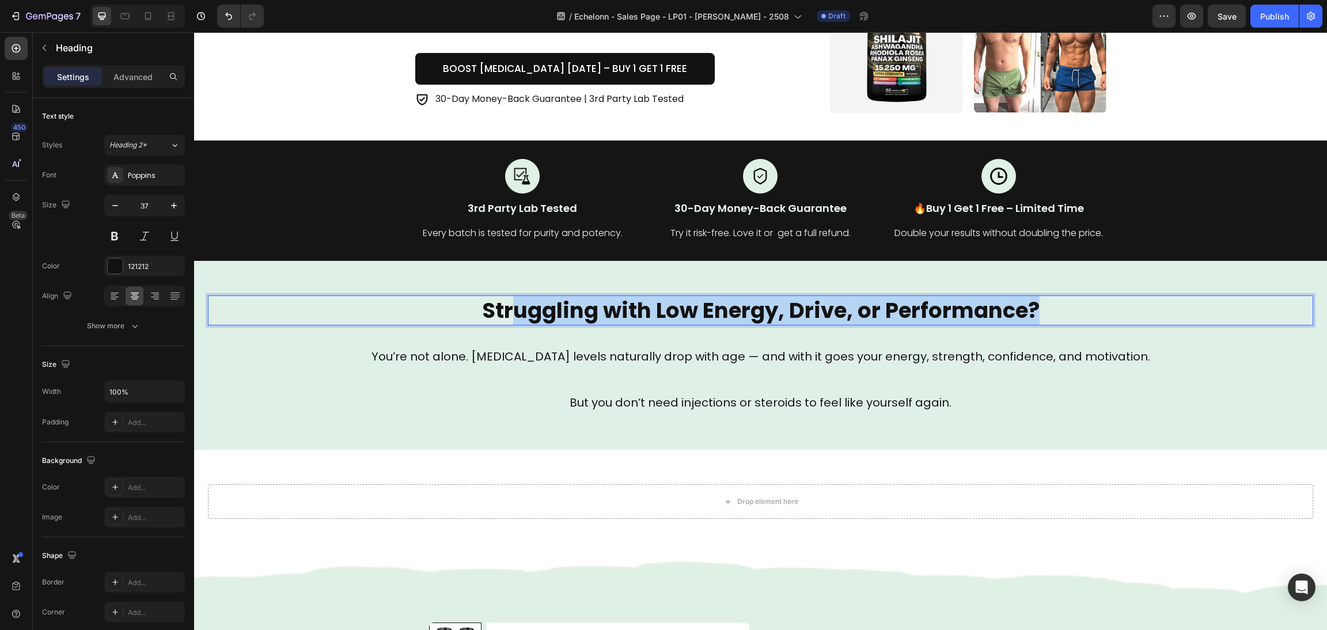
drag, startPoint x: 1052, startPoint y: 309, endPoint x: 527, endPoint y: 312, distance: 525.9
click at [505, 315] on p "Struggling with Low Energy, Drive, or Performance?" at bounding box center [760, 311] width 1103 height 28
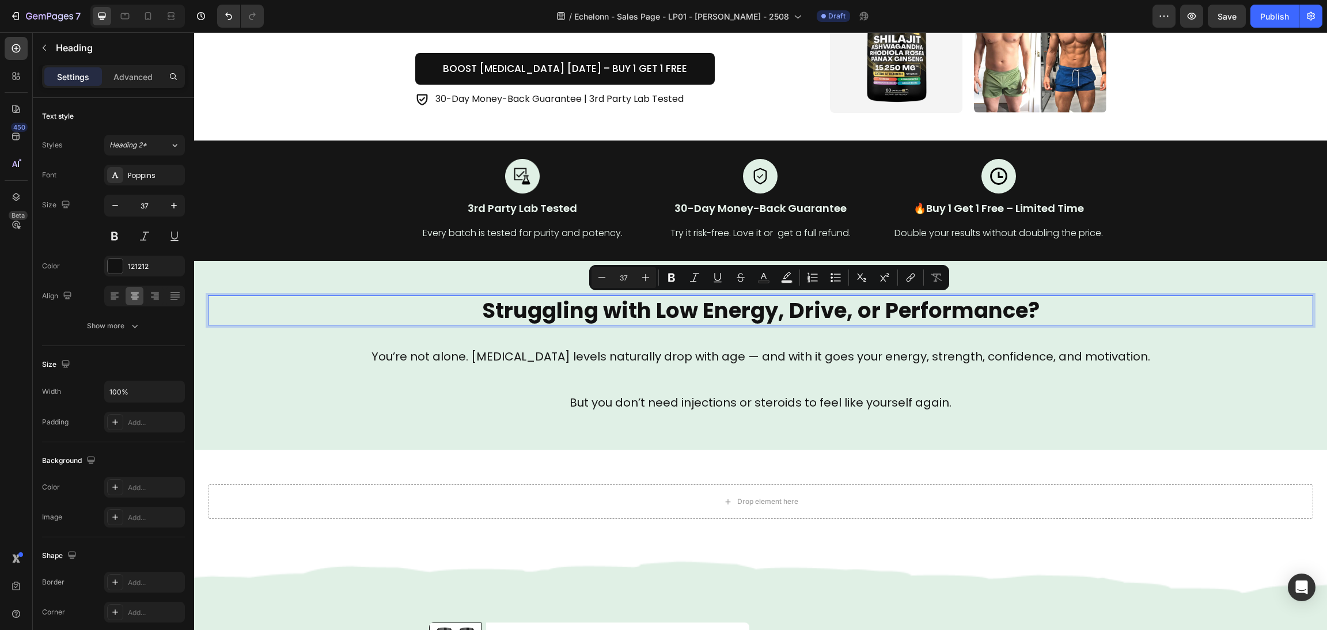
drag, startPoint x: 567, startPoint y: 311, endPoint x: 450, endPoint y: 312, distance: 116.9
click at [441, 319] on p "Struggling with Low Energy, Drive, or Performance?" at bounding box center [760, 311] width 1103 height 28
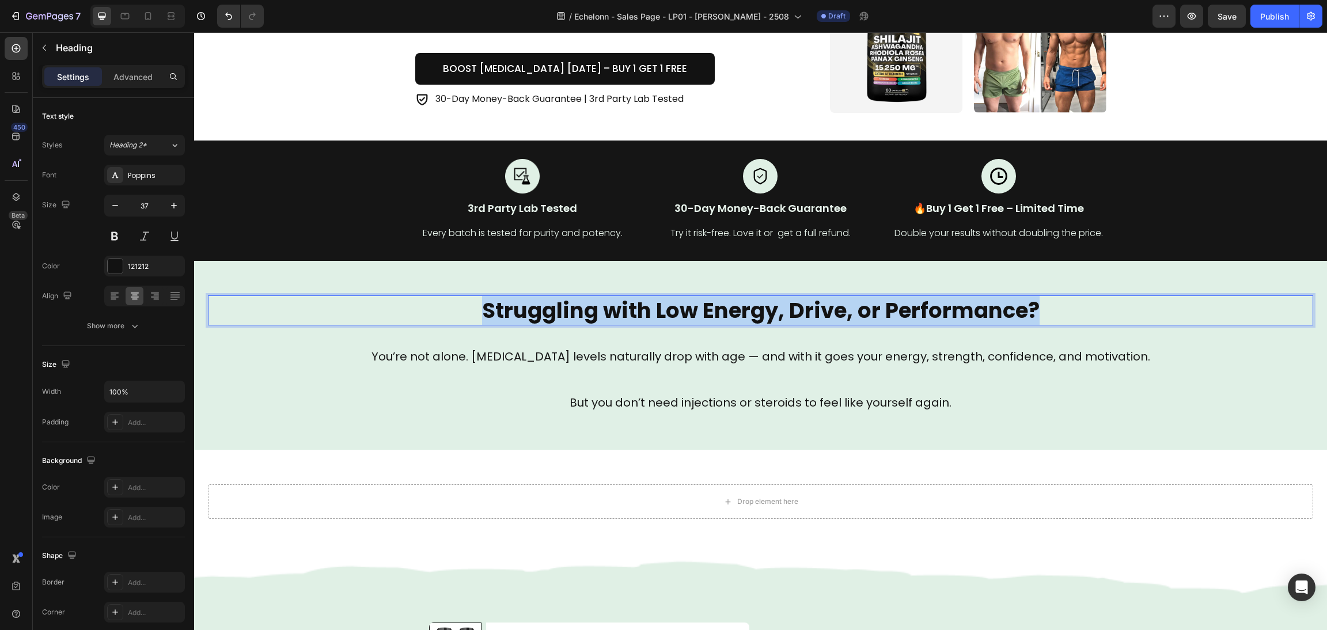
drag, startPoint x: 876, startPoint y: 298, endPoint x: 1139, endPoint y: 281, distance: 263.9
click at [1195, 290] on div "Struggling with Low Energy, Drive, or Performance? Heading 32 You’re not alone.…" at bounding box center [760, 355] width 1133 height 189
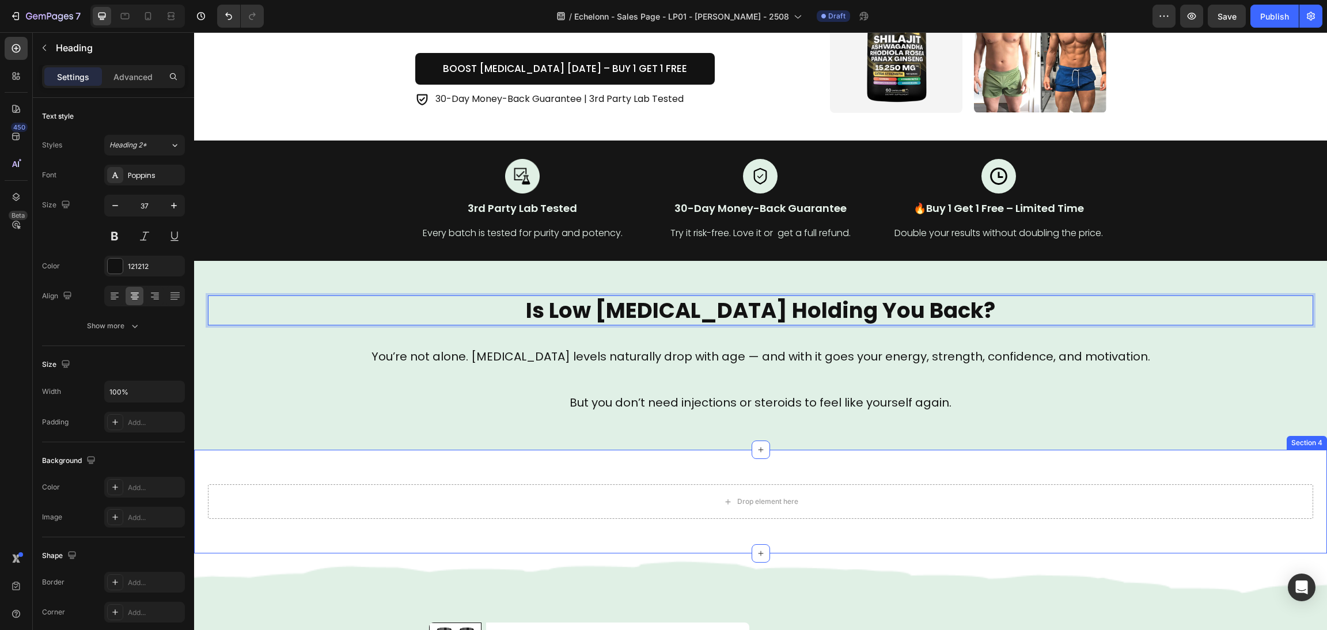
drag, startPoint x: 1051, startPoint y: 516, endPoint x: 1043, endPoint y: 505, distance: 14.4
click at [1048, 513] on div "Drop element here" at bounding box center [760, 501] width 1105 height 35
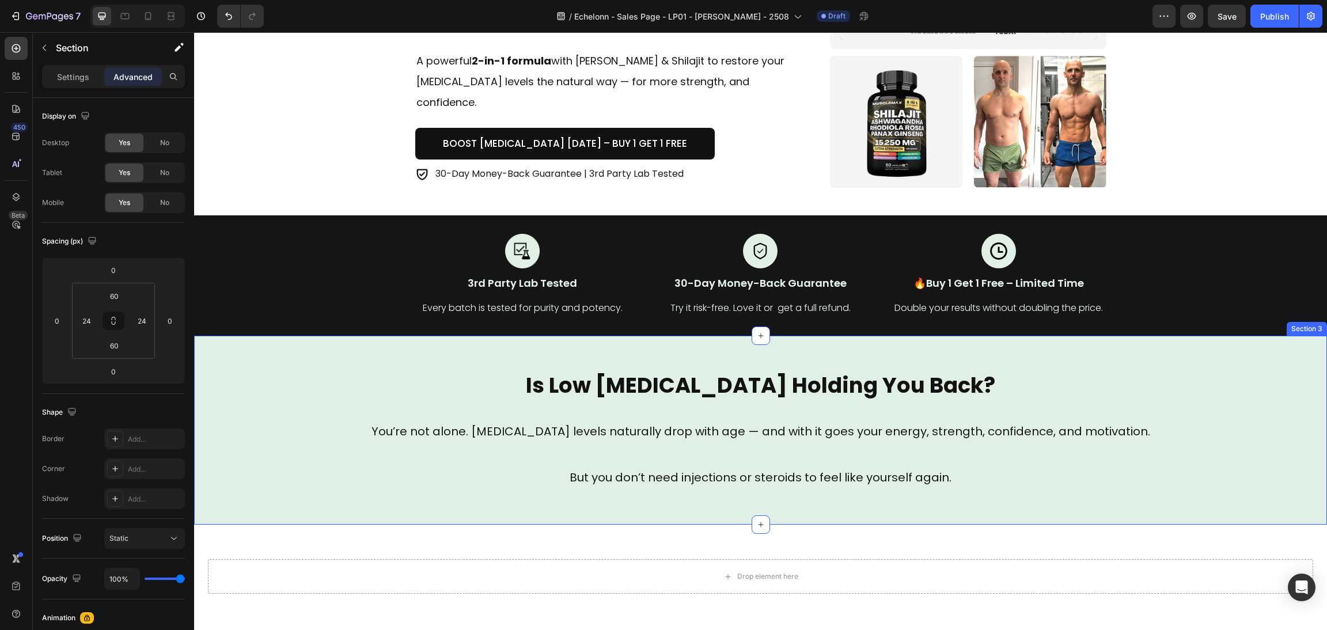
scroll to position [259, 0]
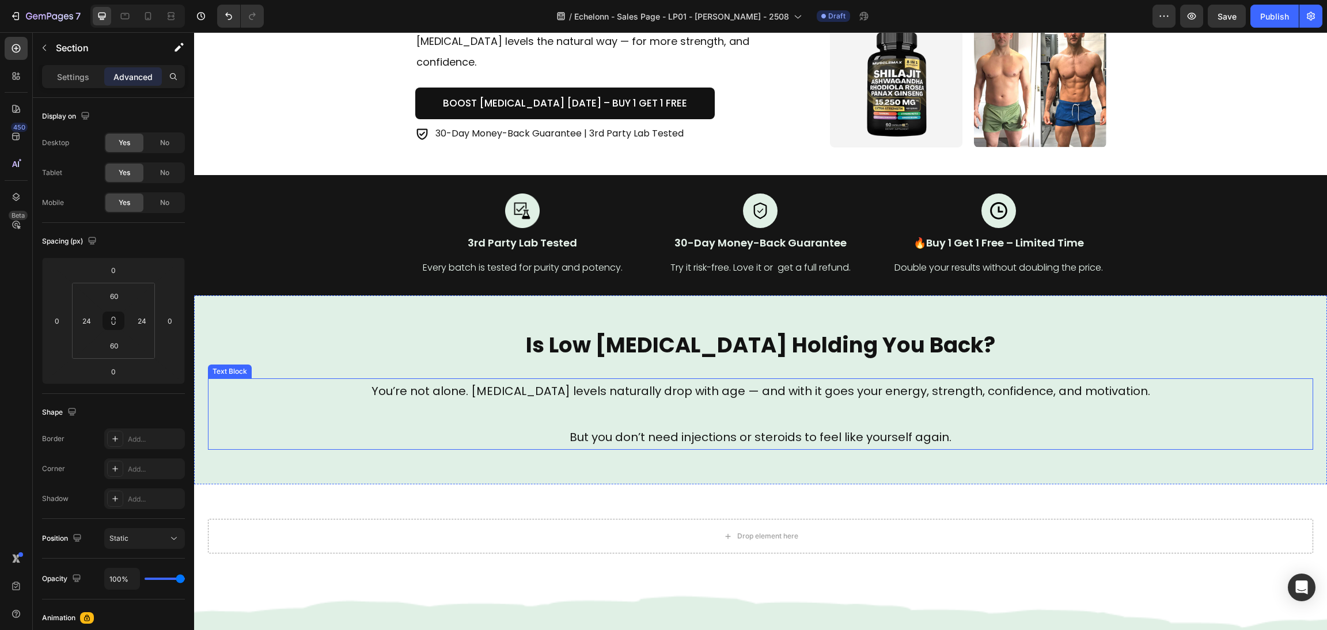
drag, startPoint x: 553, startPoint y: 381, endPoint x: 561, endPoint y: 388, distance: 10.6
click at [554, 381] on p "You’re not alone. [MEDICAL_DATA] levels naturally drop with age — and with it g…" at bounding box center [761, 391] width 882 height 23
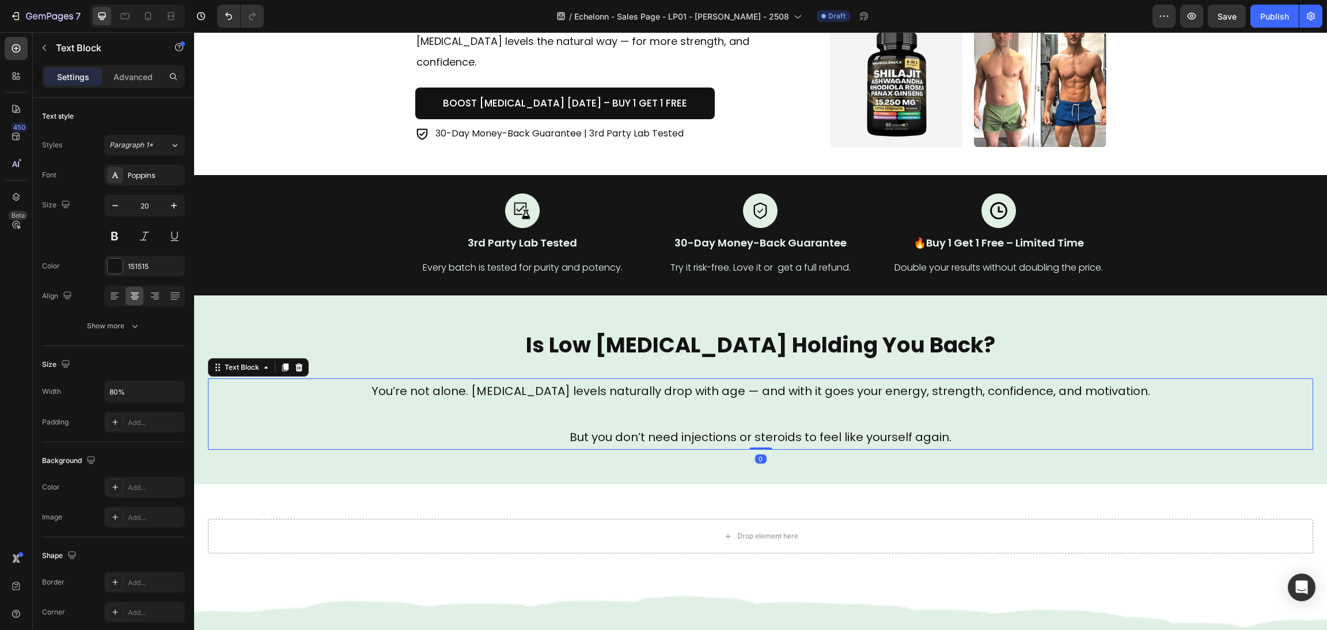
click at [579, 395] on p "You’re not alone. [MEDICAL_DATA] levels naturally drop with age — and with it g…" at bounding box center [761, 391] width 882 height 23
click at [653, 385] on p "You’re not alone. [MEDICAL_DATA] levels naturally drop with age — and with it g…" at bounding box center [761, 391] width 882 height 23
click at [757, 401] on p "You’re not alone. [MEDICAL_DATA] levels naturally drop with age — and with it g…" at bounding box center [761, 391] width 882 height 23
click at [892, 419] on p "Rich Text Editor. Editing area: main" at bounding box center [761, 414] width 882 height 23
drag, startPoint x: 989, startPoint y: 433, endPoint x: 710, endPoint y: 449, distance: 279.9
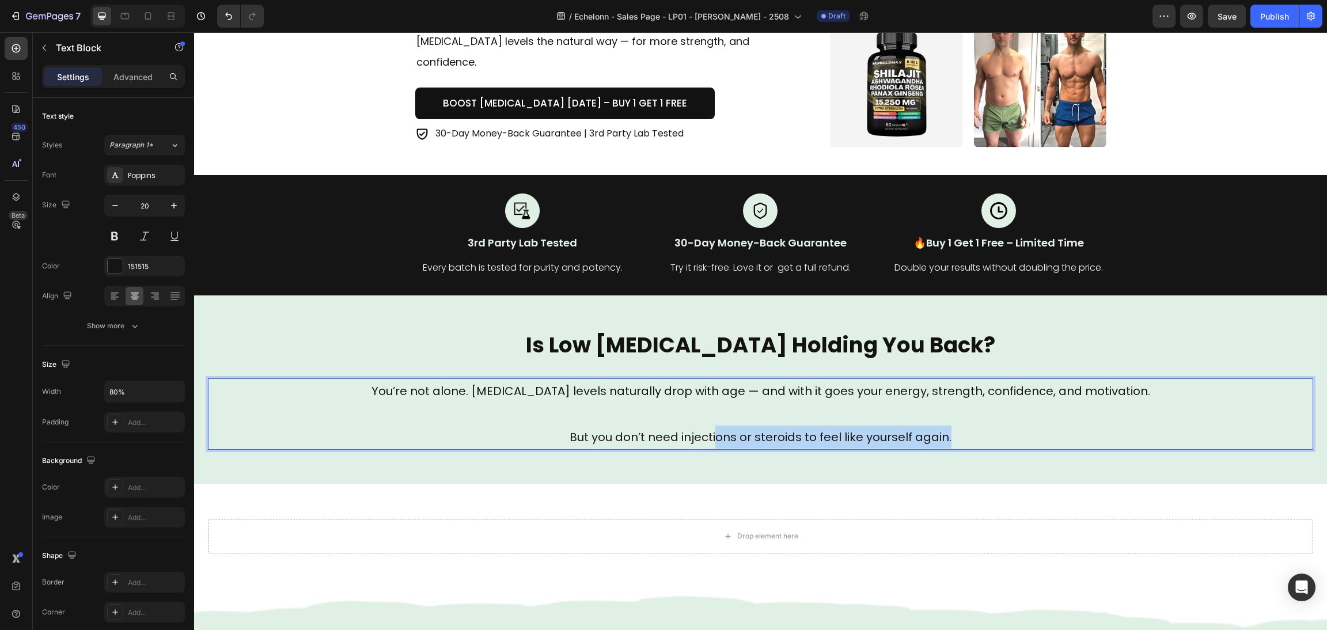
click at [710, 449] on div "You’re not alone. [MEDICAL_DATA] levels naturally drop with age — and with it g…" at bounding box center [761, 413] width 884 height 71
drag, startPoint x: 695, startPoint y: 444, endPoint x: 669, endPoint y: 439, distance: 26.4
click at [693, 444] on p "But you don’t need injections or steroids to feel like yourself again." at bounding box center [761, 437] width 882 height 23
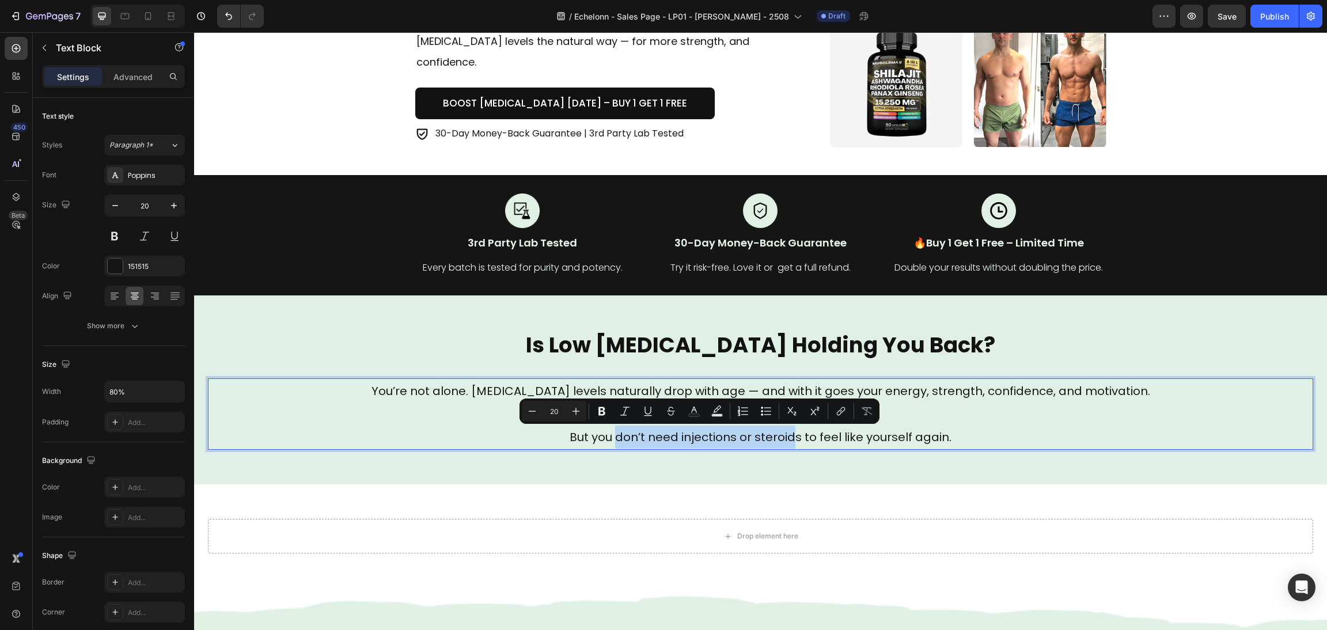
drag, startPoint x: 612, startPoint y: 437, endPoint x: 790, endPoint y: 440, distance: 178.0
click at [790, 440] on p "But you don’t need injections or steroids to feel like yourself again." at bounding box center [761, 437] width 882 height 23
drag, startPoint x: 797, startPoint y: 437, endPoint x: 609, endPoint y: 425, distance: 188.2
click at [609, 442] on p "But you don’t need injections or steroids to feel like yourself again." at bounding box center [761, 437] width 882 height 23
click at [604, 408] on icon "Editor contextual toolbar" at bounding box center [606, 412] width 12 height 12
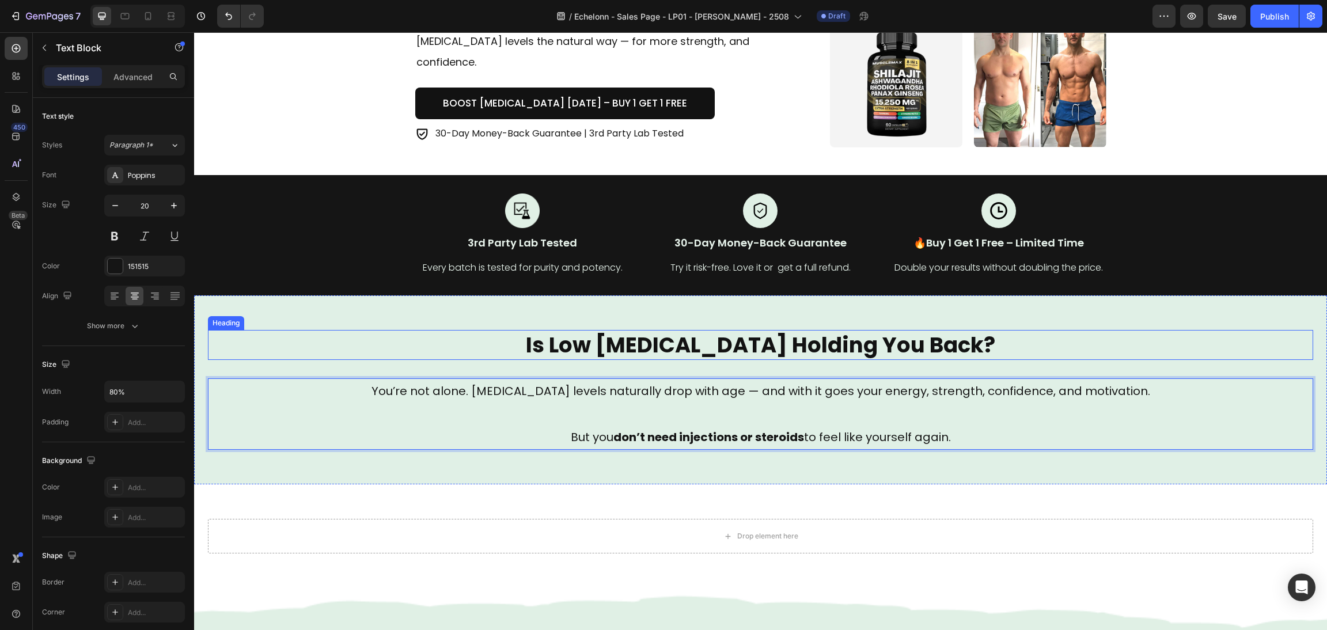
click at [1086, 357] on h2 "Is Low [MEDICAL_DATA] Holding You Back?" at bounding box center [760, 345] width 1105 height 30
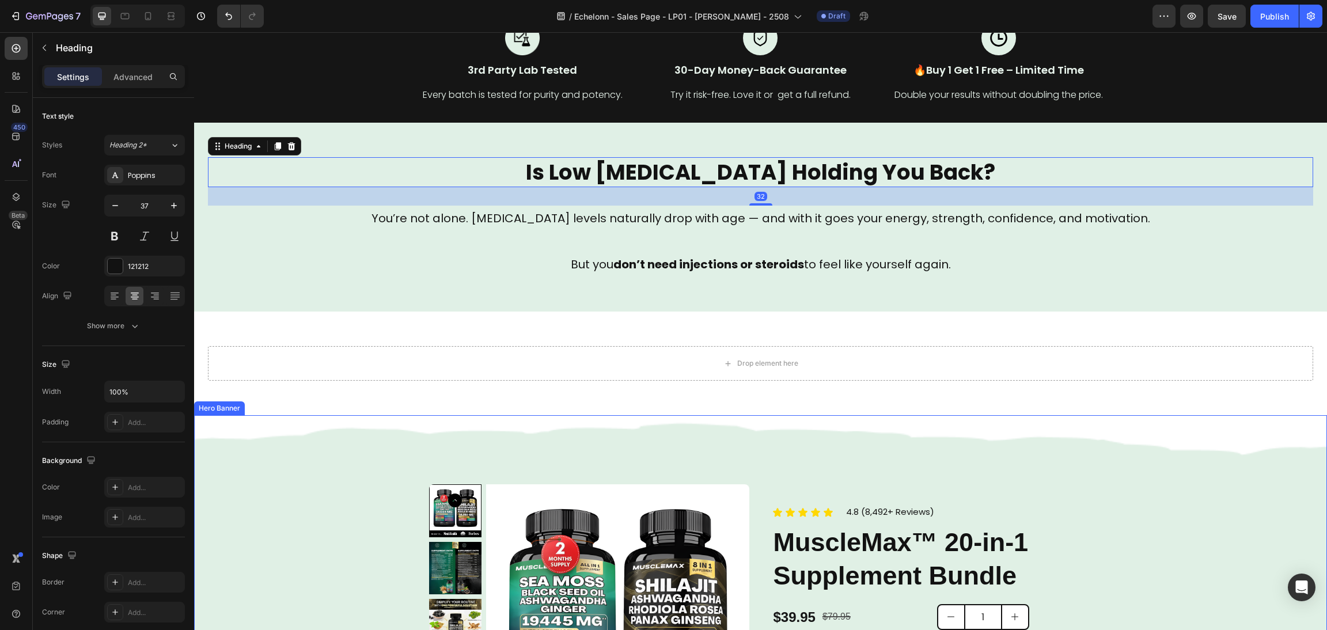
drag, startPoint x: 1141, startPoint y: 453, endPoint x: 1134, endPoint y: 449, distance: 7.8
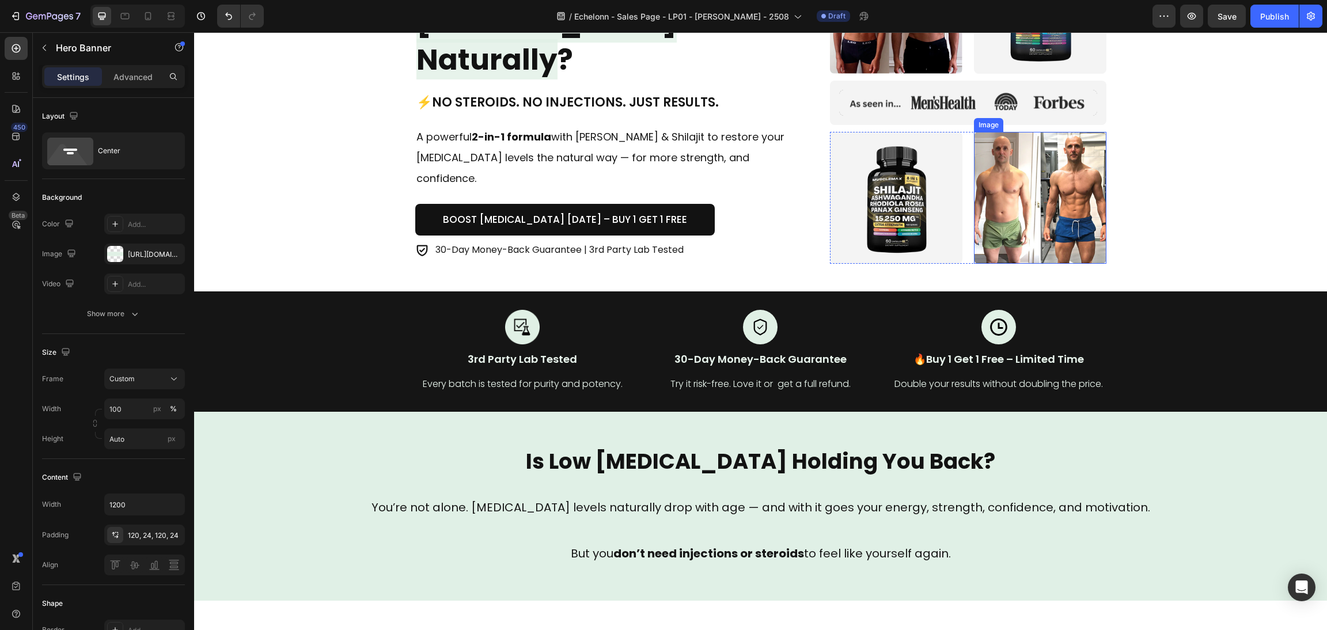
scroll to position [173, 0]
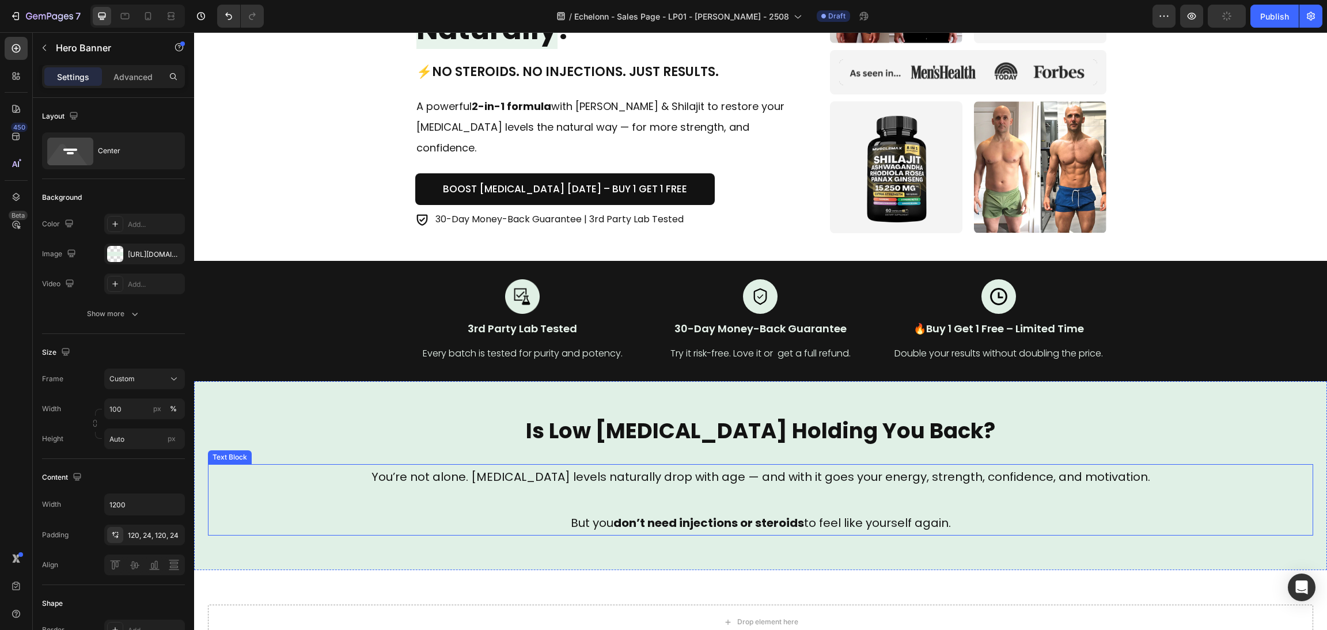
click at [910, 484] on p "You’re not alone. [MEDICAL_DATA] levels naturally drop with age — and with it g…" at bounding box center [761, 476] width 882 height 23
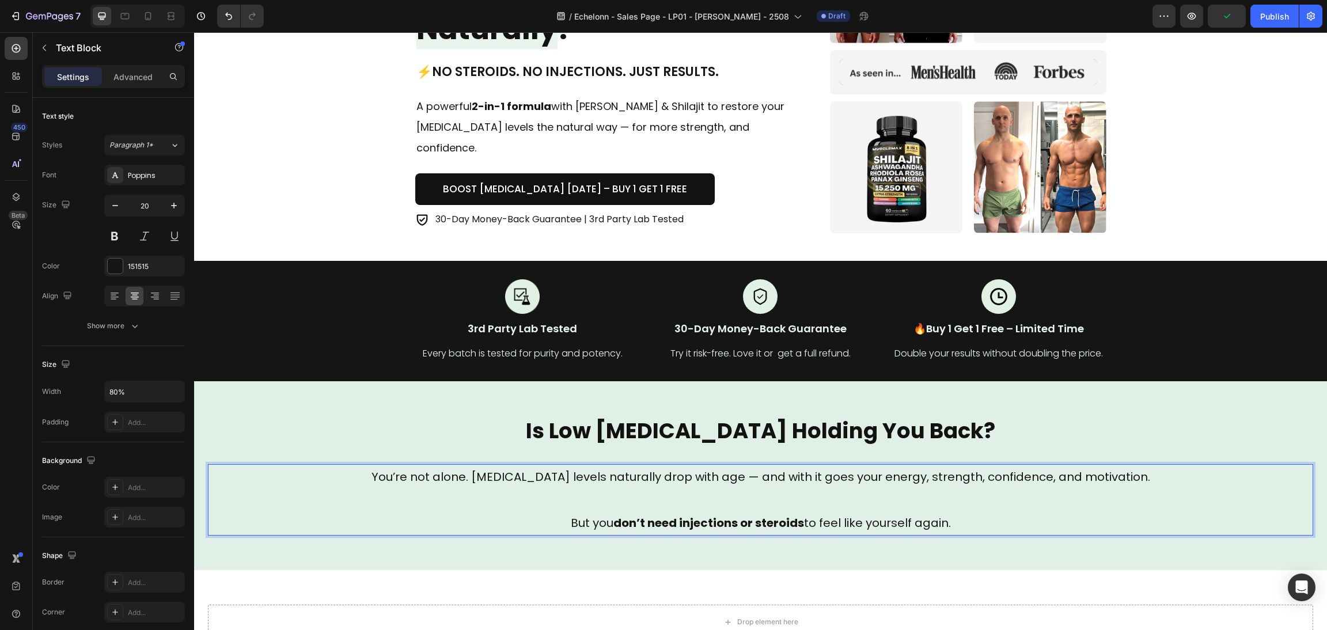
drag, startPoint x: 700, startPoint y: 495, endPoint x: 683, endPoint y: 495, distance: 16.7
click at [699, 495] on p "Rich Text Editor. Editing area: main" at bounding box center [761, 499] width 882 height 23
click at [554, 508] on p "Rich Text Editor. Editing area: main" at bounding box center [761, 499] width 882 height 23
click at [554, 523] on p "But you don’t need injections or steroids to feel like yourself again." at bounding box center [761, 523] width 882 height 23
click at [1222, 245] on div "Icon Icon Icon Icon Icon Icon List Trusted by 50 000+ Men Text block Row How to…" at bounding box center [760, 72] width 1133 height 378
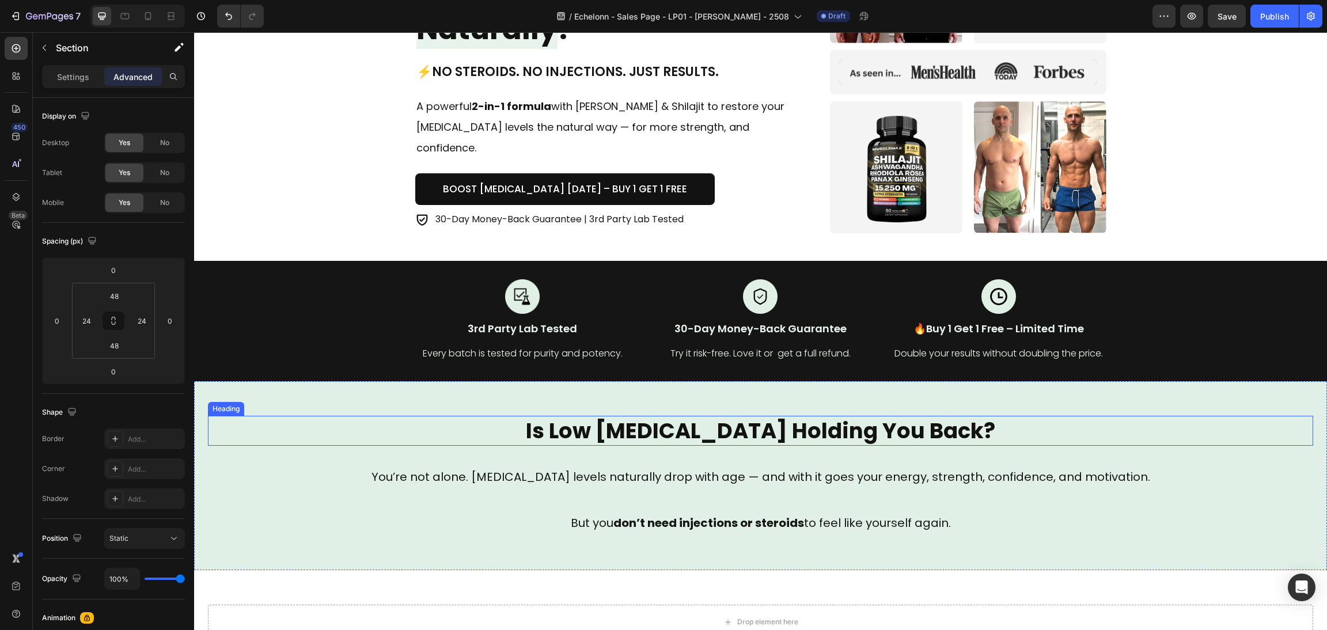
click at [705, 419] on h2 "Is Low [MEDICAL_DATA] Holding You Back?" at bounding box center [760, 431] width 1105 height 30
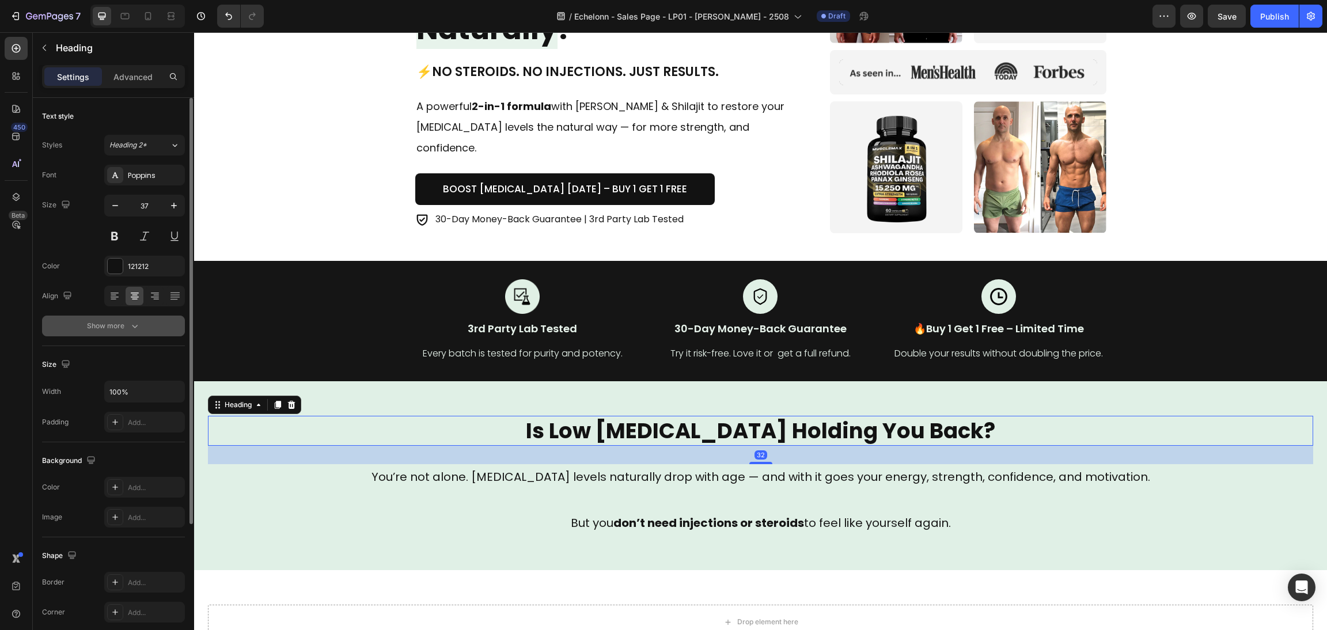
click at [119, 326] on div "Show more" at bounding box center [114, 326] width 54 height 12
click at [127, 332] on button "Bold" at bounding box center [144, 326] width 81 height 21
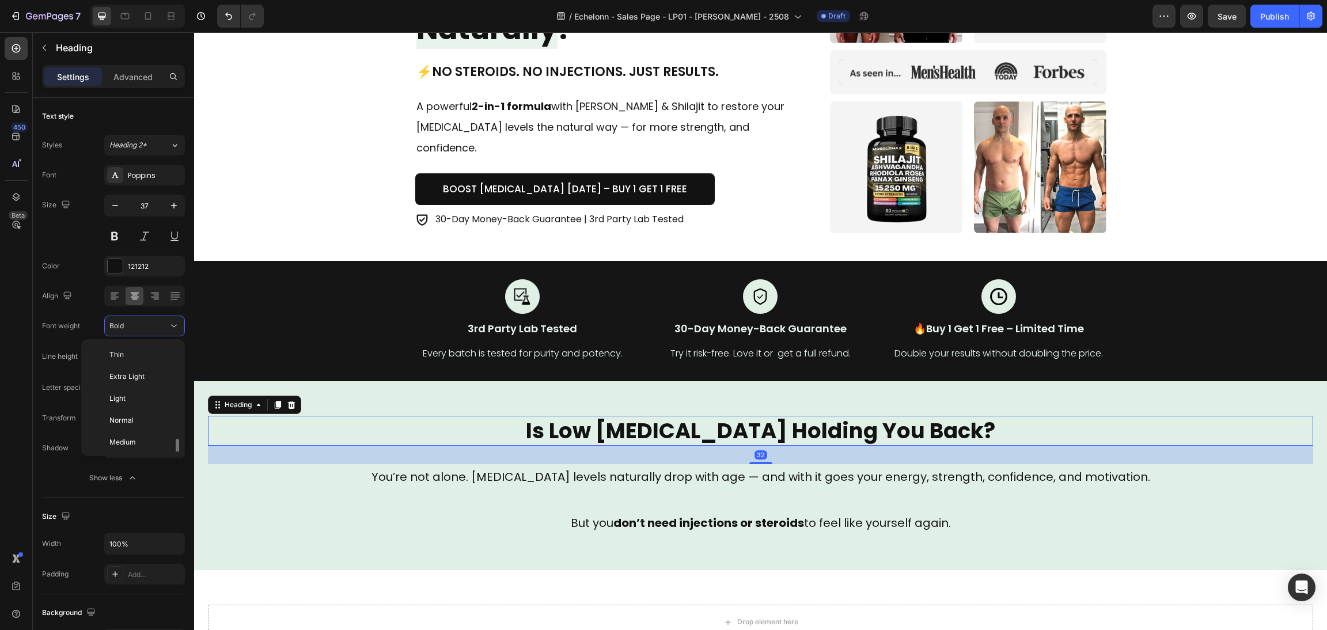
scroll to position [62, 0]
click at [113, 406] on span "Semi Bold" at bounding box center [125, 402] width 33 height 10
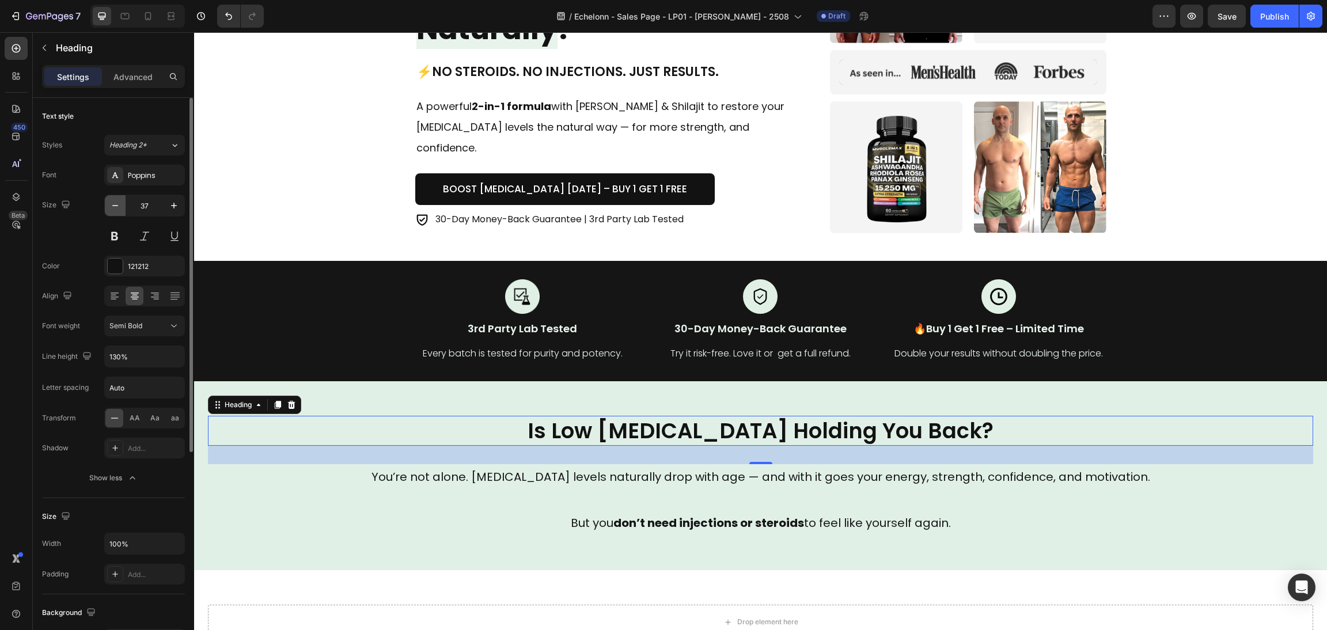
click at [118, 207] on icon "button" at bounding box center [115, 206] width 12 height 12
type input "36"
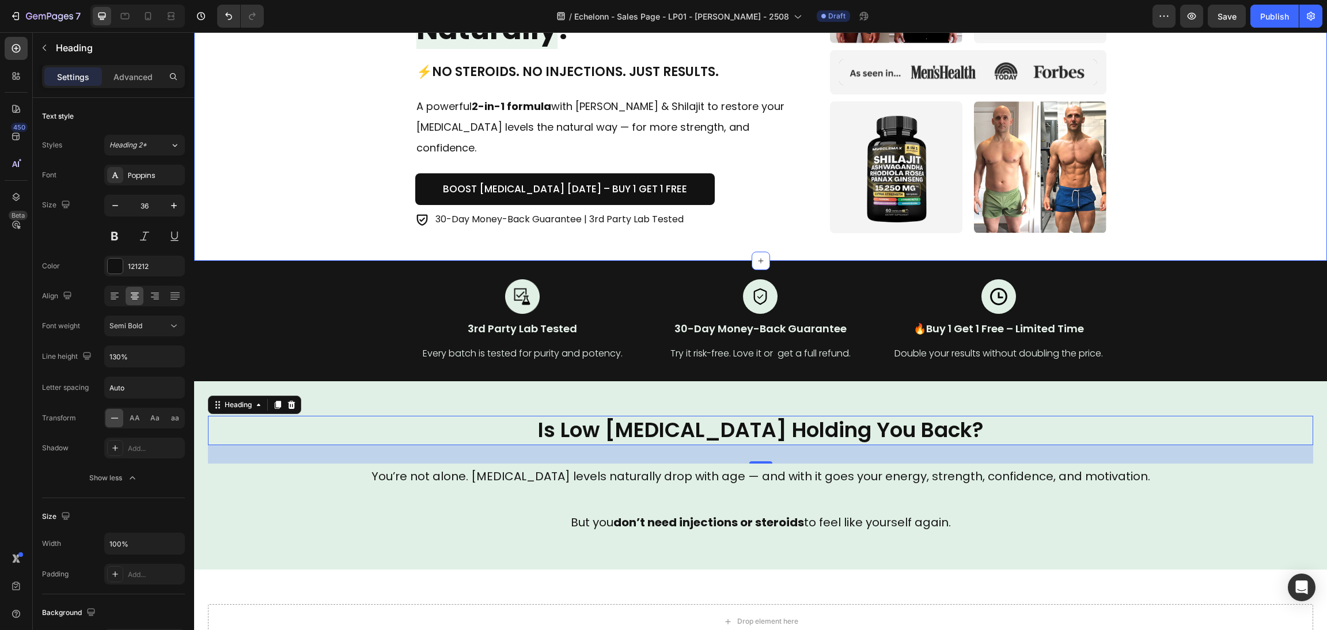
click at [1158, 69] on div "Icon Icon Icon Icon Icon Icon List Trusted by 50 000+ Men Text block Row How to…" at bounding box center [760, 72] width 1105 height 323
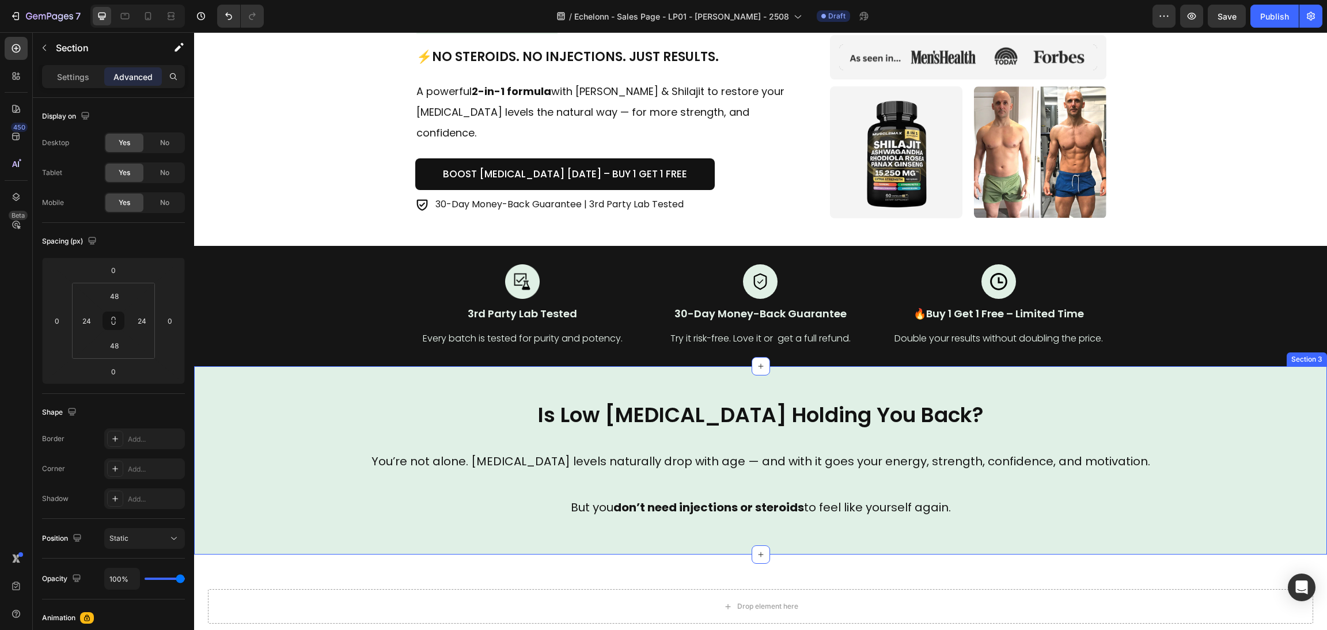
scroll to position [431, 0]
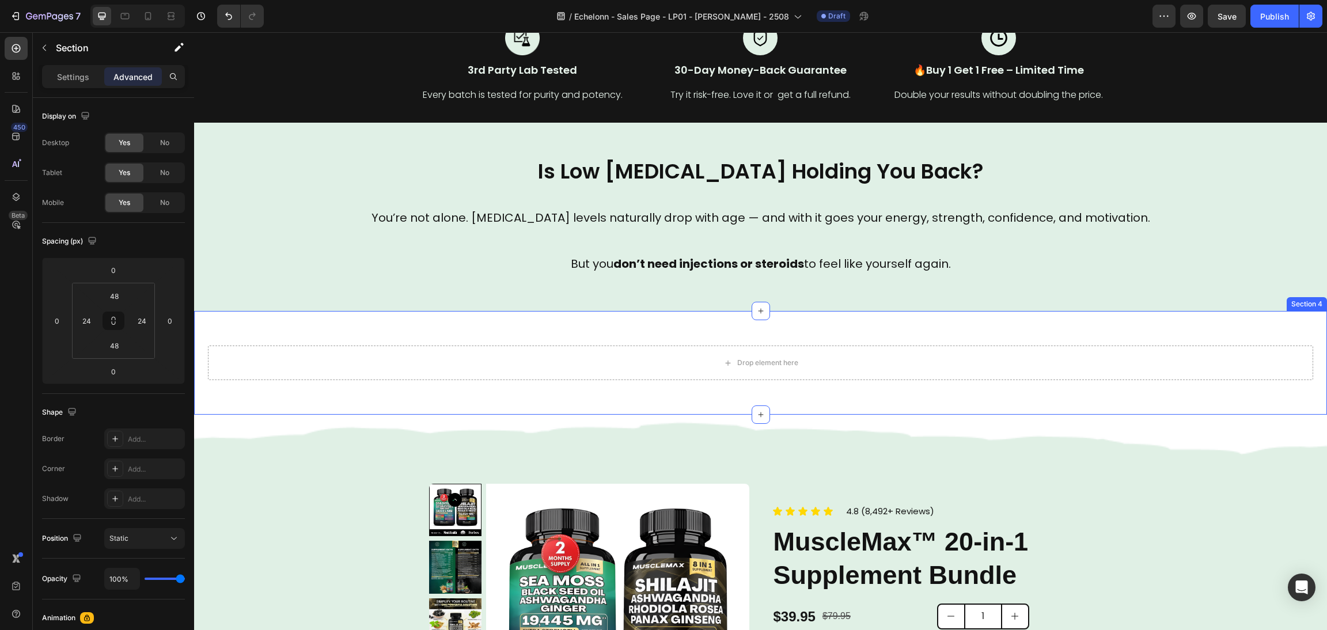
drag, startPoint x: 798, startPoint y: 382, endPoint x: 805, endPoint y: 381, distance: 7.0
click at [798, 382] on div "Drop element here Section 4" at bounding box center [760, 363] width 1133 height 104
click at [1311, 297] on div at bounding box center [1318, 300] width 14 height 14
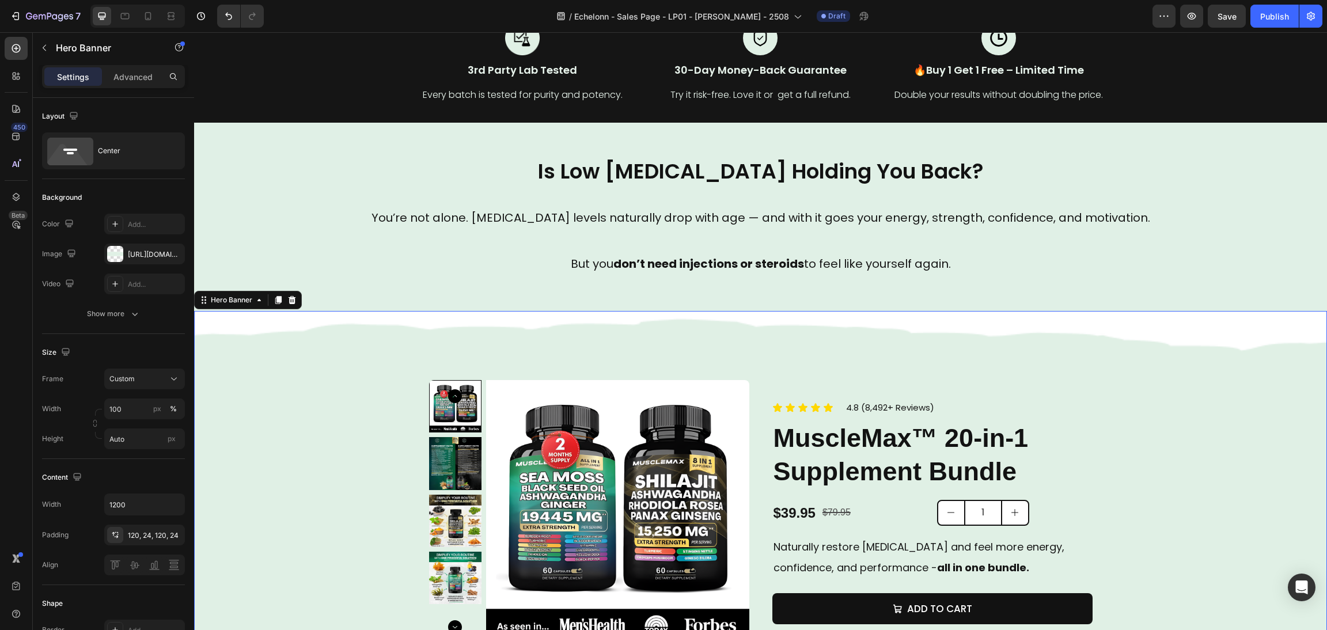
click at [852, 317] on div "Product Images How Do I Take The Bundle? Full Ingredients List Risk-Free Guaran…" at bounding box center [760, 571] width 691 height 520
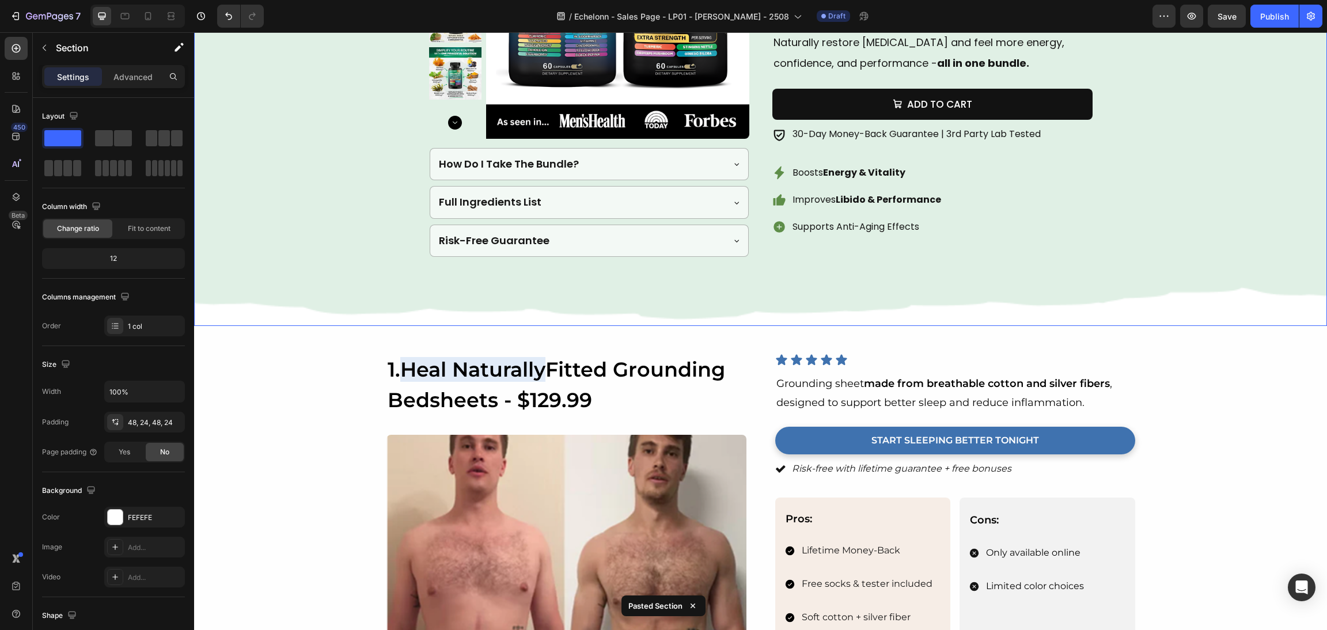
scroll to position [931, 0]
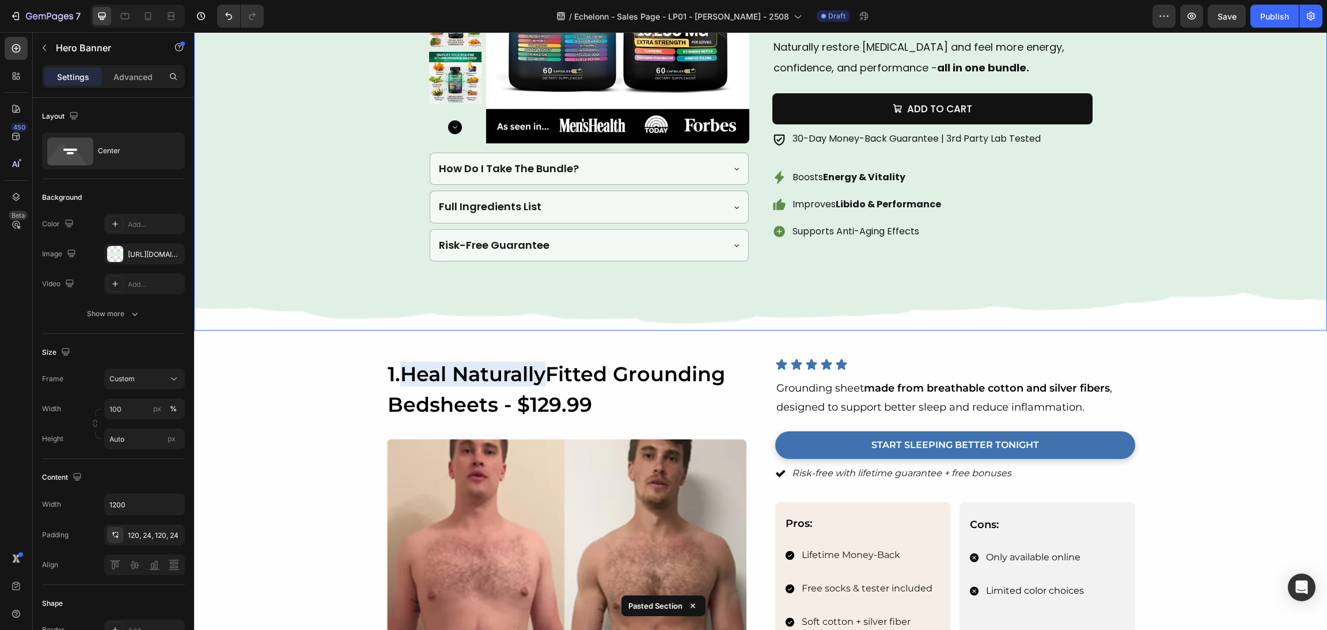
click at [1142, 310] on div "Background Image" at bounding box center [760, 71] width 1133 height 520
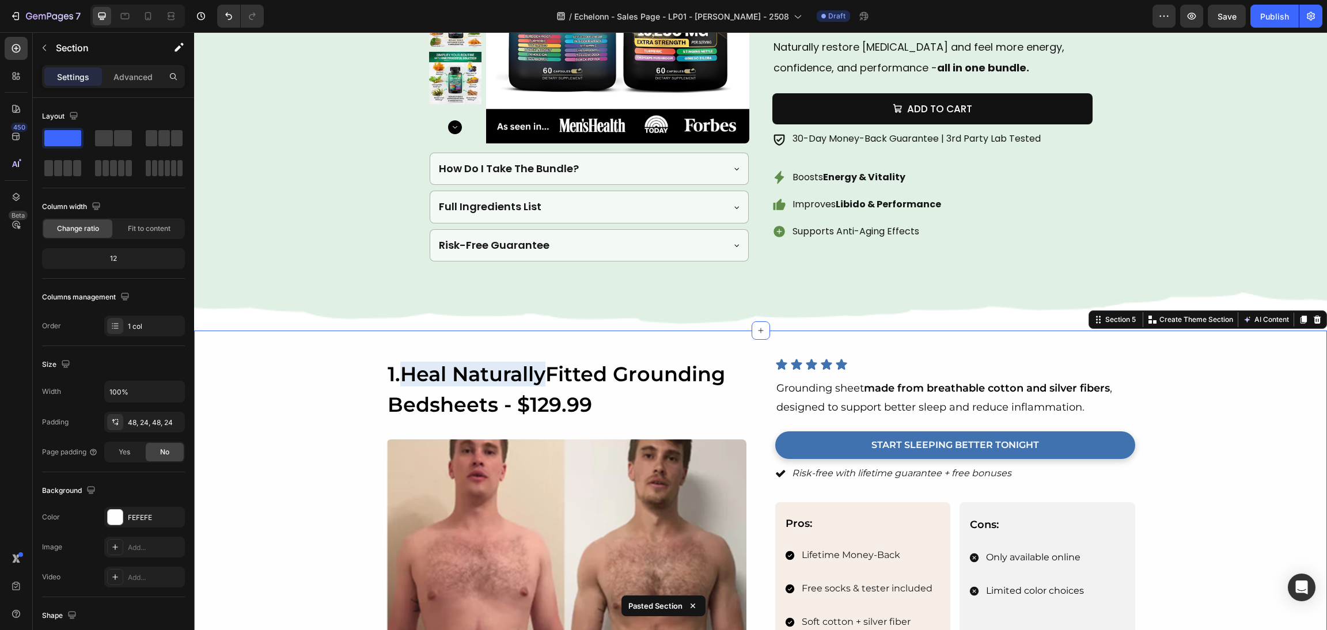
click at [456, 338] on div "Image 1. Heal Naturally Fitted Grounding Bedsheets - $129.99 Heading Image Icon…" at bounding box center [760, 569] width 1133 height 476
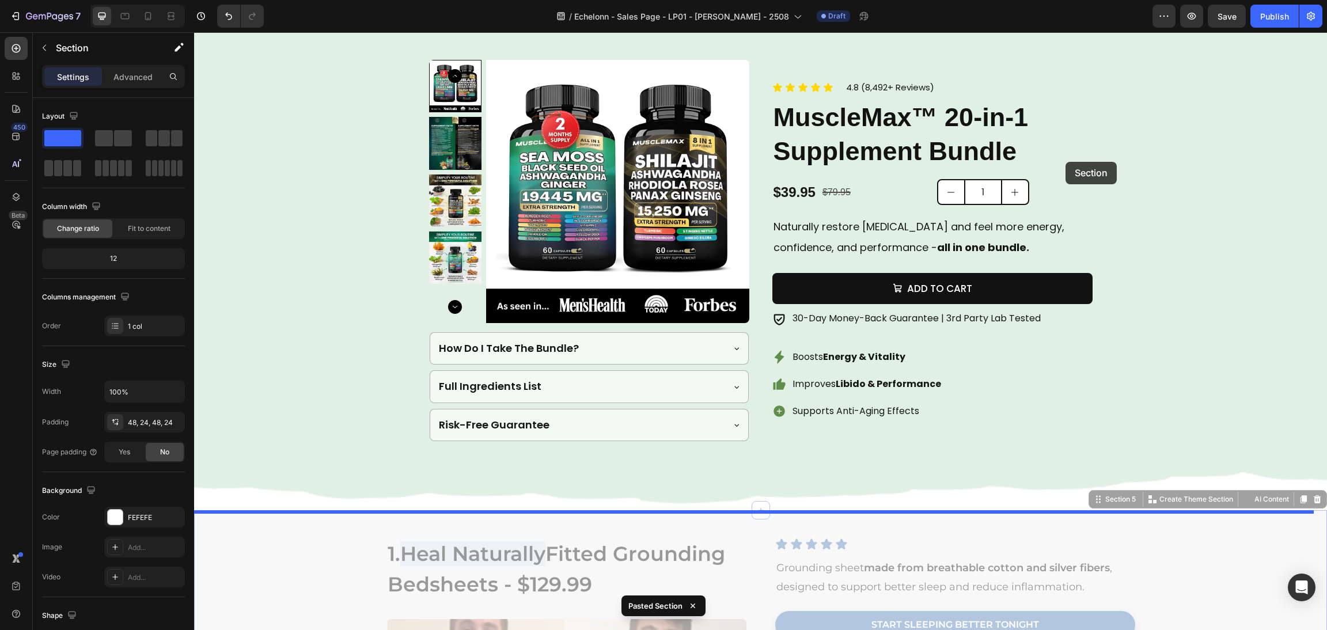
scroll to position [586, 0]
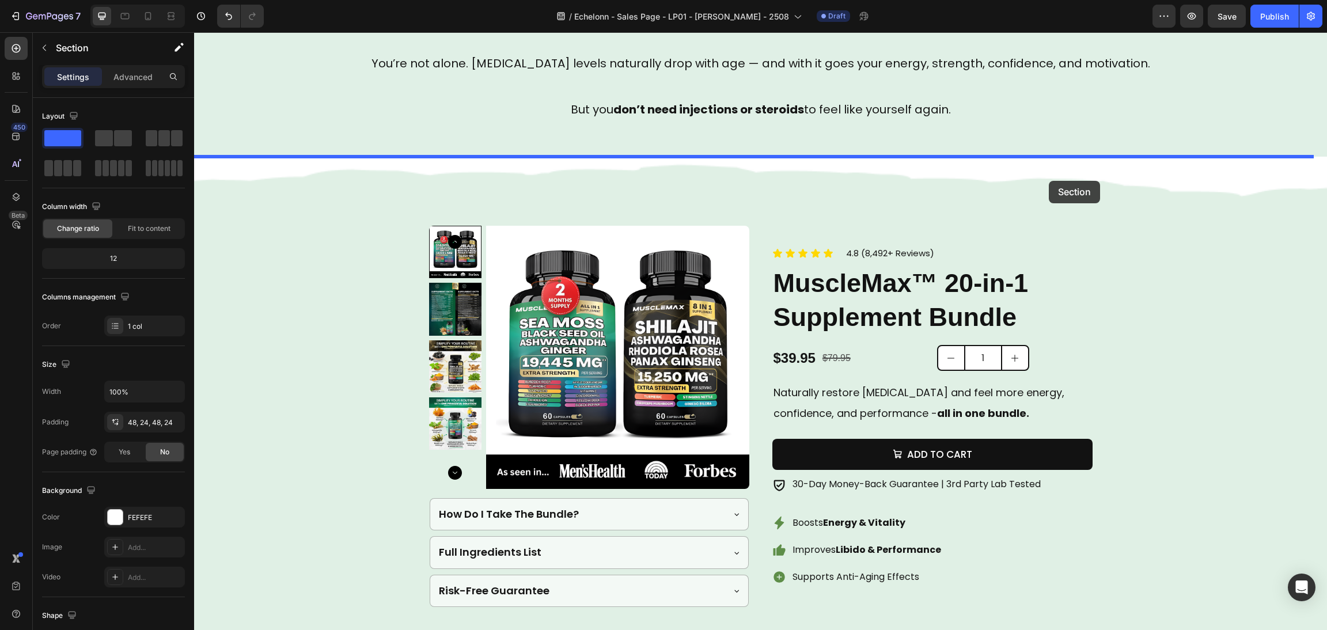
drag, startPoint x: 1080, startPoint y: 323, endPoint x: 1320, endPoint y: 297, distance: 241.5
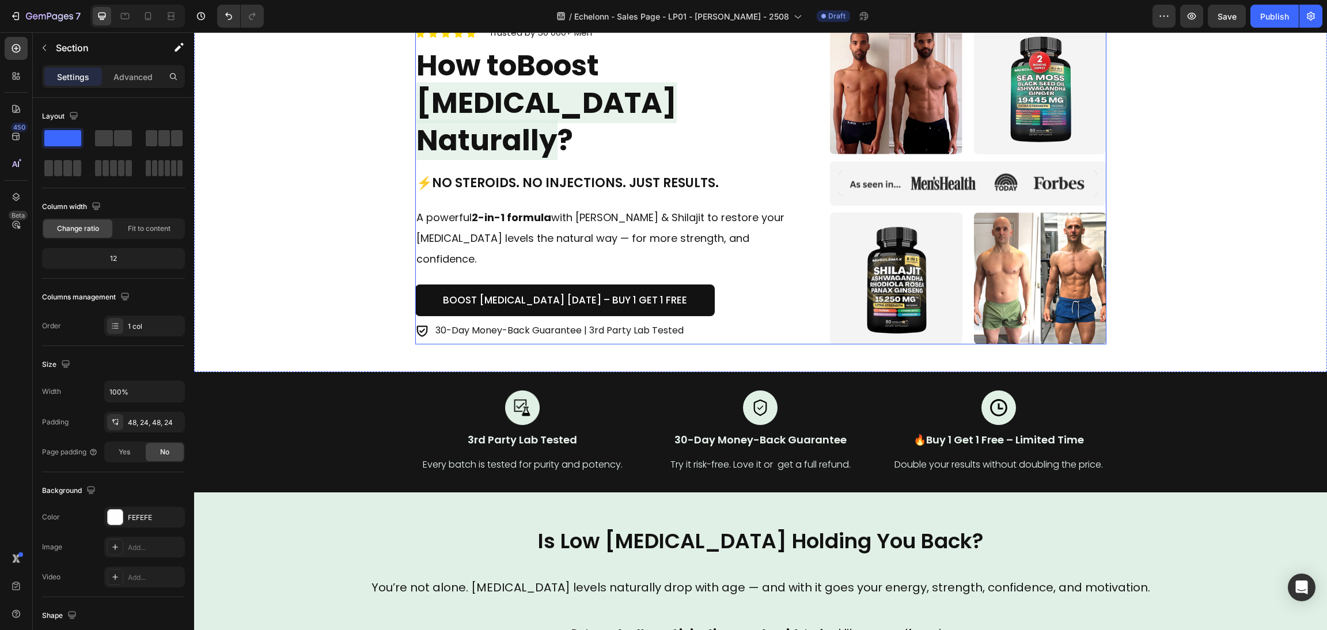
scroll to position [0, 0]
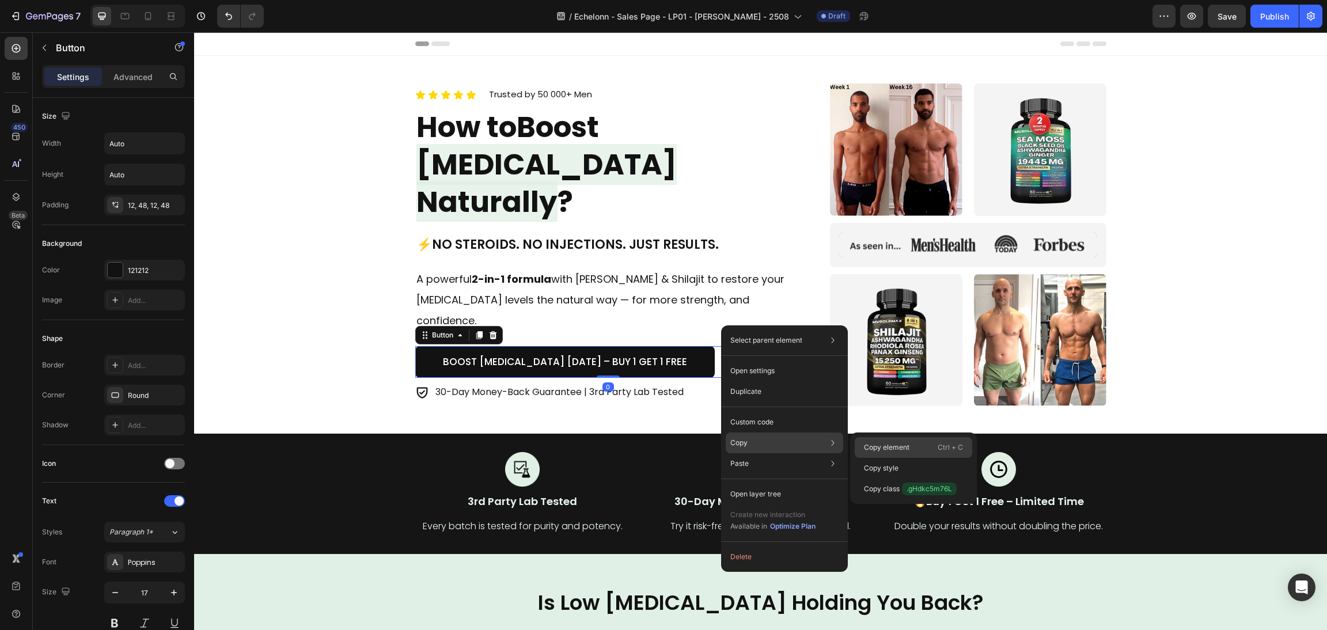
click at [889, 451] on p "Copy element" at bounding box center [887, 447] width 46 height 10
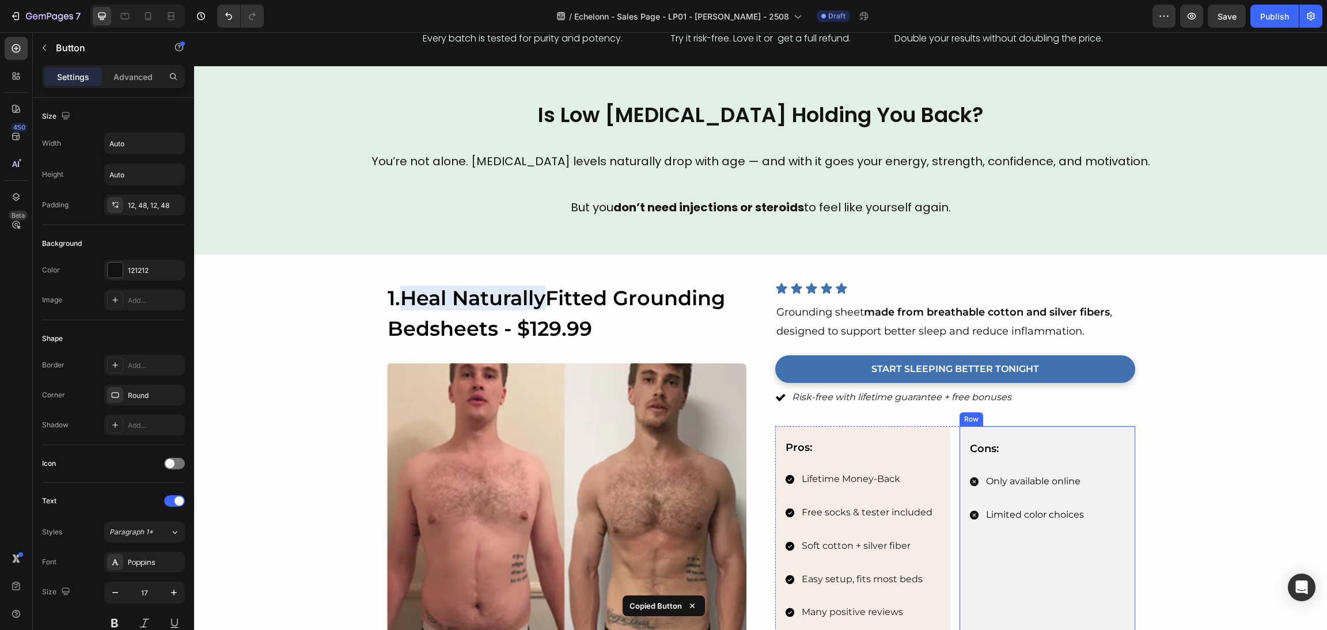
scroll to position [518, 0]
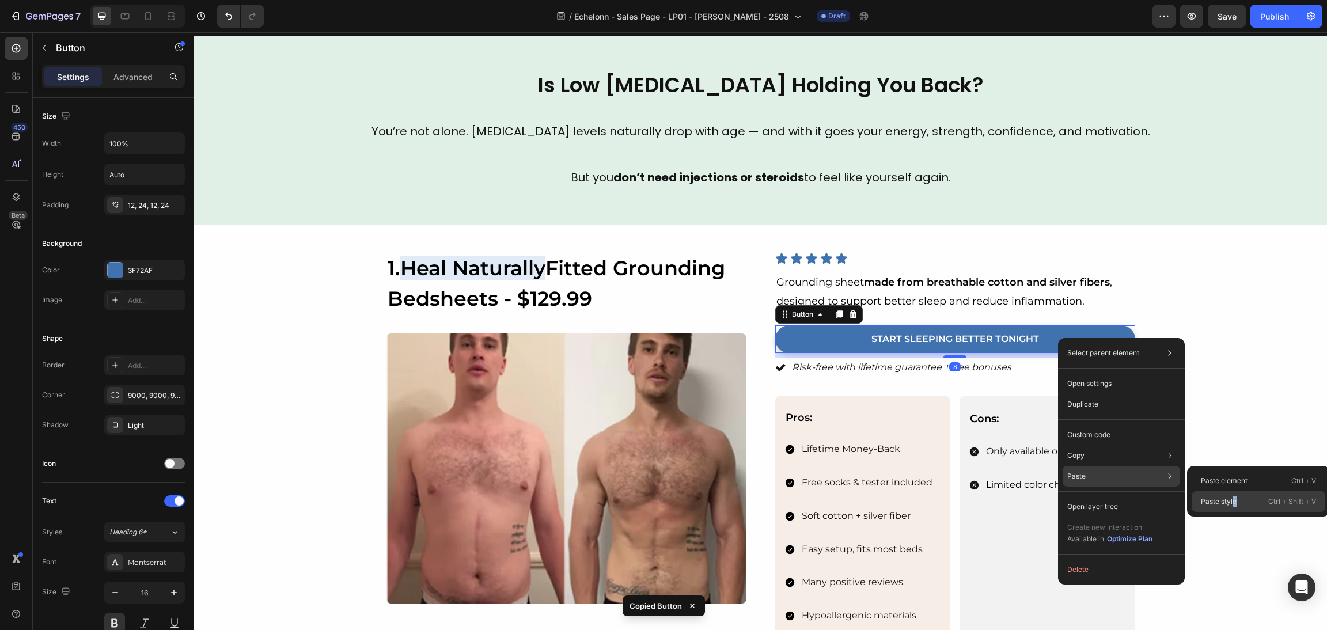
click at [1235, 496] on div "Paste style Ctrl + Shift + V" at bounding box center [1259, 501] width 134 height 21
type input "Auto"
type input "17"
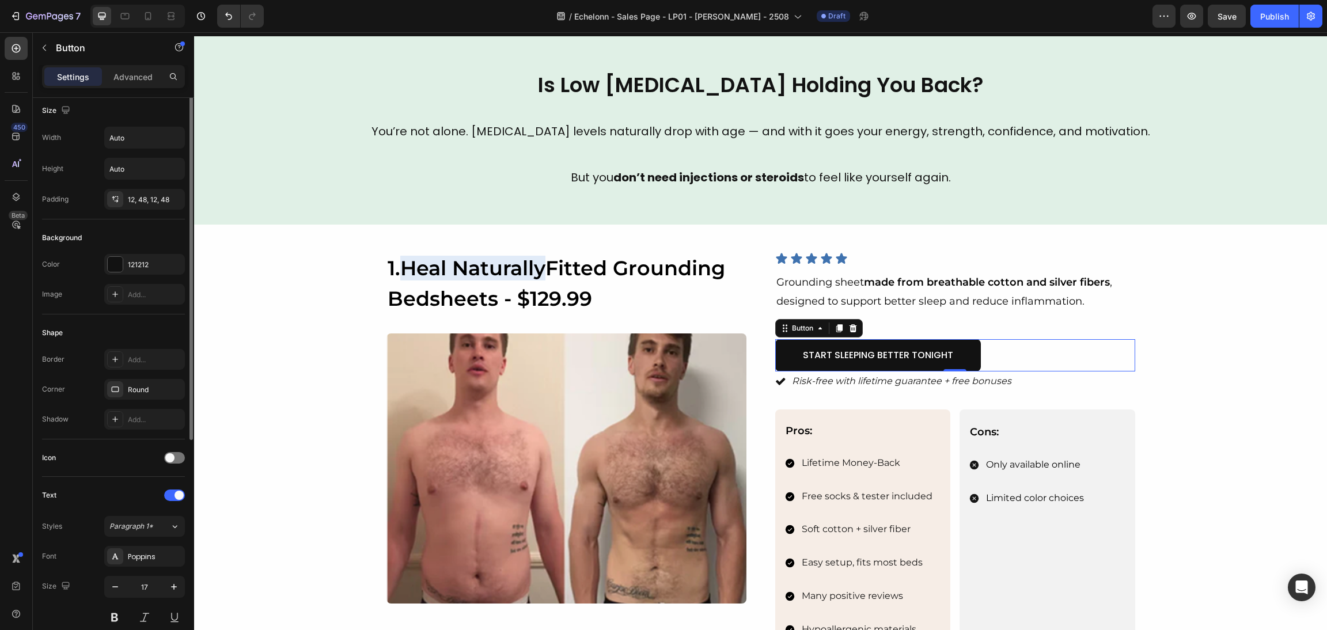
scroll to position [0, 0]
click at [169, 138] on icon "button" at bounding box center [174, 144] width 12 height 12
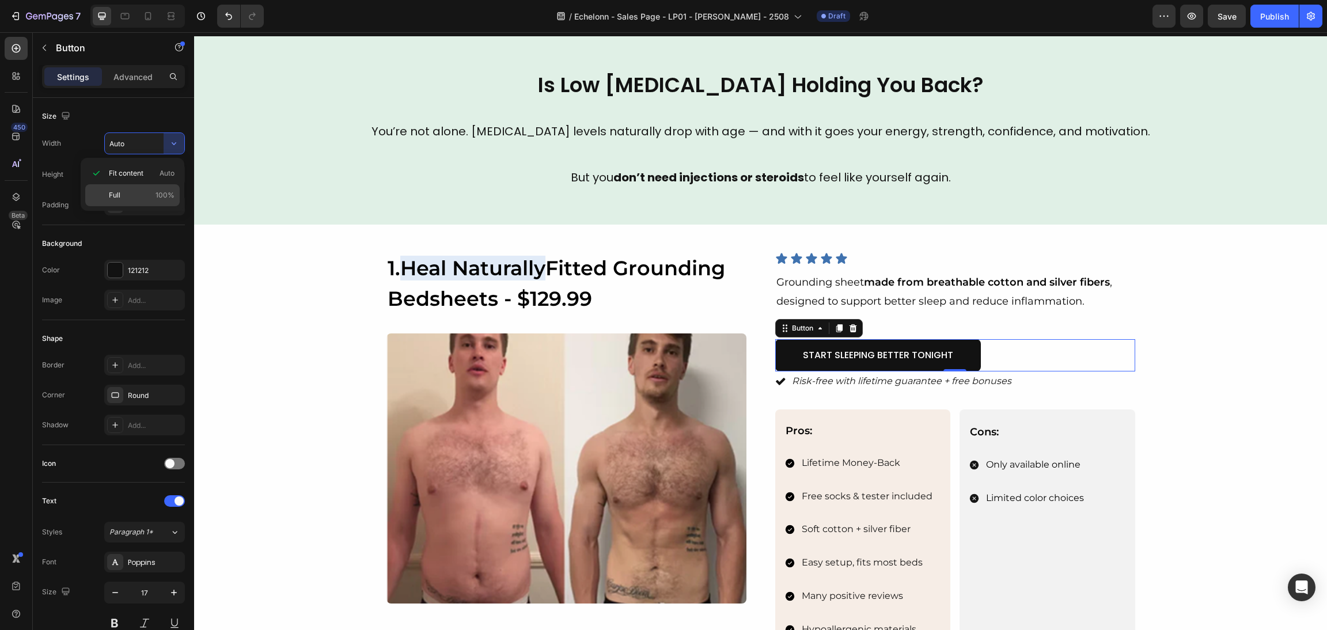
click at [160, 194] on span "100%" at bounding box center [165, 195] width 19 height 10
type input "100%"
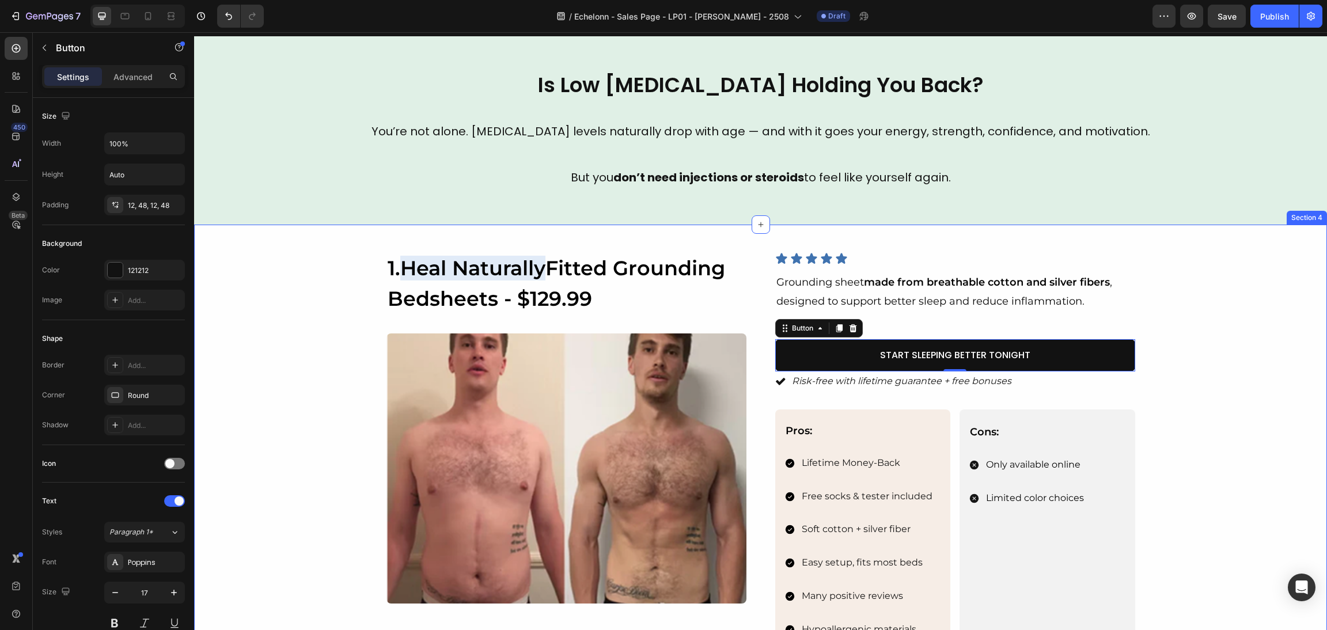
click at [1186, 389] on div "Image 1. Heal Naturally Fitted Grounding Bedsheets - $129.99 Heading Image Icon…" at bounding box center [760, 469] width 1105 height 434
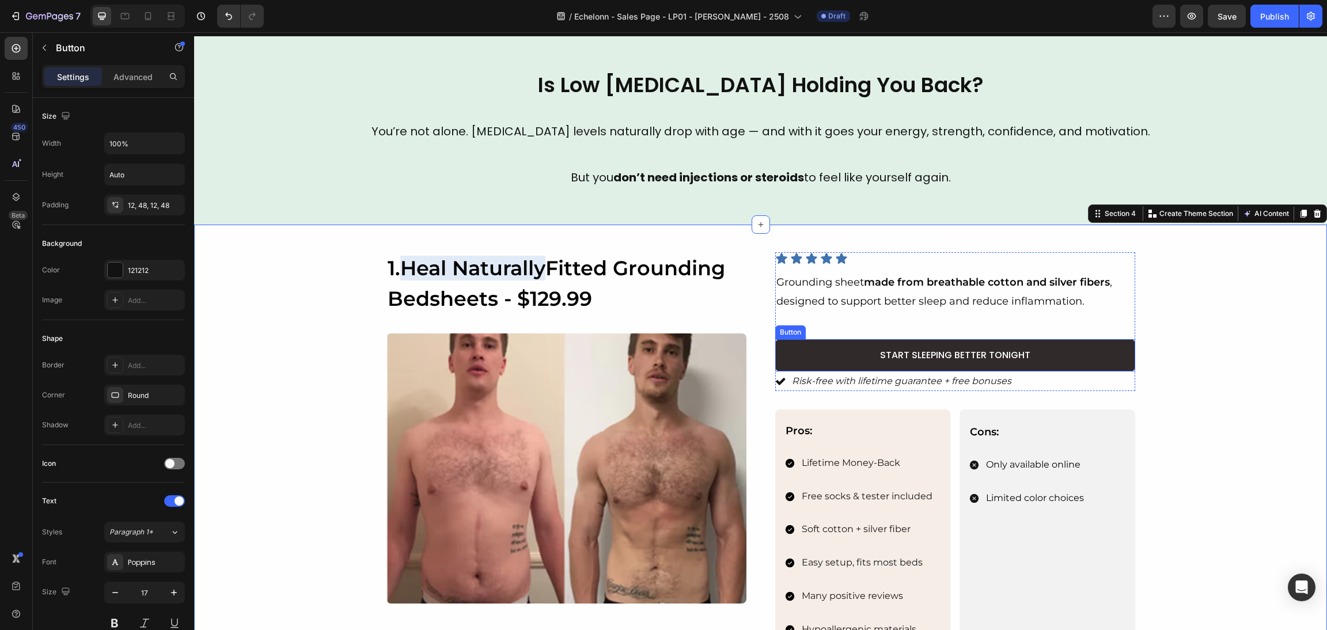
click at [1096, 355] on link "Start Sleeping Better Tonight" at bounding box center [955, 355] width 360 height 32
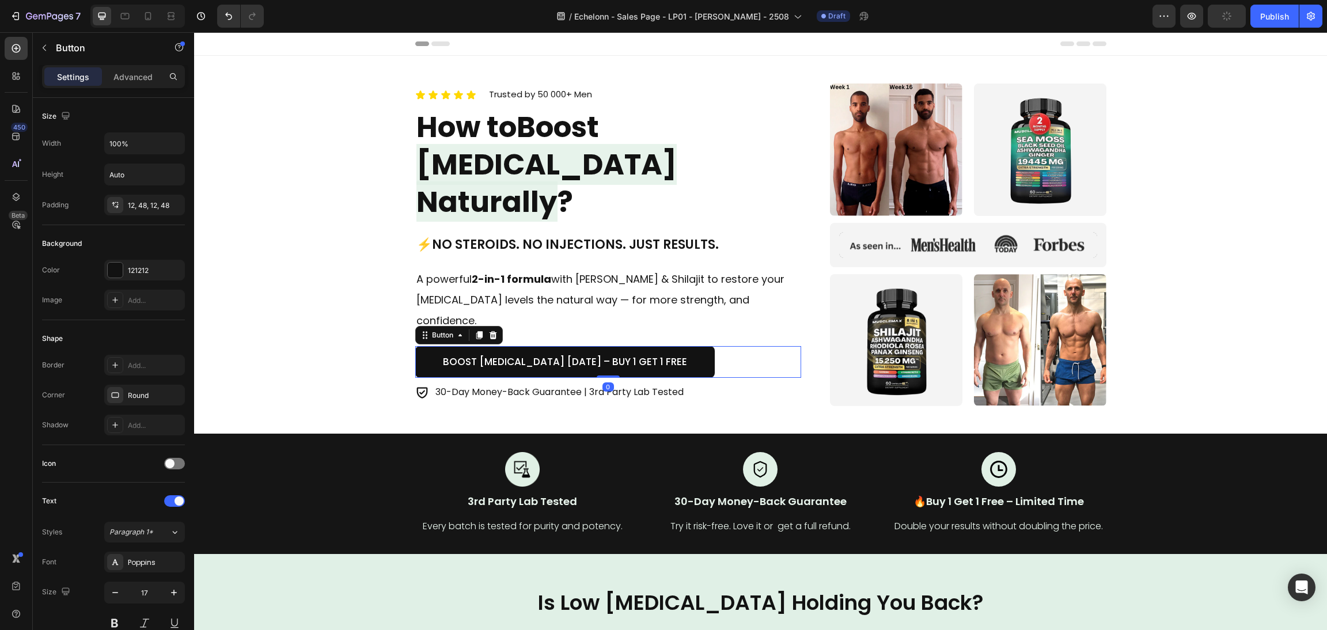
click at [725, 346] on div "Boost [MEDICAL_DATA] [DATE] – Buy 1 Get 1 Free Button 0" at bounding box center [608, 362] width 387 height 32
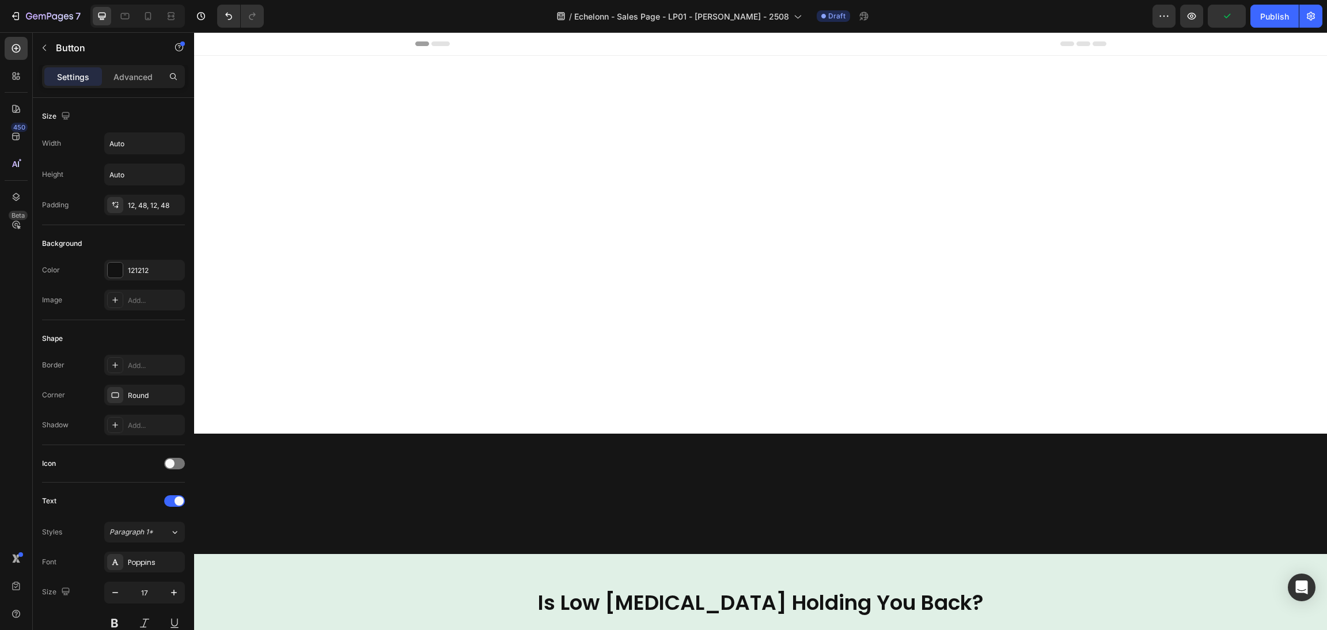
scroll to position [605, 0]
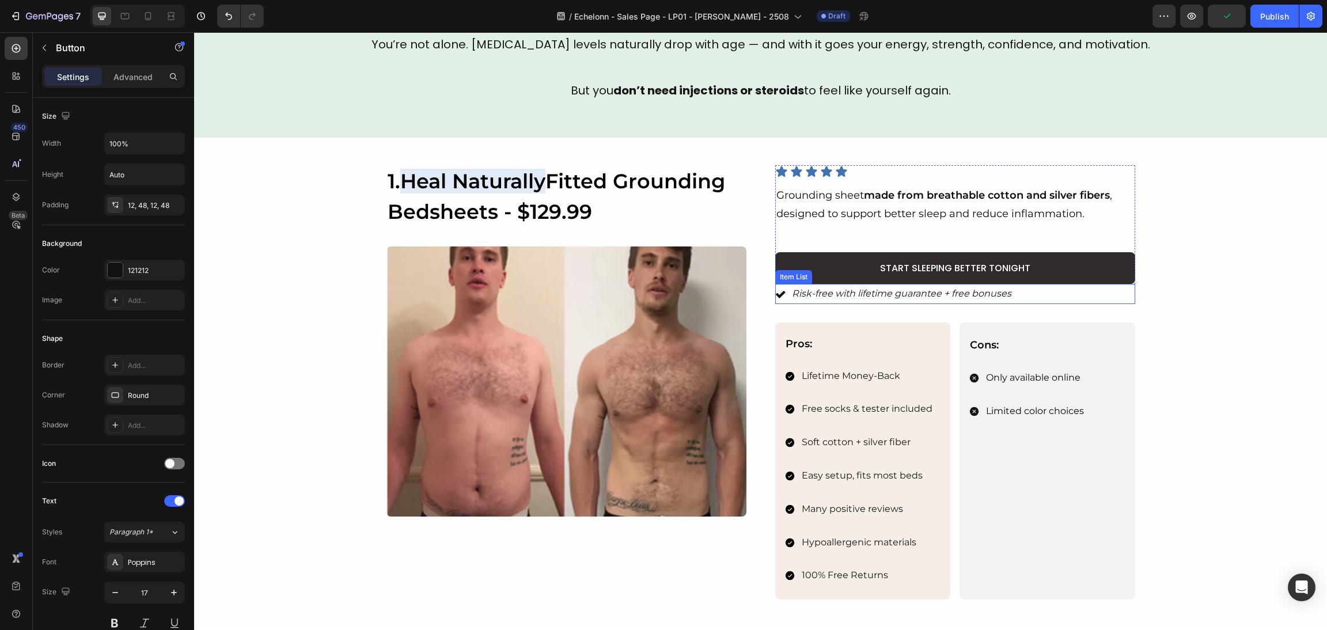
click at [1073, 273] on link "Start Sleeping Better Tonight" at bounding box center [955, 268] width 360 height 32
drag, startPoint x: 989, startPoint y: 259, endPoint x: 983, endPoint y: 256, distance: 6.4
click at [987, 257] on link "Start Sleeping Better Tonight" at bounding box center [955, 268] width 360 height 32
click at [1004, 262] on span "Start Sleeping Better Tonight" at bounding box center [955, 268] width 150 height 13
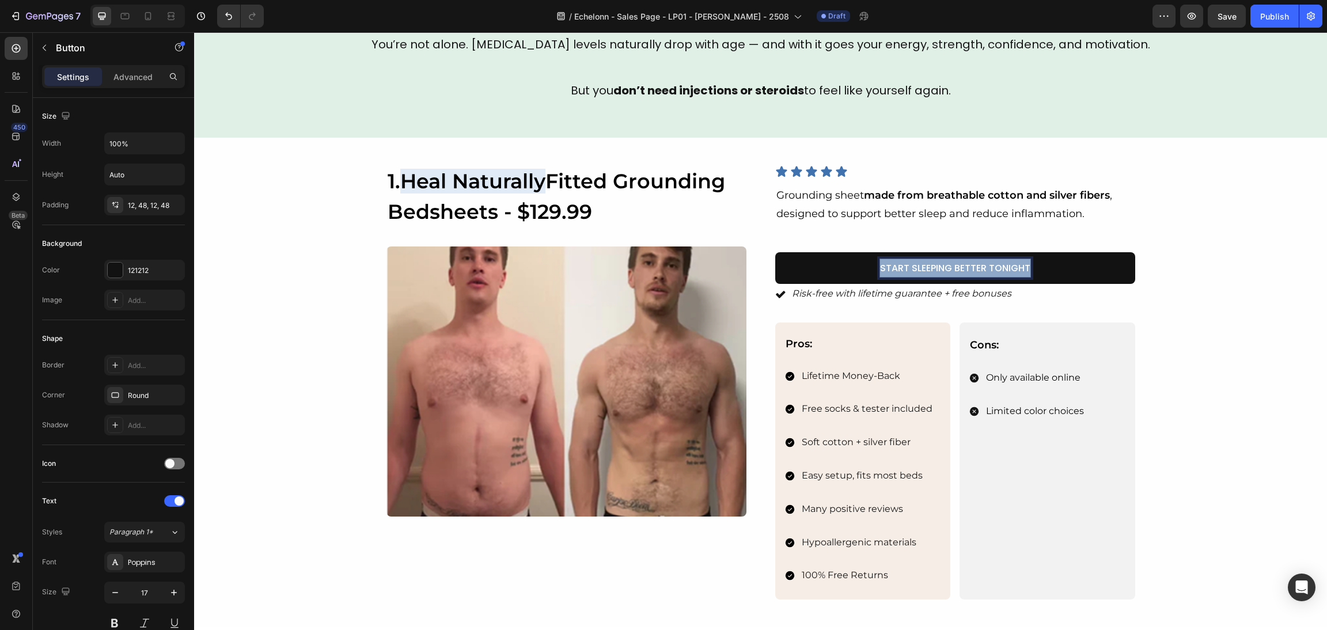
drag, startPoint x: 1021, startPoint y: 266, endPoint x: 672, endPoint y: 283, distance: 349.5
click at [659, 290] on div "Image 1. Heal Naturally Fitted Grounding Bedsheets - $129.99 Heading Image Icon…" at bounding box center [761, 382] width 749 height 434
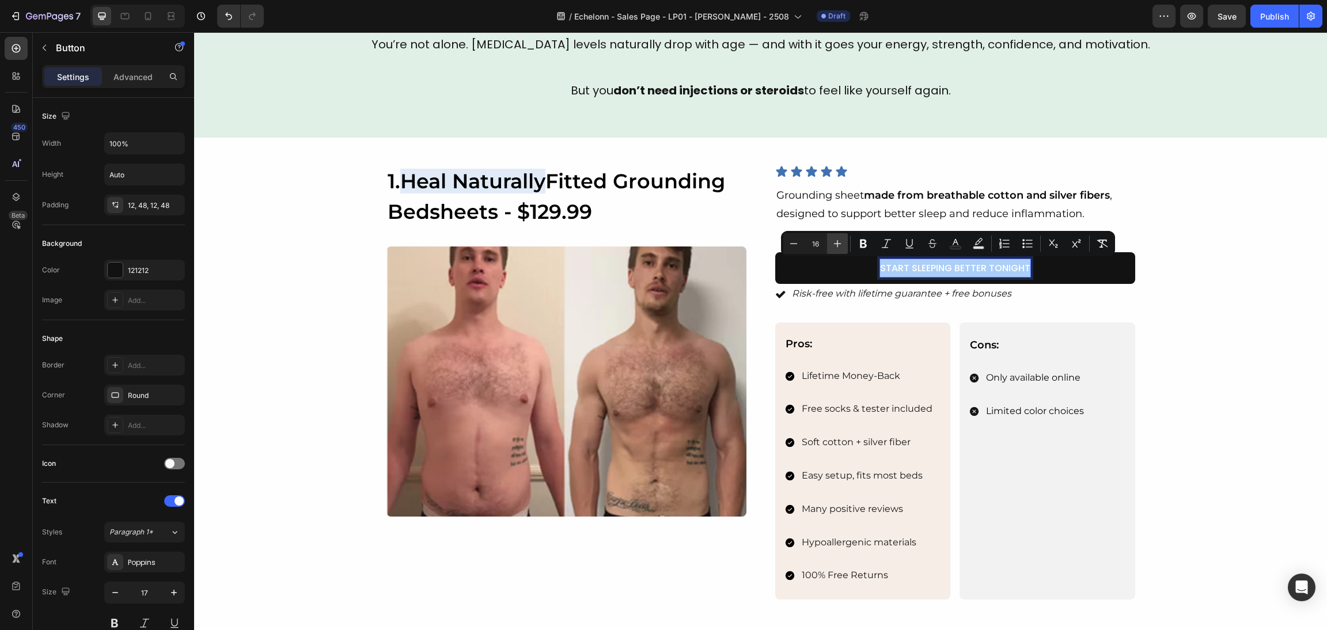
click at [835, 240] on icon "Editor contextual toolbar" at bounding box center [838, 244] width 12 height 12
type input "17"
click at [1198, 316] on div "Image 1. Heal Naturally Fitted Grounding Bedsheets - $129.99 Heading Image Icon…" at bounding box center [760, 382] width 1105 height 434
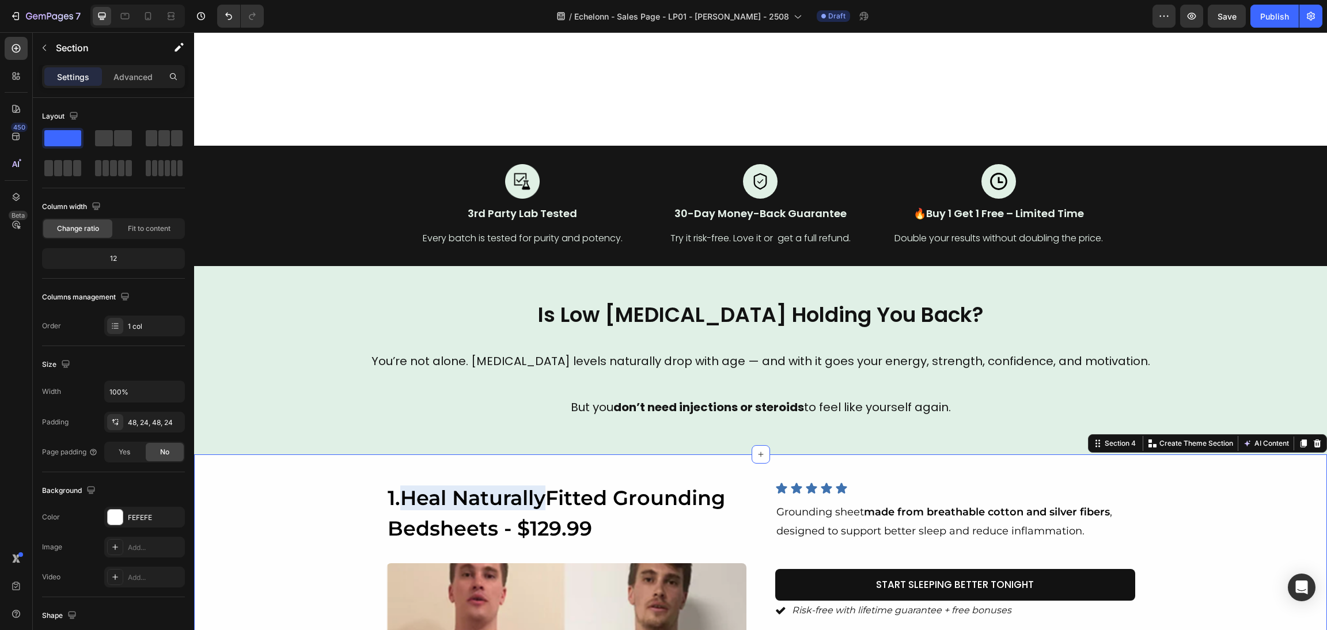
scroll to position [431, 0]
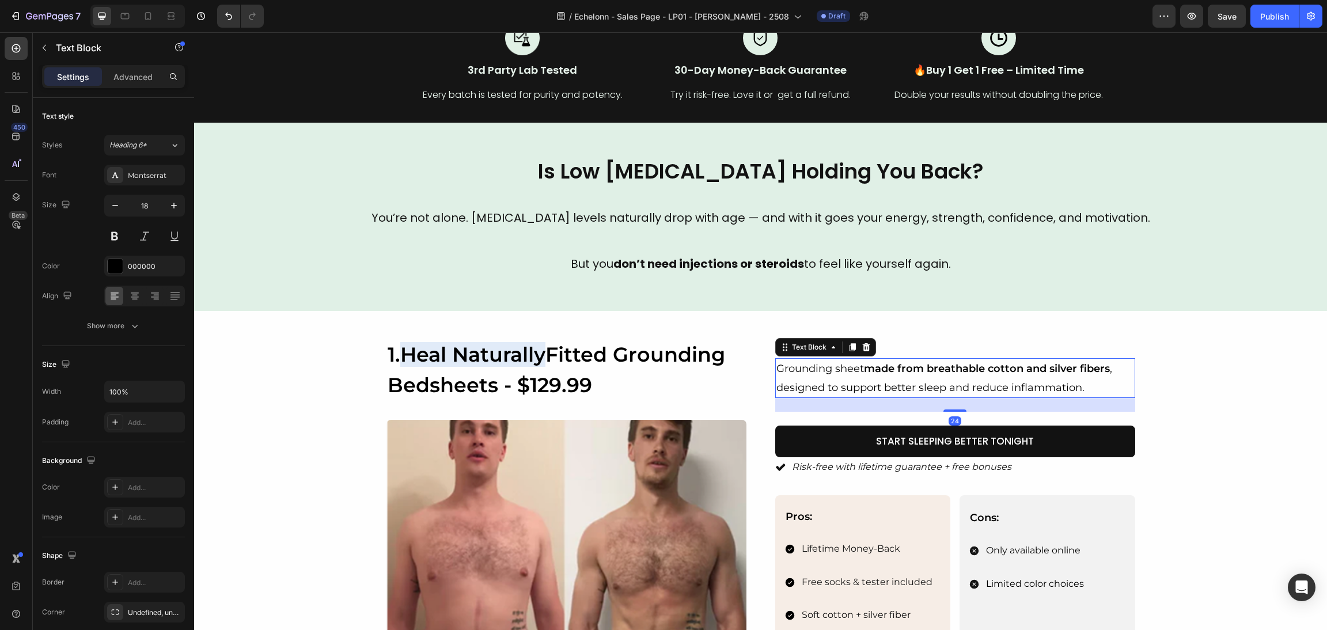
click at [994, 381] on p "Grounding sheet made from breathable cotton and silver fibers , designed to sup…" at bounding box center [956, 377] width 358 height 37
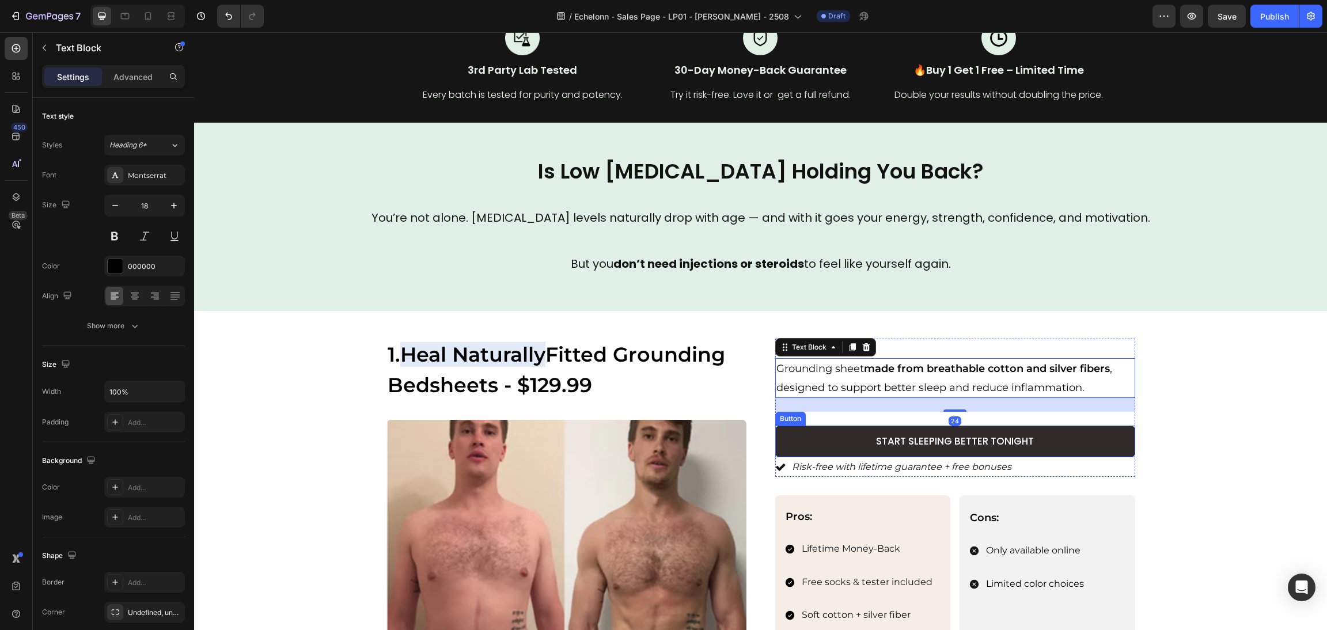
click at [1045, 427] on link "Start Sleeping Better Tonight" at bounding box center [955, 442] width 360 height 32
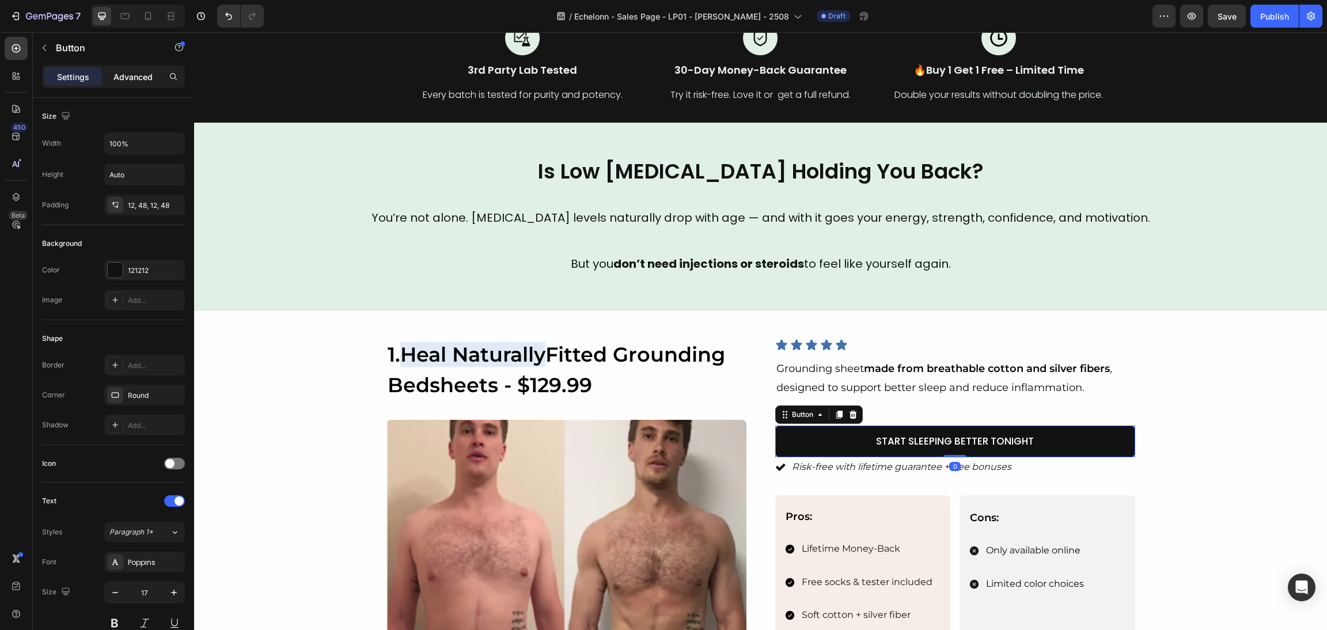
click at [138, 69] on div "Settings Advanced" at bounding box center [113, 76] width 143 height 23
click at [138, 71] on p "Advanced" at bounding box center [132, 77] width 39 height 12
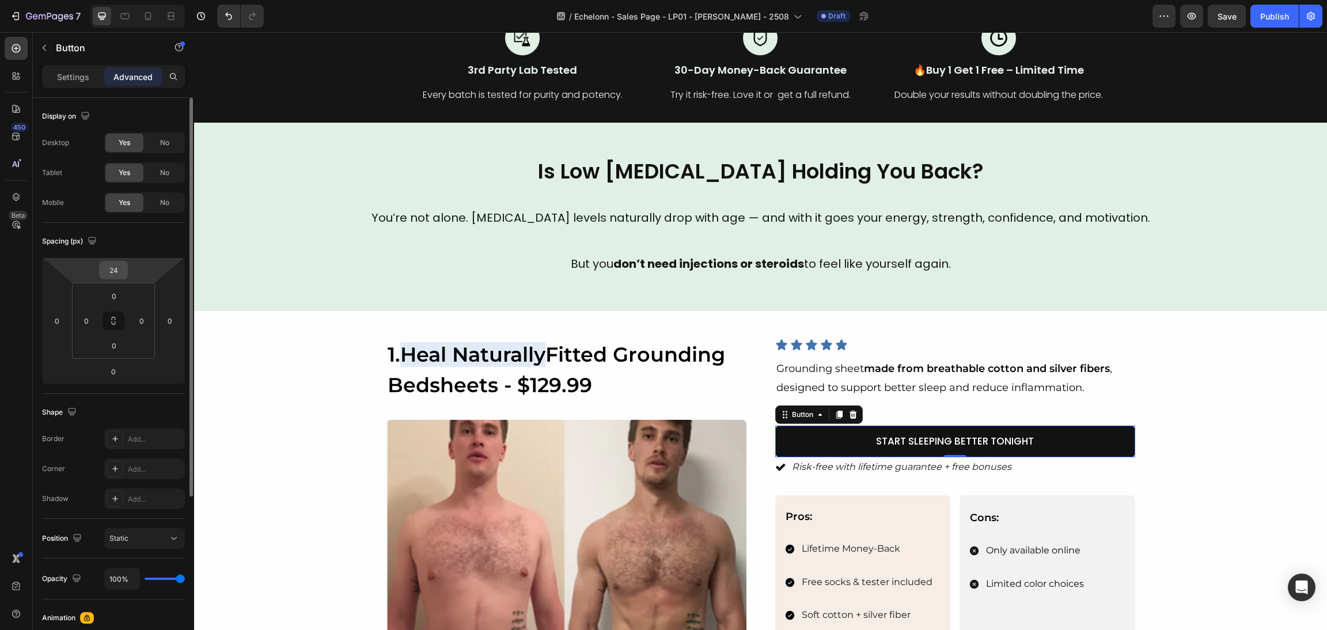
click at [115, 271] on input "24" at bounding box center [113, 270] width 23 height 17
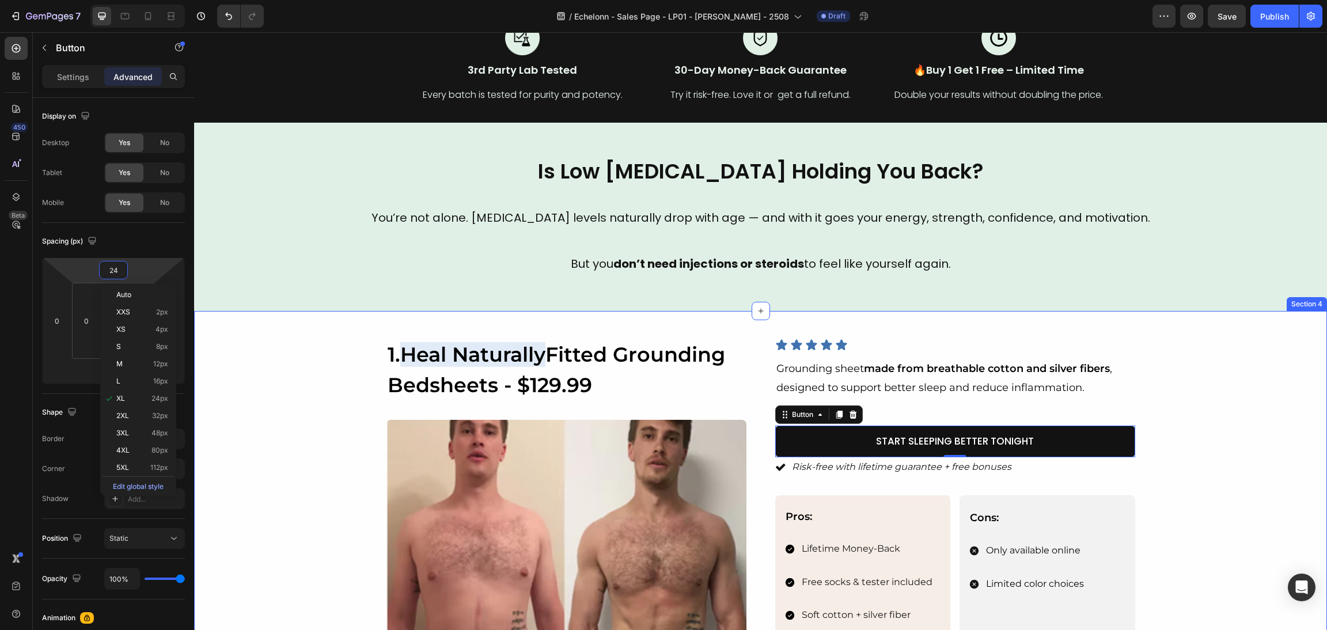
type input "0"
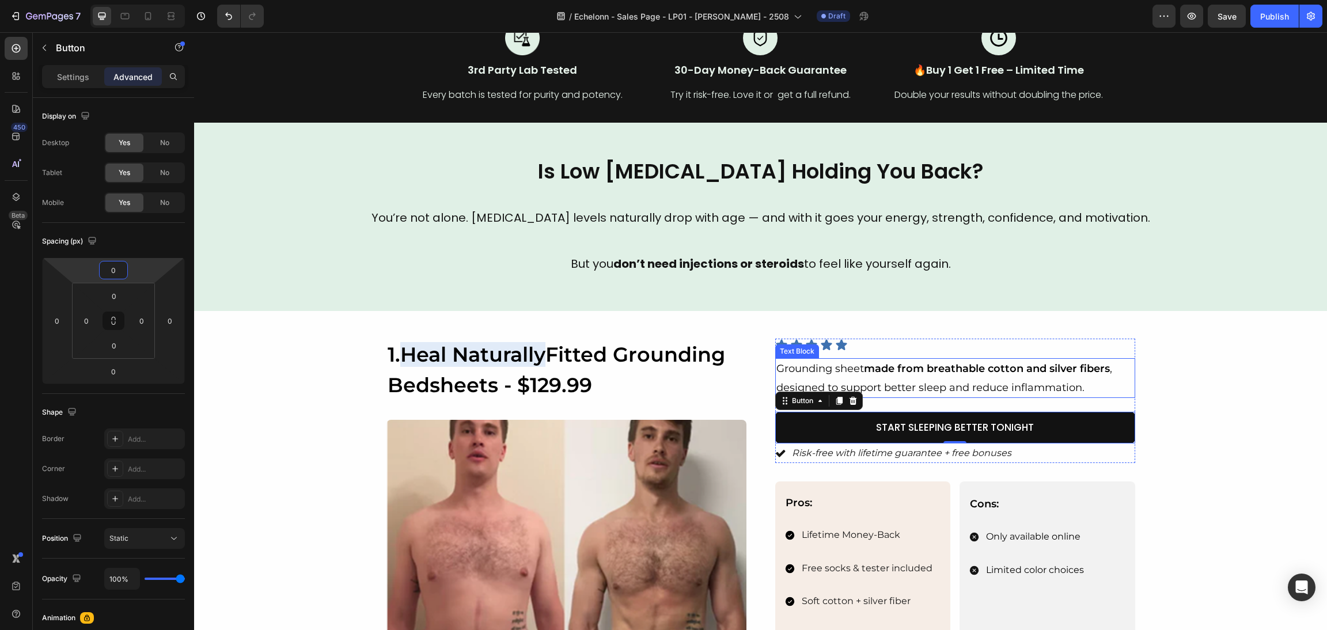
click at [1188, 387] on div "Image 1. Heal Naturally Fitted Grounding Bedsheets - $129.99 Heading Image Icon…" at bounding box center [760, 549] width 1105 height 420
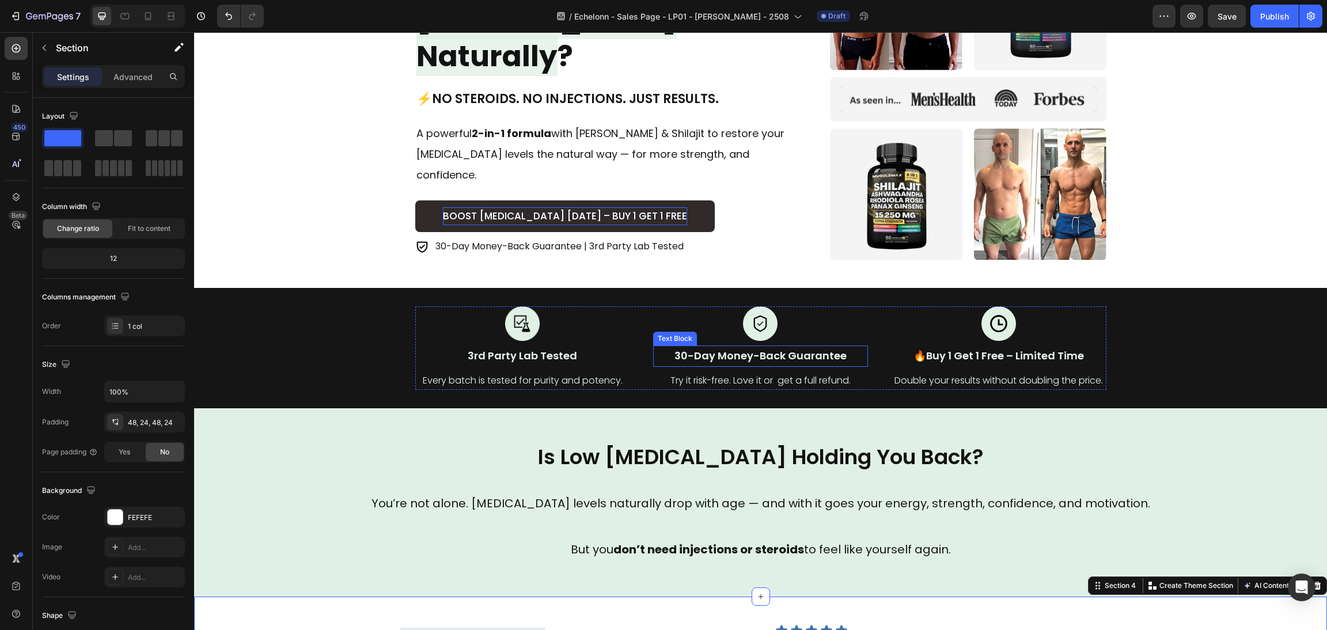
scroll to position [0, 0]
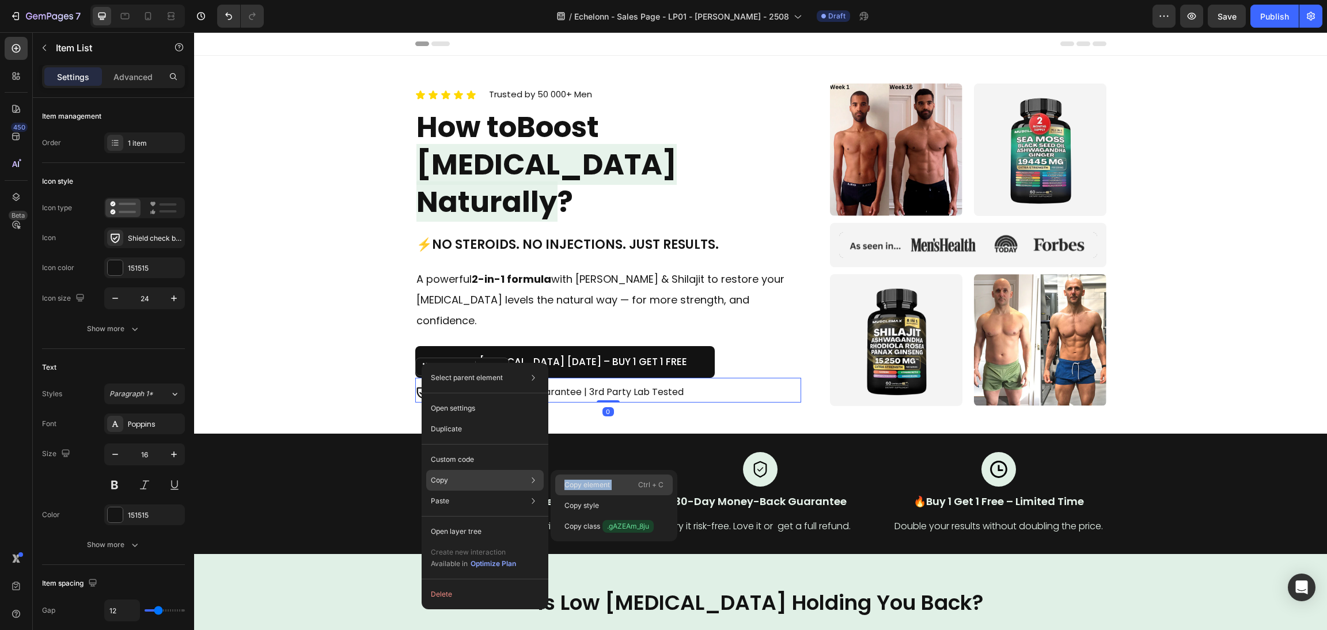
drag, startPoint x: 452, startPoint y: 483, endPoint x: 637, endPoint y: 480, distance: 184.4
click at [544, 480] on div "Copy Copy element Ctrl + C Copy style Copy class .gAZEAm_8ju" at bounding box center [485, 480] width 118 height 21
click at [637, 495] on div "Copy element Ctrl + C" at bounding box center [614, 505] width 118 height 21
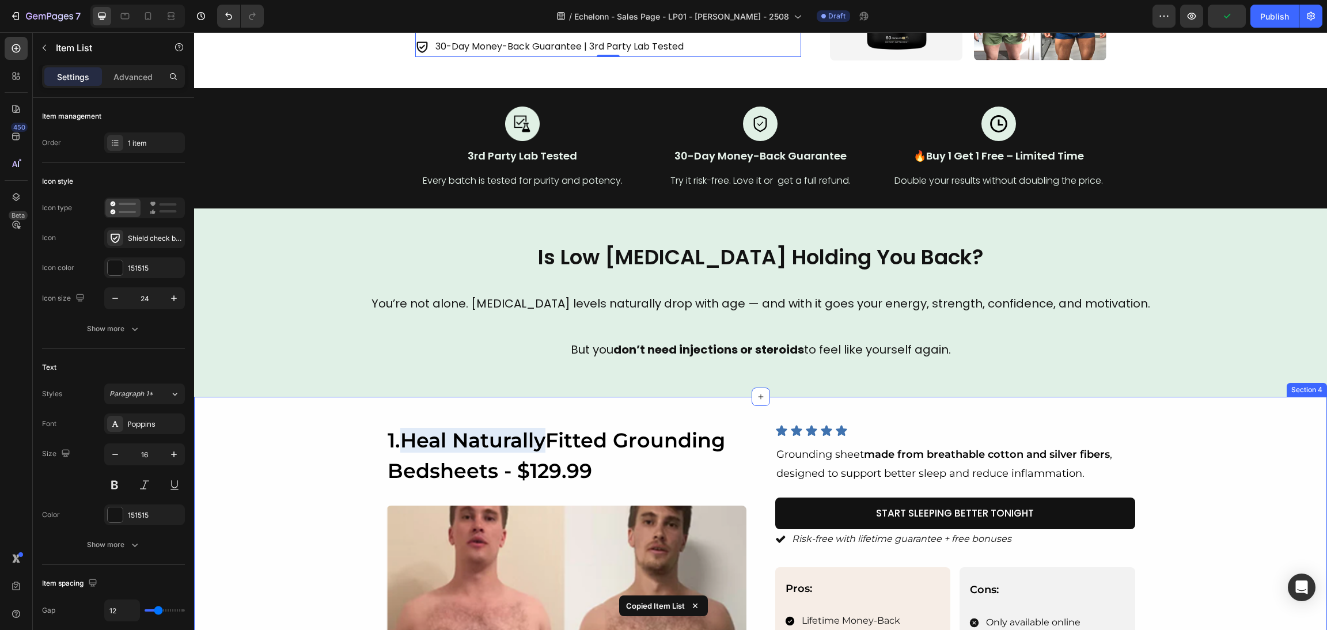
scroll to position [518, 0]
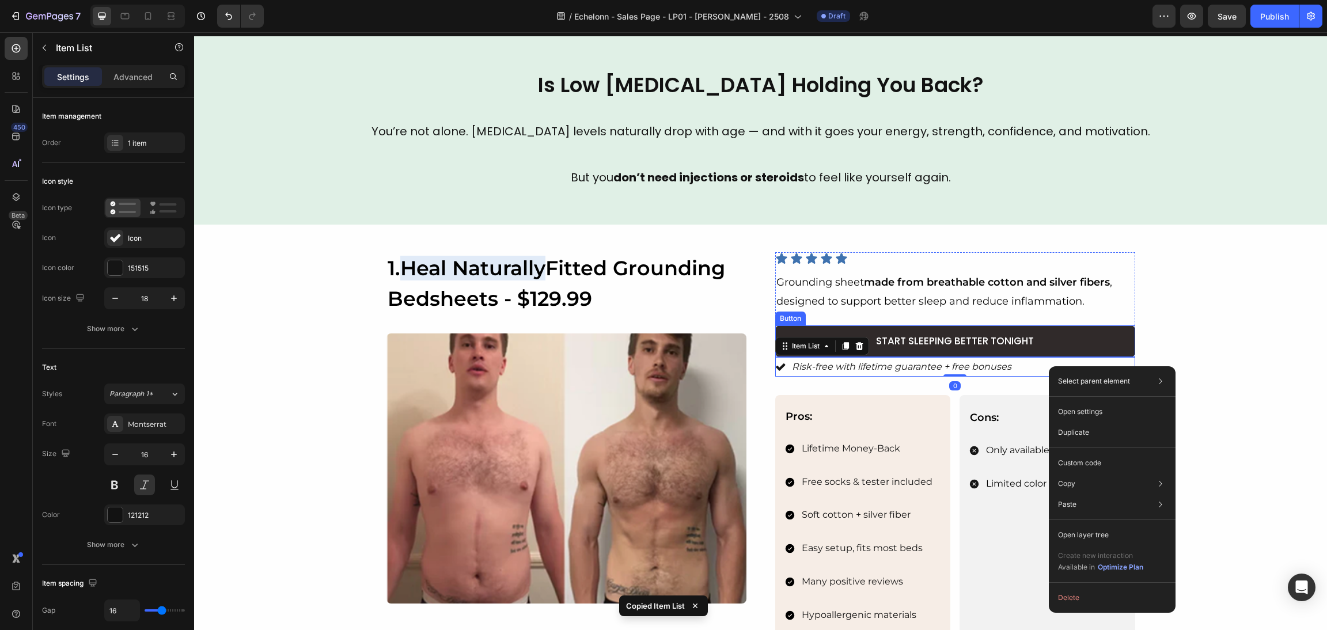
click at [1047, 327] on link "Start Sleeping Better Tonight" at bounding box center [955, 341] width 360 height 32
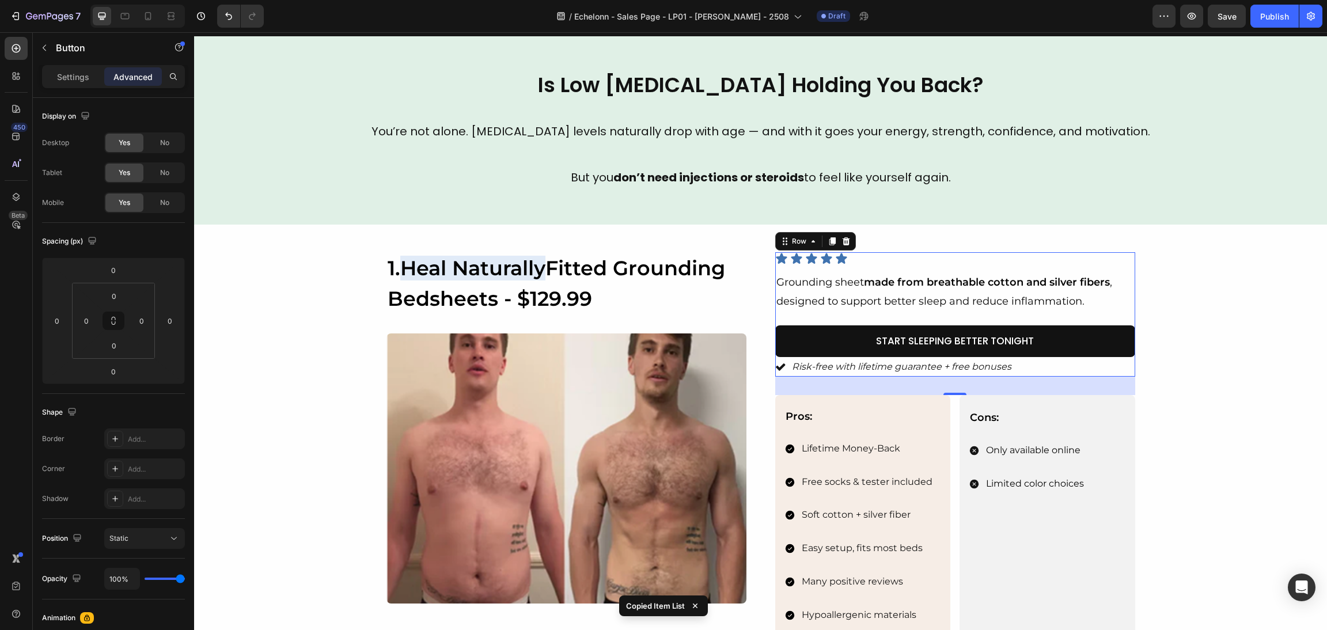
click at [1044, 315] on div "Icon Icon Icon Icon Icon Icon List Grounding sheet made from breathable cotton …" at bounding box center [955, 314] width 360 height 124
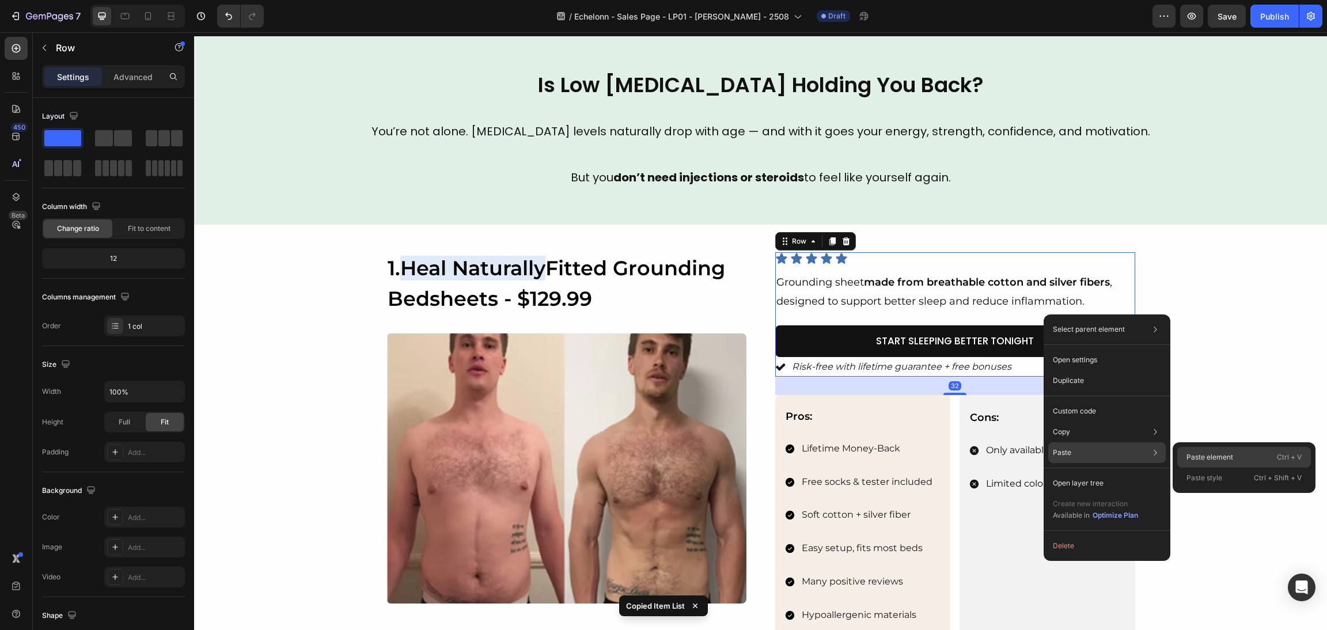
click at [1215, 454] on p "Paste element" at bounding box center [1210, 457] width 47 height 10
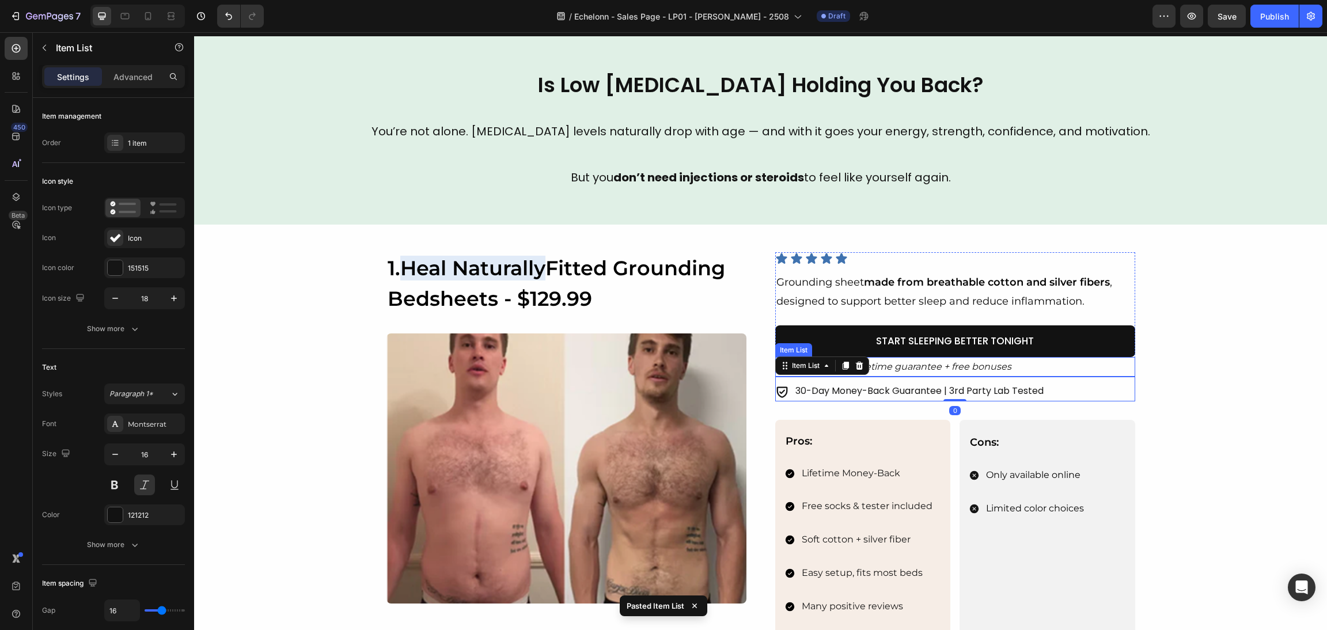
click at [1055, 361] on div "Risk-free with lifetime guarantee + free bonuses" at bounding box center [955, 367] width 360 height 20
click at [1037, 368] on div "Risk-free with lifetime guarantee + free bonuses" at bounding box center [955, 367] width 360 height 20
click at [855, 342] on icon at bounding box center [858, 346] width 7 height 8
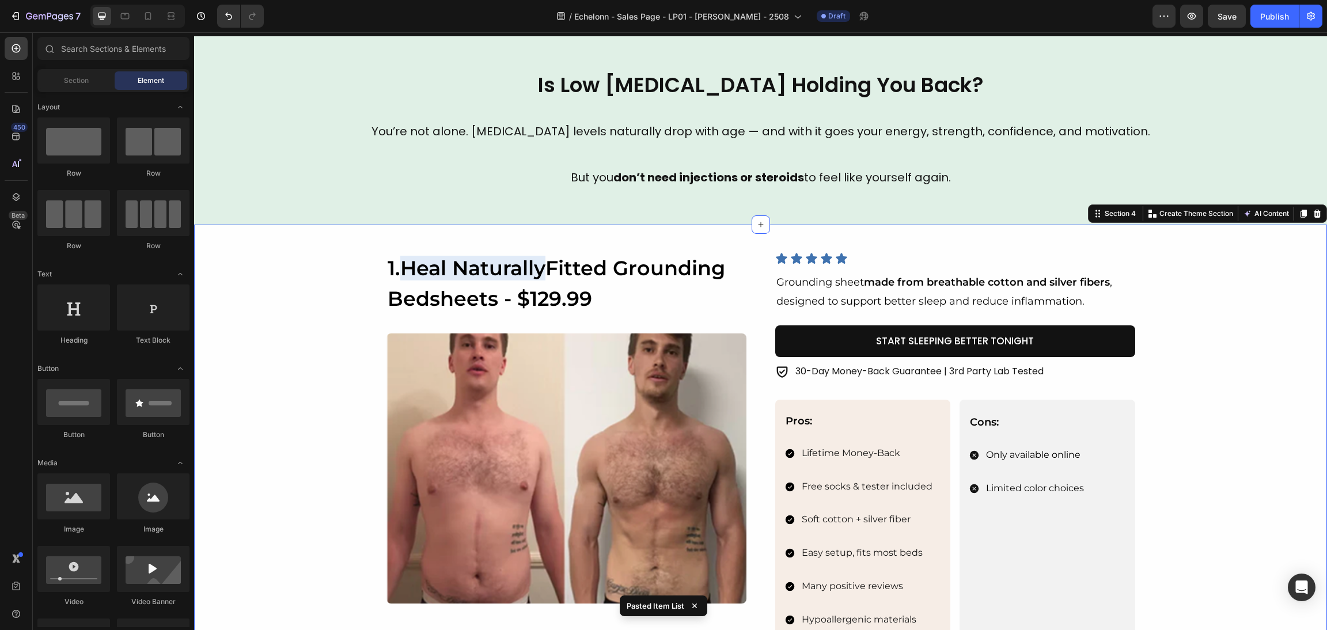
click at [1139, 349] on div "Image 1. Heal Naturally Fitted Grounding Bedsheets - $129.99 Heading Image Icon…" at bounding box center [760, 464] width 1105 height 425
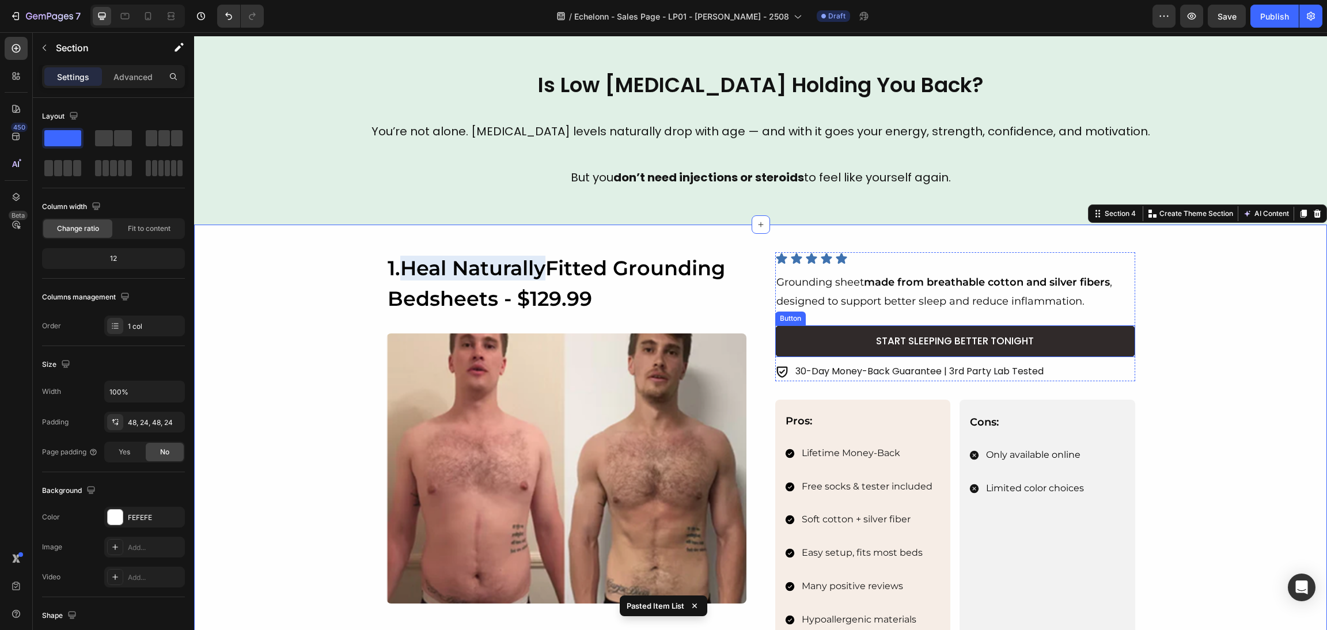
click at [1098, 340] on link "Start Sleeping Better Tonight" at bounding box center [955, 341] width 360 height 32
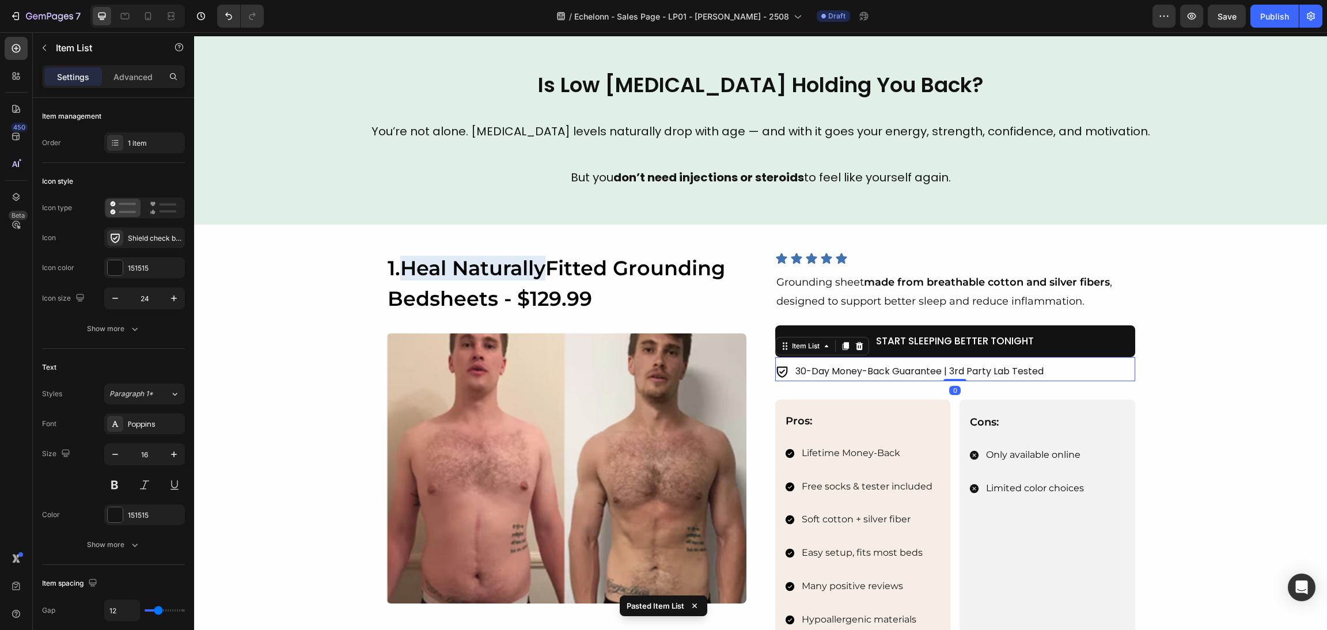
click at [1090, 364] on div "30-Day Money-Back Guarantee | 3rd Party Lab Tested" at bounding box center [955, 372] width 360 height 20
click at [160, 73] on div "Advanced" at bounding box center [133, 76] width 58 height 18
type input "100%"
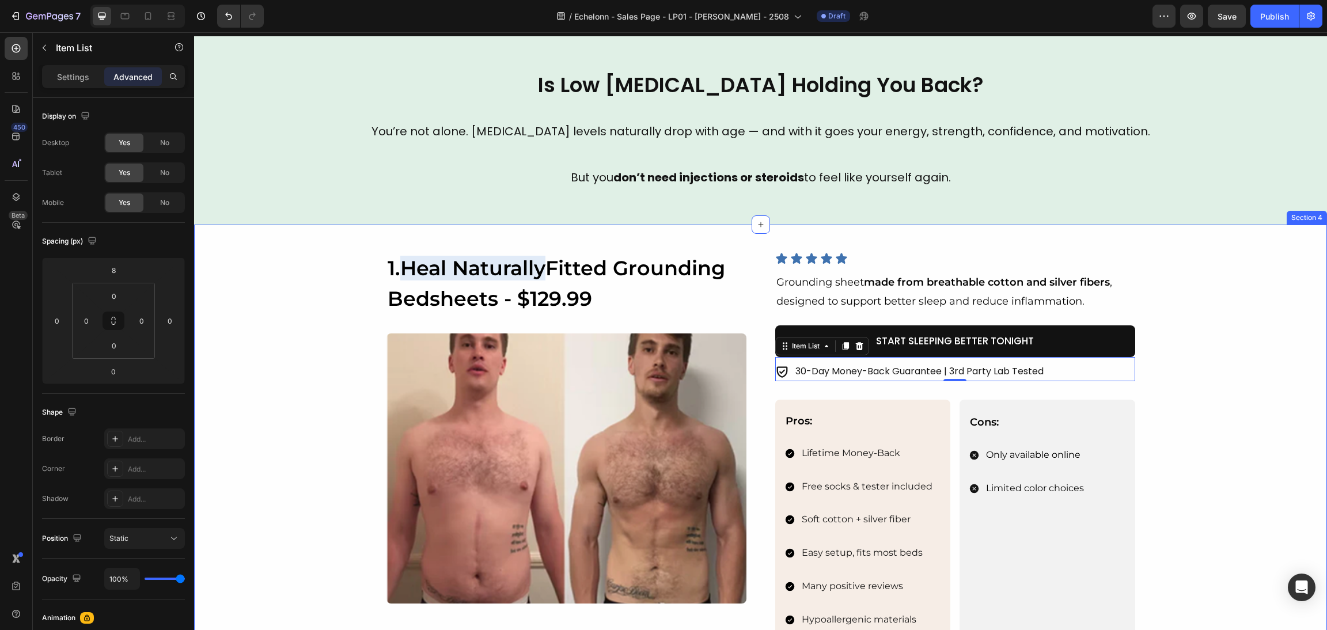
click at [1224, 398] on div "Image 1. Heal Naturally Fitted Grounding Bedsheets - $129.99 Heading Image Icon…" at bounding box center [760, 464] width 1105 height 425
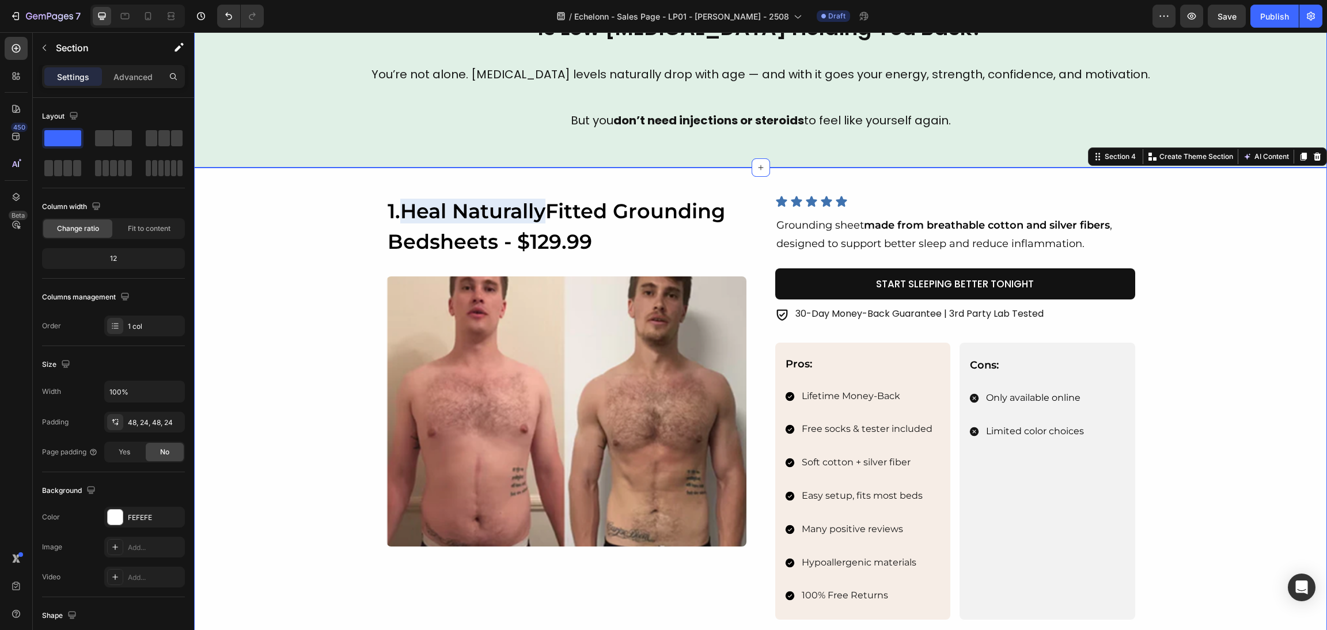
scroll to position [691, 0]
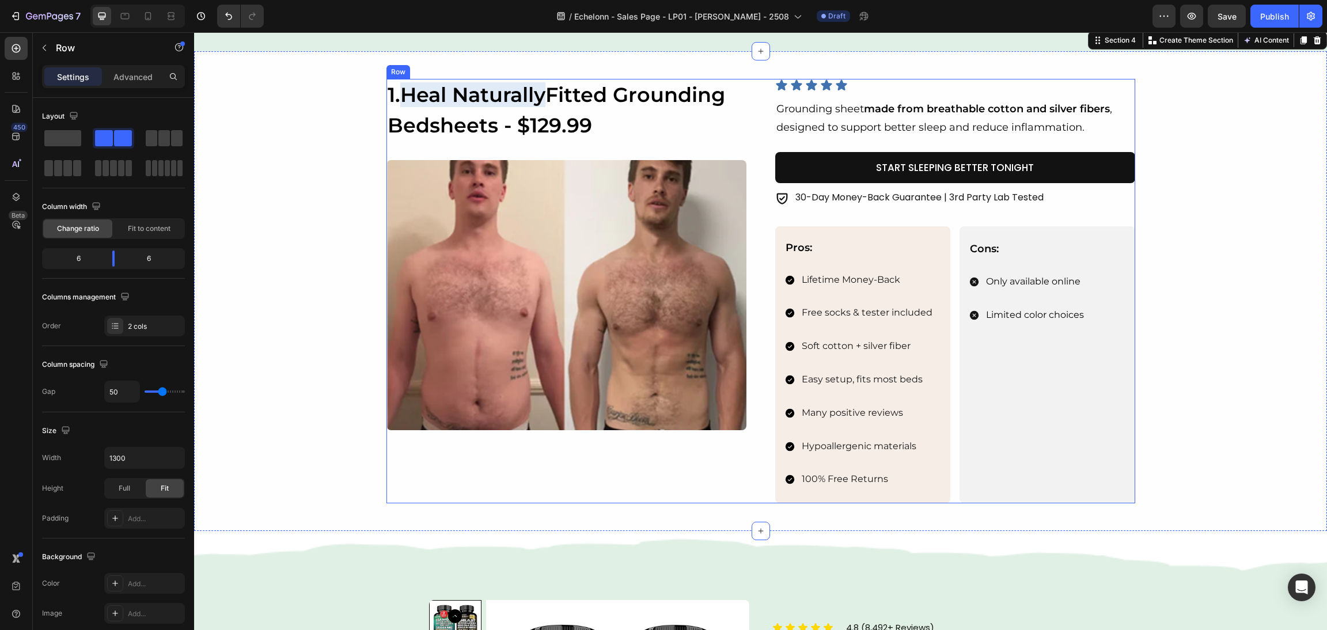
click at [731, 481] on div "Image 1. Heal Naturally Fitted Grounding Bedsheets - $129.99 Heading Image" at bounding box center [567, 291] width 360 height 425
click at [672, 378] on img at bounding box center [567, 295] width 360 height 270
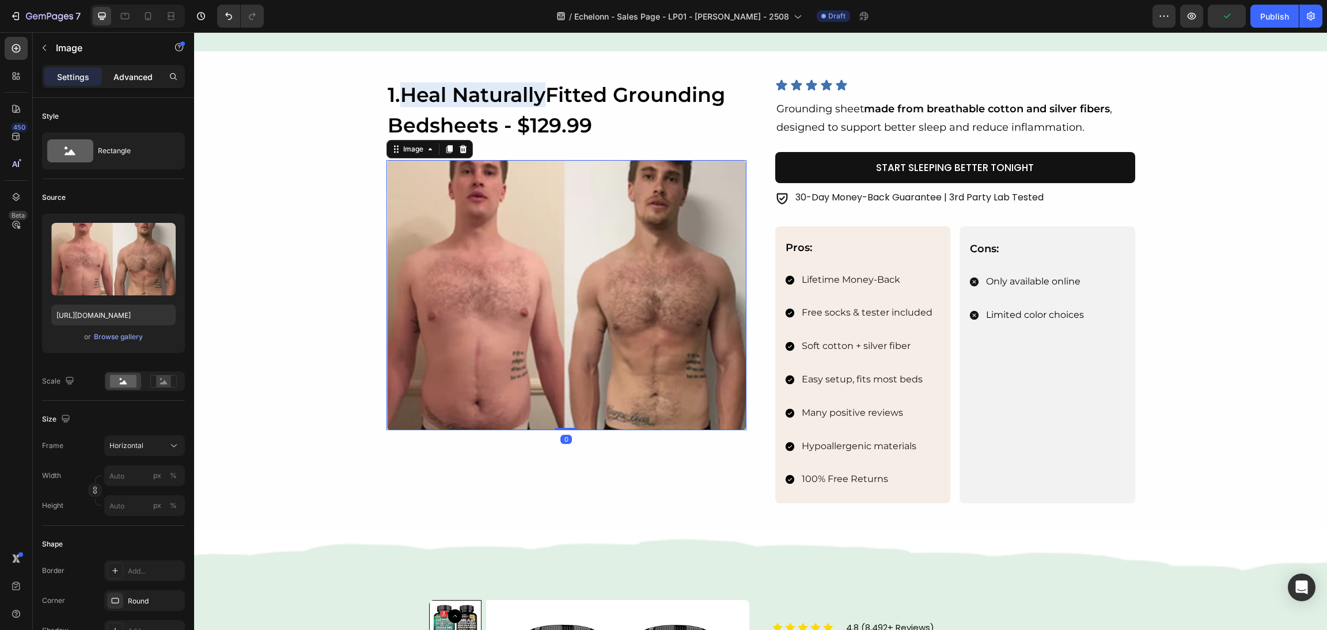
click at [129, 71] on p "Advanced" at bounding box center [132, 77] width 39 height 12
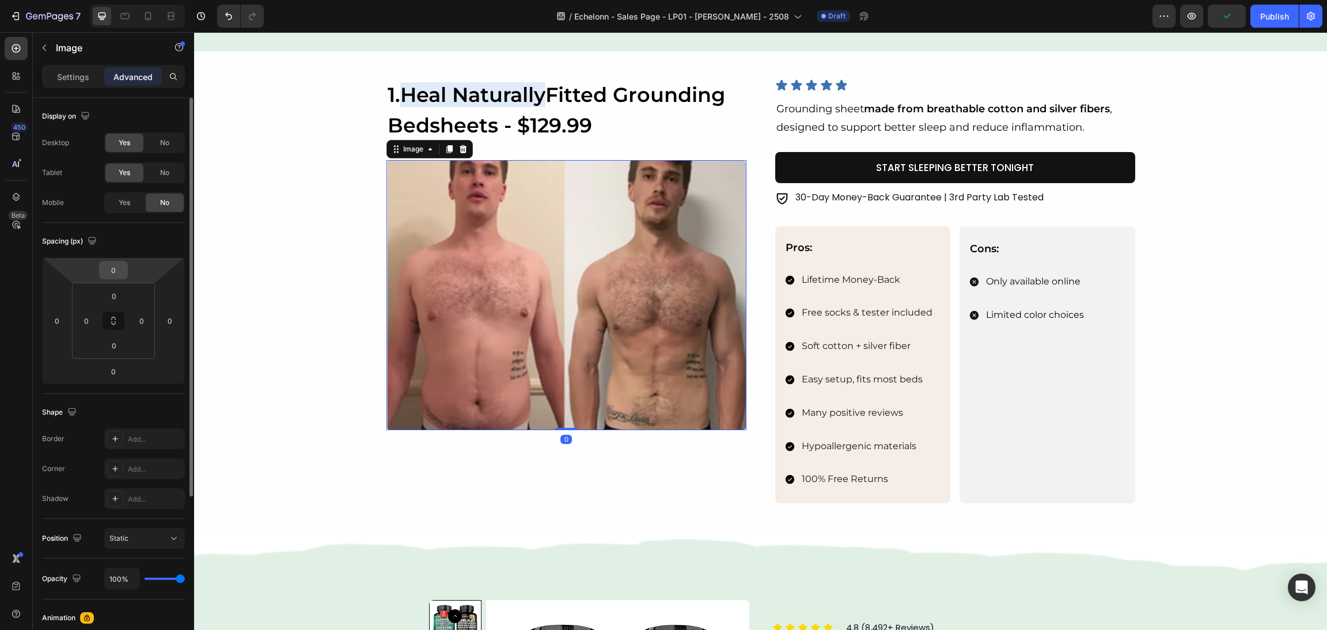
click at [107, 267] on input "0" at bounding box center [113, 270] width 23 height 17
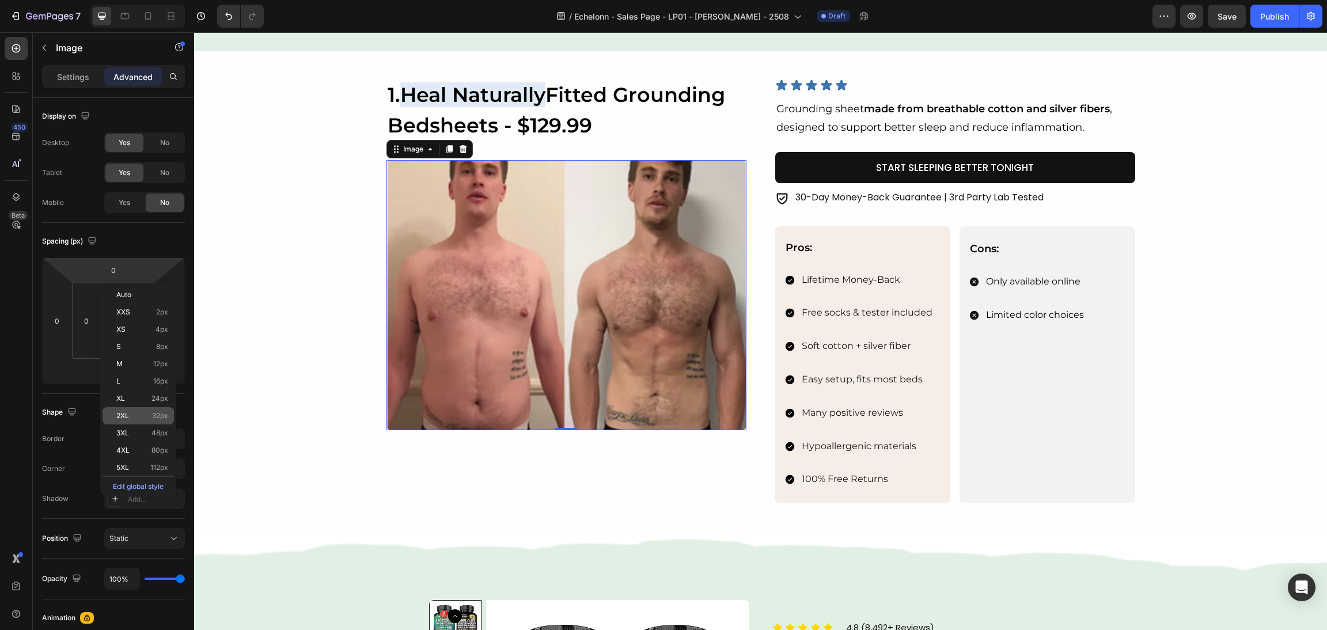
click at [113, 420] on div "2XL 32px" at bounding box center [138, 415] width 71 height 17
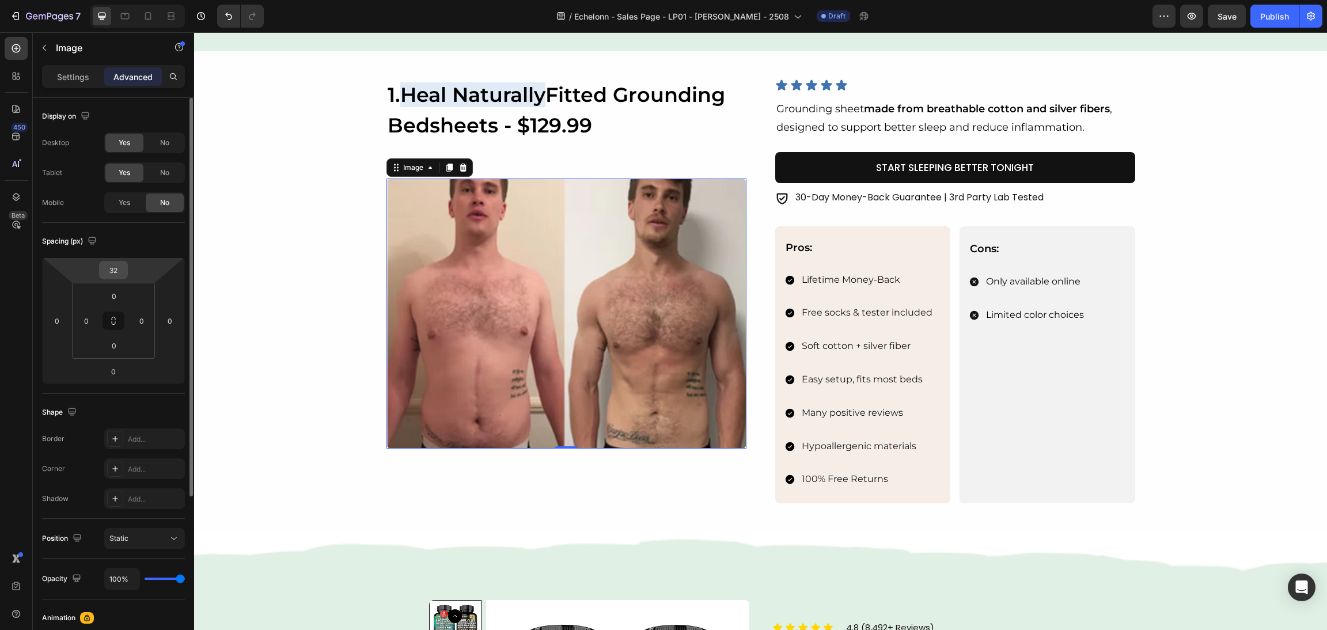
click at [109, 268] on input "32" at bounding box center [113, 270] width 23 height 17
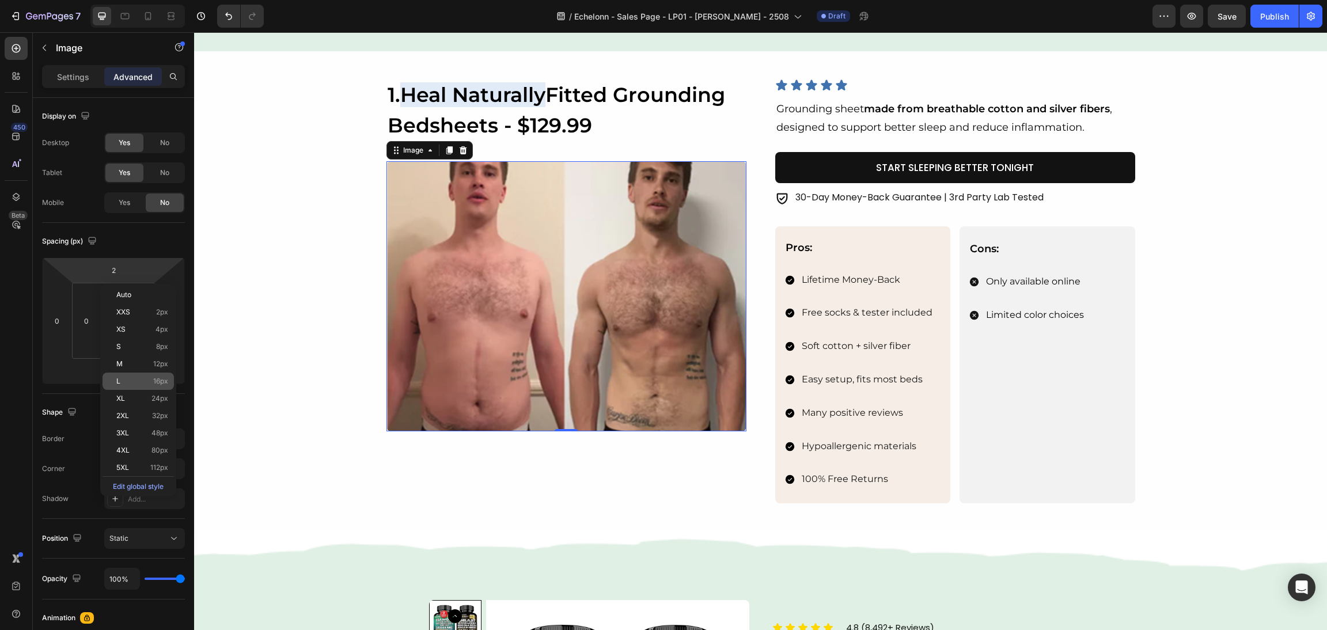
click at [126, 384] on p "L 16px" at bounding box center [142, 381] width 52 height 8
type input "16"
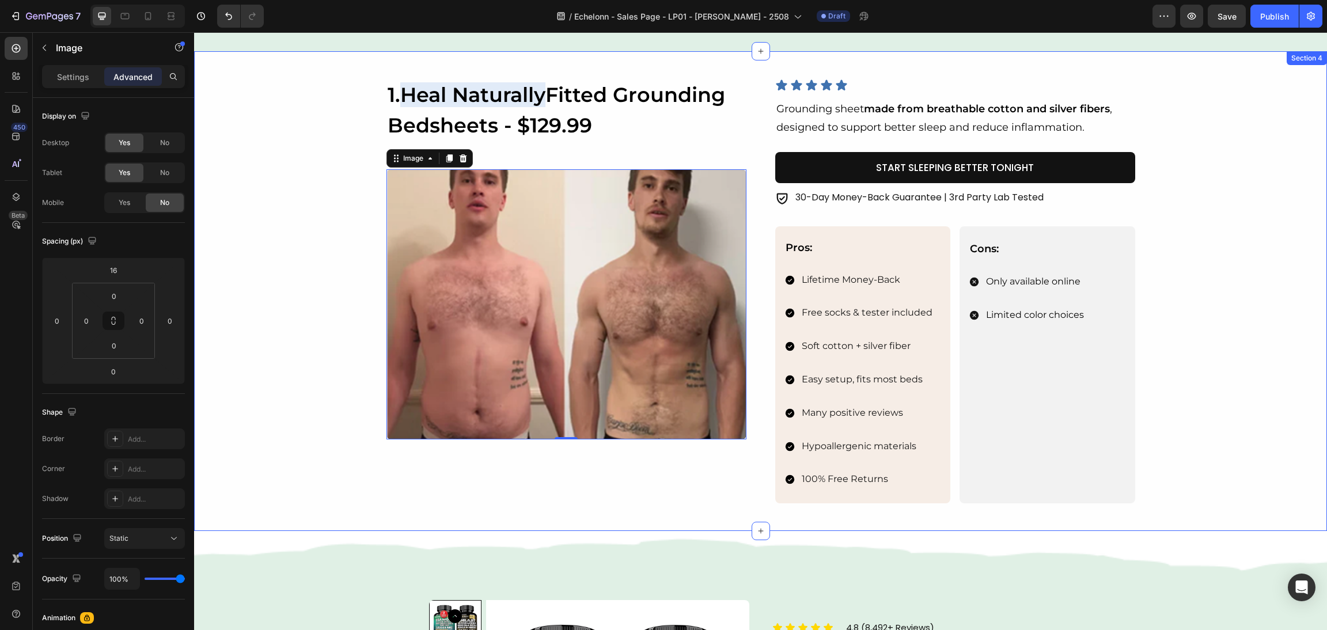
click at [1198, 325] on div "Image 1. Heal Naturally Fitted Grounding Bedsheets - $129.99 Heading Image 0 Ic…" at bounding box center [760, 291] width 1105 height 425
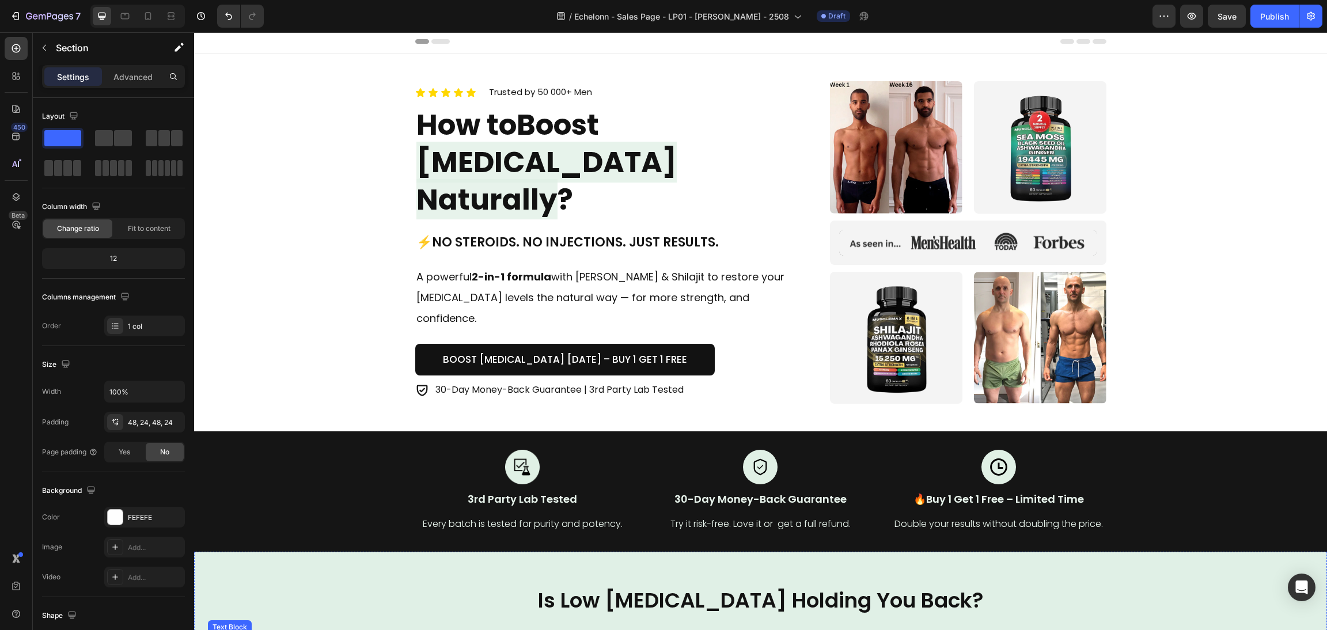
scroll to position [0, 0]
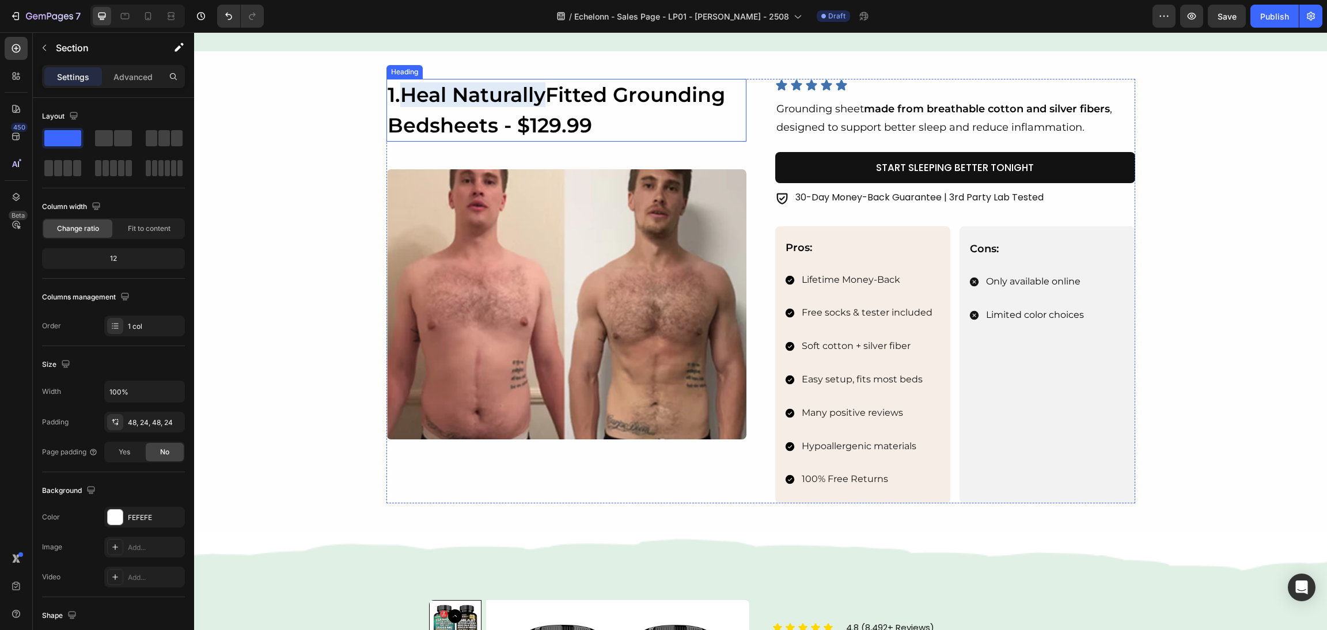
click at [601, 122] on h2 "1. Heal Naturally Fitted Grounding Bedsheets - $129.99" at bounding box center [567, 110] width 360 height 63
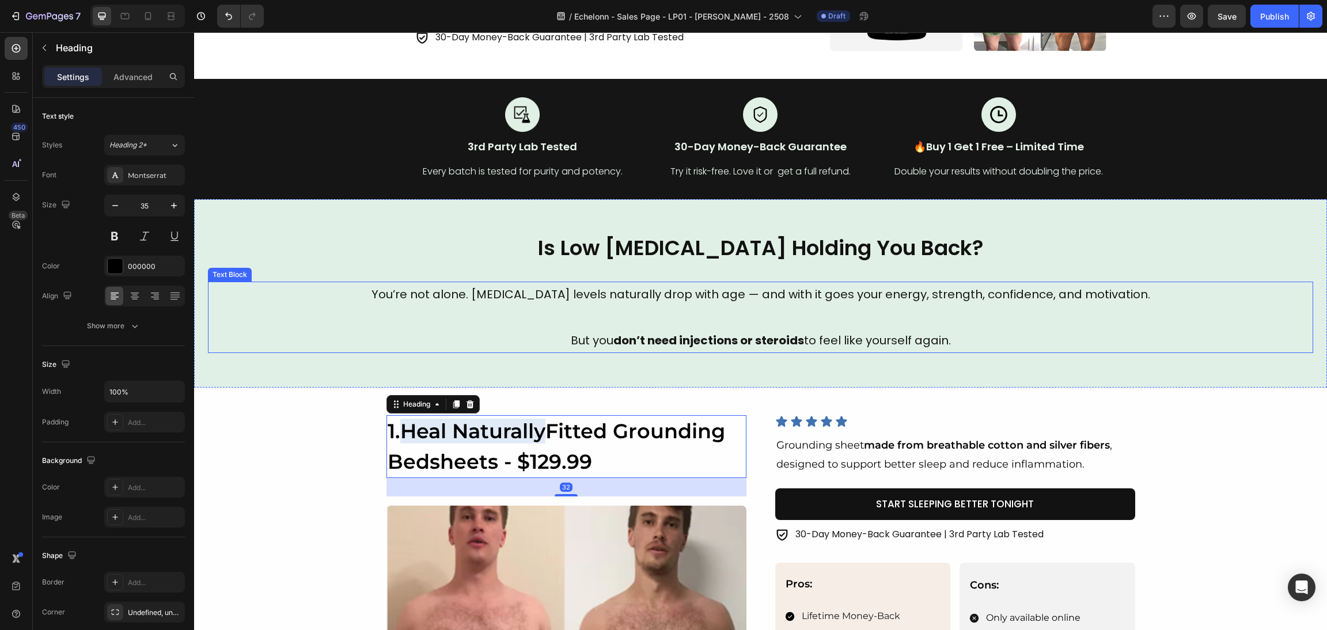
scroll to position [346, 0]
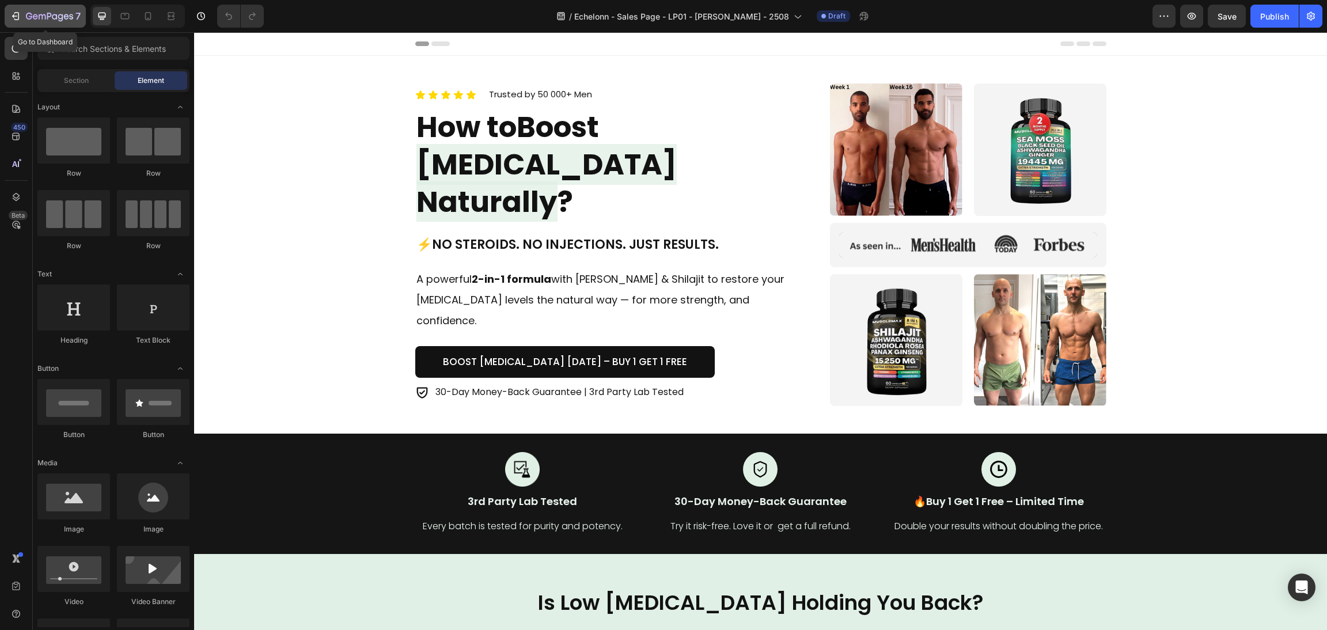
click at [59, 12] on icon "button" at bounding box center [49, 17] width 47 height 10
